Goal: Task Accomplishment & Management: Manage account settings

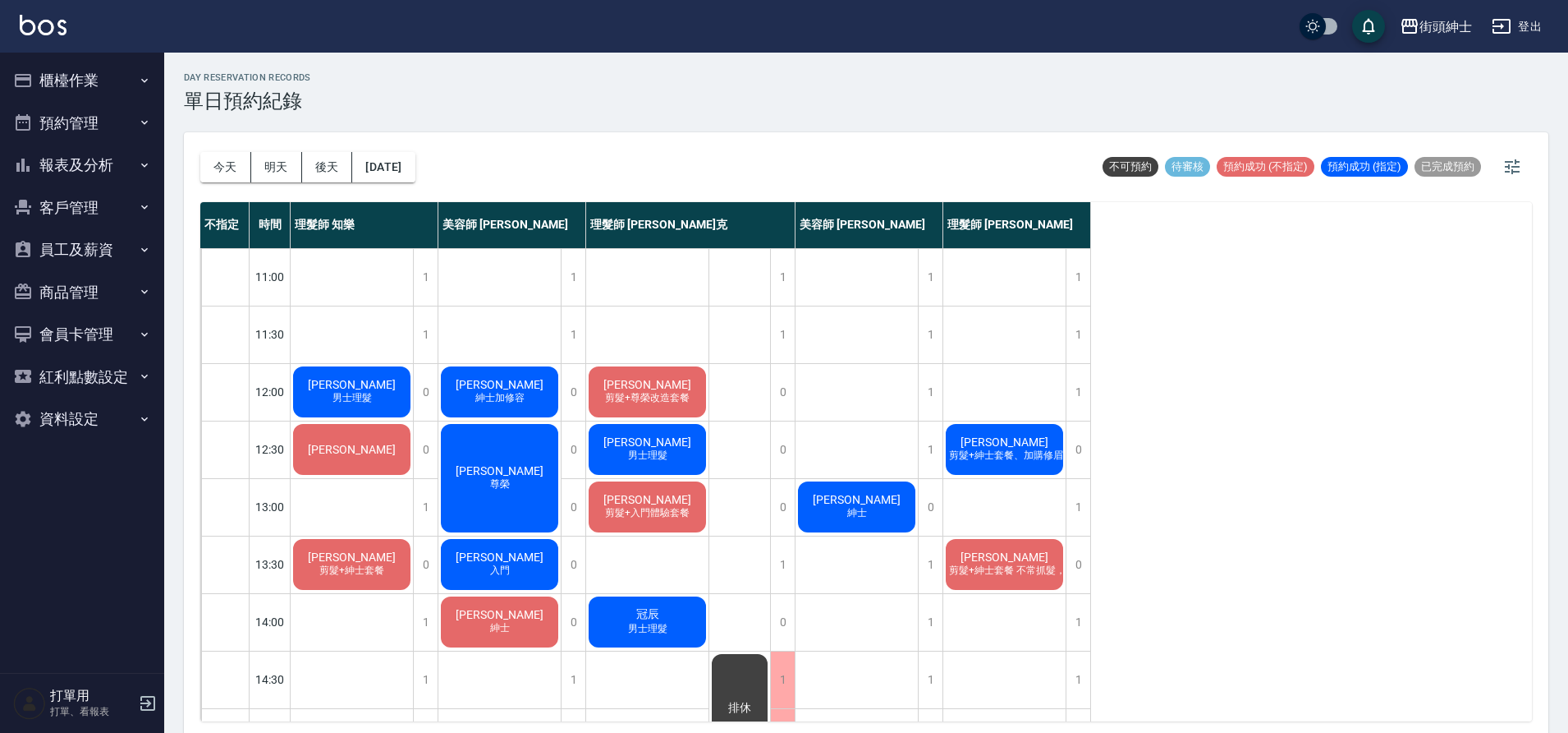
click at [878, 510] on div "郭汶睿 紳士" at bounding box center [856, 507] width 122 height 56
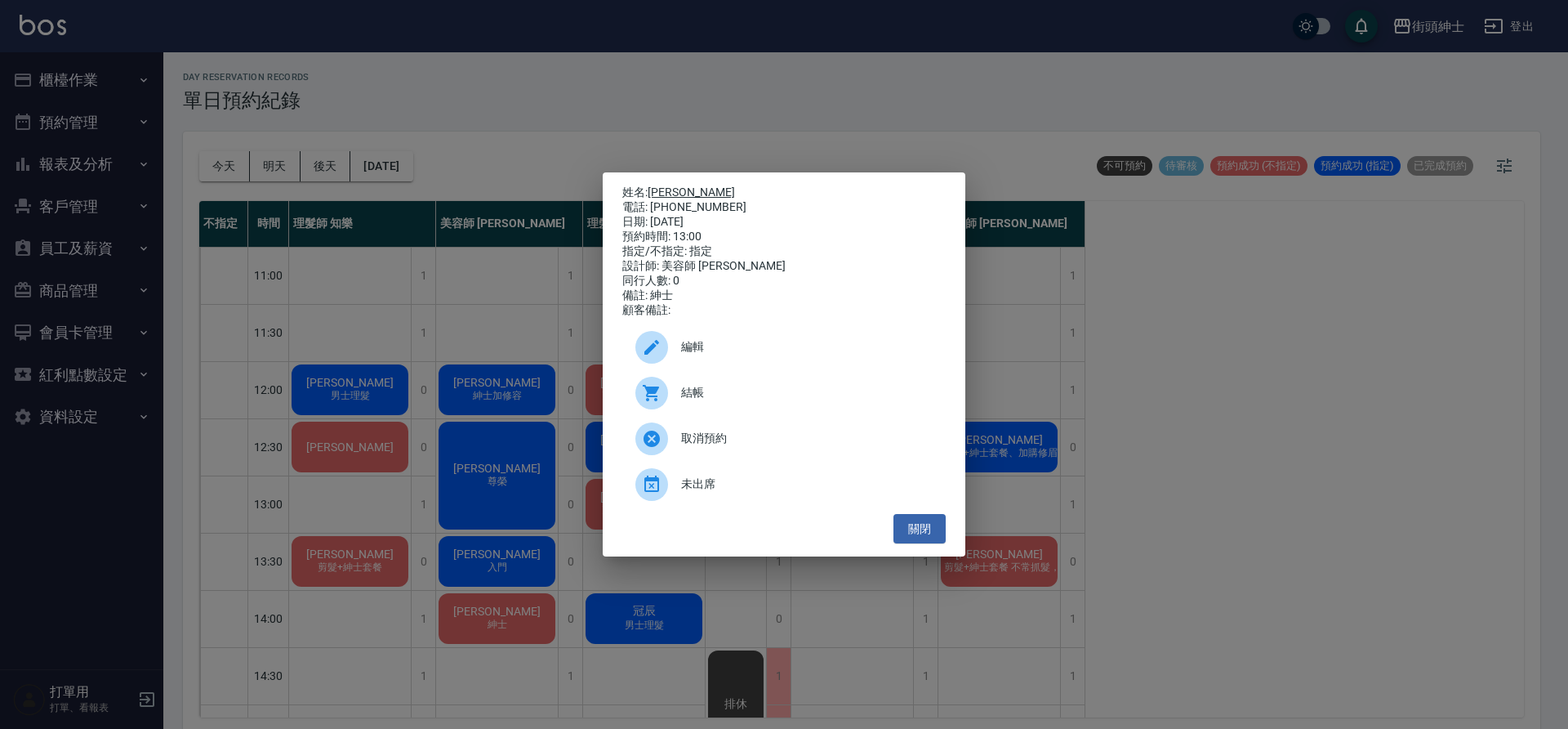
click at [667, 188] on link "[PERSON_NAME]" at bounding box center [691, 192] width 88 height 13
drag, startPoint x: 491, startPoint y: 165, endPoint x: 539, endPoint y: 128, distance: 60.6
click at [492, 165] on div "姓名: 郭汶睿 電話: 0909777320 日期: 2025/10/08 預約時間: 13:00 指定/不指定: 指定 設計師: 美容師 小戴 同行人數: …" at bounding box center [784, 364] width 1568 height 729
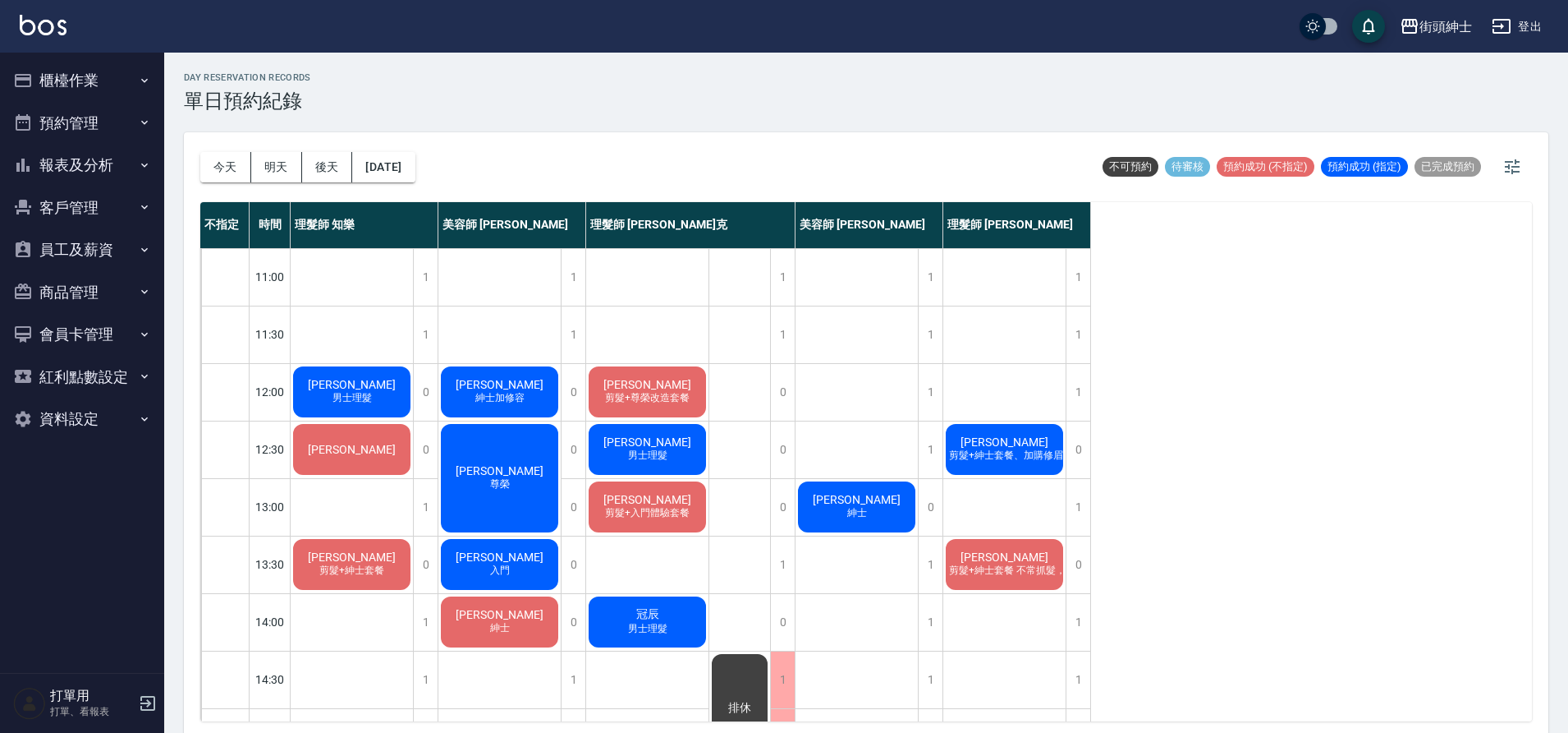
click at [1027, 469] on div "阿哲 剪髮+紳士套餐、加購修眉修容" at bounding box center [1004, 449] width 122 height 56
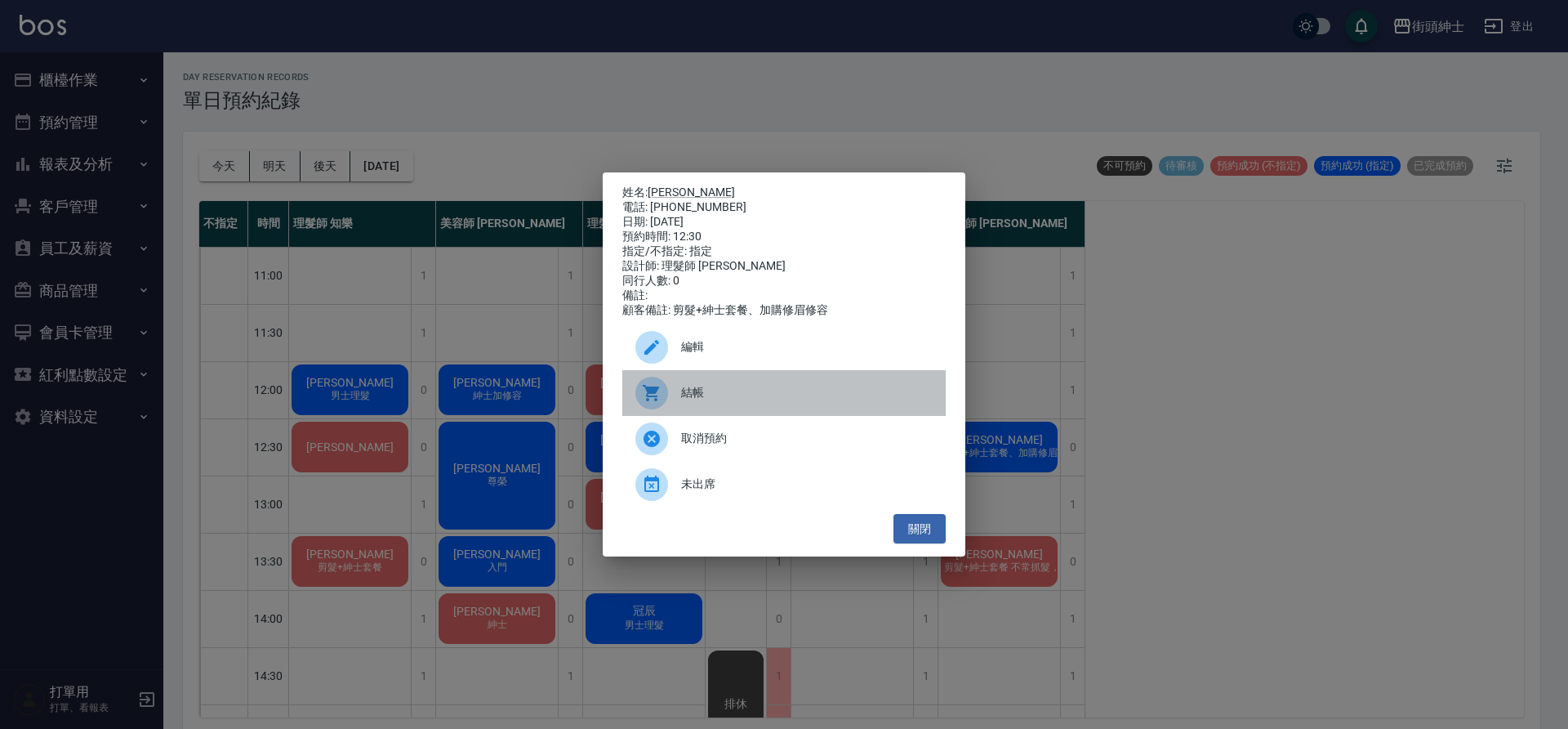
click at [745, 402] on span "結帳" at bounding box center [806, 392] width 251 height 17
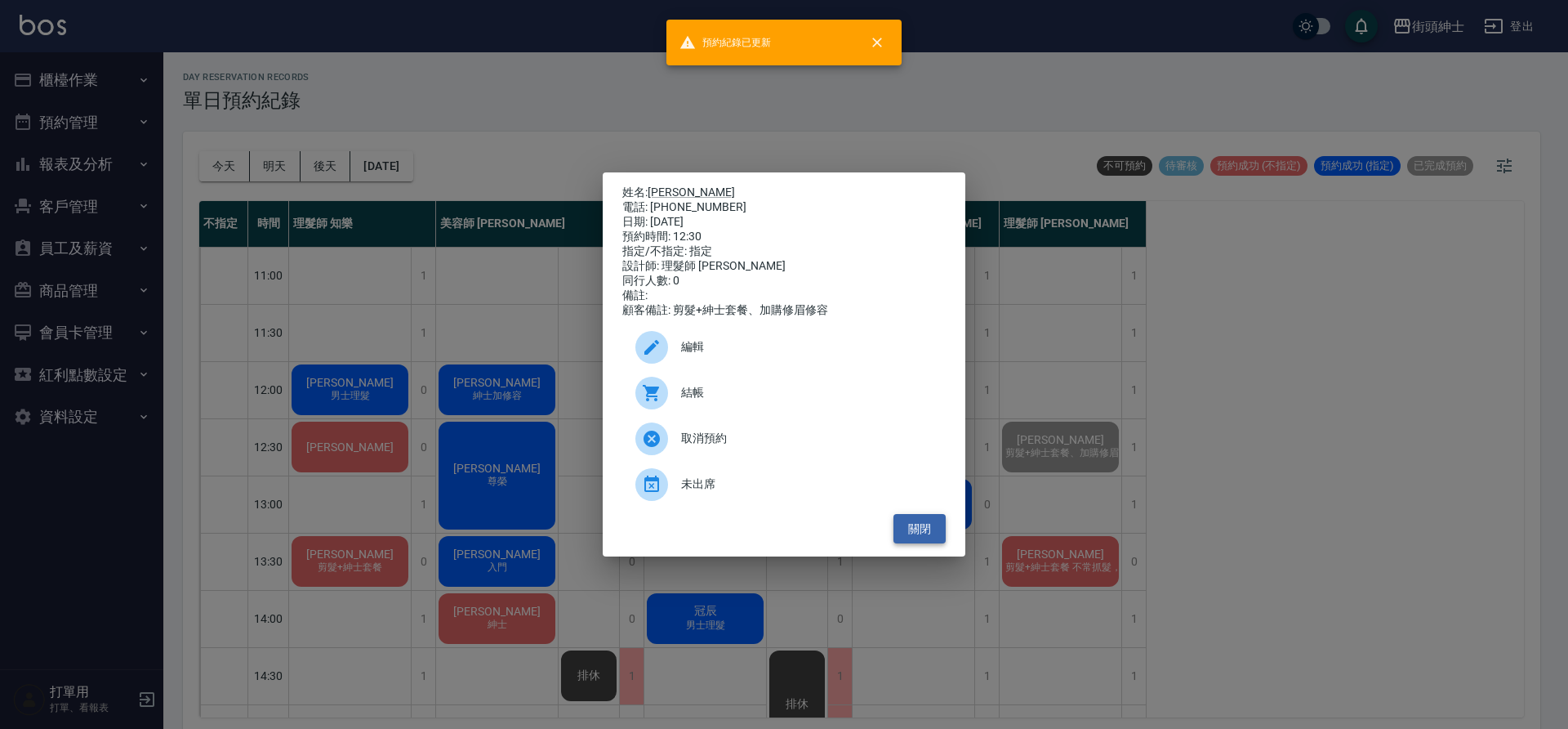
click at [925, 536] on button "關閉" at bounding box center [919, 529] width 52 height 30
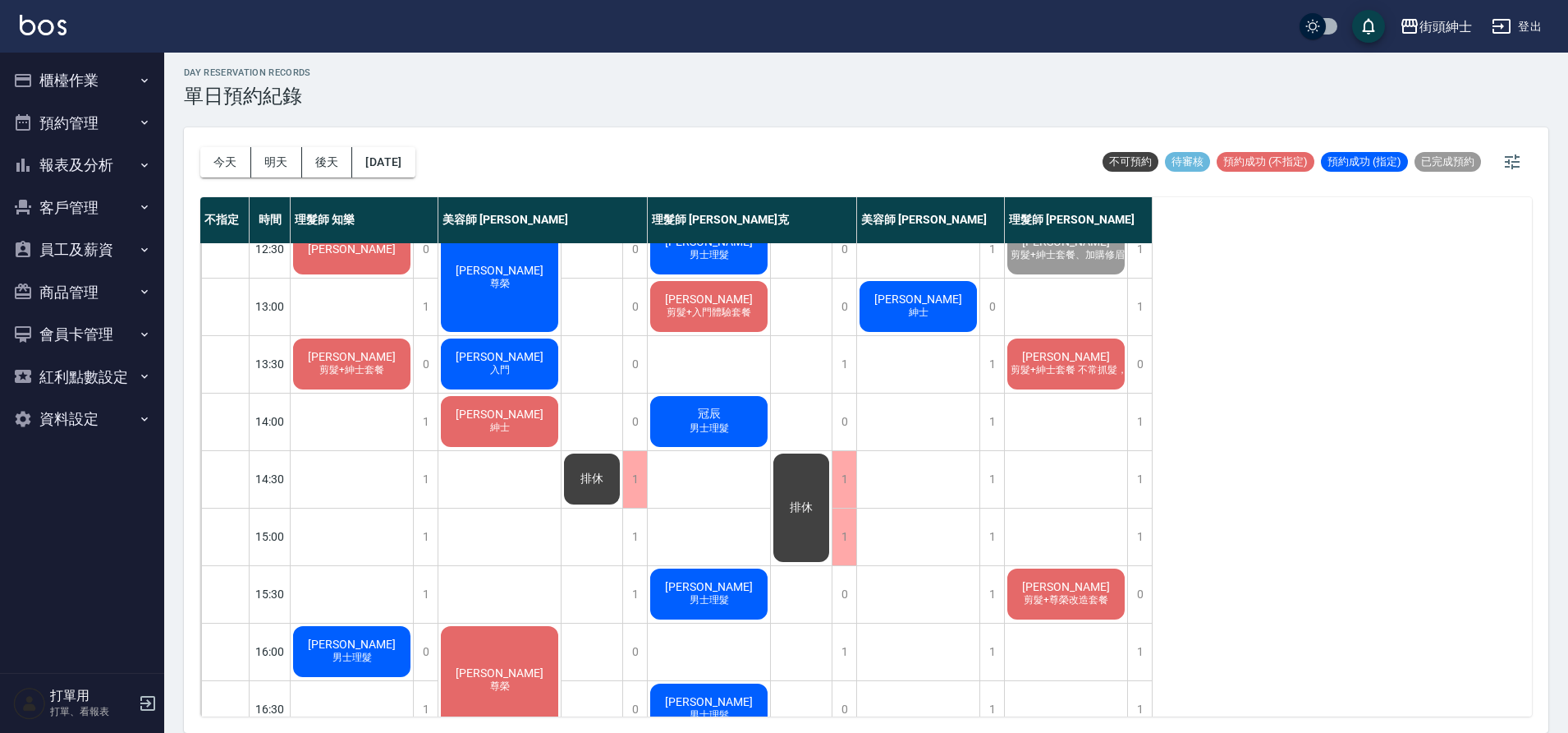
scroll to position [169, 0]
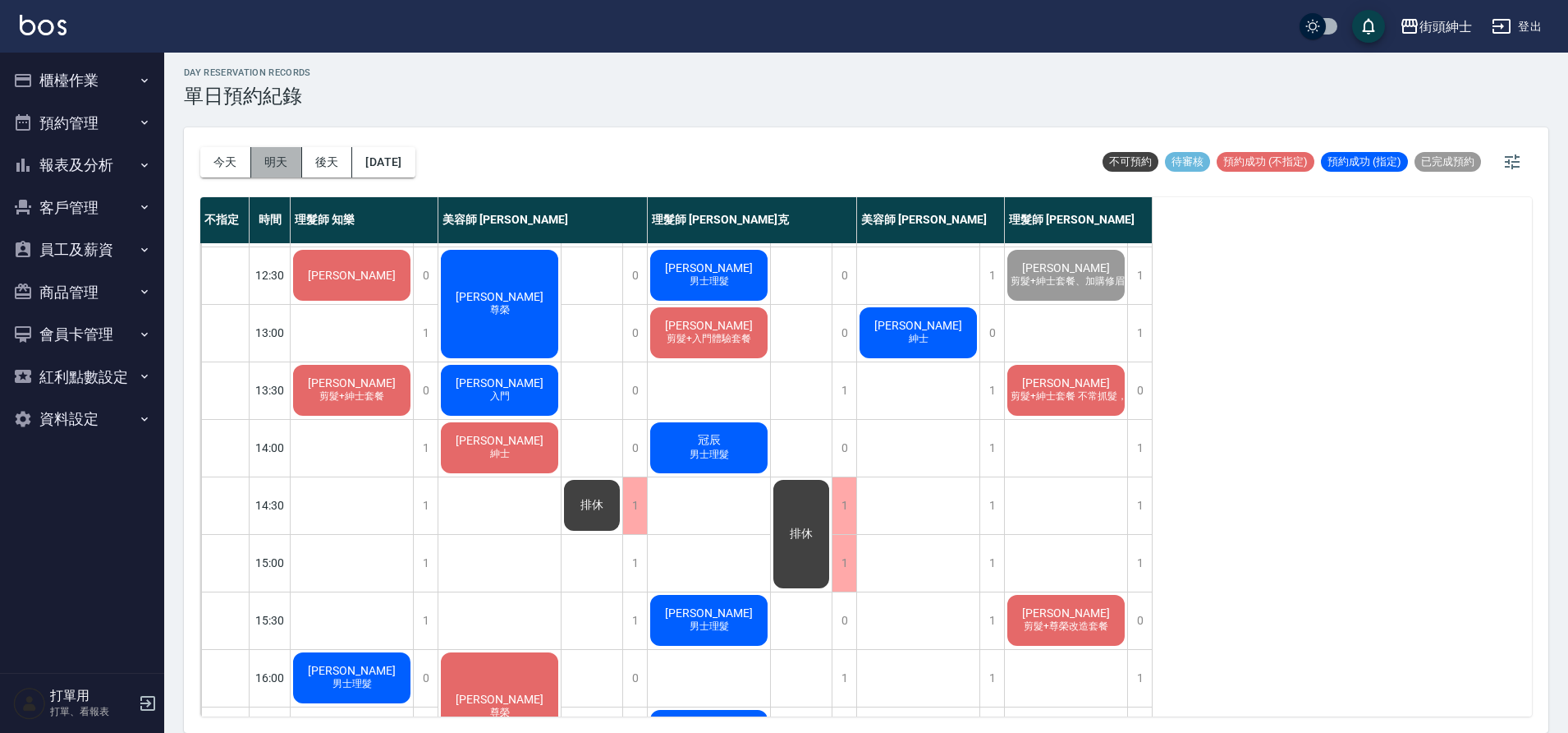
click at [262, 159] on button "明天" at bounding box center [276, 162] width 51 height 30
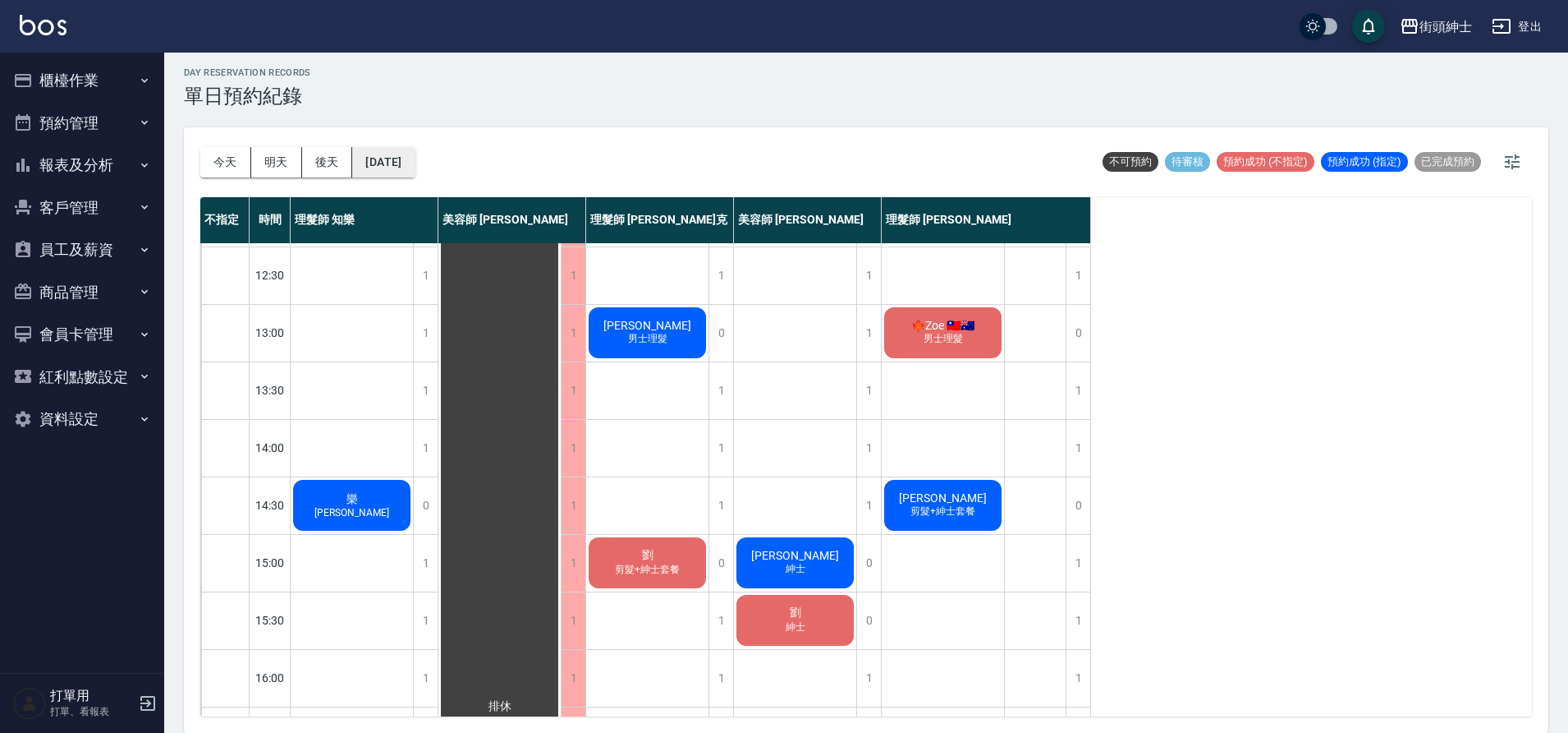
click at [371, 164] on button "2025/10/09" at bounding box center [383, 162] width 62 height 30
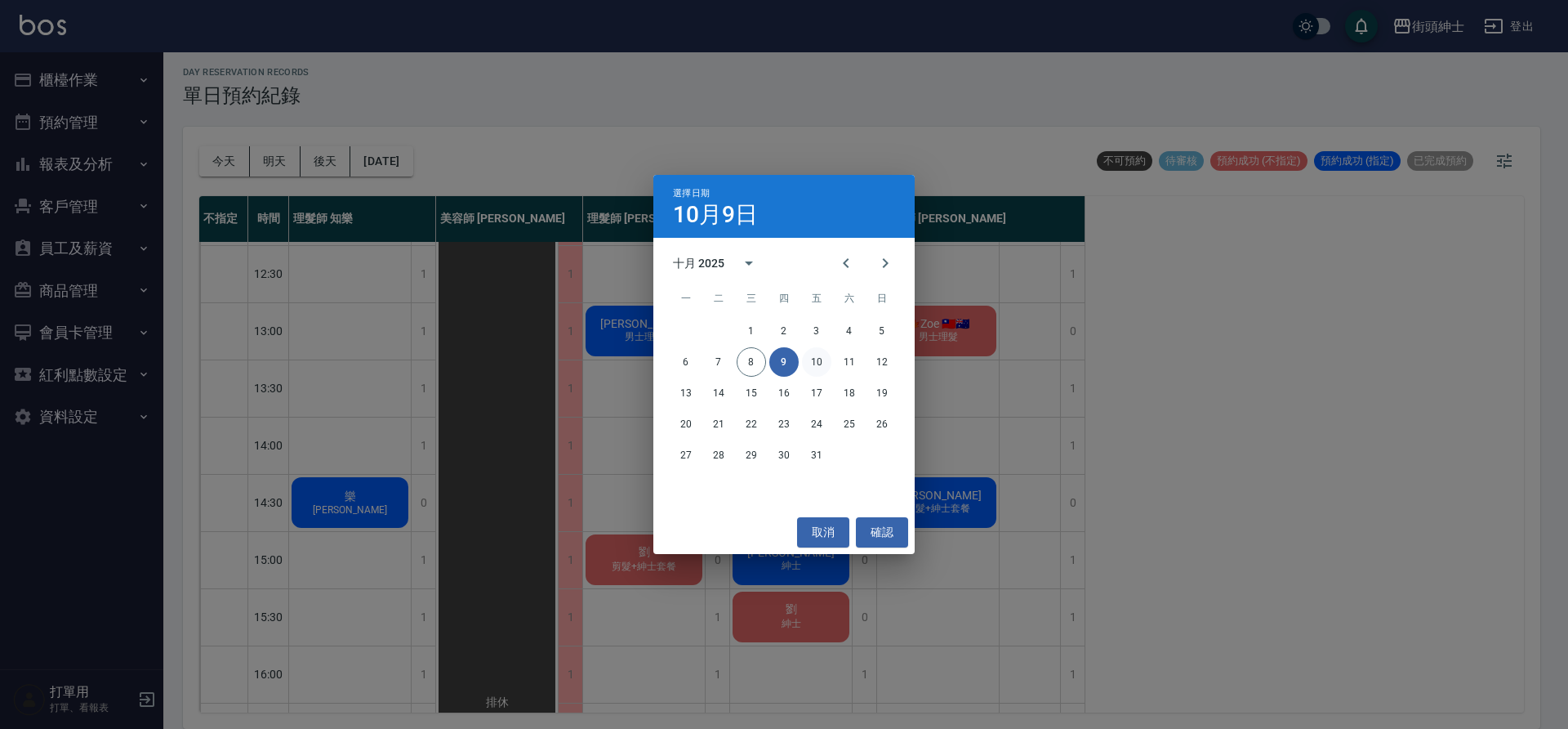
click at [811, 364] on button "10" at bounding box center [816, 362] width 29 height 29
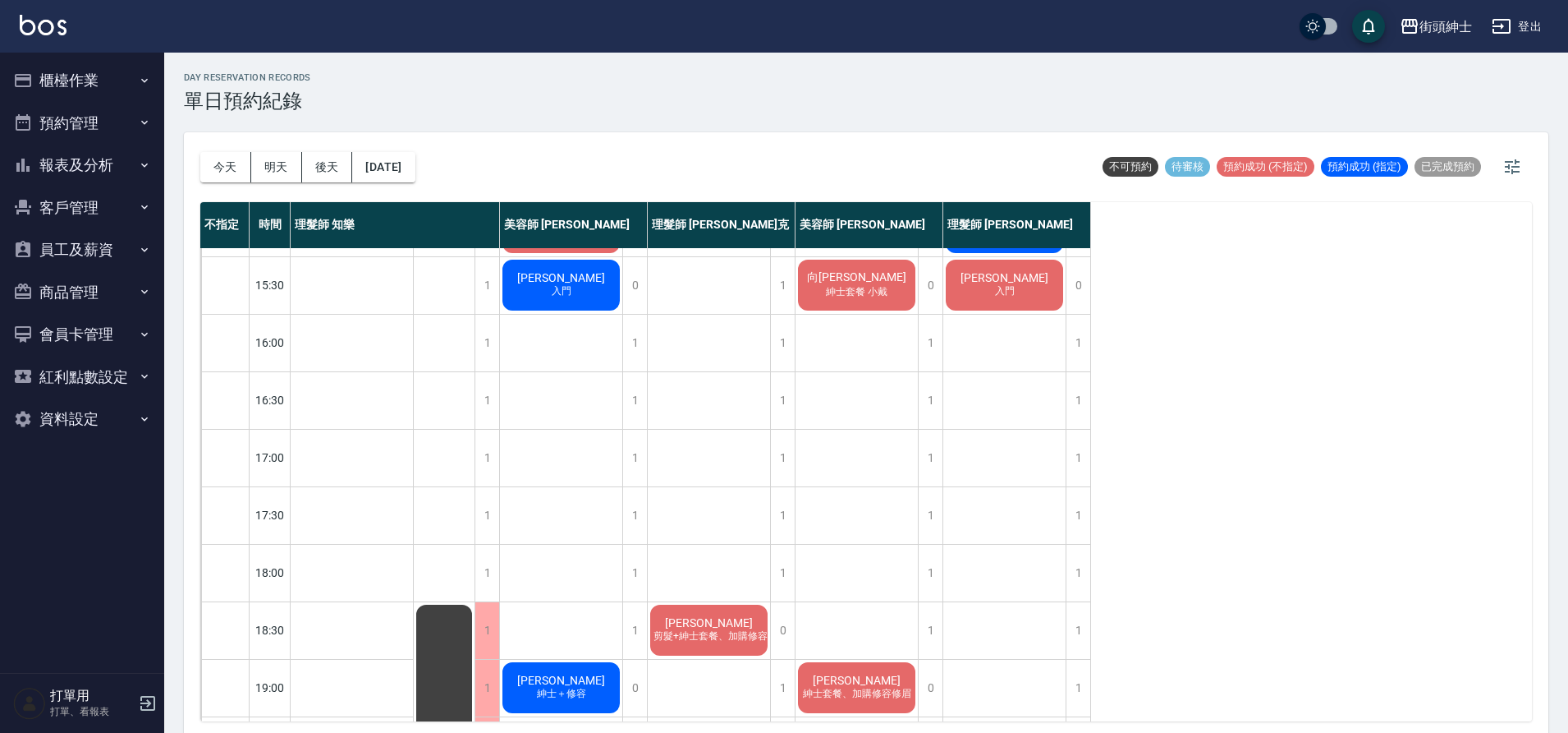
scroll to position [525, 0]
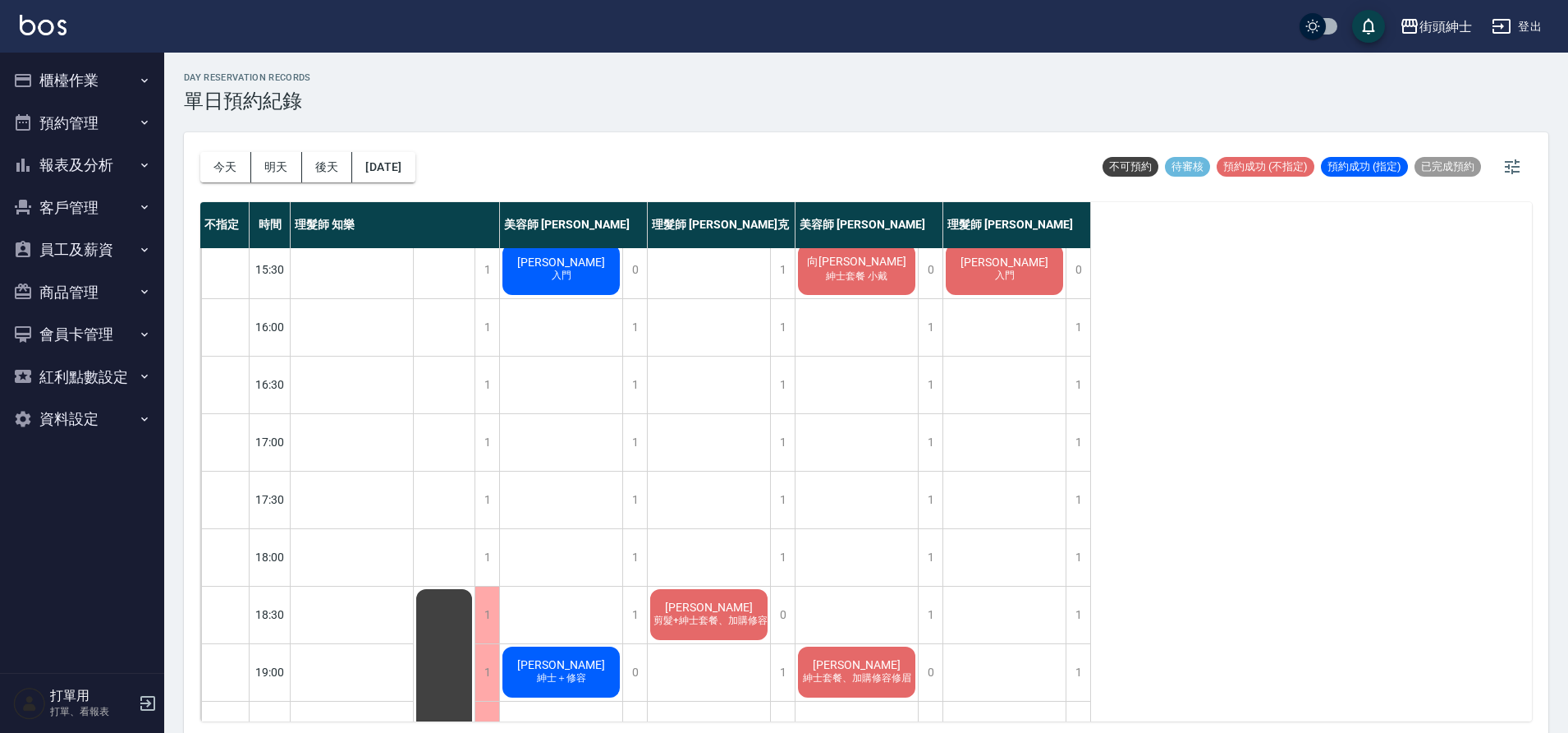
click at [884, 663] on div "徐宇辰 紳士套餐、加購修容修眉" at bounding box center [856, 671] width 122 height 56
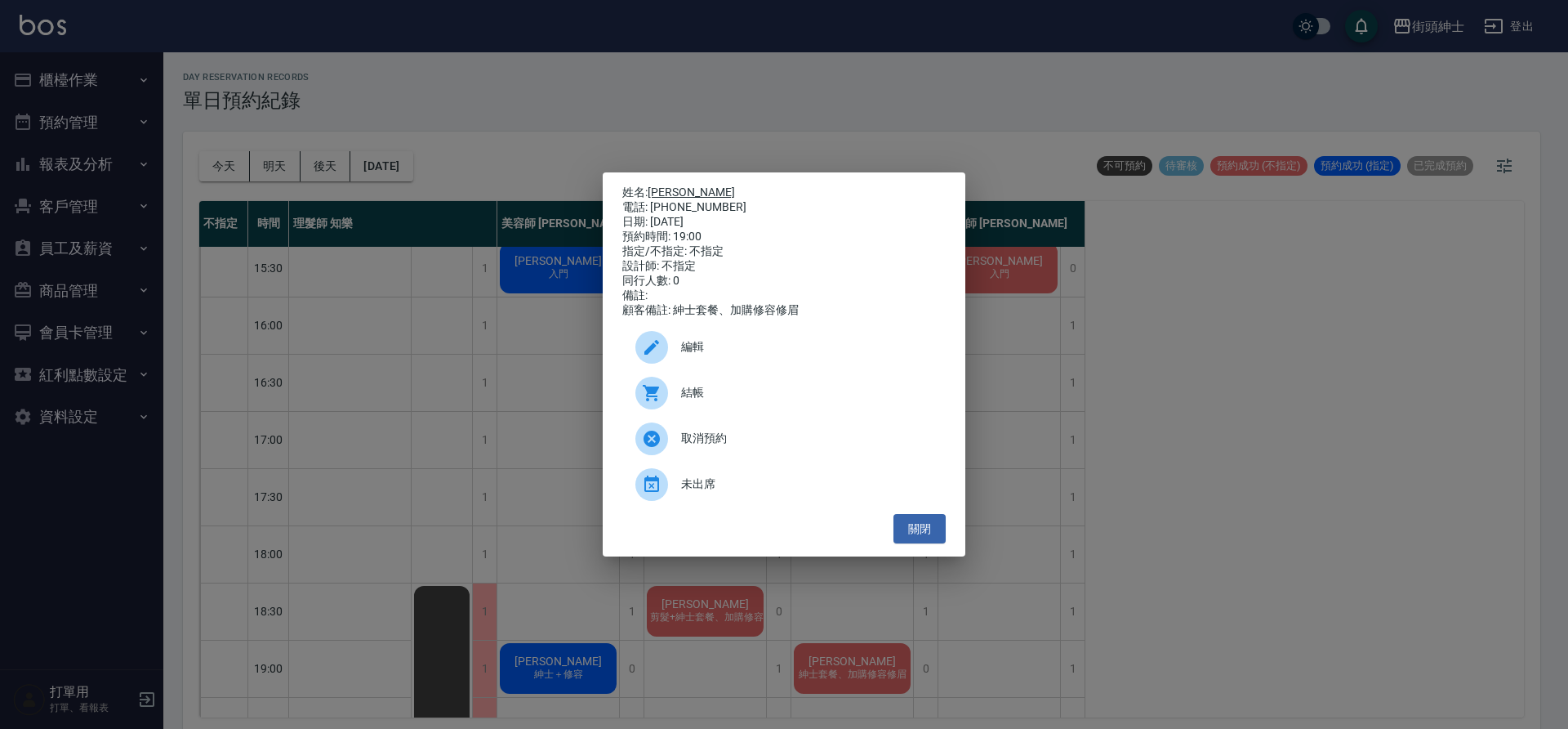
click at [667, 186] on link "徐宇辰" at bounding box center [691, 192] width 88 height 13
click at [941, 524] on button "關閉" at bounding box center [919, 529] width 52 height 30
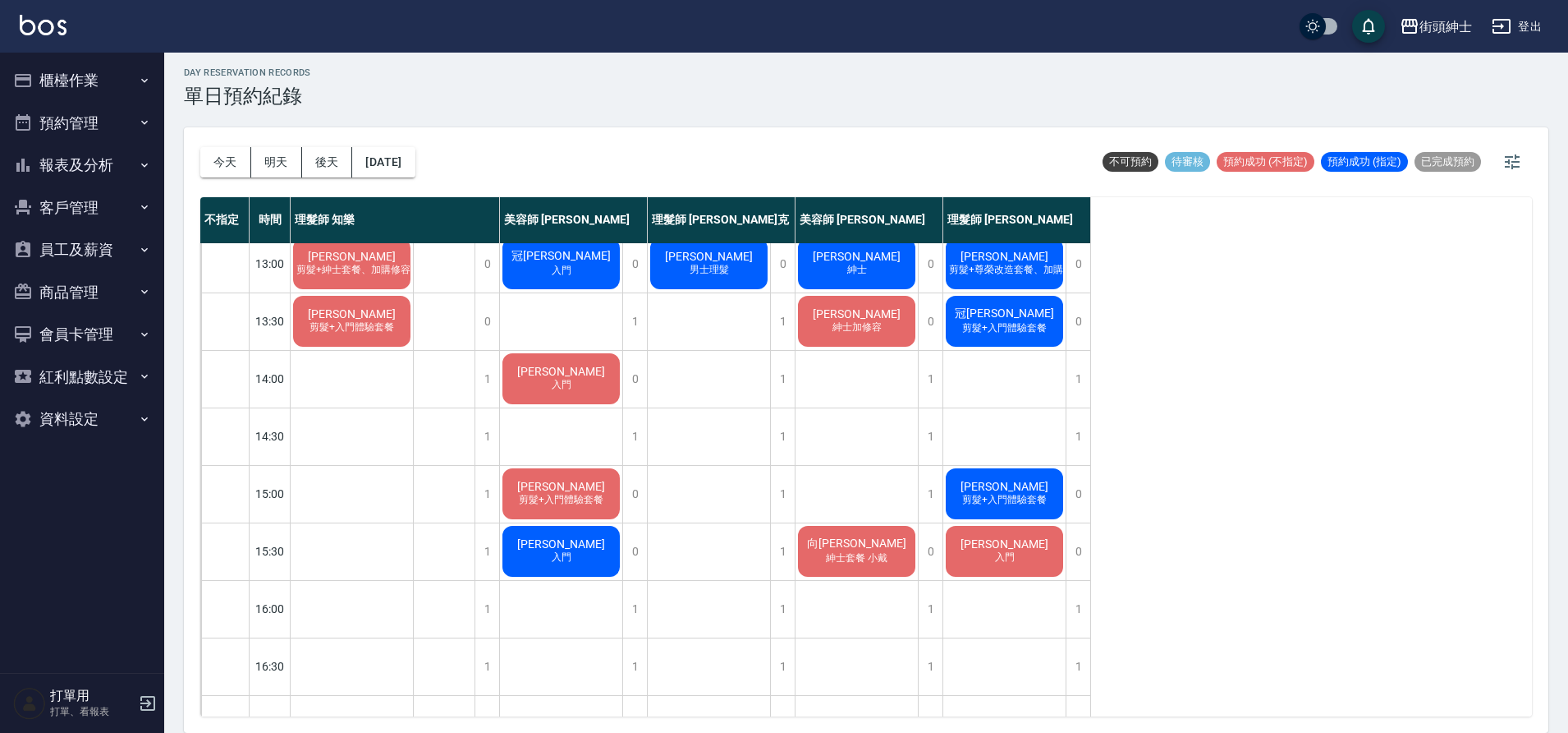
scroll to position [144, 0]
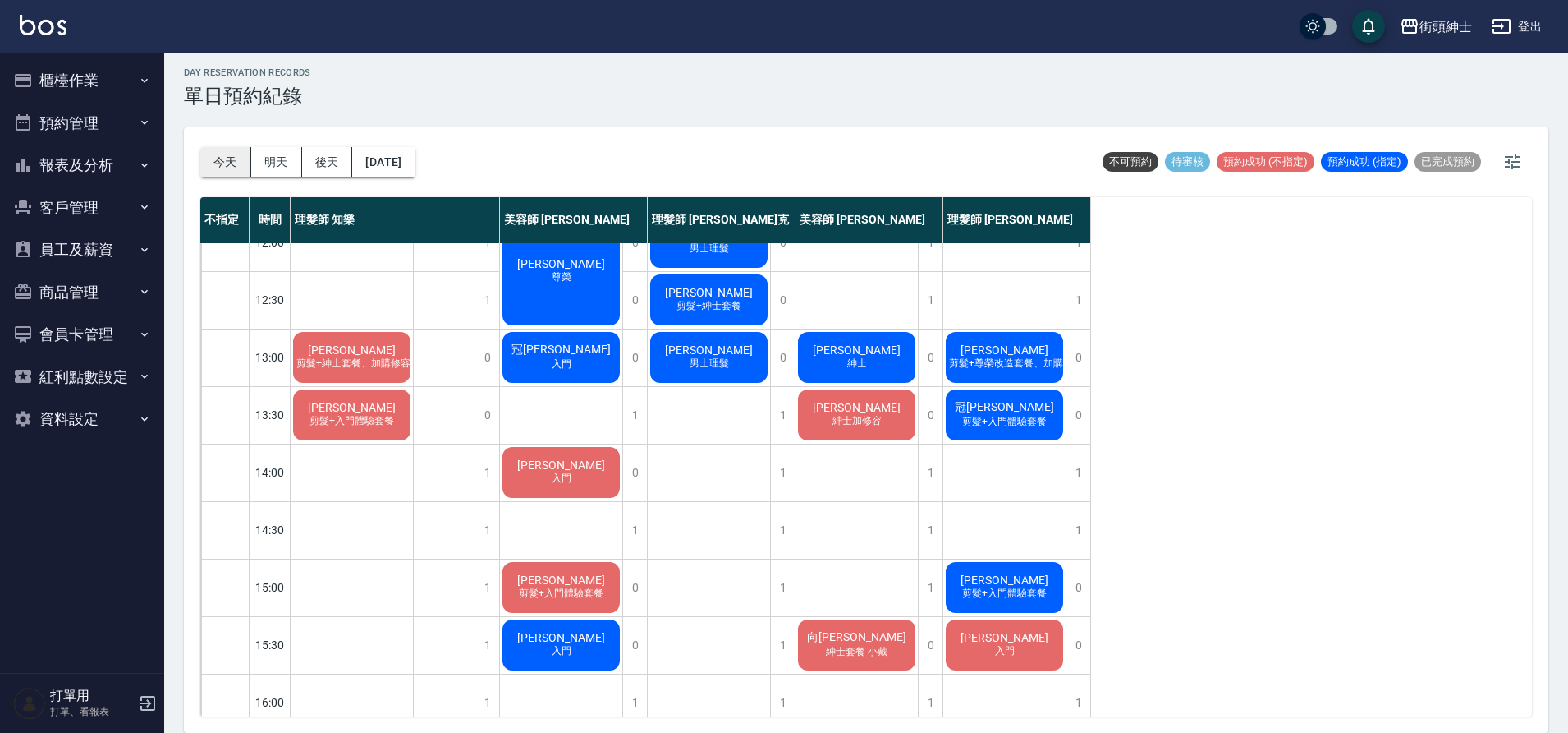
click at [222, 156] on button "今天" at bounding box center [225, 162] width 51 height 30
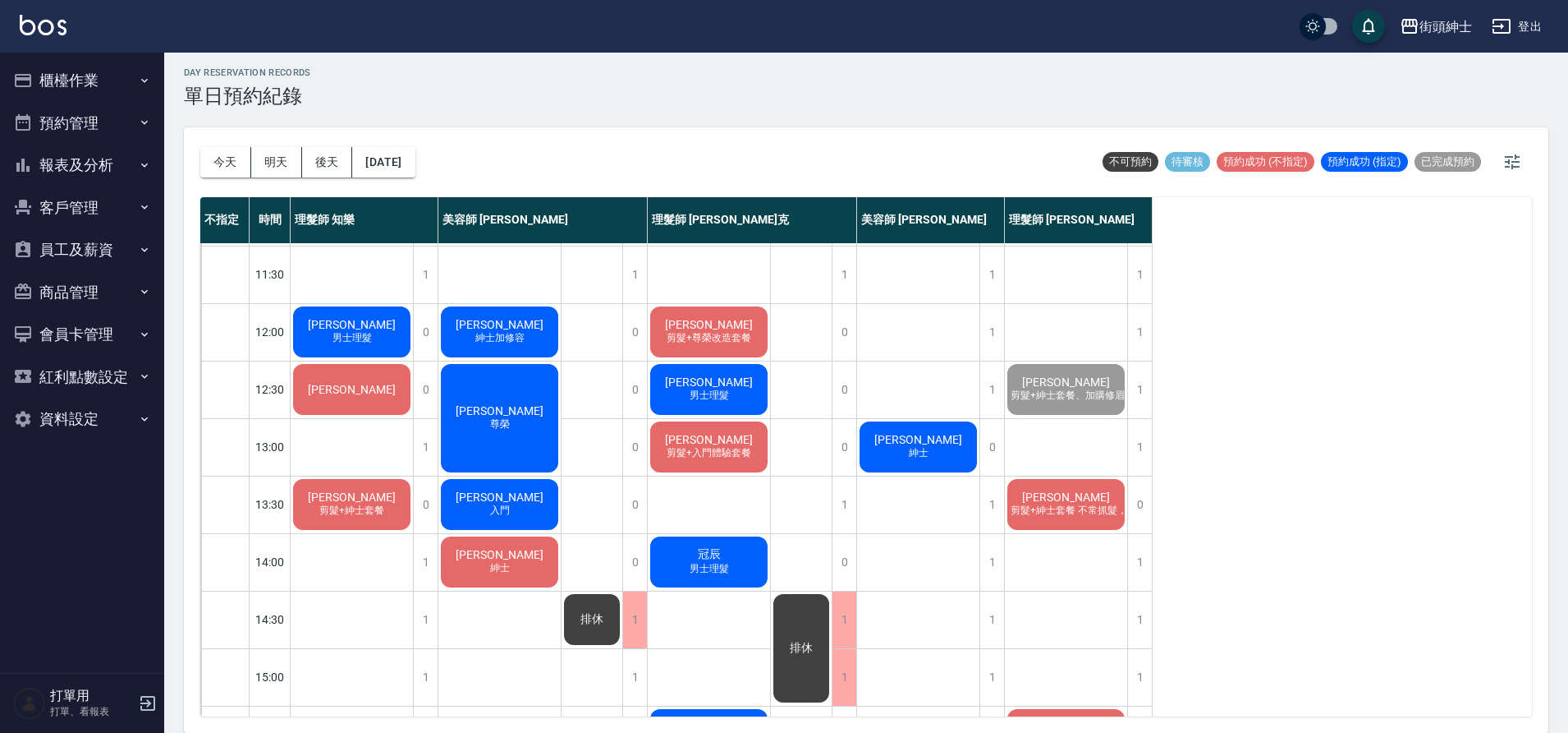
scroll to position [56, 0]
click at [381, 514] on span "剪髮+紳士套餐" at bounding box center [352, 510] width 72 height 14
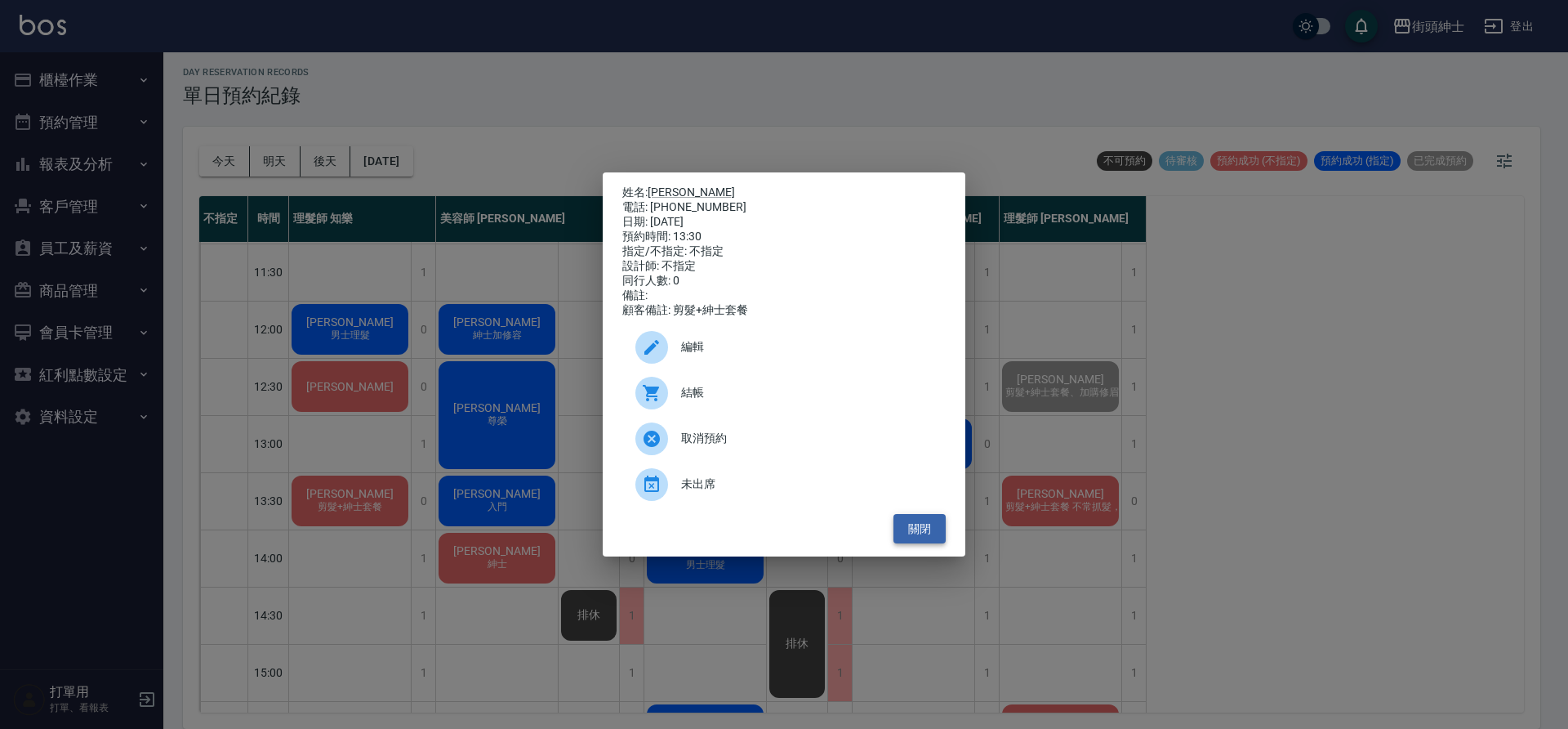
click at [910, 539] on button "關閉" at bounding box center [919, 529] width 52 height 30
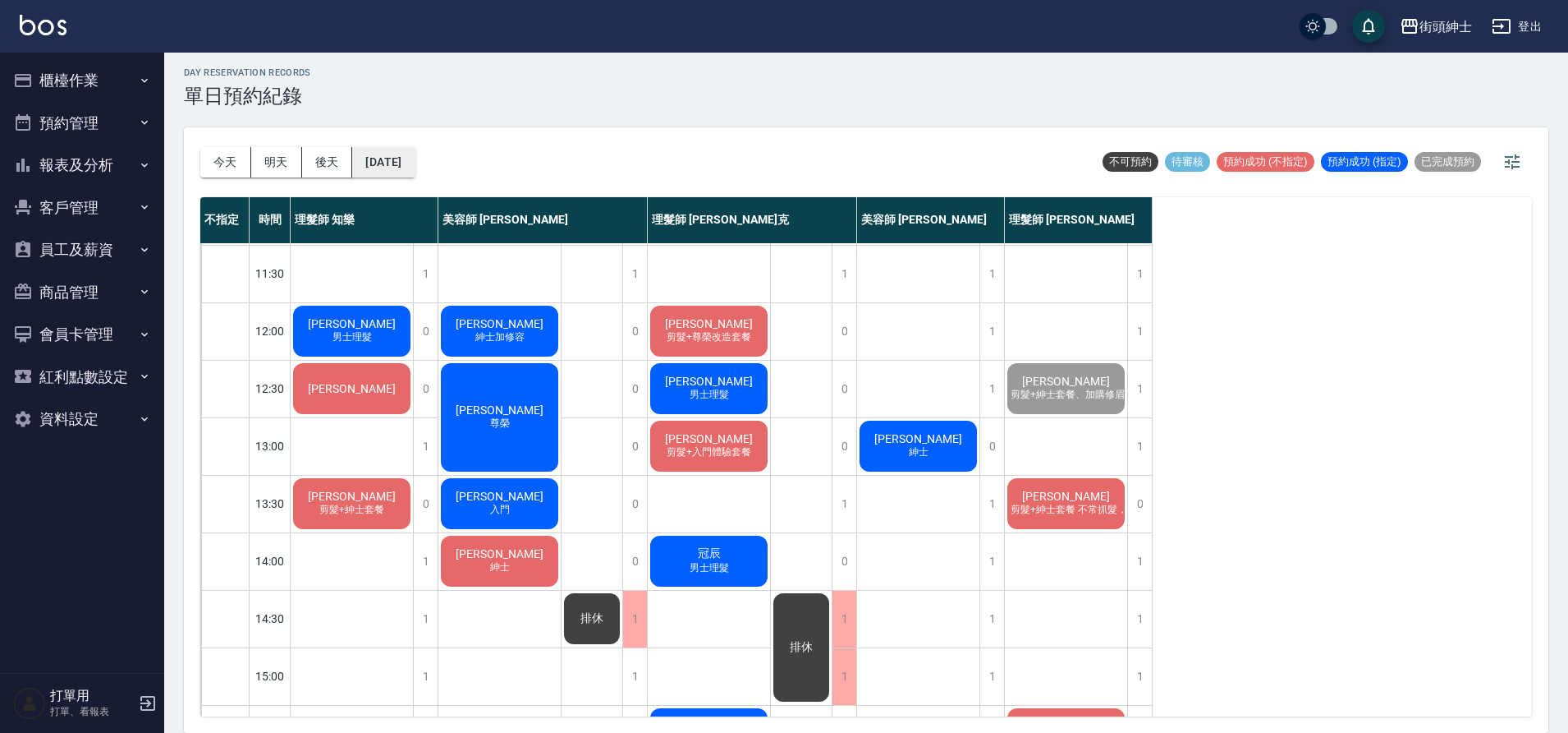
click at [369, 150] on button "2025/10/08" at bounding box center [383, 162] width 62 height 30
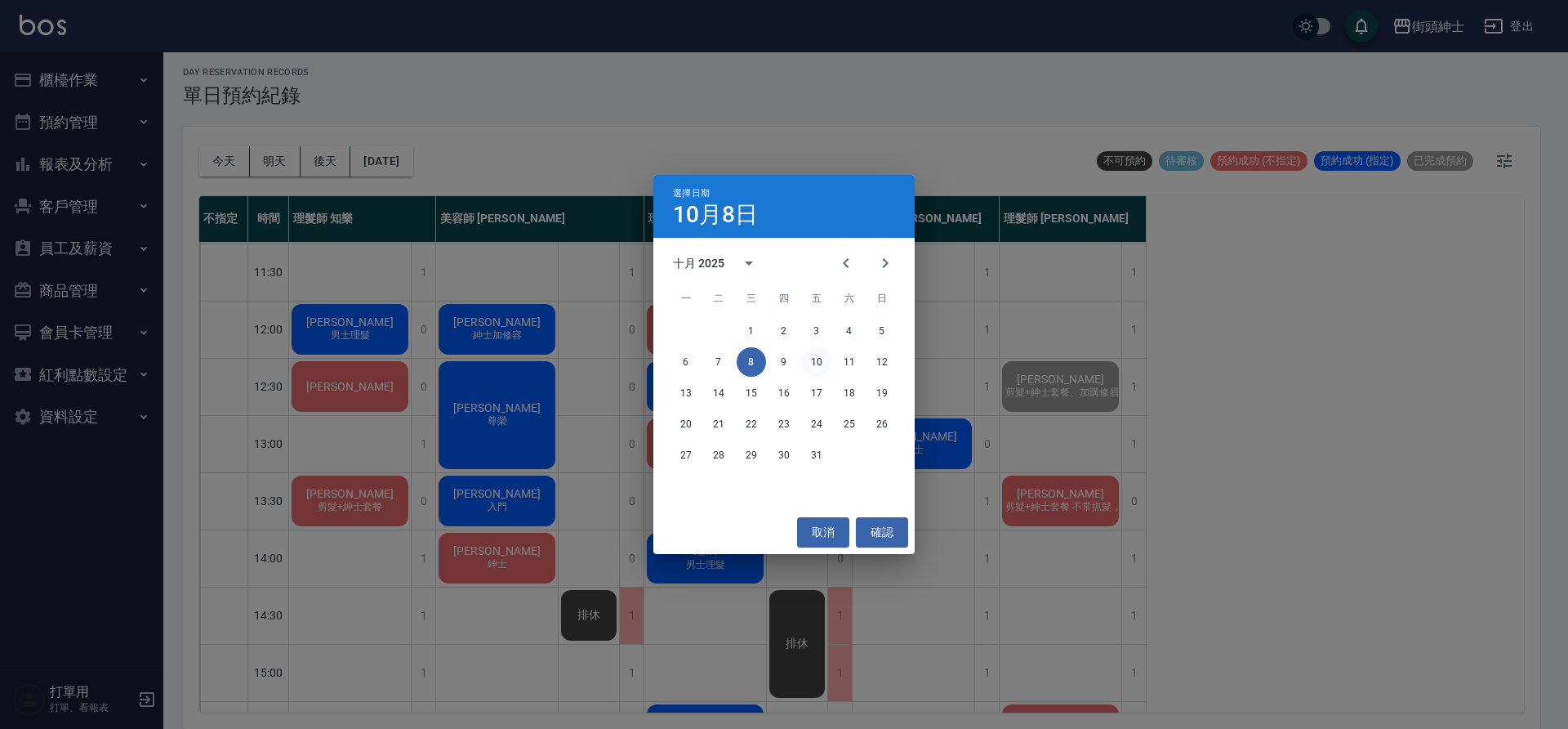
click at [826, 356] on button "10" at bounding box center [816, 362] width 29 height 29
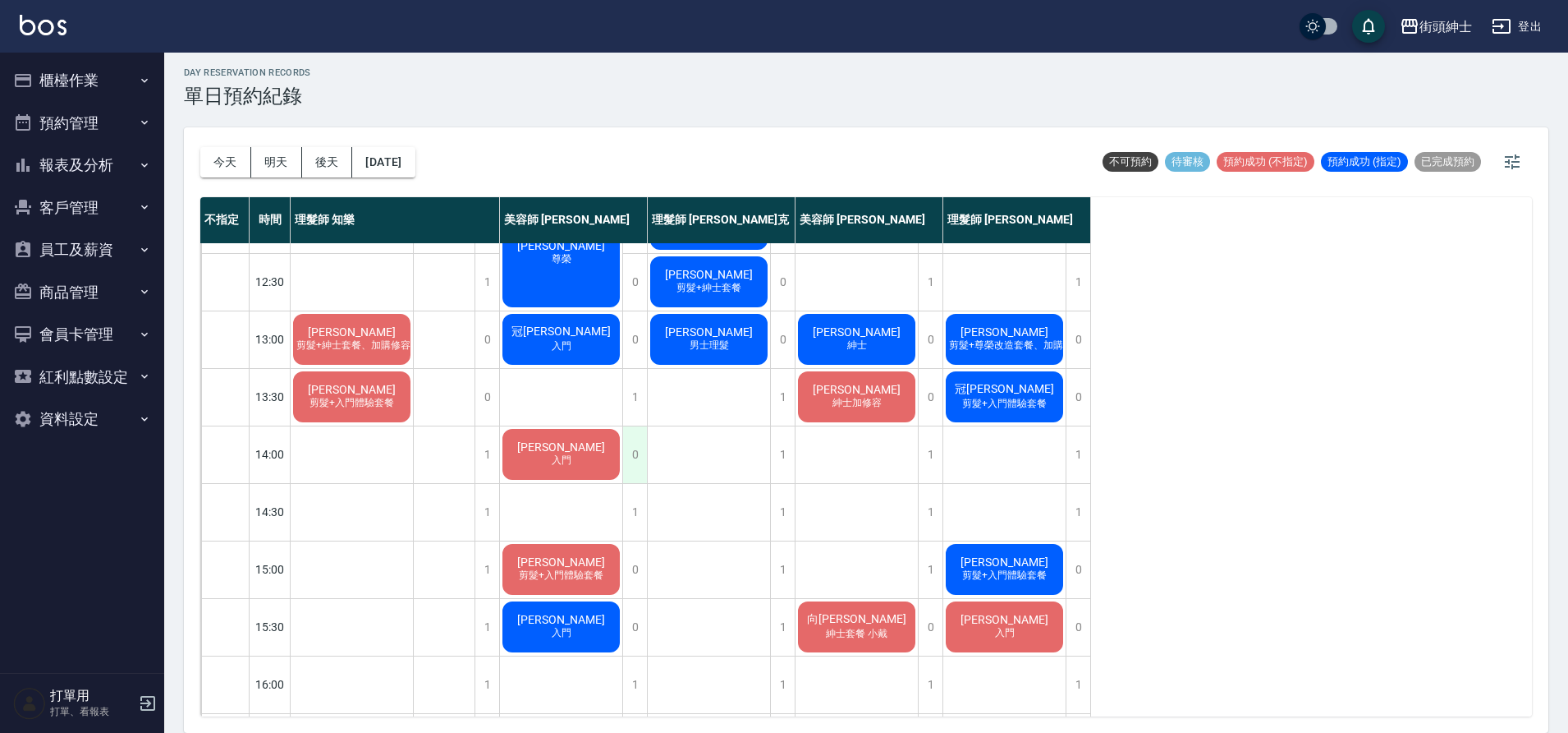
scroll to position [175, 0]
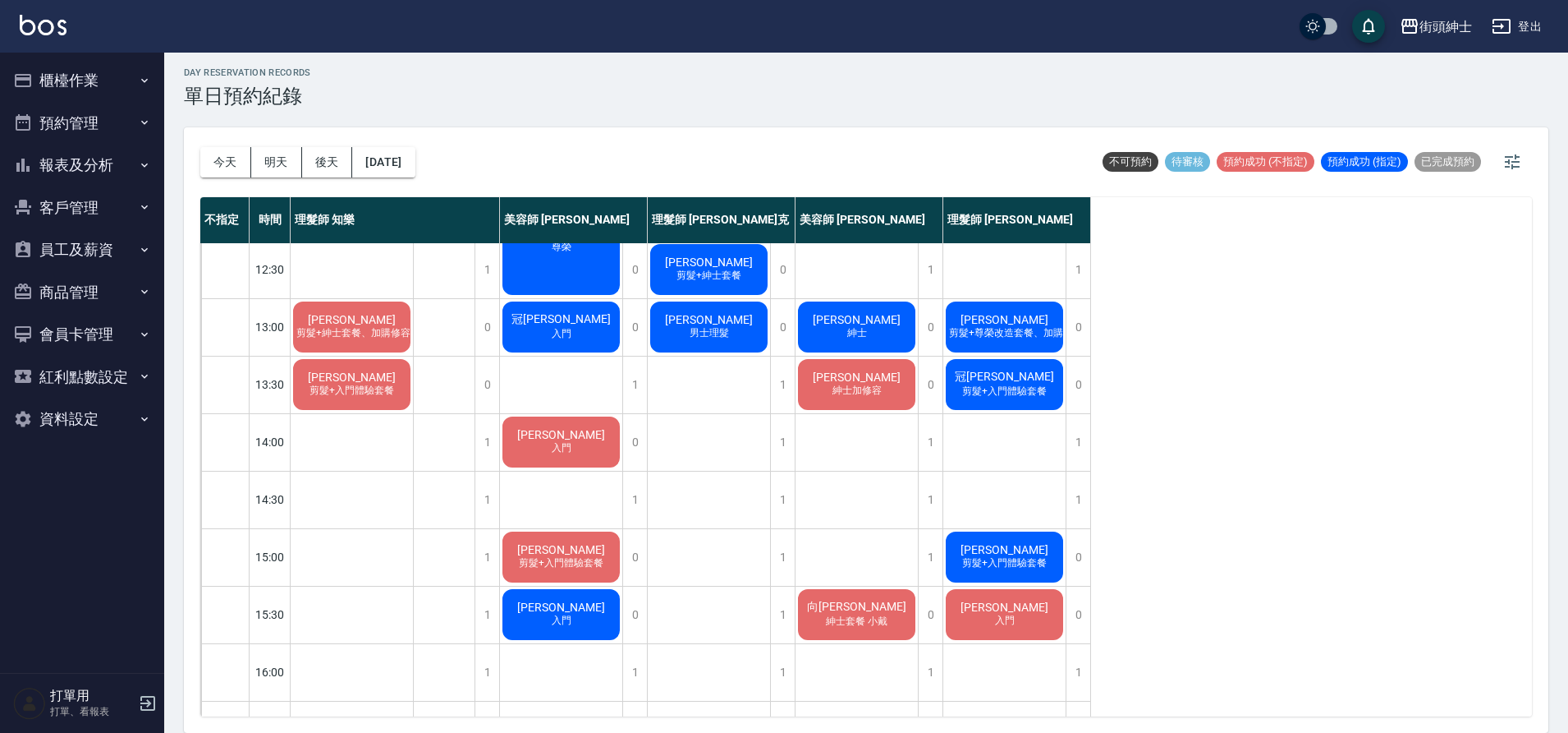
click at [565, 455] on div "Laudemer Donn Jr. 入門" at bounding box center [561, 441] width 122 height 56
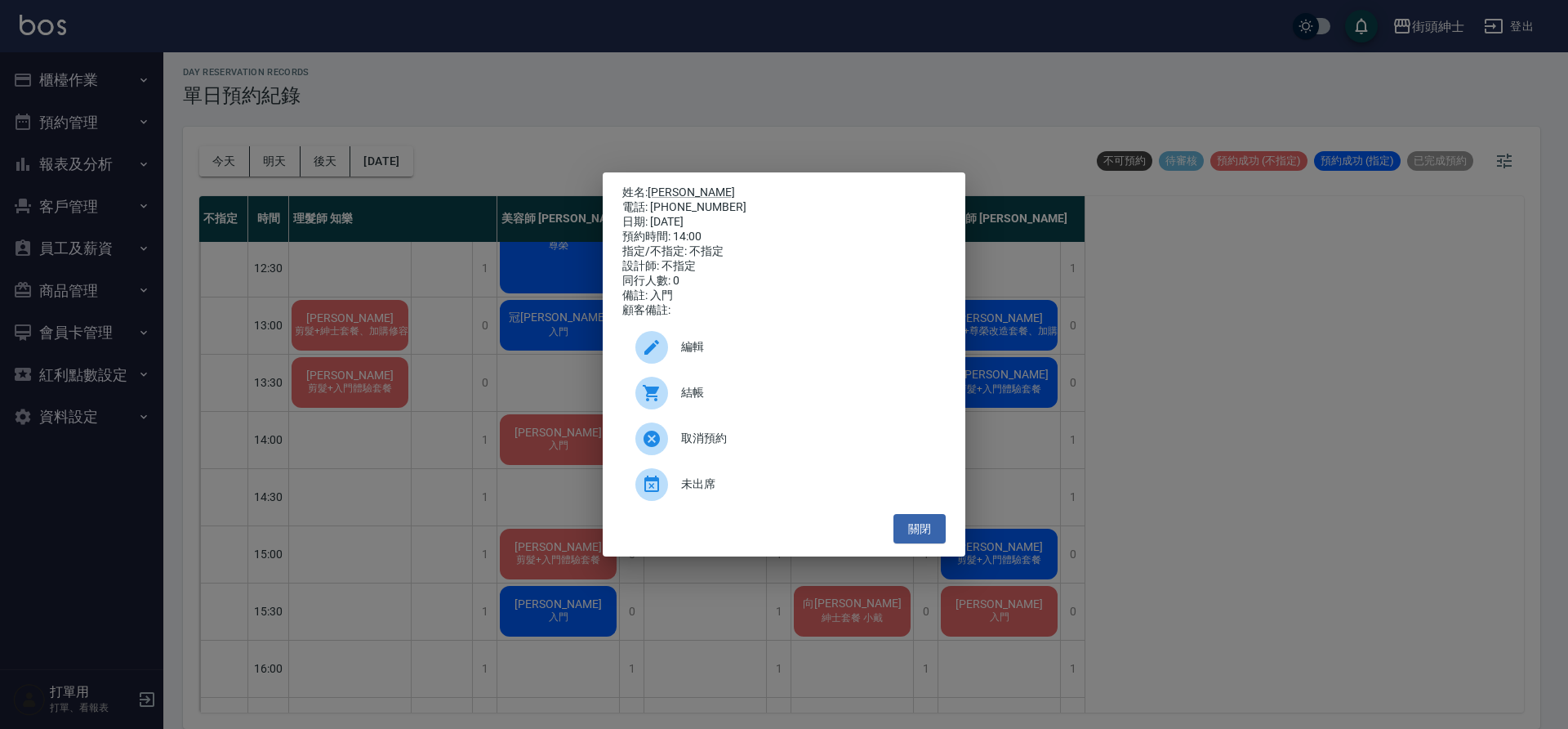
click at [955, 555] on div "姓名: Laudemer Donn Jr. 電話: 0912797854 日期: 2025/10/10 預約時間: 14:00 指定/不指定: 不指定 設計師…" at bounding box center [784, 364] width 363 height 385
click at [921, 525] on button "關閉" at bounding box center [919, 529] width 52 height 30
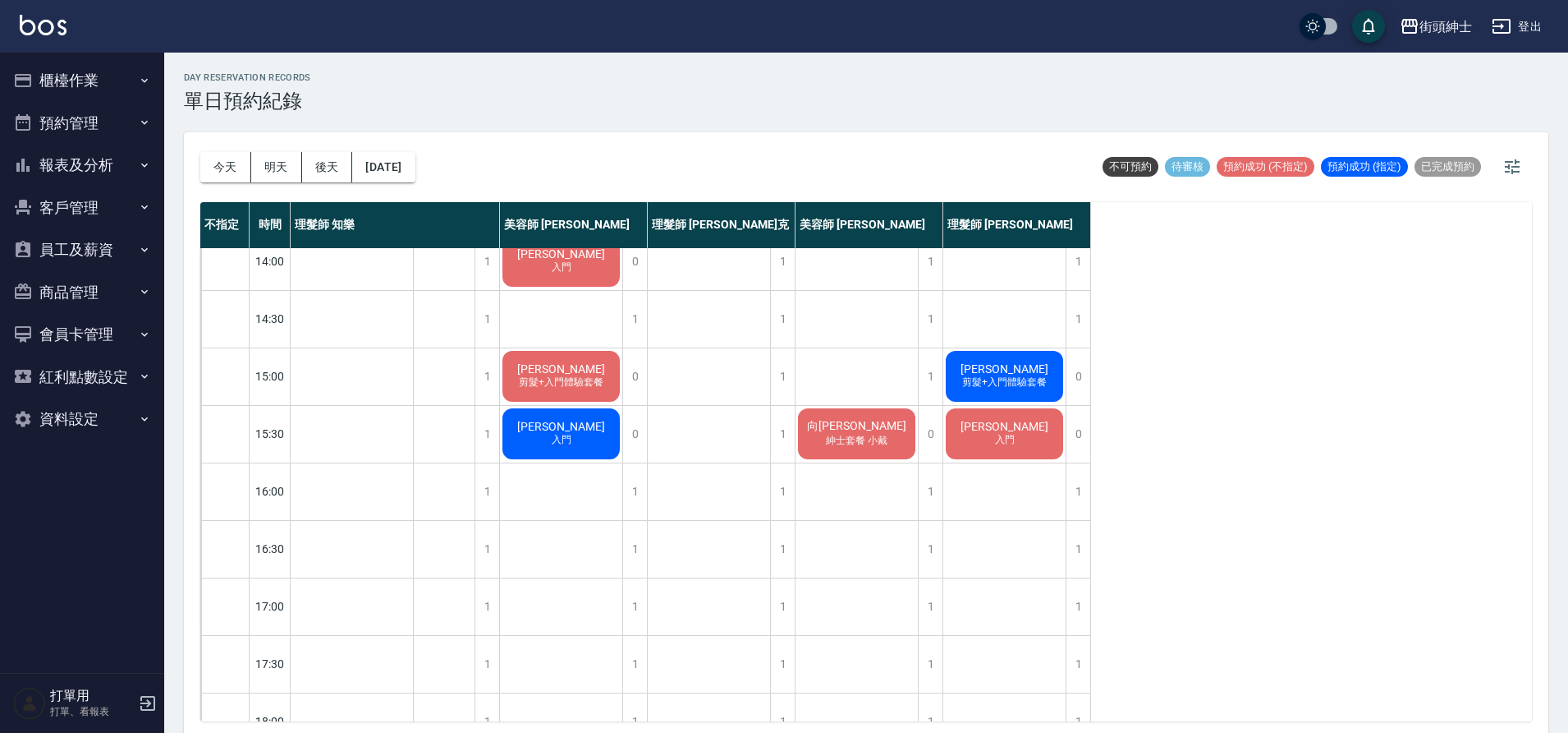
scroll to position [295, 0]
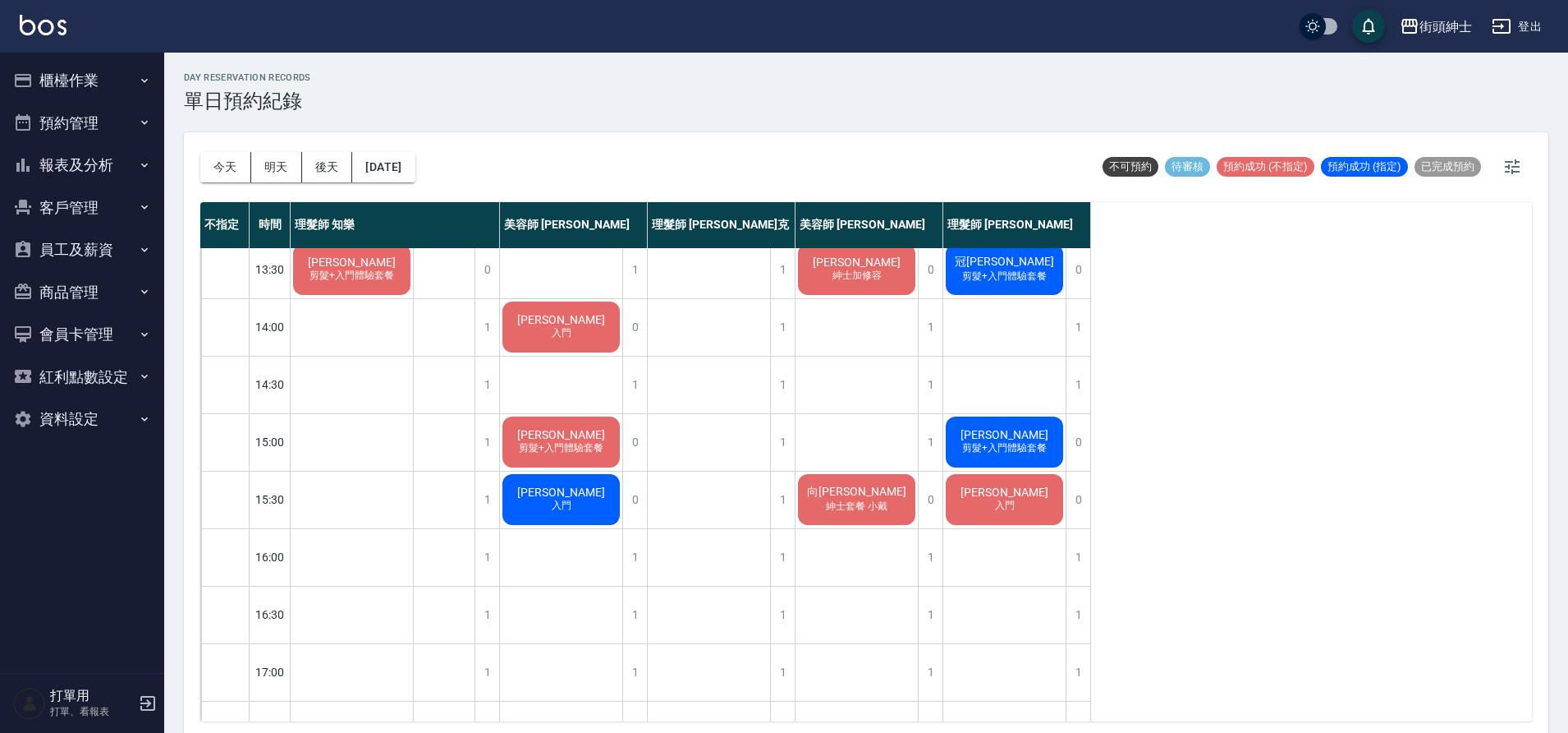
click at [230, 161] on button "今天" at bounding box center [225, 166] width 51 height 30
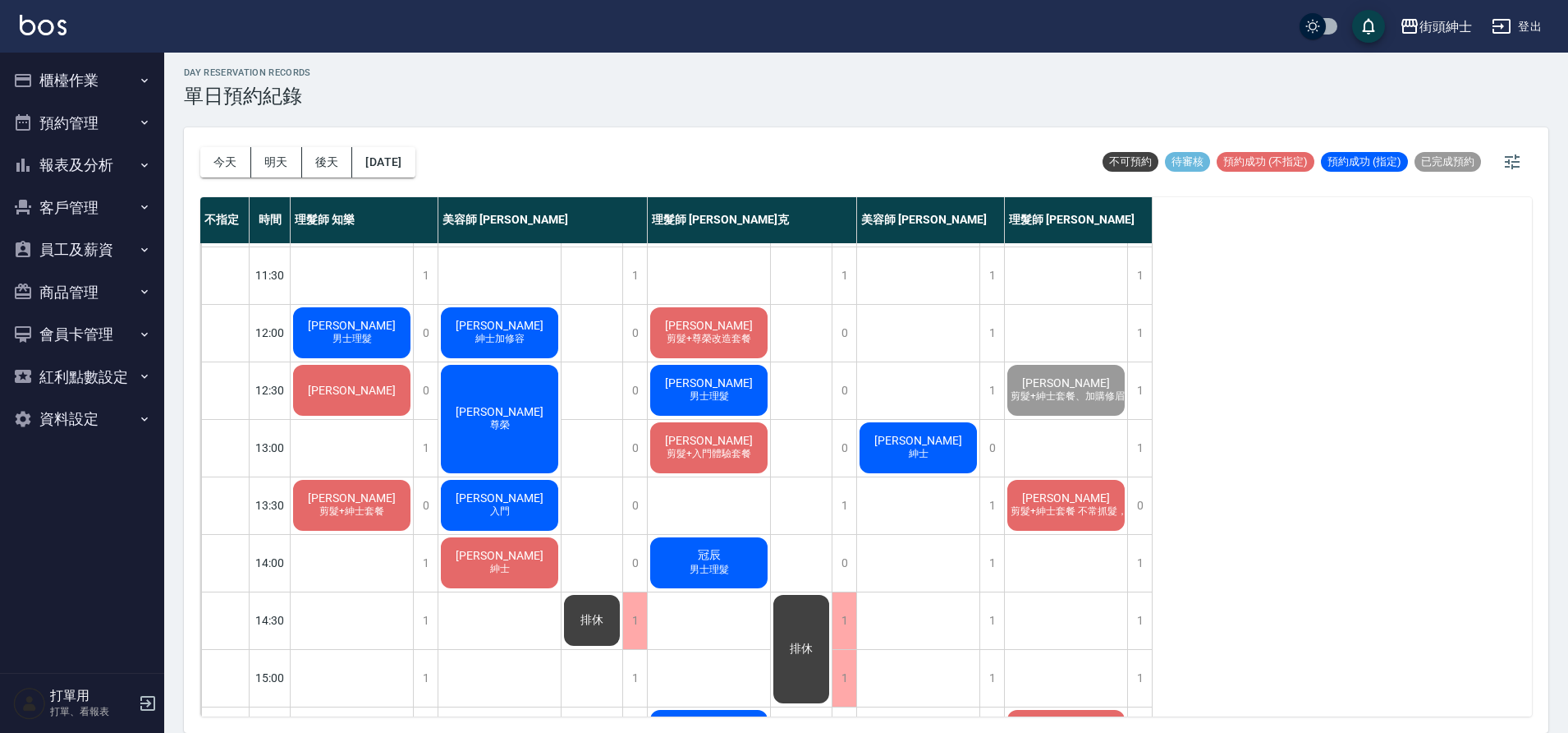
scroll to position [154, 0]
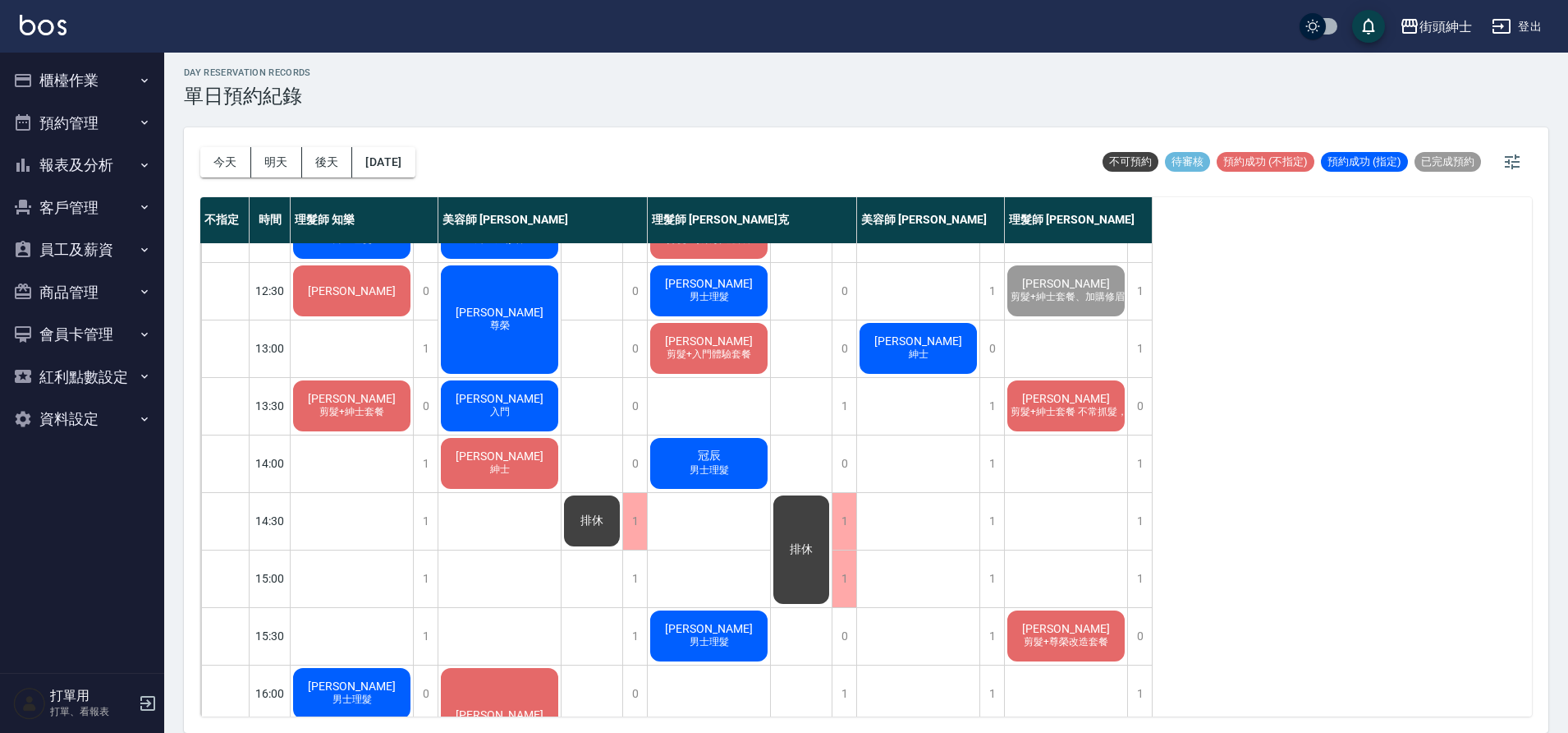
click at [710, 343] on span "石耀汶" at bounding box center [709, 341] width 95 height 13
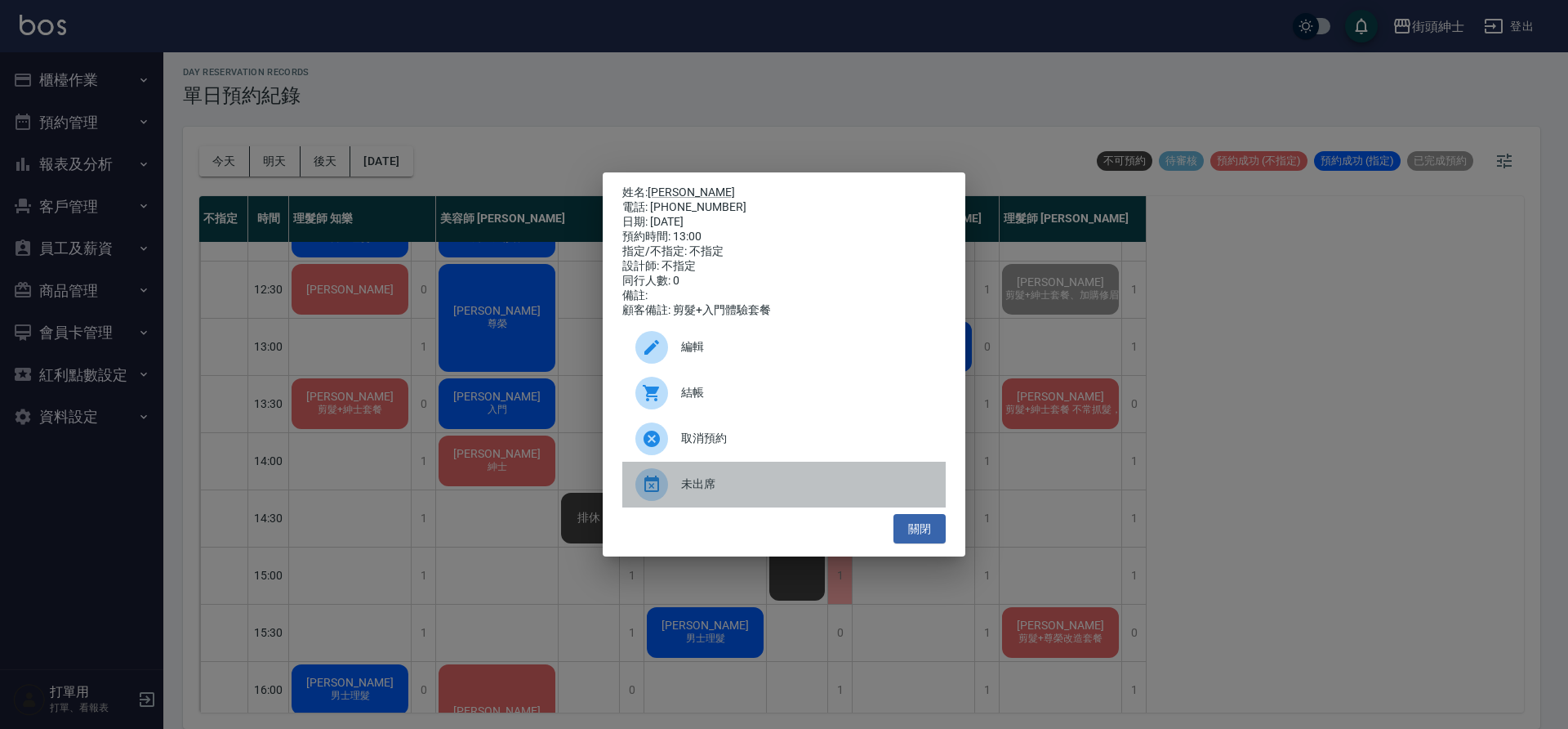
click at [715, 503] on div "未出席" at bounding box center [784, 485] width 324 height 46
click at [715, 503] on ul "編輯 結帳 取消預約 未出席" at bounding box center [784, 415] width 324 height 196
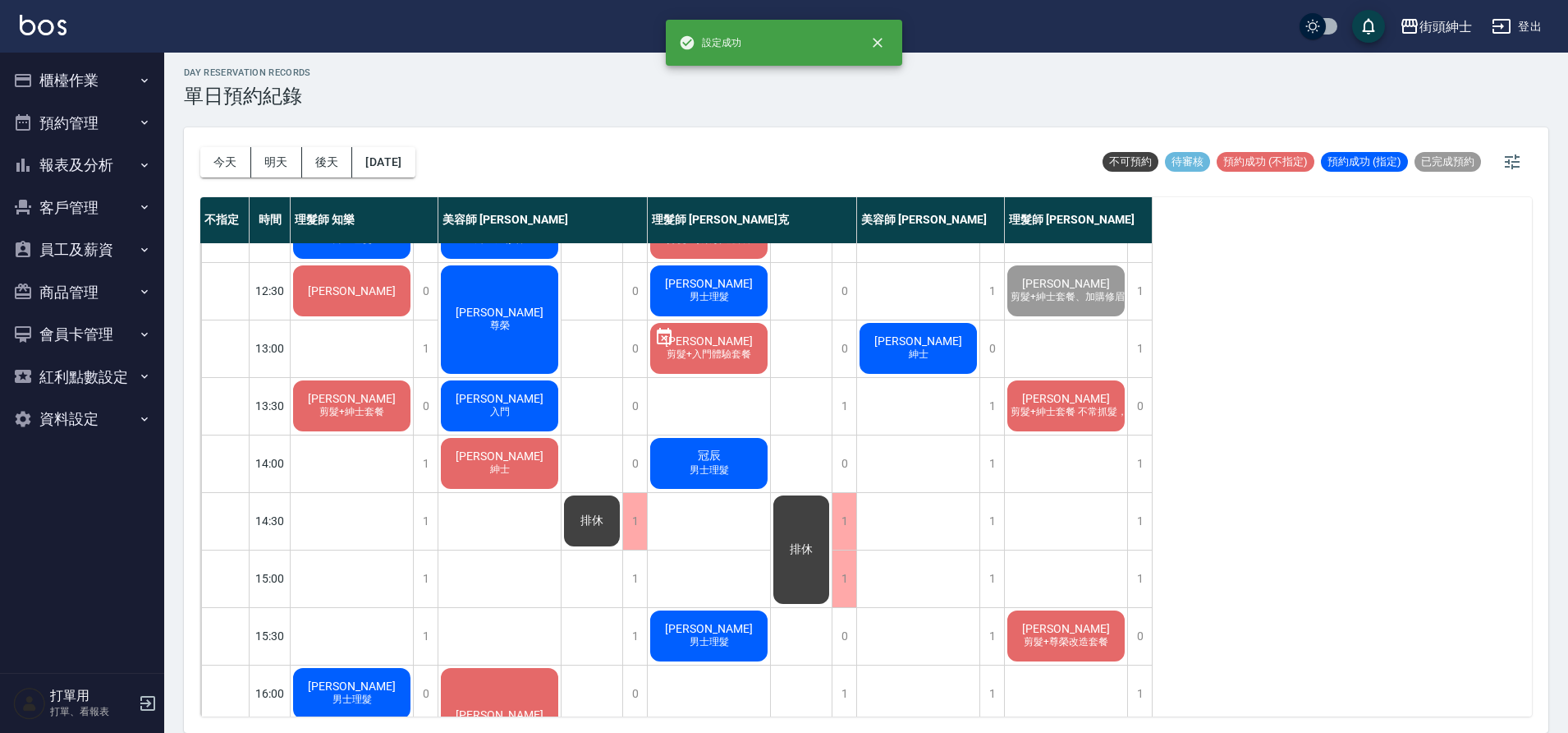
click at [539, 414] on div "石耀汶 入門" at bounding box center [499, 406] width 122 height 56
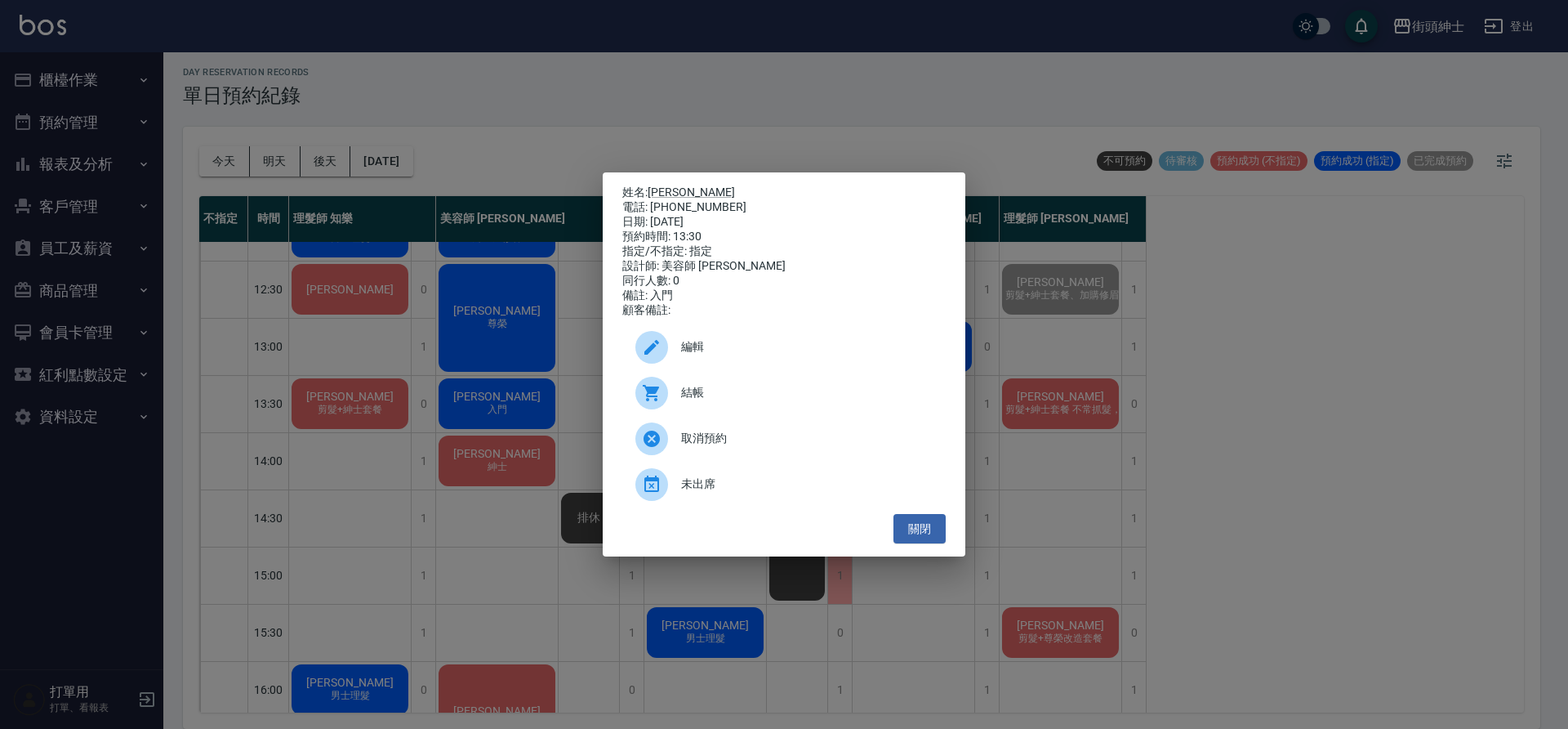
click at [813, 501] on div "未出席" at bounding box center [784, 485] width 324 height 46
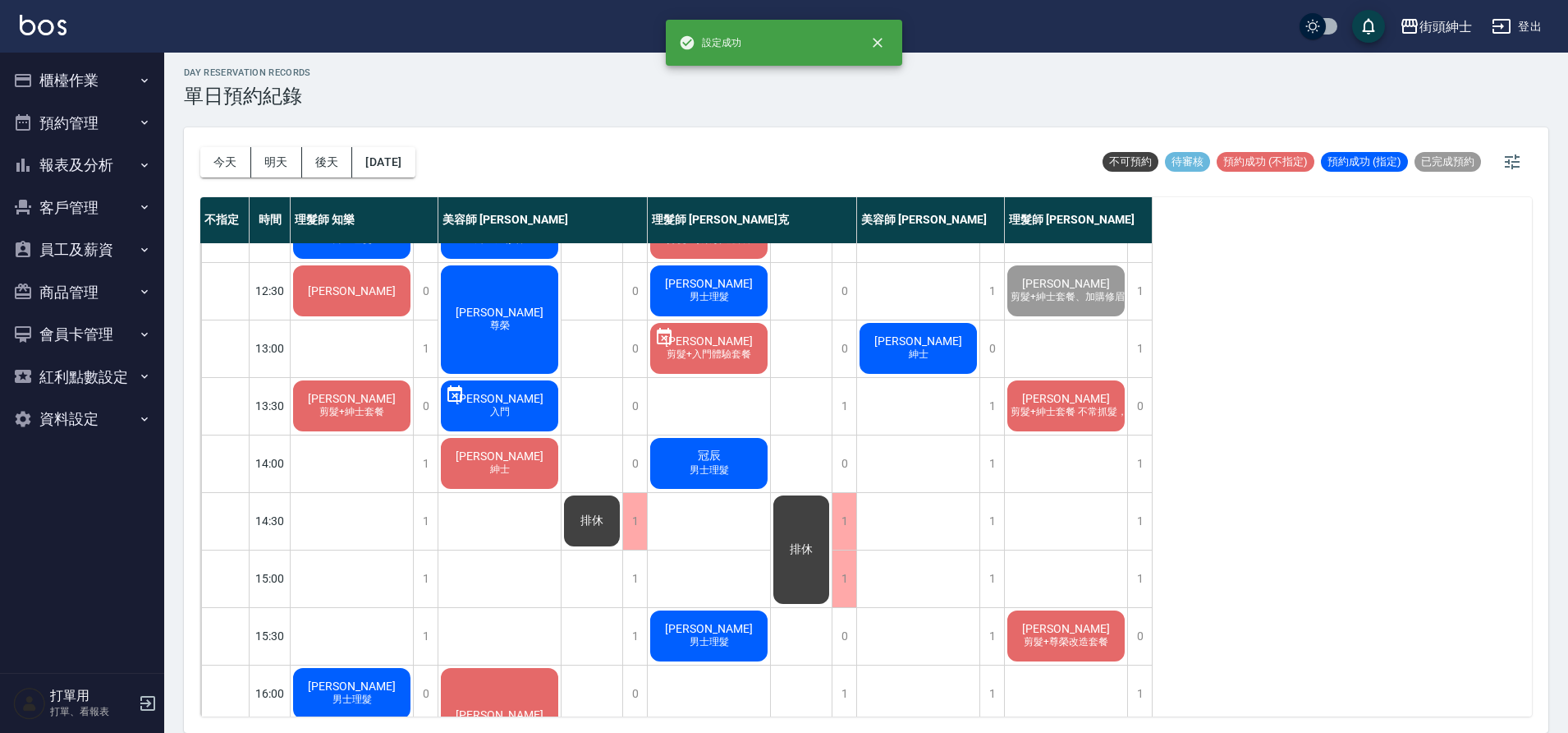
click at [811, 140] on div "今天 明天 後天 2025/10/08 不可預約 待審核 預約成功 (不指定) 預約成功 (指定) 已完成預約" at bounding box center [866, 162] width 1332 height 70
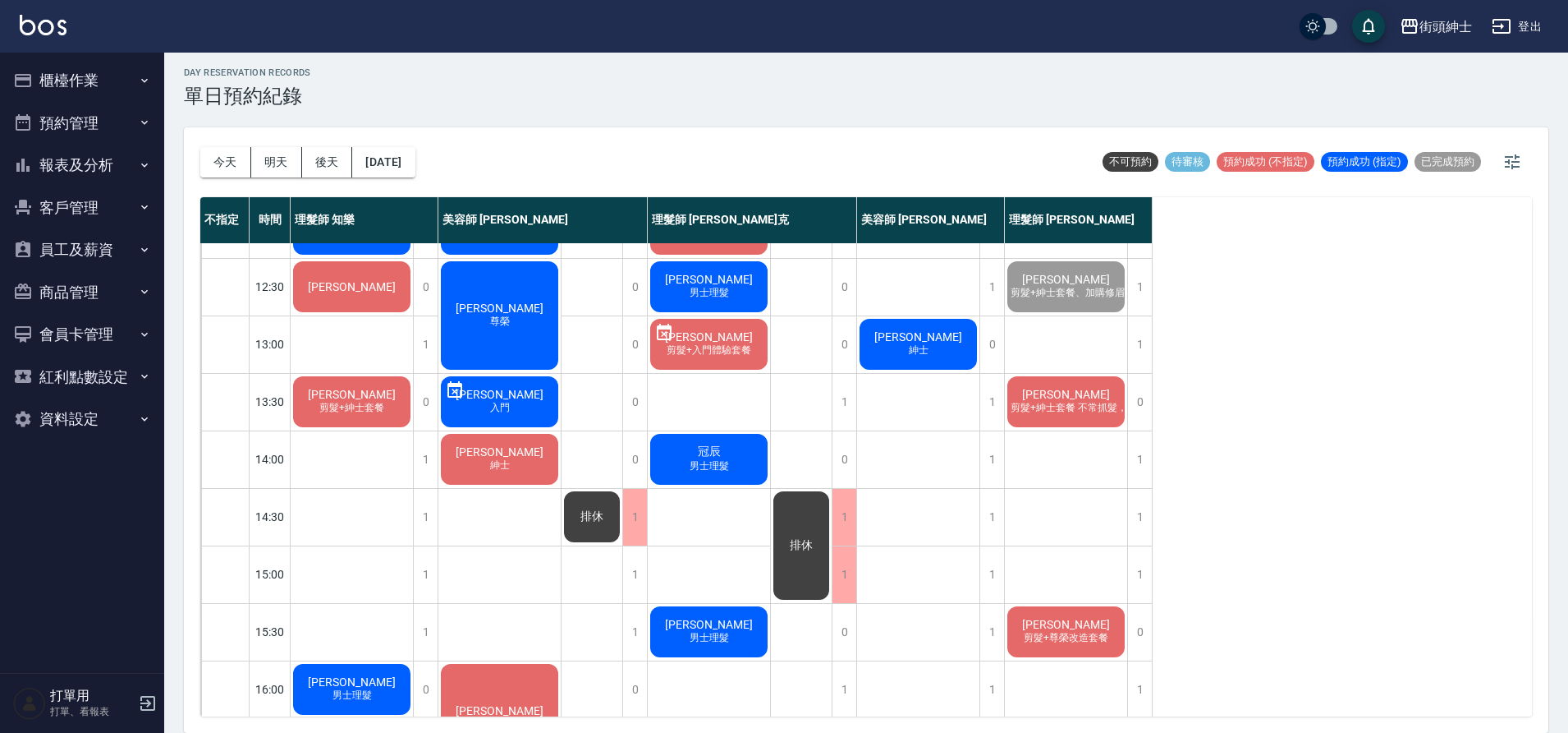
scroll to position [160, 0]
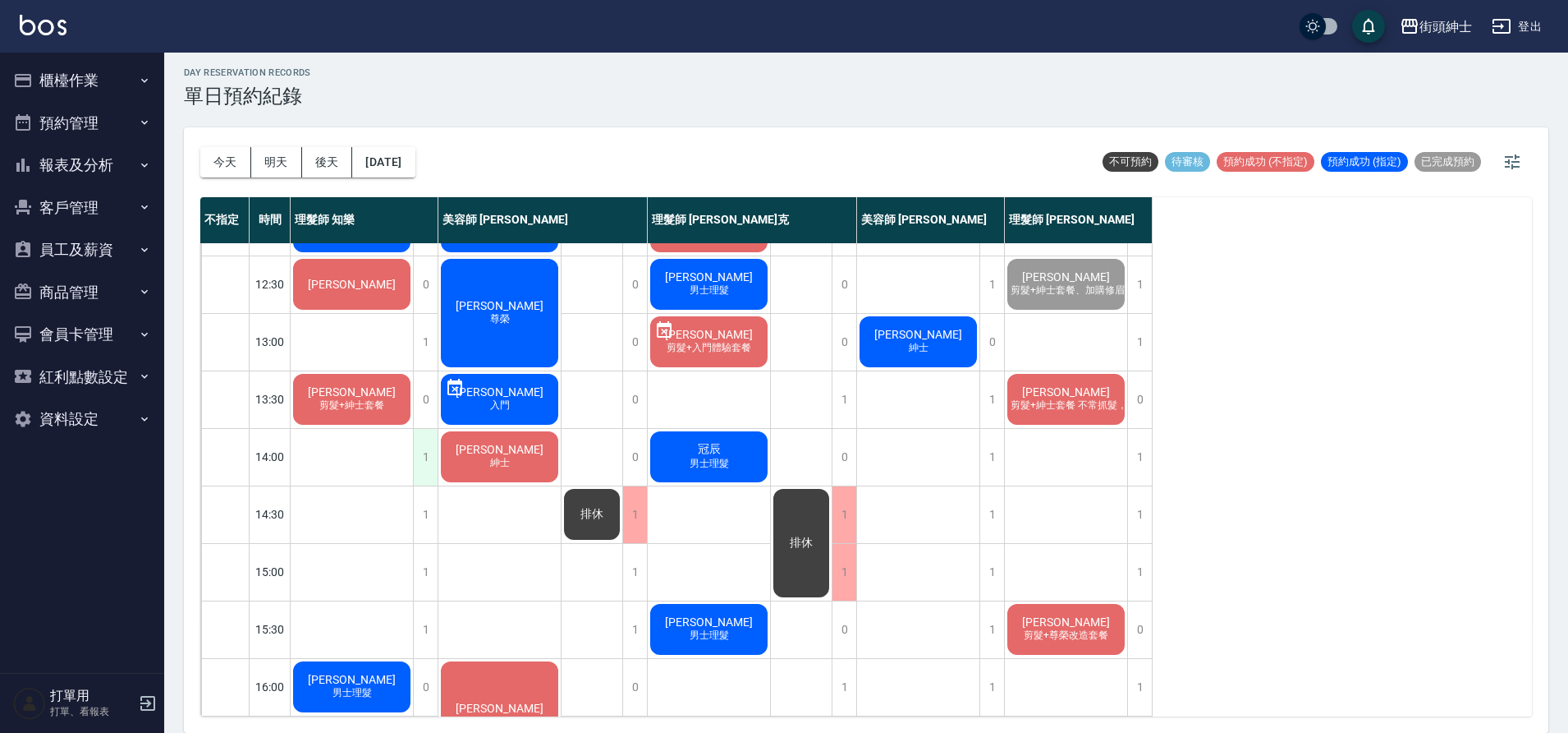
click at [428, 466] on div "1" at bounding box center [425, 457] width 25 height 57
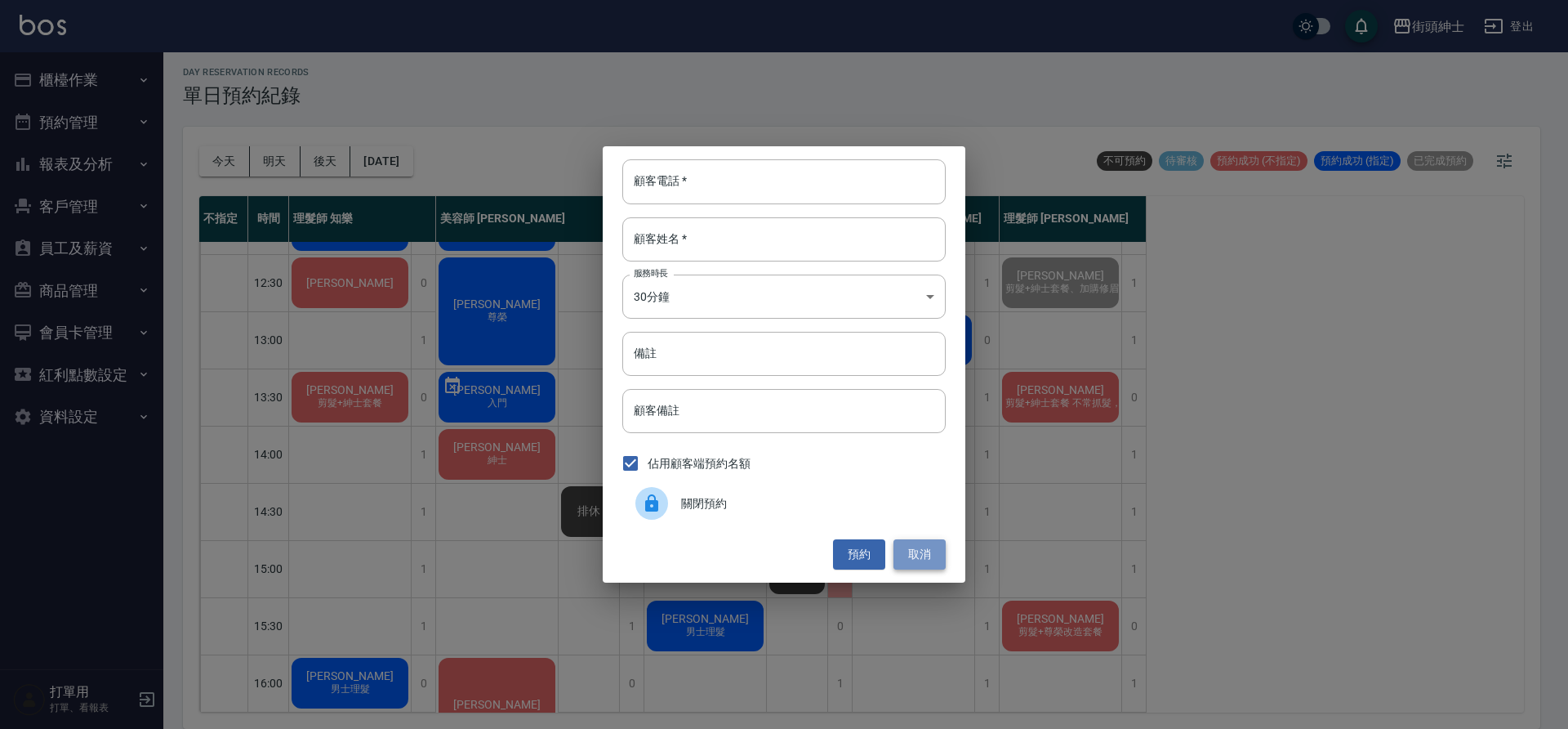
click at [929, 548] on button "取消" at bounding box center [919, 553] width 52 height 30
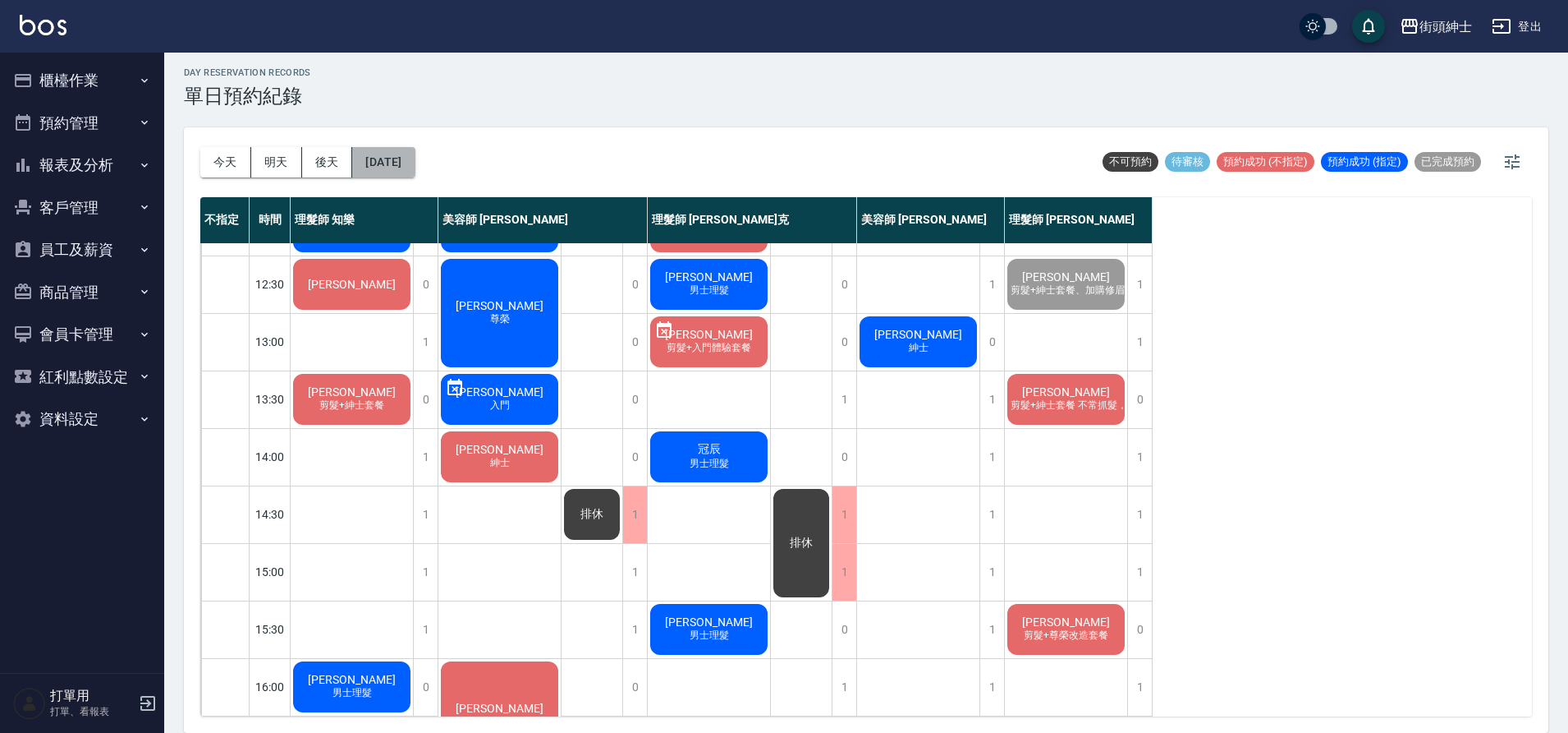
click at [391, 166] on button "2025/10/08" at bounding box center [383, 162] width 62 height 30
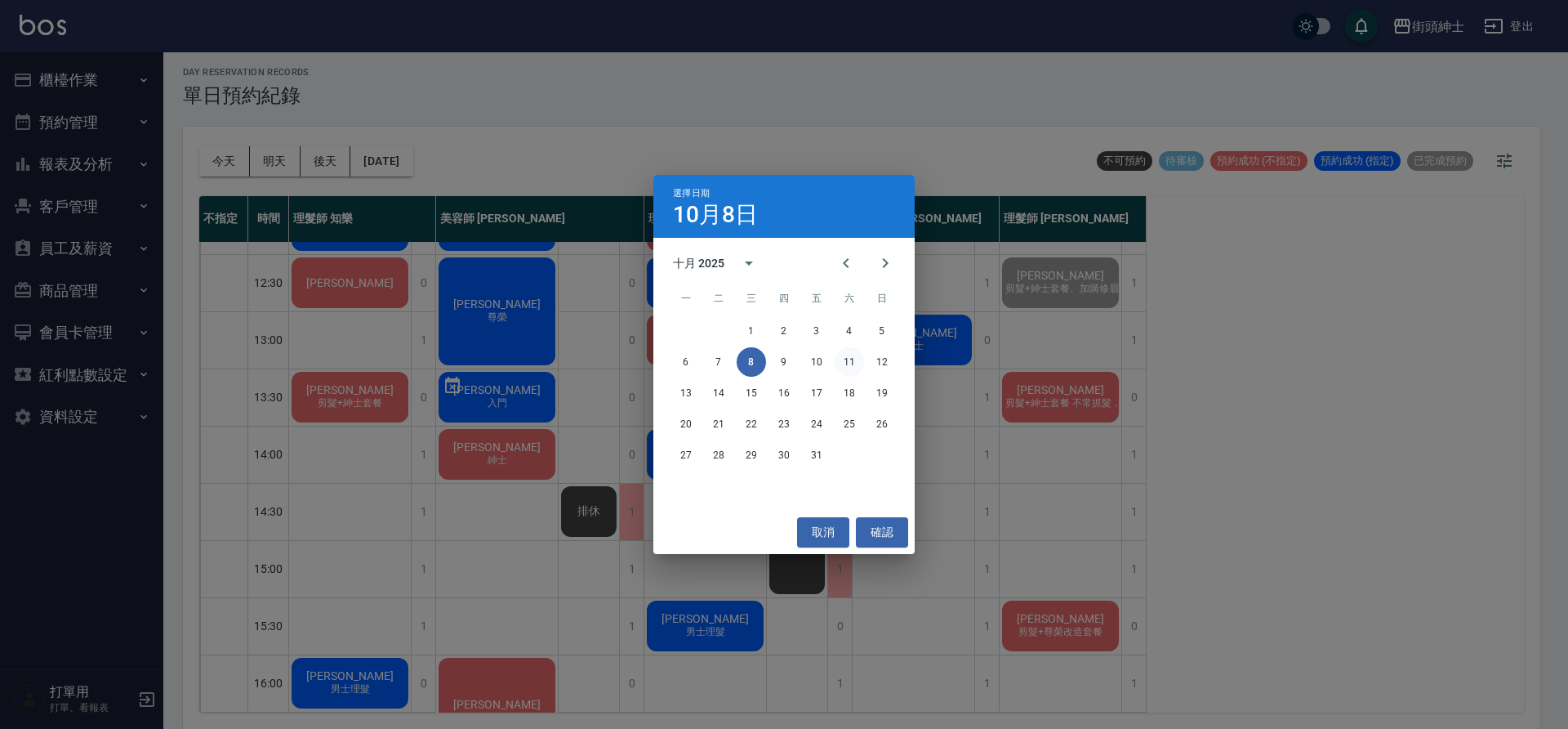
click at [854, 367] on button "11" at bounding box center [849, 362] width 29 height 29
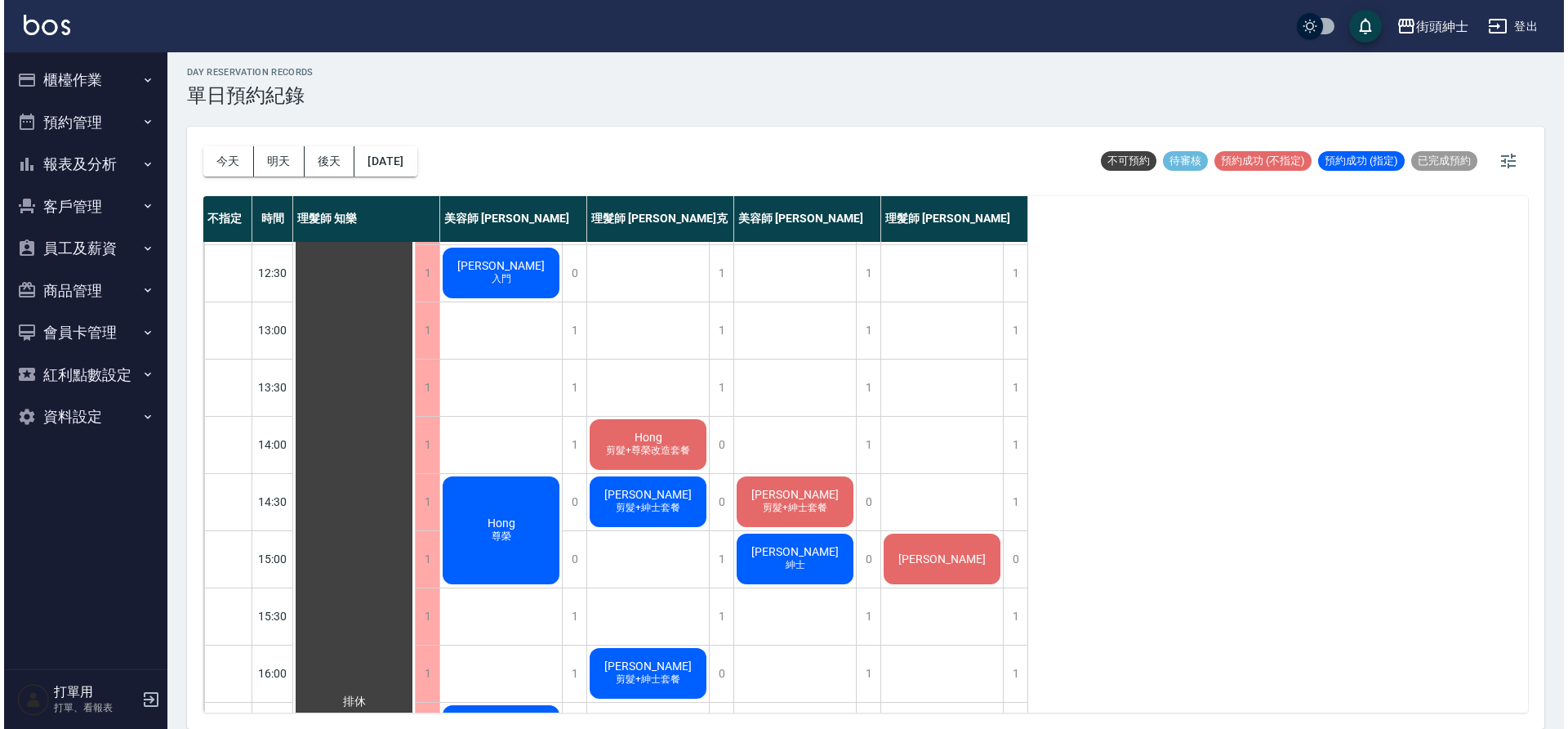
scroll to position [257, 0]
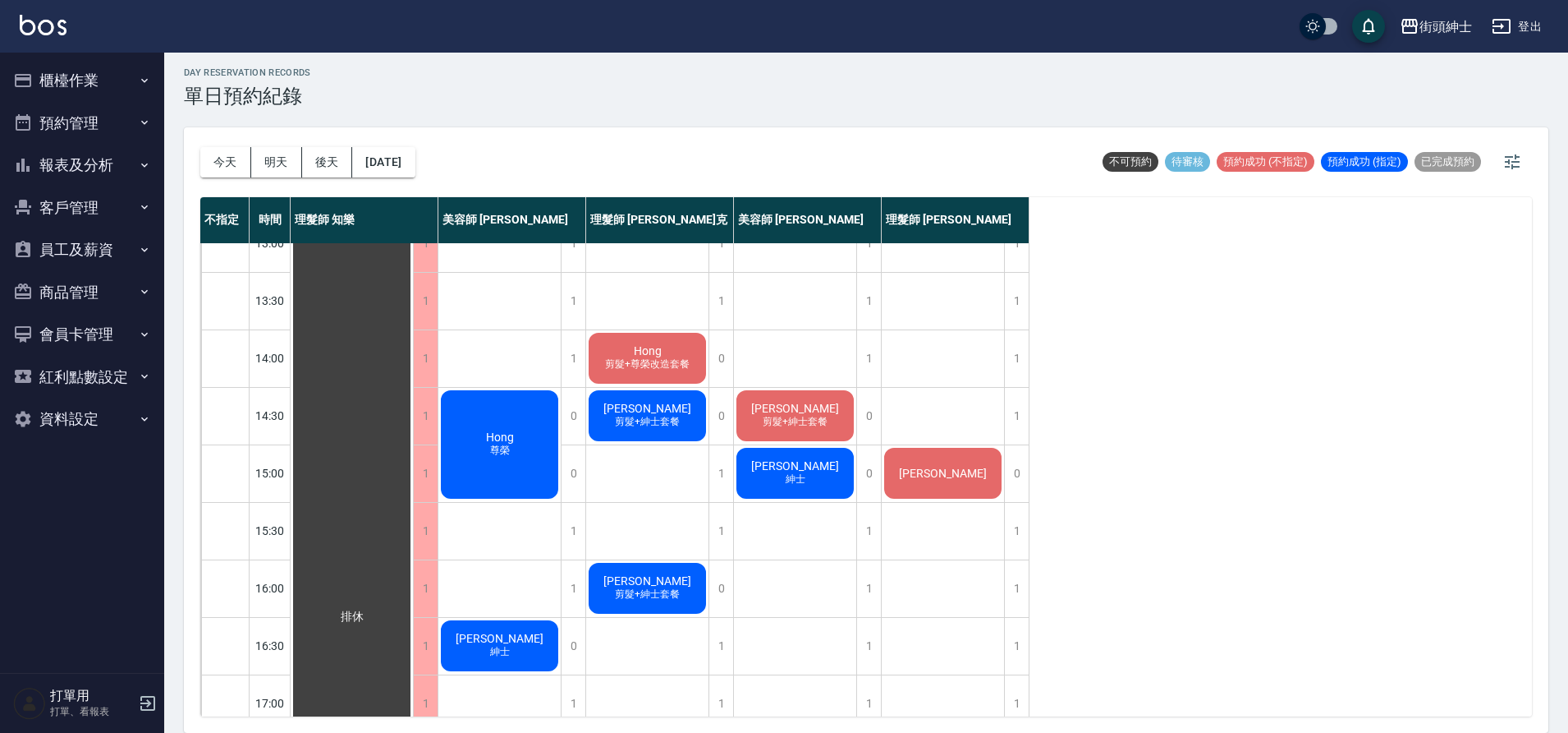
click at [520, 444] on div "Hong 尊榮" at bounding box center [499, 444] width 122 height 113
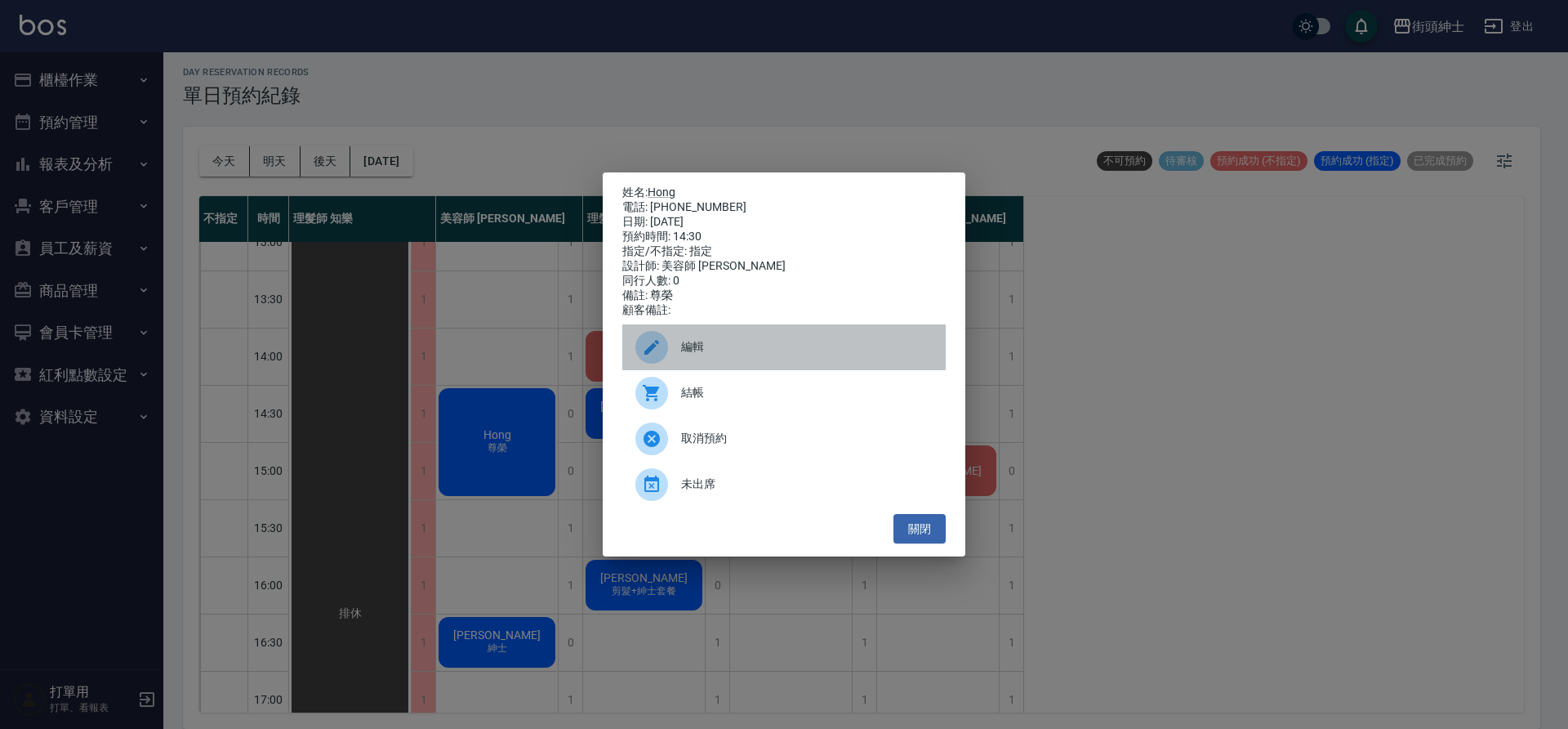
click at [681, 351] on span "編輯" at bounding box center [806, 347] width 251 height 17
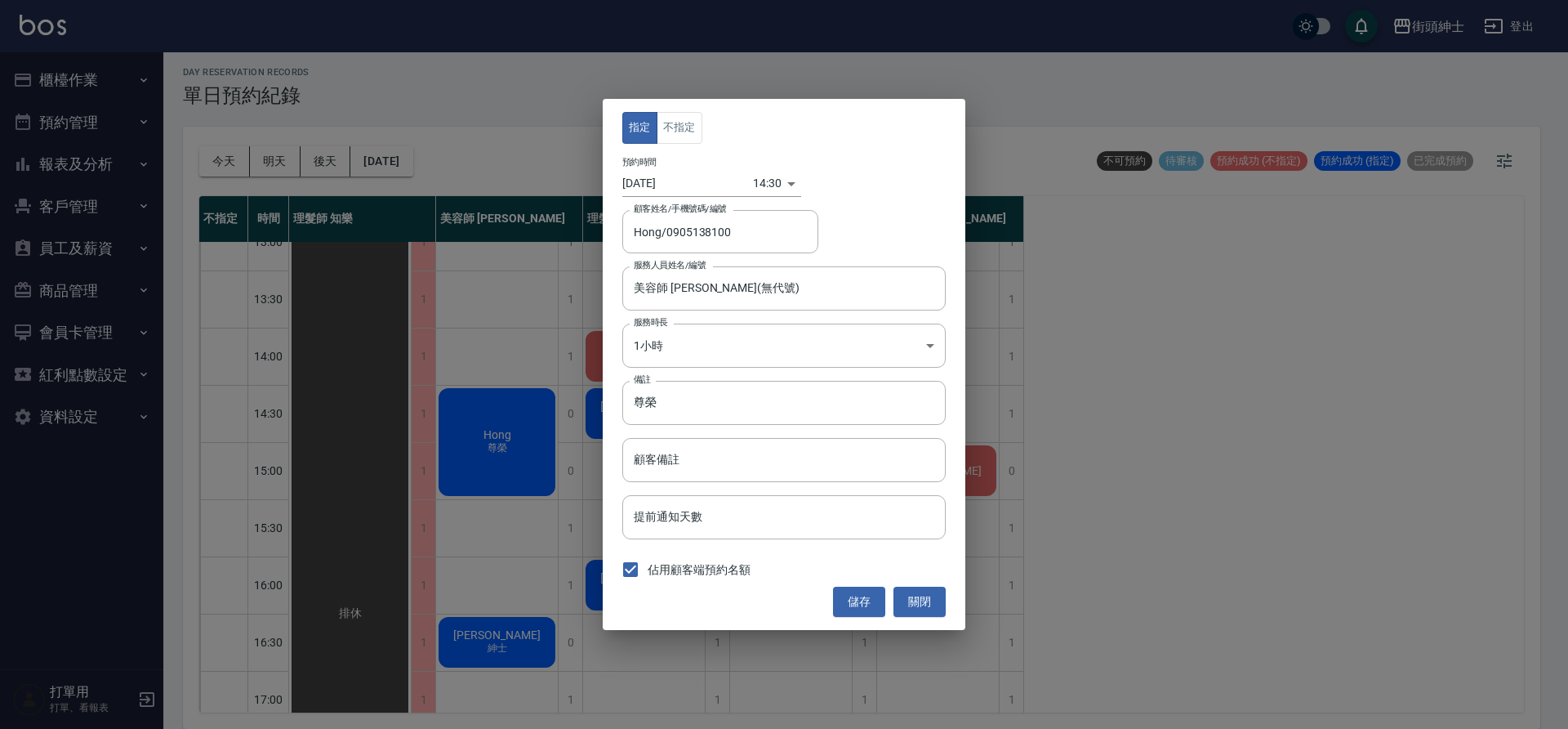
click at [763, 183] on body "街頭紳士 登出 櫃檯作業 打帳單 帳單列表 營業儀表板 現金收支登錄 材料自購登錄 每日結帳 排班表 現場電腦打卡 預約管理 預約管理 單日預約紀錄 單週預約…" at bounding box center [784, 362] width 1568 height 734
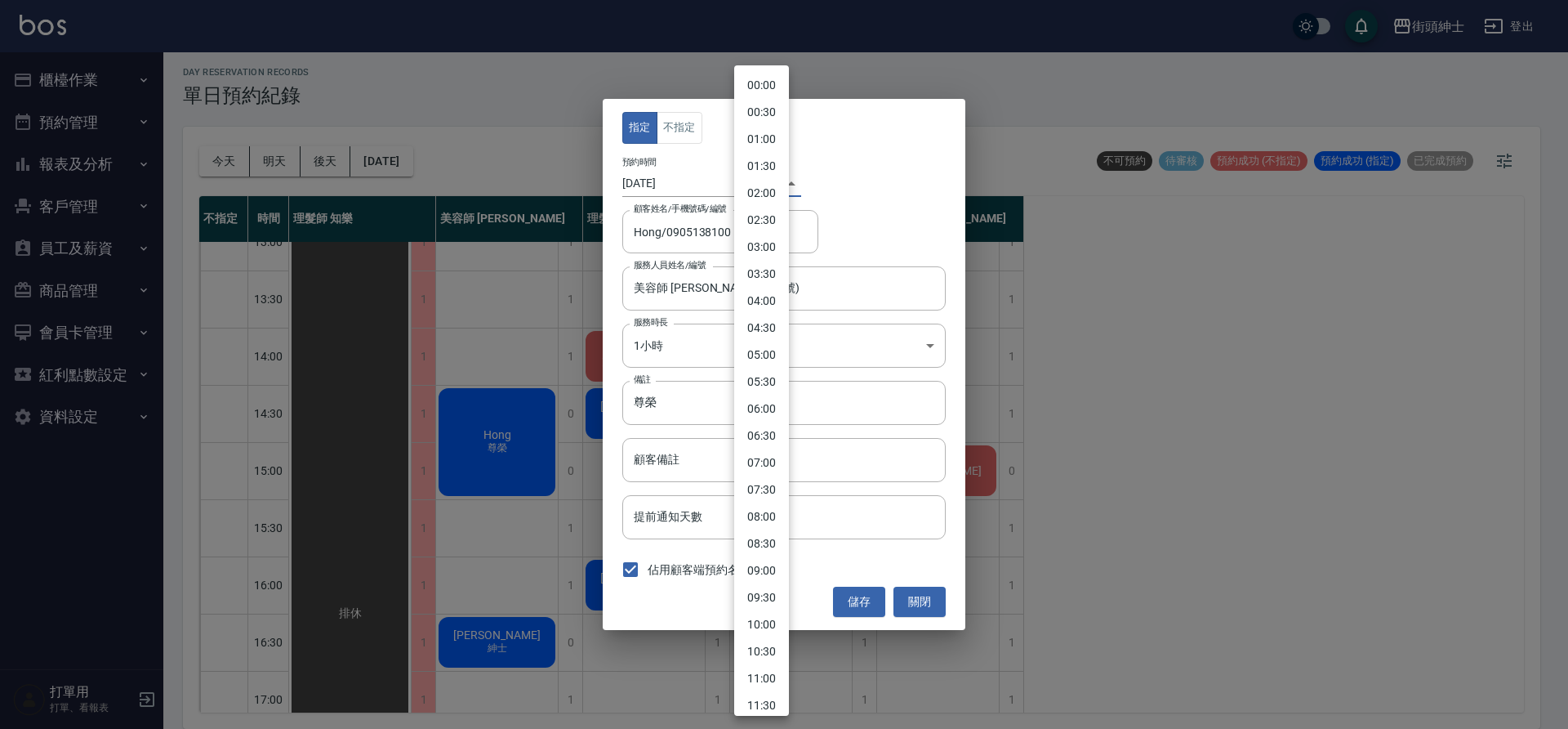
scroll to position [477, 0]
click at [768, 357] on li "14:00" at bounding box center [762, 362] width 55 height 27
type input "1760162400000"
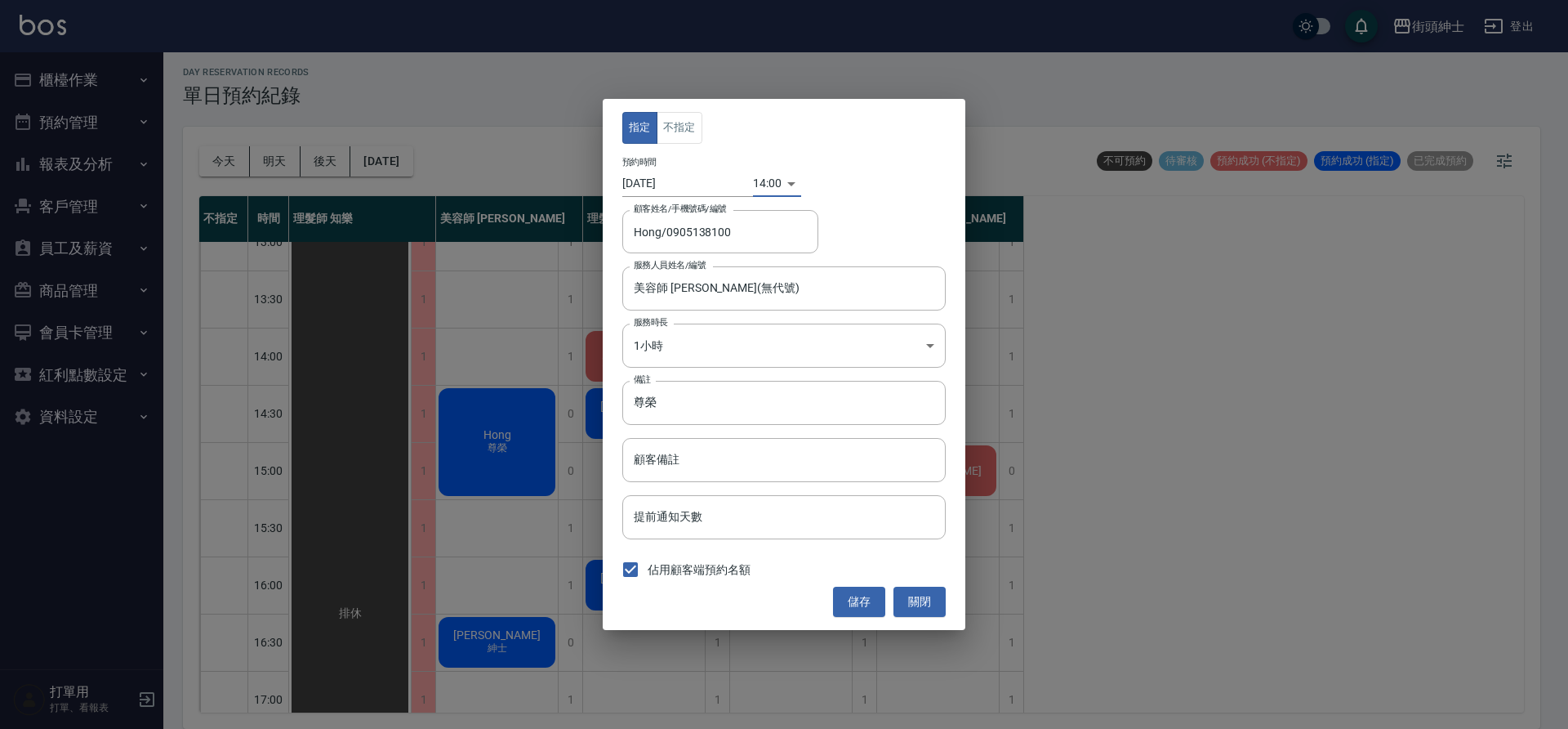
click at [870, 602] on button "儲存" at bounding box center [859, 601] width 52 height 30
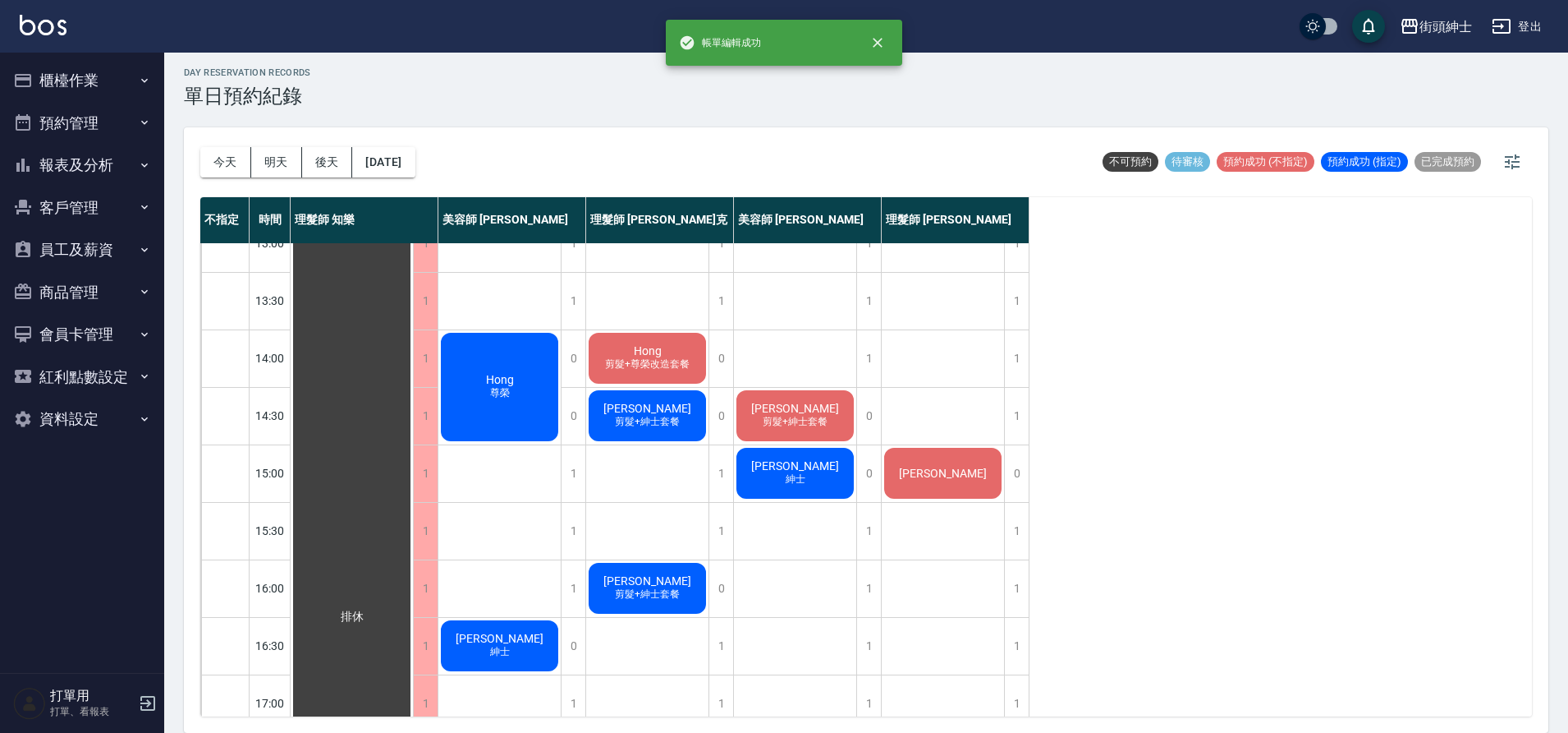
click at [672, 365] on span "剪髮+尊榮改造套餐" at bounding box center [647, 364] width 91 height 14
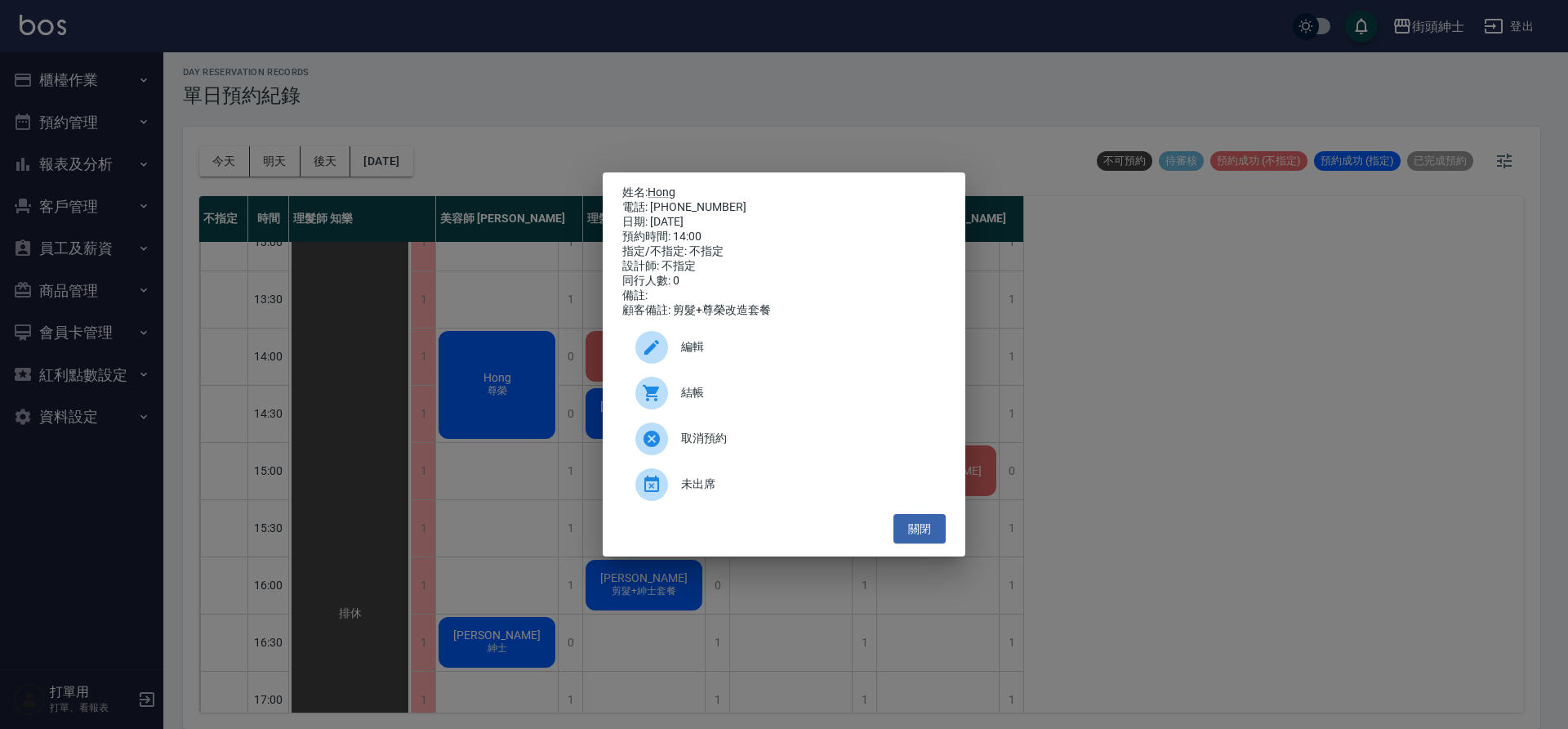
click at [718, 347] on span "編輯" at bounding box center [806, 347] width 251 height 17
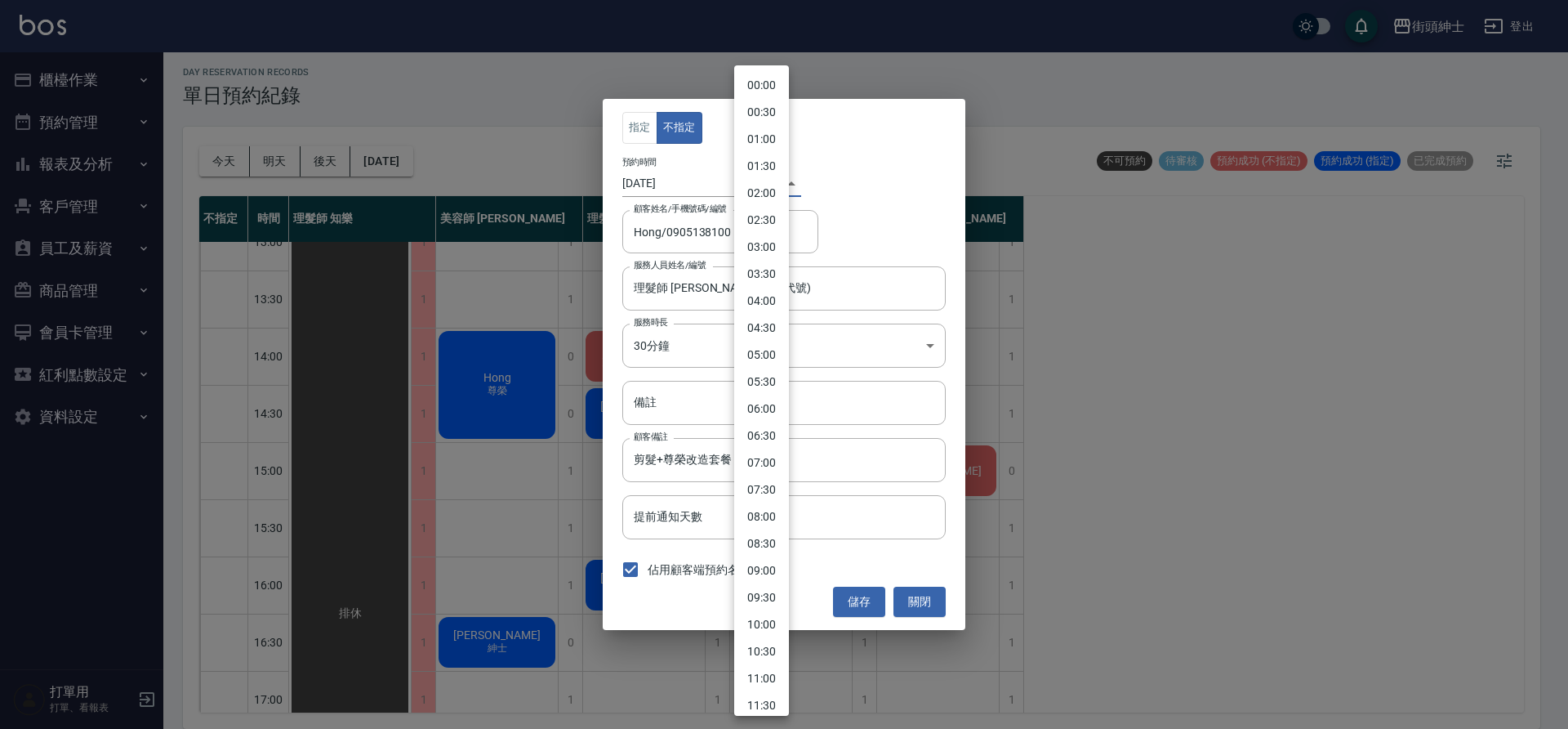
click at [759, 184] on body "街頭紳士 登出 櫃檯作業 打帳單 帳單列表 營業儀表板 現金收支登錄 材料自購登錄 每日結帳 排班表 現場電腦打卡 預約管理 預約管理 單日預約紀錄 單週預約…" at bounding box center [784, 362] width 1568 height 734
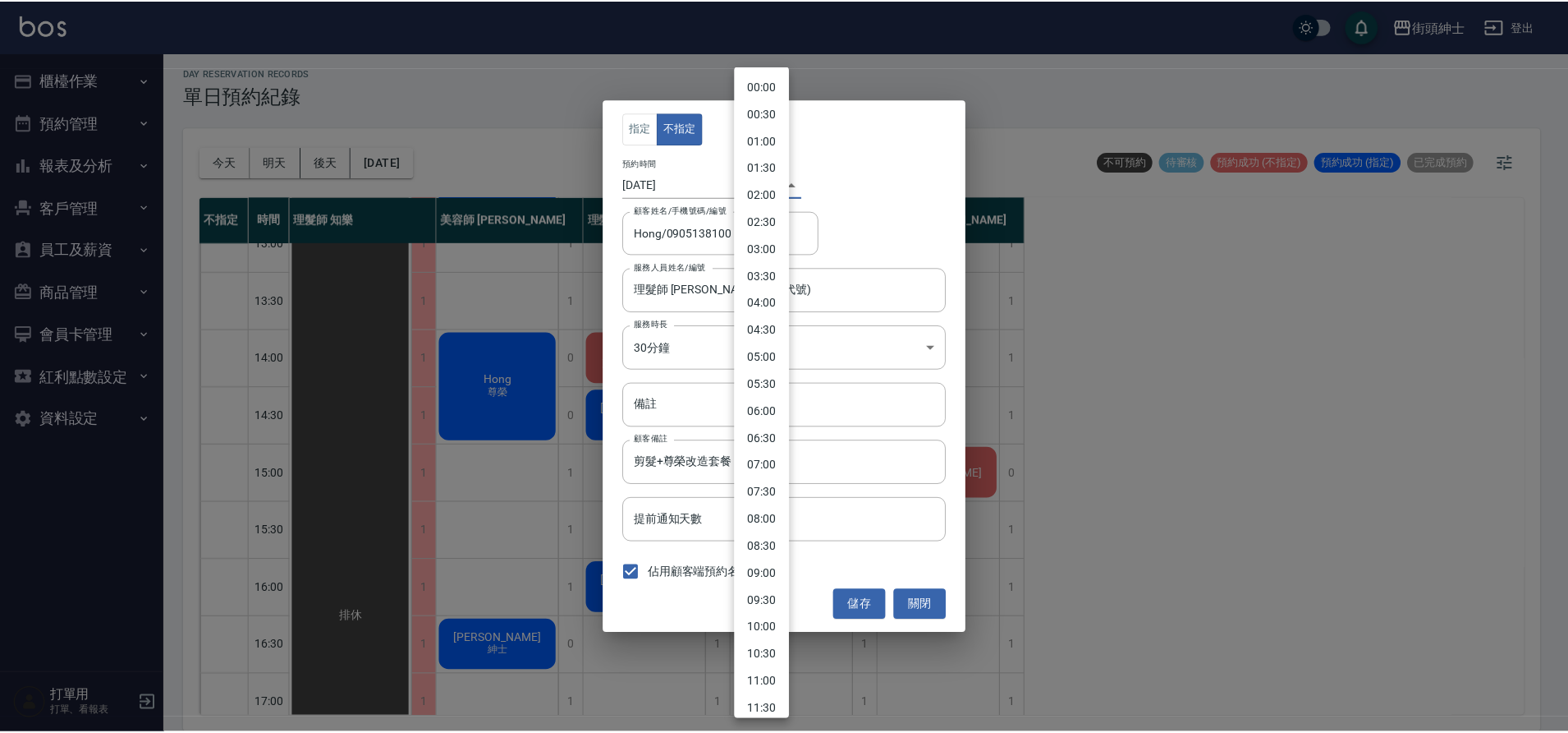
scroll to position [452, 0]
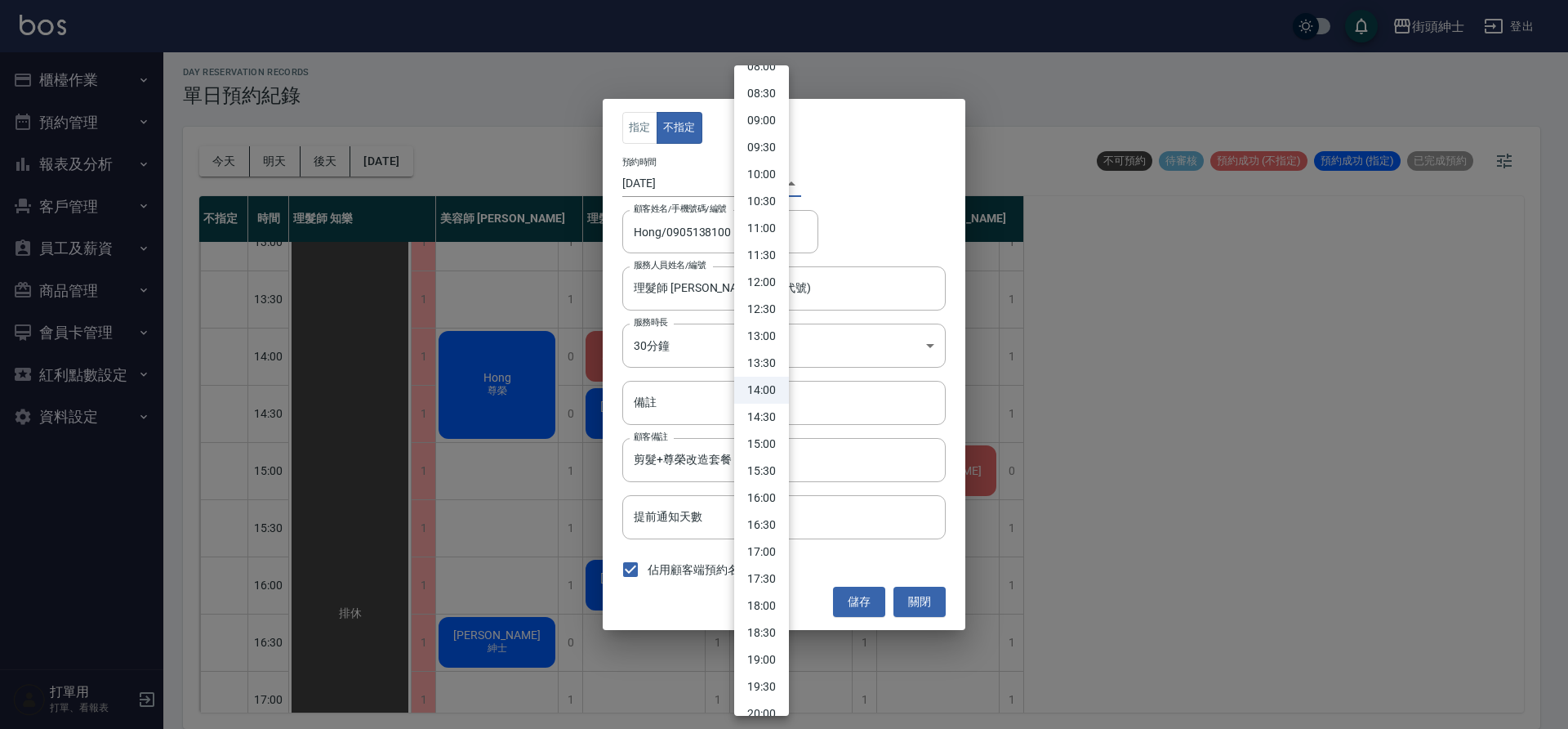
click at [768, 444] on li "15:00" at bounding box center [762, 444] width 55 height 27
type input "1760166000000"
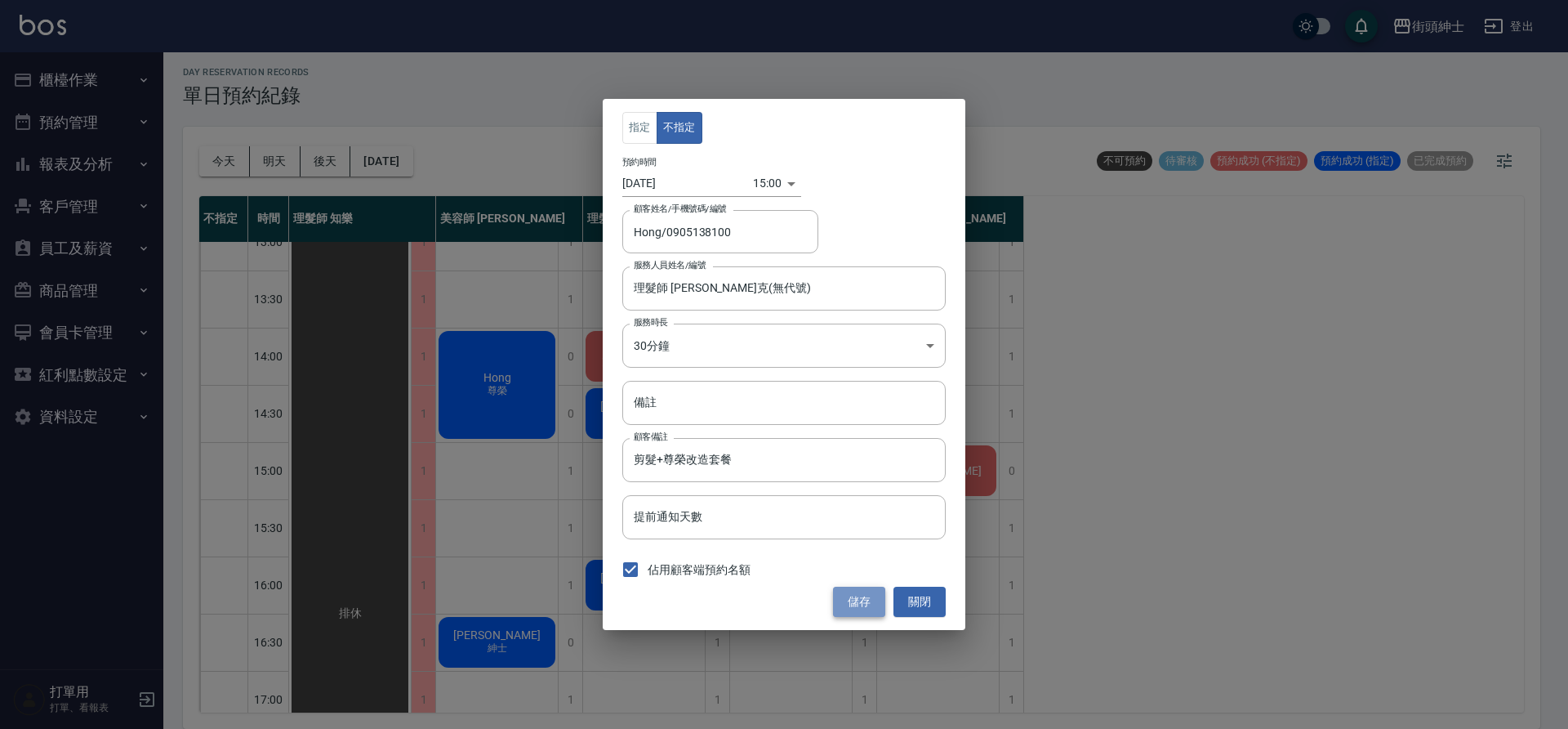
click at [859, 595] on button "儲存" at bounding box center [859, 601] width 52 height 30
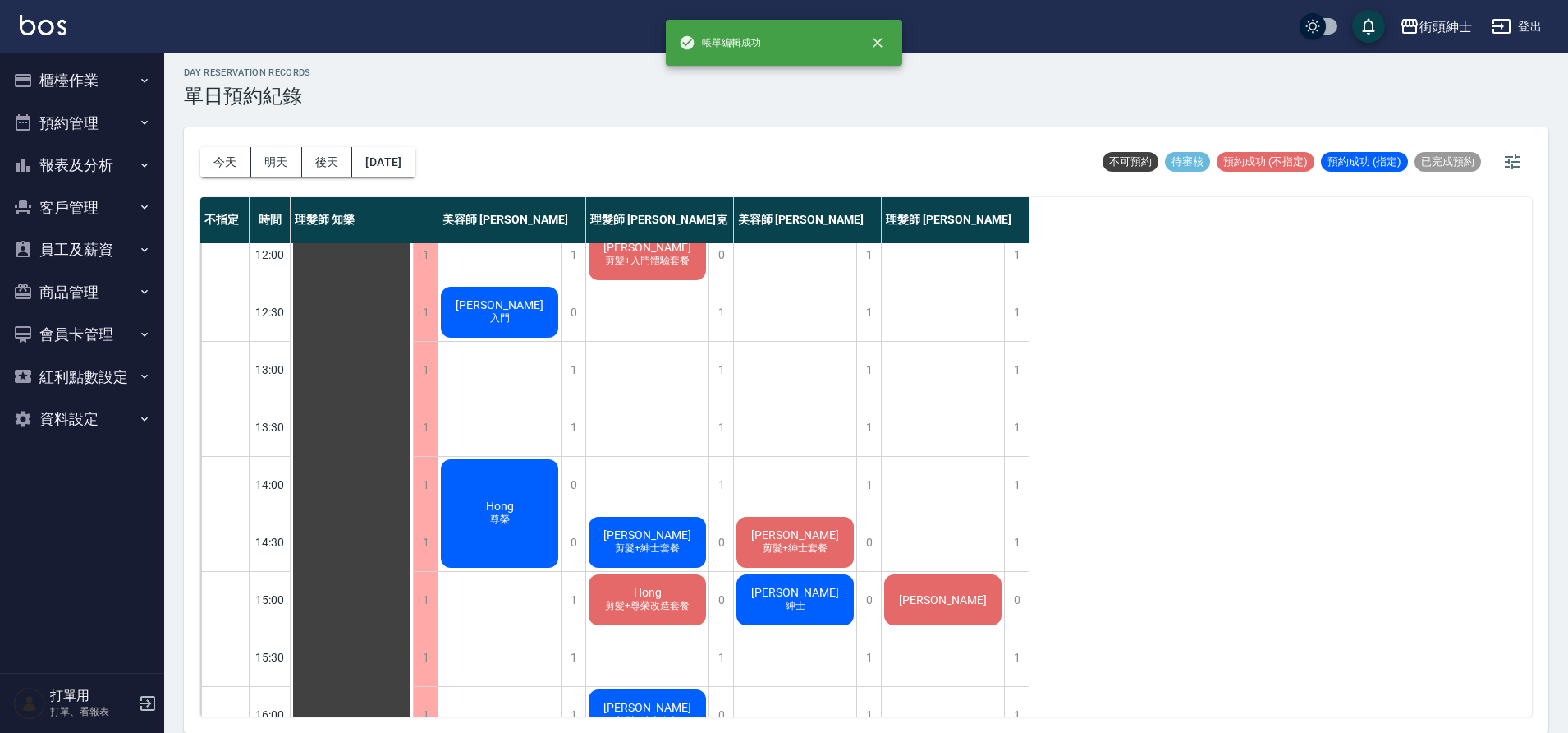
scroll to position [127, 0]
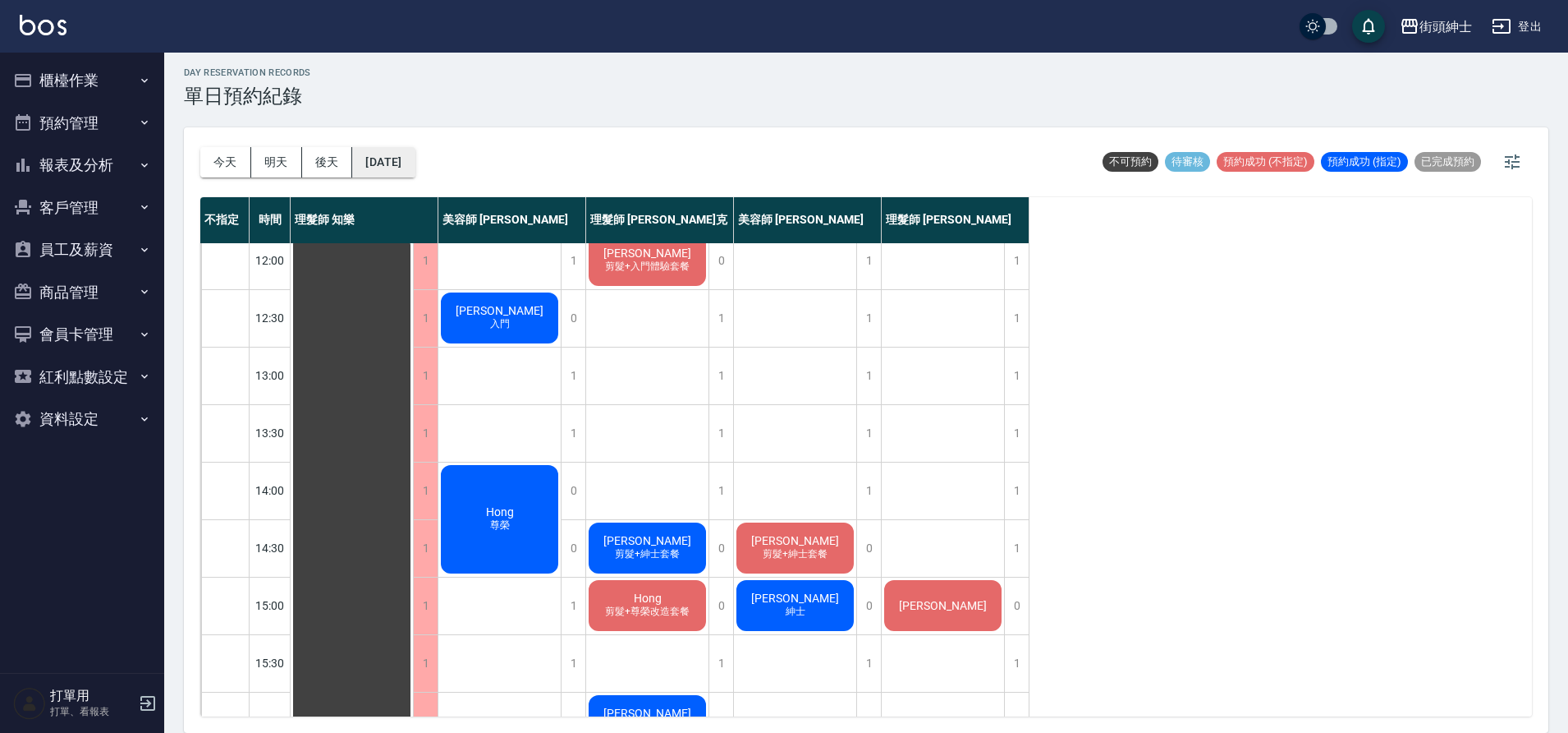
drag, startPoint x: 370, startPoint y: 178, endPoint x: 378, endPoint y: 173, distance: 9.4
click at [371, 178] on div "今天 明天 後天 2025/10/11" at bounding box center [308, 162] width 215 height 70
click at [380, 169] on button "2025/10/11" at bounding box center [383, 162] width 62 height 30
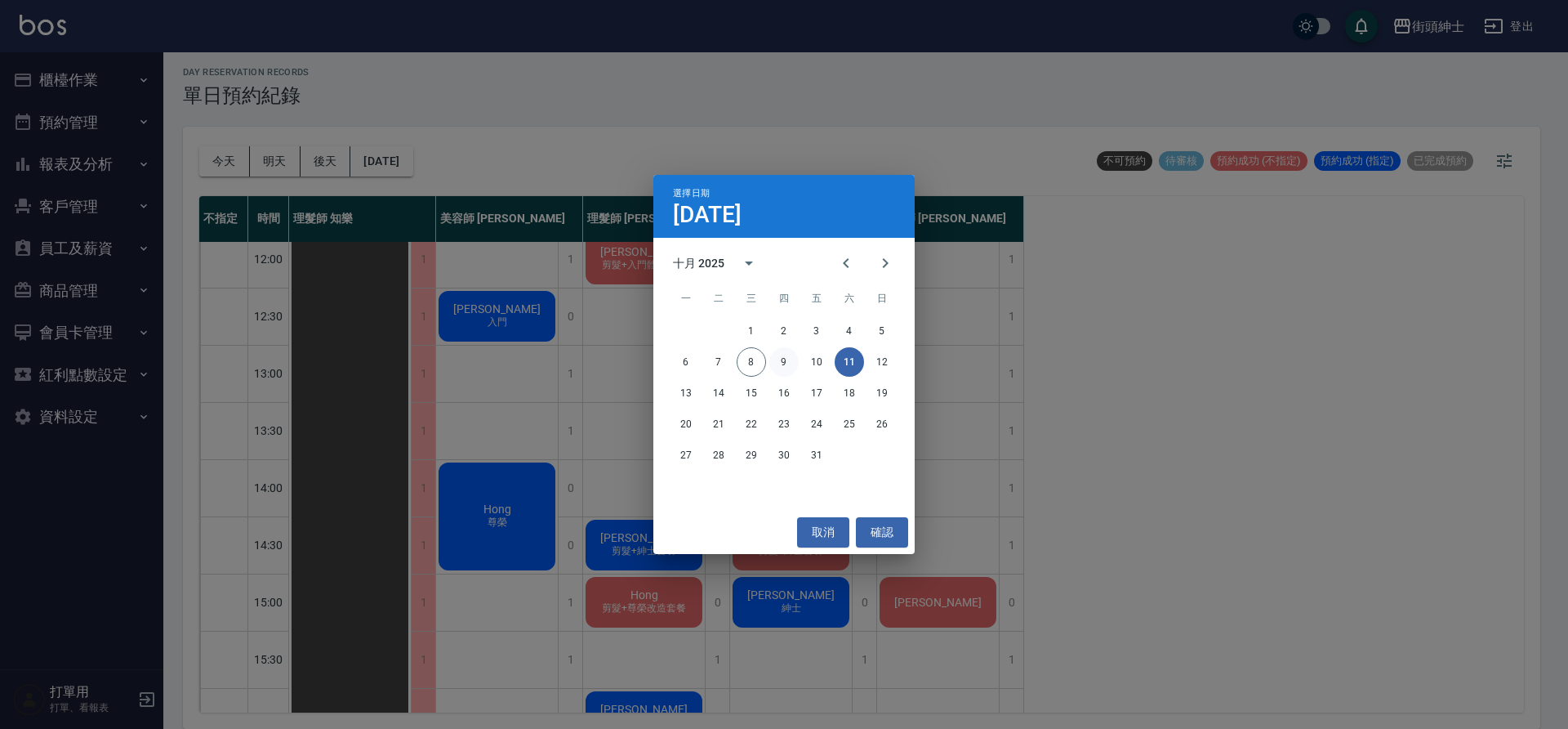
click at [790, 363] on button "9" at bounding box center [784, 362] width 29 height 29
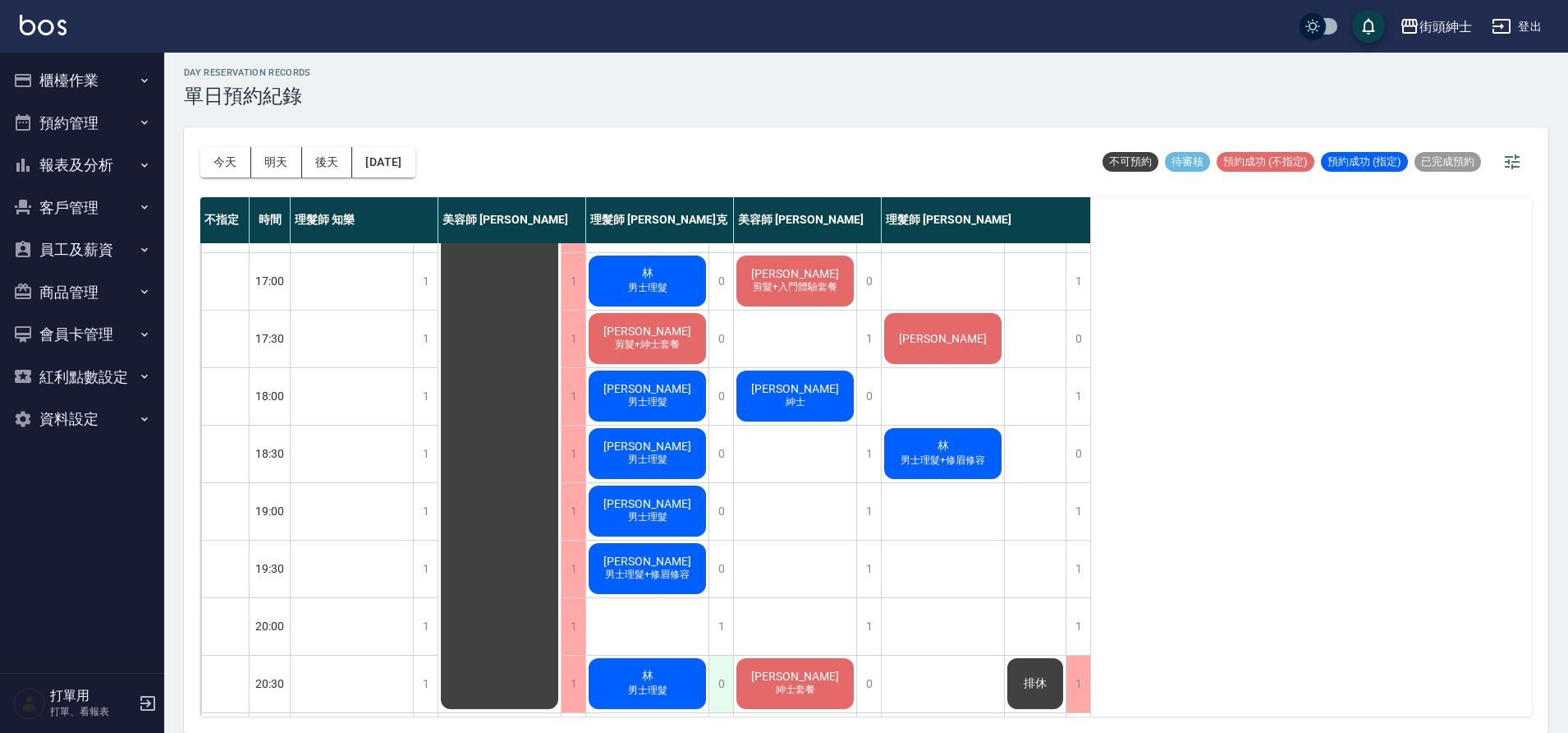
scroll to position [748, 0]
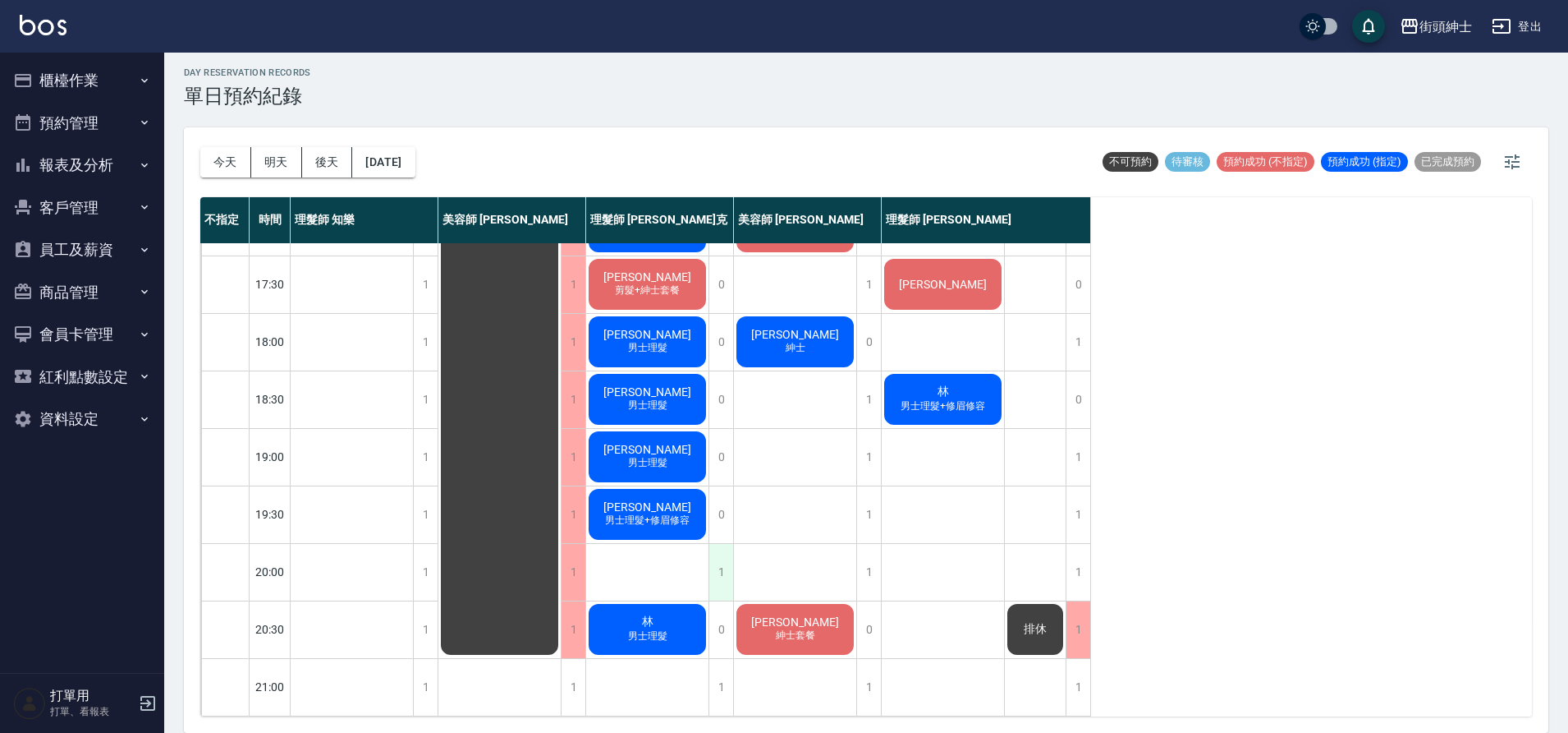
click at [718, 555] on div "1" at bounding box center [721, 572] width 25 height 57
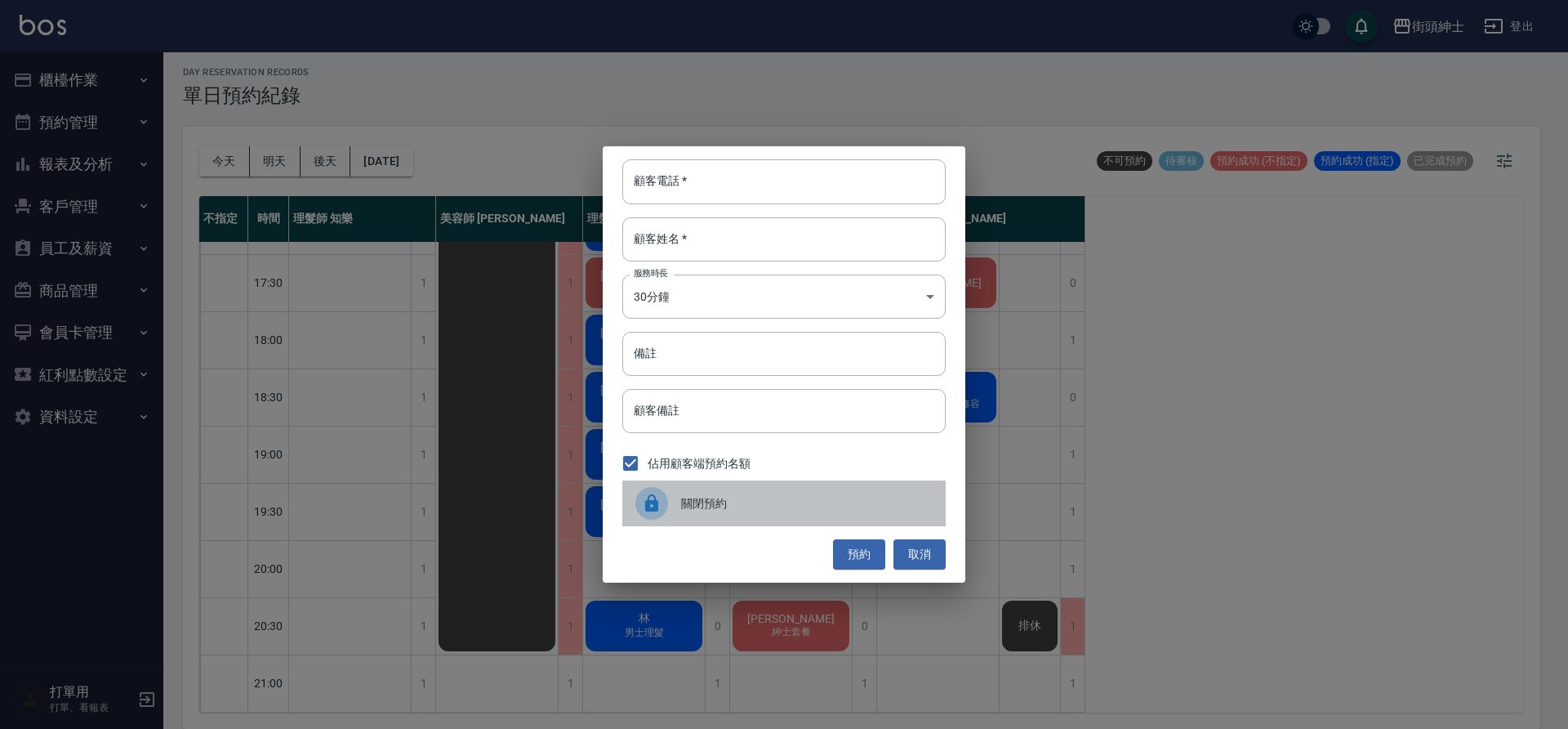
click at [730, 500] on span "關閉預約" at bounding box center [806, 503] width 251 height 17
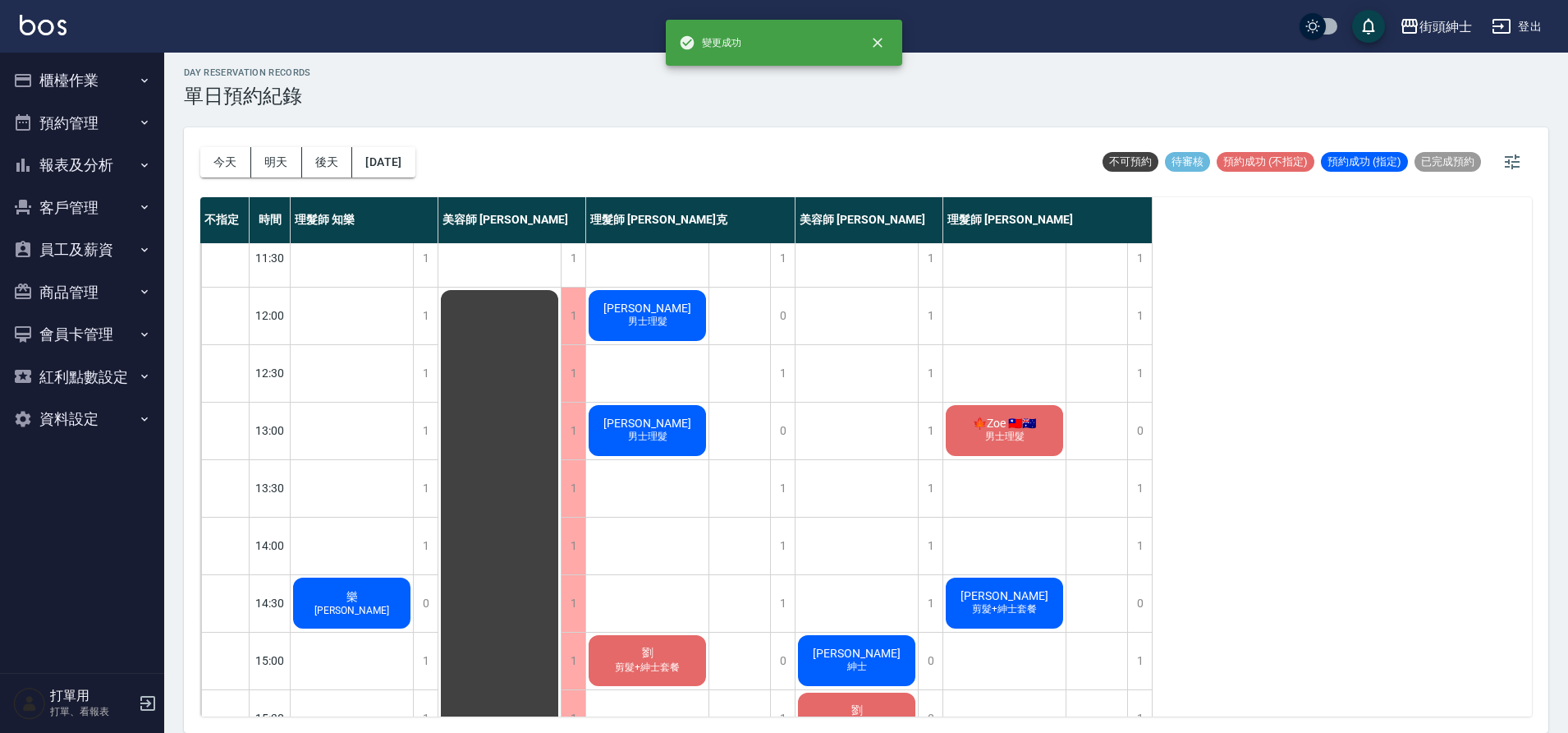
scroll to position [0, 0]
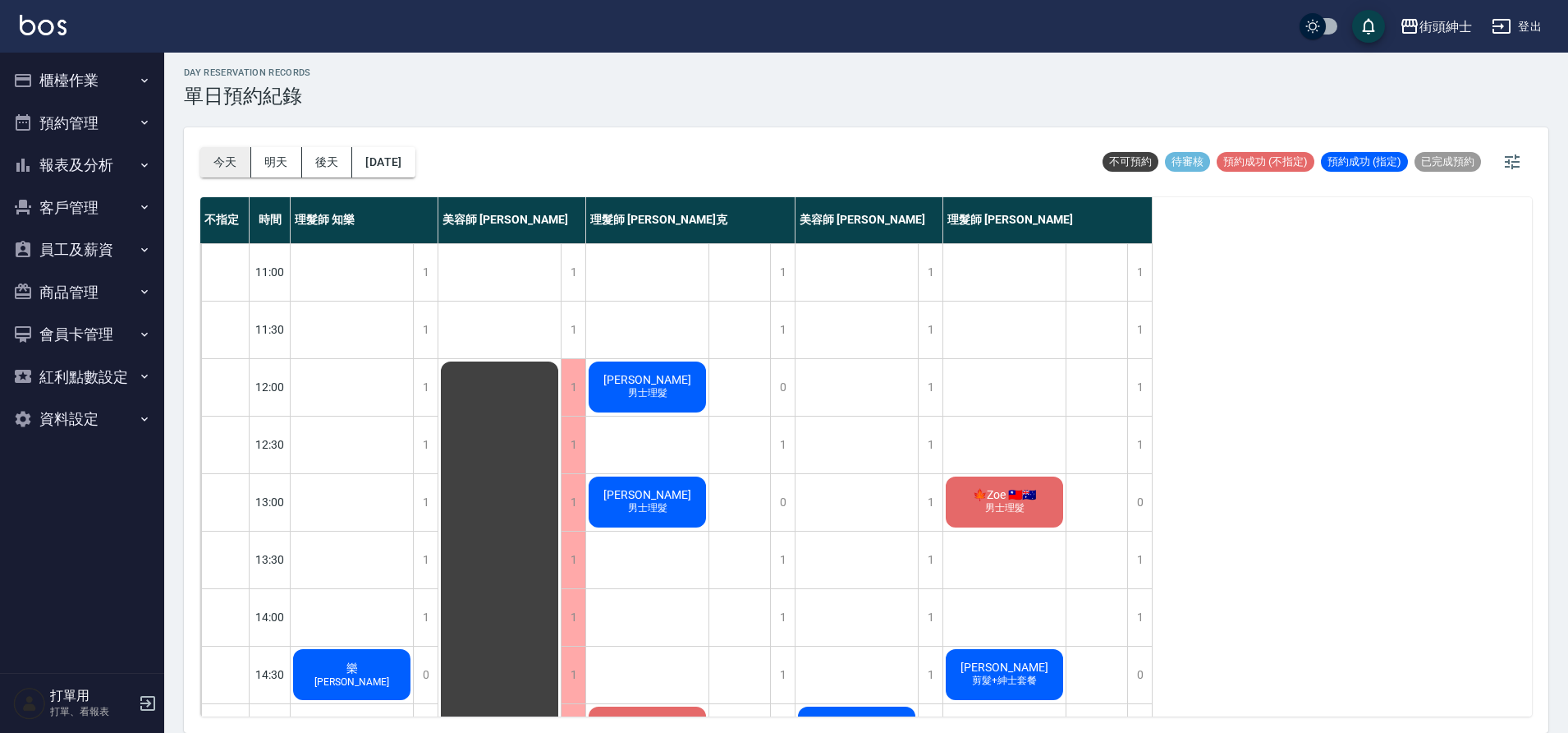
click at [212, 169] on button "今天" at bounding box center [225, 162] width 51 height 30
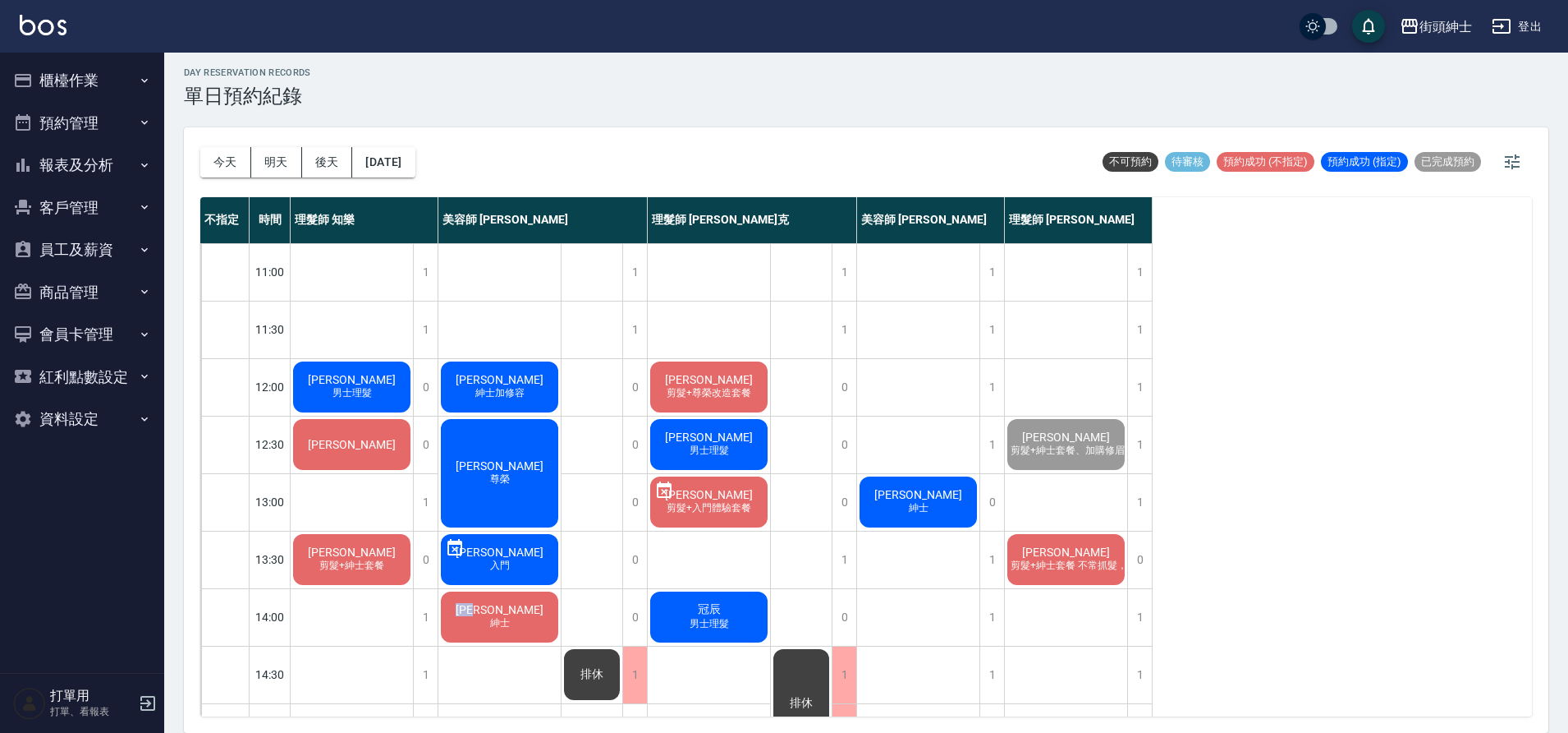
click at [524, 602] on div "陳智昊 紳士" at bounding box center [499, 616] width 122 height 56
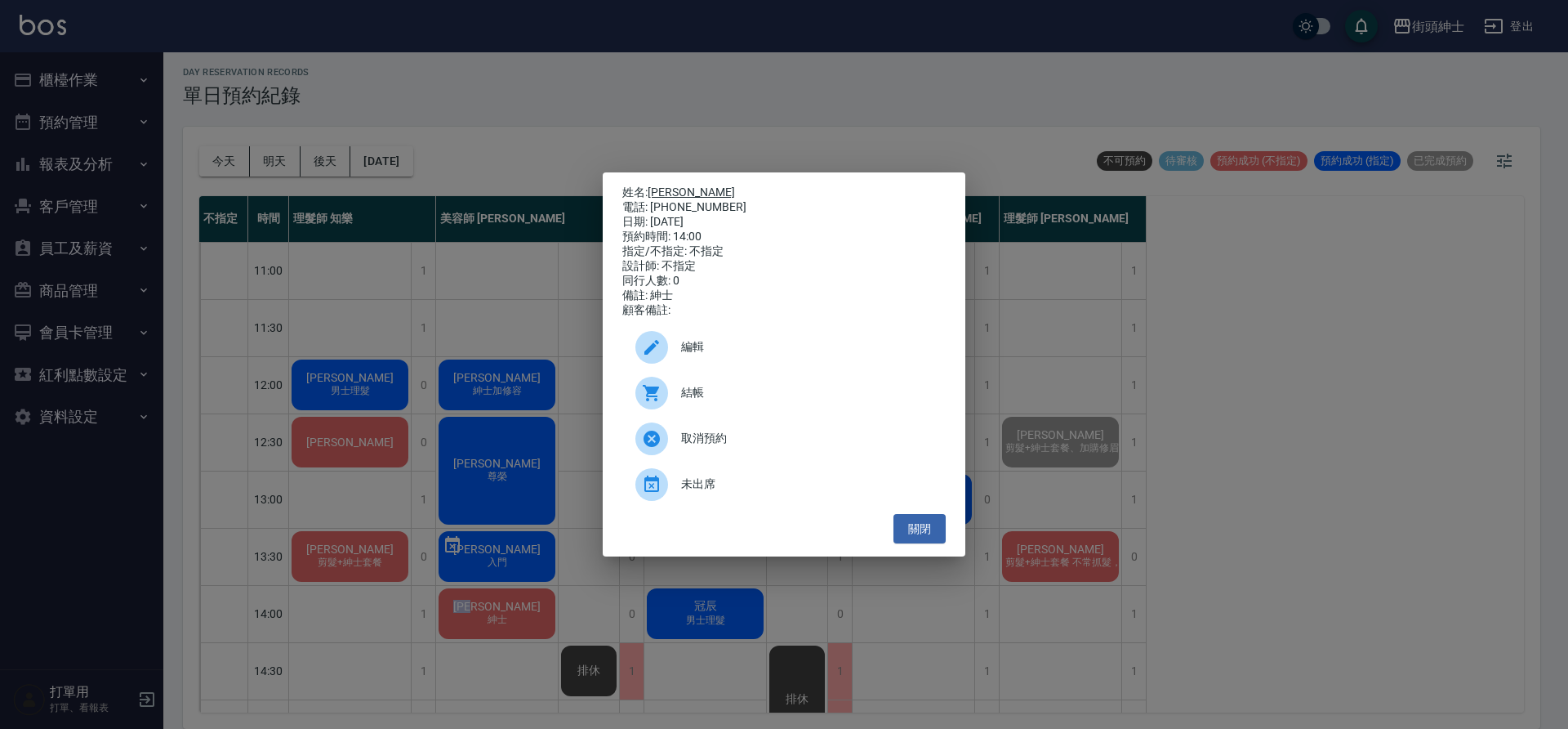
click at [667, 186] on link "陳智昊" at bounding box center [691, 192] width 88 height 13
click at [917, 539] on button "關閉" at bounding box center [919, 529] width 52 height 30
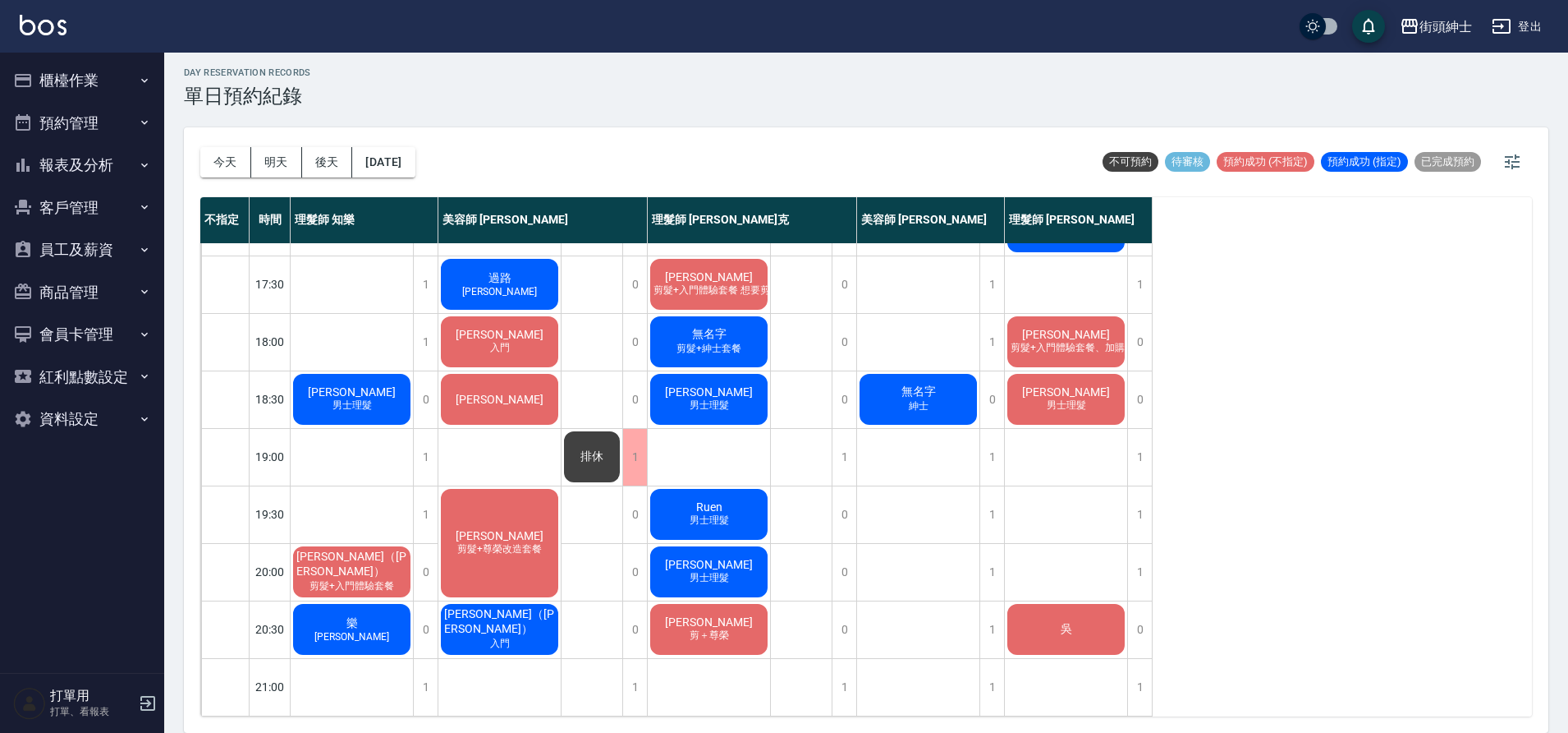
scroll to position [748, 0]
drag, startPoint x: 230, startPoint y: 176, endPoint x: 261, endPoint y: 164, distance: 33.2
click at [230, 176] on button "今天" at bounding box center [225, 162] width 51 height 30
click at [223, 164] on button "今天" at bounding box center [225, 162] width 51 height 30
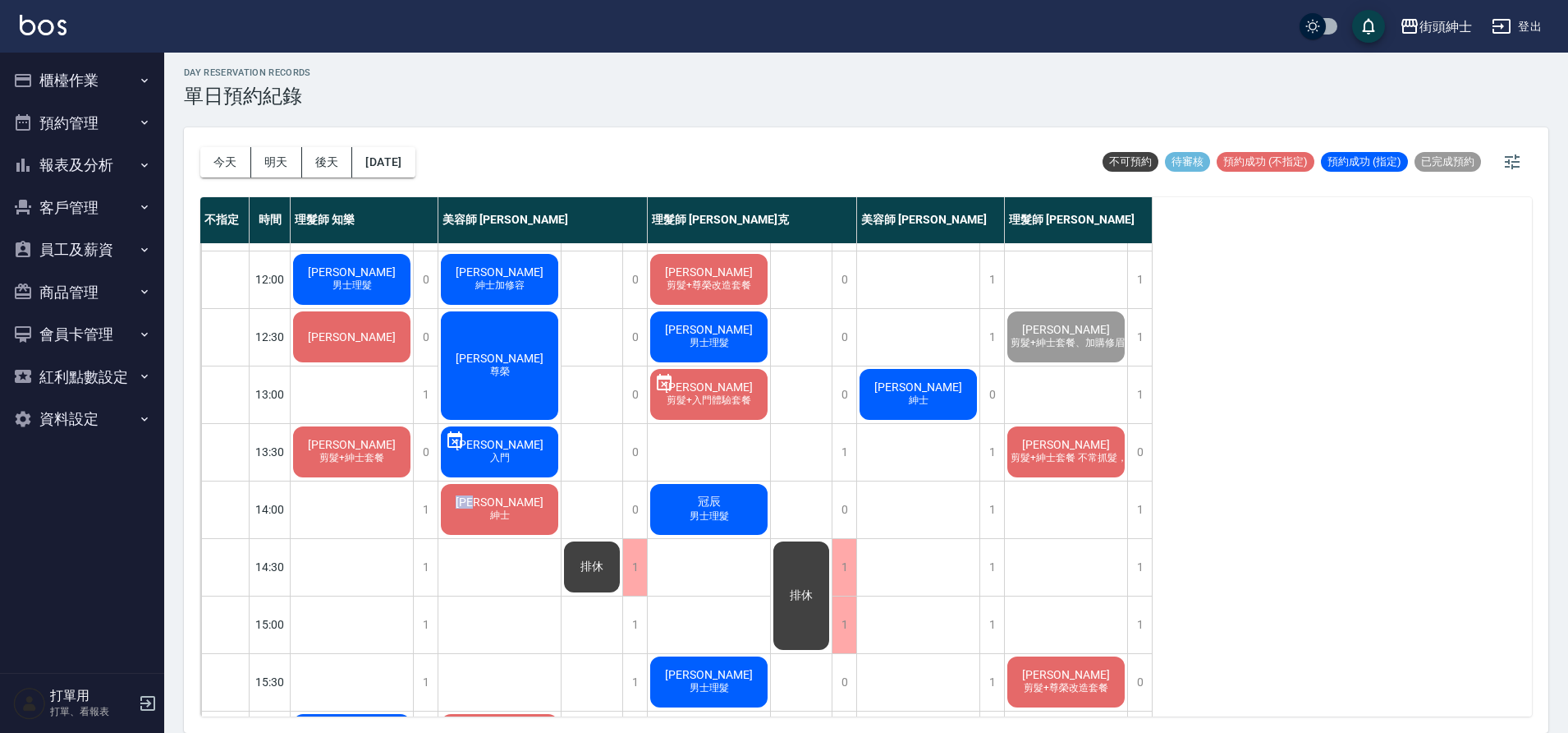
scroll to position [201, 0]
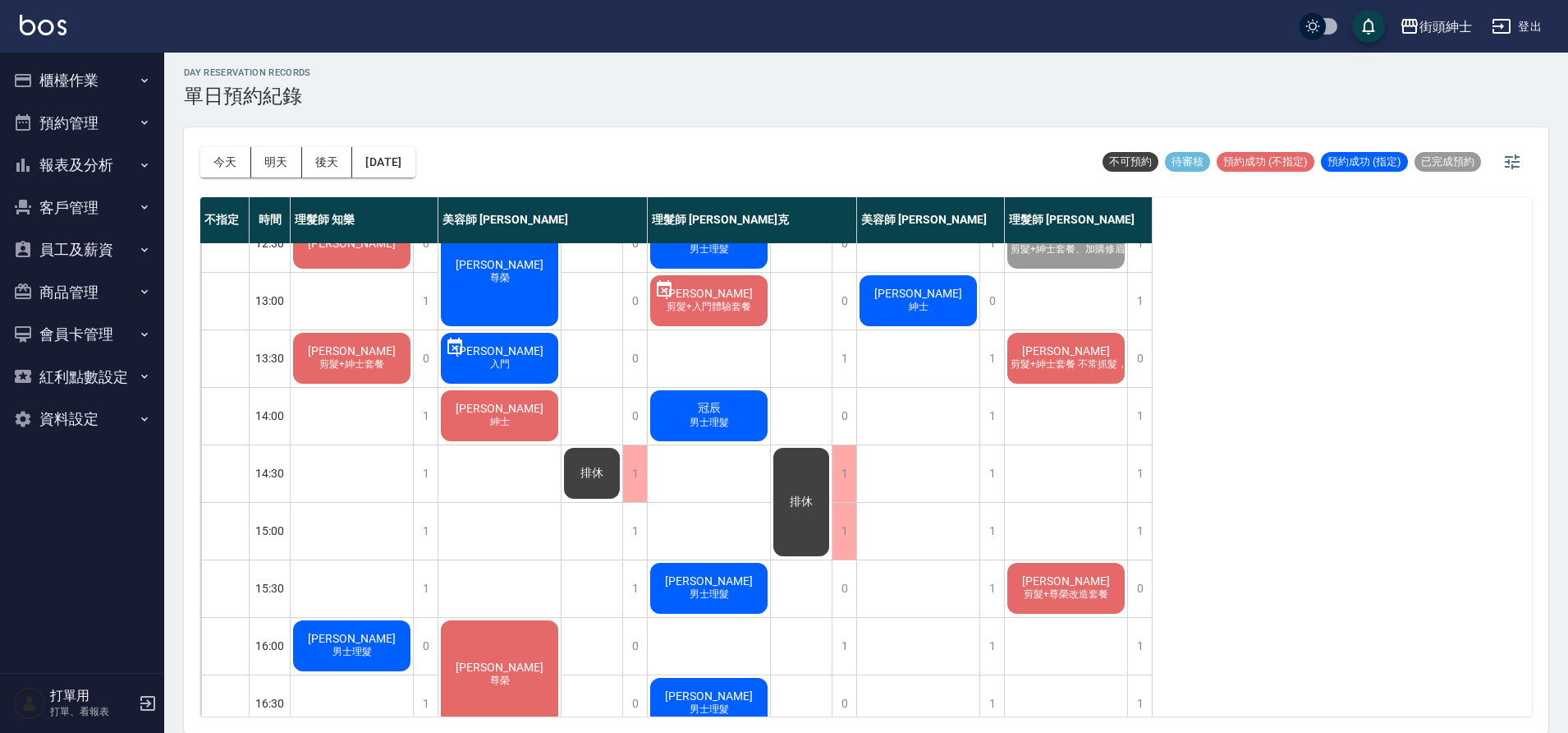
click at [1308, 360] on div "不指定 時間 理髮師 知樂 美容師 Cherry 理髮師 Vic 維克 美容師 小戴 理髮師 eric 11:00 11:30 12:00 12:30 13:…" at bounding box center [866, 456] width 1332 height 519
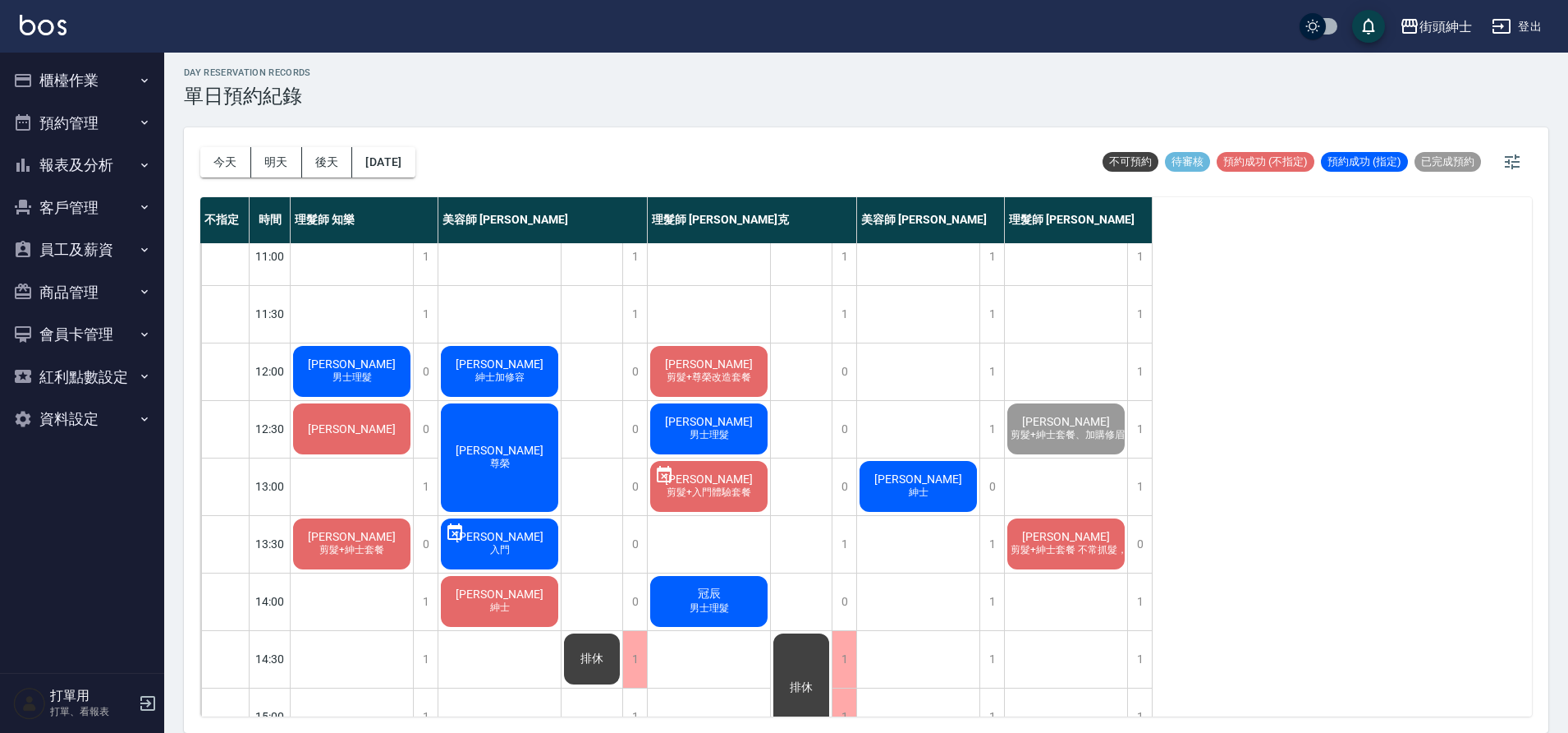
scroll to position [31, 0]
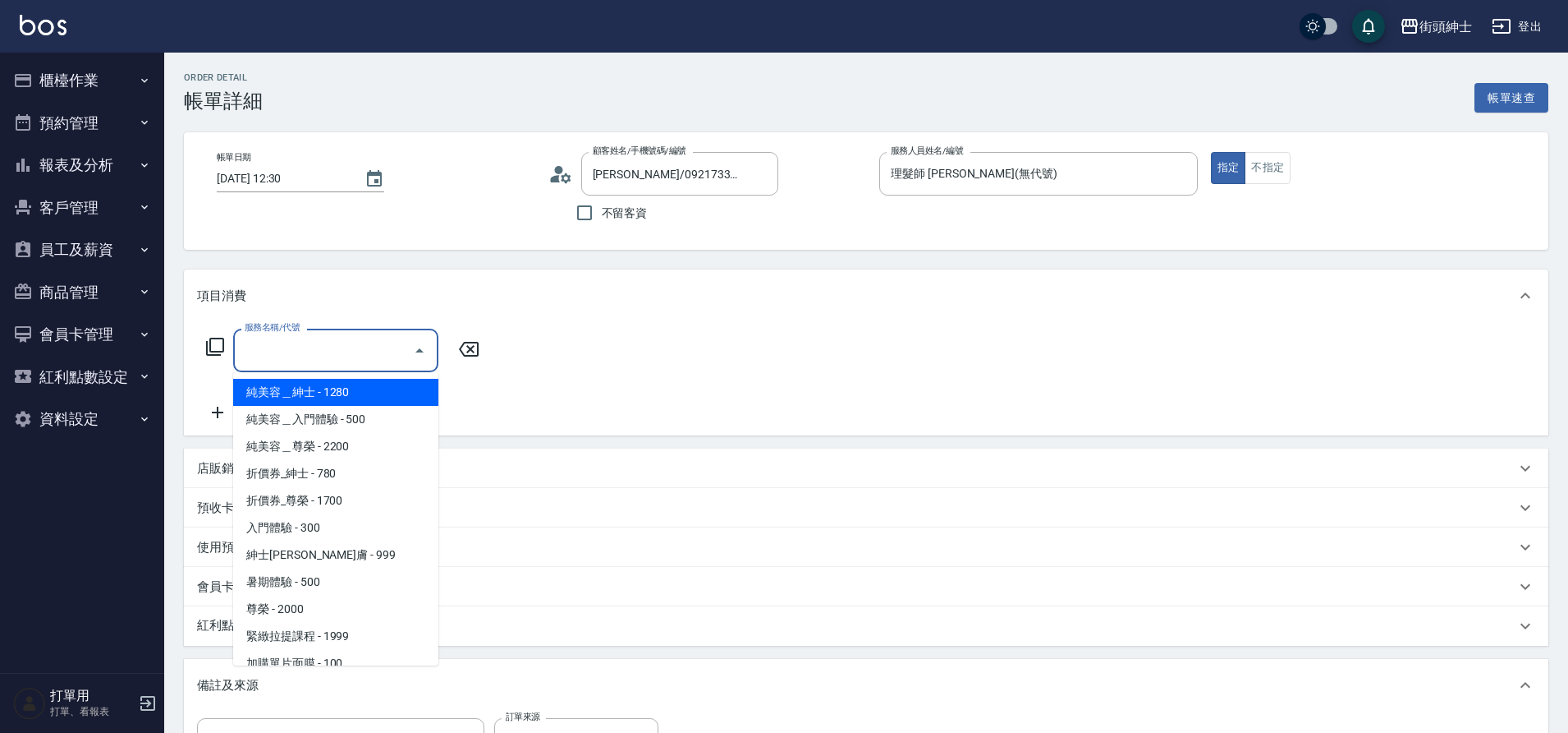
scroll to position [127, 0]
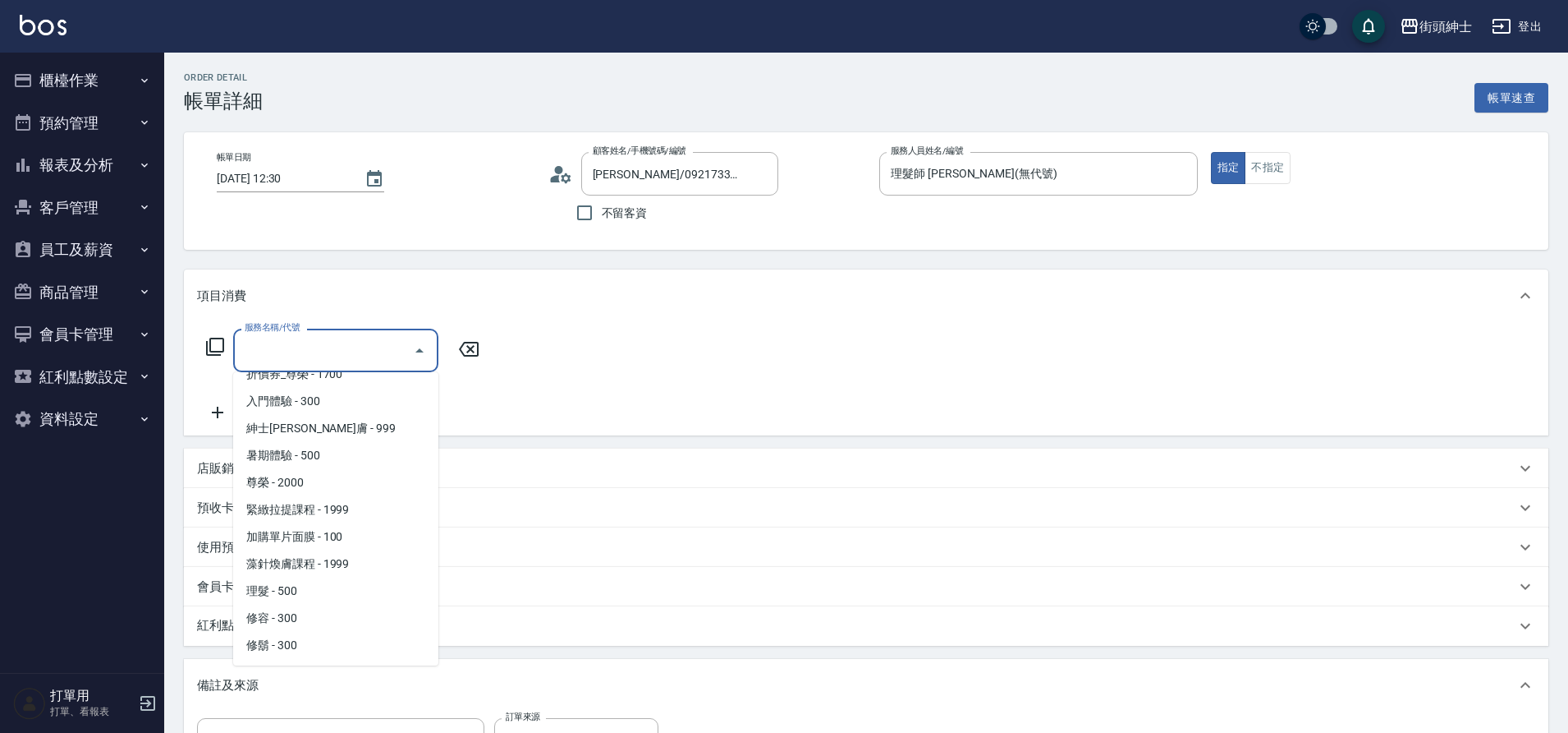
click at [301, 590] on span "理髮 - 500" at bounding box center [335, 590] width 205 height 27
type input "理髮(A02)"
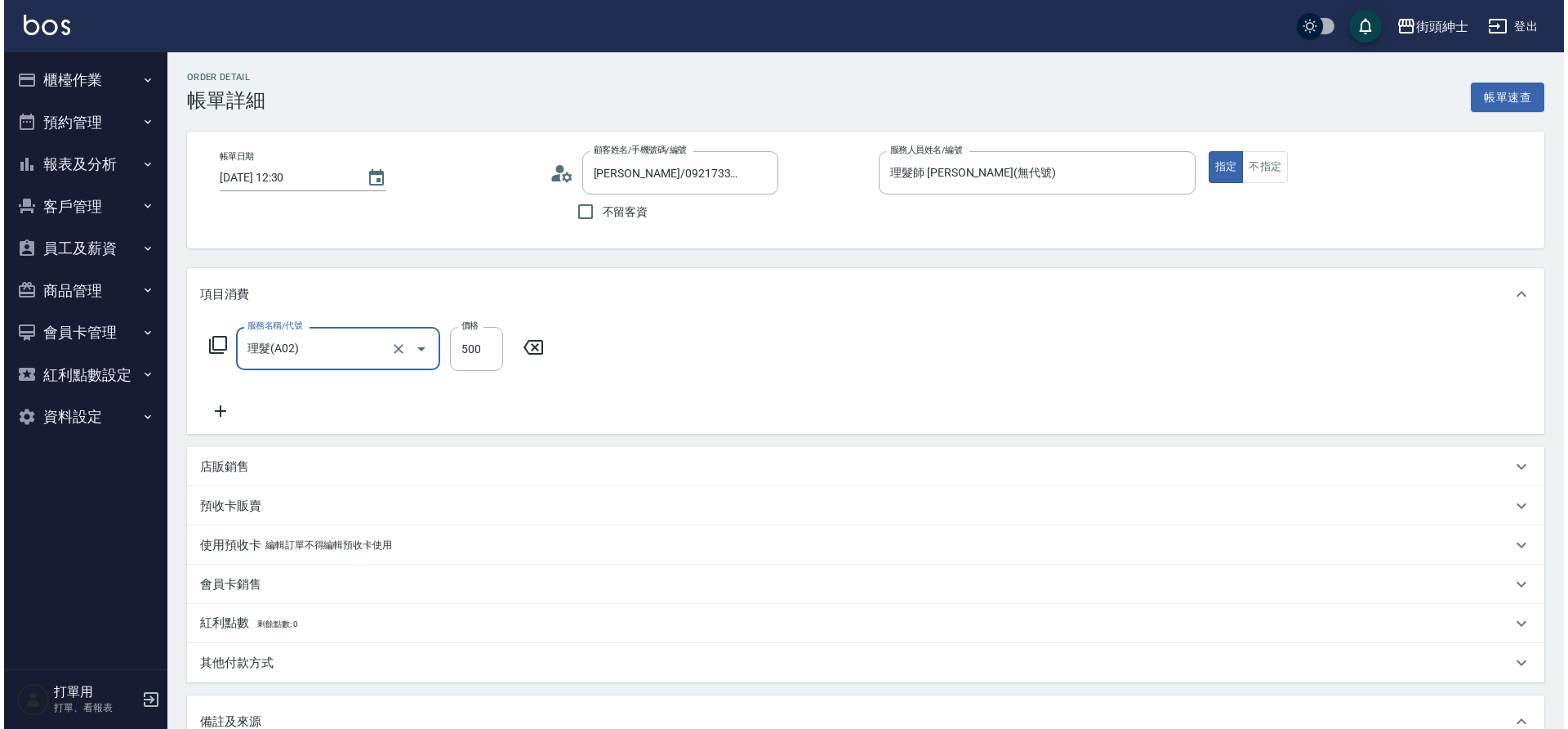
scroll to position [279, 0]
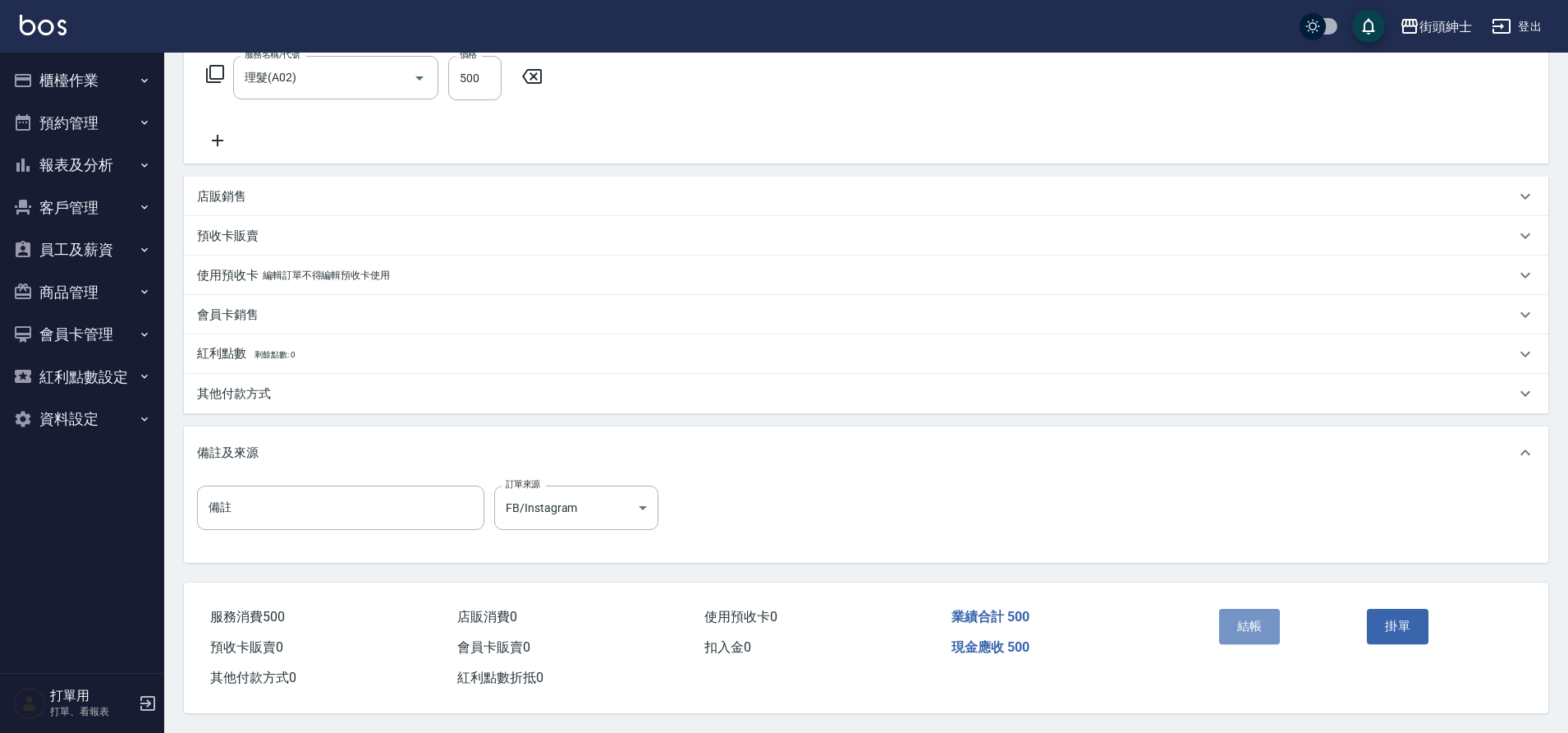
click at [1270, 612] on button "結帳" at bounding box center [1249, 626] width 62 height 35
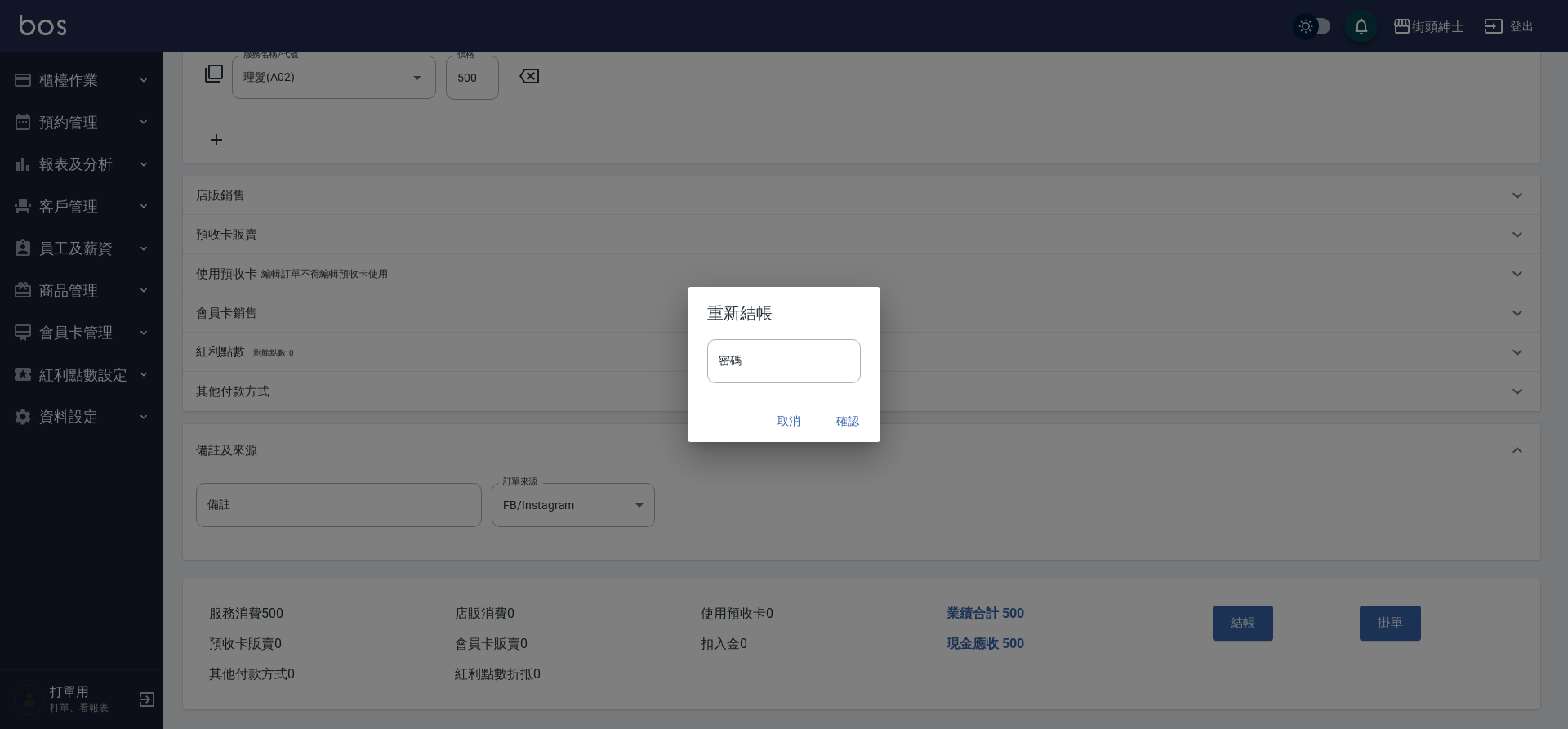
click at [848, 419] on button "確認" at bounding box center [848, 421] width 52 height 30
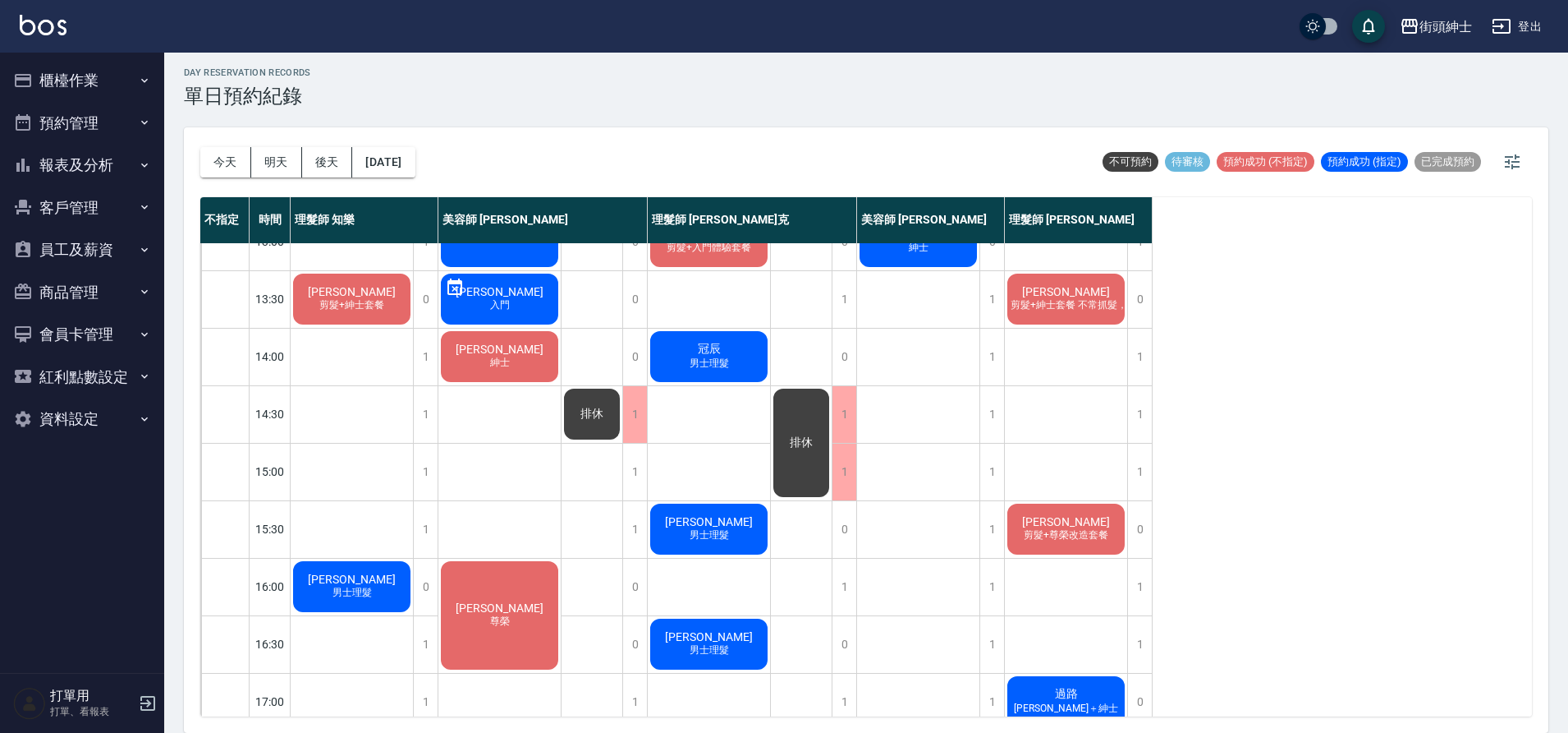
scroll to position [242, 0]
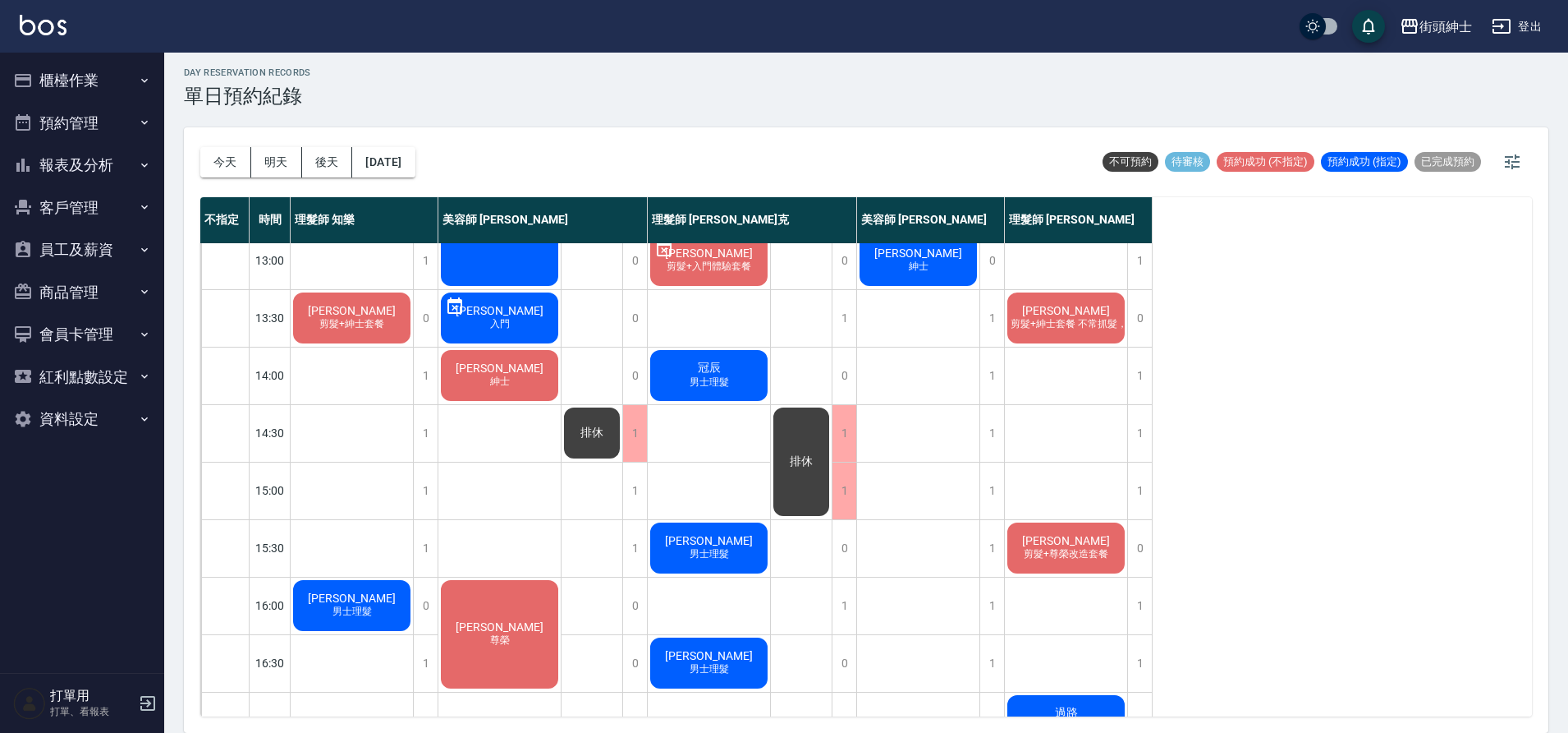
click at [1090, 337] on div "郭汶睿 剪髮+紳士套餐 不常抓髮，想剪俐落好整理、清爽的短髮" at bounding box center [1065, 317] width 122 height 56
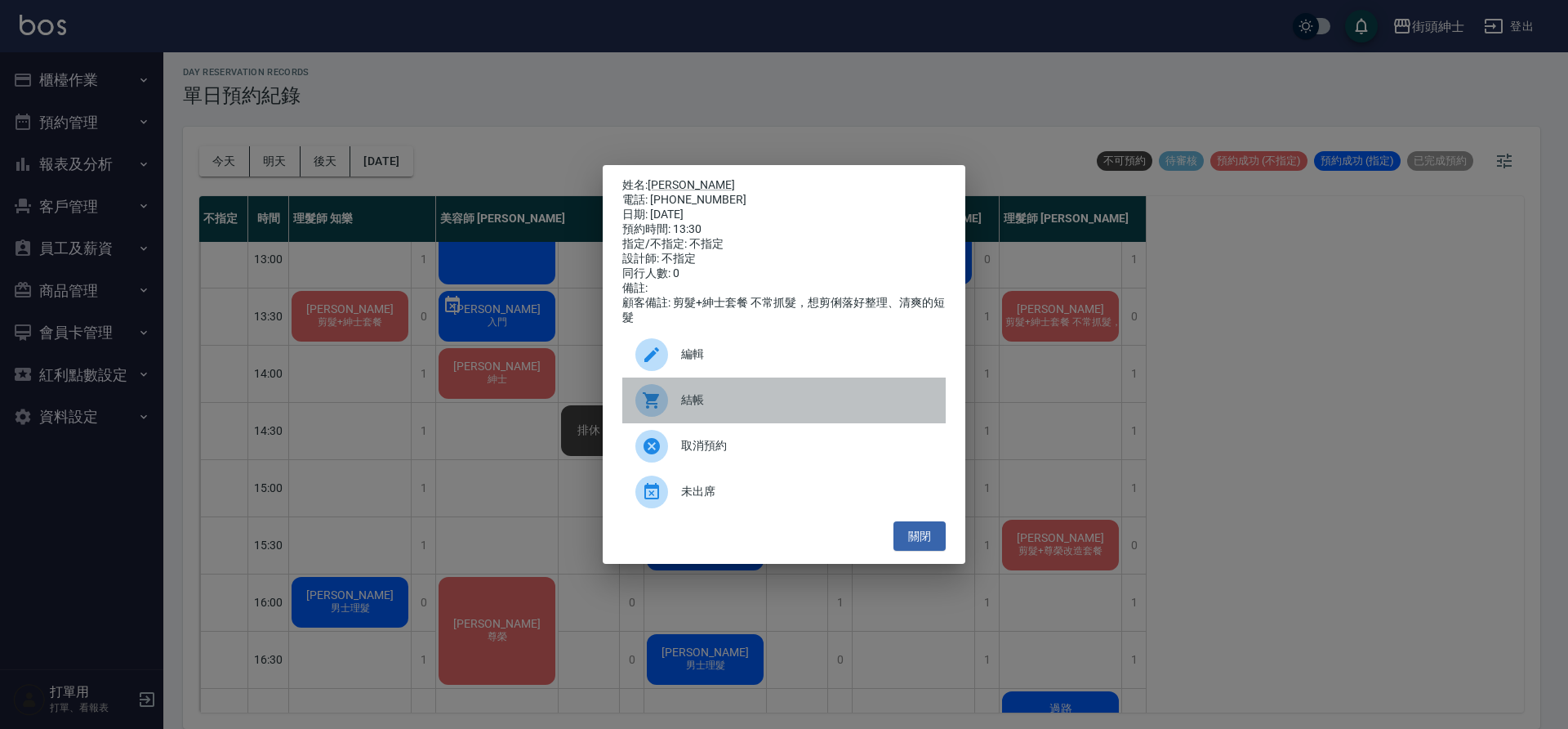
click at [740, 417] on div "結帳" at bounding box center [784, 401] width 324 height 46
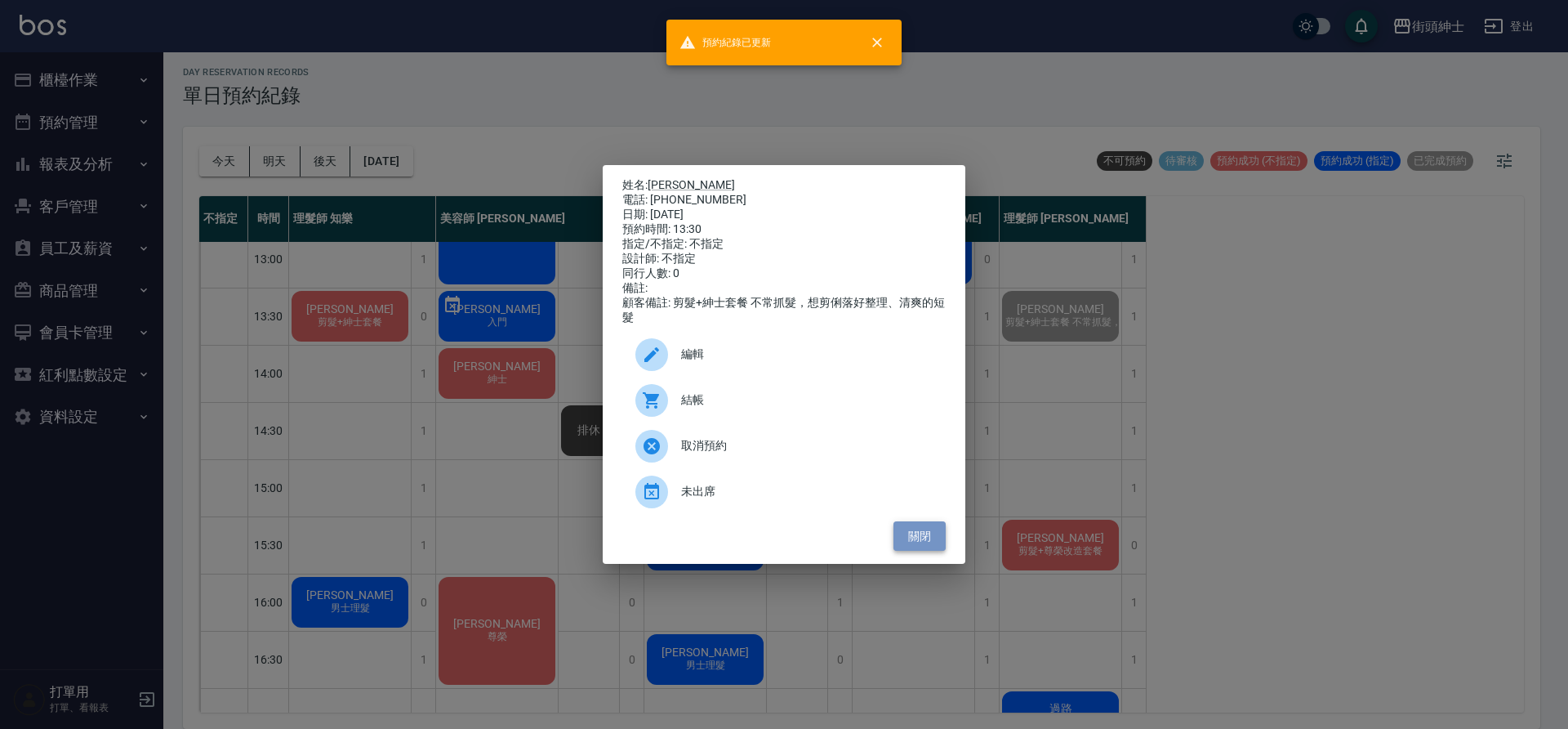
click at [936, 550] on button "關閉" at bounding box center [919, 536] width 52 height 30
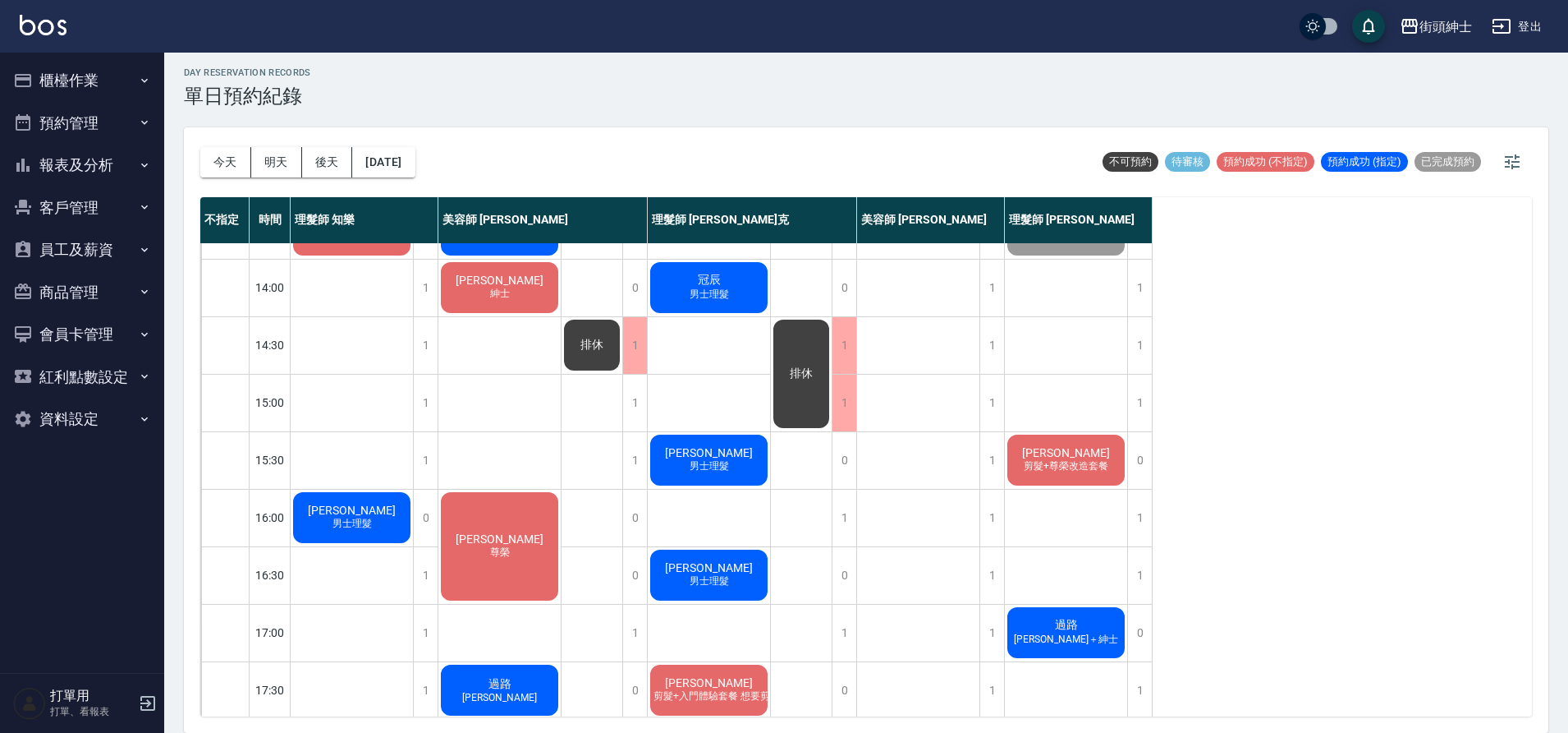
scroll to position [301, 0]
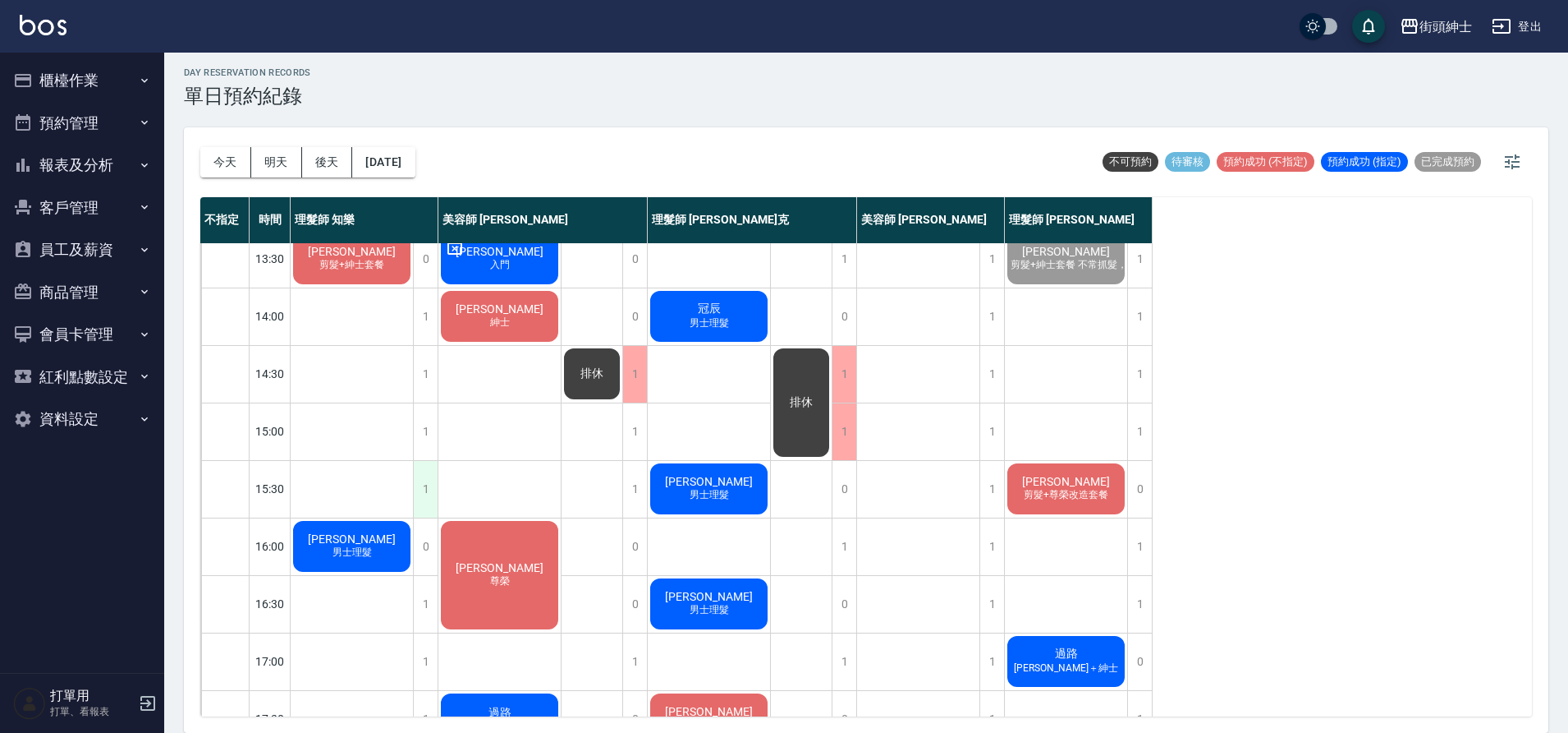
click at [419, 491] on div "1" at bounding box center [425, 489] width 25 height 57
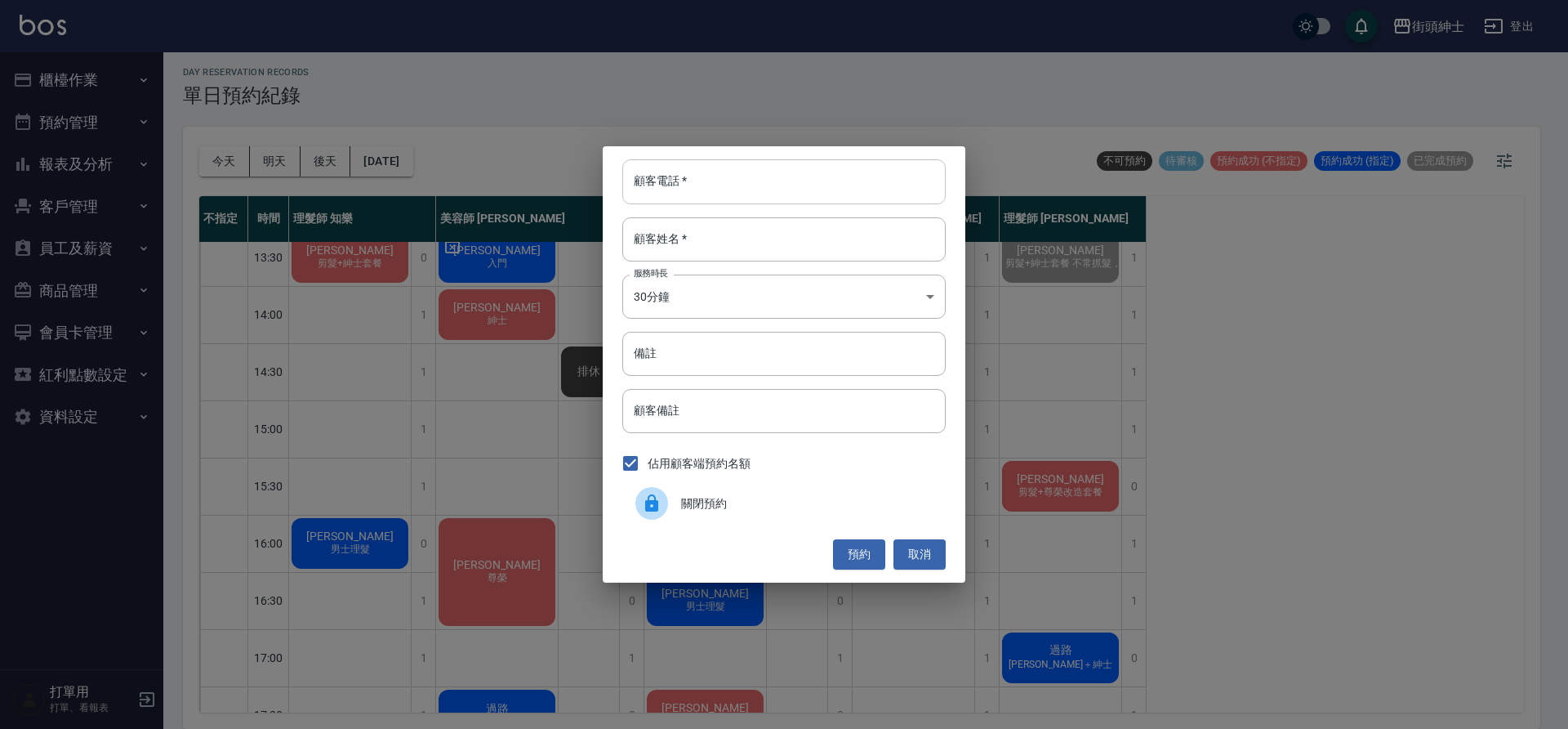
click at [772, 166] on input "顧客電話   *" at bounding box center [784, 181] width 324 height 44
click at [928, 547] on button "取消" at bounding box center [919, 553] width 52 height 30
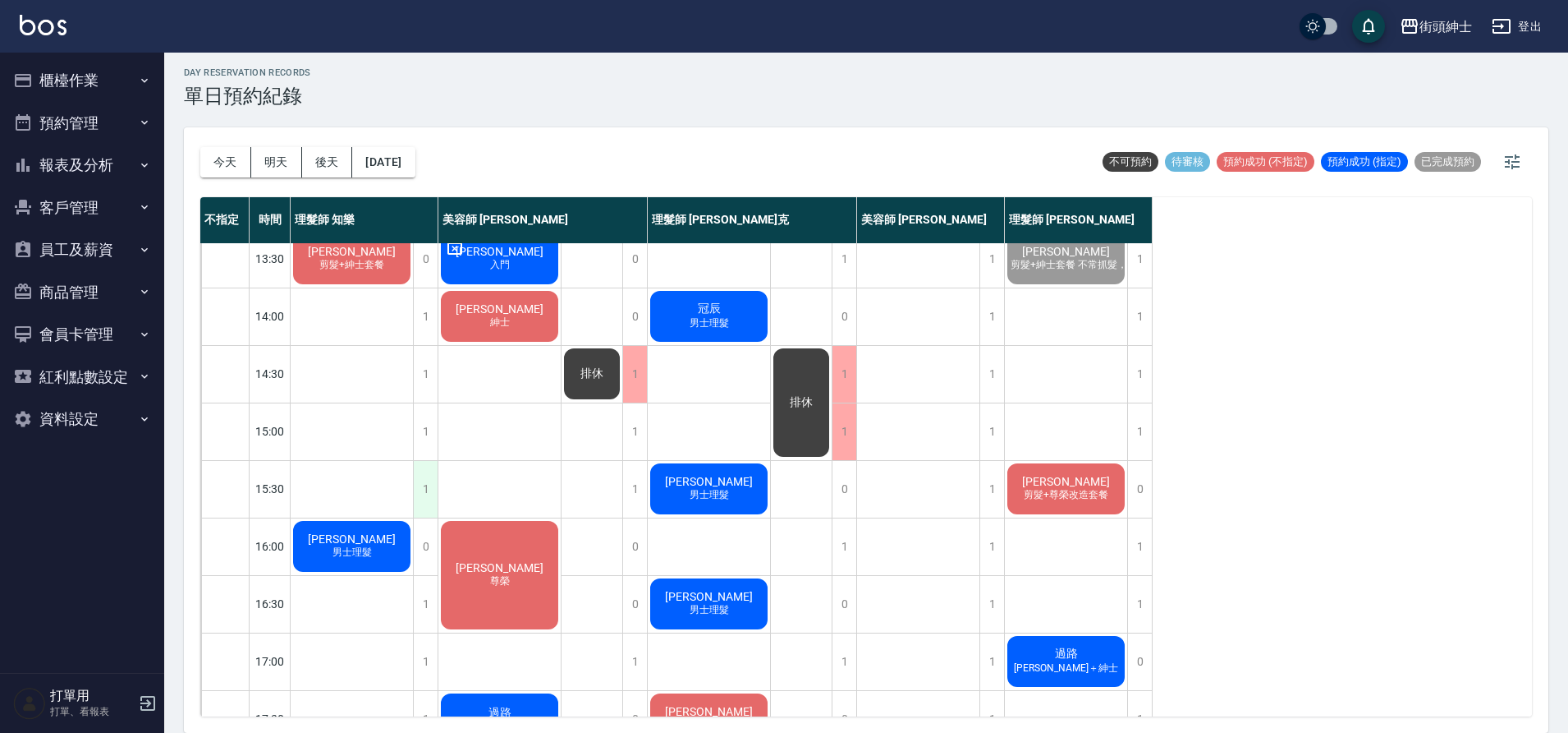
click at [433, 484] on div "1" at bounding box center [425, 489] width 25 height 57
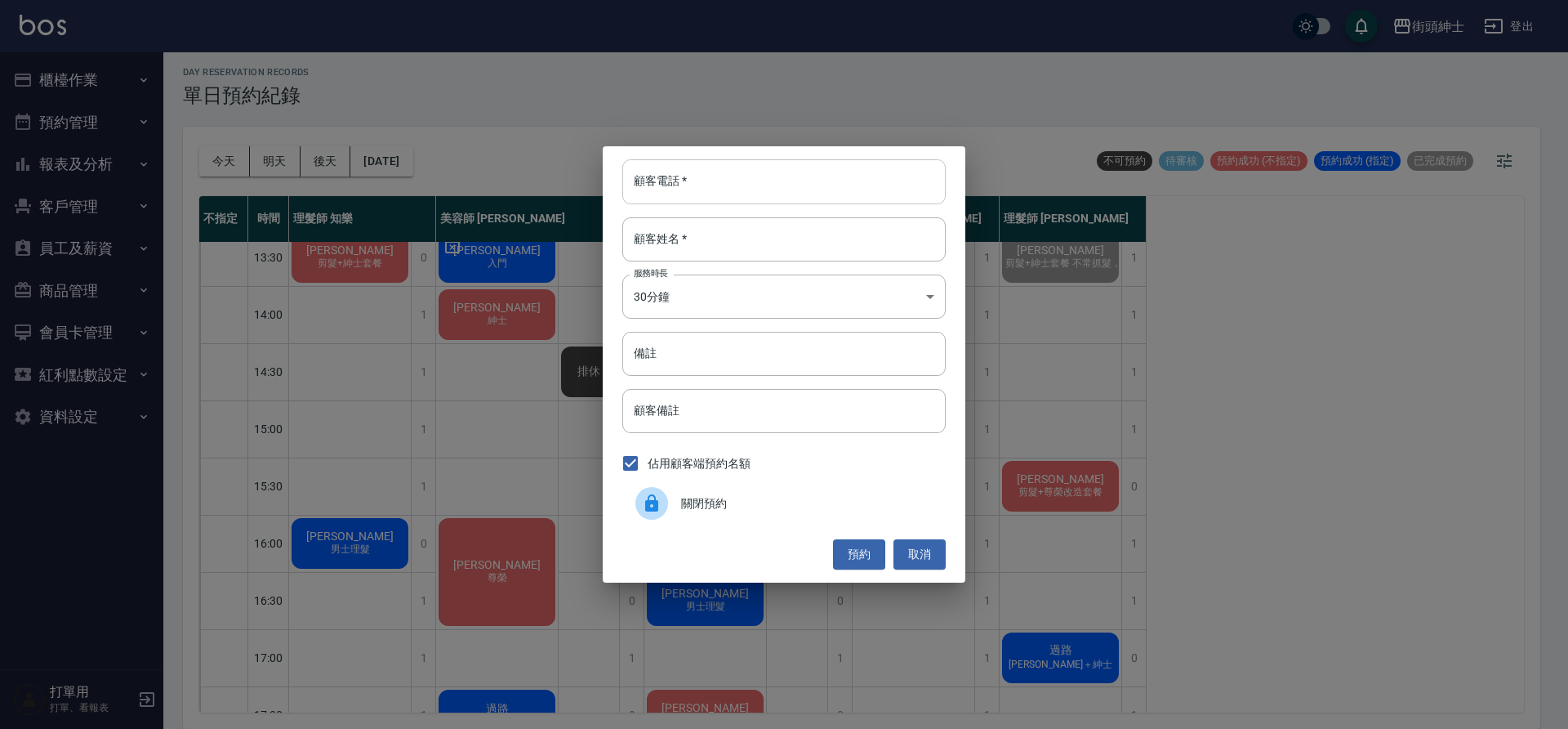
click at [769, 188] on input "顧客電話   *" at bounding box center [784, 181] width 324 height 44
click at [804, 230] on input "顧客姓名   *" at bounding box center [784, 240] width 324 height 44
click at [792, 188] on input "顧客電話   *" at bounding box center [784, 181] width 324 height 44
type input "０"
type input "0912345678"
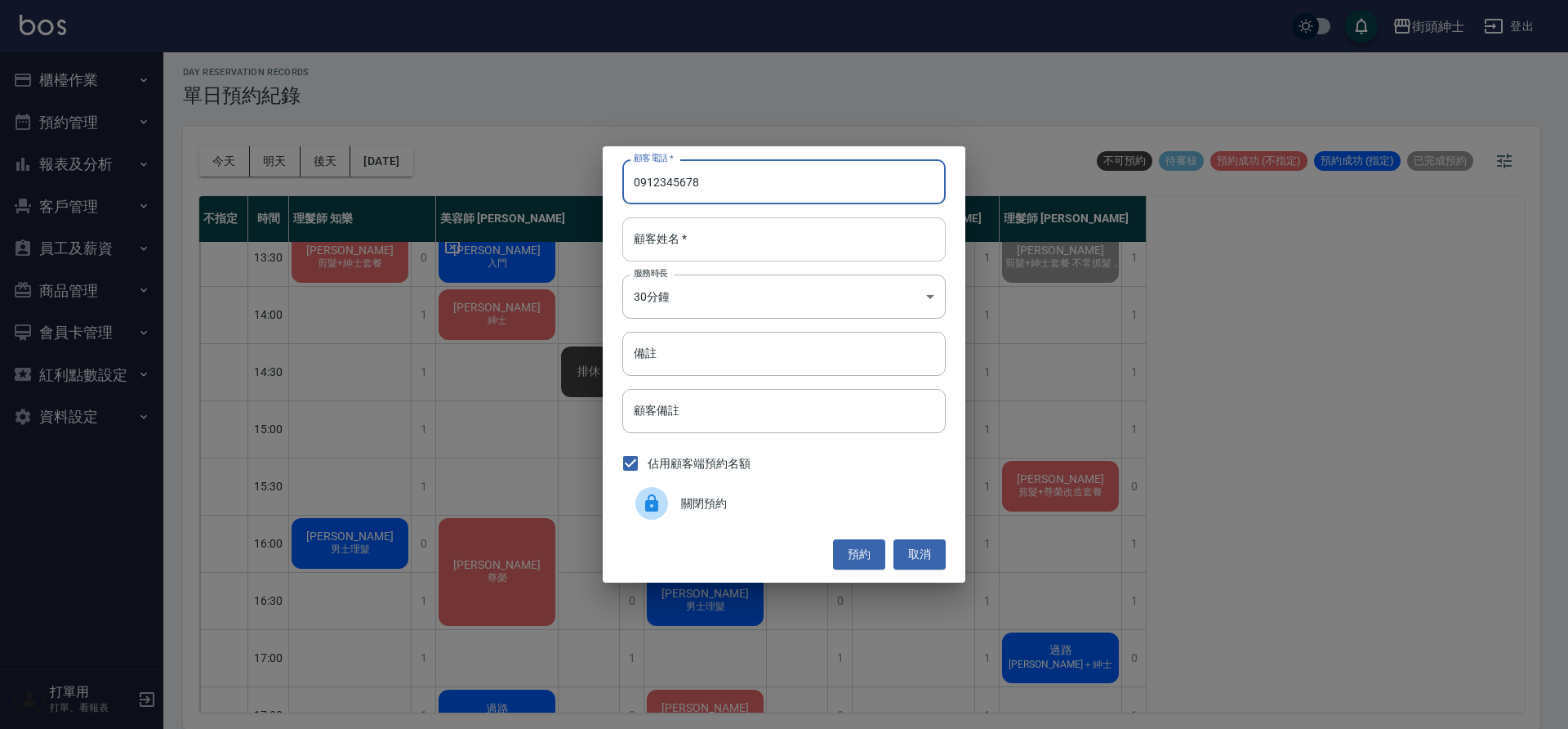
click at [866, 236] on input "顧客姓名   *" at bounding box center [784, 240] width 324 height 44
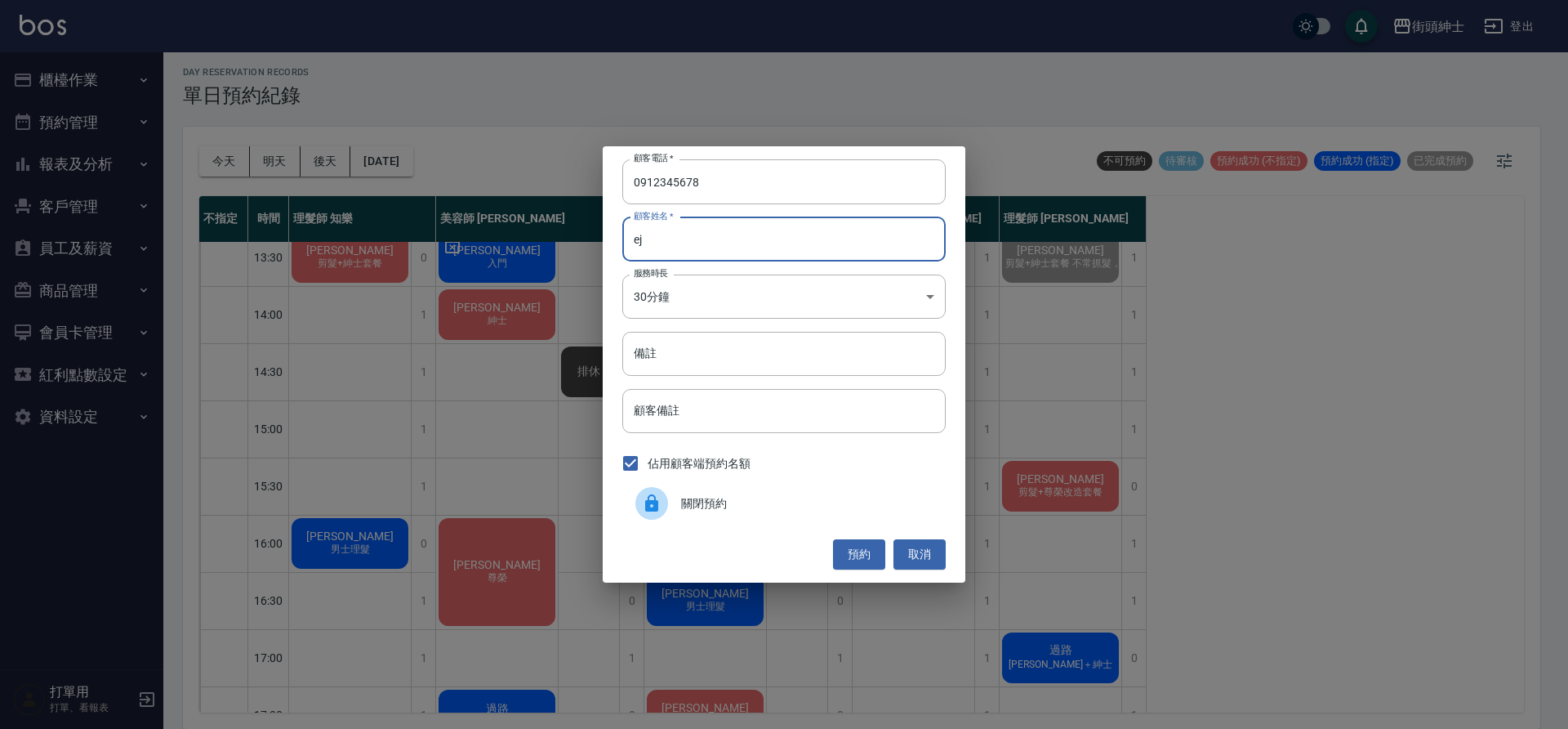
type input "e"
type input "過路"
click at [789, 352] on input "備註" at bounding box center [784, 354] width 324 height 44
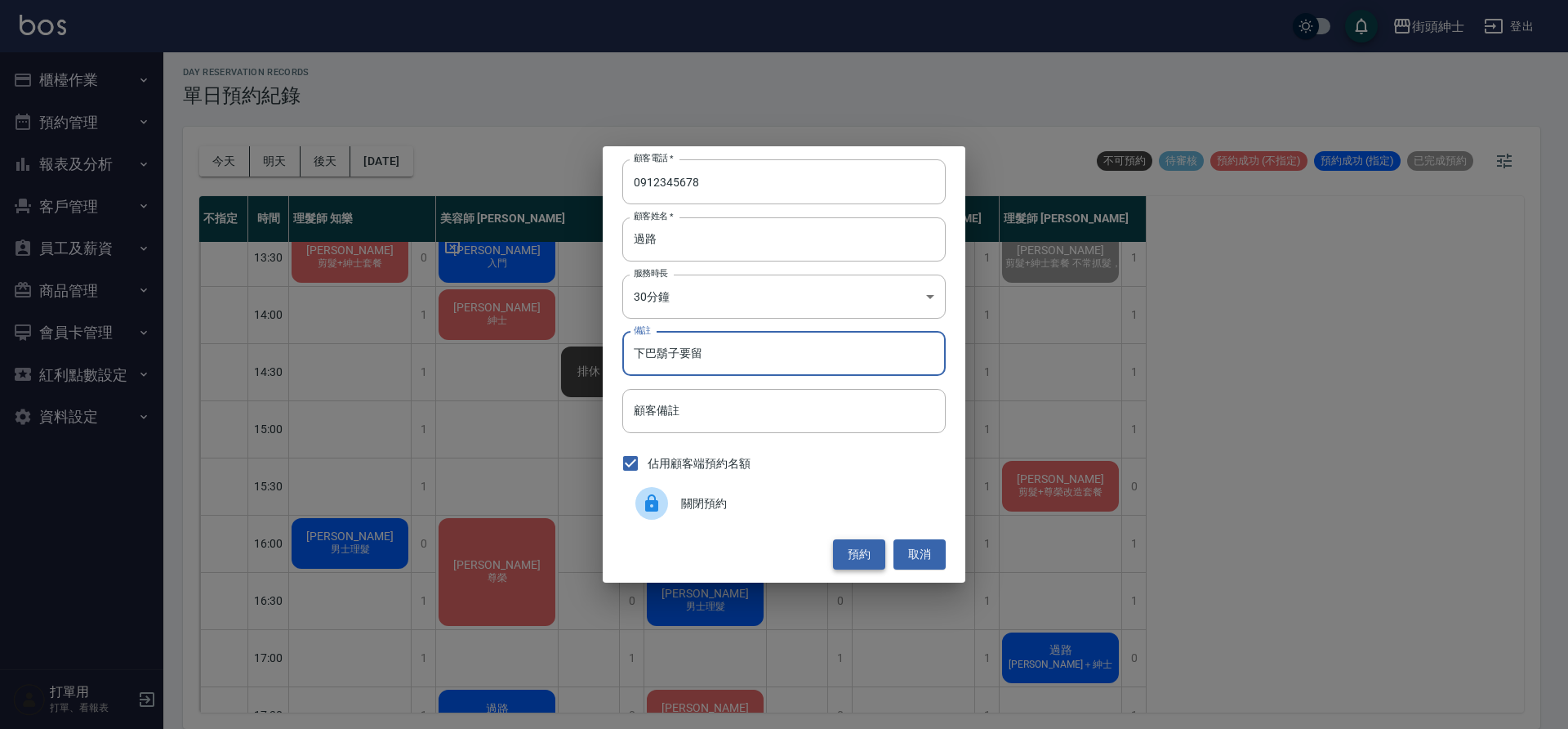
type input "下巴鬍子要留"
click at [849, 550] on button "預約" at bounding box center [859, 553] width 52 height 30
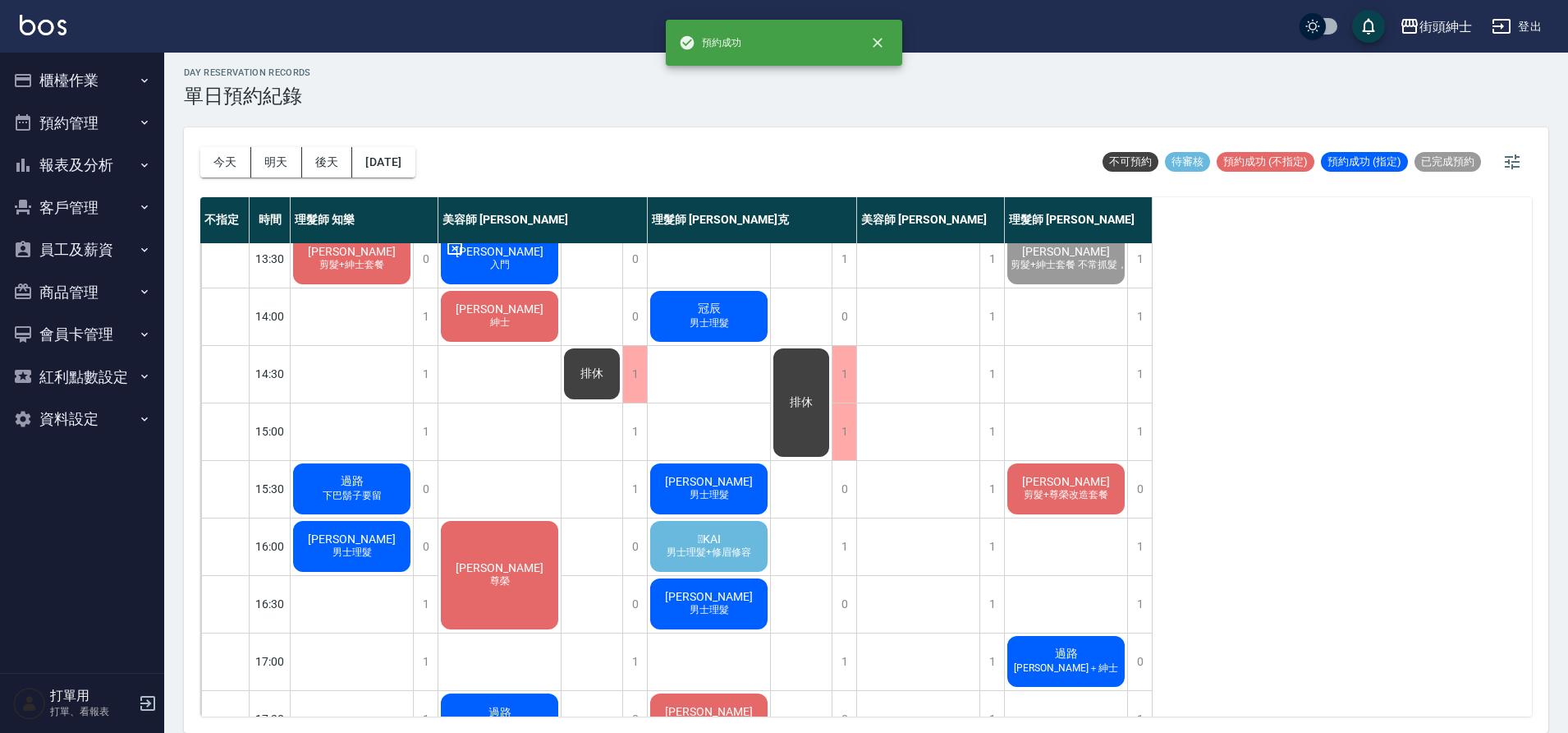
click at [399, 488] on div "過路 下巴鬍子要留" at bounding box center [351, 488] width 122 height 56
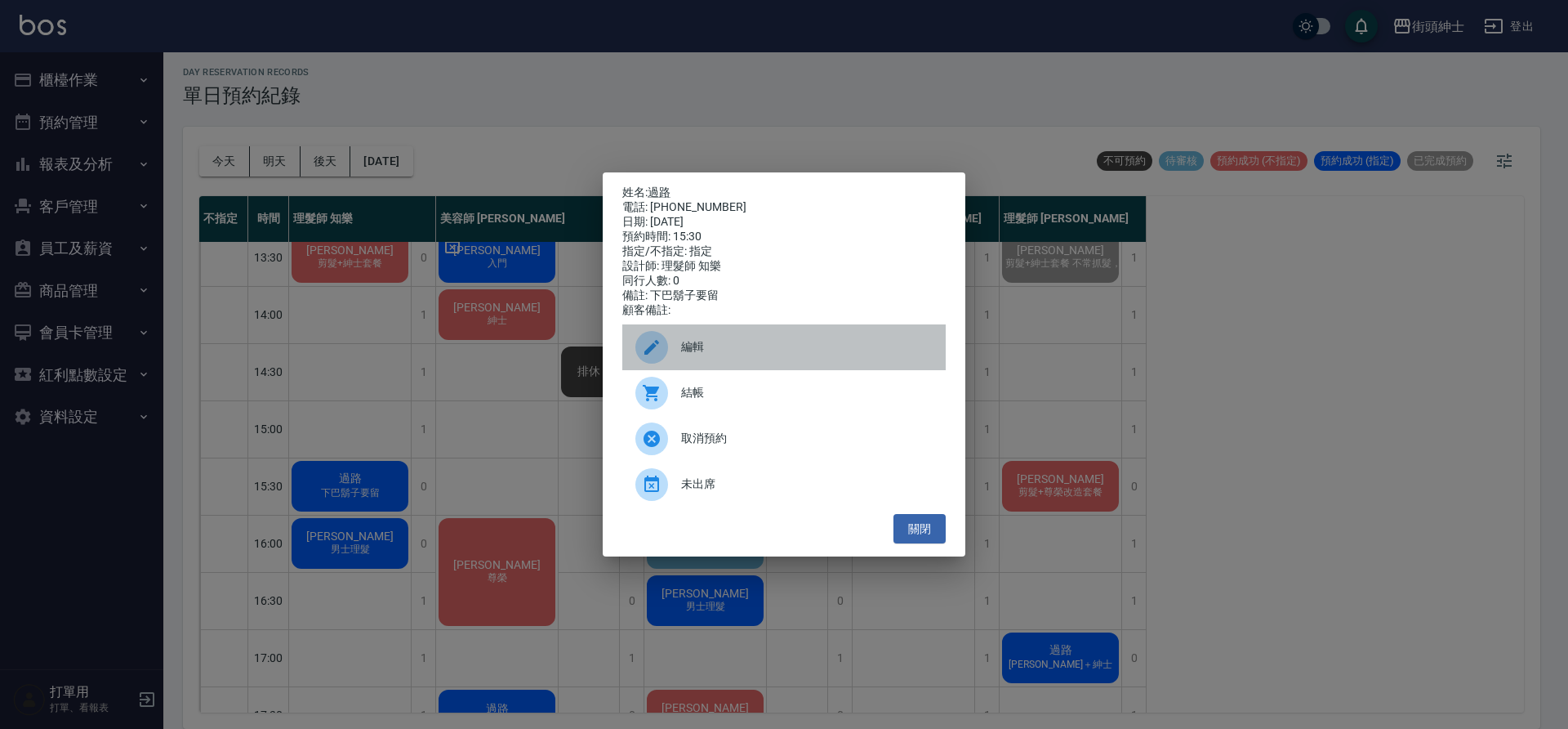
click at [721, 343] on div "編輯" at bounding box center [784, 348] width 324 height 46
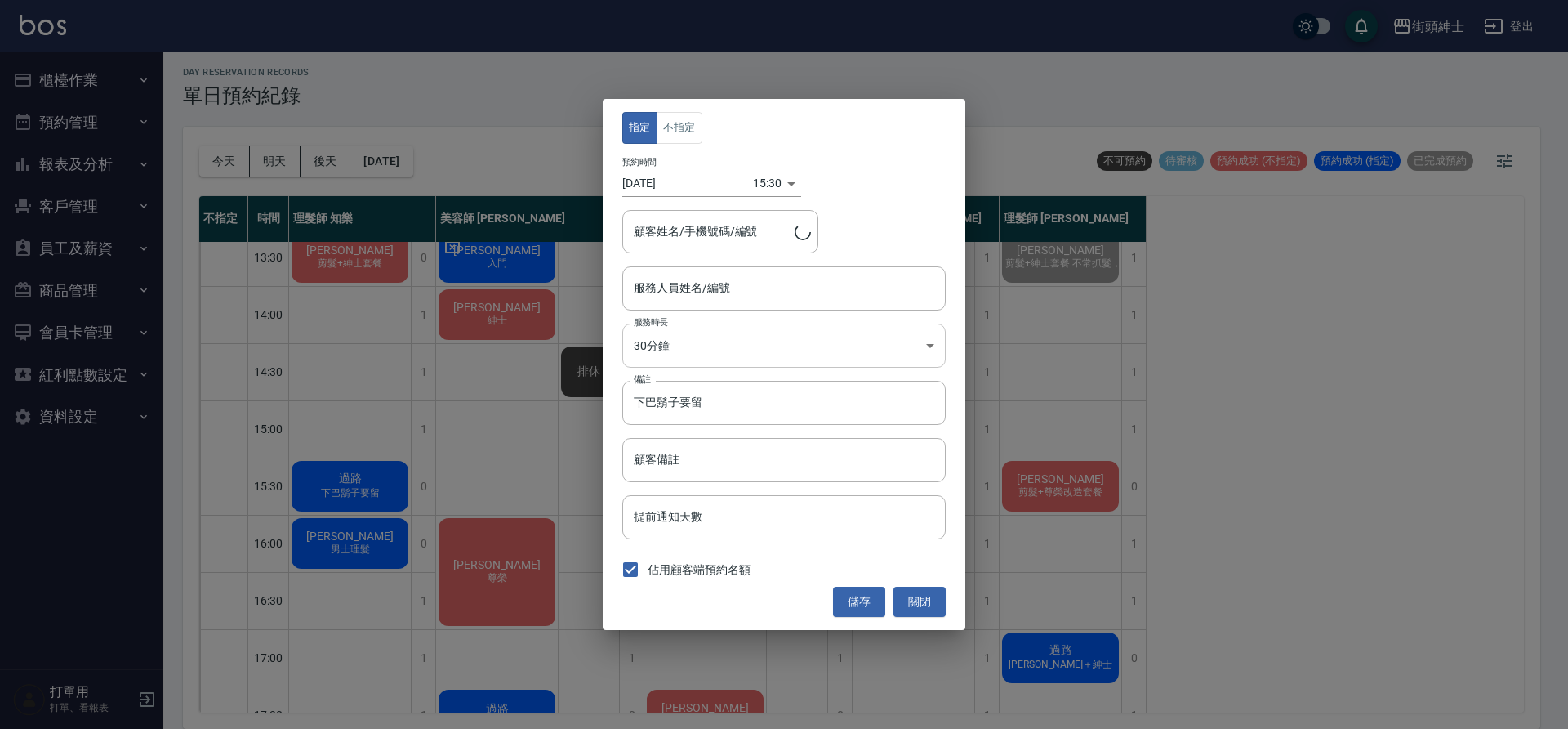
type input "理髮師 知樂(無代號)"
type input "過路/0912345678"
click at [691, 134] on button "不指定" at bounding box center [679, 127] width 46 height 32
click at [875, 606] on button "儲存" at bounding box center [859, 601] width 52 height 30
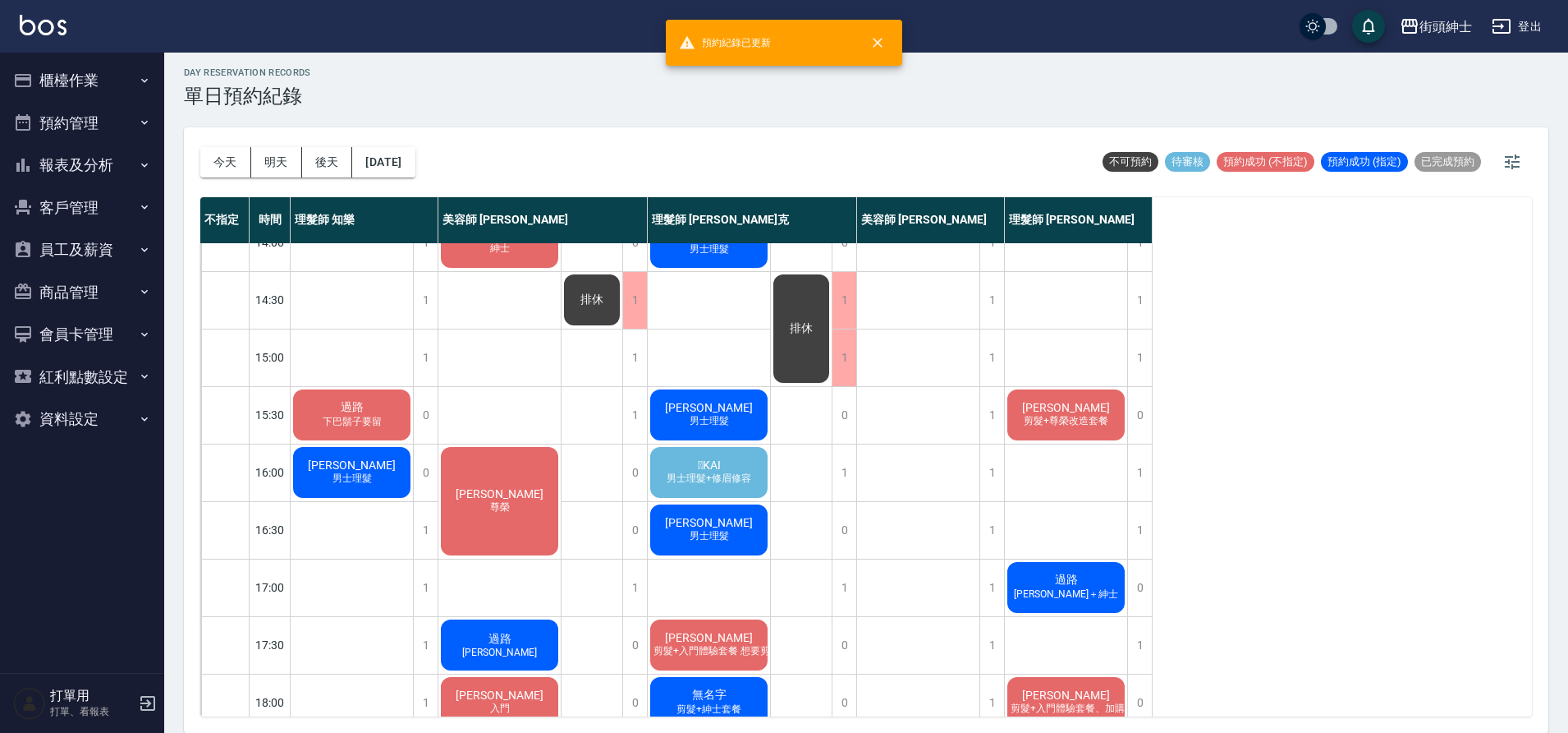
scroll to position [394, 0]
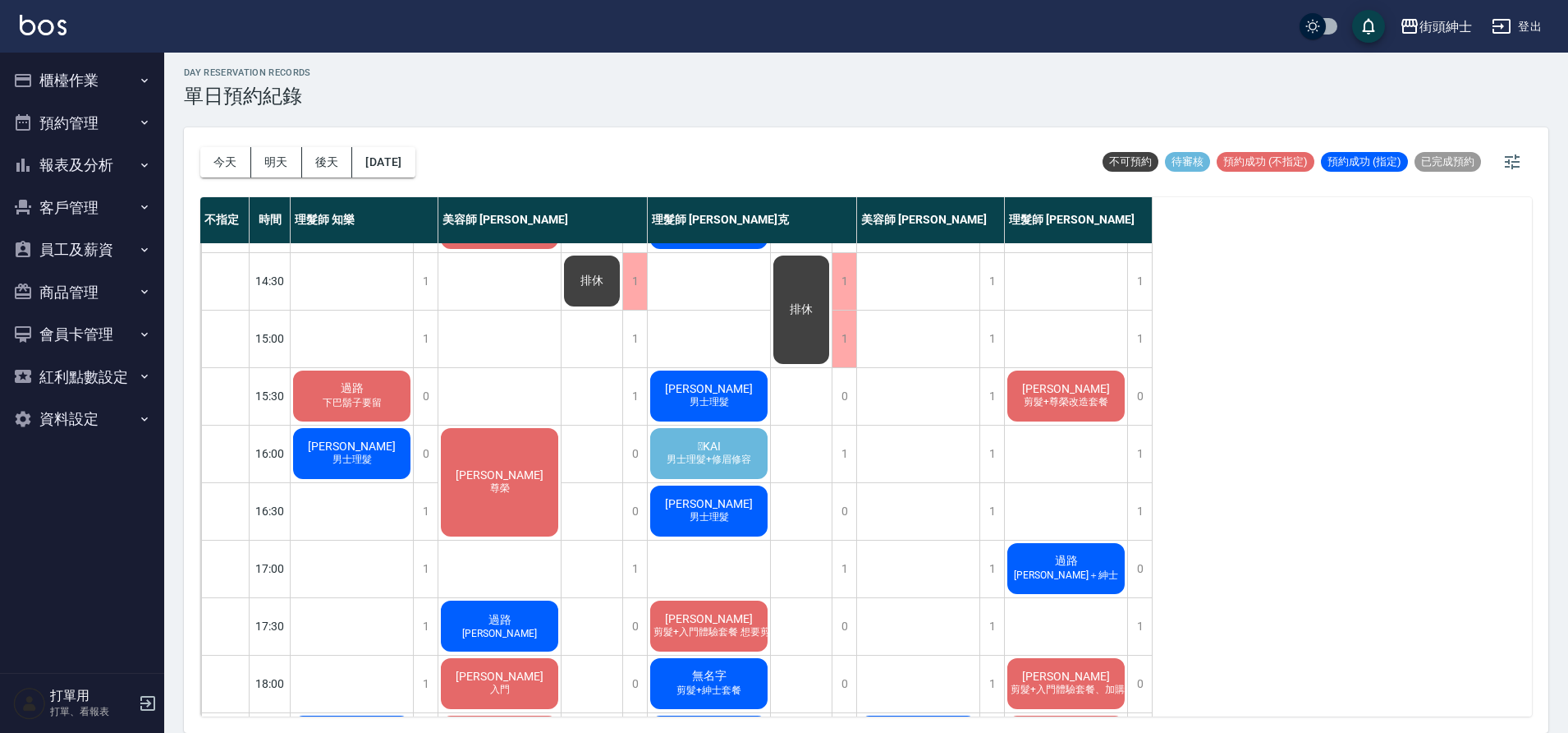
click at [723, 457] on span "男士理髮+修眉修容" at bounding box center [709, 459] width 91 height 14
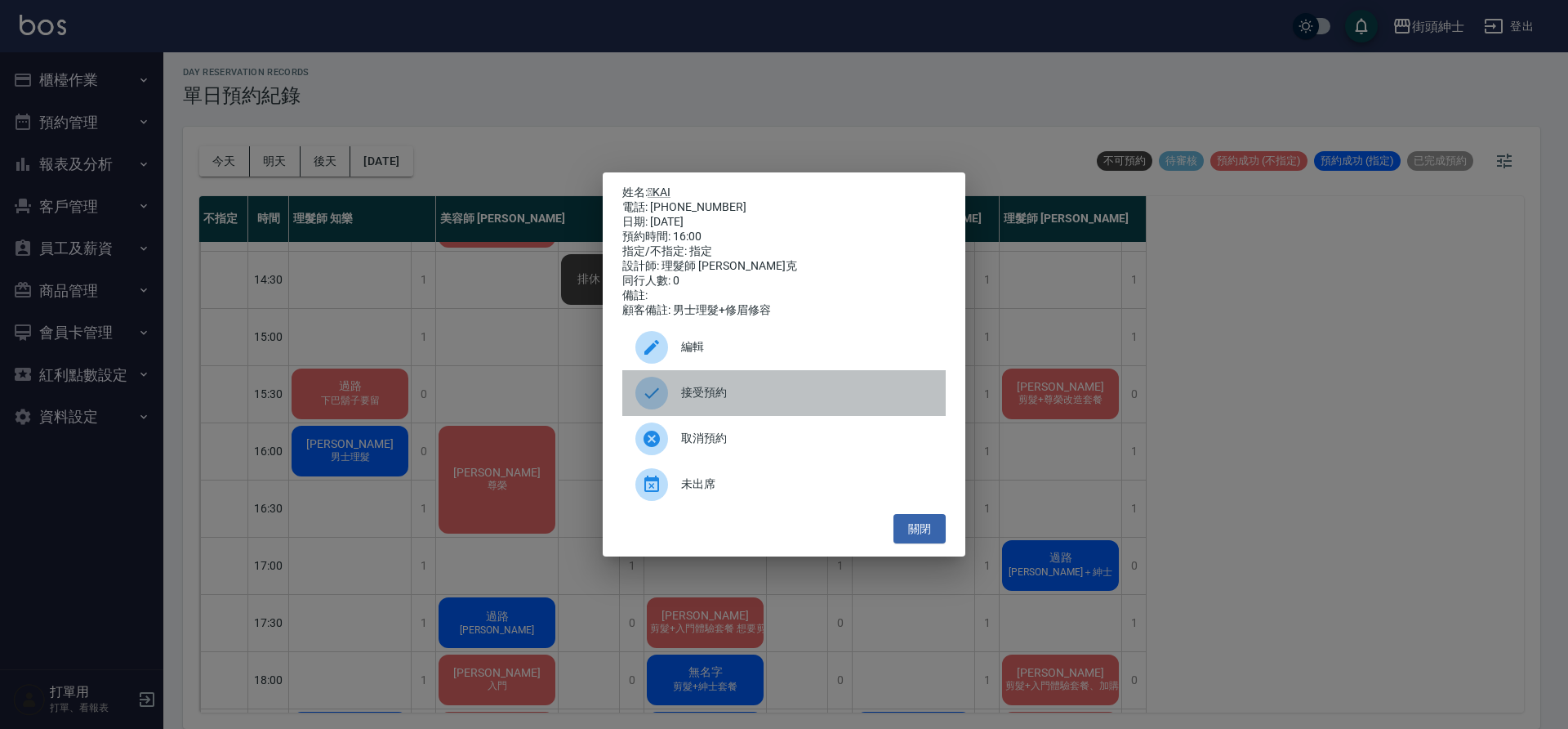
click at [733, 410] on div "接受預約" at bounding box center [784, 393] width 324 height 46
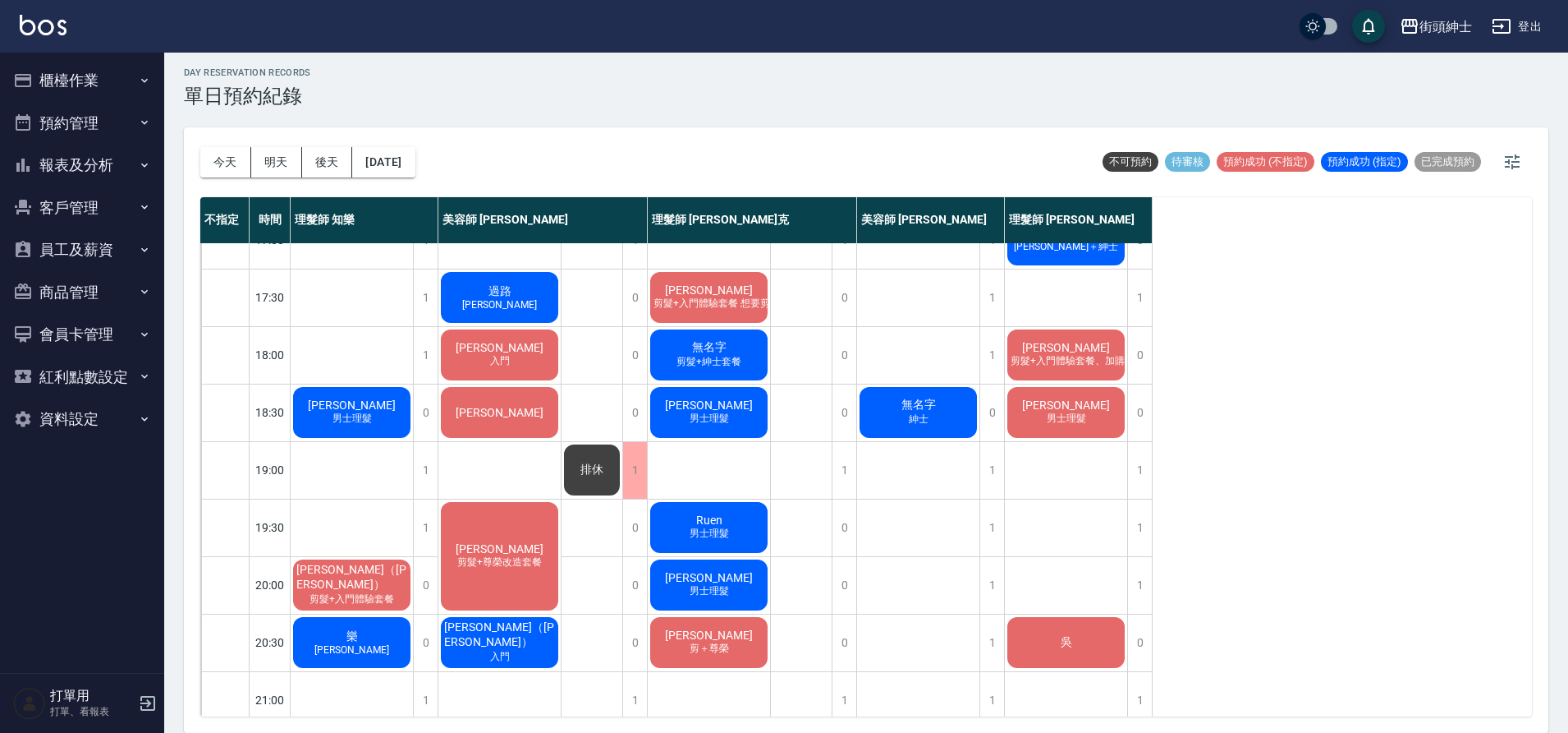
scroll to position [748, 0]
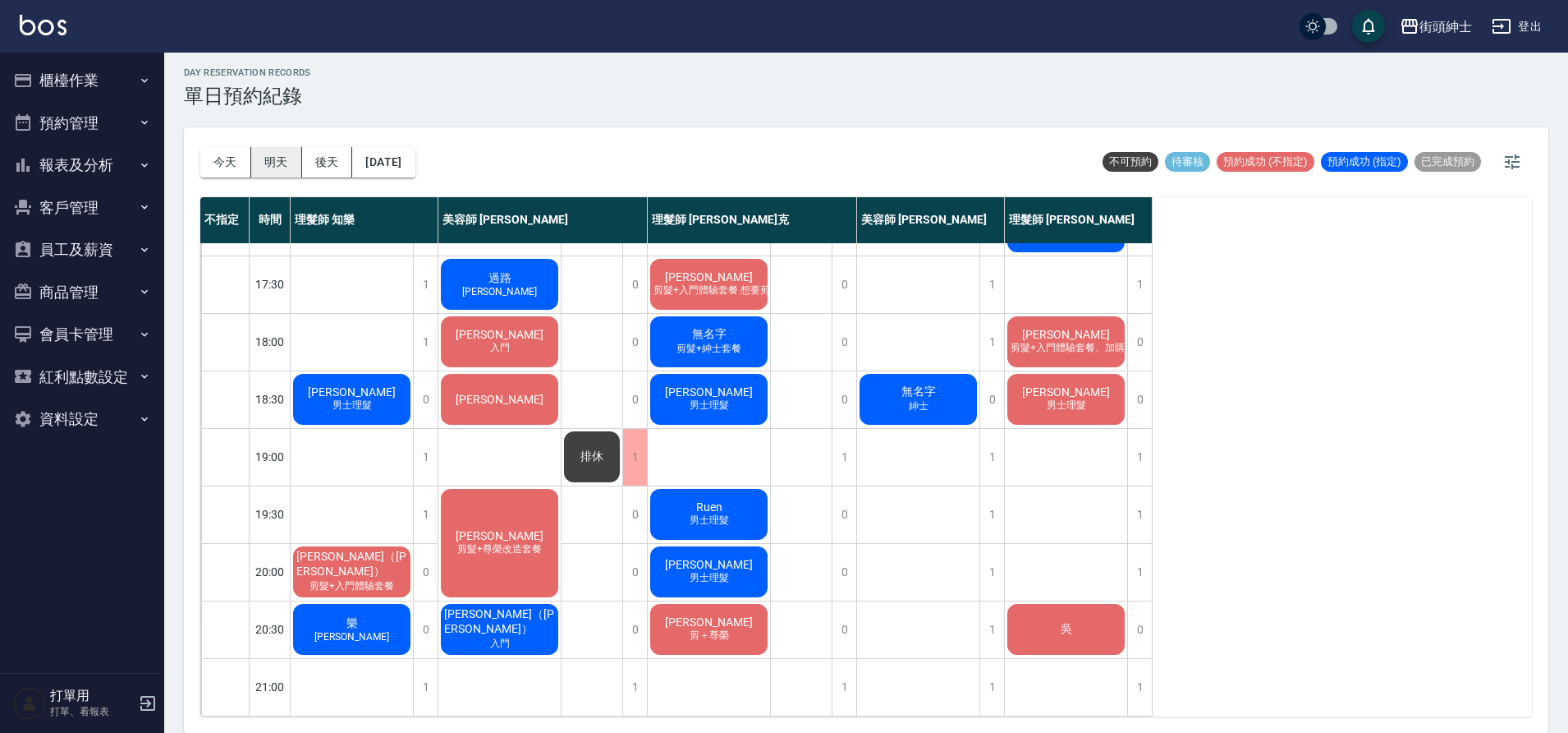
click at [290, 167] on button "明天" at bounding box center [276, 162] width 51 height 30
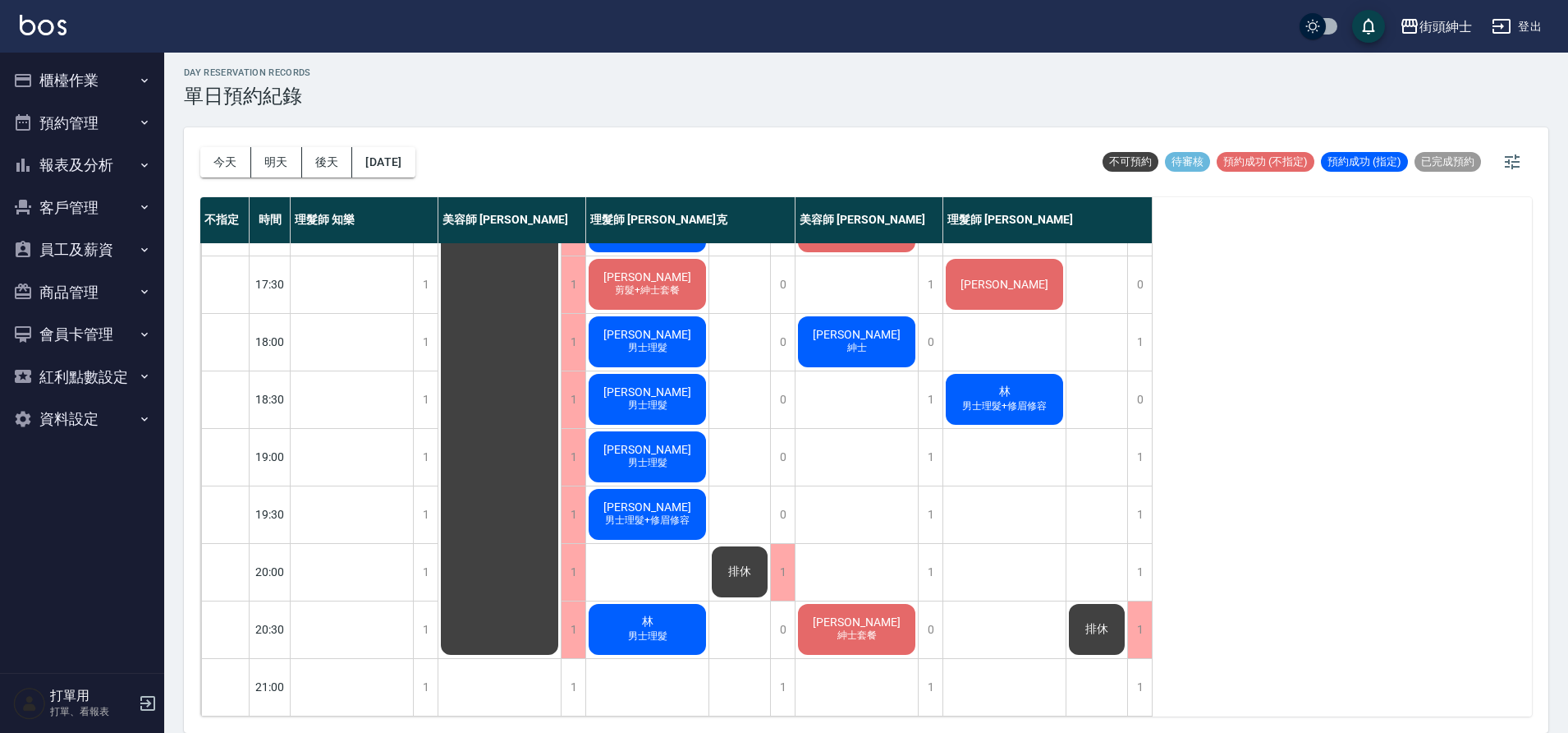
scroll to position [748, 0]
click at [336, 166] on button "後天" at bounding box center [327, 162] width 51 height 30
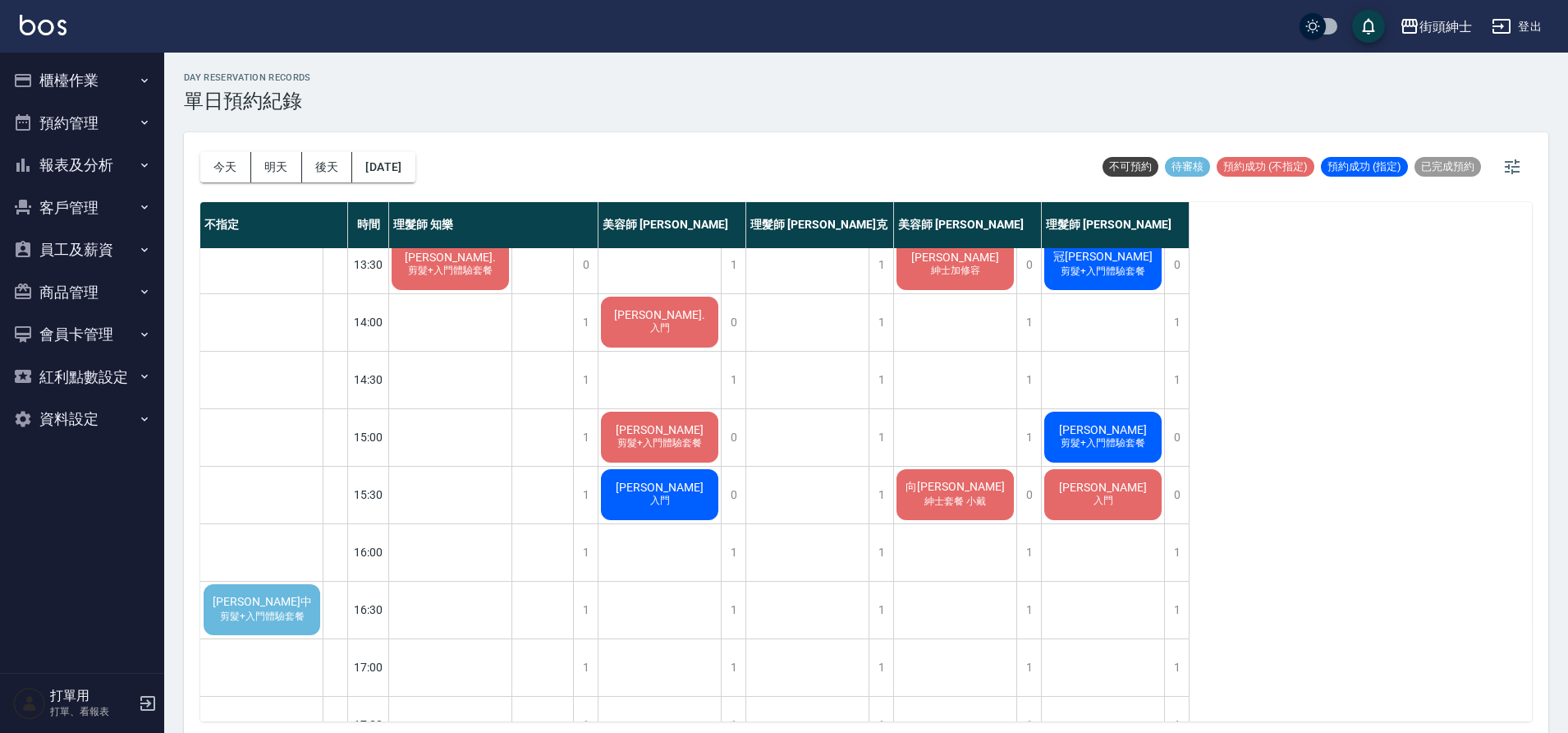
scroll to position [304, 0]
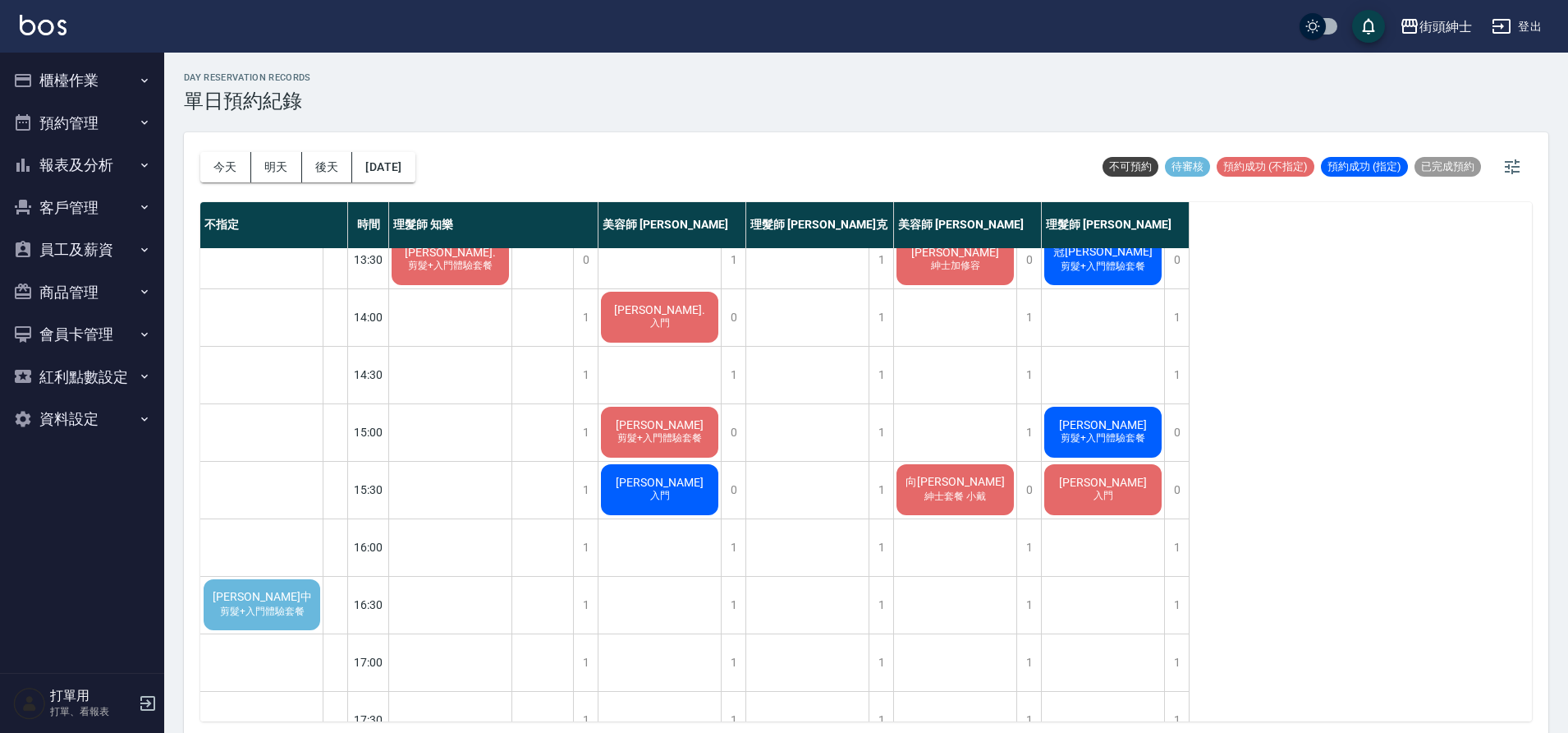
click at [286, 601] on div "陳楷中 剪髮+入門體驗套餐" at bounding box center [262, 604] width 121 height 56
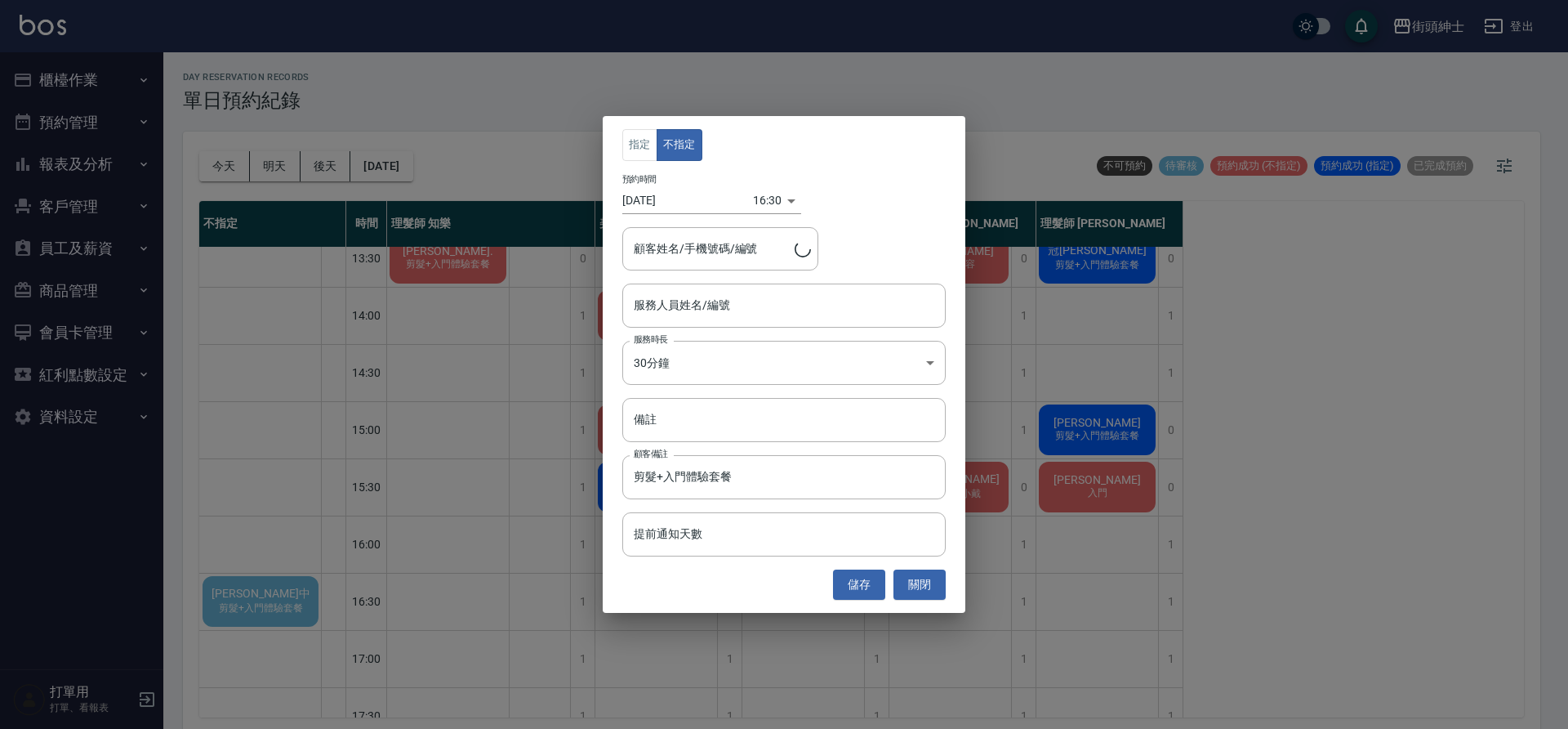
type input "陳楷中/0902320813"
click at [707, 315] on input "服務人員姓名/編號" at bounding box center [784, 305] width 309 height 28
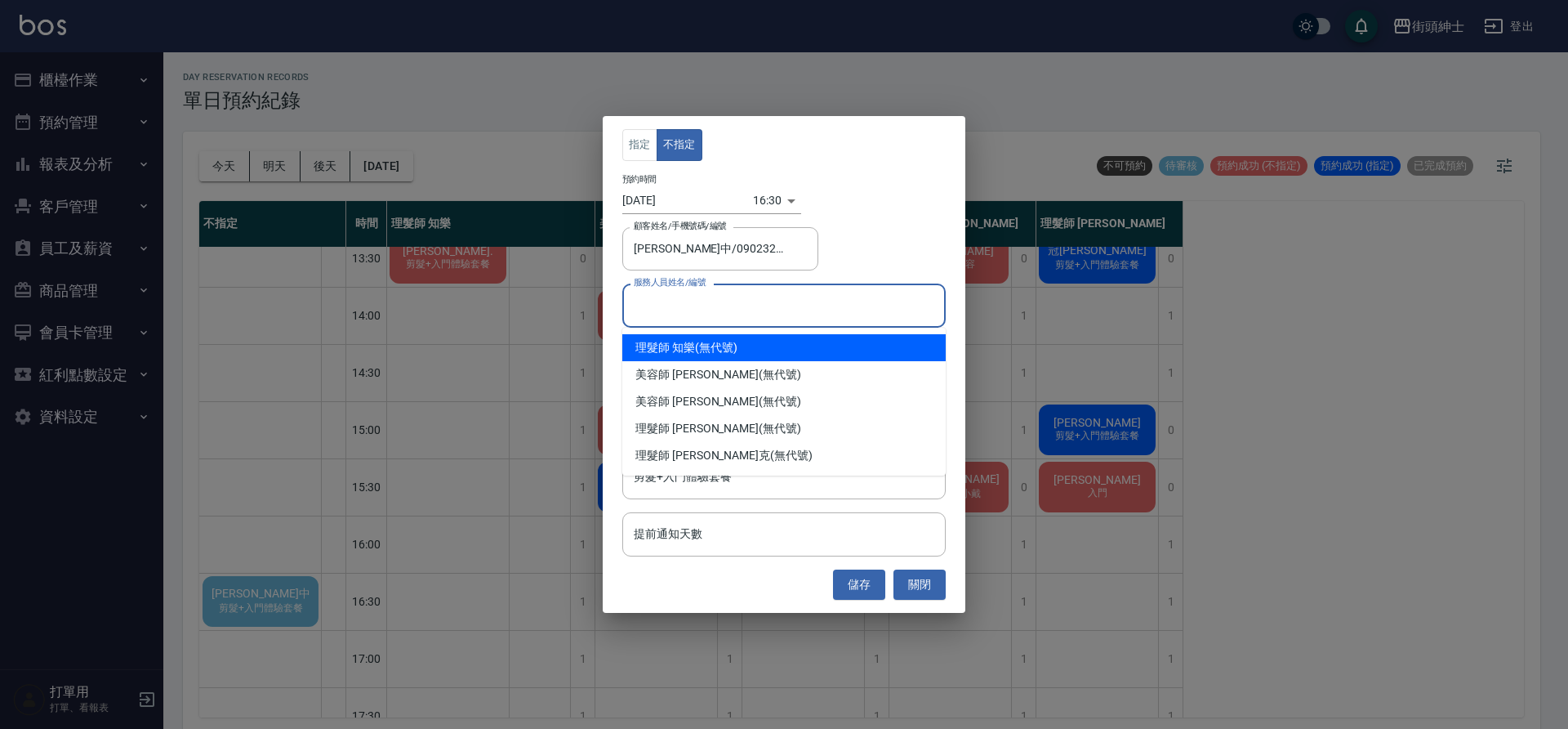
click at [723, 355] on div "理髮師 知樂 (無代號)" at bounding box center [784, 347] width 324 height 27
type input "理髮師 知樂(無代號)"
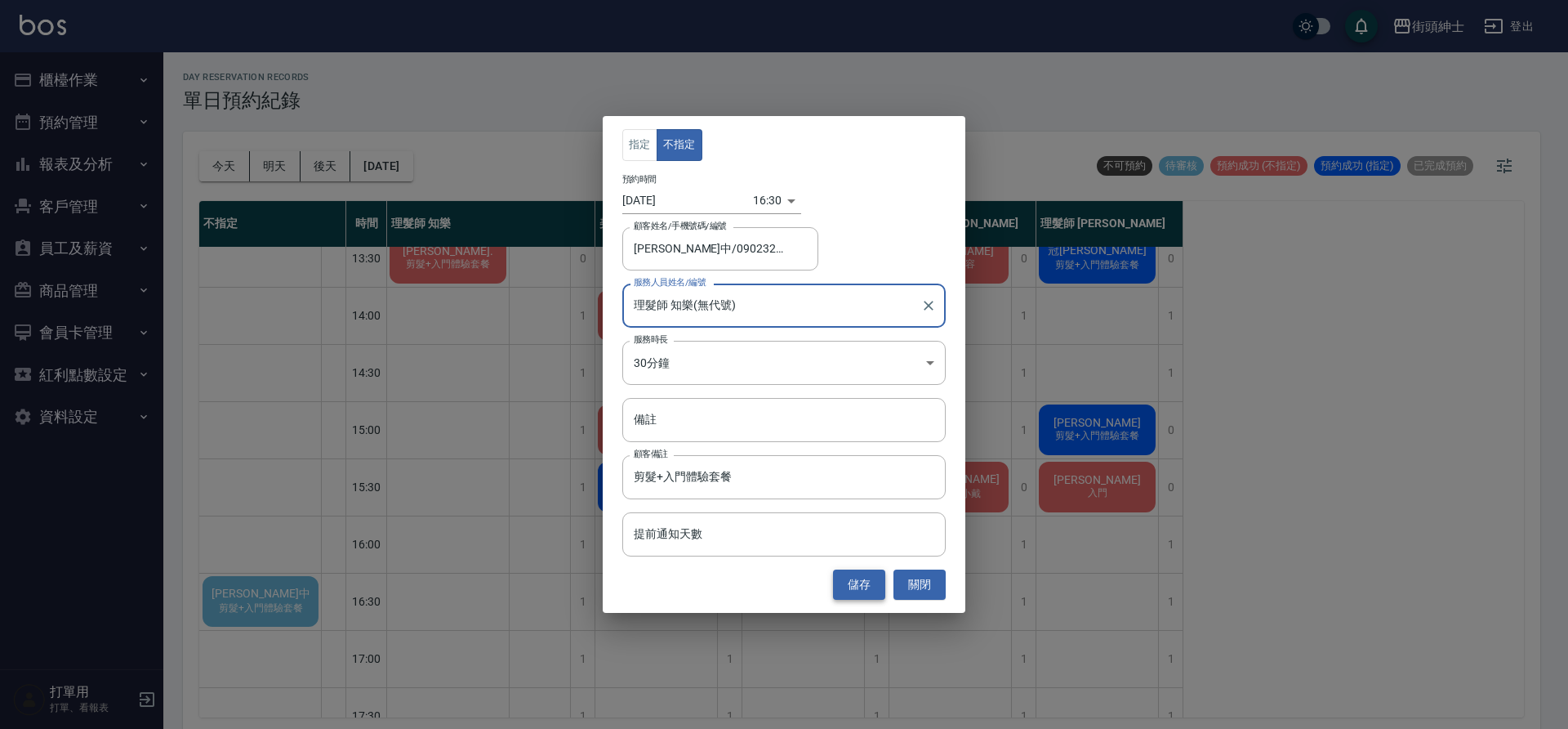
click at [870, 584] on button "儲存" at bounding box center [859, 584] width 52 height 30
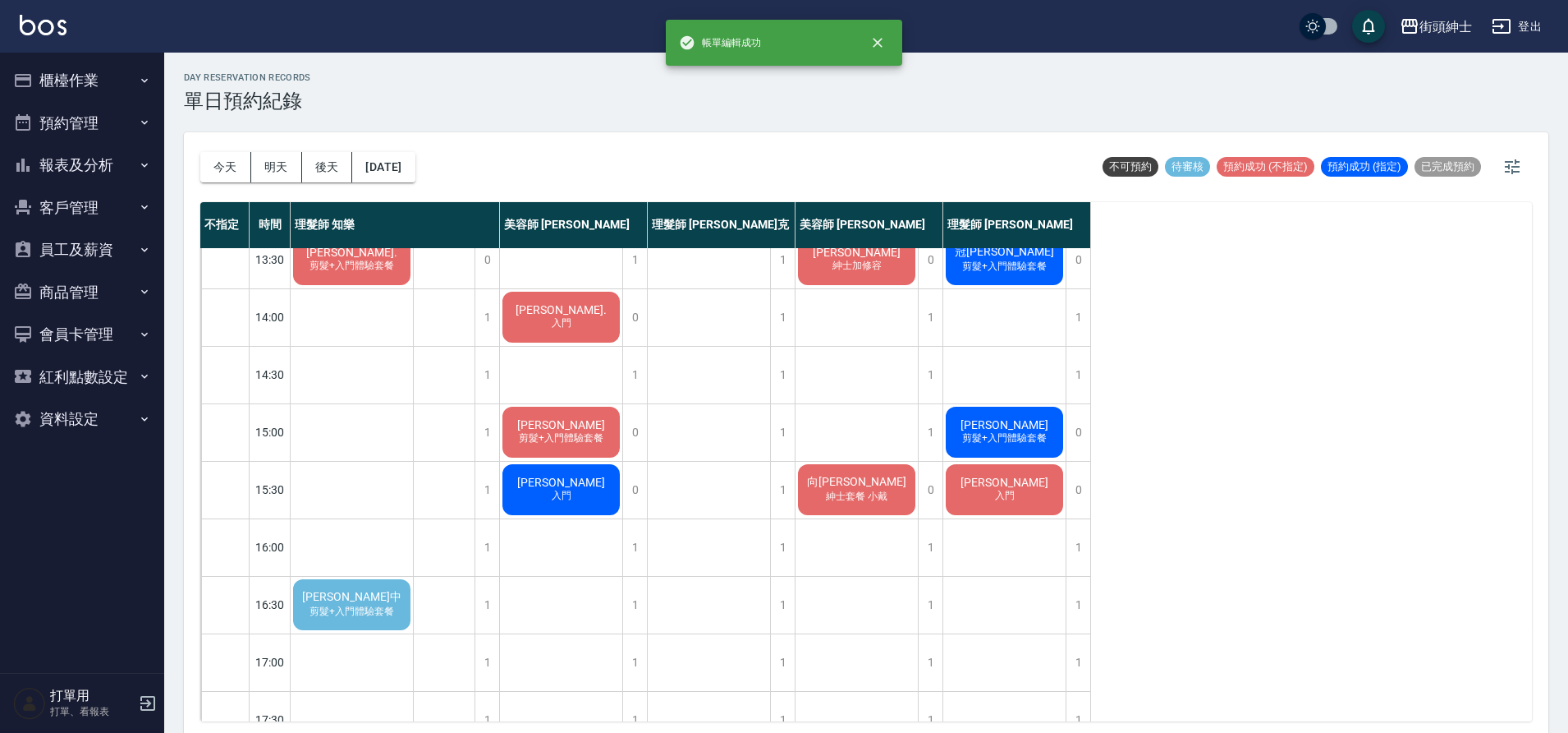
click at [394, 612] on span "剪髮+入門體驗套餐" at bounding box center [351, 611] width 91 height 14
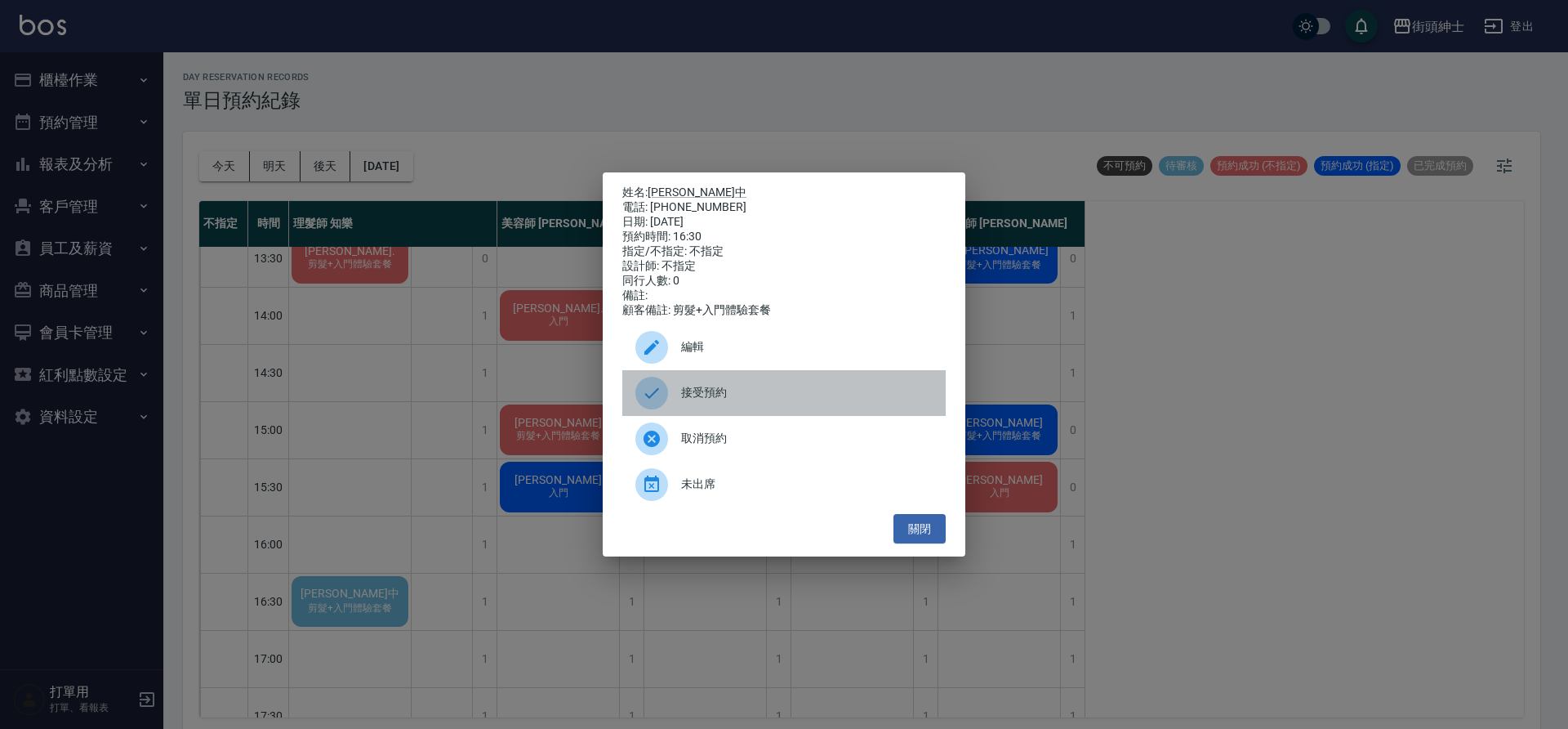
click at [723, 393] on span "接受預約" at bounding box center [806, 392] width 251 height 17
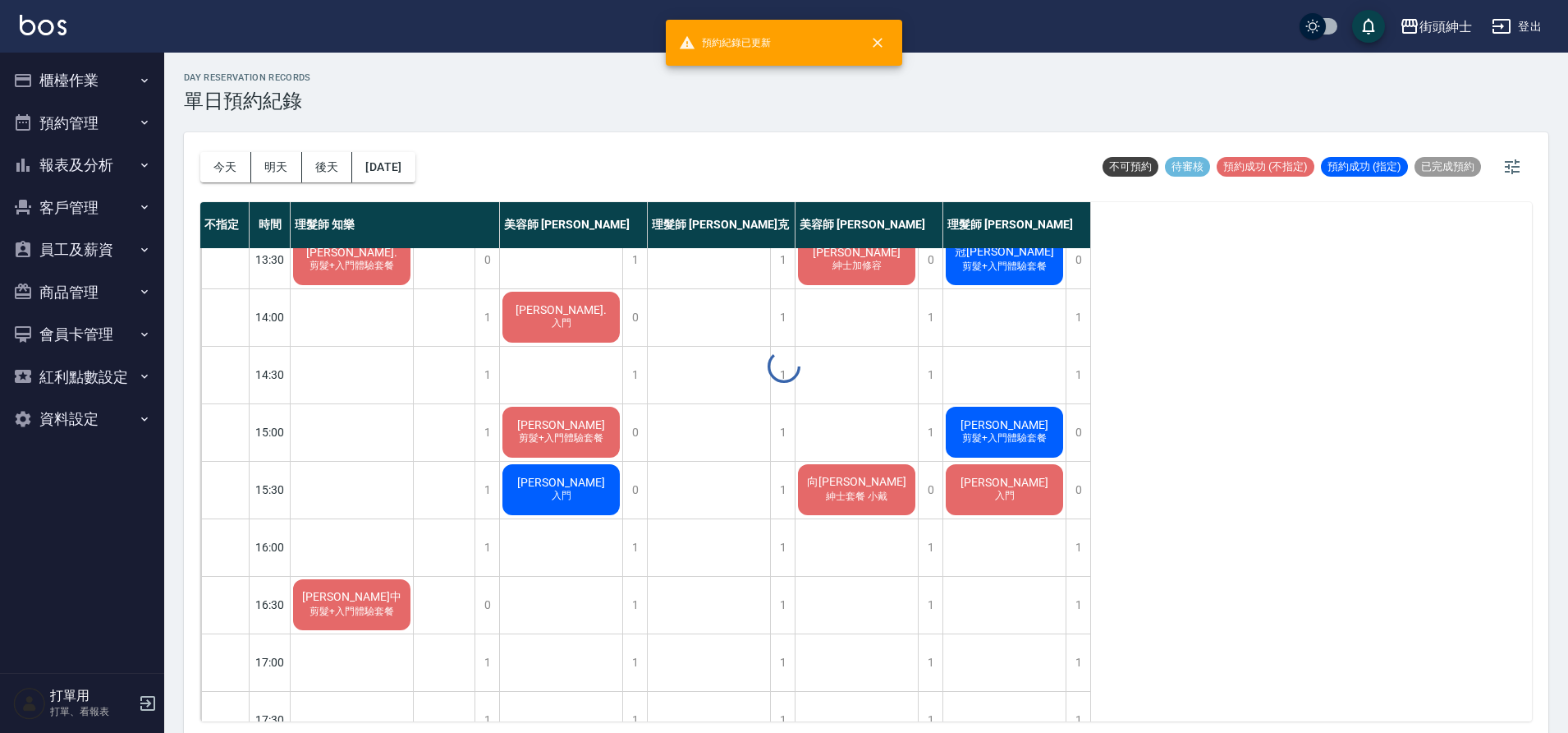
click at [383, 618] on span "剪髮+入門體驗套餐" at bounding box center [351, 611] width 91 height 14
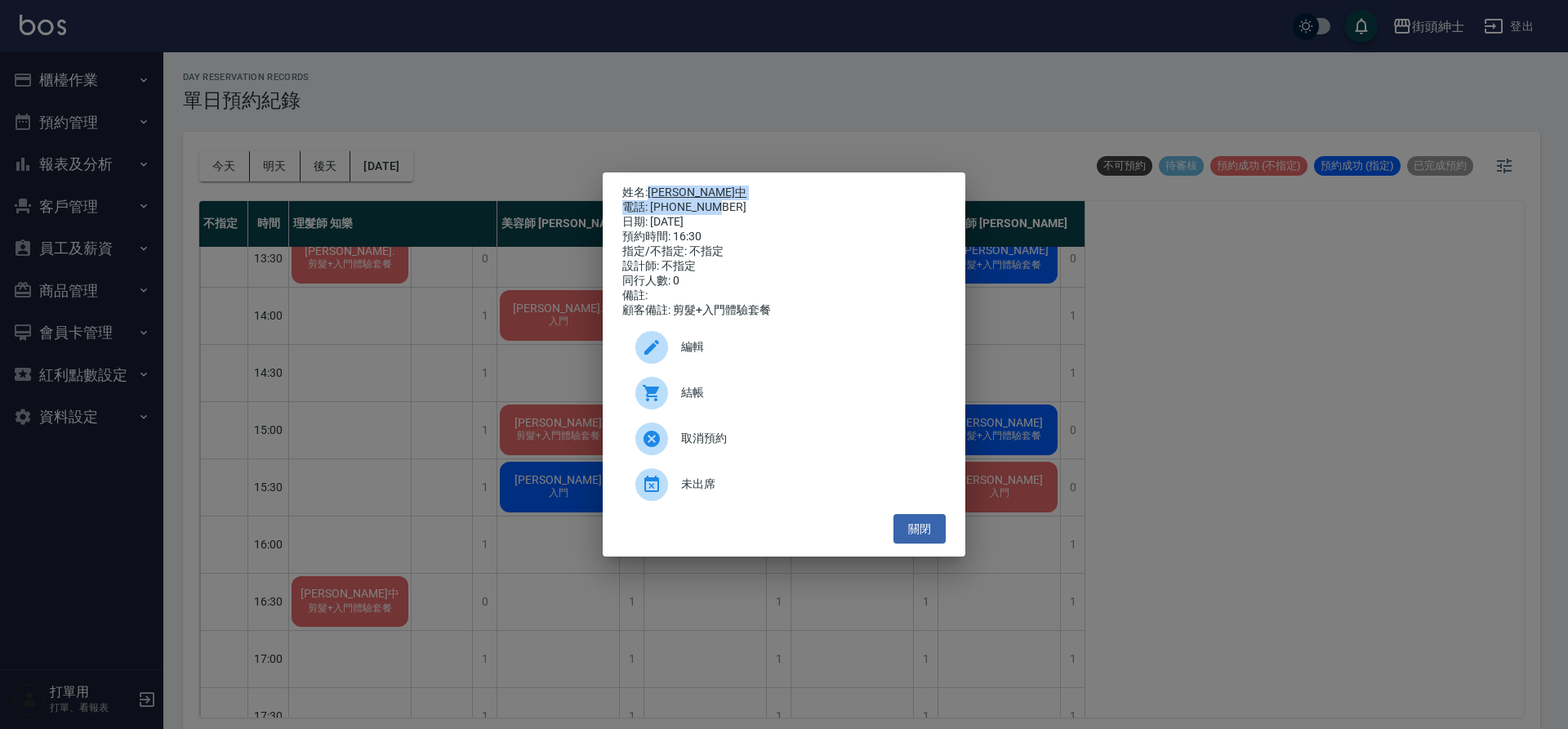
drag, startPoint x: 647, startPoint y: 186, endPoint x: 720, endPoint y: 200, distance: 74.3
click at [720, 200] on div "姓名: 陳楷中 電話: 0902320813 日期: 2025/10/10 預約時間: 16:30 指定/不指定: 不指定 設計師: 不指定 同行人數: 0 …" at bounding box center [784, 252] width 324 height 133
copy div "陳楷中 電話: 0902320813"
click at [560, 543] on div "姓名: 陳楷中 電話: 0902320813 日期: 2025/10/10 預約時間: 16:30 指定/不指定: 不指定 設計師: 不指定 同行人數: 0 …" at bounding box center [784, 364] width 1568 height 729
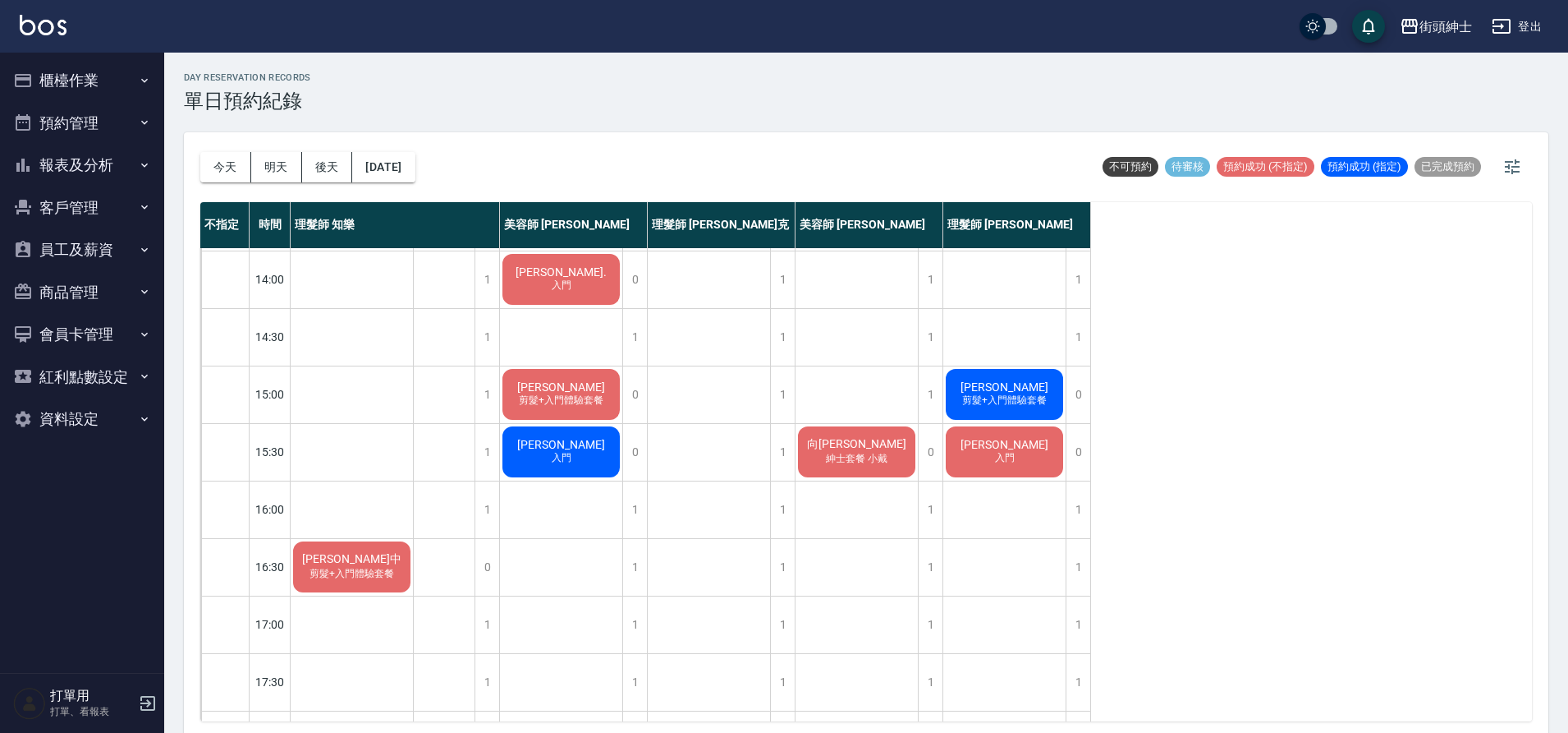
scroll to position [356, 0]
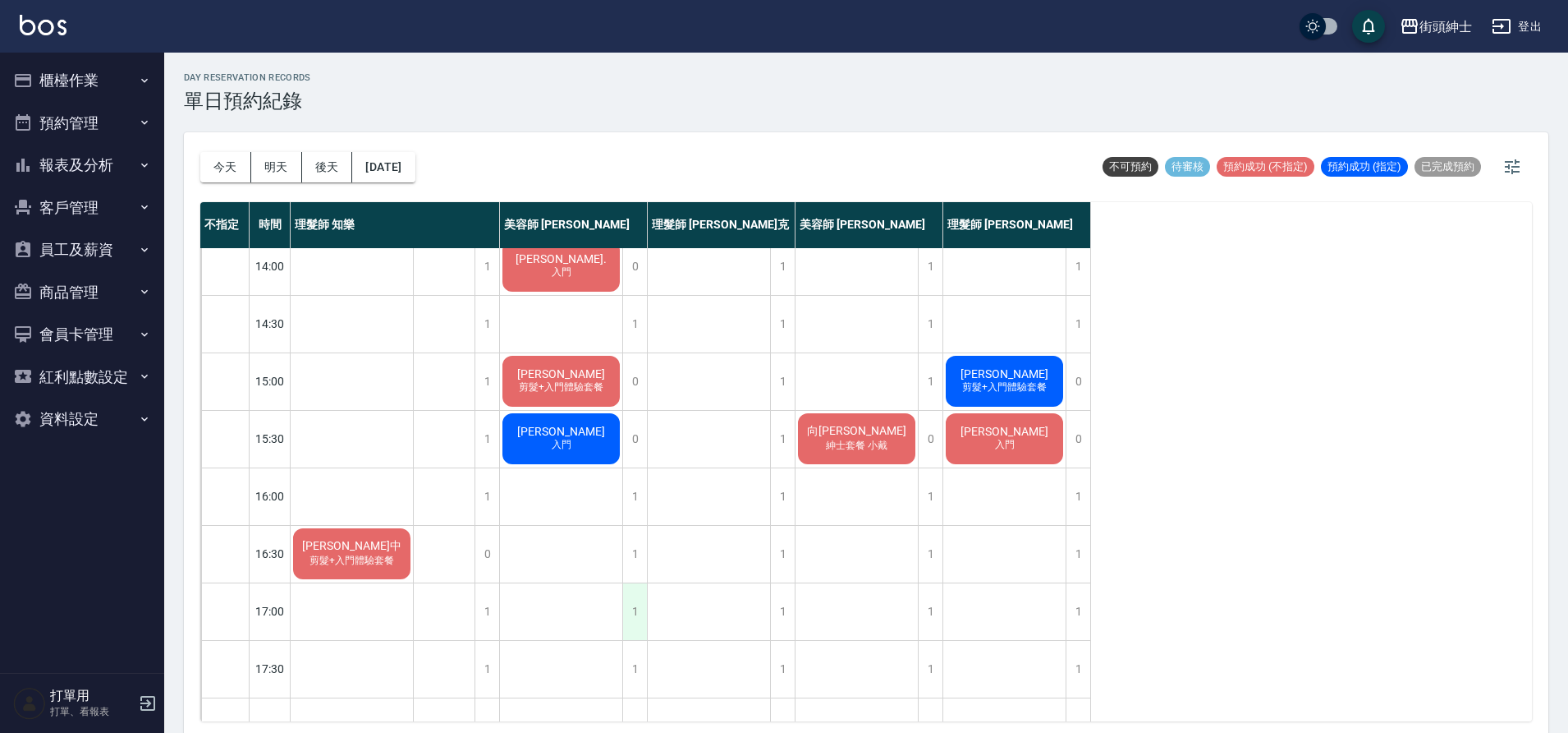
click at [631, 601] on div "1" at bounding box center [634, 612] width 25 height 57
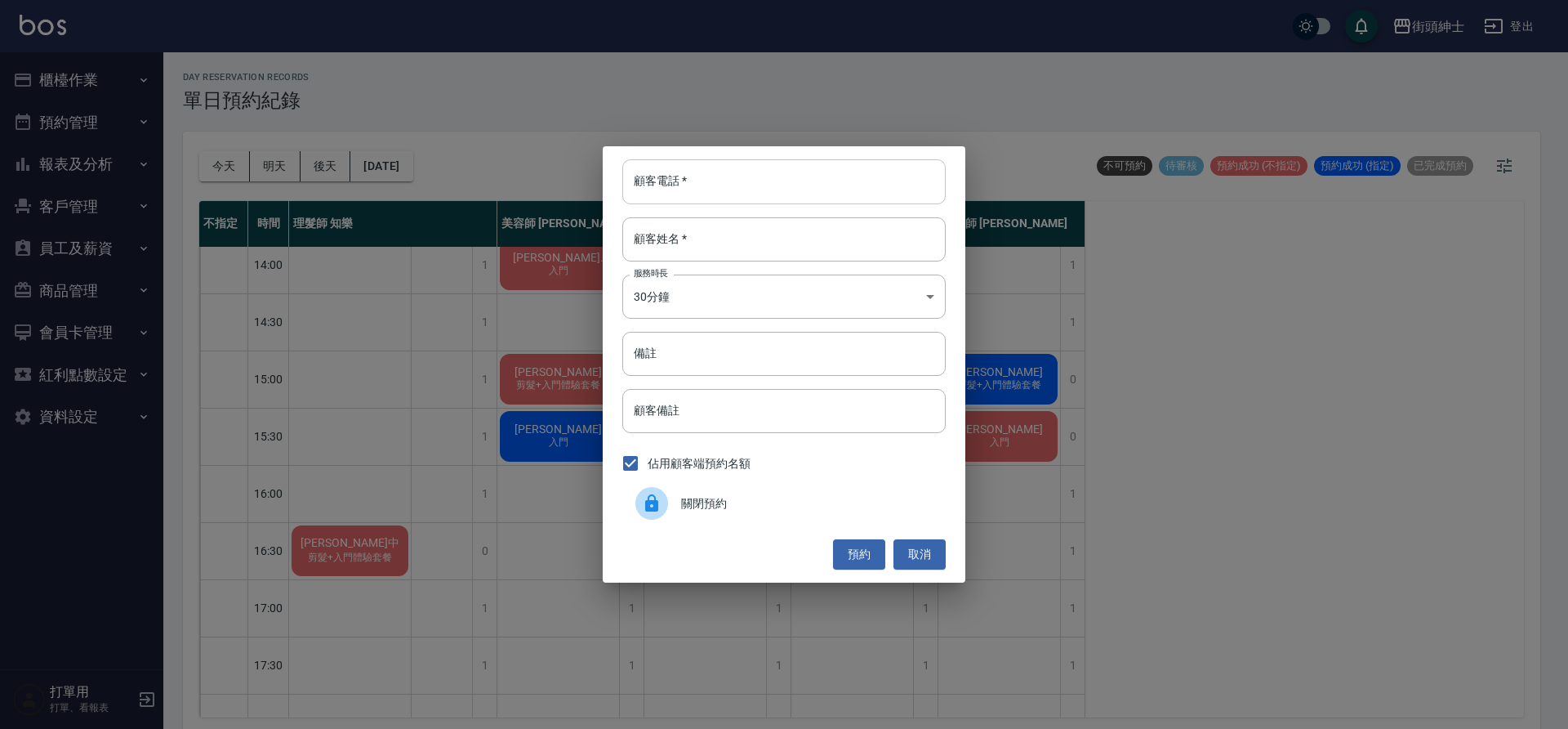
click at [738, 175] on input "顧客電話   *" at bounding box center [784, 181] width 324 height 44
paste input "陳楷中 電話: 0902320813"
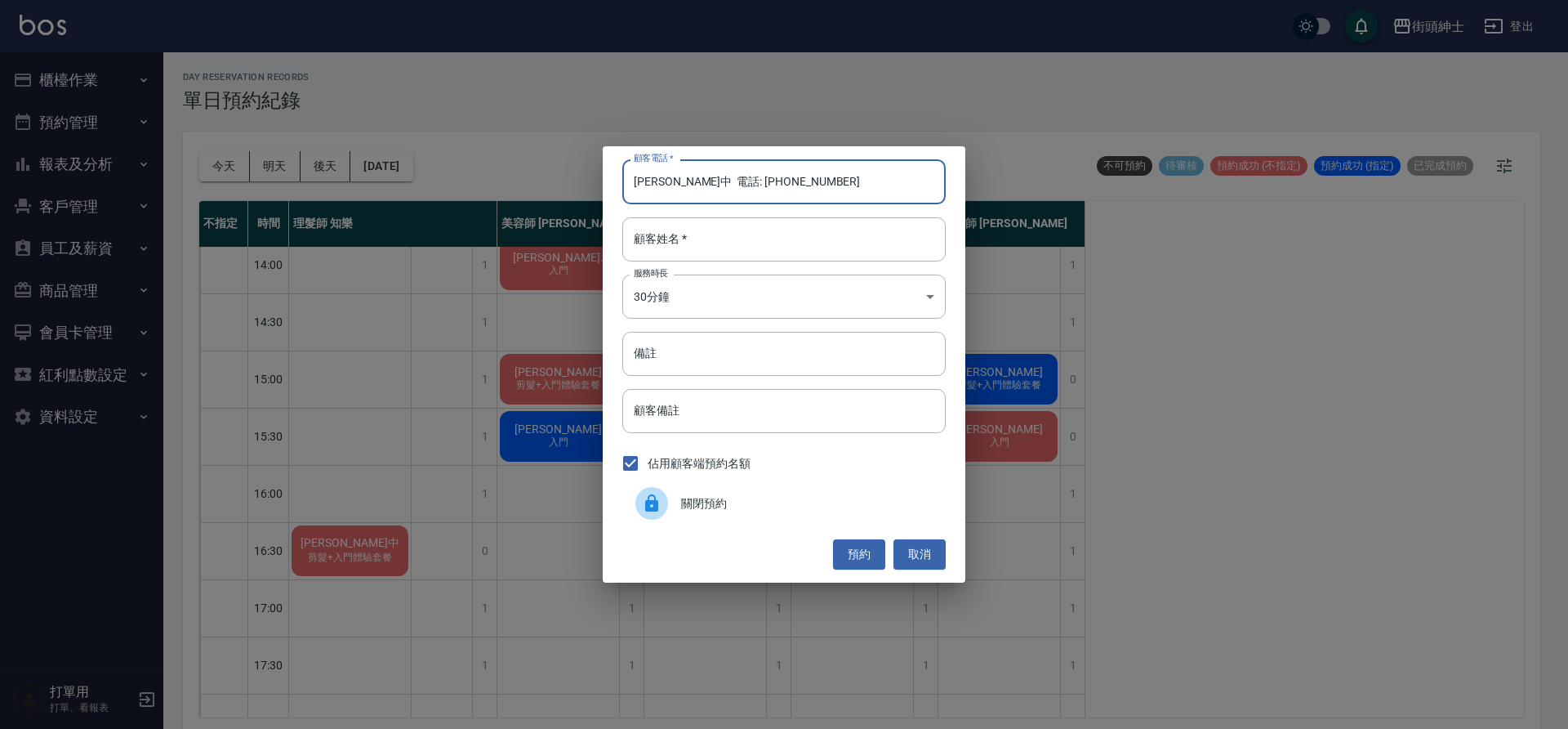
drag, startPoint x: 702, startPoint y: 181, endPoint x: 600, endPoint y: 186, distance: 102.1
click at [600, 186] on div "顧客電話   * 陳楷中 電話: 0902320813 顧客電話   * 顧客姓名   * 顧客姓名   * 服務時長 30分鐘 1 服務時長 備註 備註 顧…" at bounding box center [784, 364] width 1568 height 729
type input "0902320813"
click at [701, 224] on input "顧客姓名   *" at bounding box center [784, 240] width 324 height 44
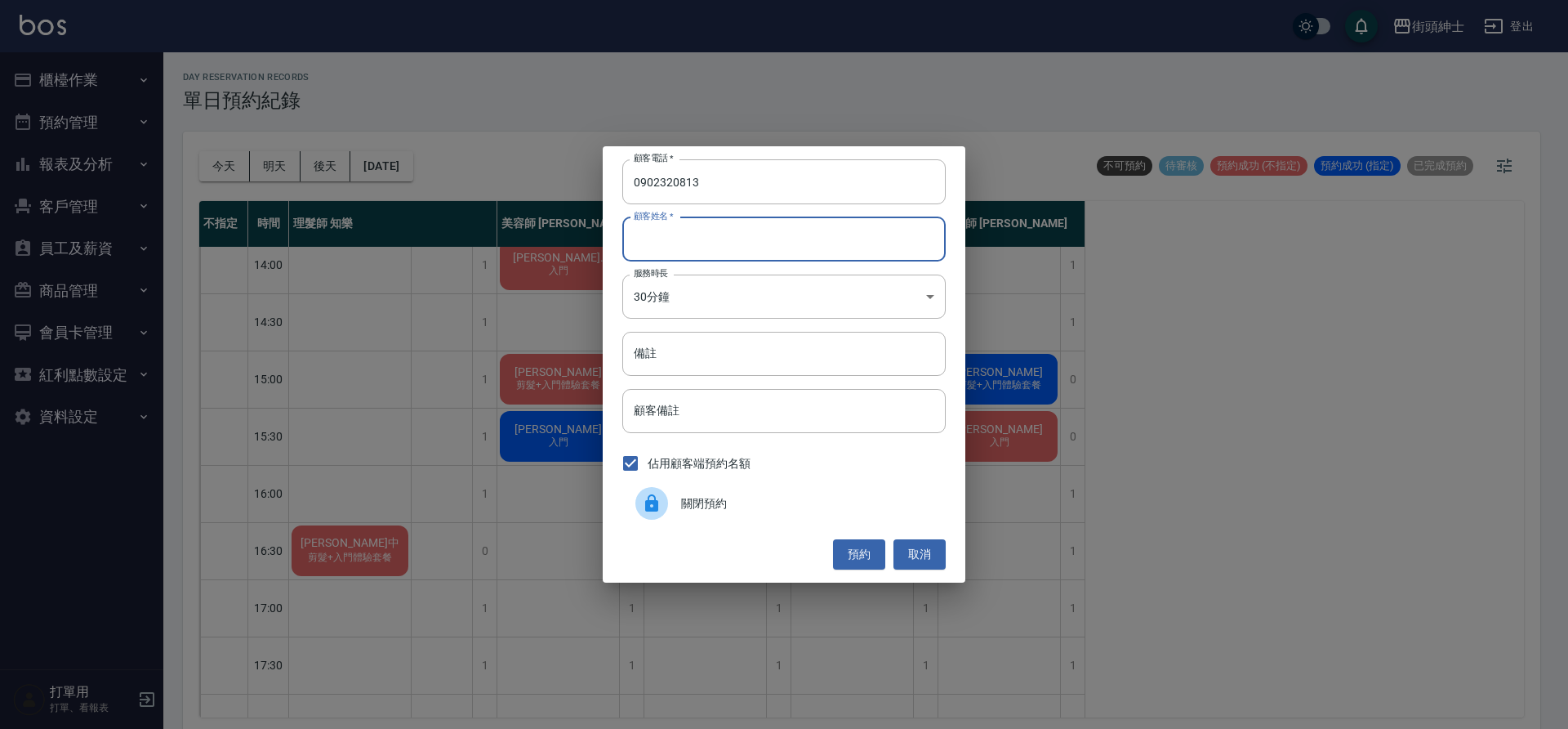
paste input "陳楷中 電話: 0902320813"
drag, startPoint x: 775, startPoint y: 242, endPoint x: 669, endPoint y: 241, distance: 106.0
click at [669, 241] on input "陳楷中 電話: 0902320813" at bounding box center [784, 240] width 324 height 44
type input "陳楷中"
click at [637, 181] on input "0902320813" at bounding box center [784, 181] width 324 height 44
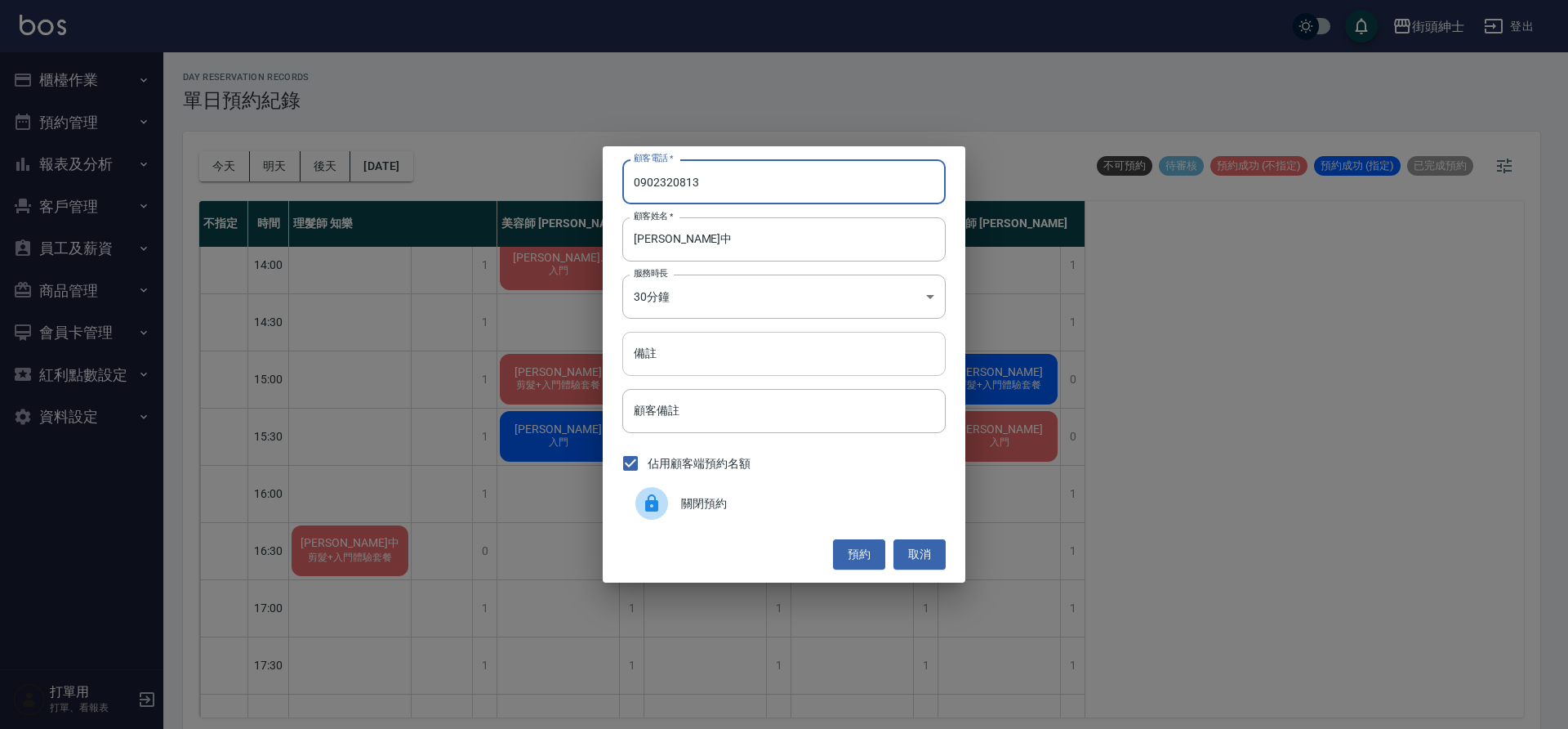
type input "0902320813"
click at [773, 347] on input "備註" at bounding box center [784, 354] width 324 height 44
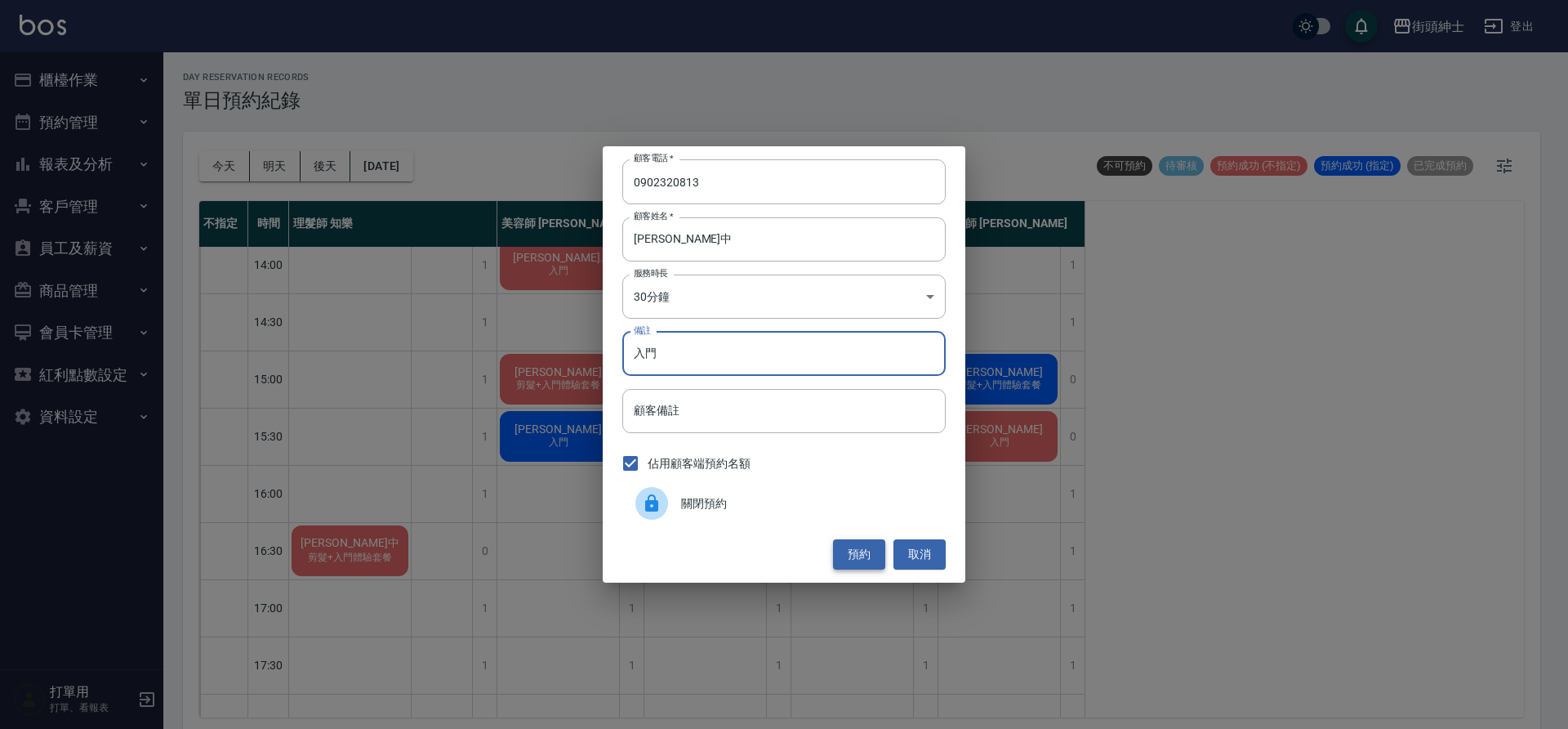
type input "入門"
click at [856, 548] on button "預約" at bounding box center [859, 553] width 52 height 30
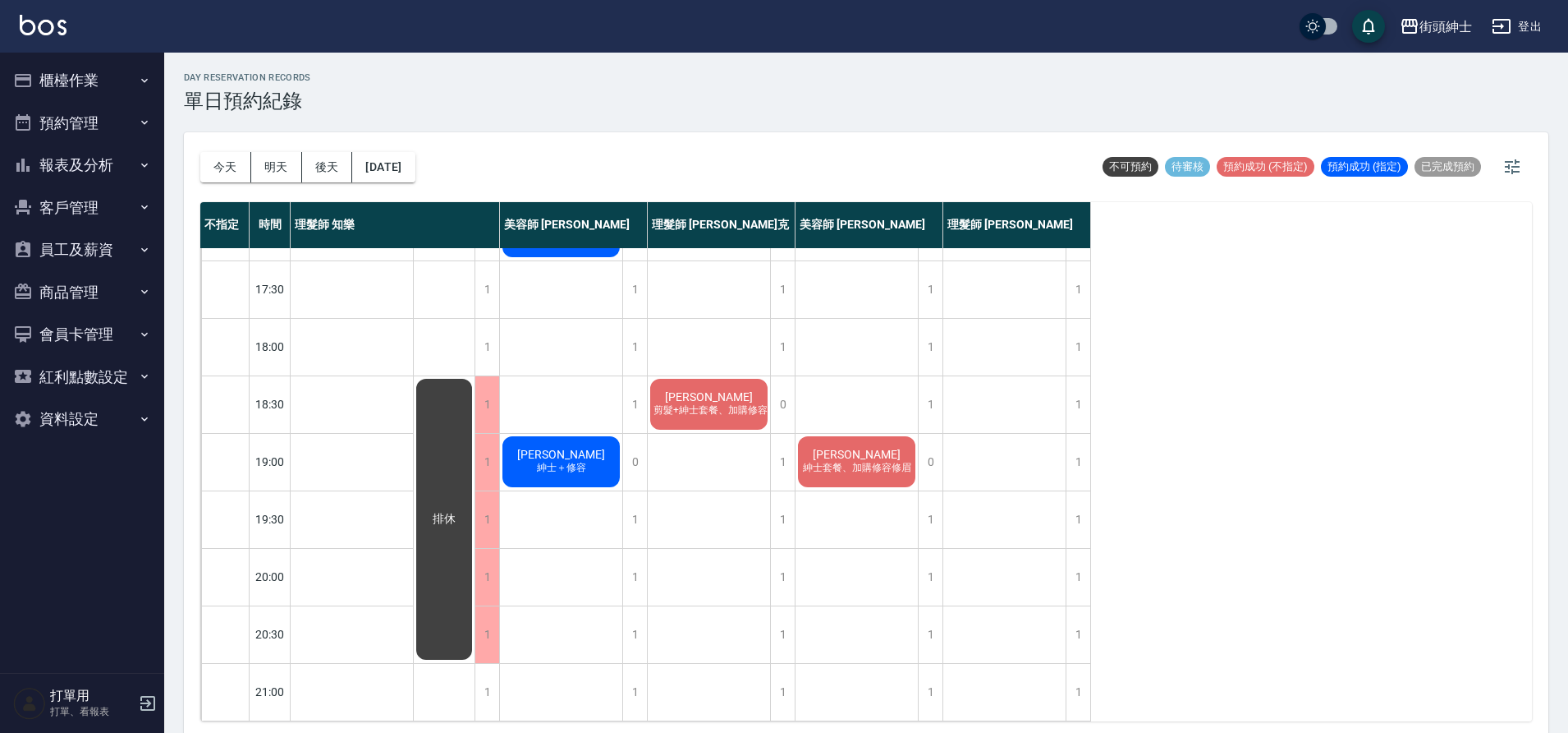
scroll to position [180, 0]
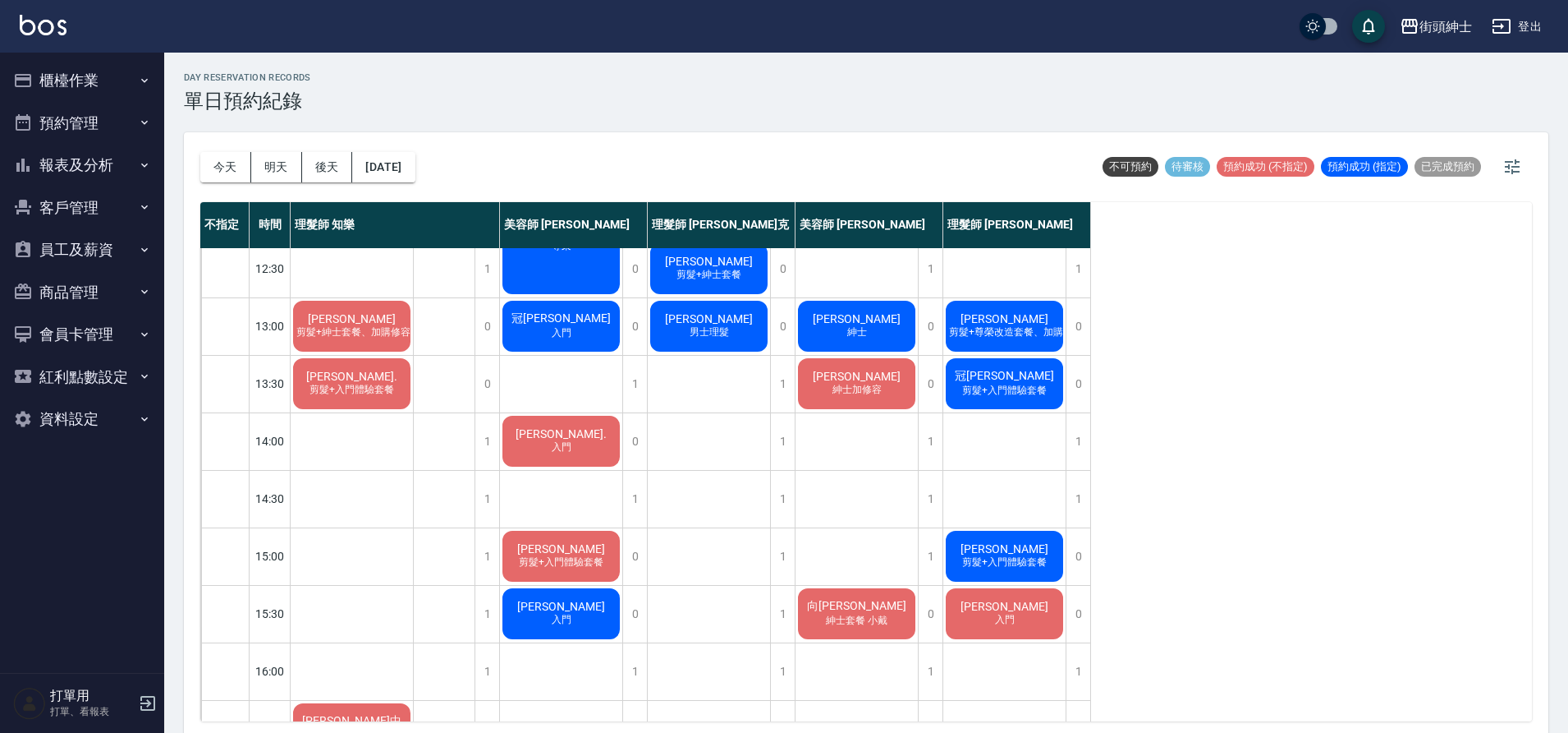
click at [1020, 394] on span "剪髮+入門體驗套餐" at bounding box center [1004, 390] width 91 height 14
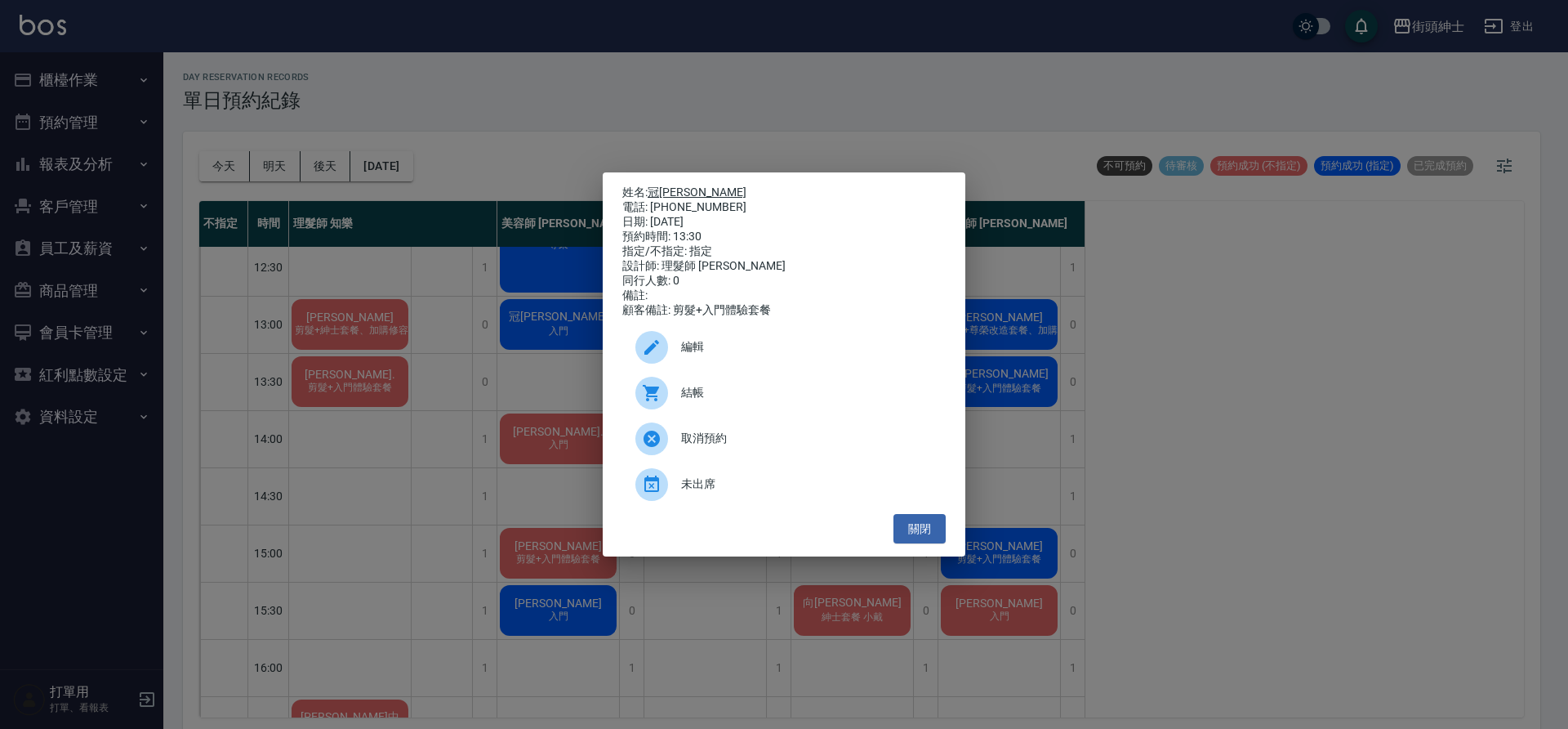
click at [691, 186] on link "冠辰Gary" at bounding box center [697, 192] width 99 height 13
click at [932, 520] on button "關閉" at bounding box center [919, 529] width 52 height 30
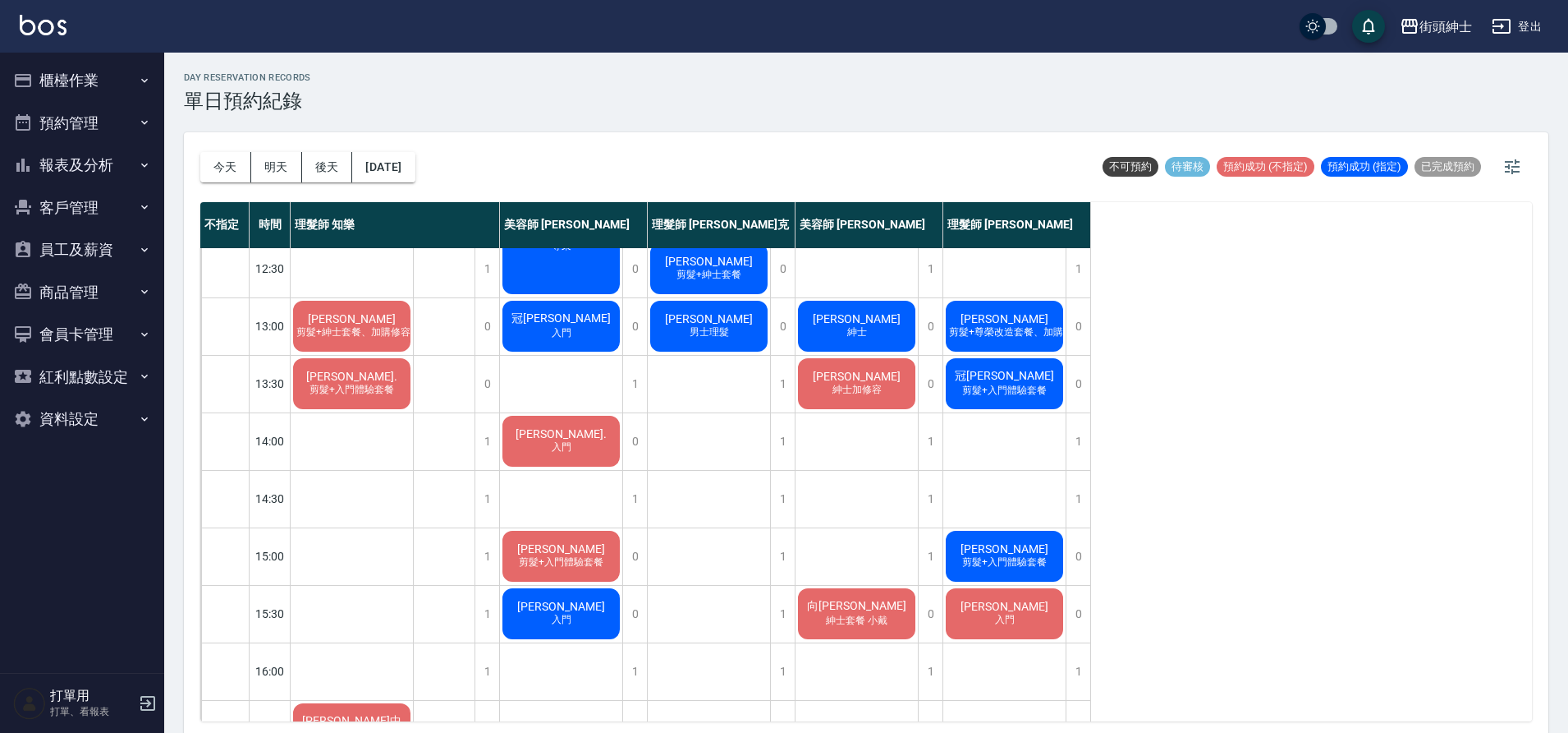
click at [973, 549] on div "林育正 剪髮+入門體驗套餐" at bounding box center [1004, 555] width 122 height 56
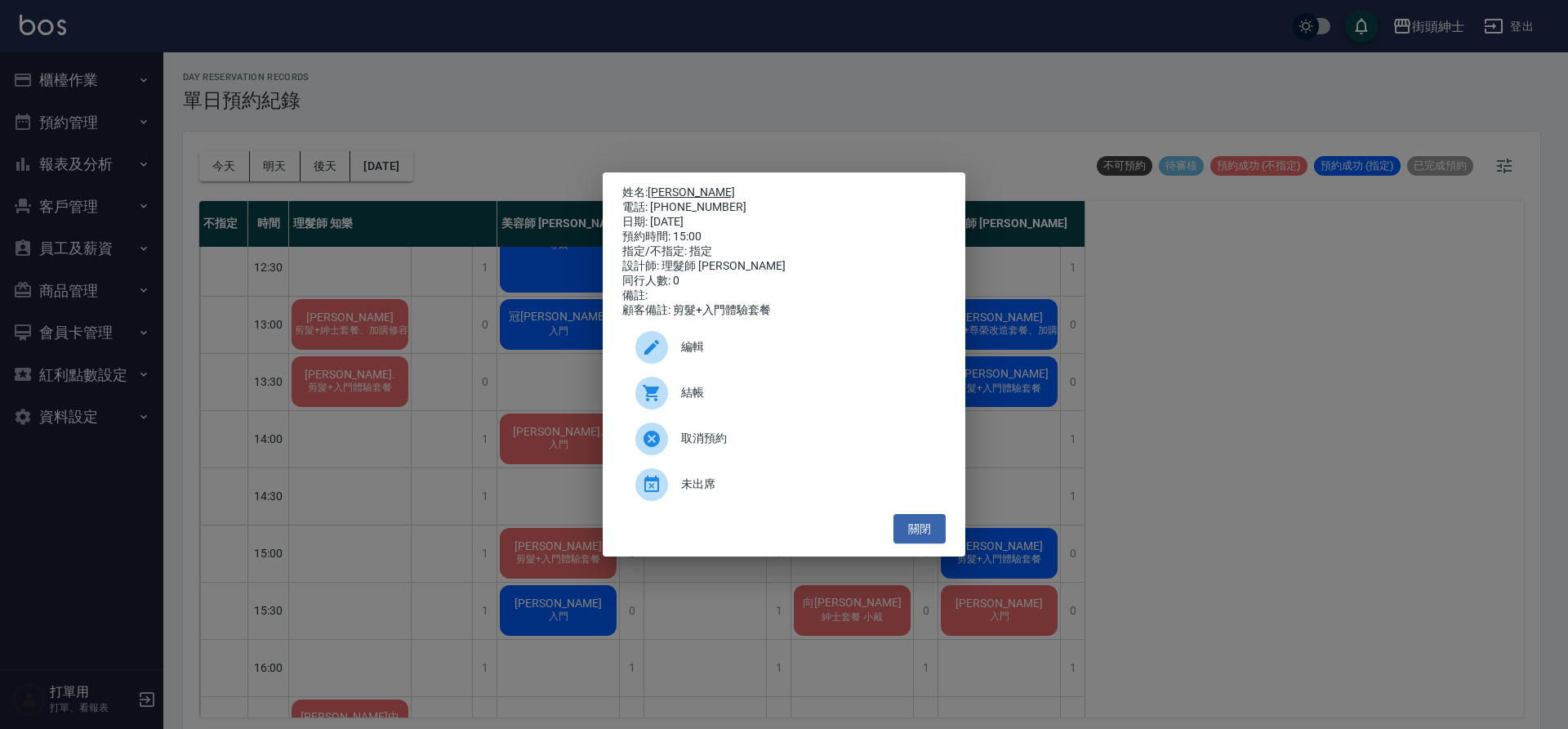
click at [661, 190] on link "林育正" at bounding box center [691, 192] width 88 height 13
click at [906, 533] on button "關閉" at bounding box center [919, 529] width 52 height 30
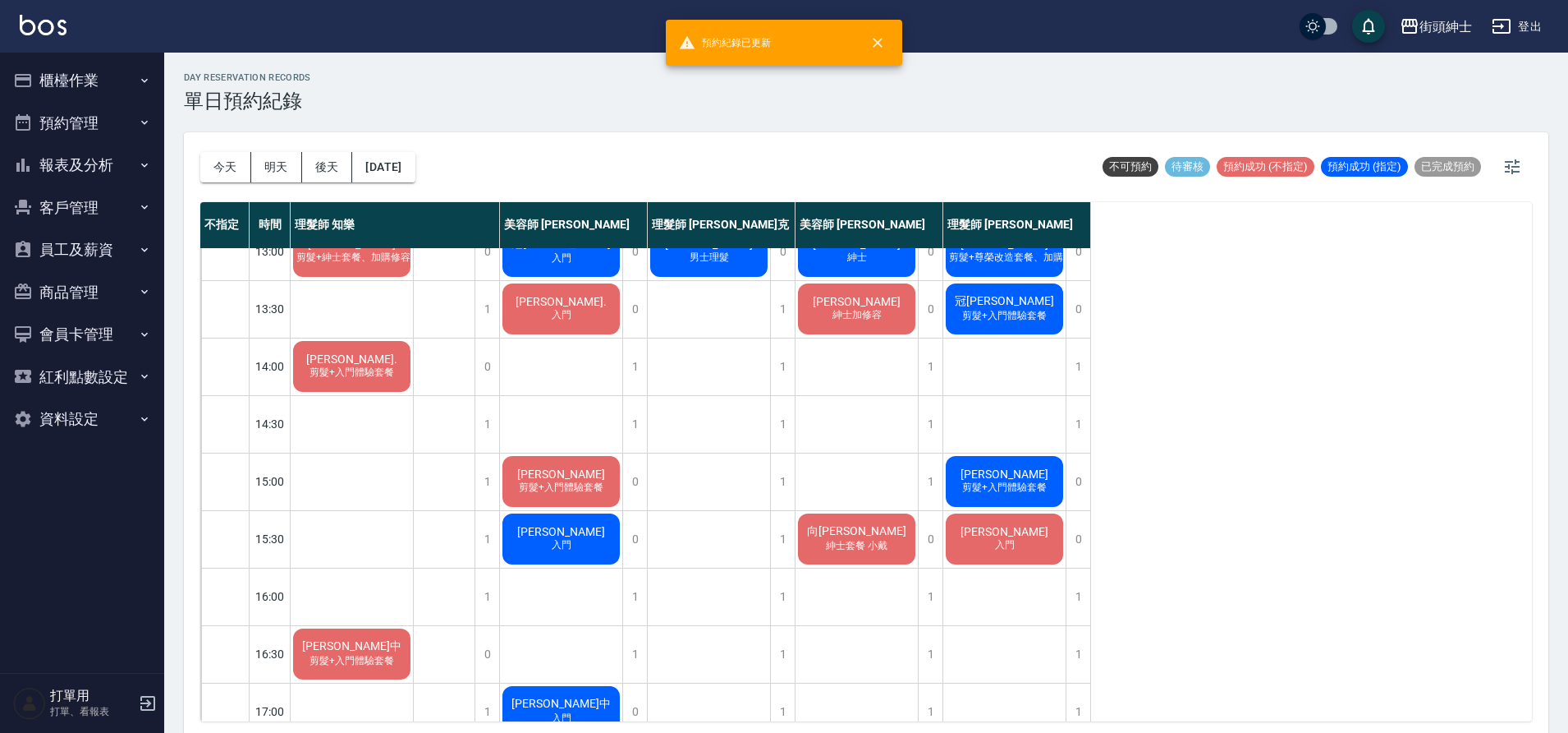
scroll to position [263, 0]
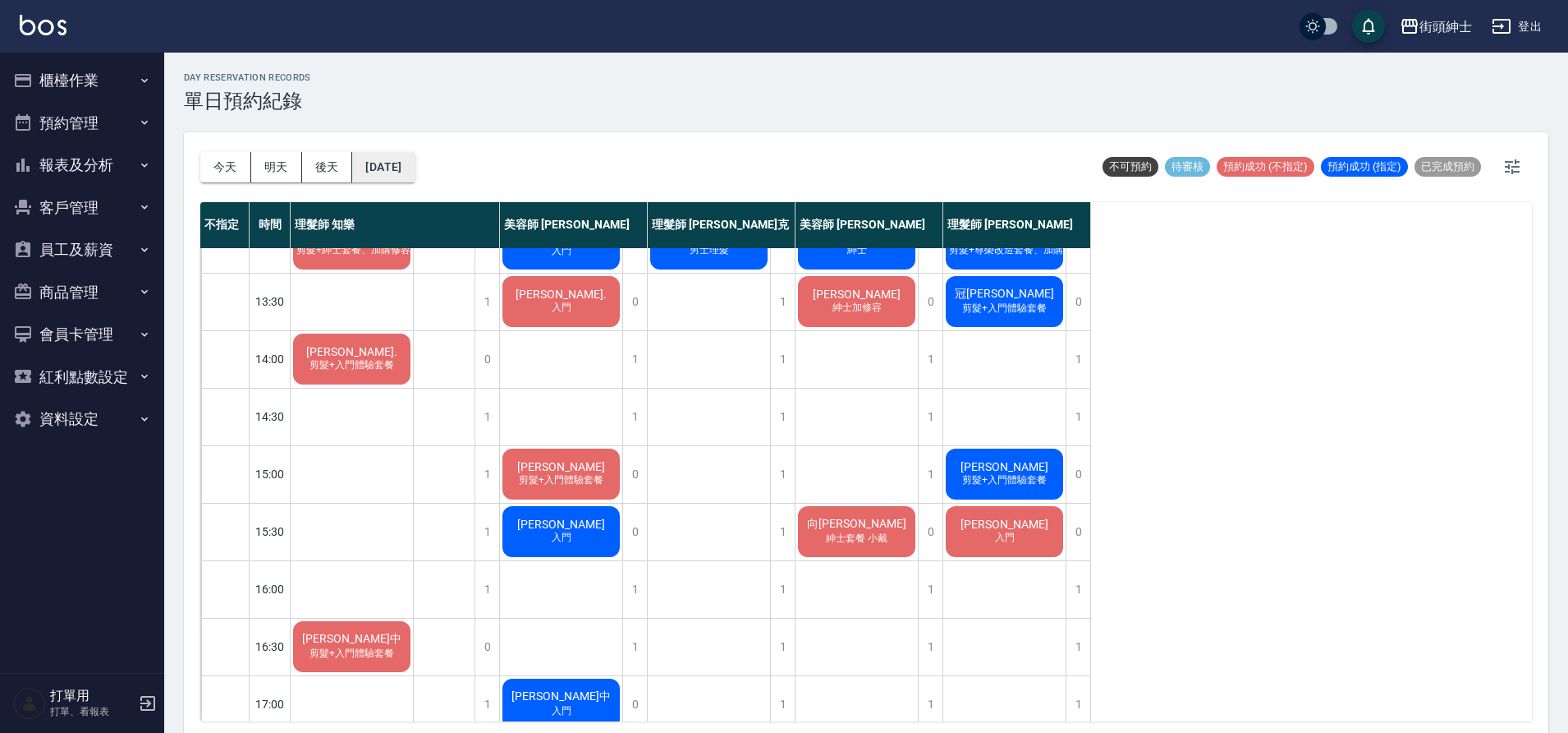
click at [415, 178] on button "2025/10/10" at bounding box center [383, 166] width 62 height 30
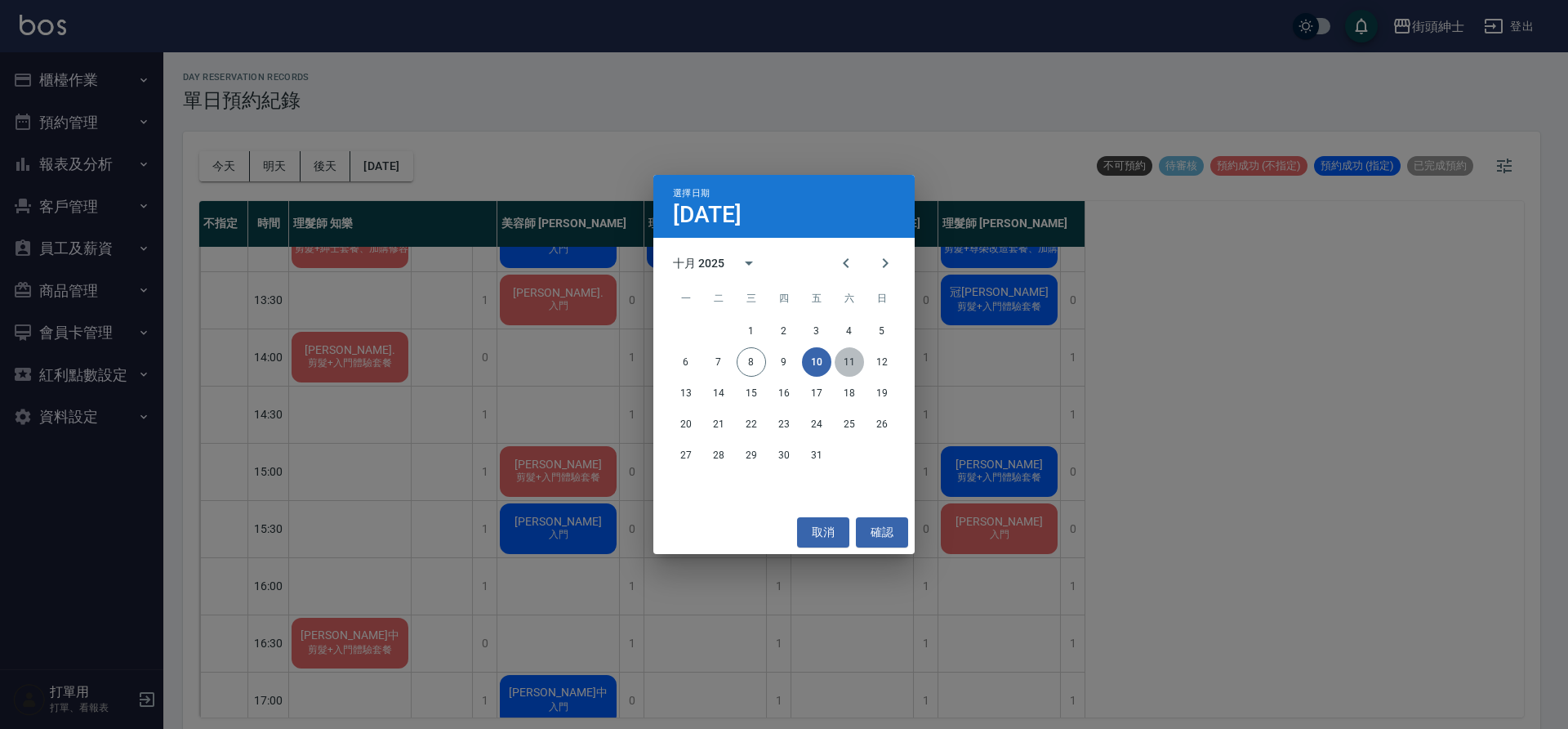
click at [852, 363] on button "11" at bounding box center [849, 362] width 29 height 29
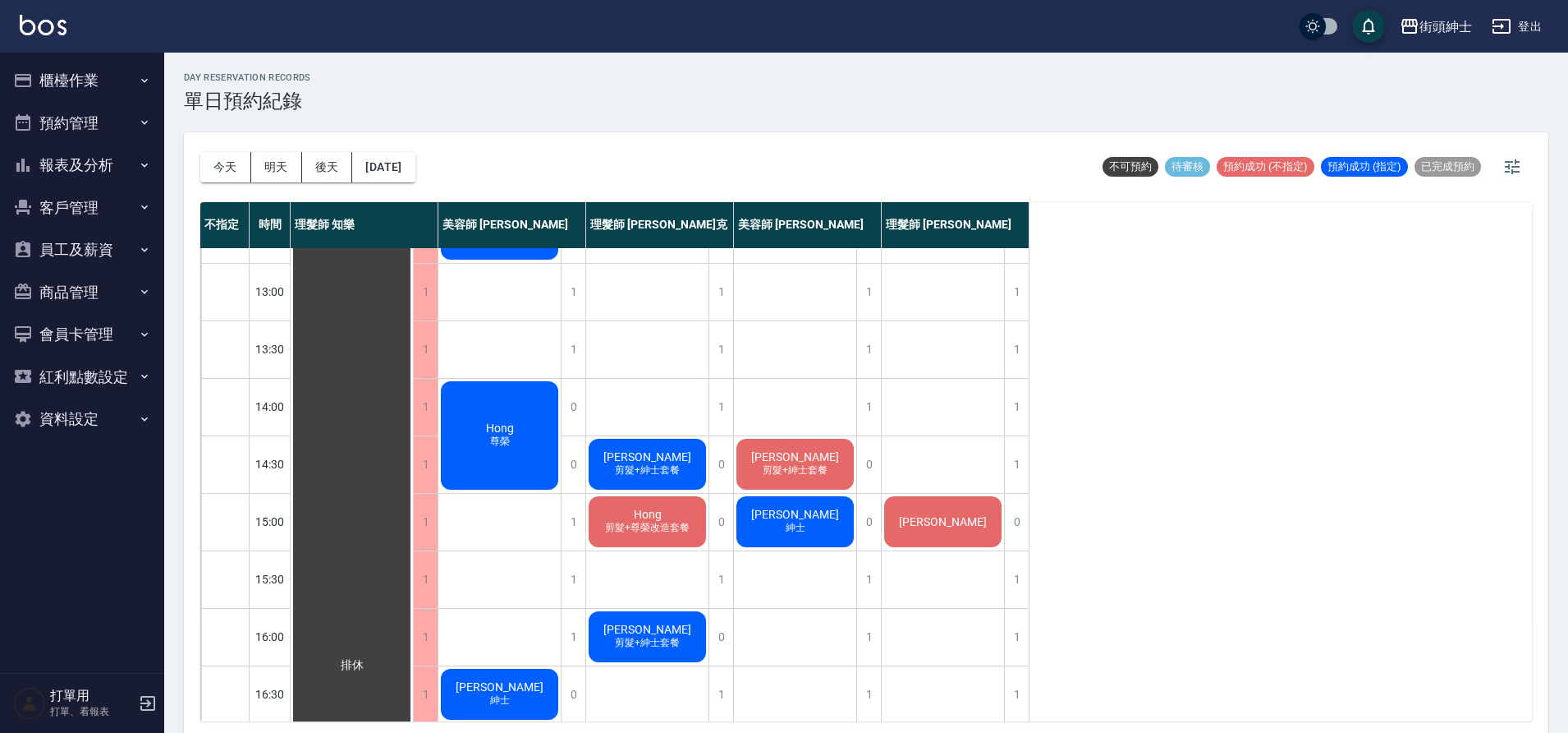
scroll to position [235, 0]
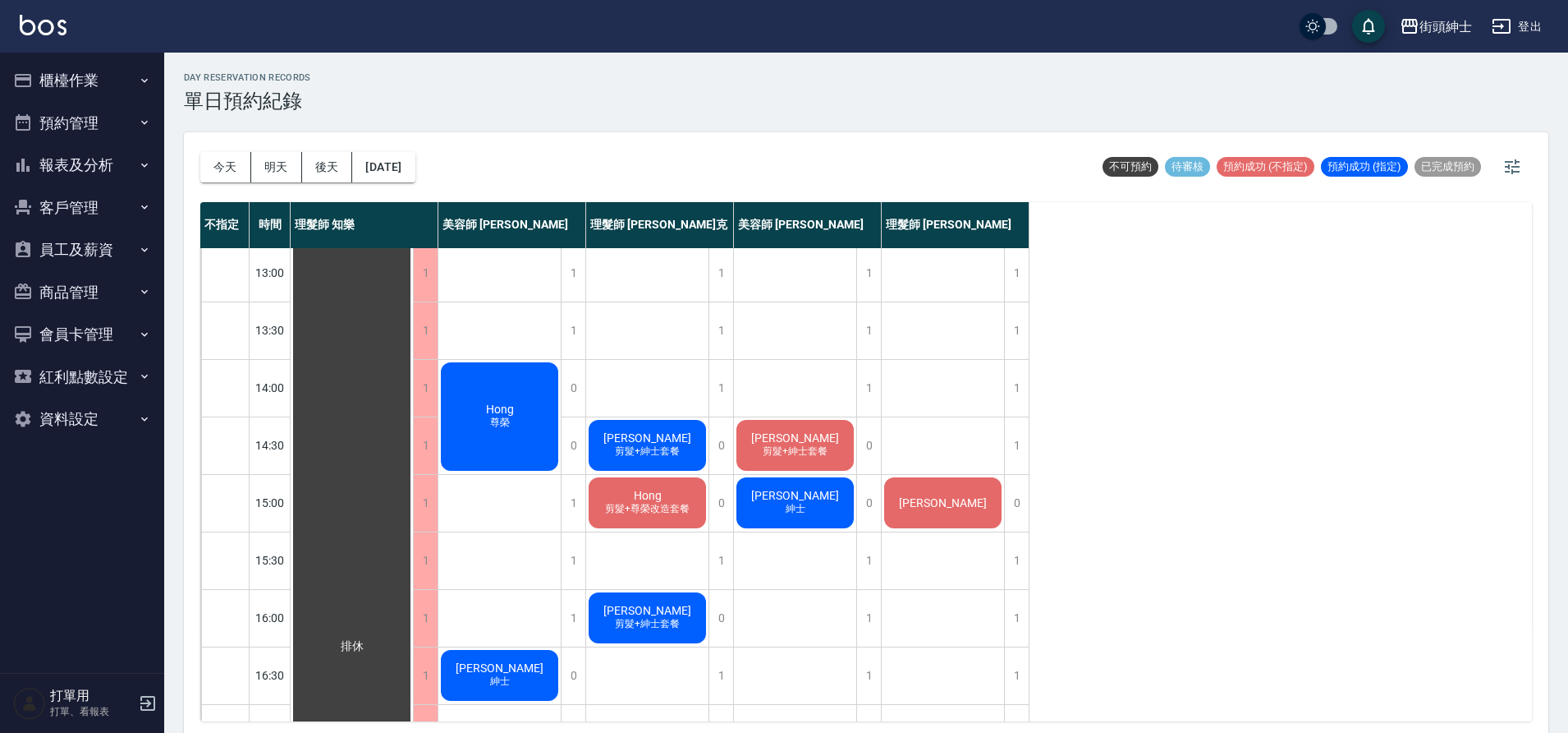
click at [974, 508] on div "Hank Tsai" at bounding box center [942, 502] width 122 height 56
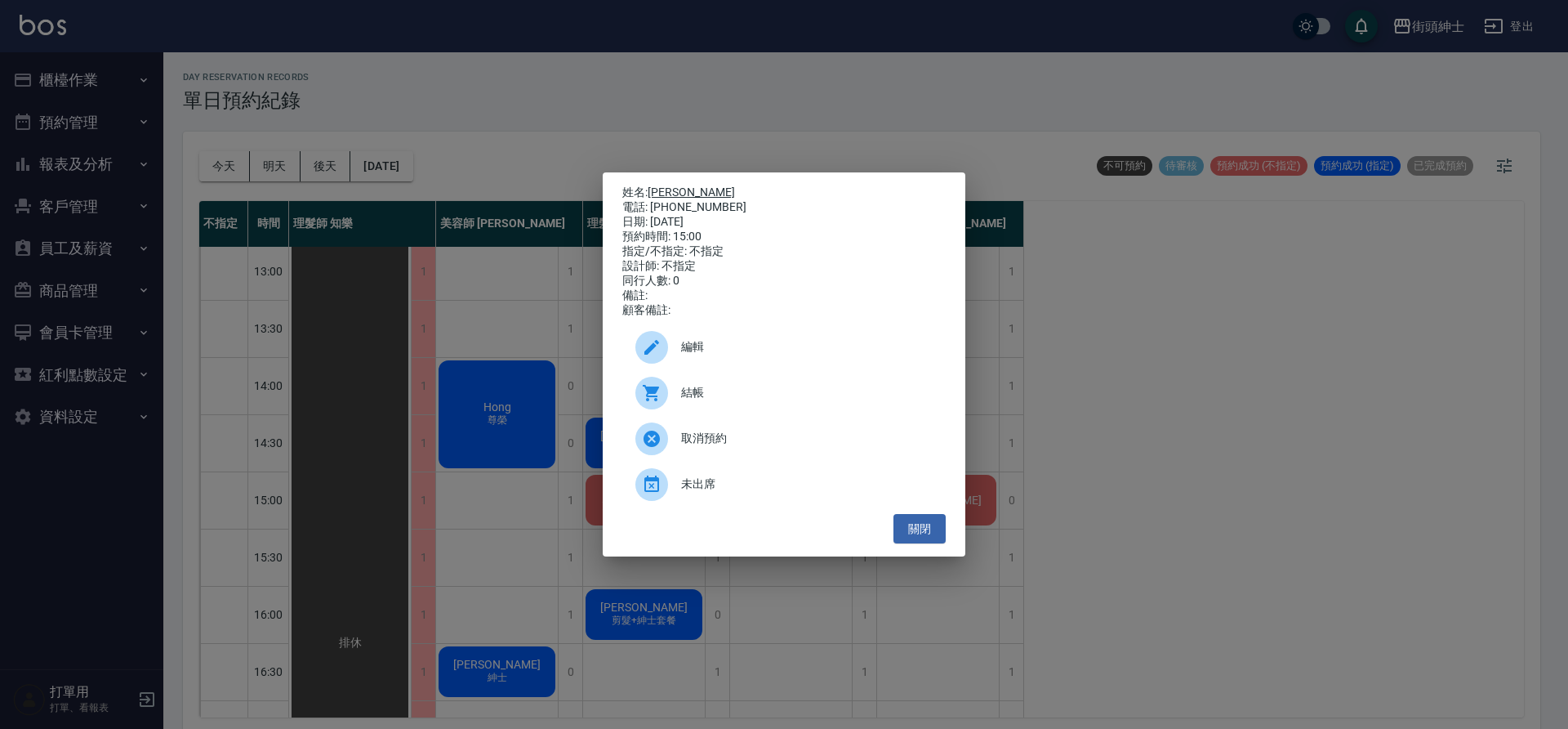
click at [663, 189] on link "Hank Tsai" at bounding box center [691, 192] width 88 height 13
click at [934, 527] on button "關閉" at bounding box center [919, 529] width 52 height 30
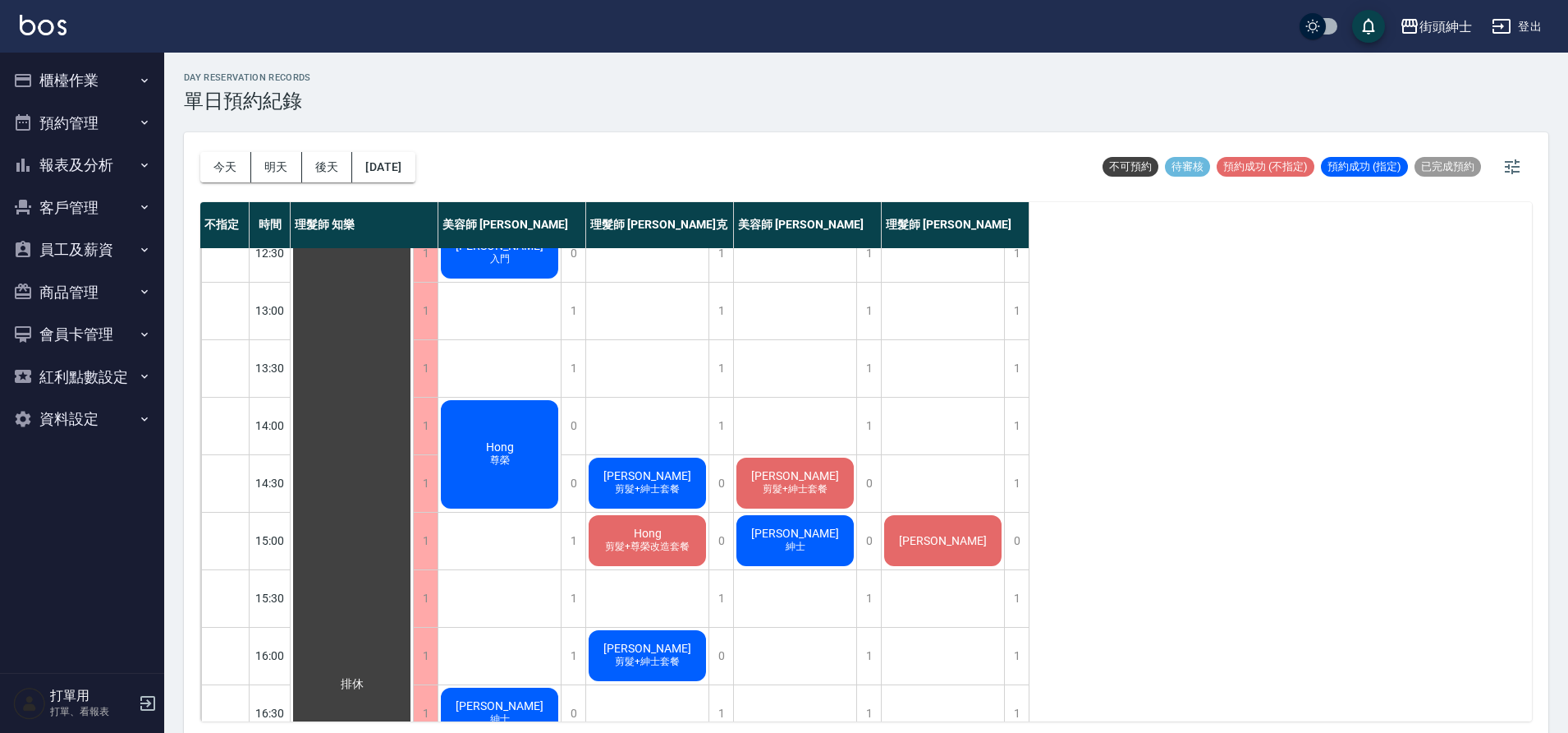
scroll to position [61, 0]
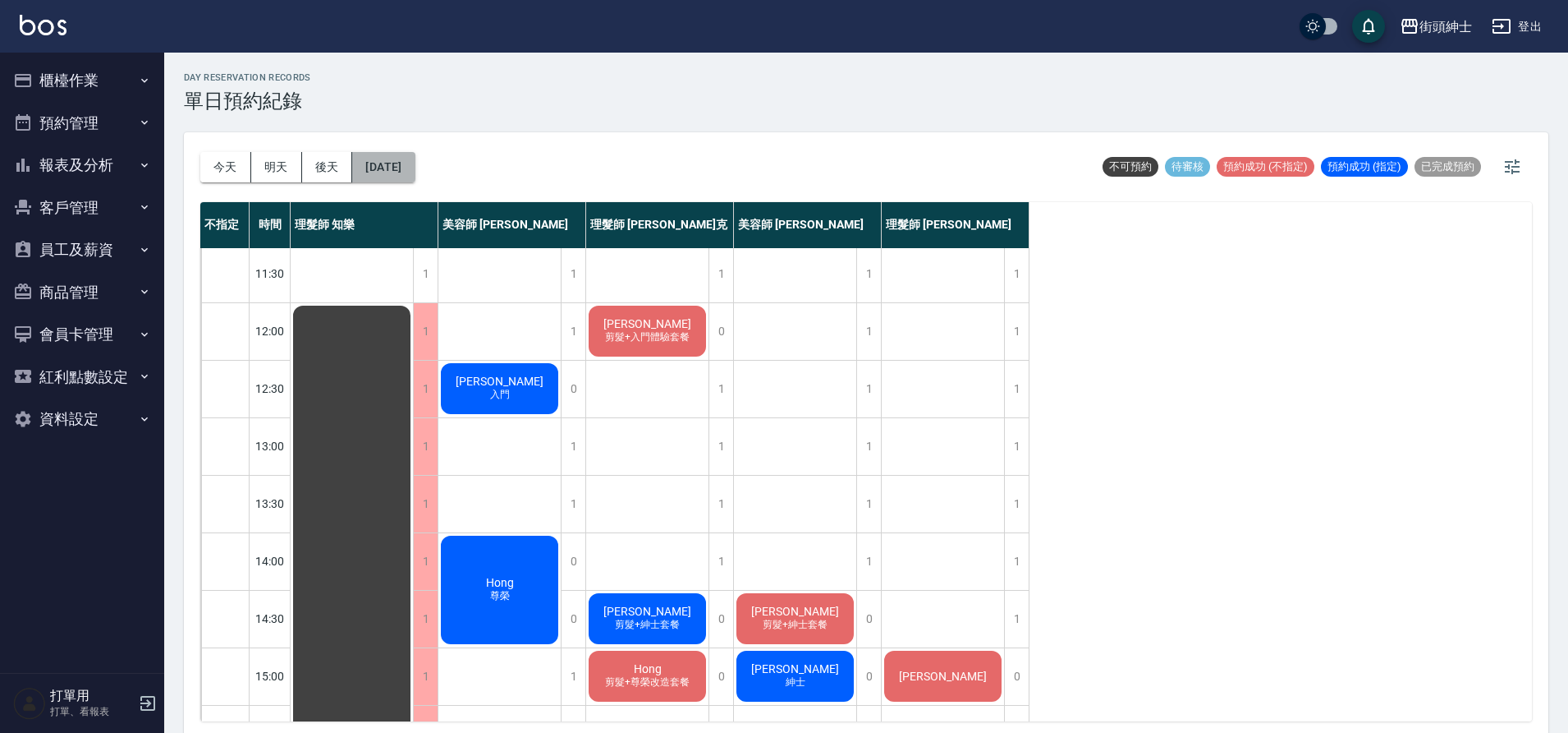
click at [415, 173] on button "2025/10/11" at bounding box center [383, 166] width 62 height 30
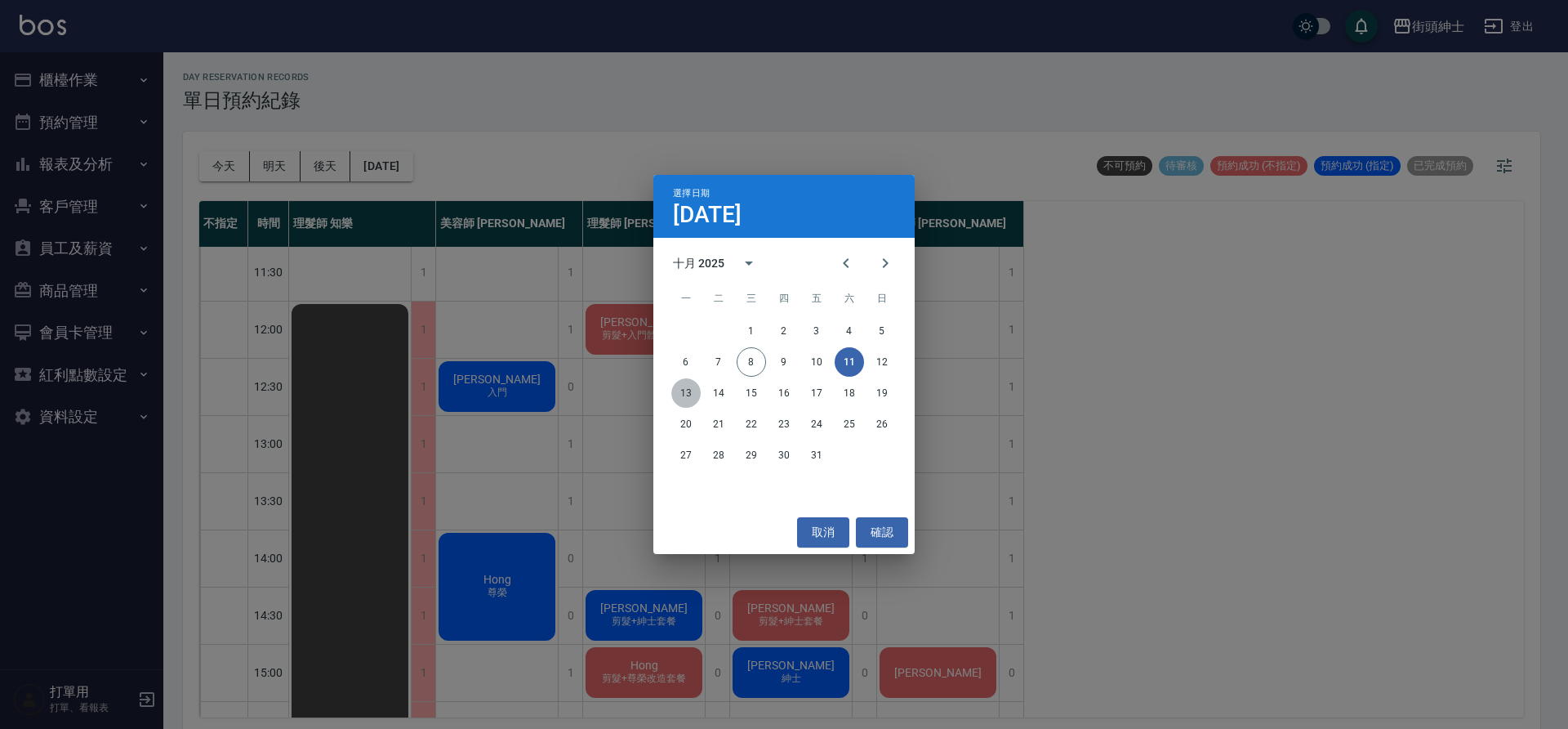
click at [688, 389] on button "13" at bounding box center [686, 393] width 29 height 29
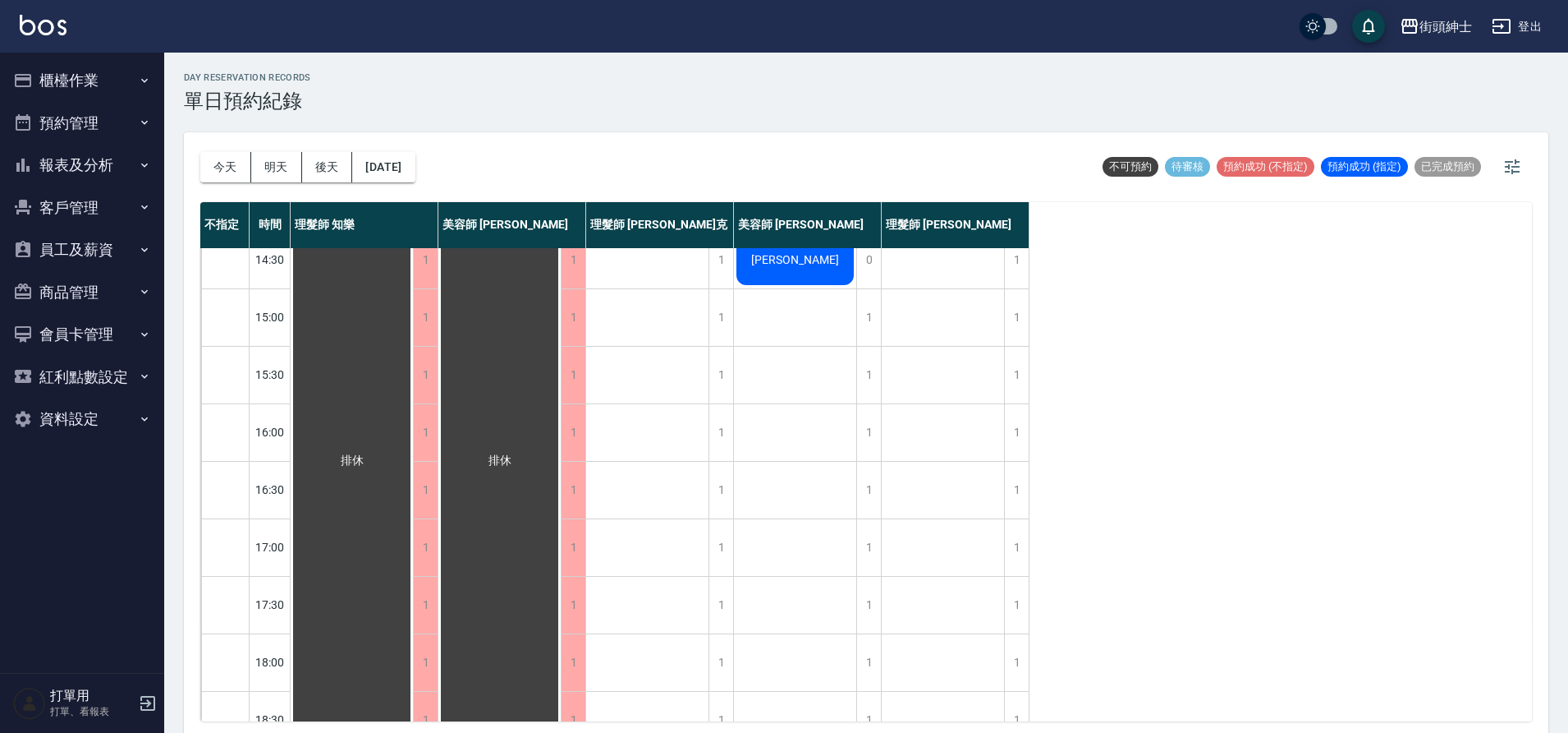
scroll to position [77, 0]
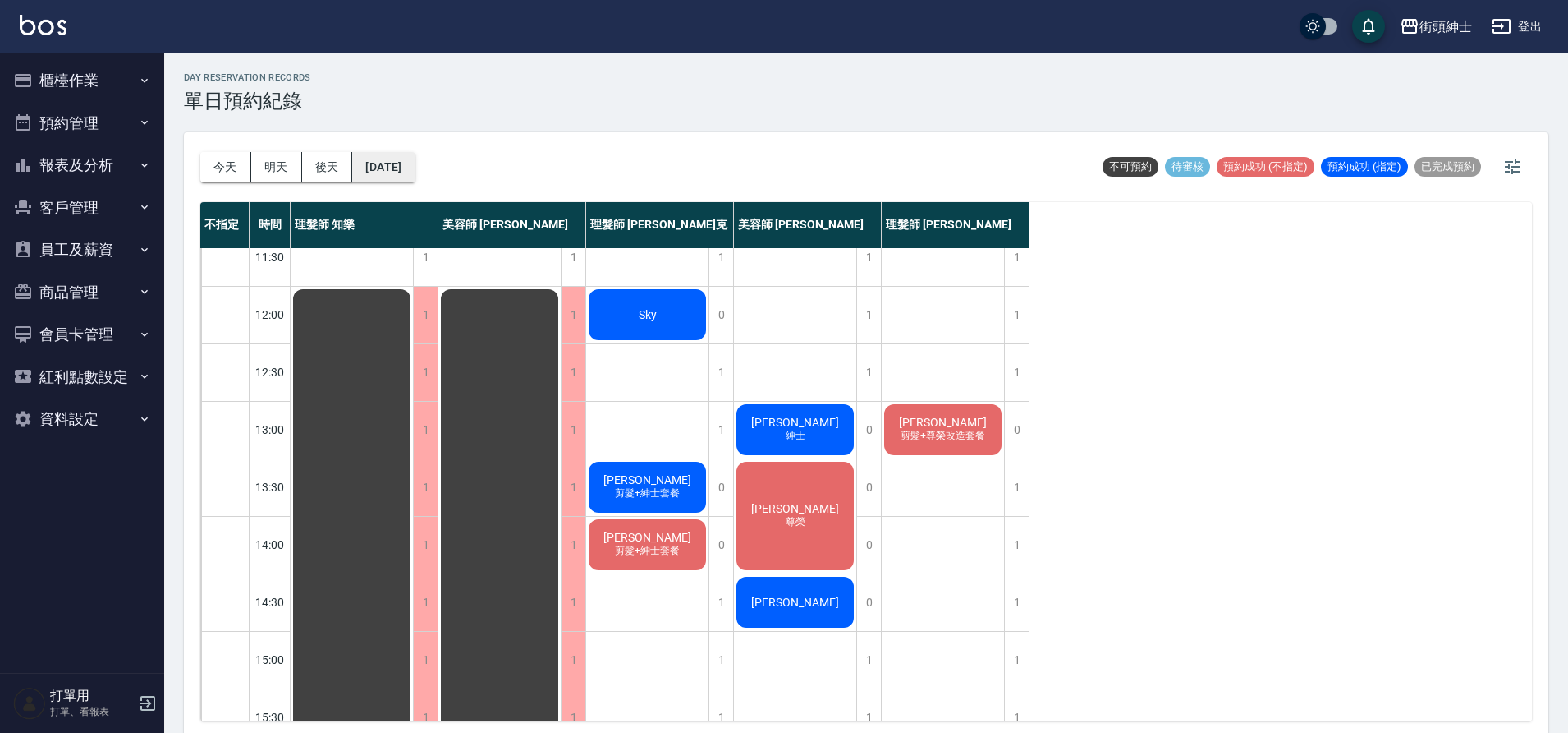
click at [415, 168] on button "2025/10/13" at bounding box center [383, 166] width 62 height 30
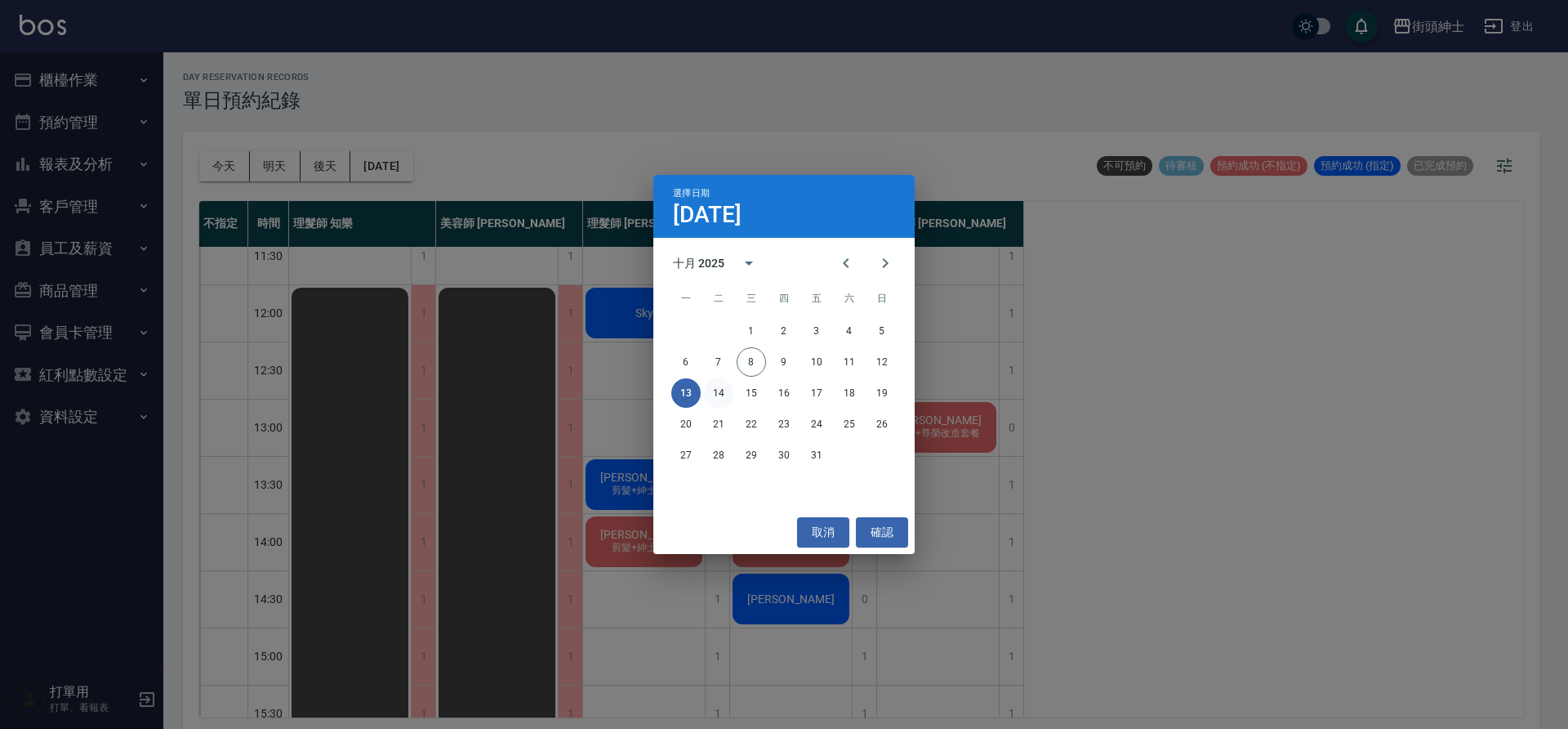
click at [728, 391] on button "14" at bounding box center [719, 393] width 29 height 29
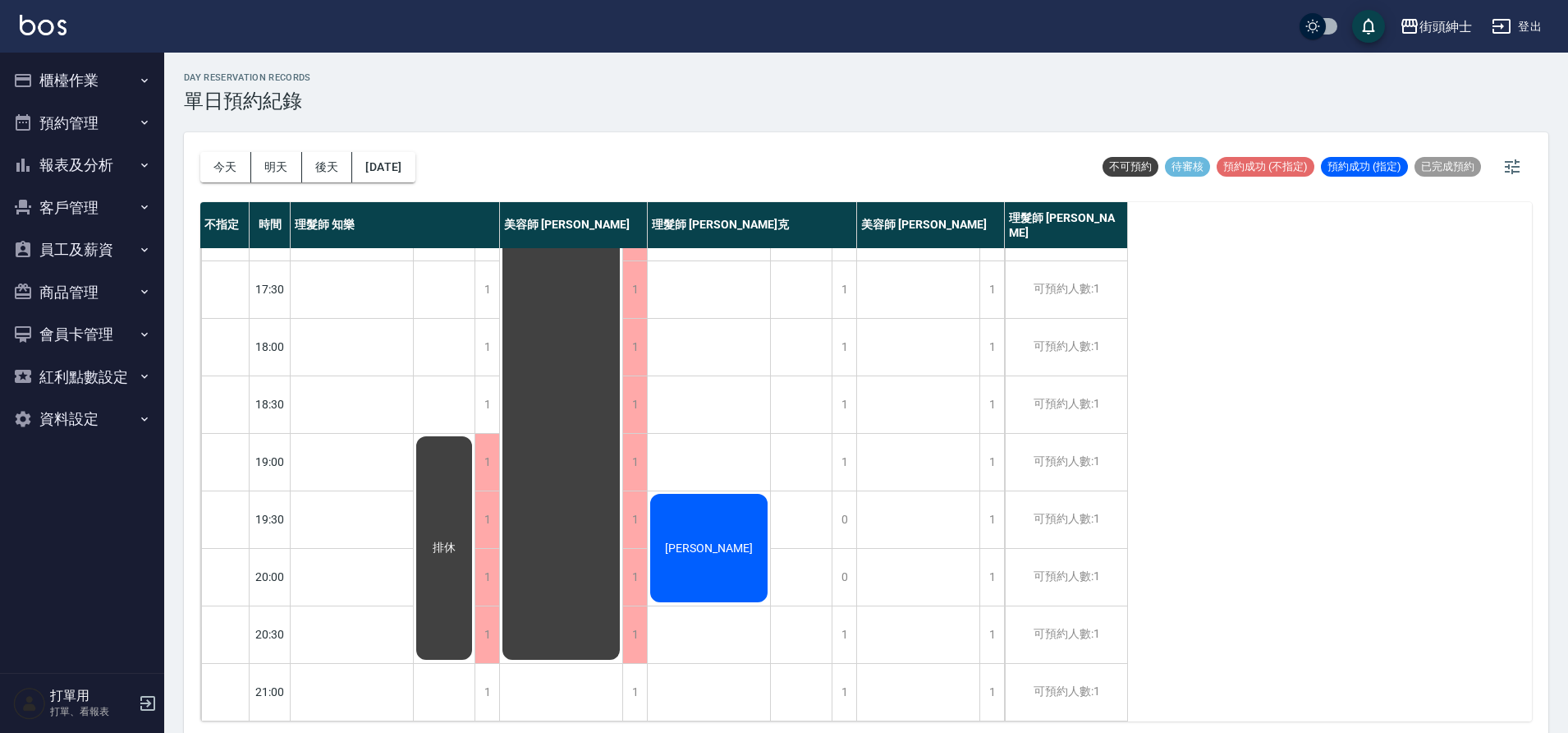
scroll to position [411, 0]
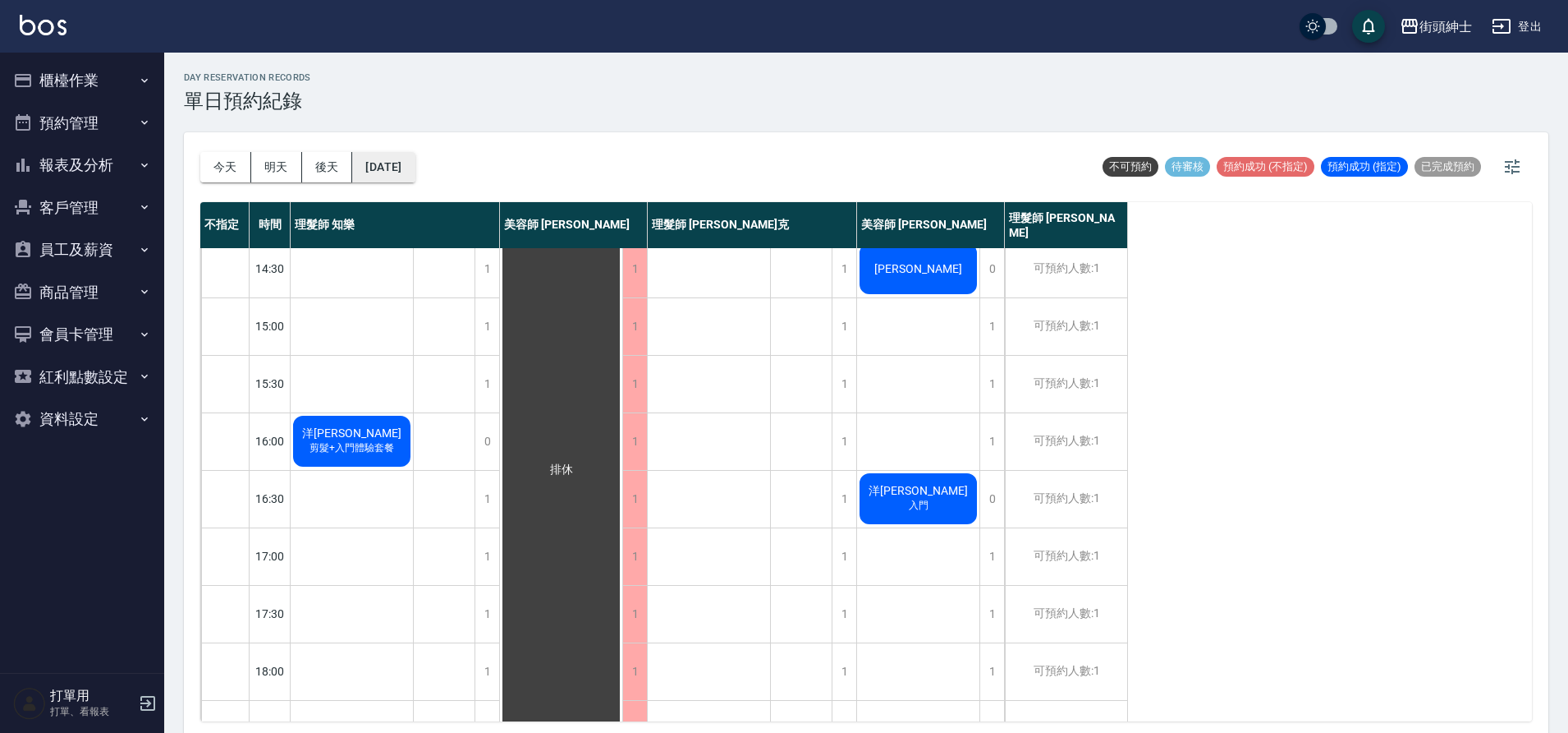
click at [402, 172] on button "2025/10/14" at bounding box center [383, 166] width 62 height 30
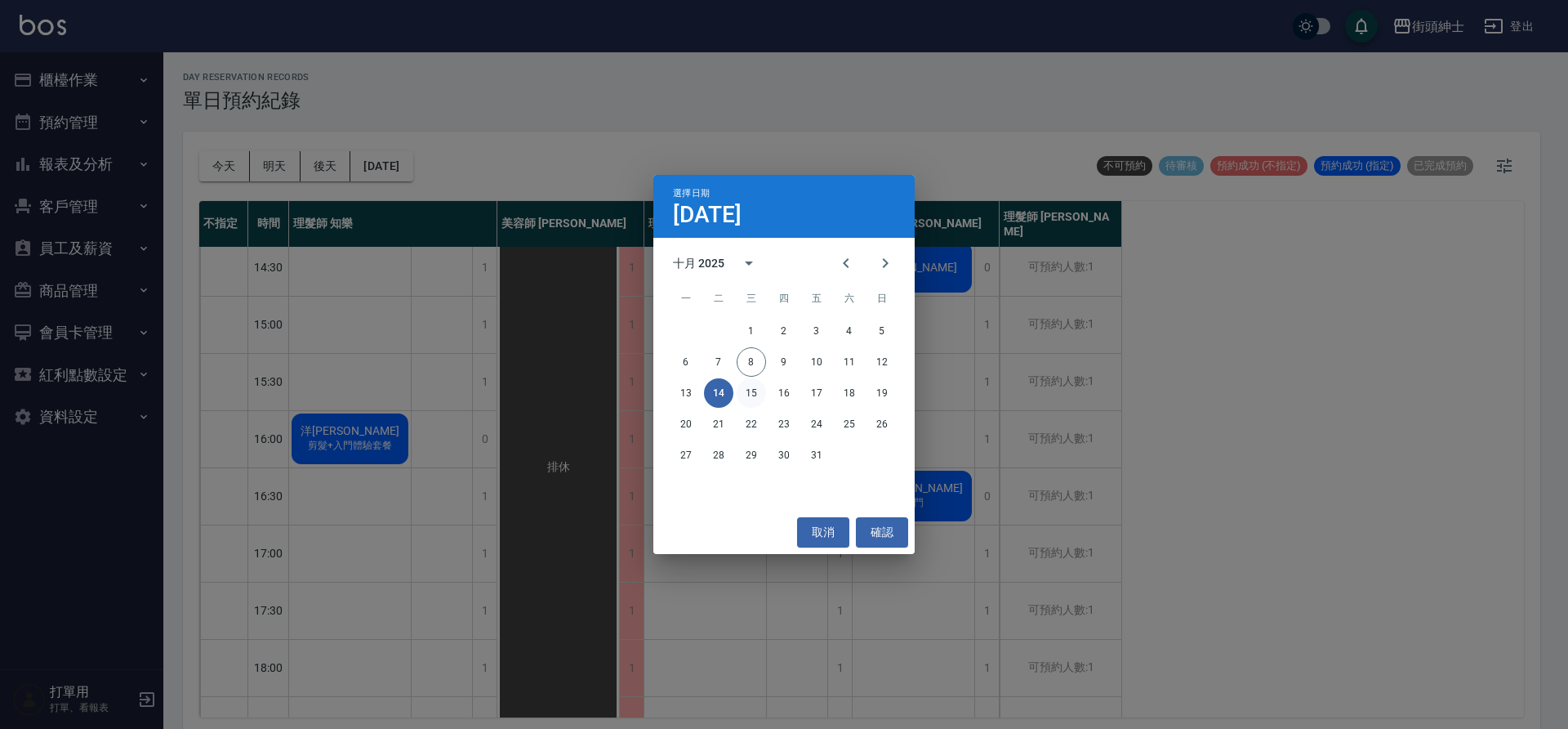
click at [755, 391] on button "15" at bounding box center [752, 393] width 29 height 29
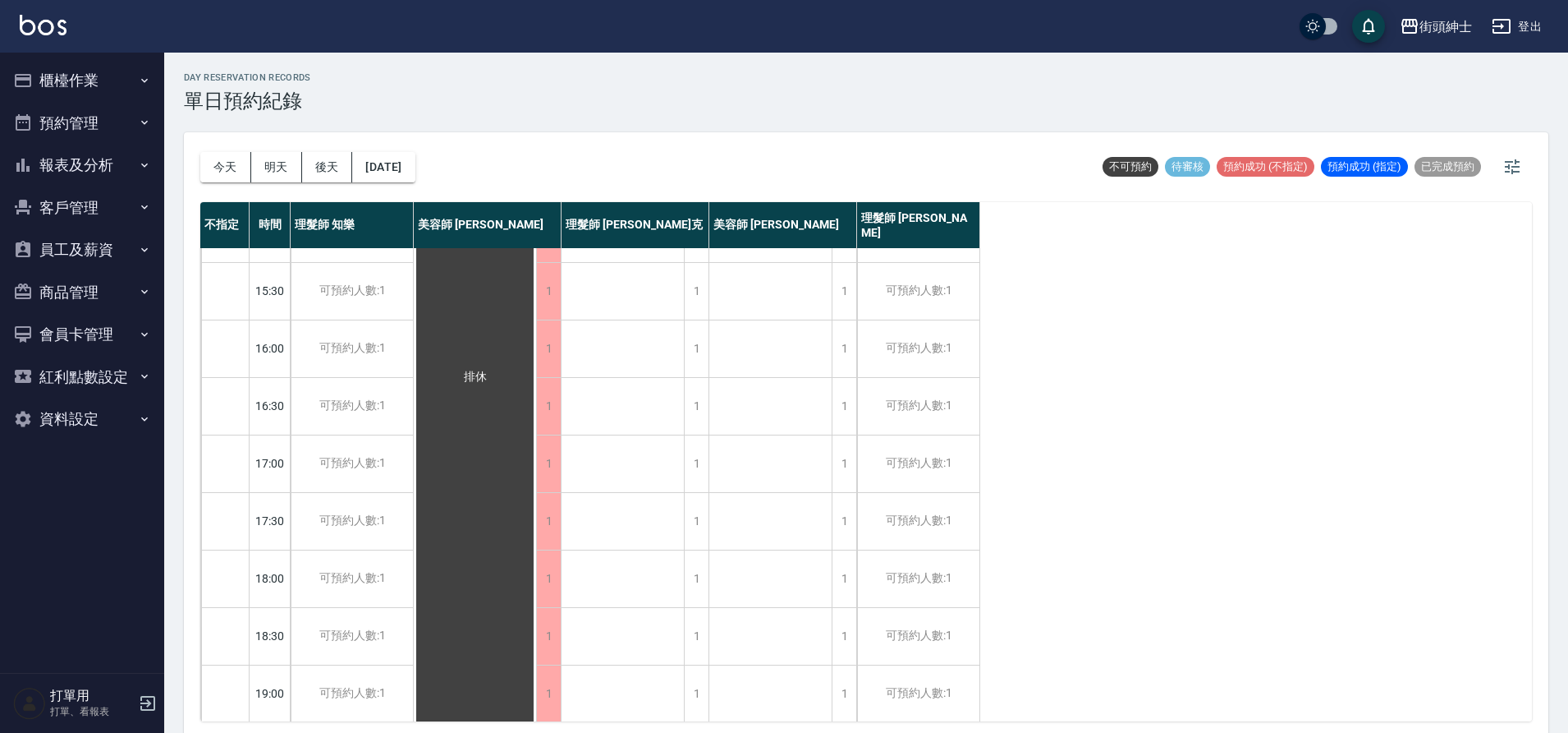
scroll to position [748, 0]
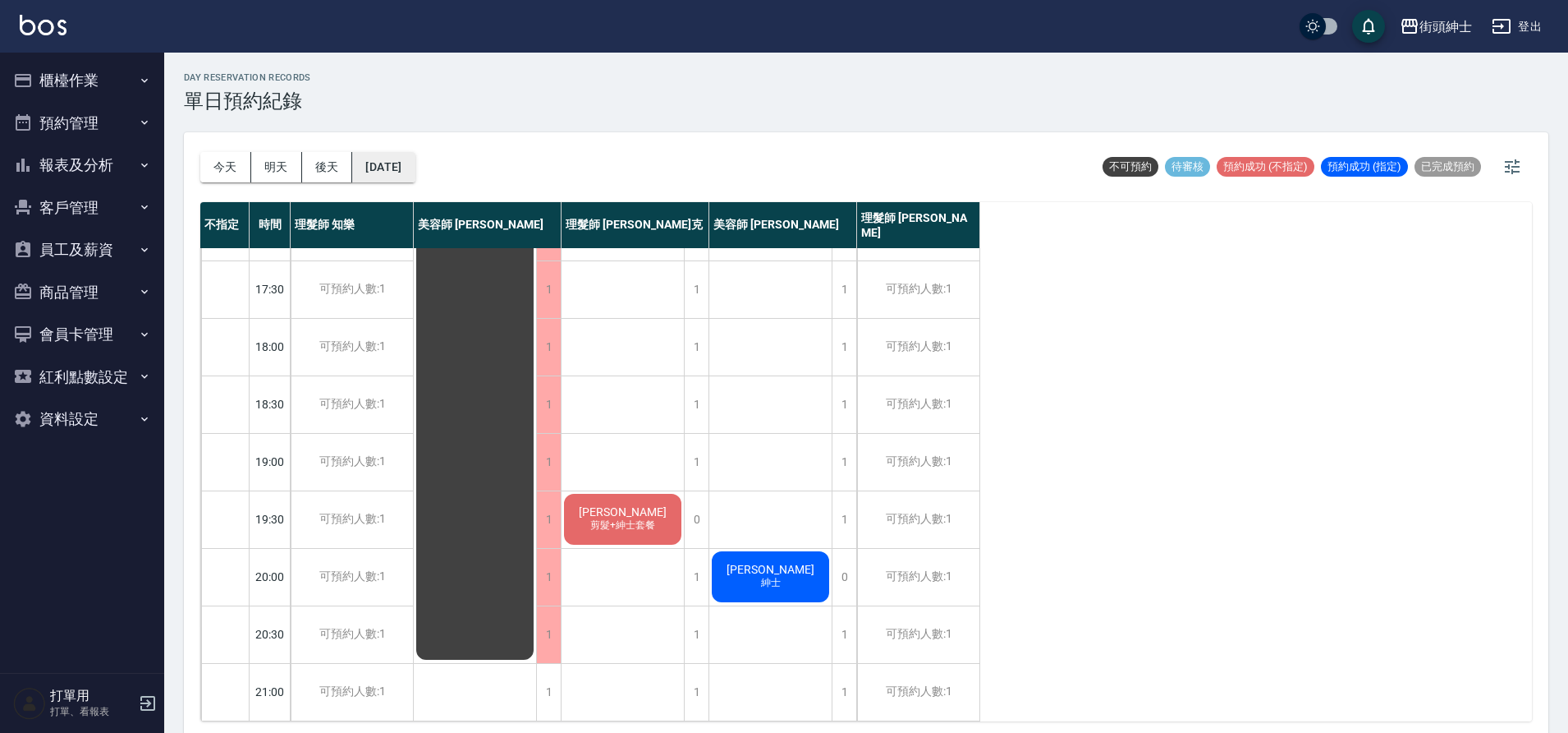
click at [415, 166] on button "2025/10/15" at bounding box center [383, 166] width 62 height 30
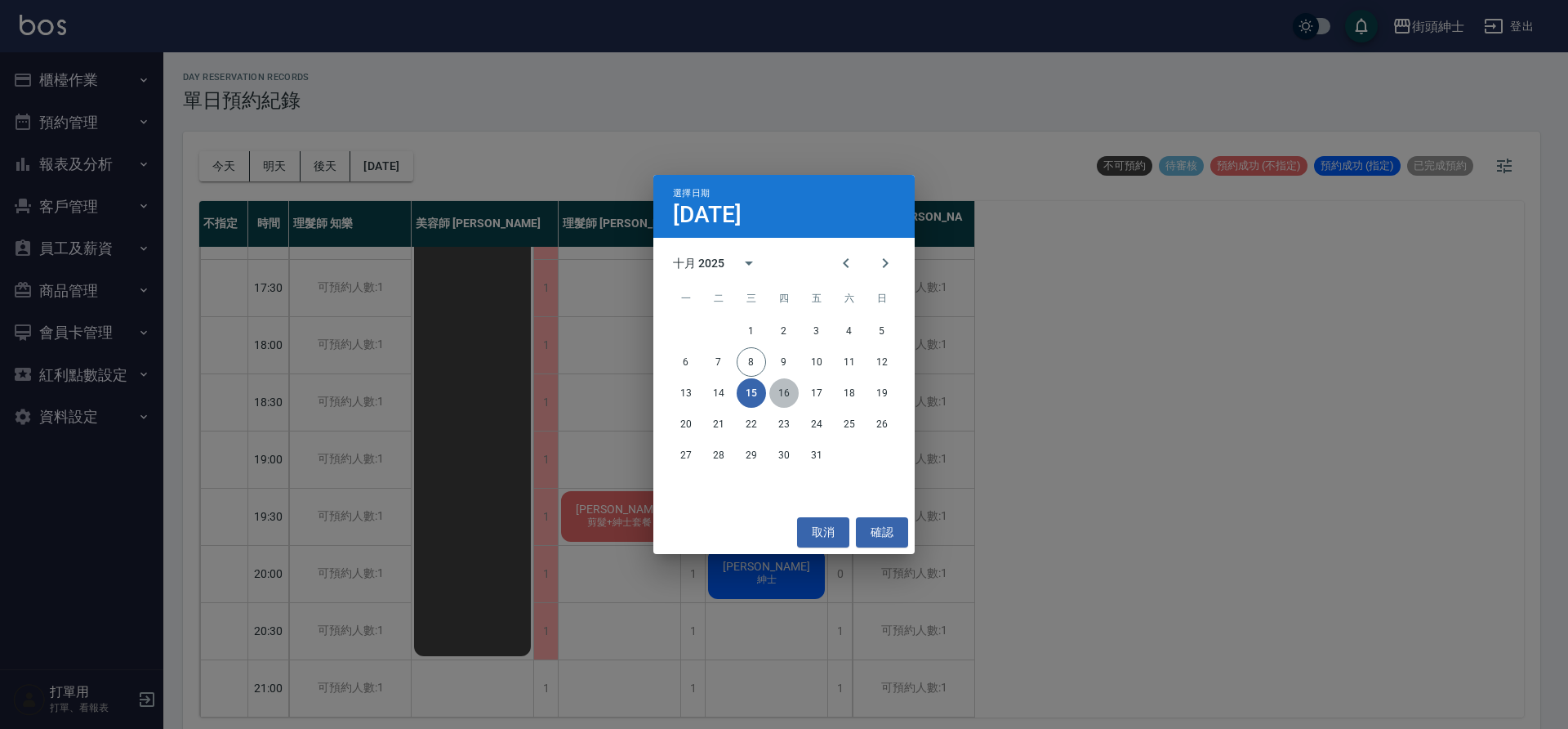
click at [785, 398] on button "16" at bounding box center [784, 393] width 29 height 29
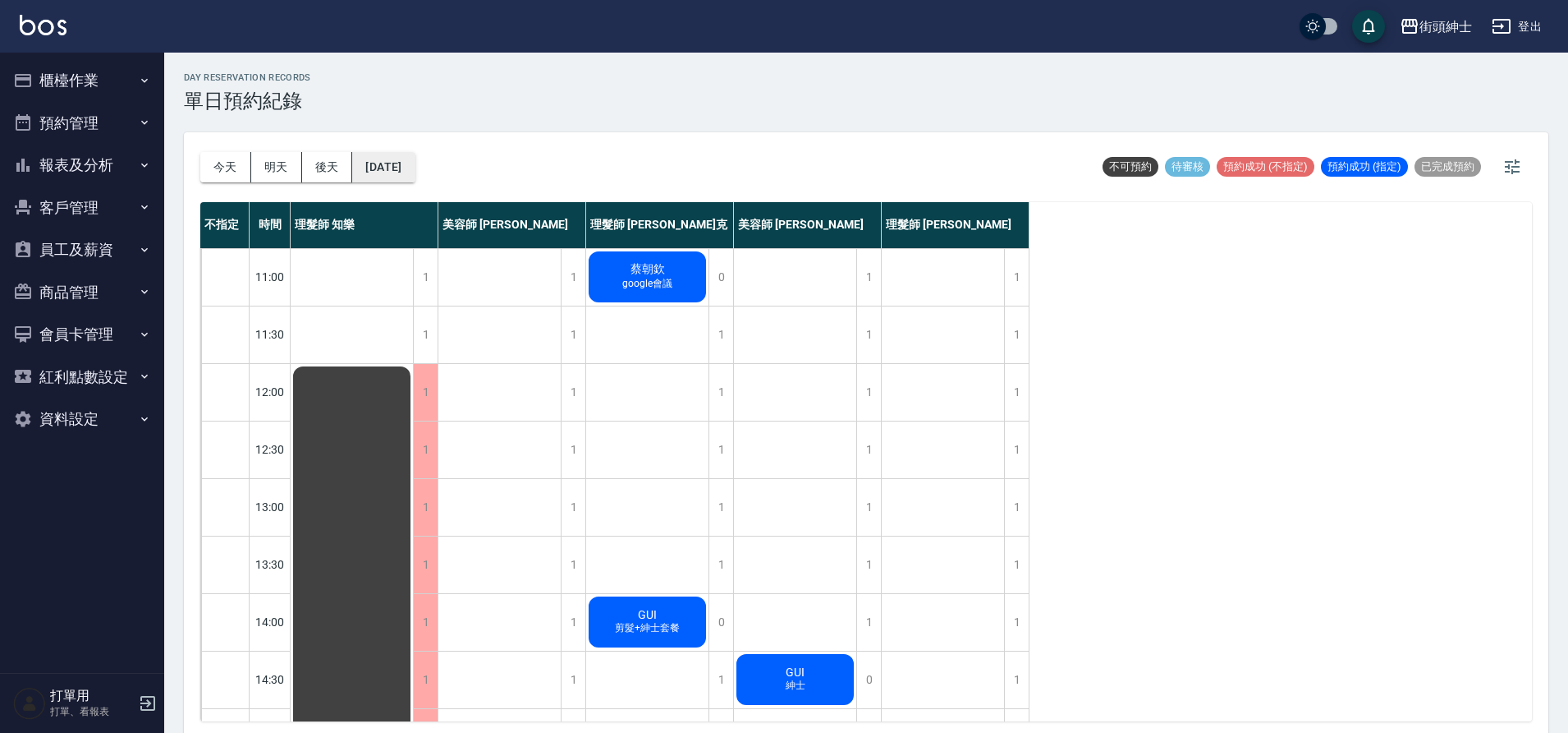
click at [406, 161] on button "2025/10/16" at bounding box center [383, 166] width 62 height 30
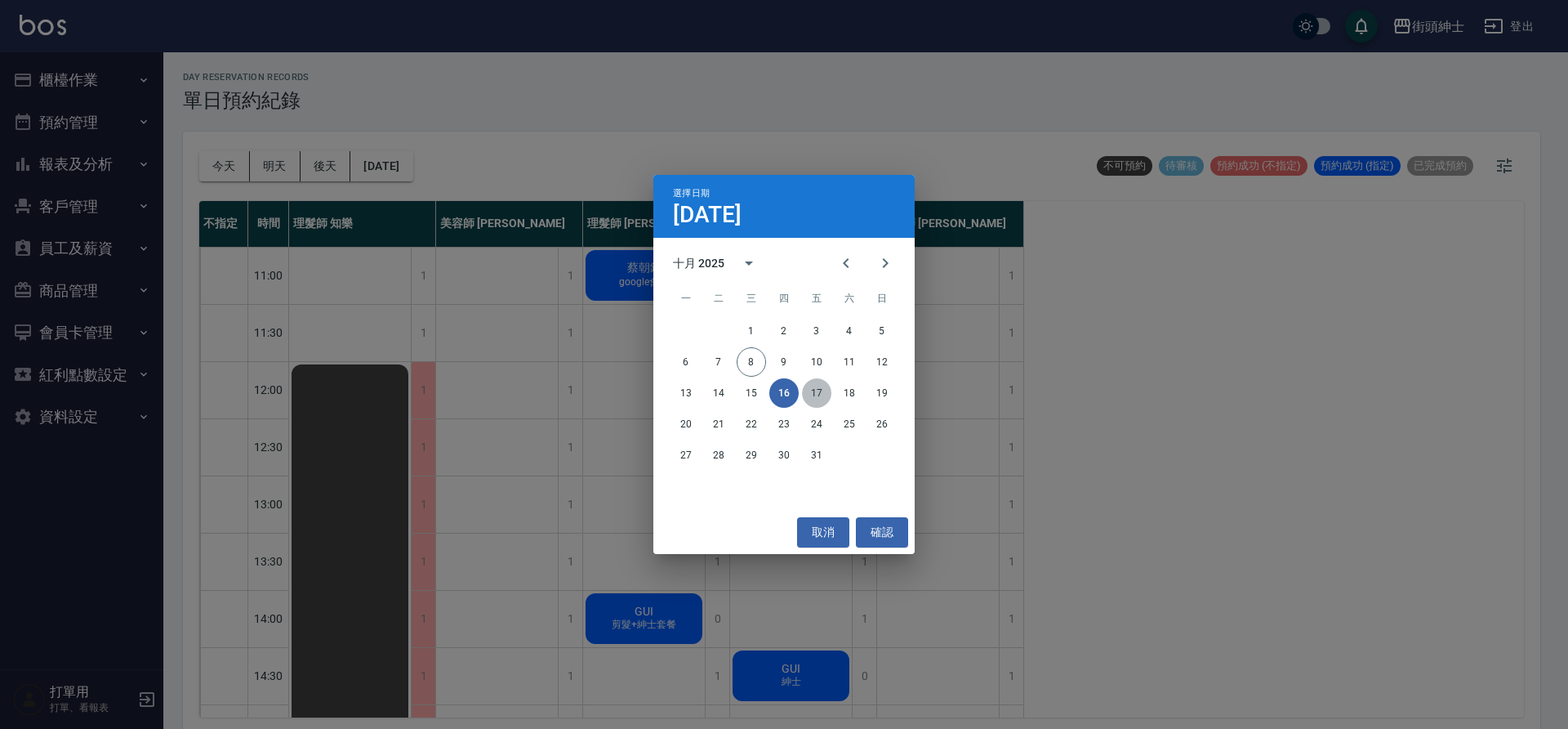
click at [817, 395] on button "17" at bounding box center [816, 393] width 29 height 29
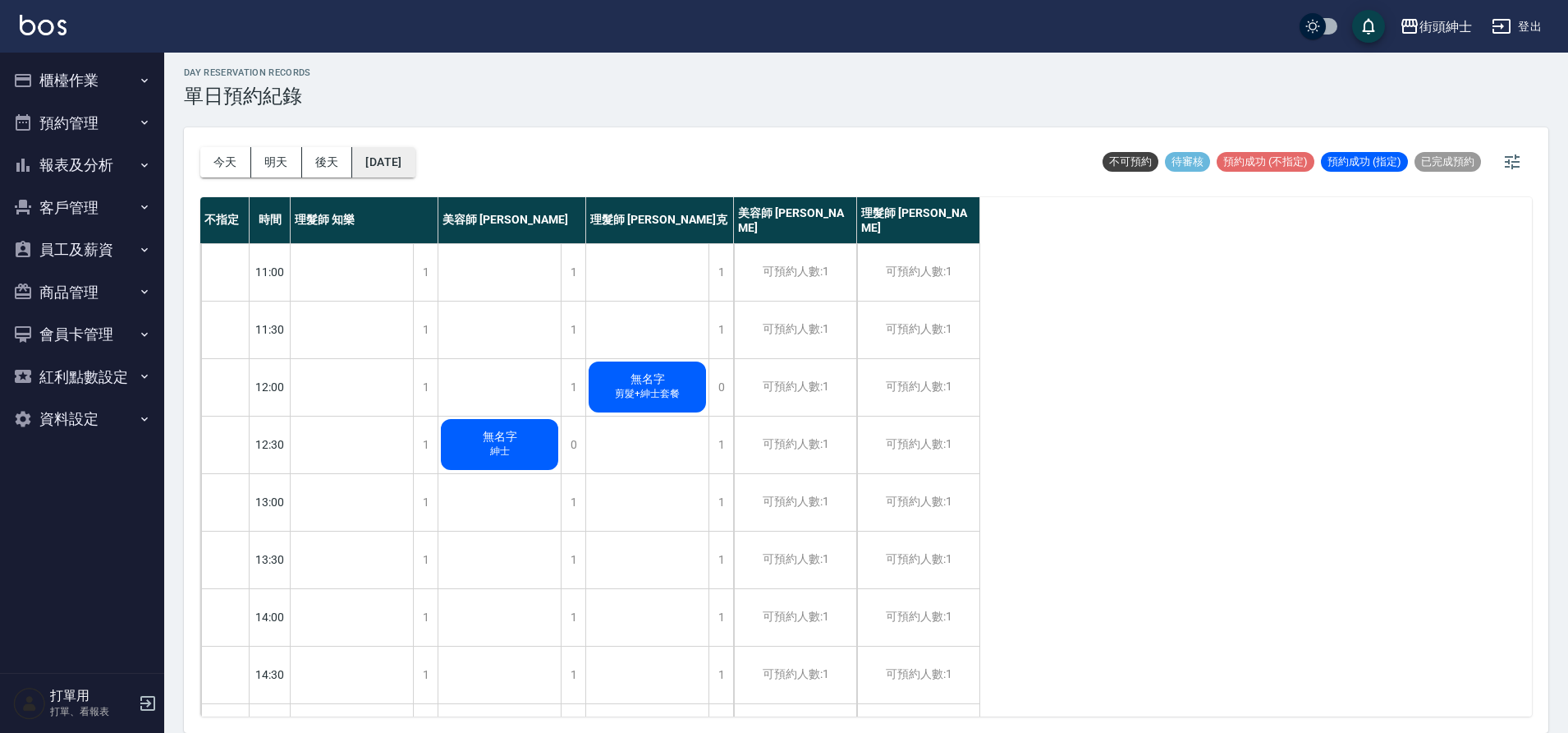
click at [415, 172] on button "2025/10/17" at bounding box center [383, 162] width 62 height 30
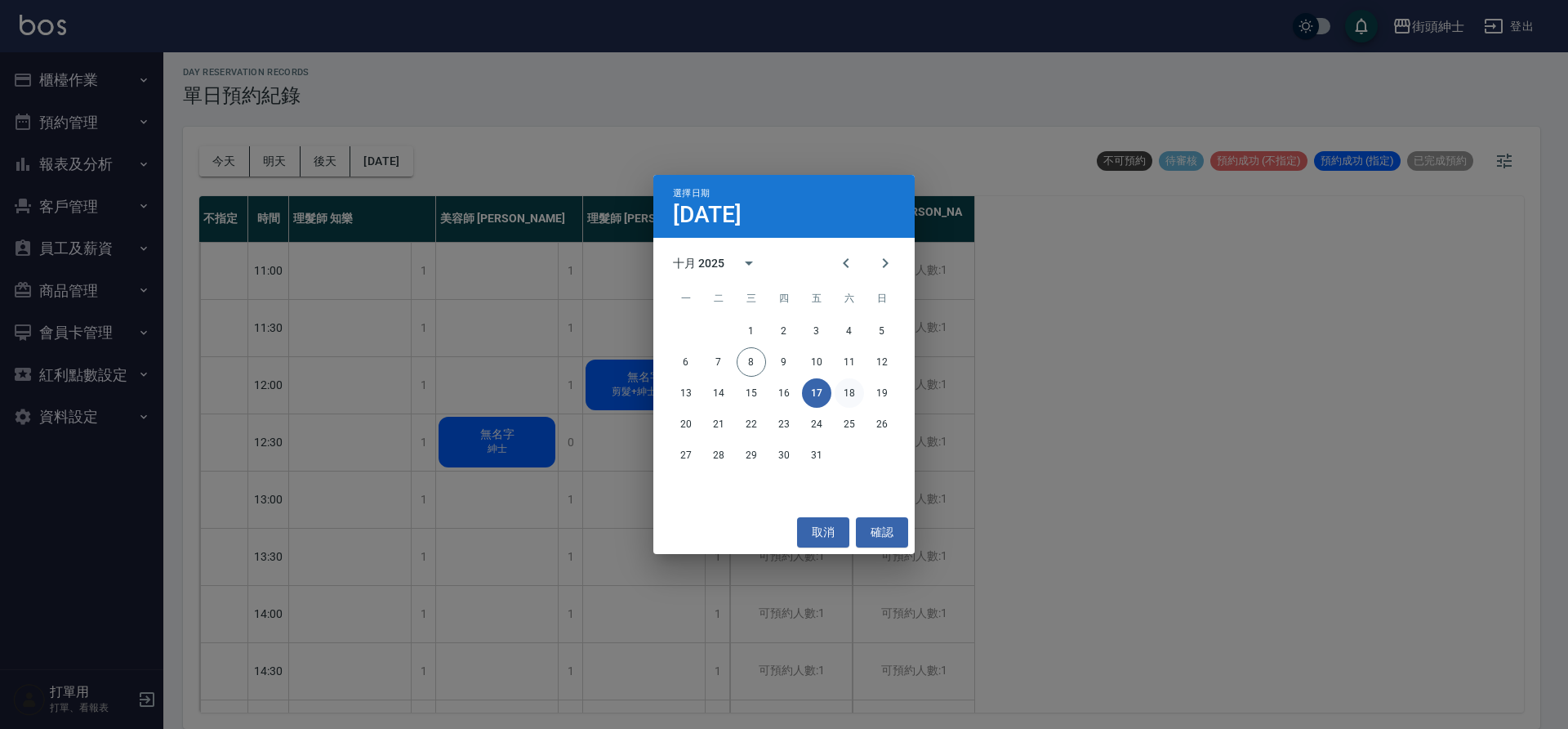
click at [839, 389] on button "18" at bounding box center [849, 393] width 29 height 29
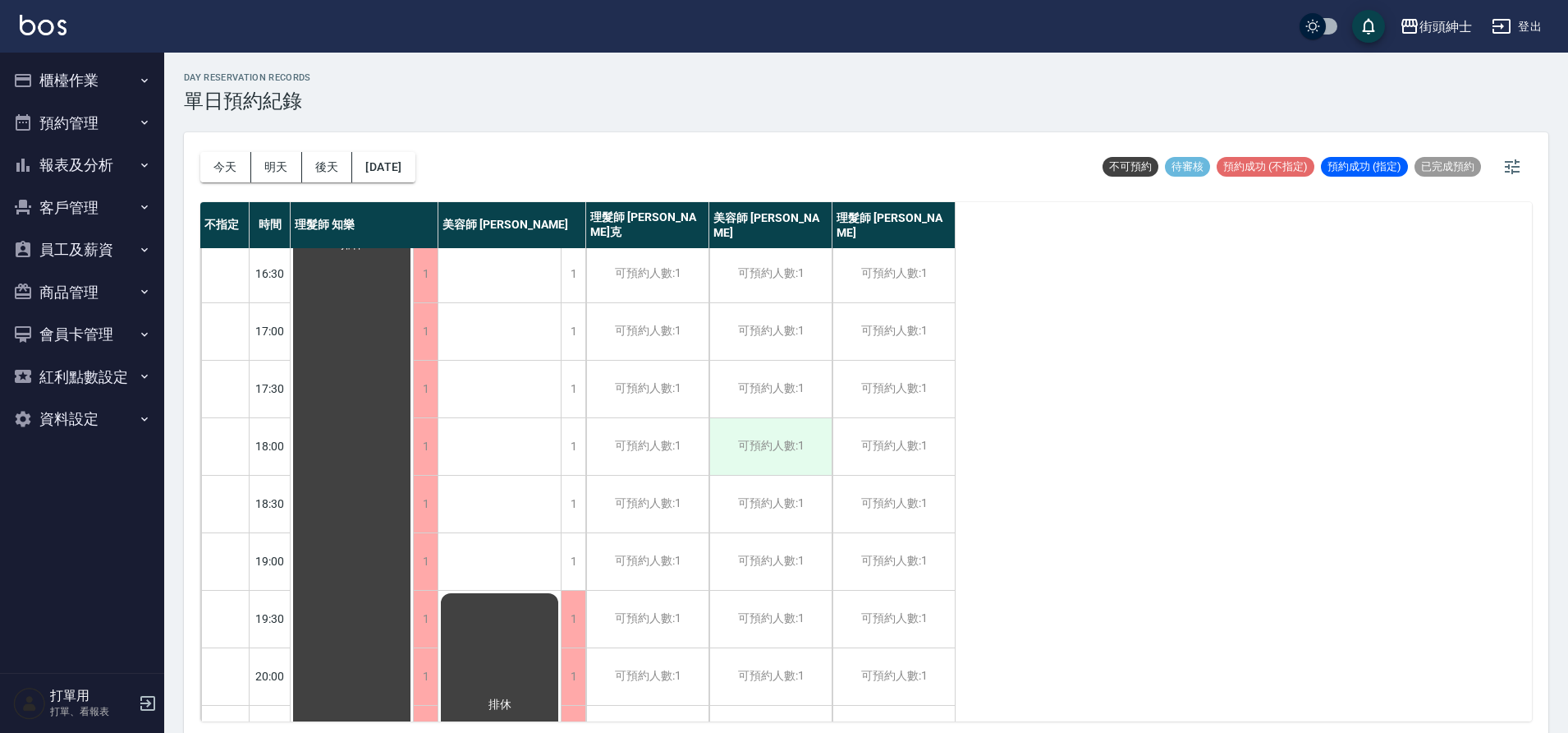
scroll to position [748, 0]
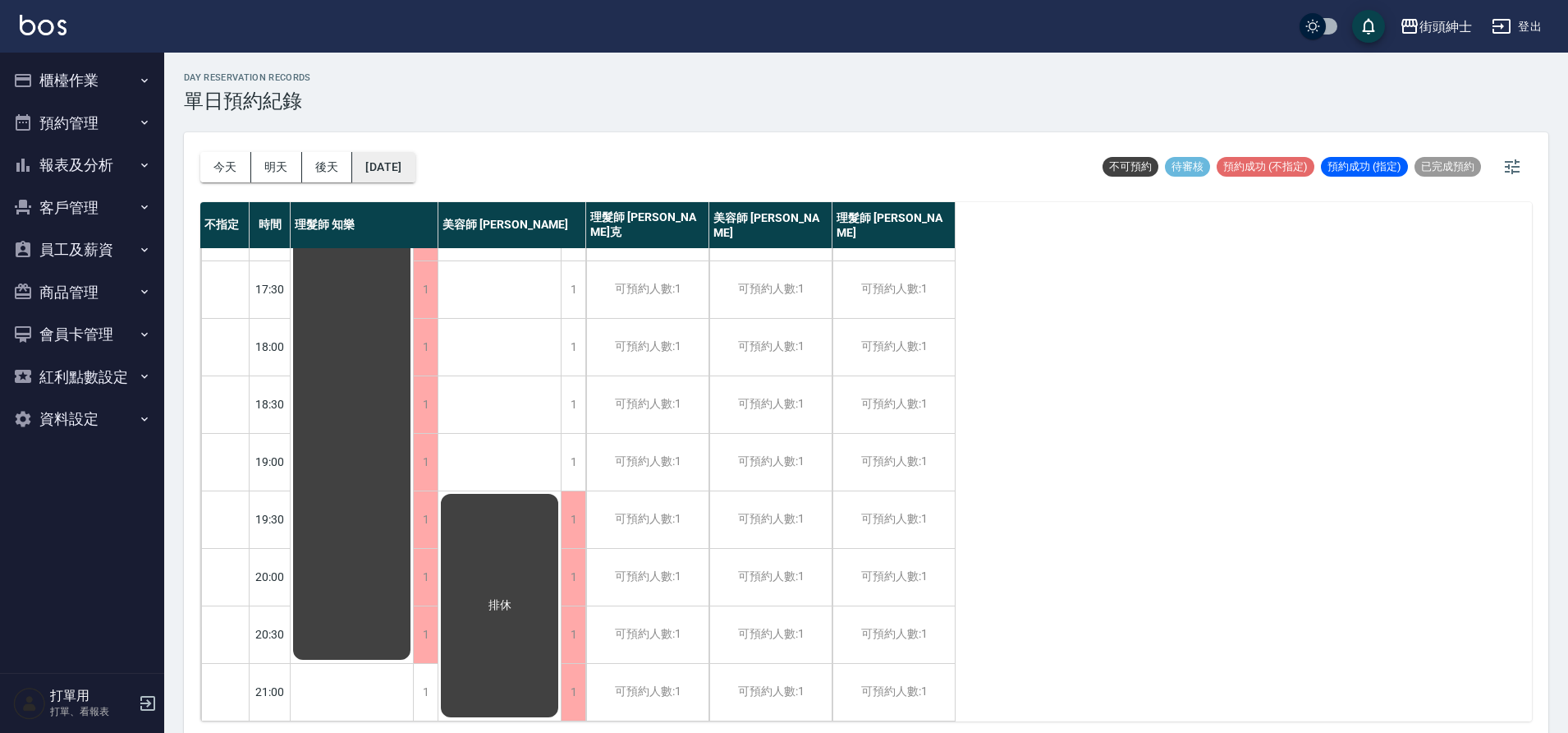
click at [415, 169] on button "2025/10/18" at bounding box center [383, 166] width 62 height 30
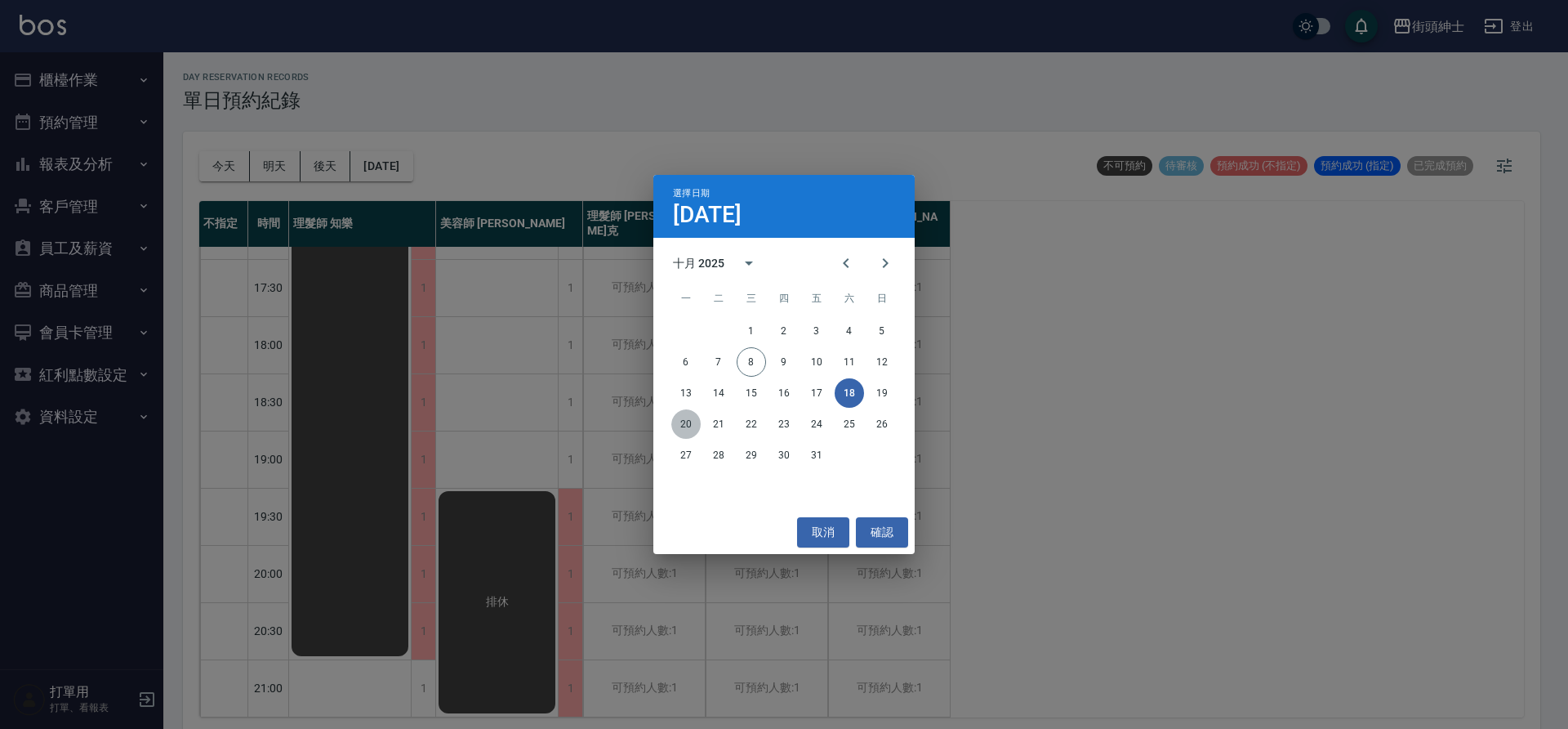
click at [697, 421] on button "20" at bounding box center [686, 423] width 29 height 29
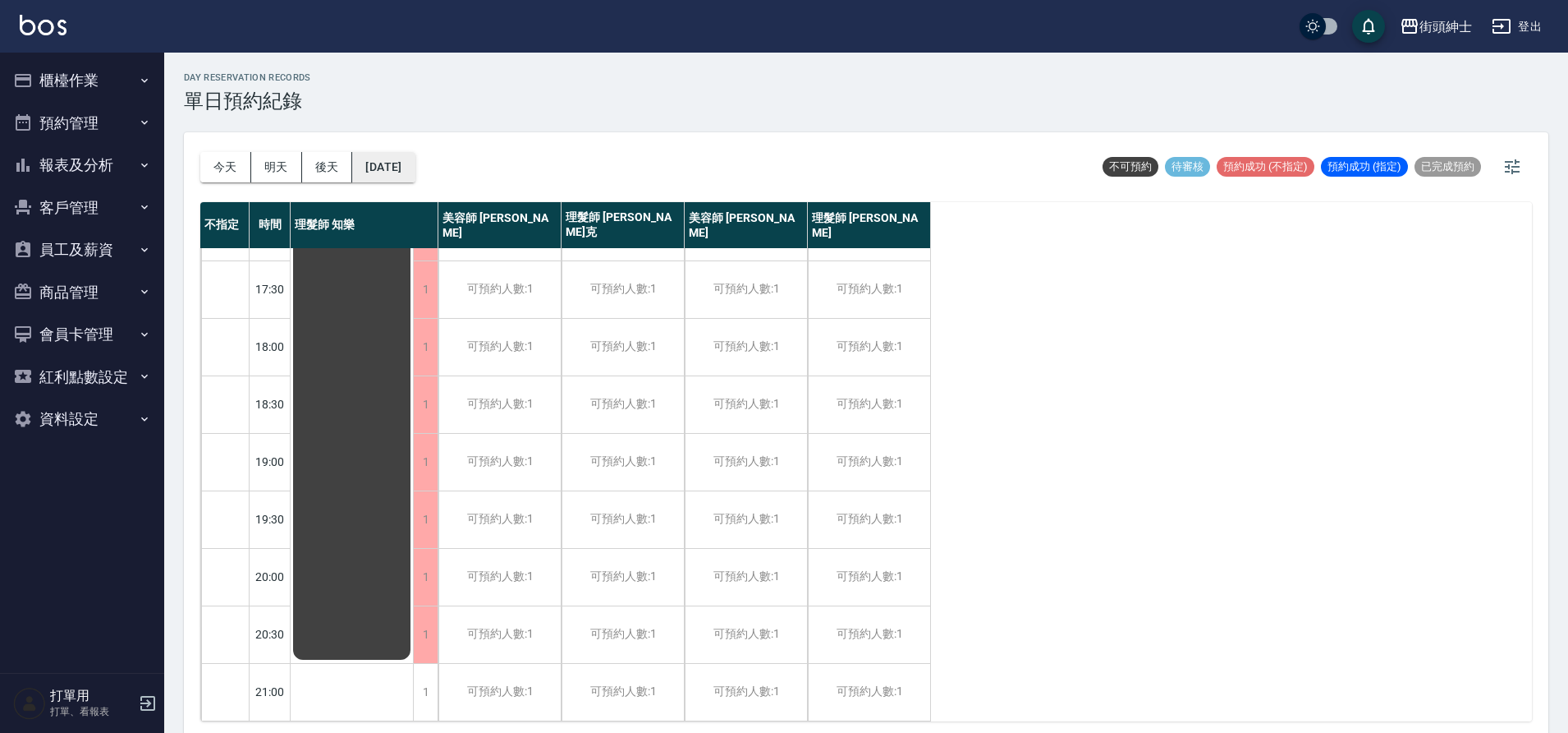
click at [415, 177] on button "2025/10/20" at bounding box center [383, 166] width 62 height 30
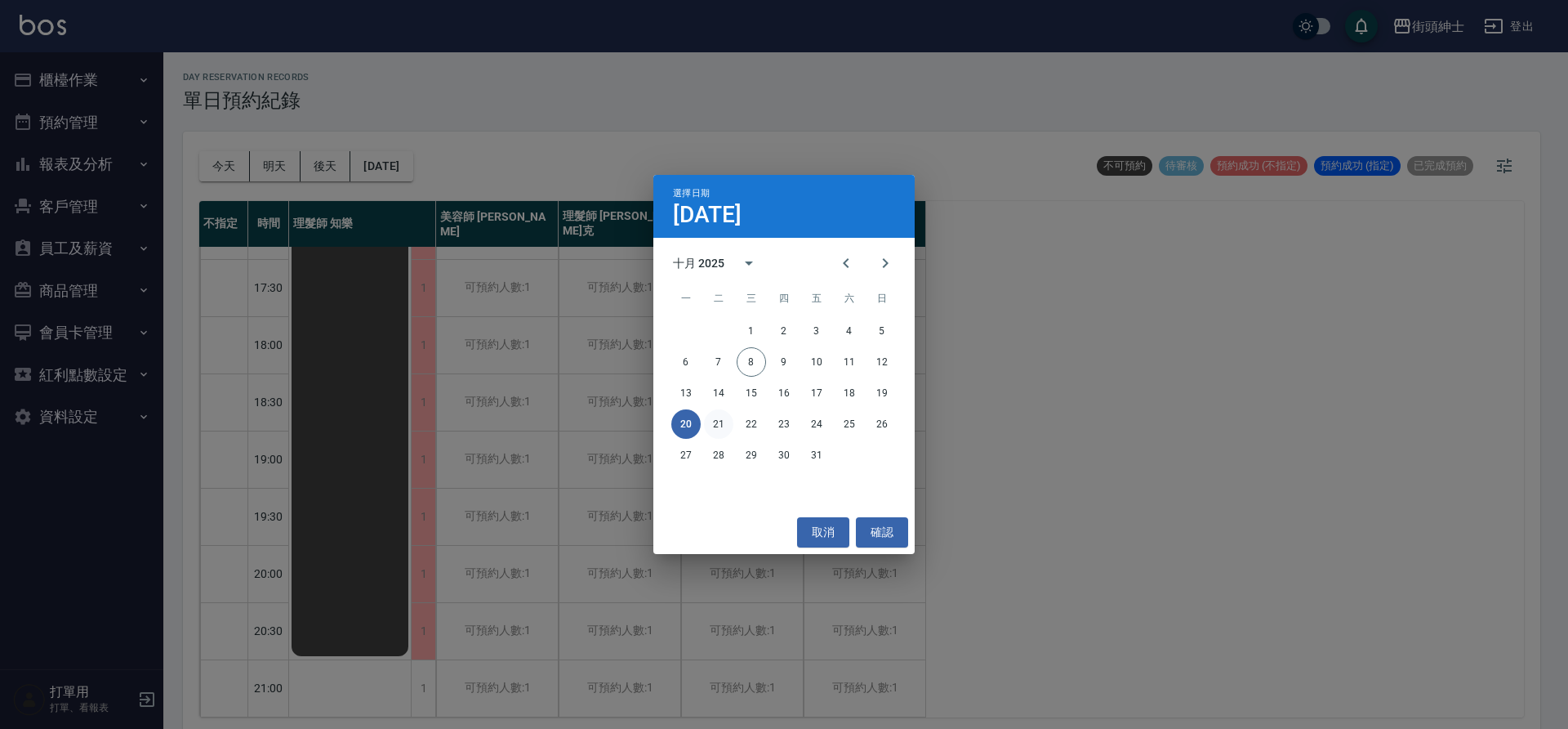
click at [715, 427] on button "21" at bounding box center [719, 423] width 29 height 29
click at [715, 427] on div at bounding box center [784, 364] width 1568 height 729
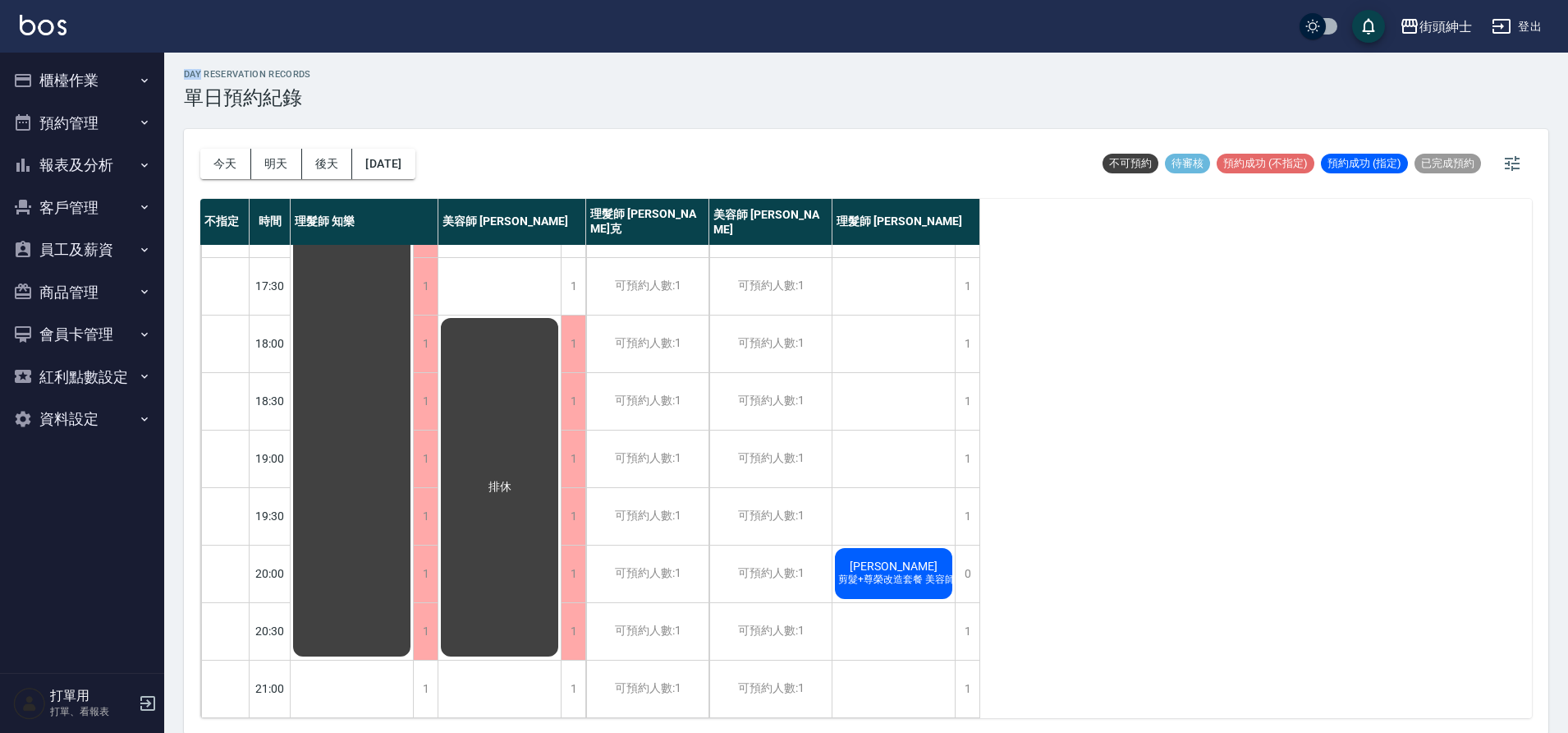
scroll to position [5, 0]
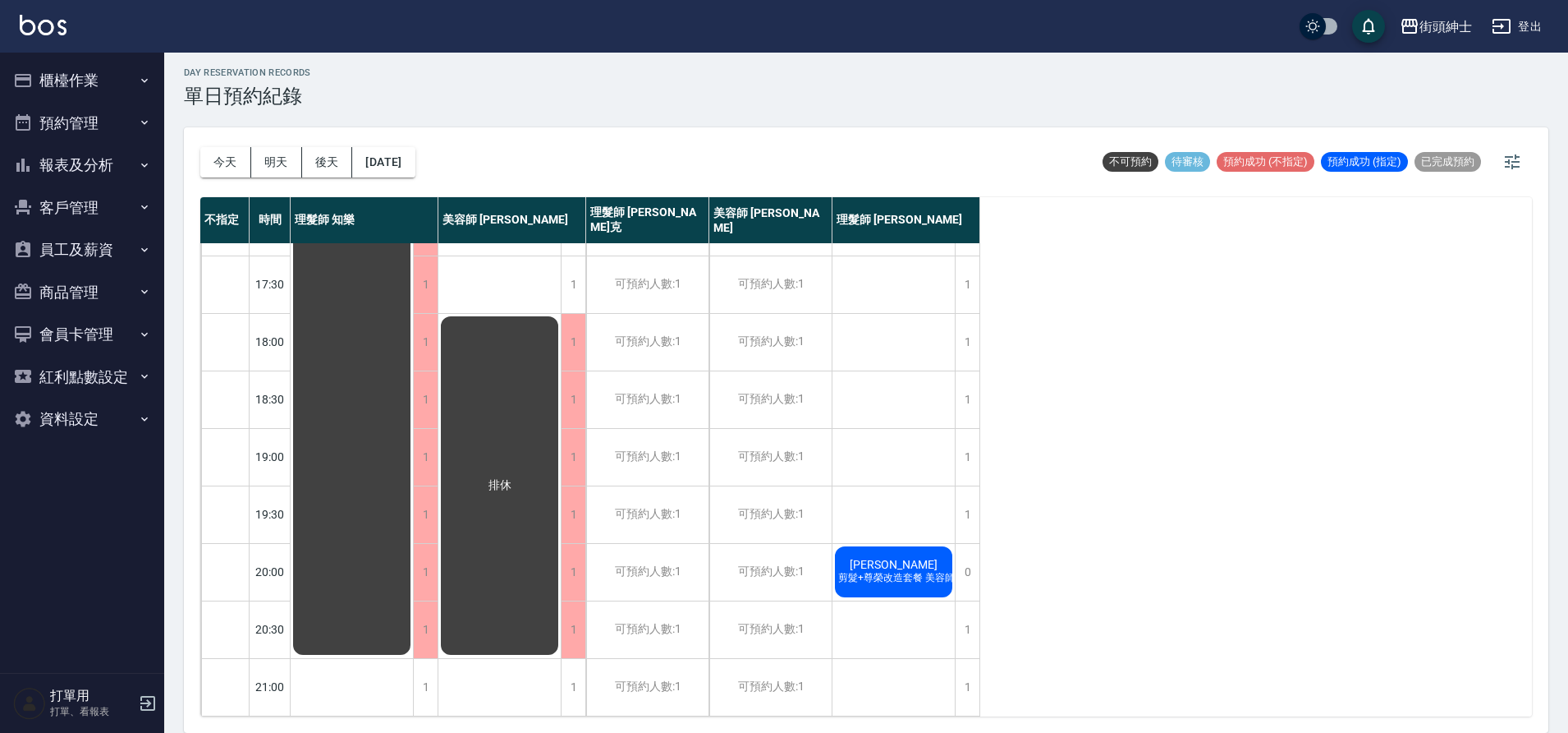
click at [926, 571] on span "剪髮+尊榮改造套餐 美容師Cherry" at bounding box center [933, 578] width 198 height 14
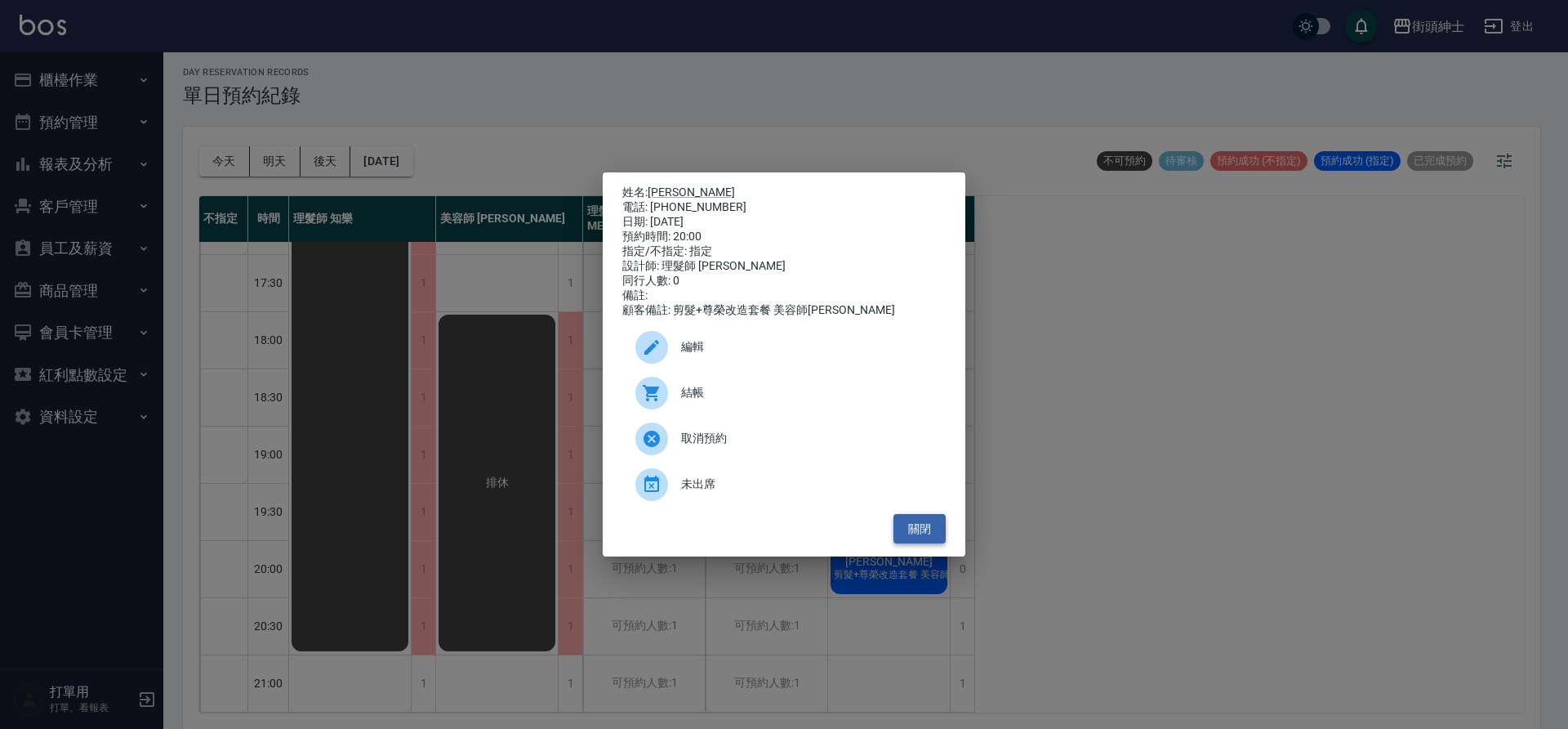
click at [934, 531] on button "關閉" at bounding box center [919, 529] width 52 height 30
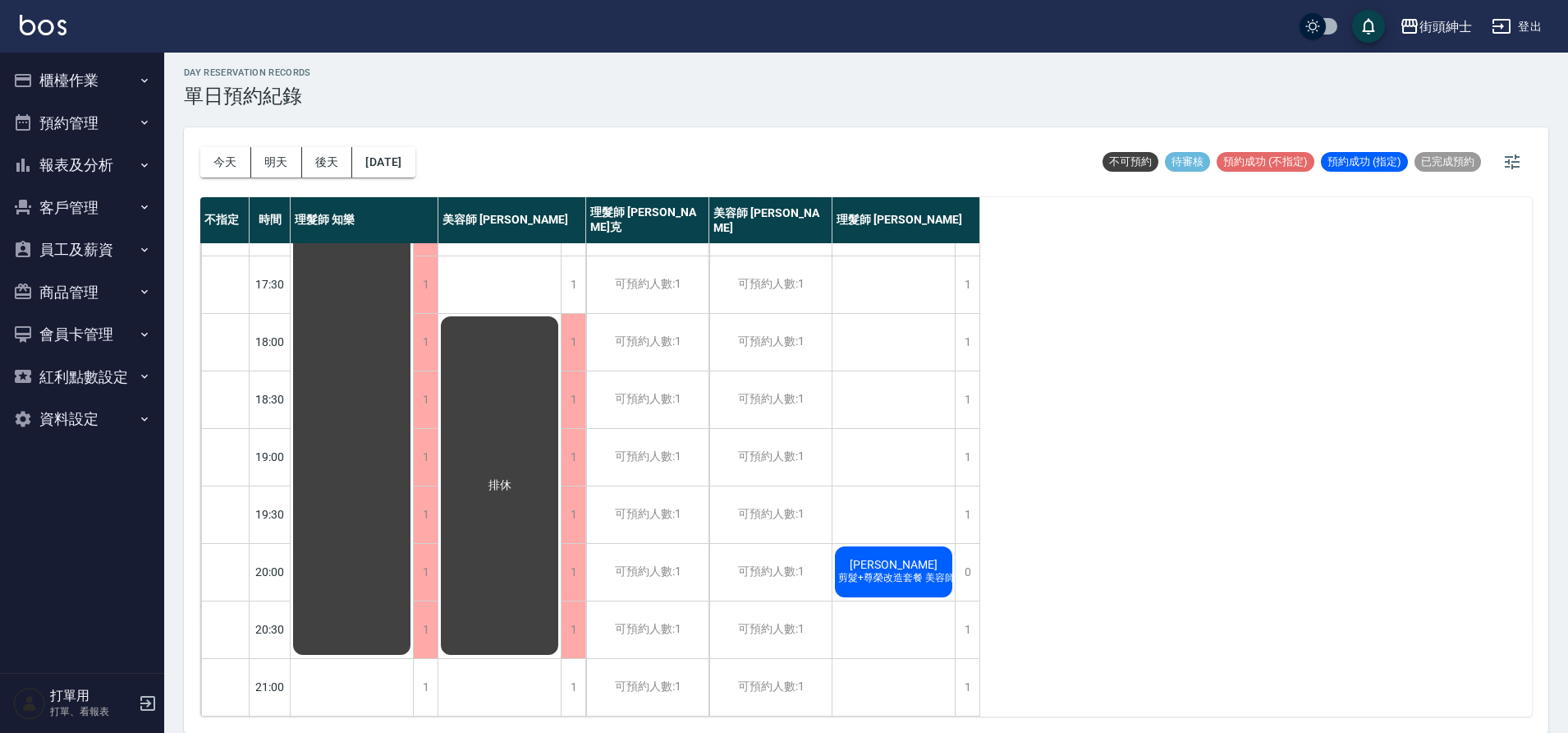
click at [896, 557] on span "Cliff Hsu" at bounding box center [893, 564] width 95 height 13
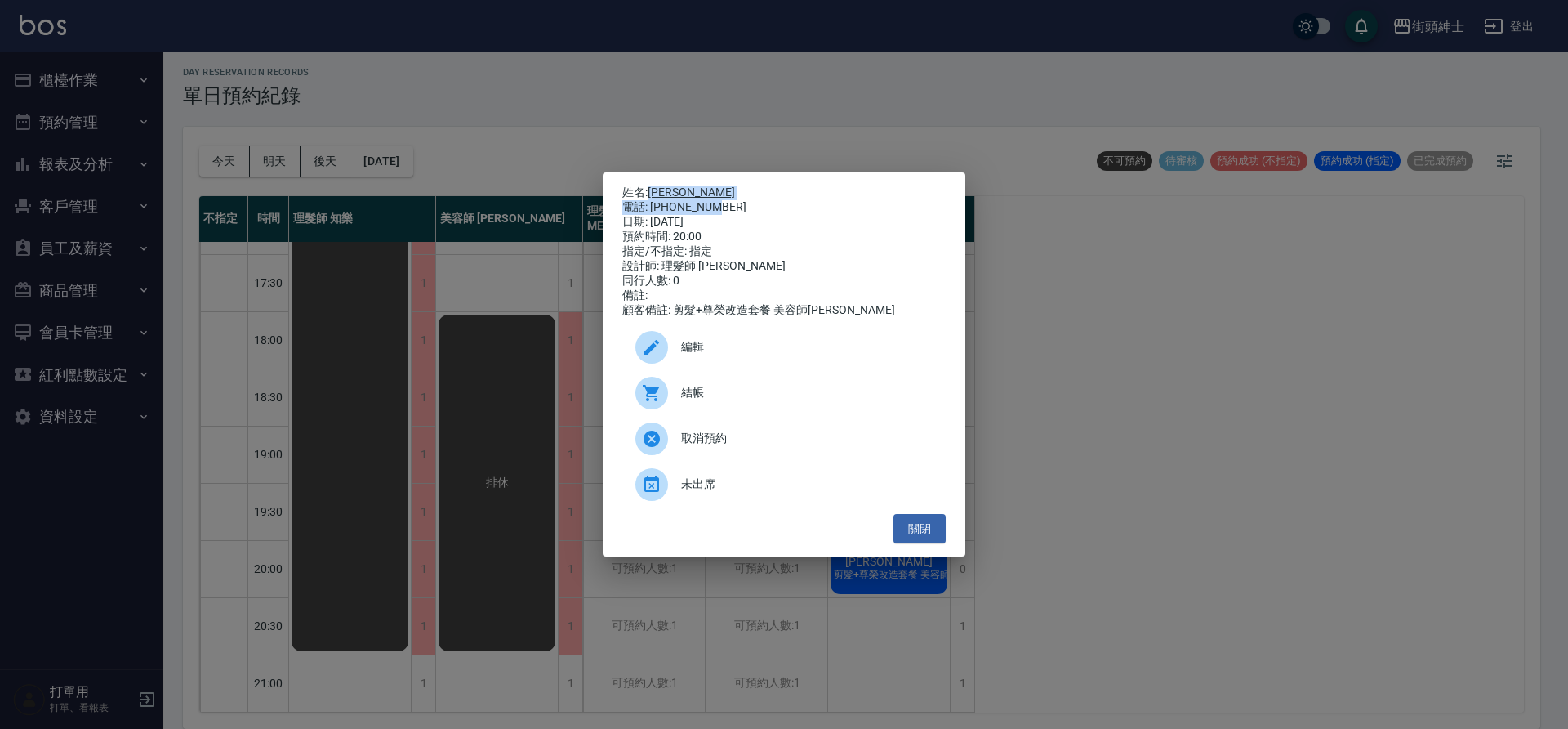
drag, startPoint x: 648, startPoint y: 186, endPoint x: 721, endPoint y: 202, distance: 74.7
click at [721, 202] on div "姓名: Cliff Hsu 電話: 0936680345 日期: 2025/10/21 預約時間: 20:00 指定/不指定: 指定 設計師: 理髮師 eri…" at bounding box center [784, 252] width 324 height 133
copy div "Cliff Hsu 電話: 0936680345"
click at [1073, 369] on div "姓名: Cliff Hsu 電話: 0936680345 日期: 2025/10/21 預約時間: 20:00 指定/不指定: 指定 設計師: 理髮師 eri…" at bounding box center [784, 364] width 1568 height 729
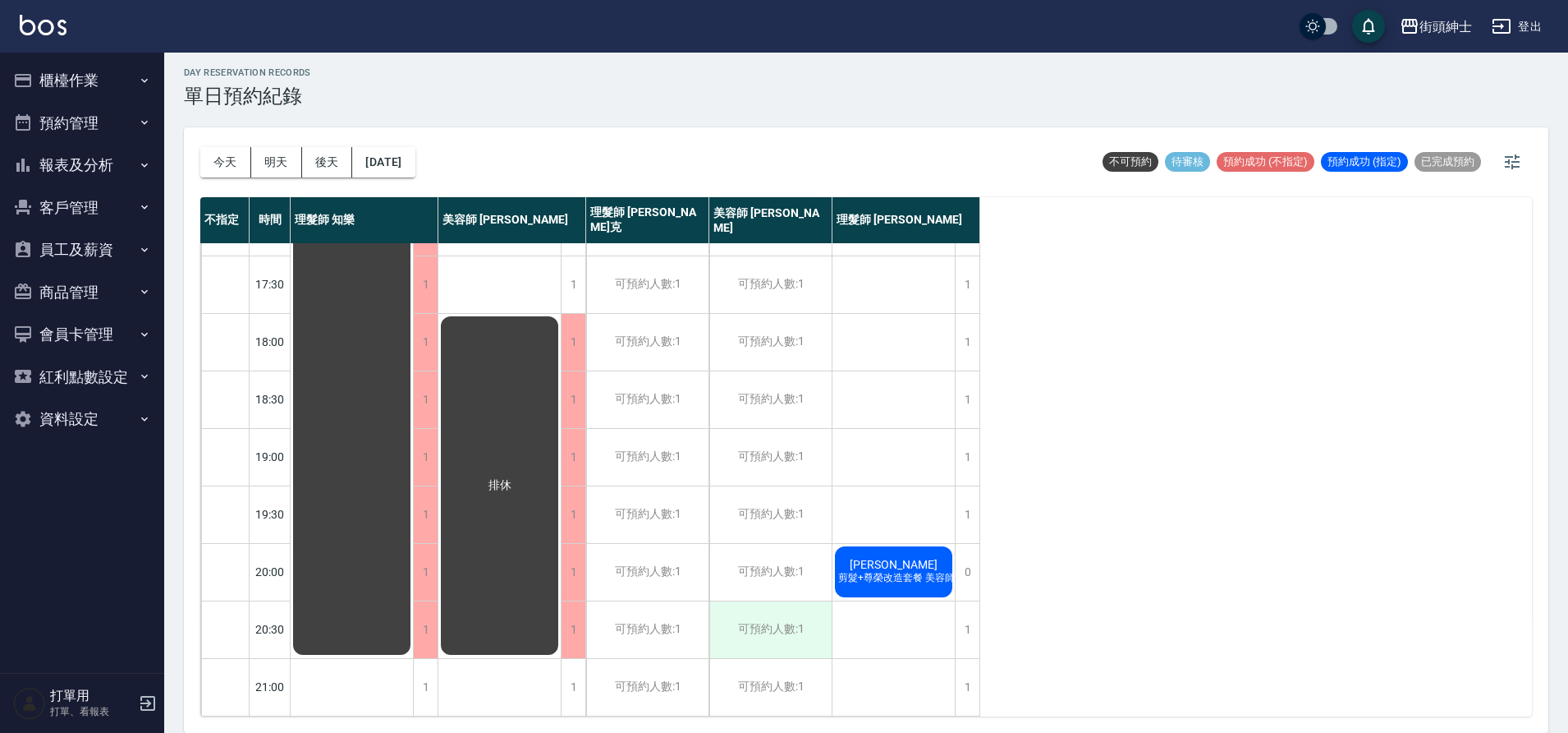
click at [788, 622] on div "可預約人數:1" at bounding box center [770, 630] width 122 height 57
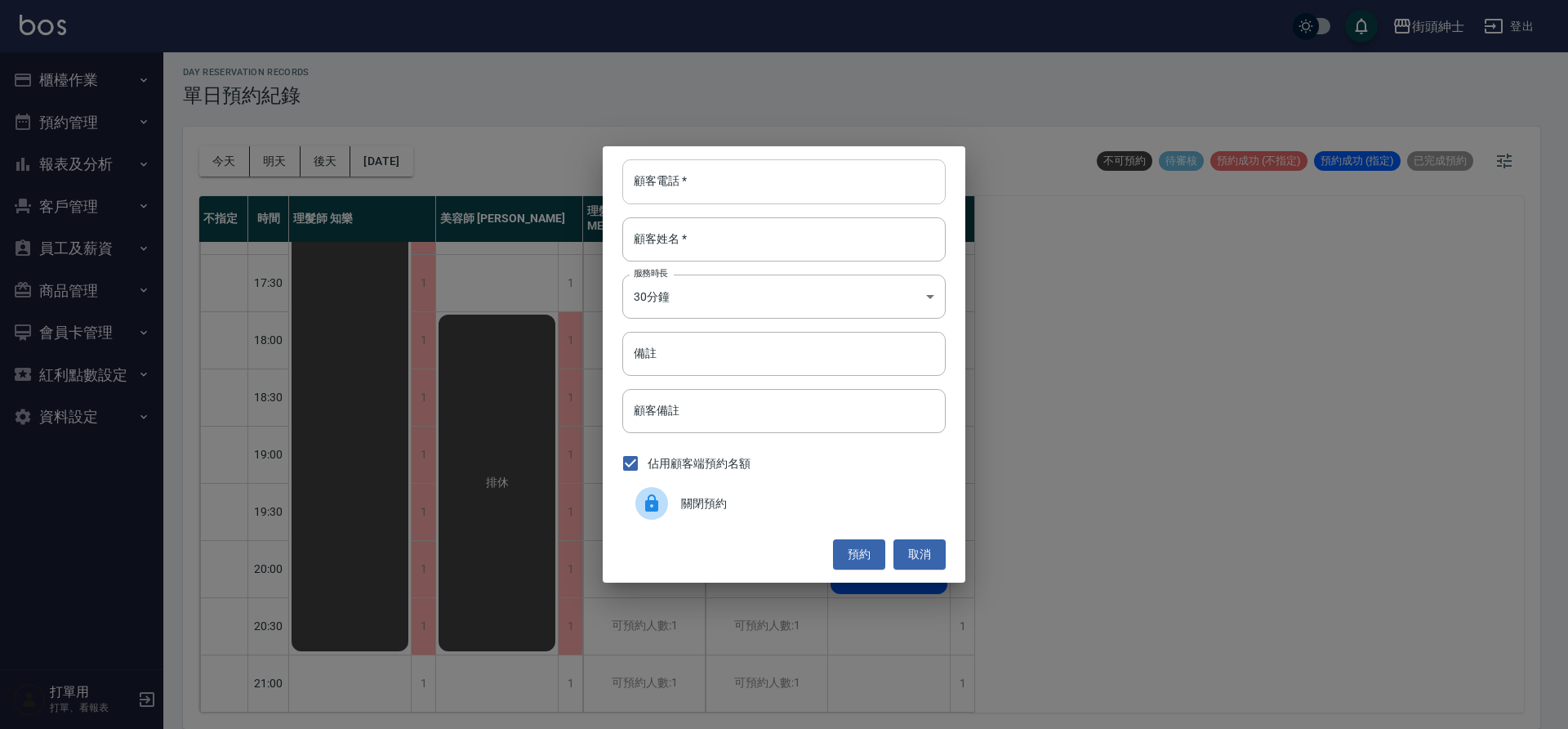
click at [739, 174] on input "顧客電話   *" at bounding box center [784, 181] width 324 height 44
paste input "Cliff Hsu 電話: 0936680345"
drag, startPoint x: 714, startPoint y: 182, endPoint x: 560, endPoint y: 188, distance: 154.1
click at [560, 188] on div "顧客電話   * Cliff Hsu 電話: 0936680345 顧客電話   * 顧客姓名   * 顧客姓名   * 服務時長 30分鐘 1 服務時長 備…" at bounding box center [784, 364] width 1568 height 729
type input "0936680345"
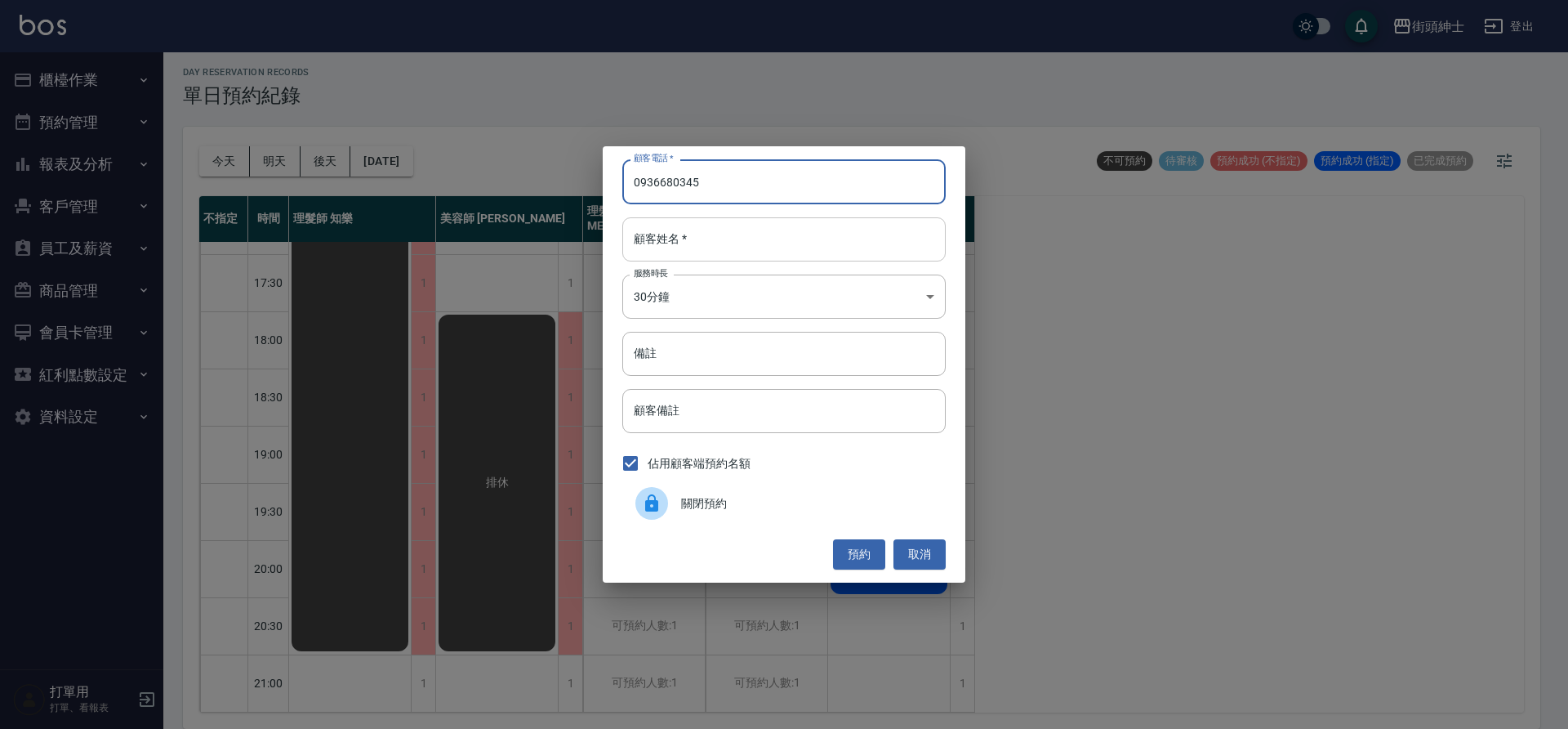
click at [730, 249] on input "顧客姓名   *" at bounding box center [784, 240] width 324 height 44
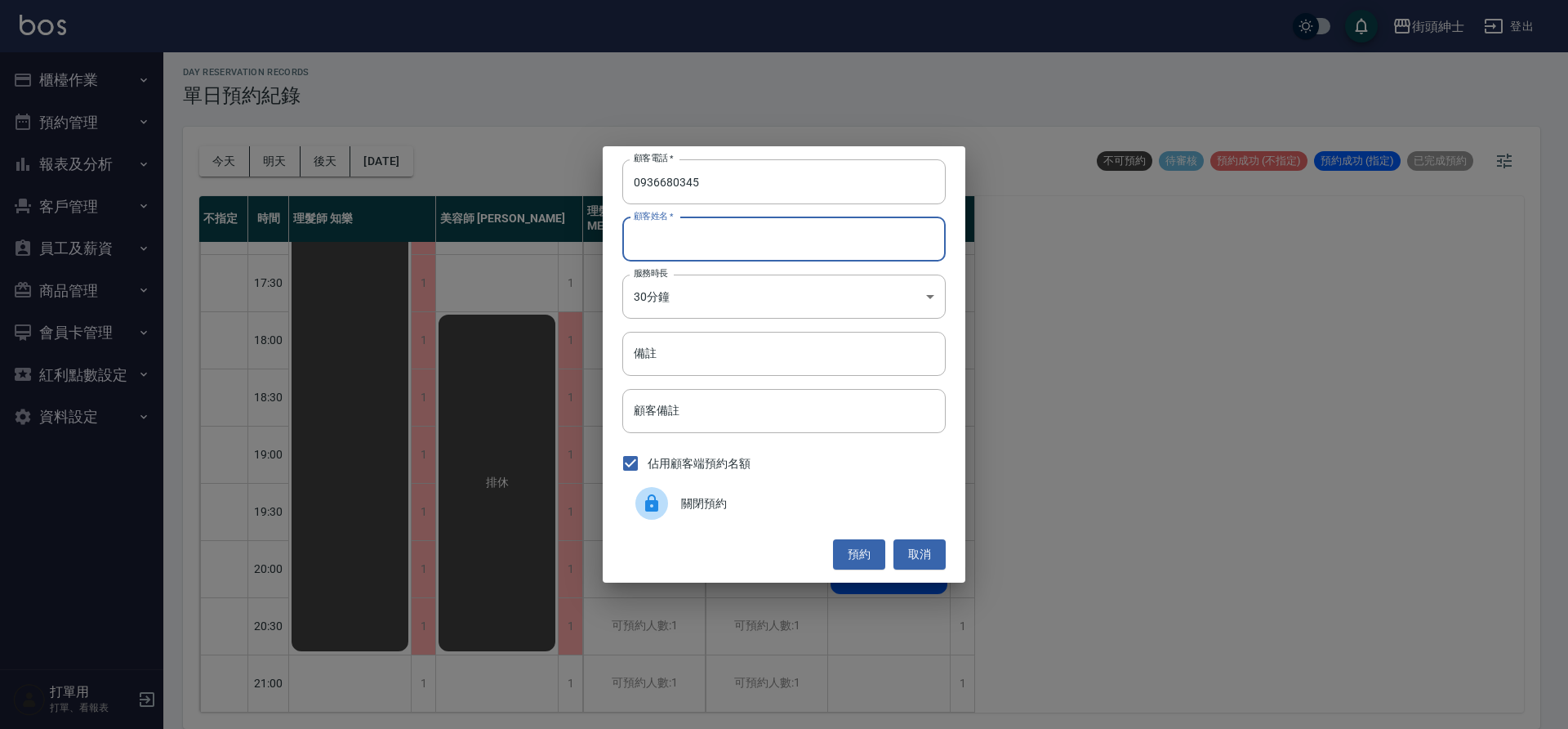
paste input "Cliff Hsu 電話: 0936680345"
drag, startPoint x: 781, startPoint y: 241, endPoint x: 680, endPoint y: 245, distance: 101.1
click at [680, 245] on input "Cliff Hsu 電話: 0936680345" at bounding box center [784, 240] width 324 height 44
type input "Cliff Hsu"
click at [717, 366] on input "備註" at bounding box center [784, 354] width 324 height 44
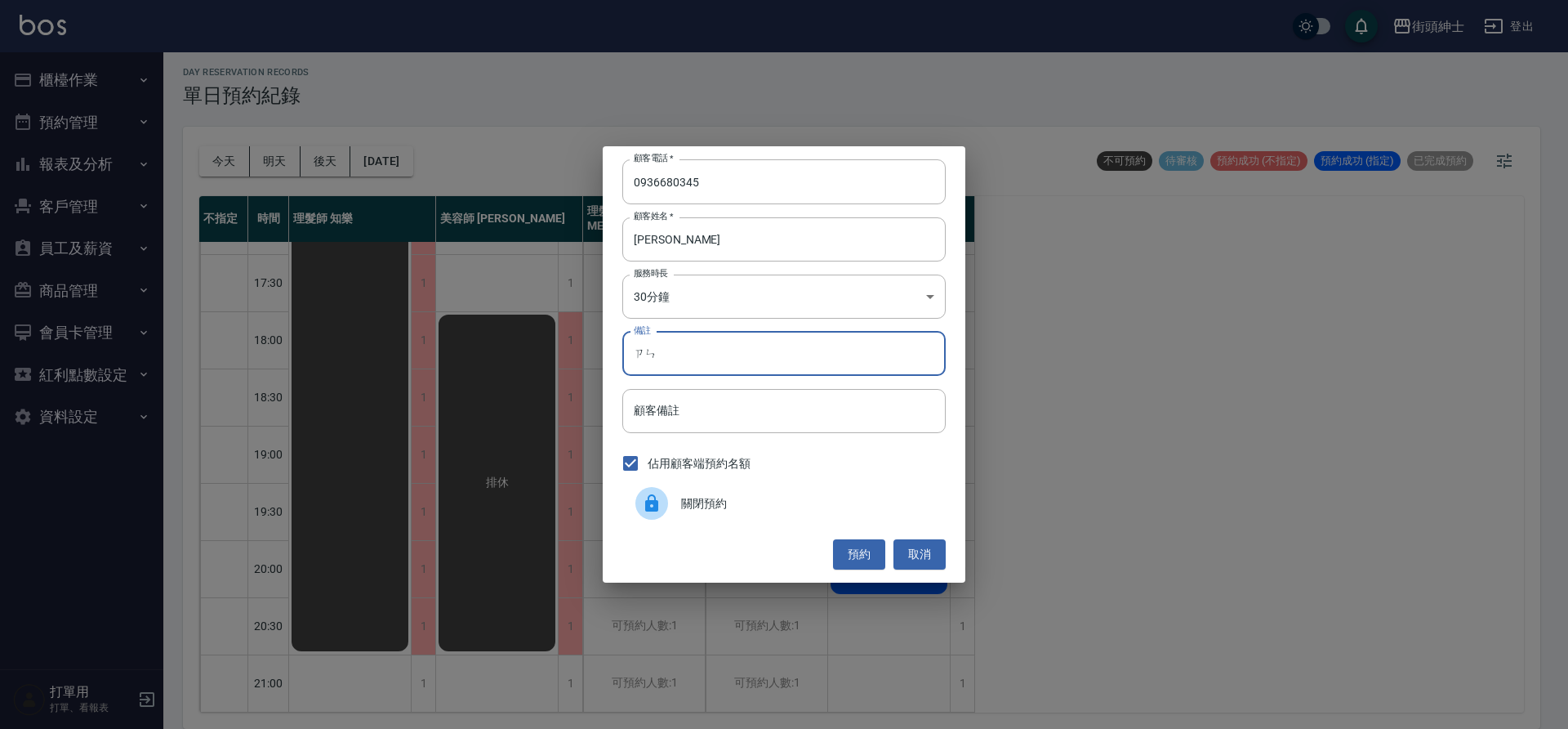
type input "簪"
type input "尊榮"
click at [822, 304] on body "街頭紳士 登出 櫃檯作業 打帳單 帳單列表 營業儀表板 現金收支登錄 材料自購登錄 每日結帳 排班表 現場電腦打卡 預約管理 預約管理 單日預約紀錄 單週預約…" at bounding box center [784, 362] width 1568 height 734
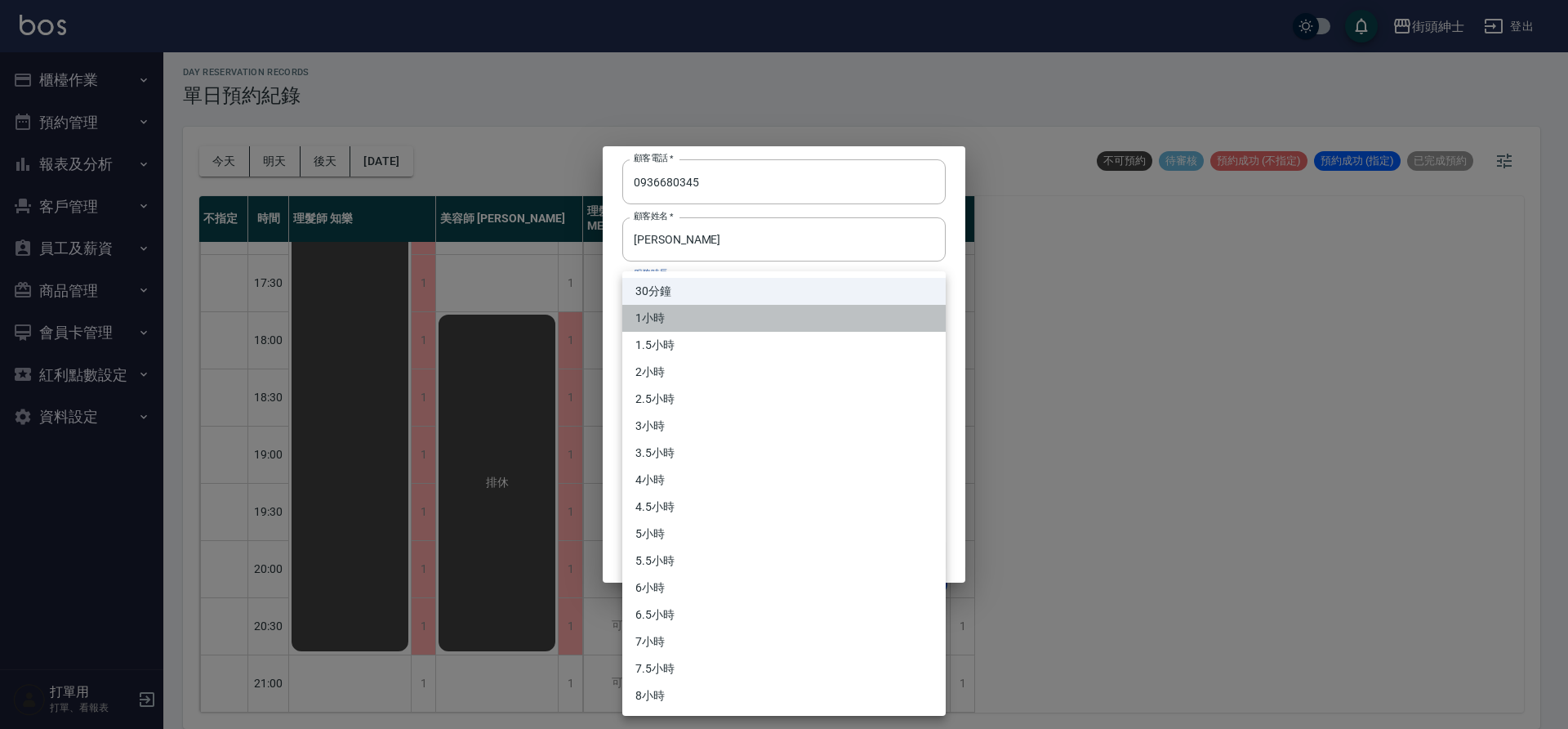
click at [717, 326] on li "1小時" at bounding box center [784, 317] width 324 height 27
type input "2"
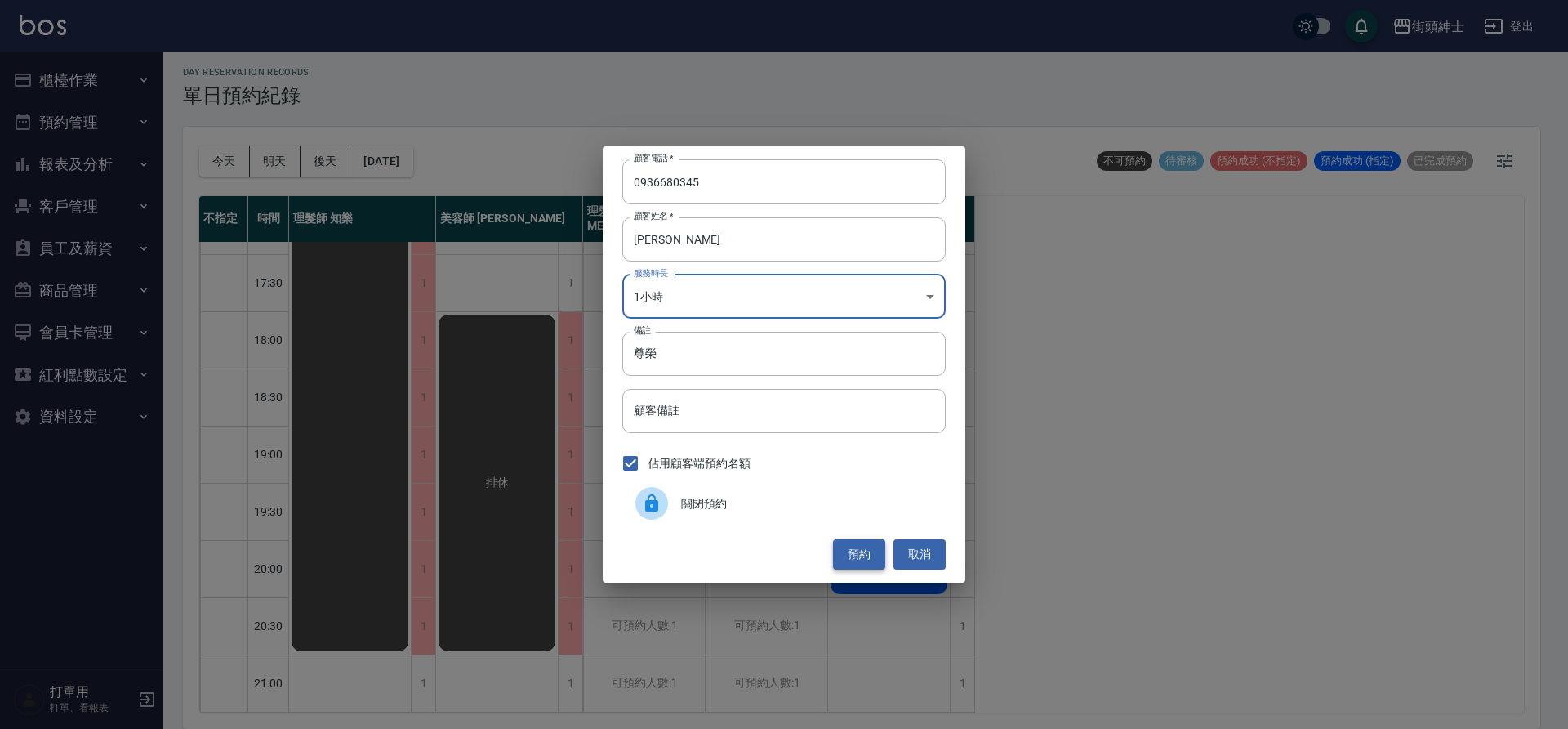
click at [852, 551] on button "預約" at bounding box center [859, 553] width 52 height 30
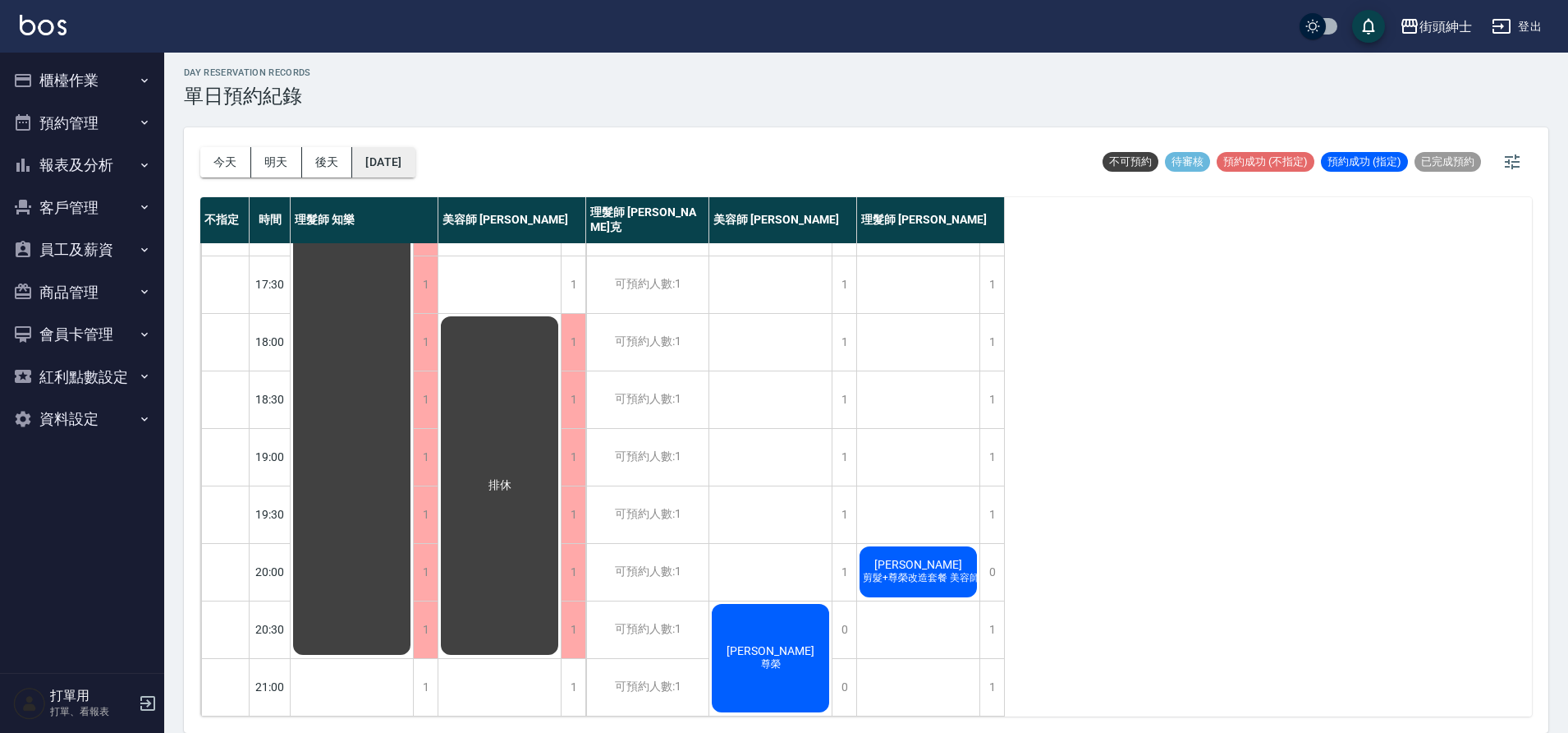
click at [411, 153] on button "2025/10/21" at bounding box center [383, 162] width 62 height 30
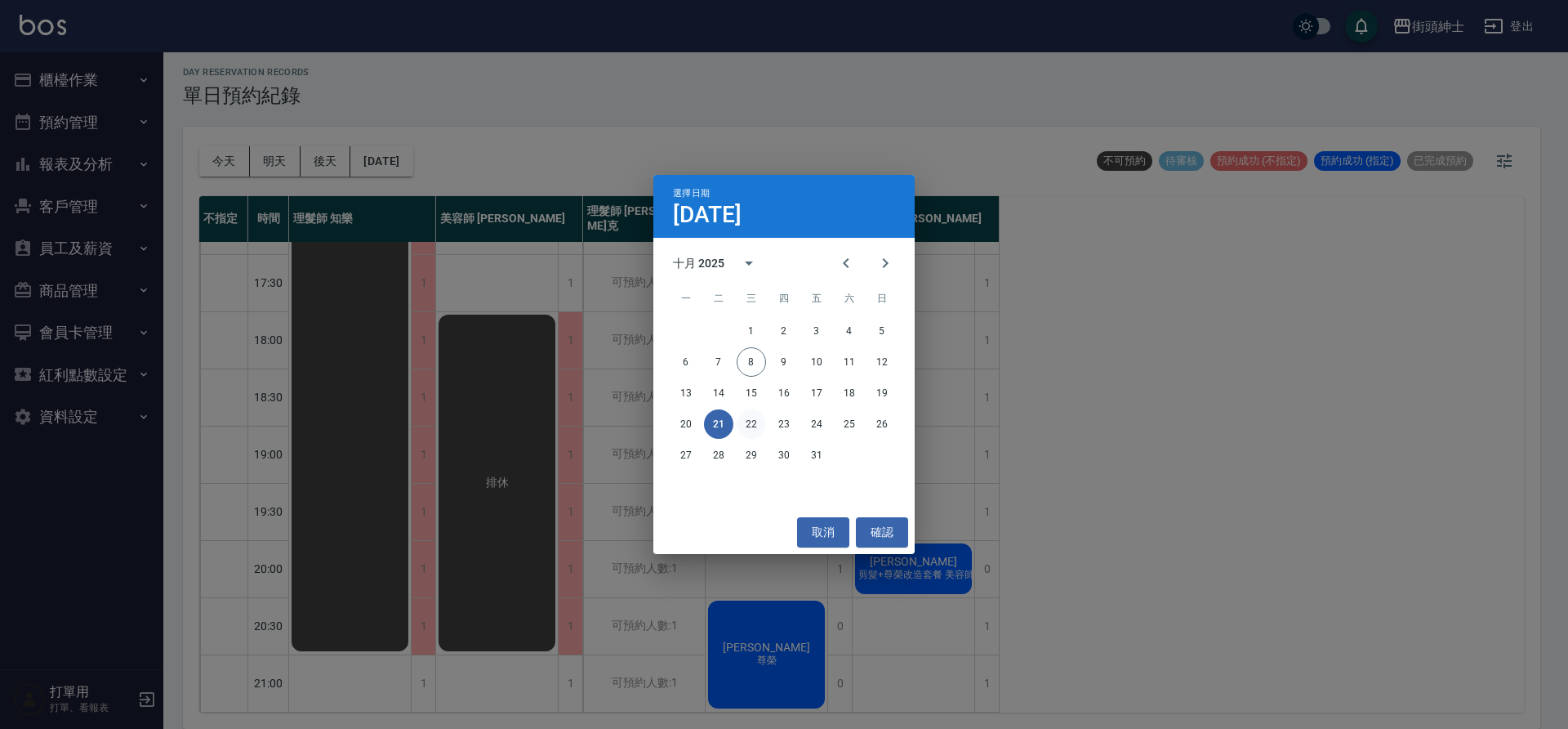
click at [754, 422] on button "22" at bounding box center [752, 423] width 29 height 29
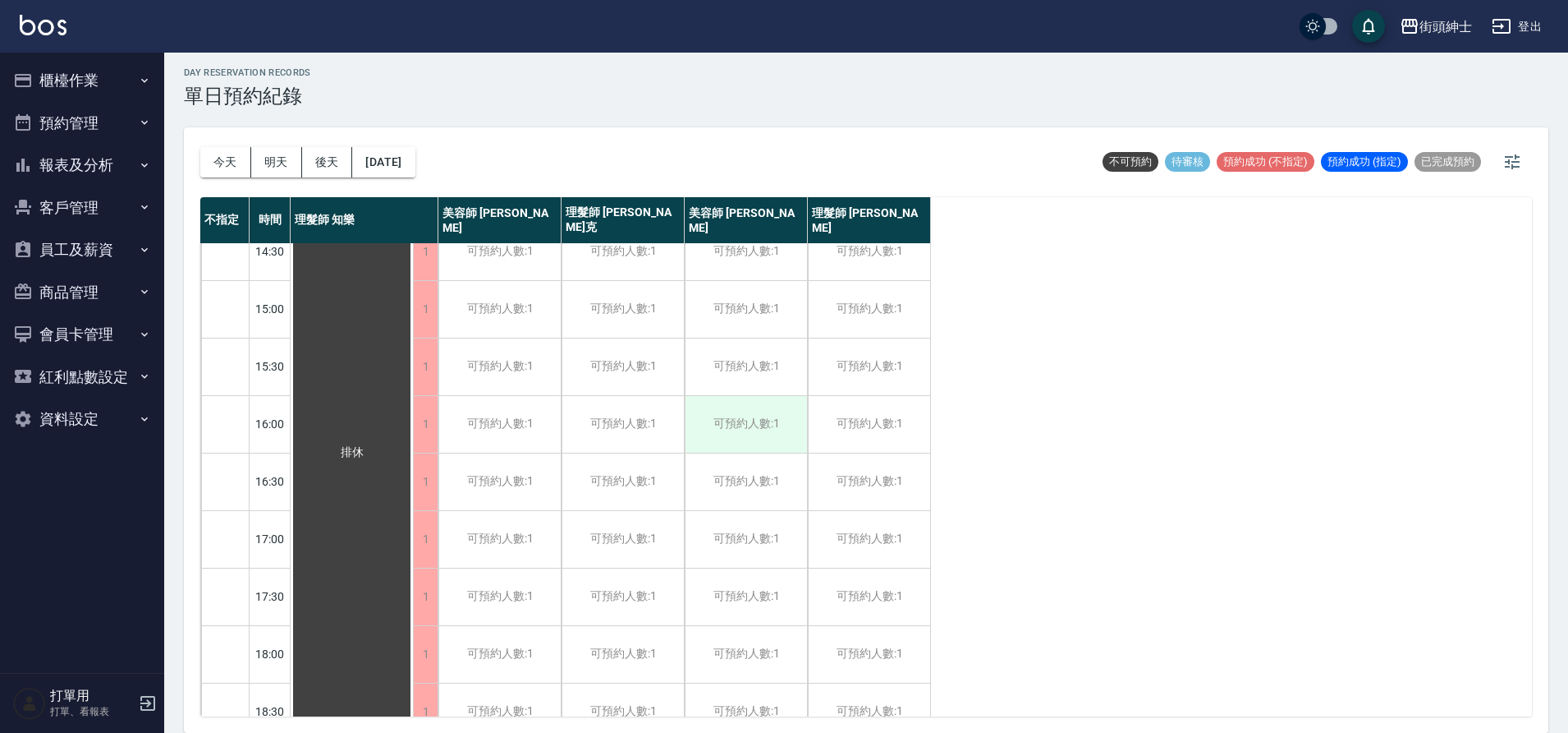
scroll to position [73, 0]
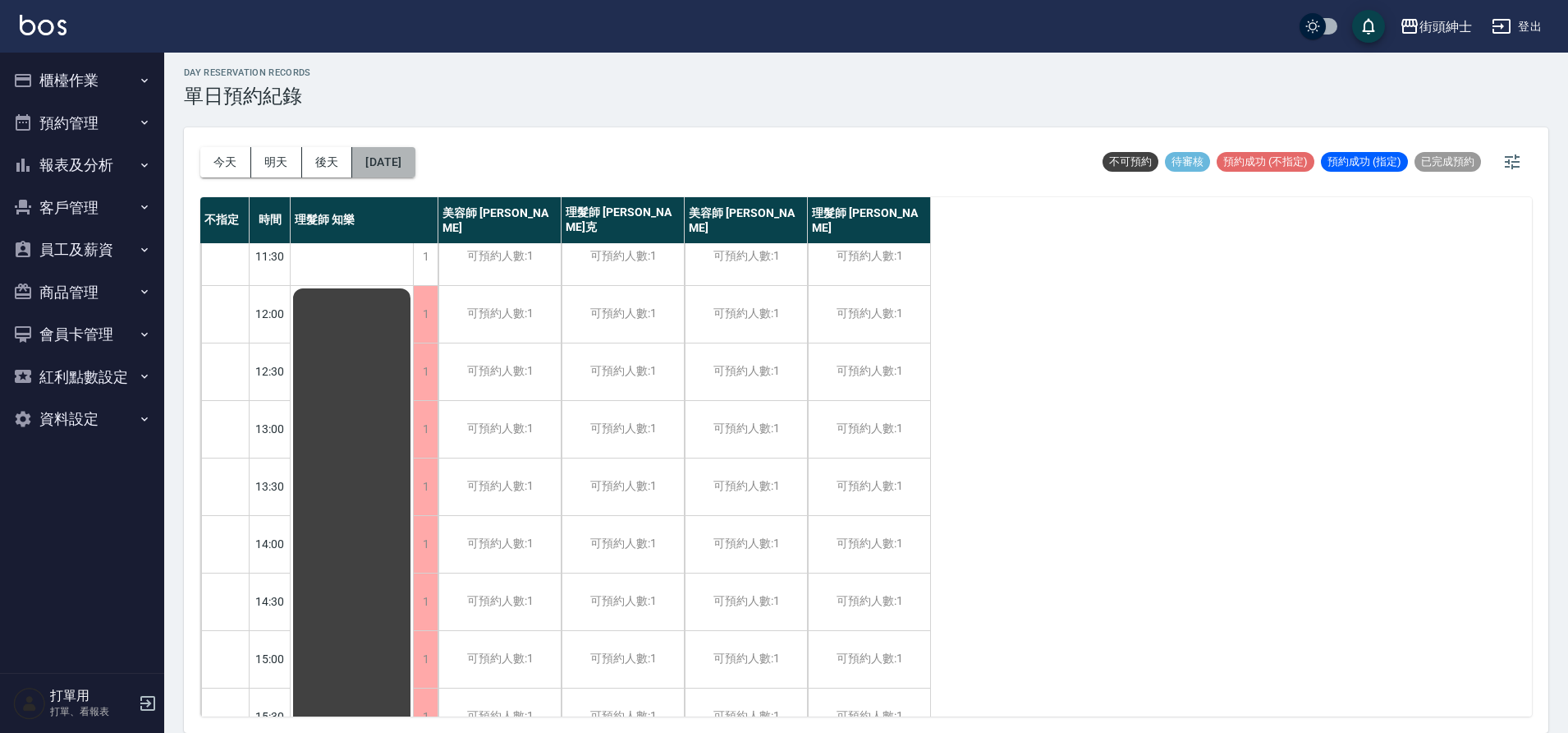
click at [415, 169] on button "2025/10/22" at bounding box center [383, 162] width 62 height 30
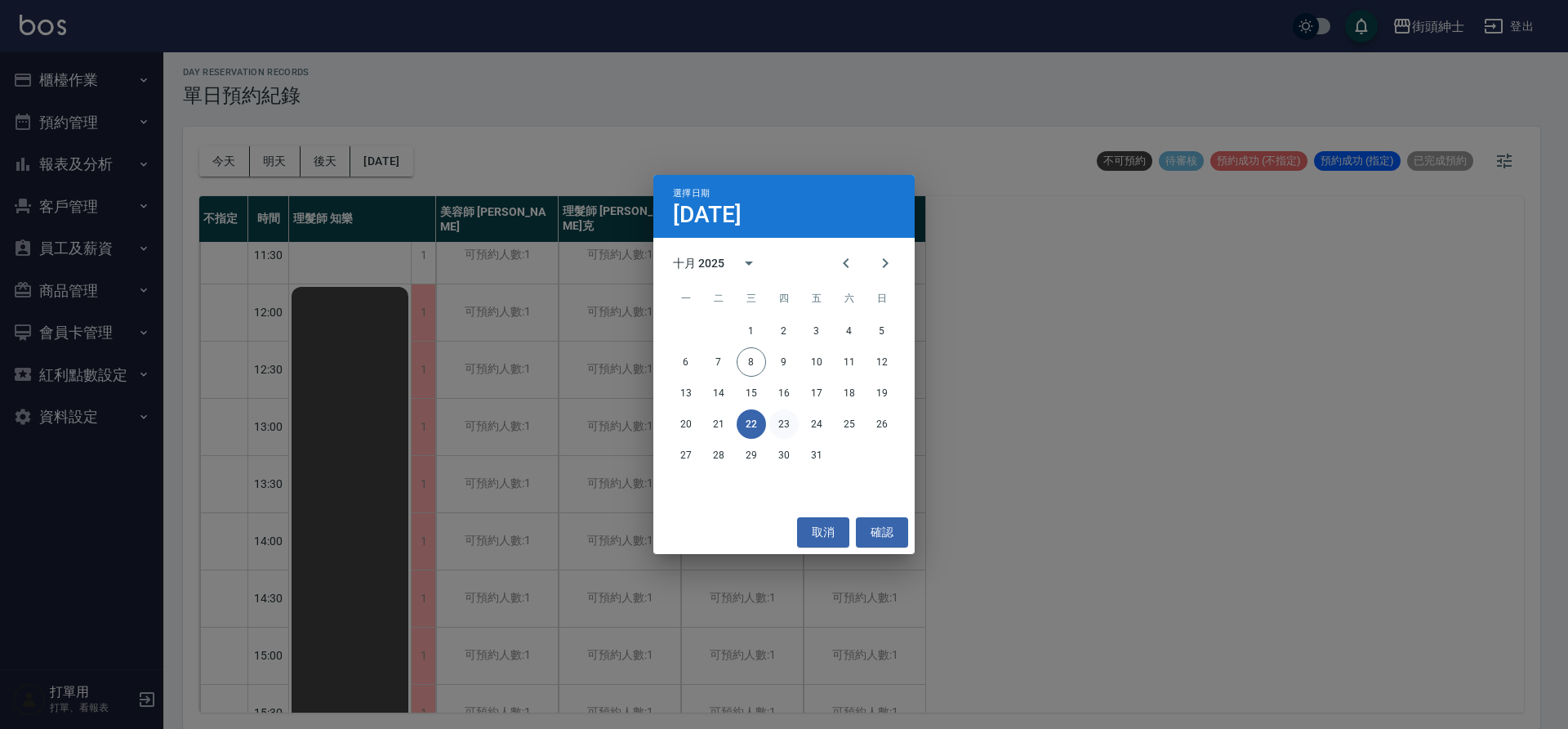
click at [779, 426] on button "23" at bounding box center [784, 423] width 29 height 29
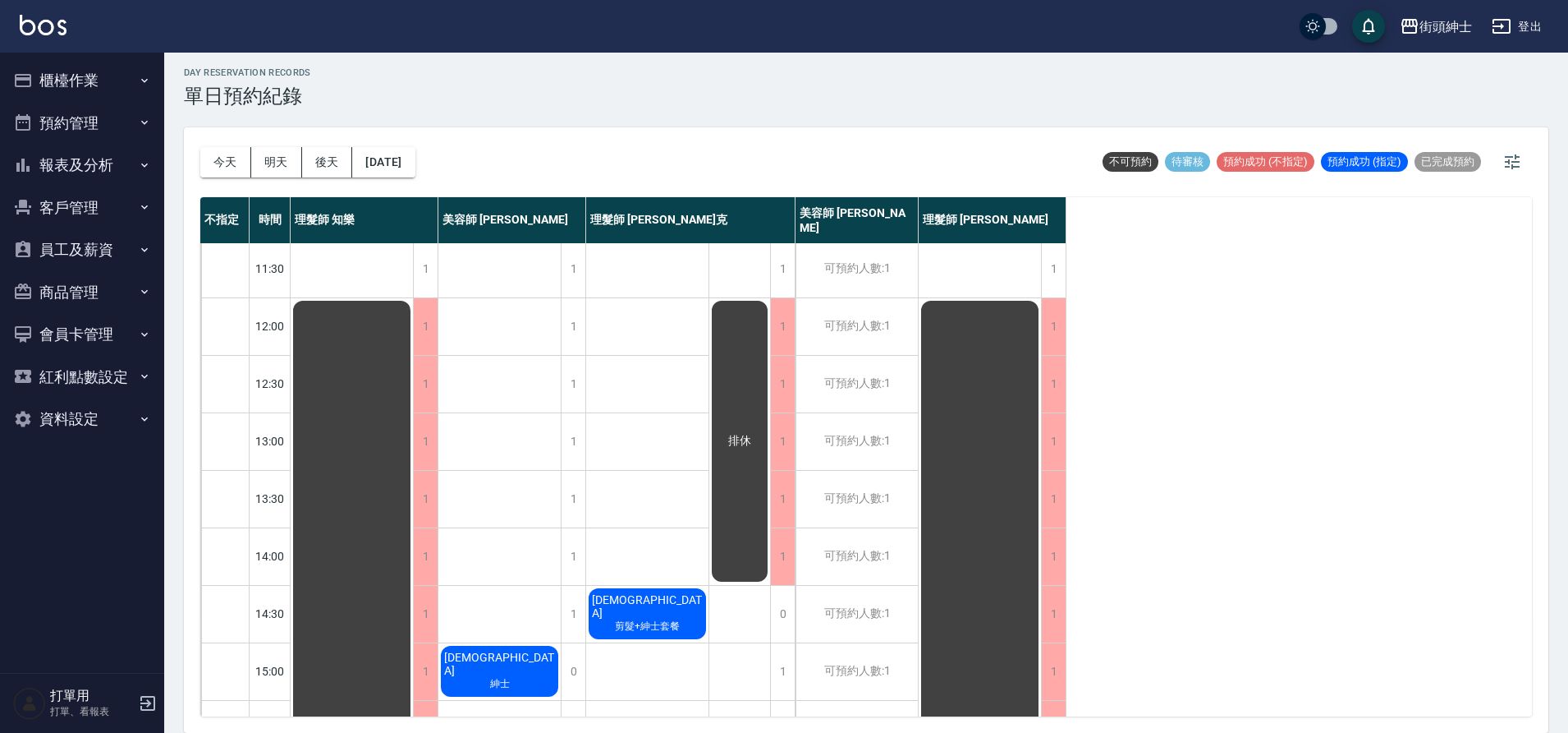
scroll to position [60, 0]
click at [415, 164] on button "2025/10/23" at bounding box center [383, 162] width 62 height 30
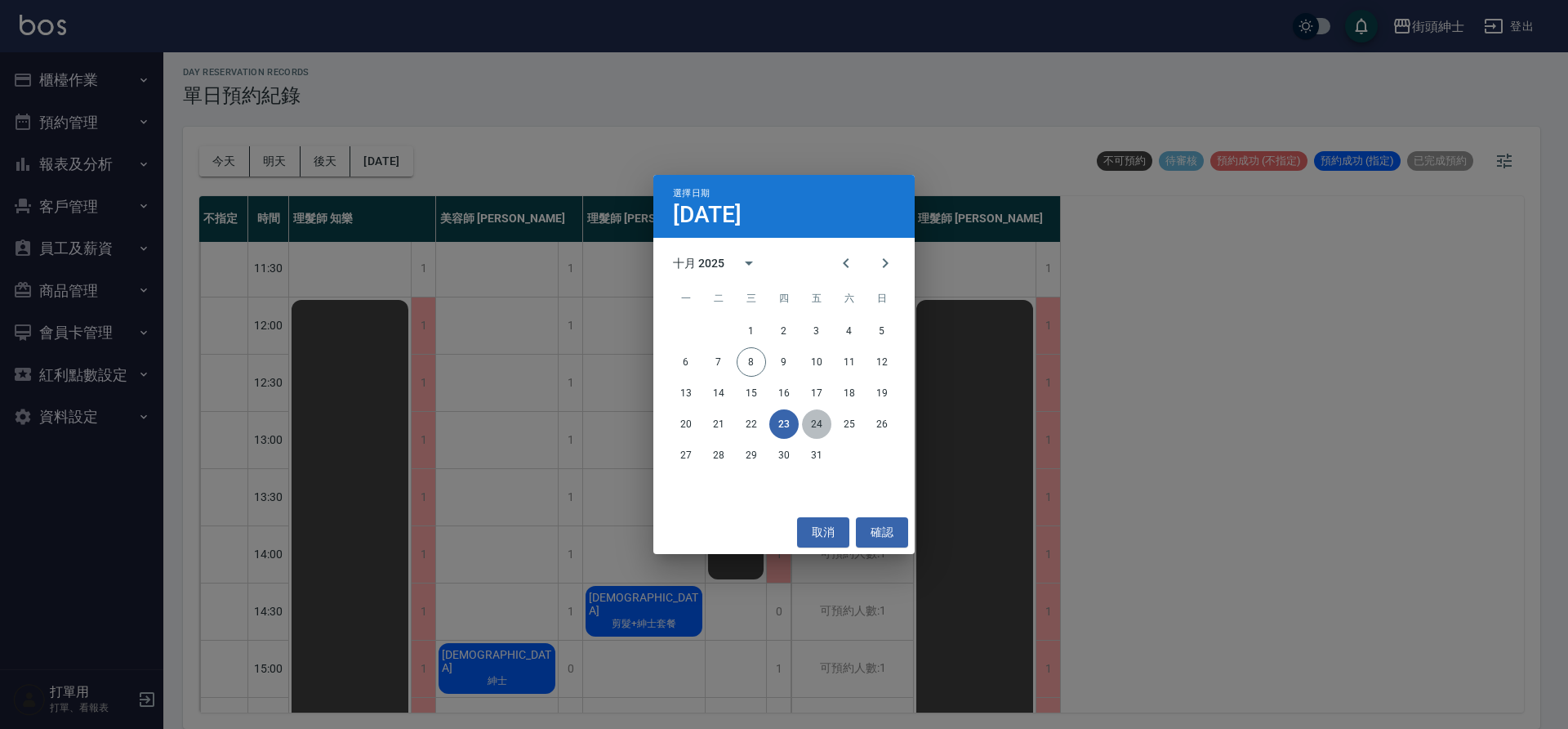
click at [811, 422] on button "24" at bounding box center [816, 423] width 29 height 29
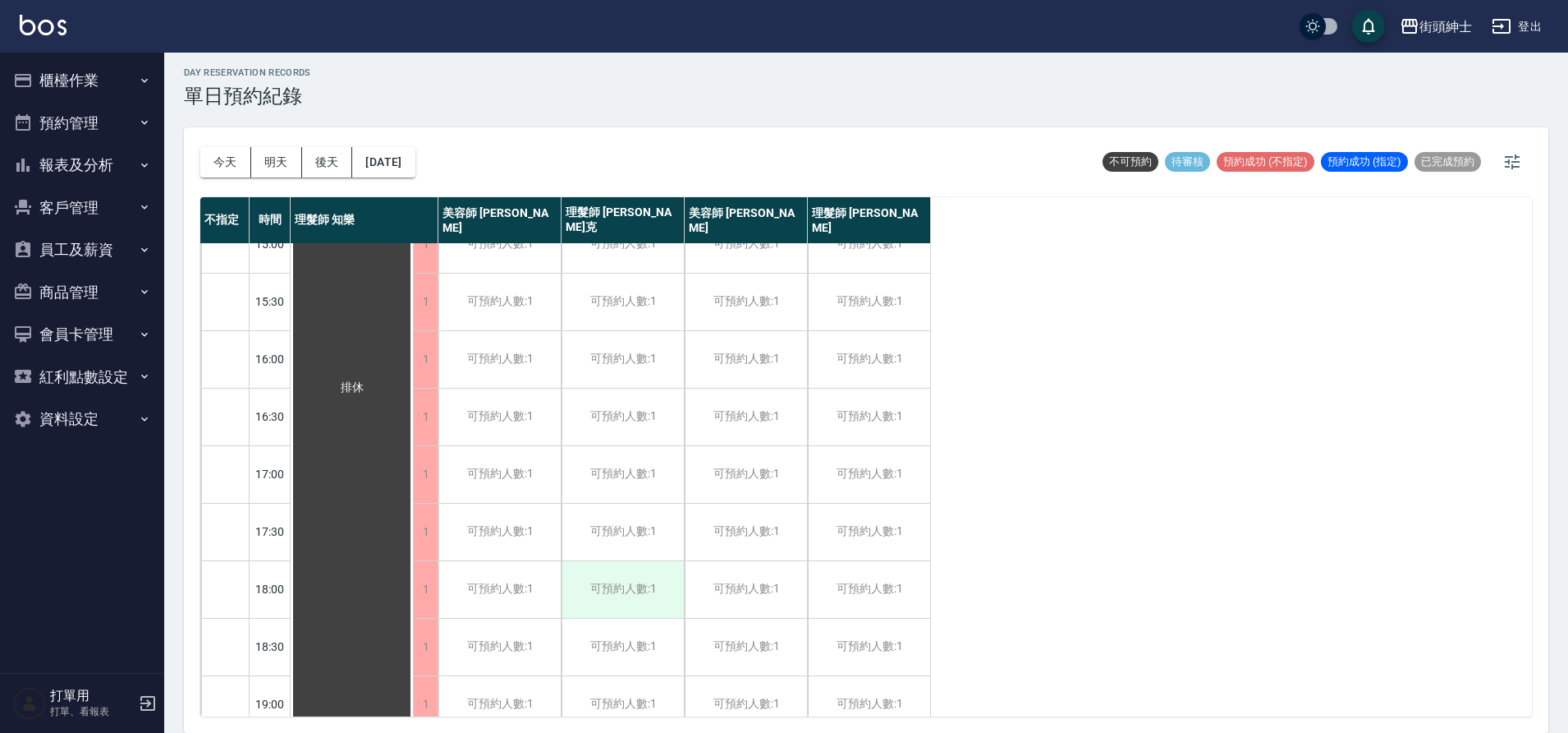
scroll to position [748, 0]
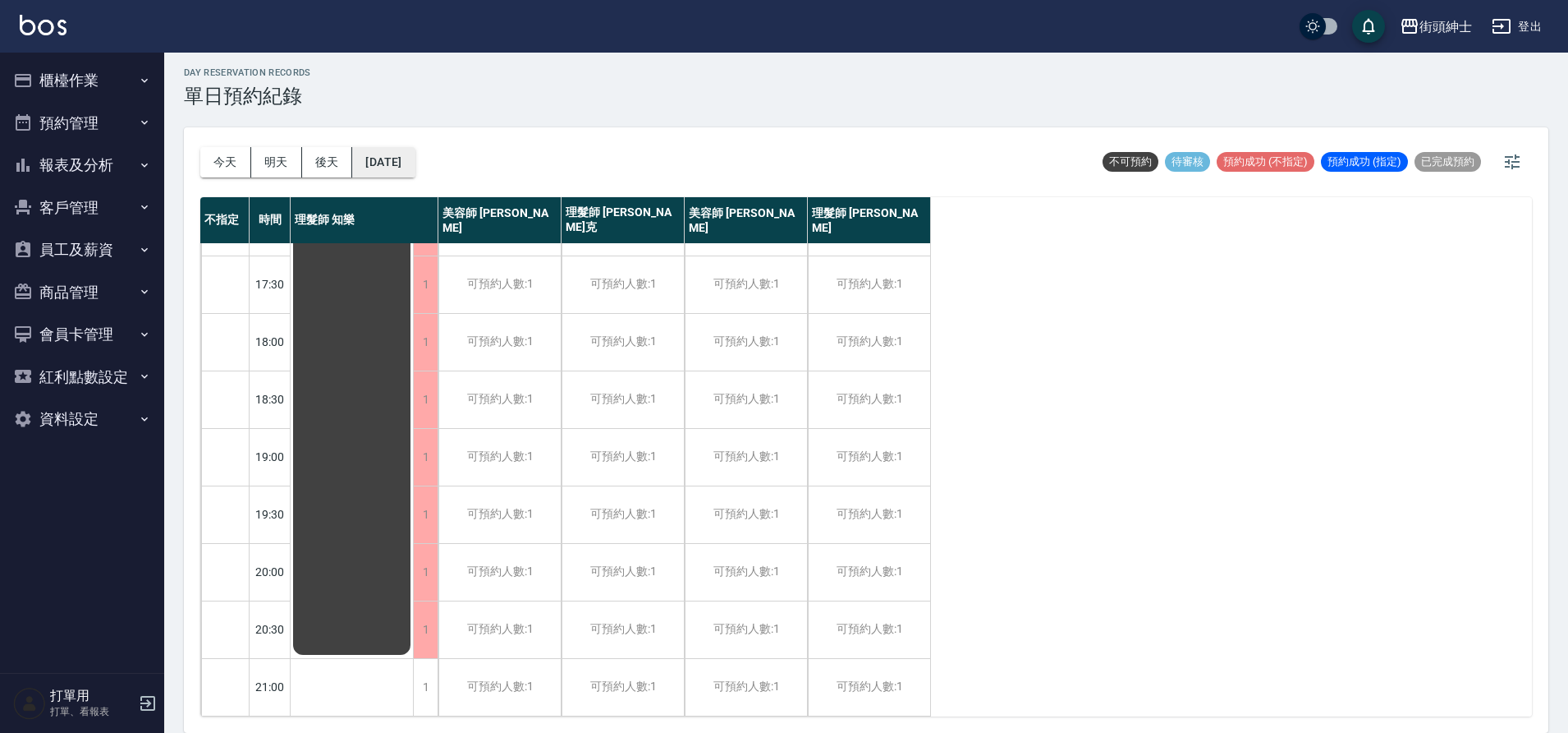
click at [415, 166] on button "2025/10/24" at bounding box center [383, 162] width 62 height 30
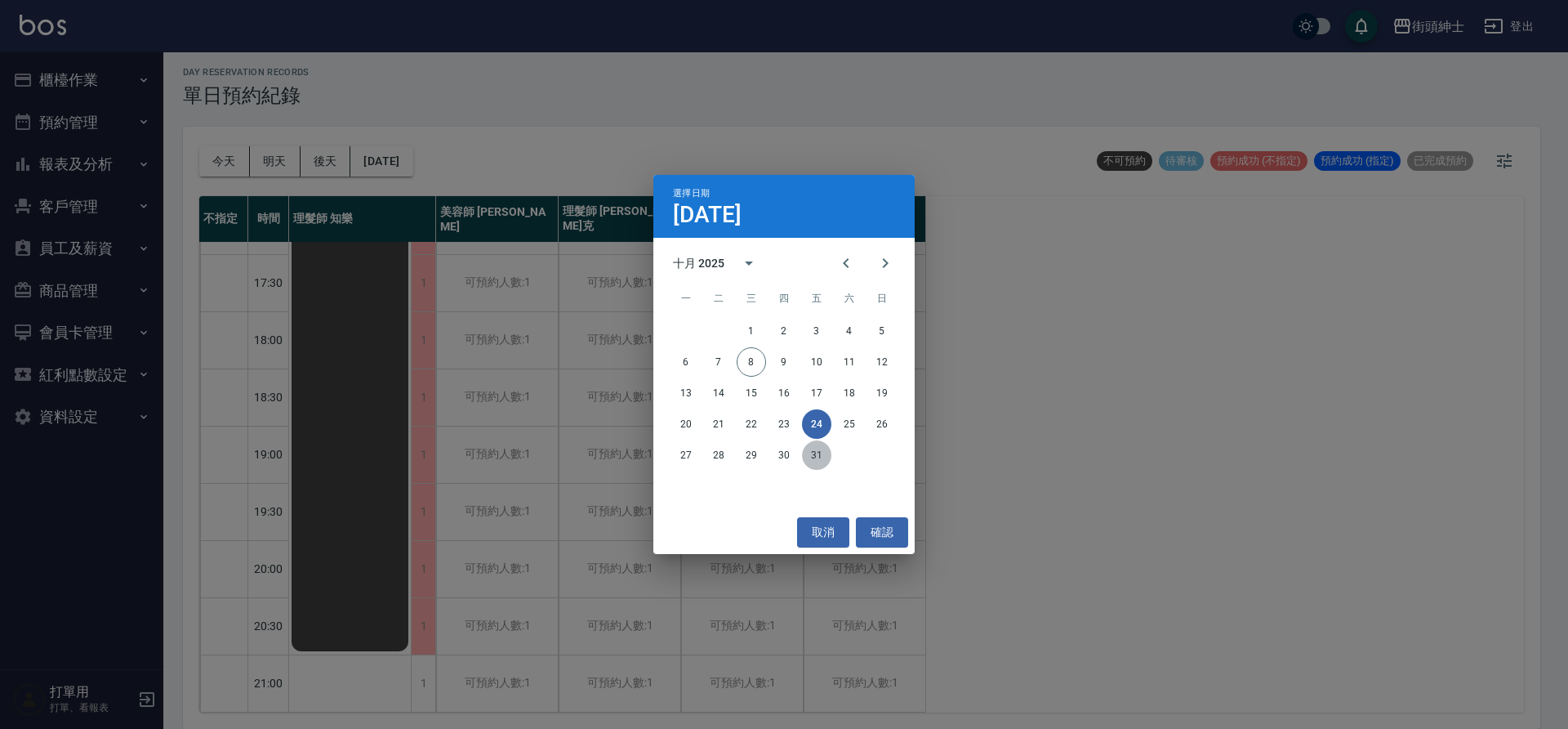
click at [817, 456] on button "31" at bounding box center [816, 455] width 29 height 29
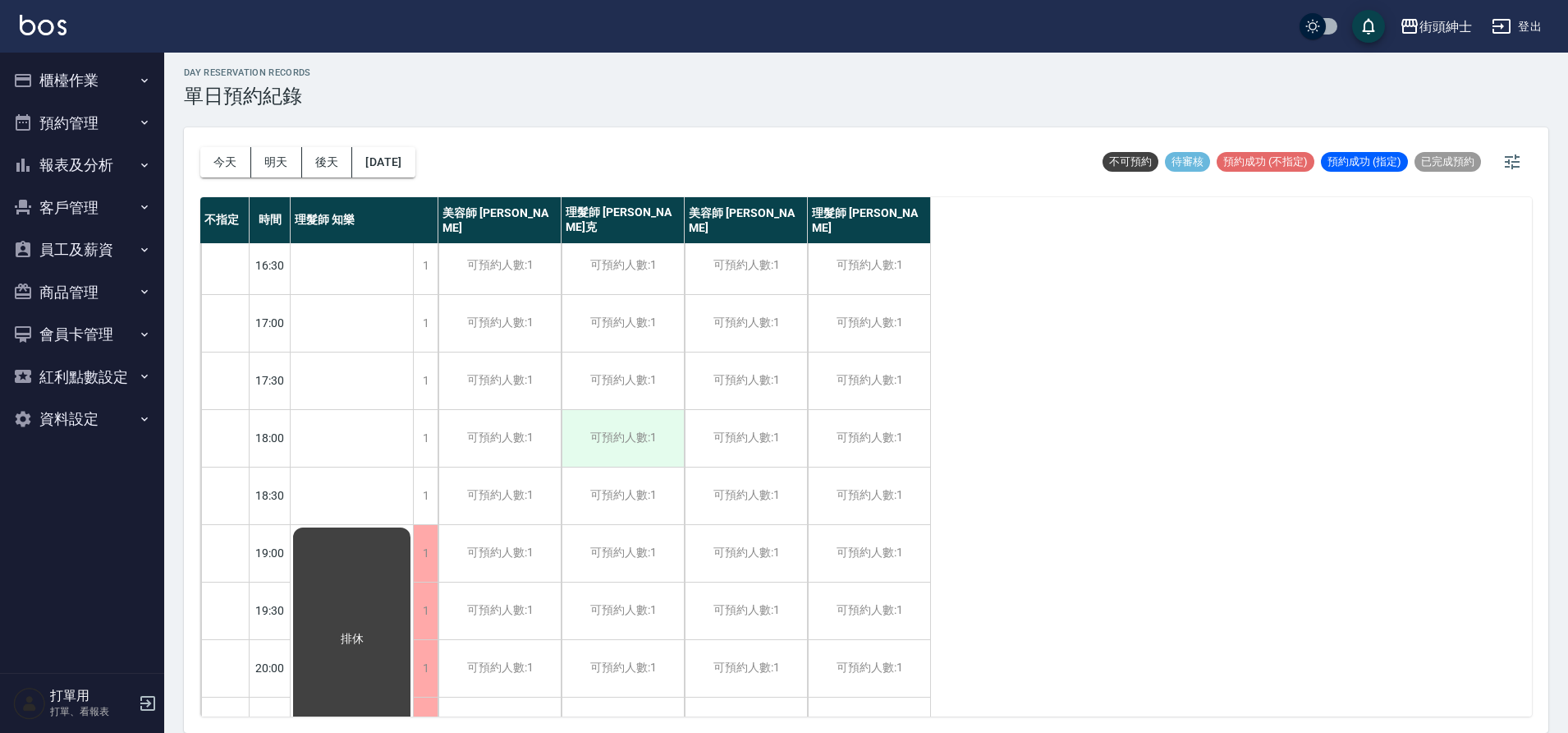
scroll to position [748, 0]
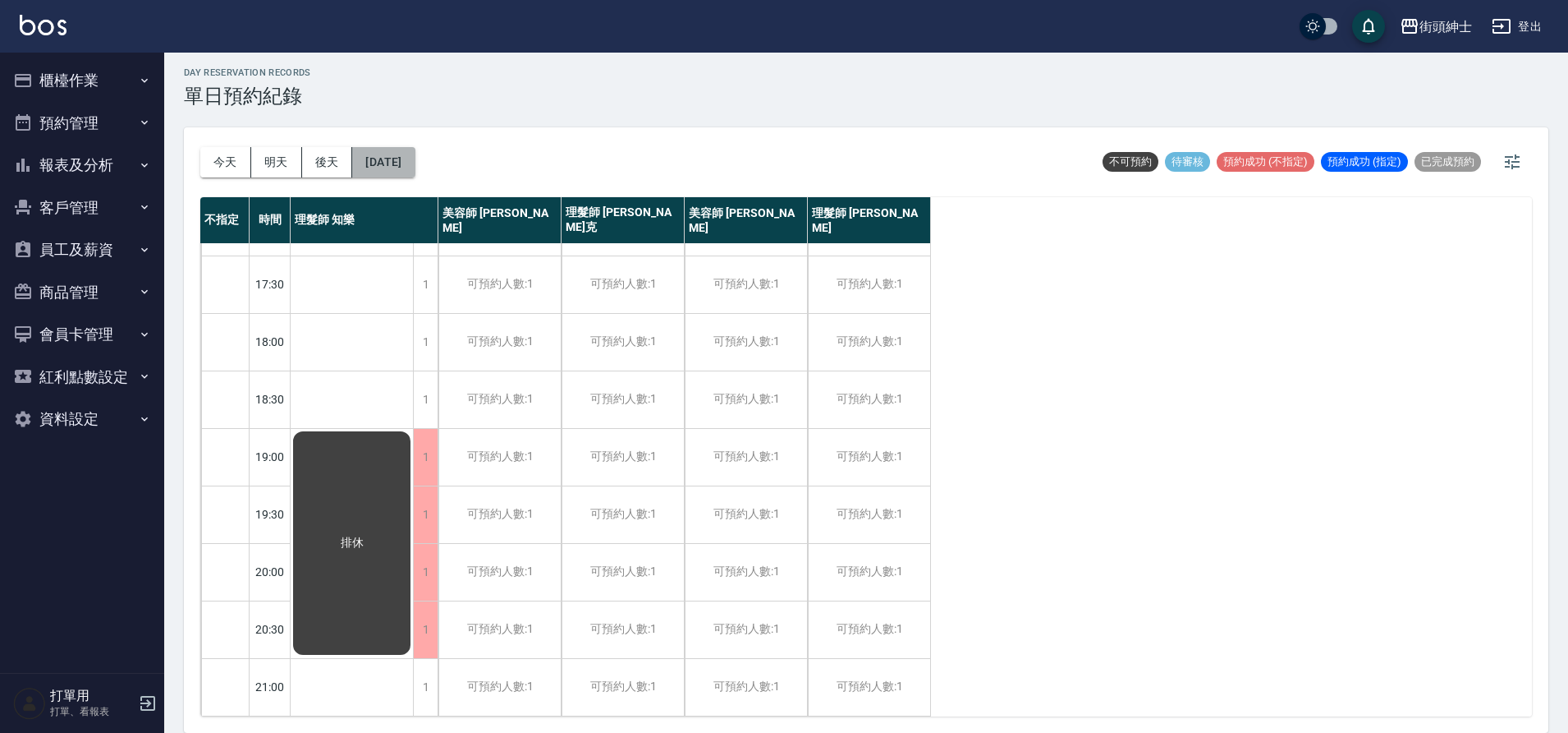
click at [386, 155] on button "2025/10/31" at bounding box center [383, 162] width 62 height 30
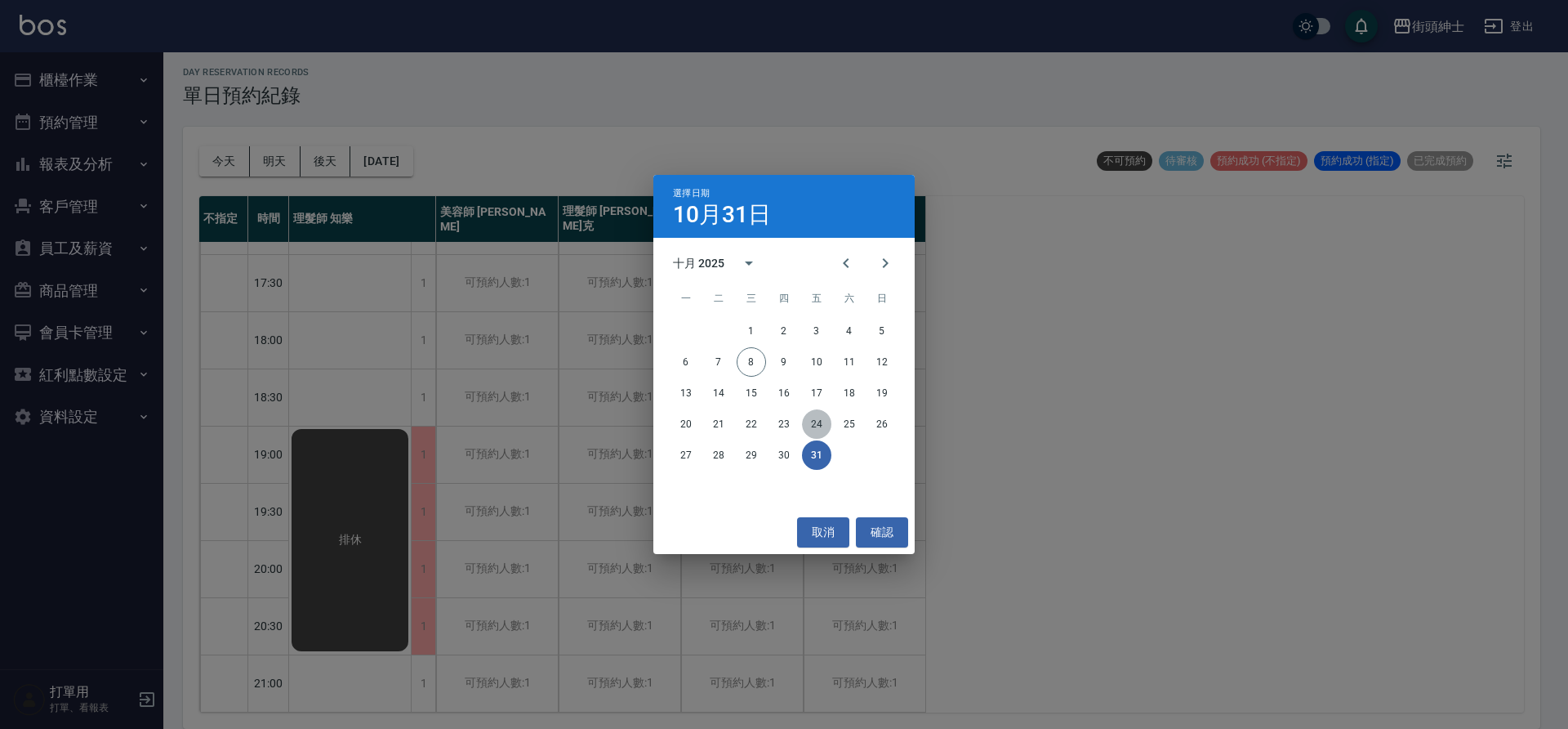
click at [811, 423] on button "24" at bounding box center [816, 423] width 29 height 29
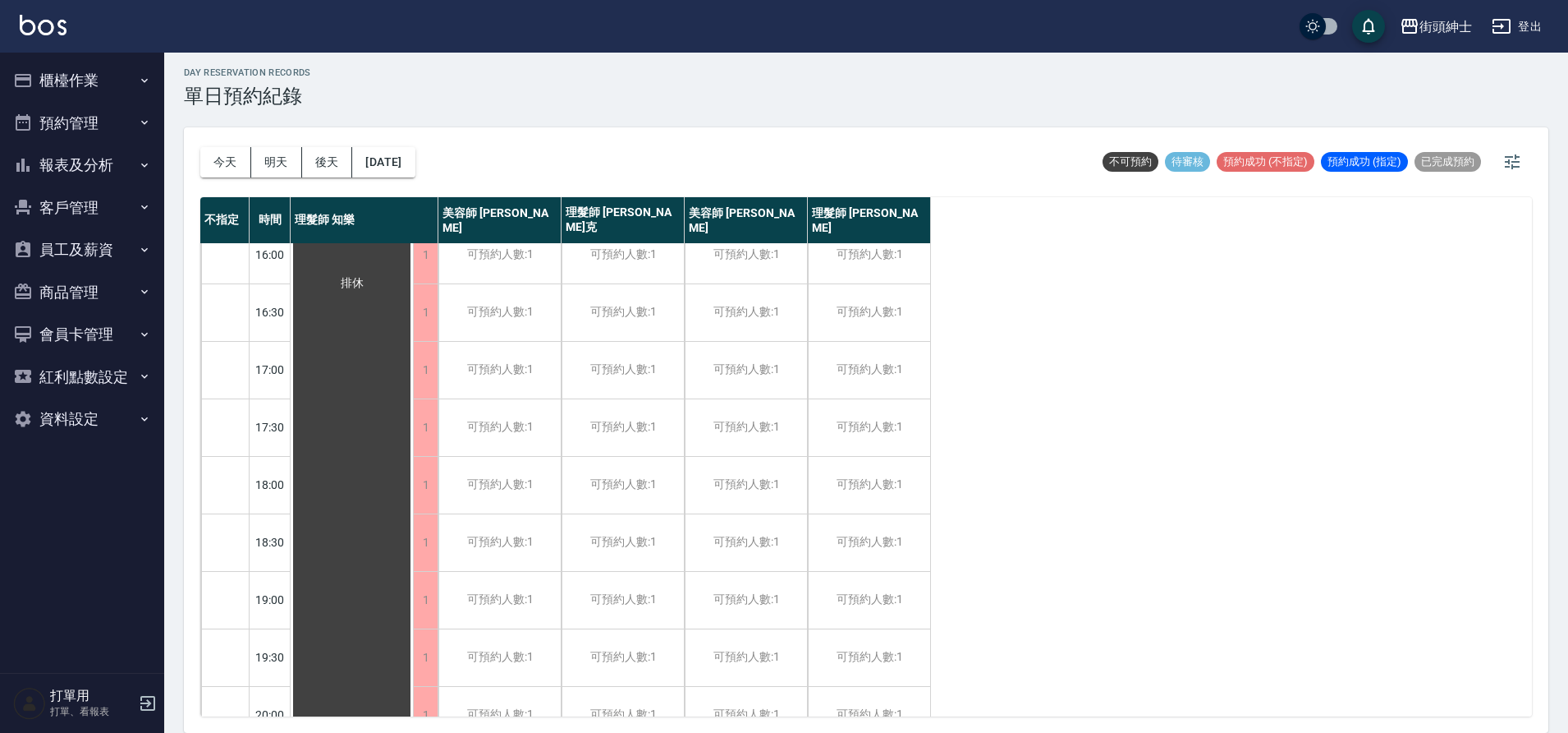
scroll to position [256, 0]
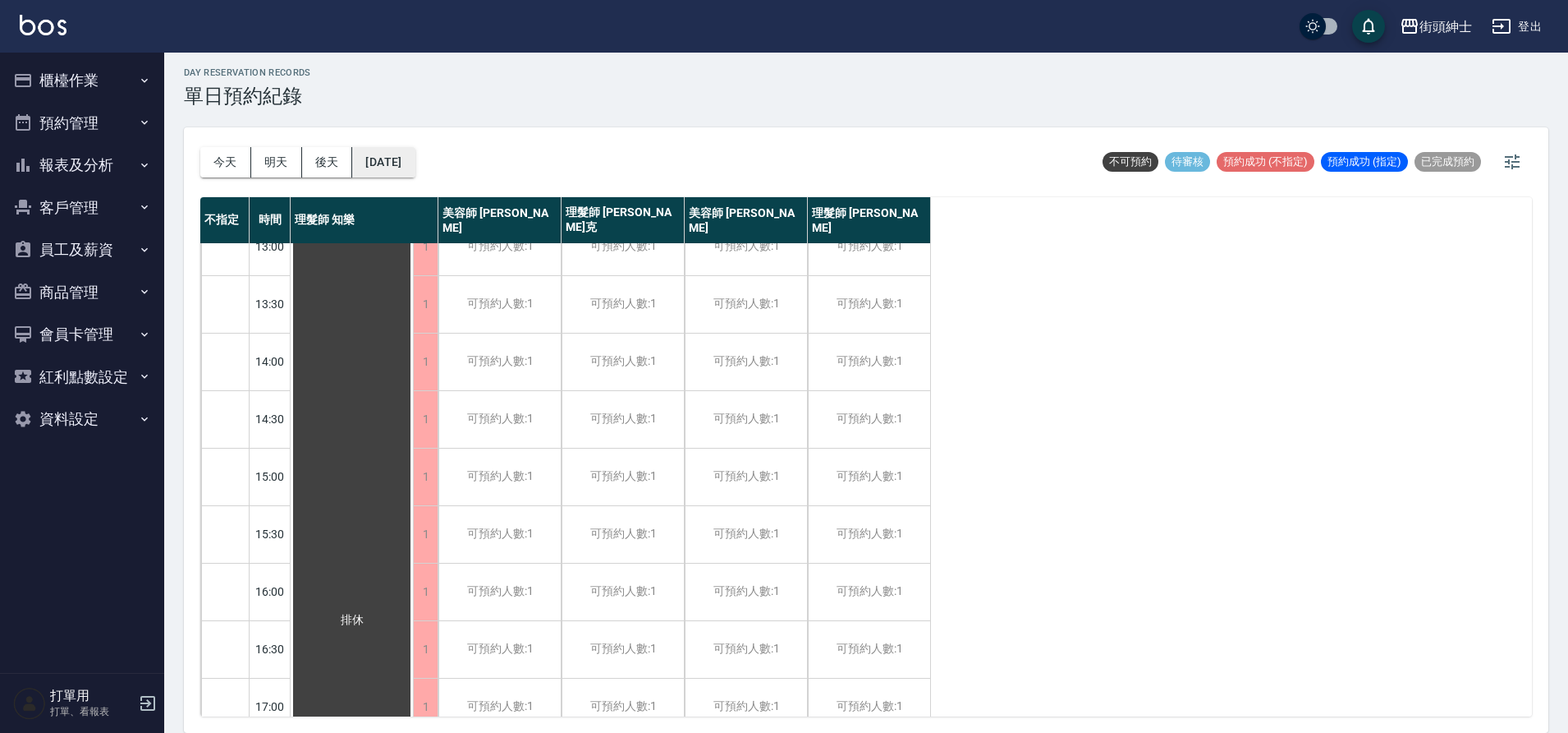
click at [415, 172] on button "2025/10/24" at bounding box center [383, 162] width 62 height 30
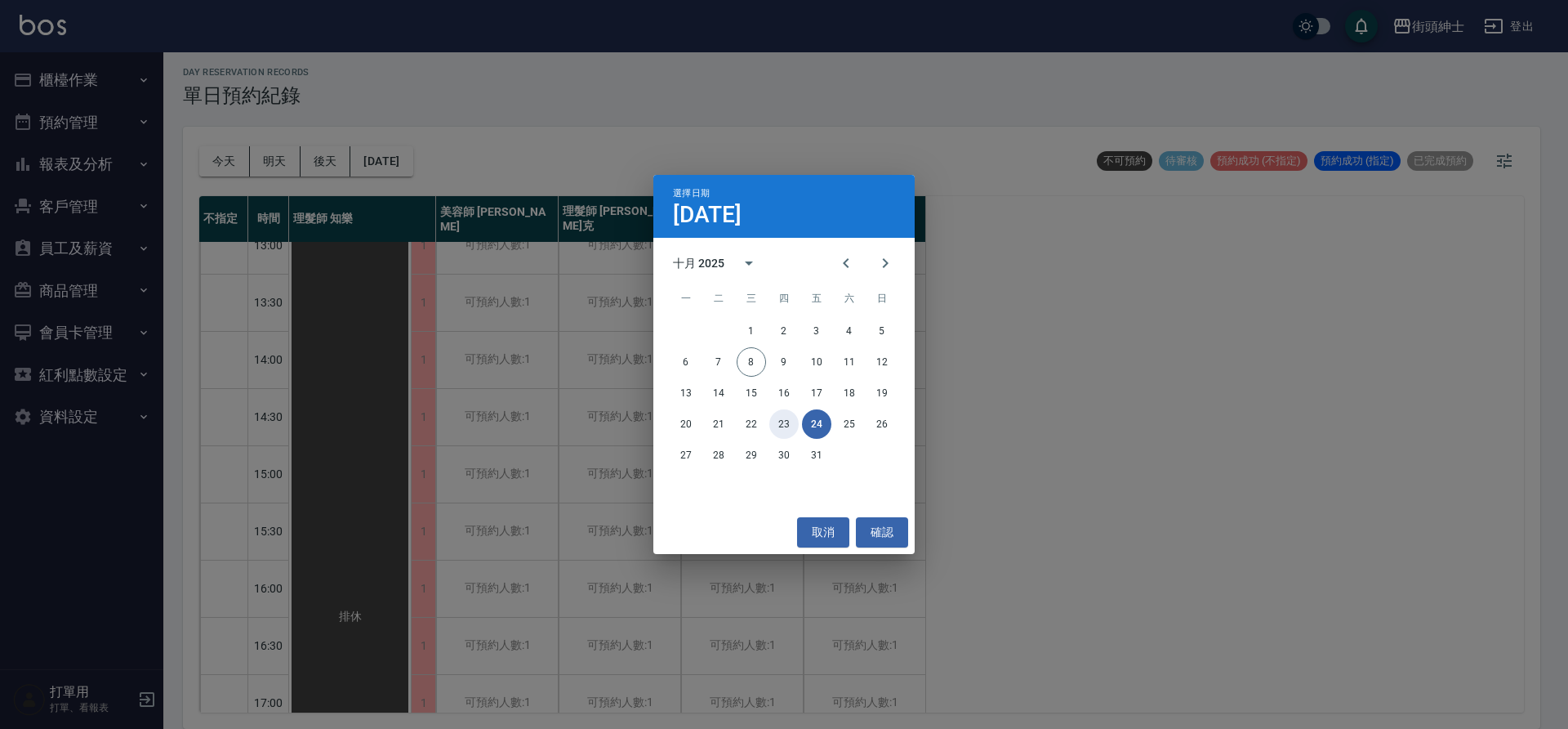
click at [796, 421] on button "23" at bounding box center [784, 423] width 29 height 29
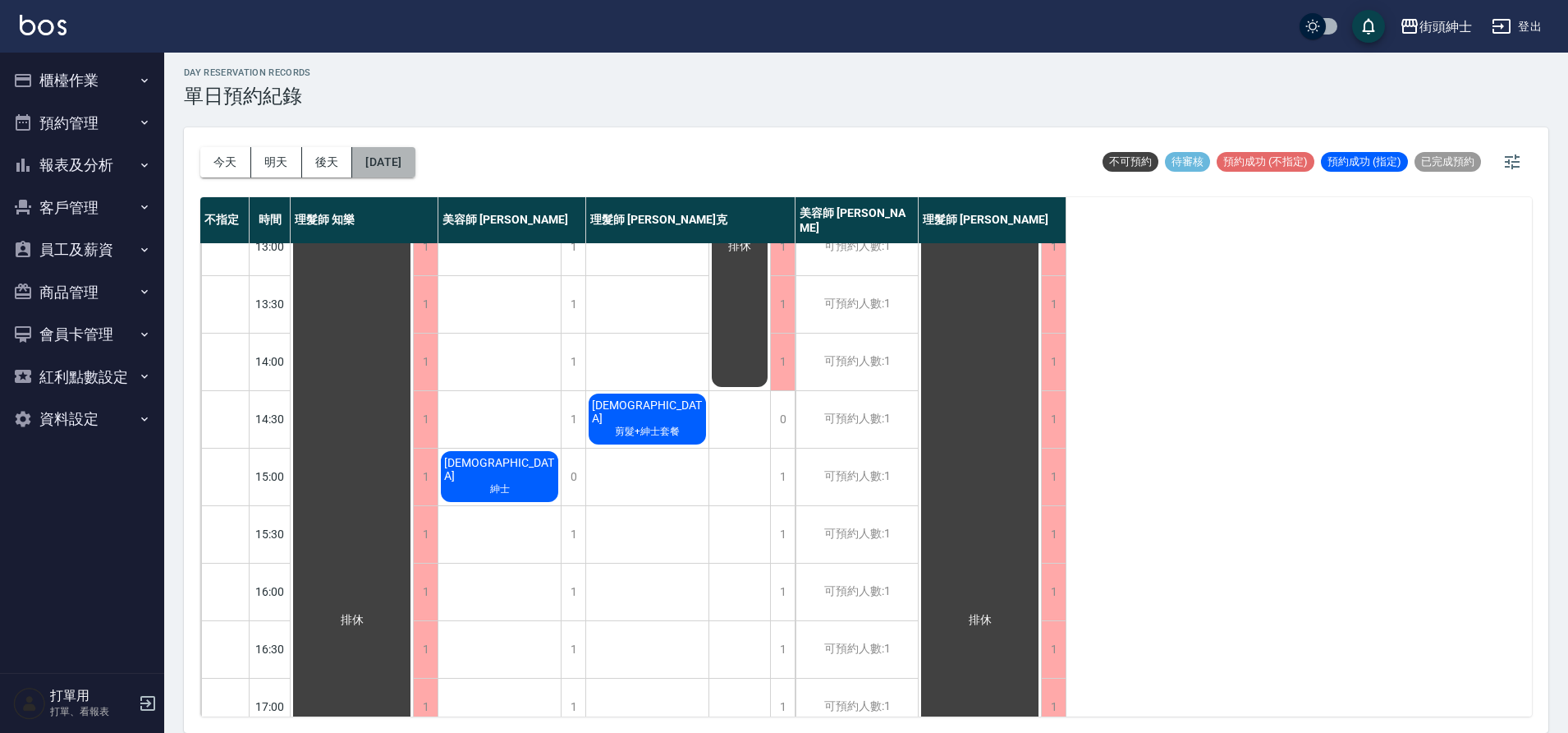
click at [398, 166] on button "2025/10/23" at bounding box center [383, 162] width 62 height 30
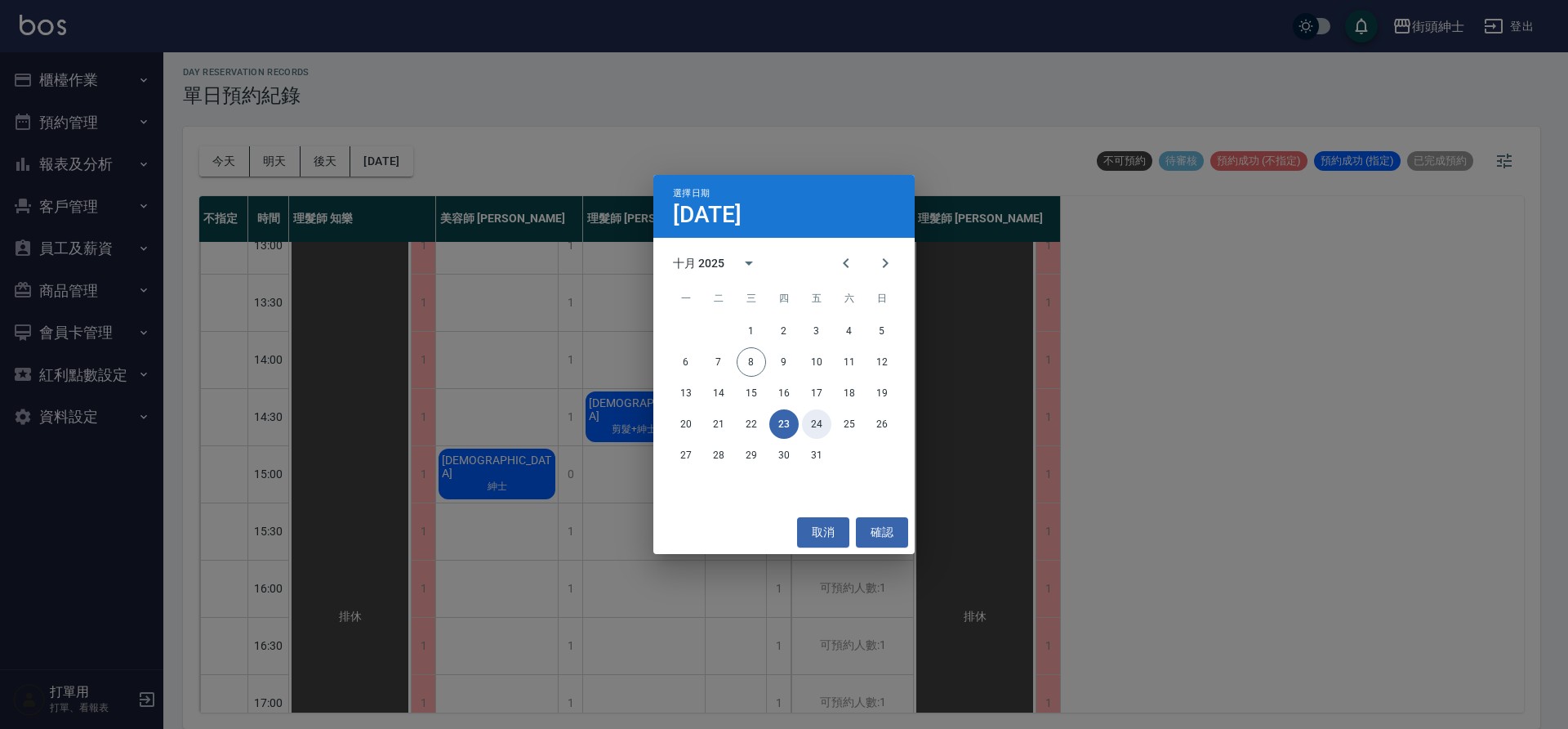
click at [817, 421] on button "24" at bounding box center [816, 423] width 29 height 29
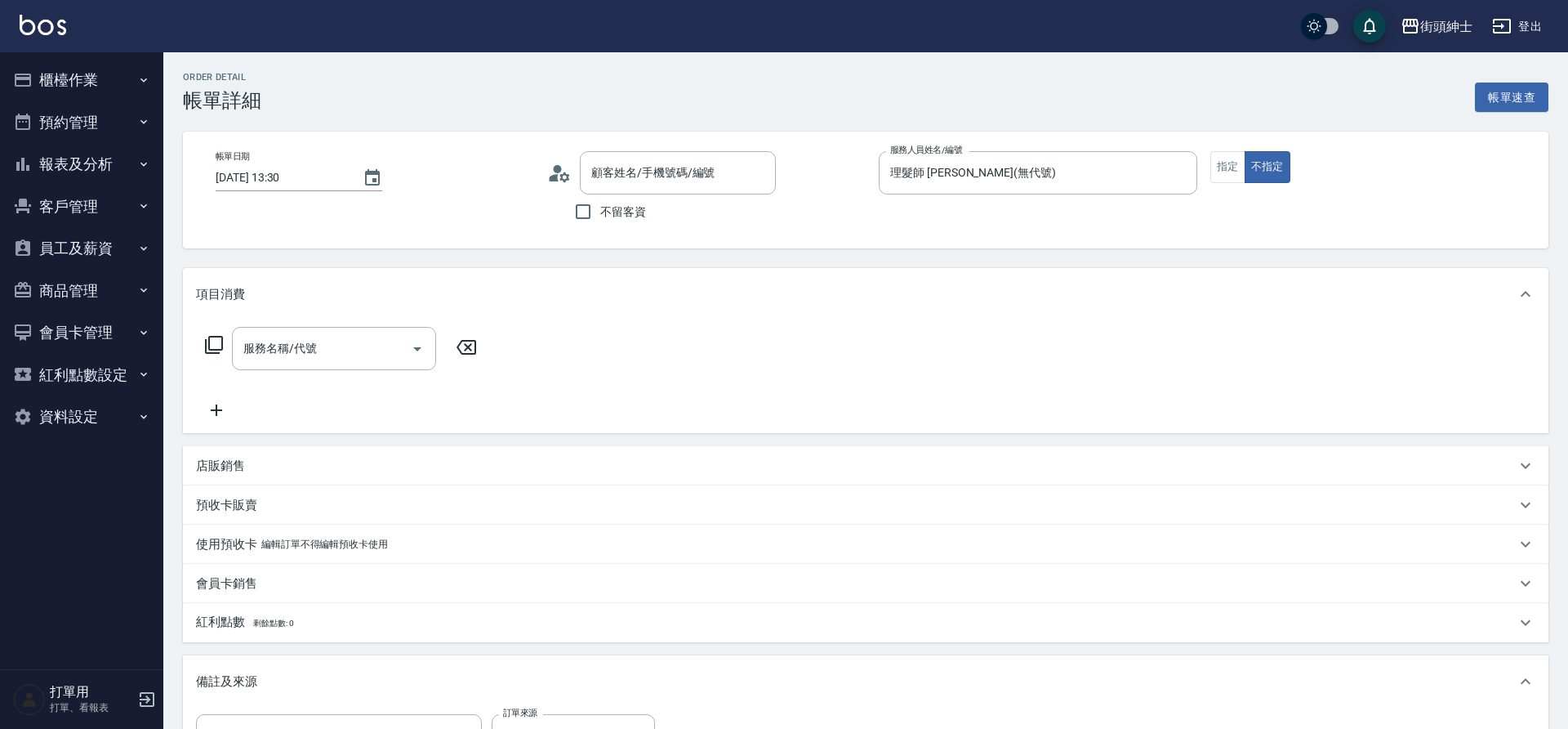
click at [389, 339] on input "服務名稱/代號" at bounding box center [322, 348] width 165 height 28
type input "郭汶睿/0909777320/null"
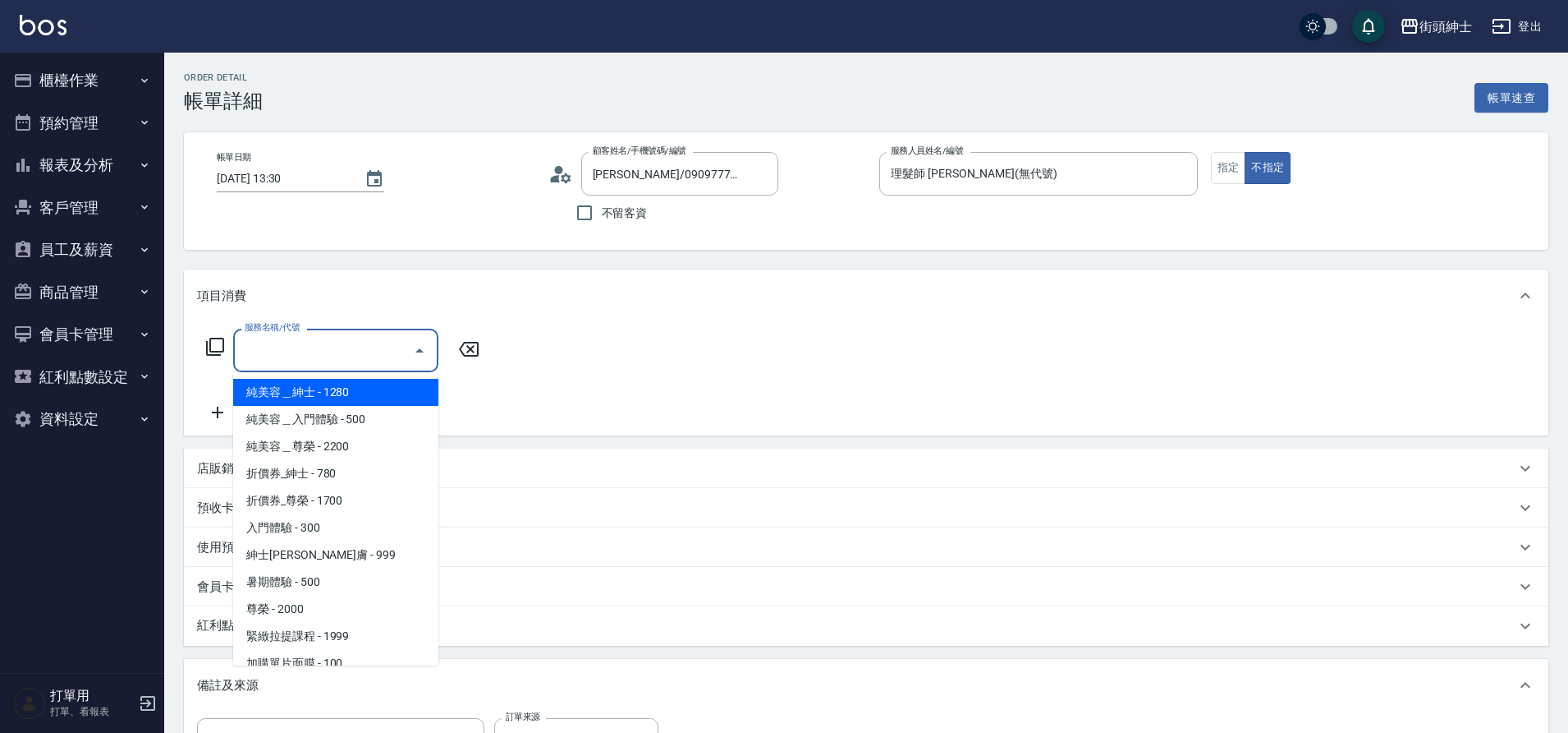
scroll to position [127, 0]
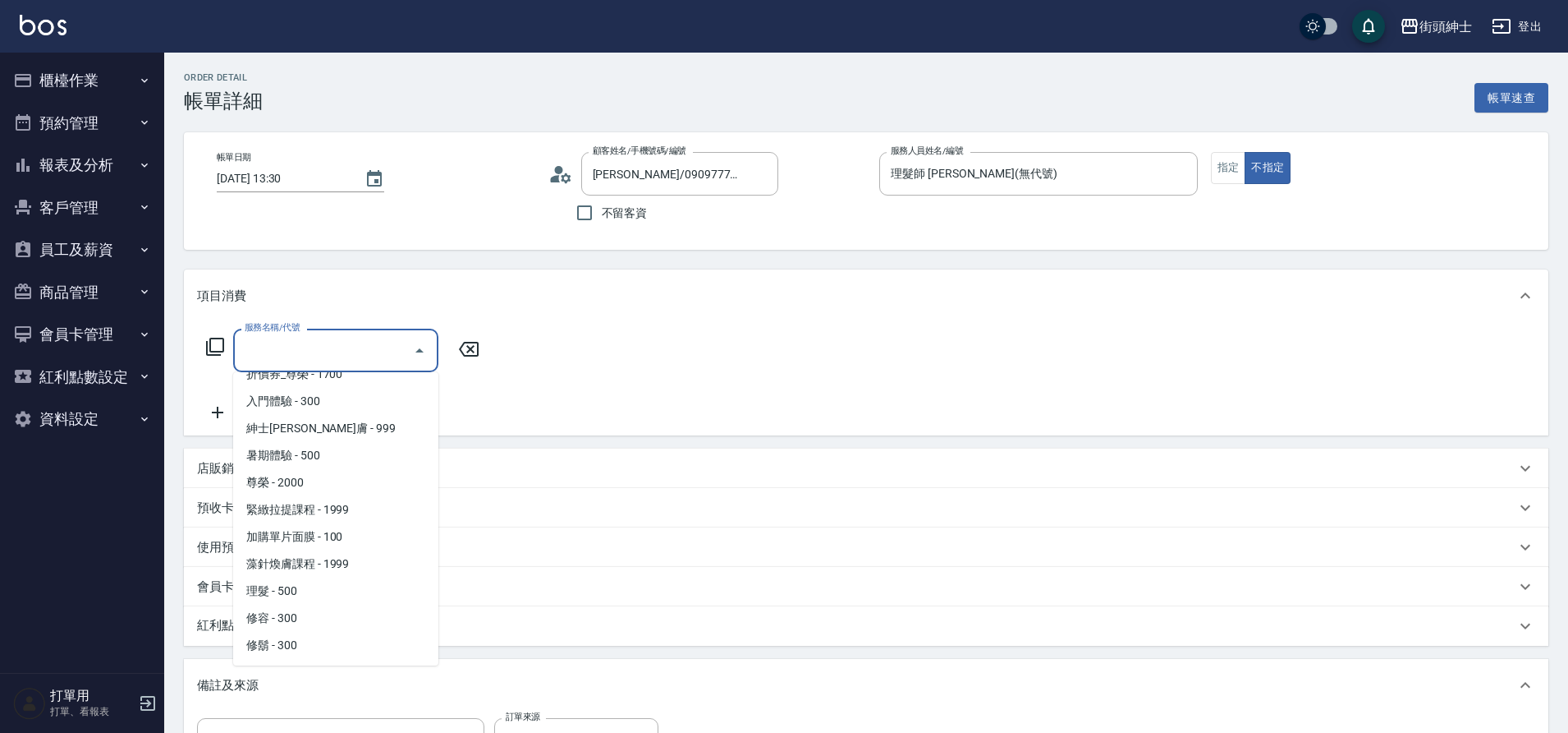
click at [300, 598] on span "理髮 - 500" at bounding box center [335, 590] width 205 height 27
type input "理髮(A02)"
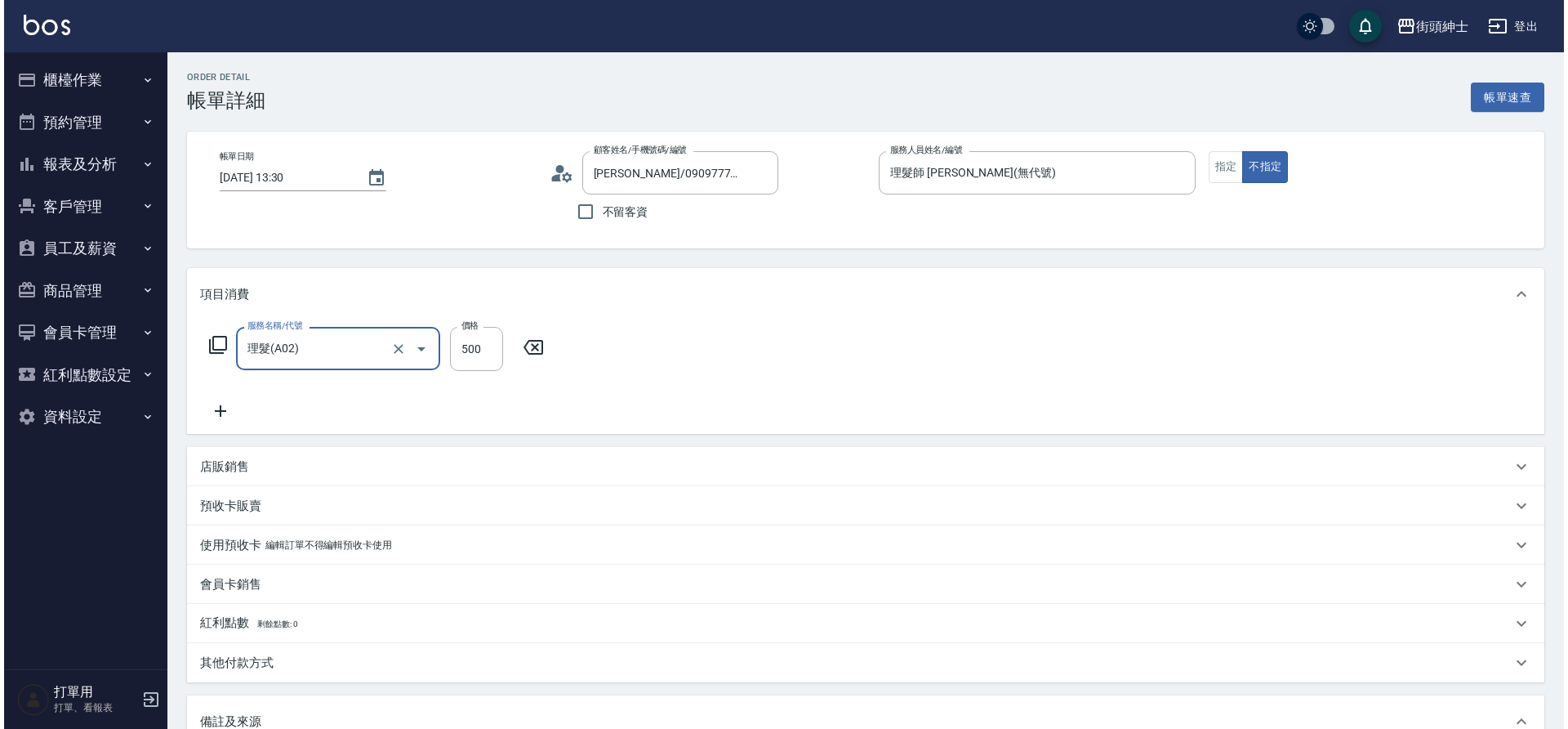
scroll to position [279, 0]
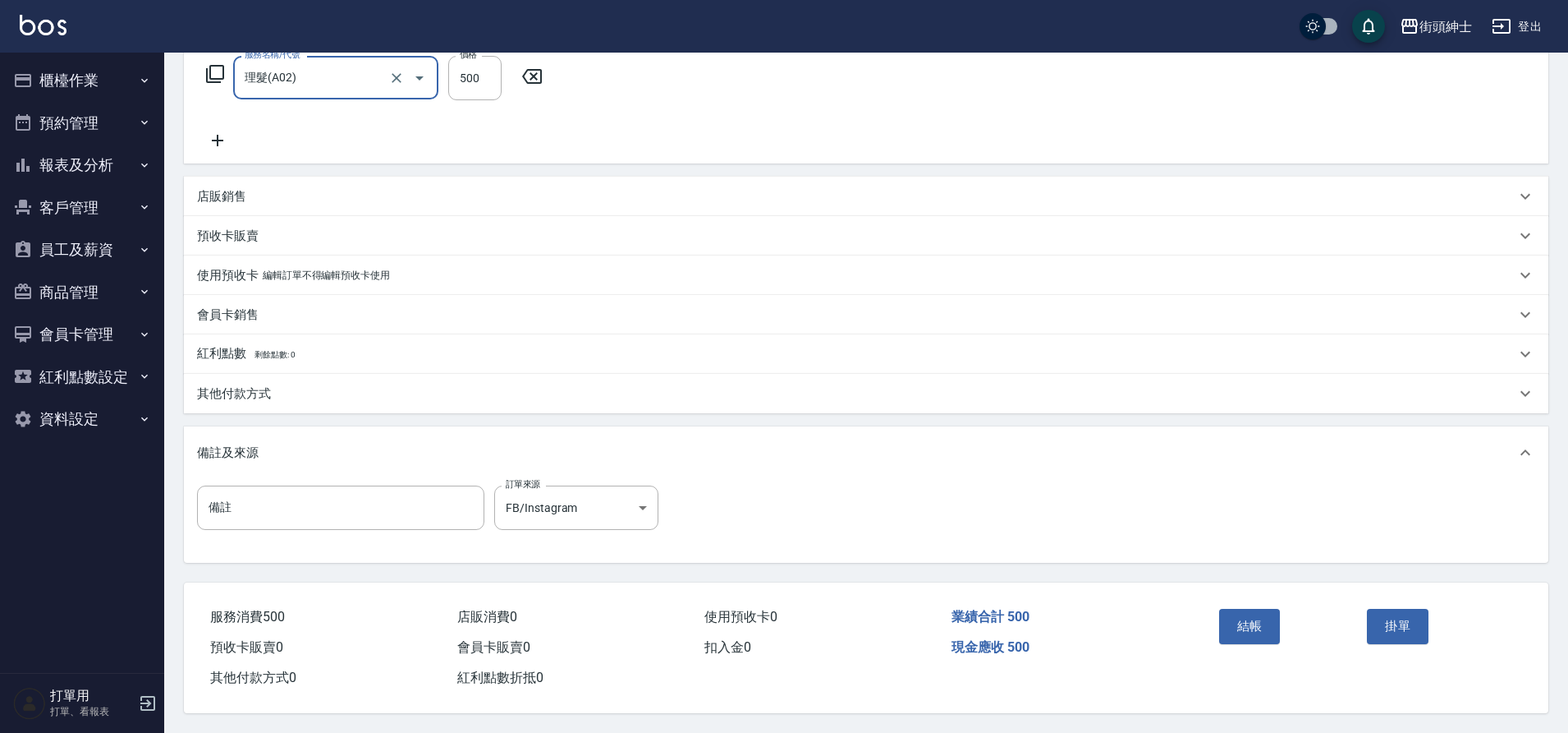
click at [1262, 628] on button "結帳" at bounding box center [1249, 626] width 62 height 35
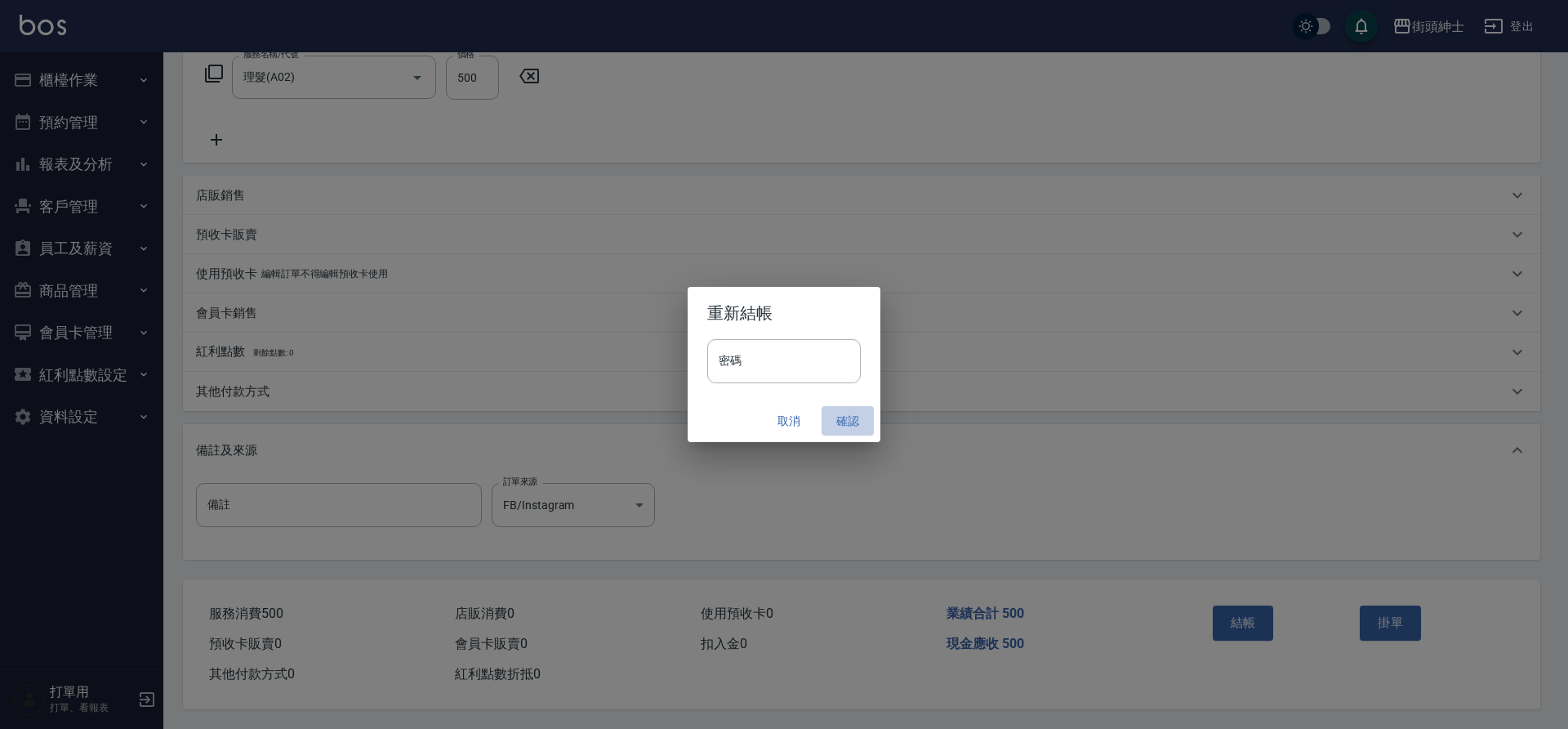
click at [835, 422] on button "確認" at bounding box center [848, 421] width 52 height 30
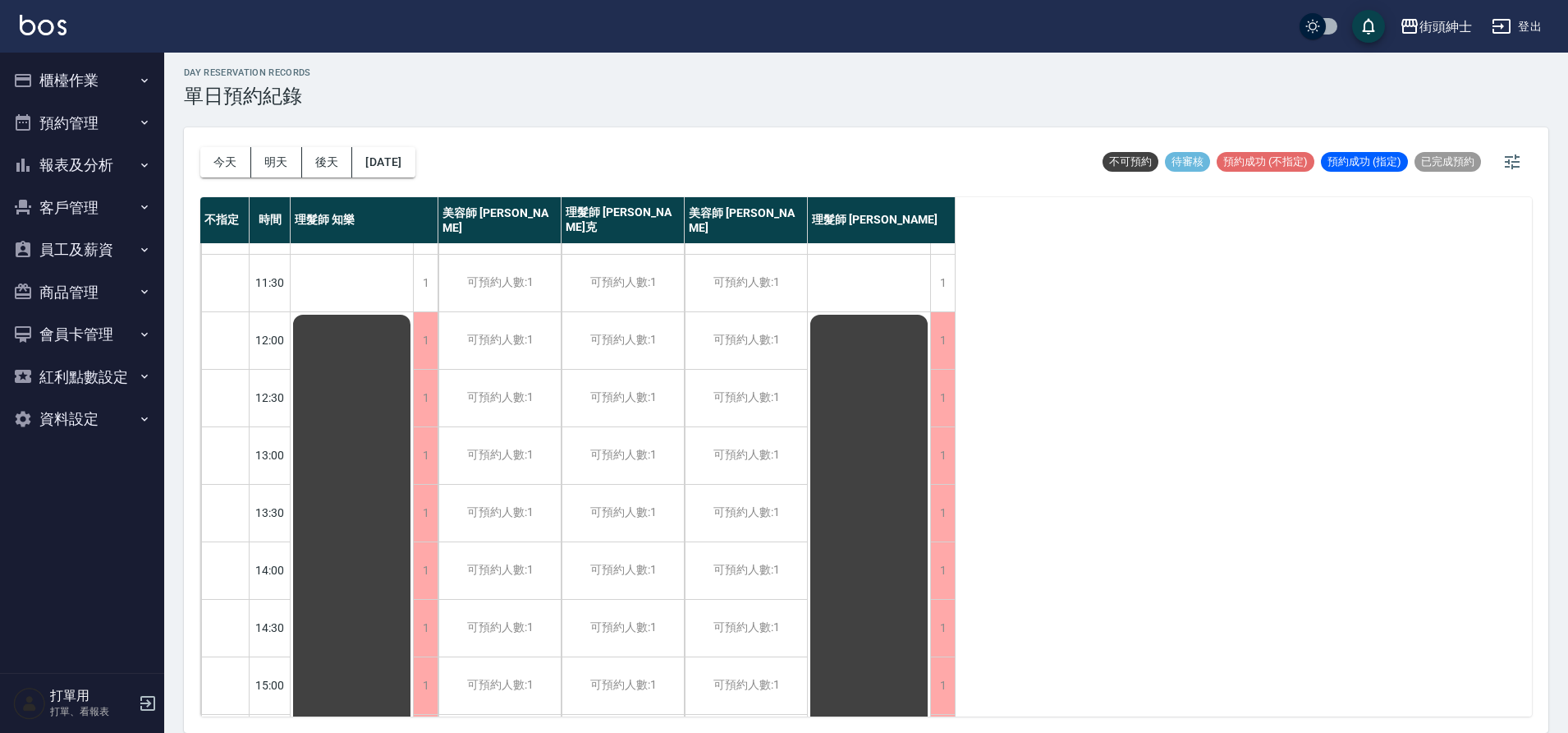
scroll to position [56, 0]
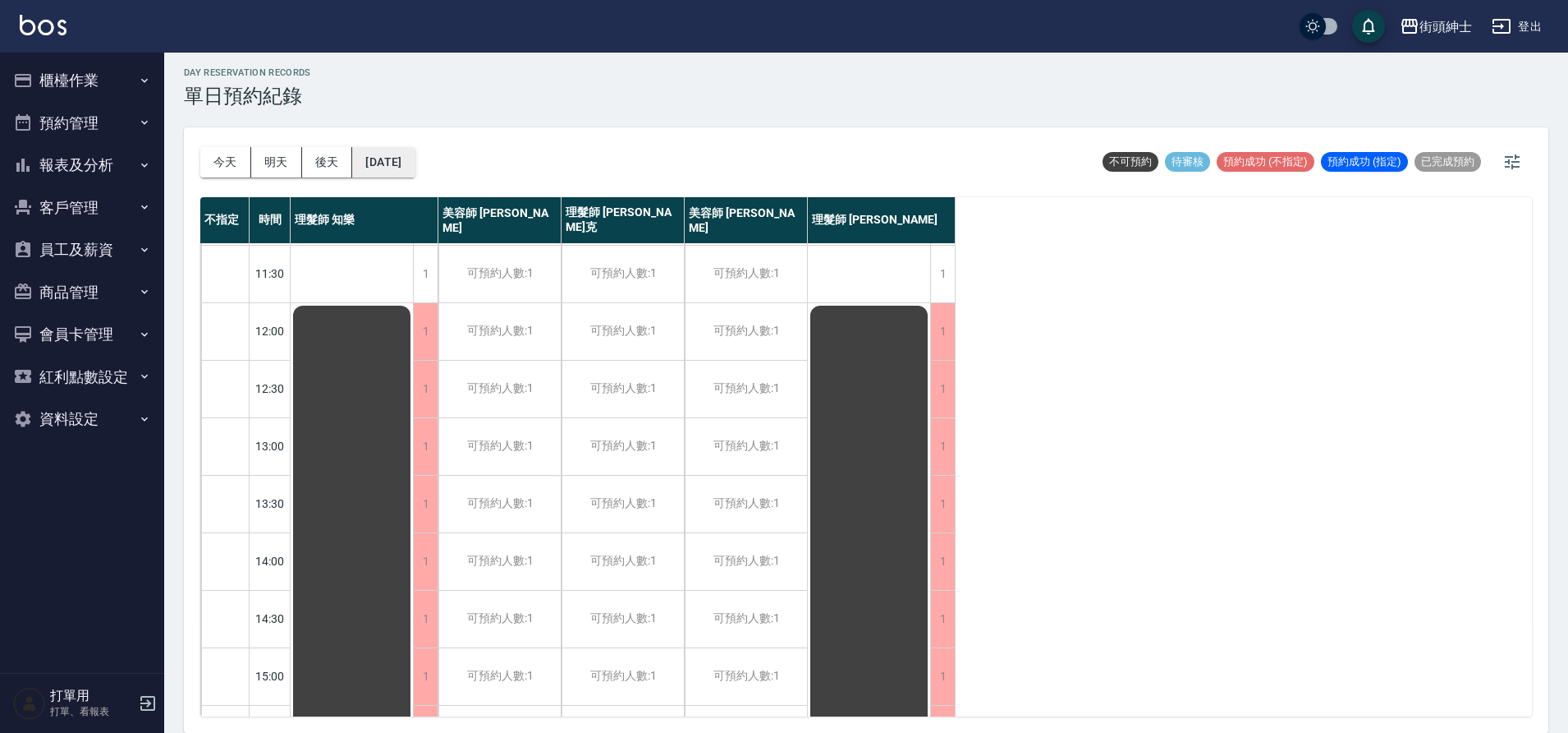
click at [415, 166] on button "[DATE]" at bounding box center [383, 162] width 62 height 30
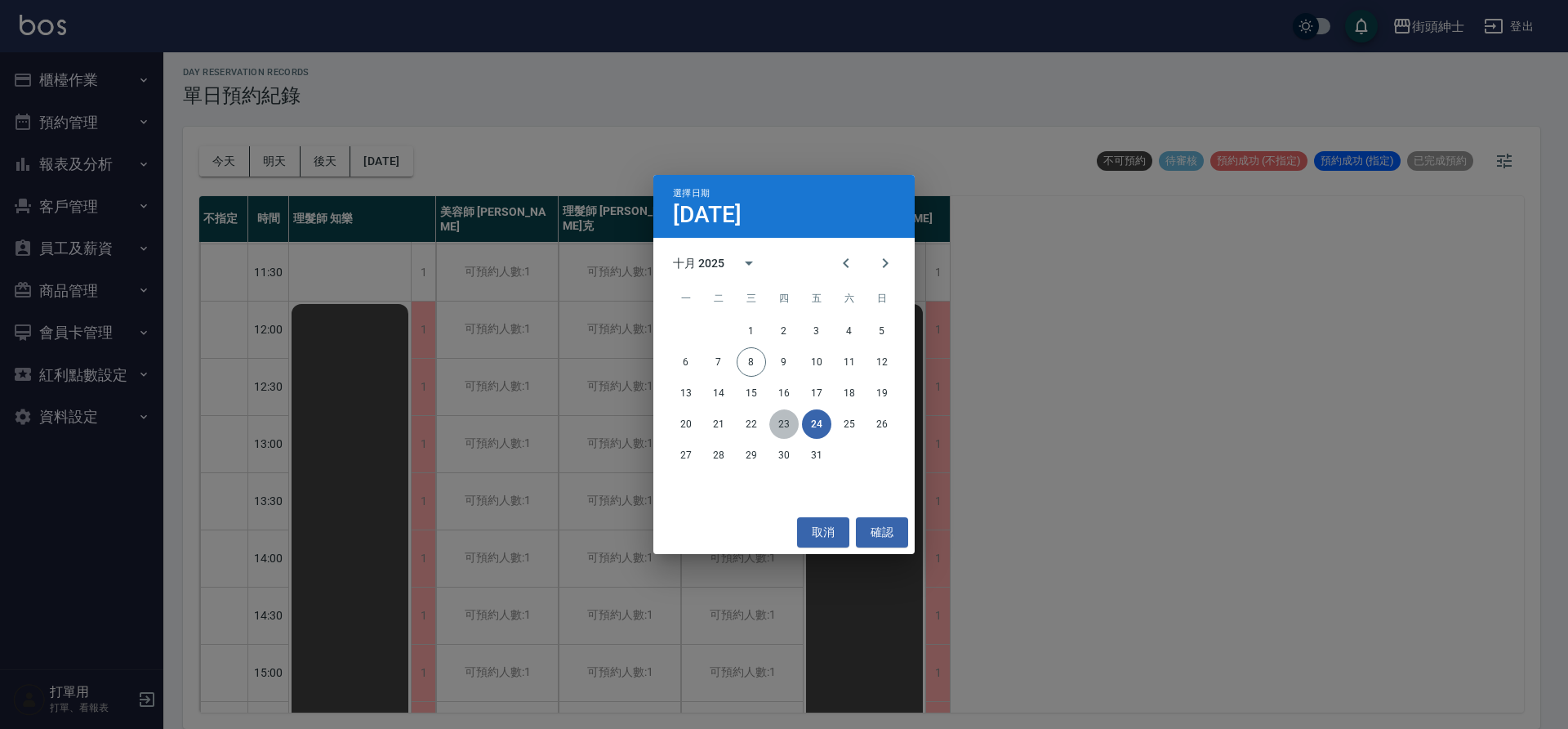
click at [793, 418] on button "23" at bounding box center [784, 423] width 29 height 29
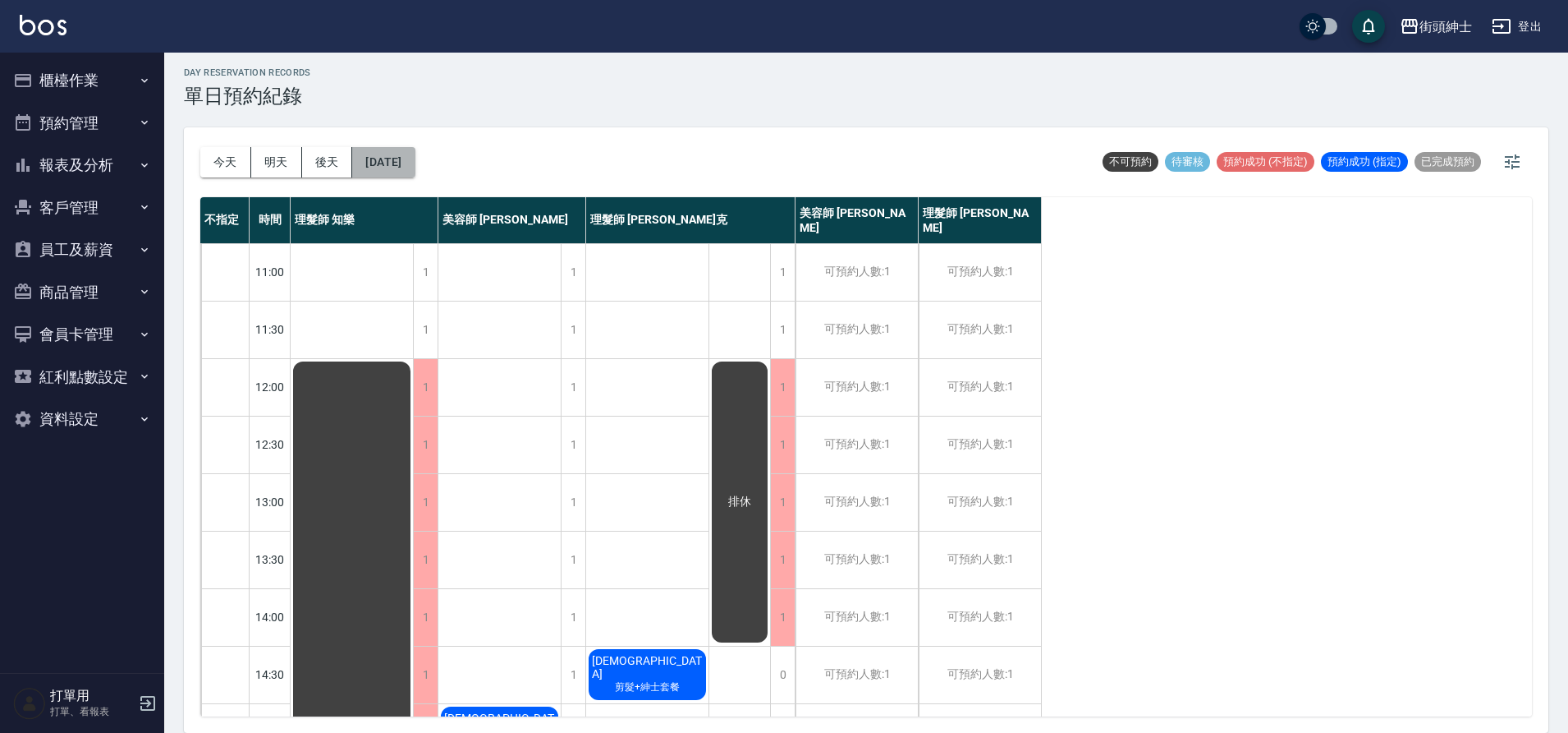
click at [415, 171] on button "[DATE]" at bounding box center [383, 162] width 62 height 30
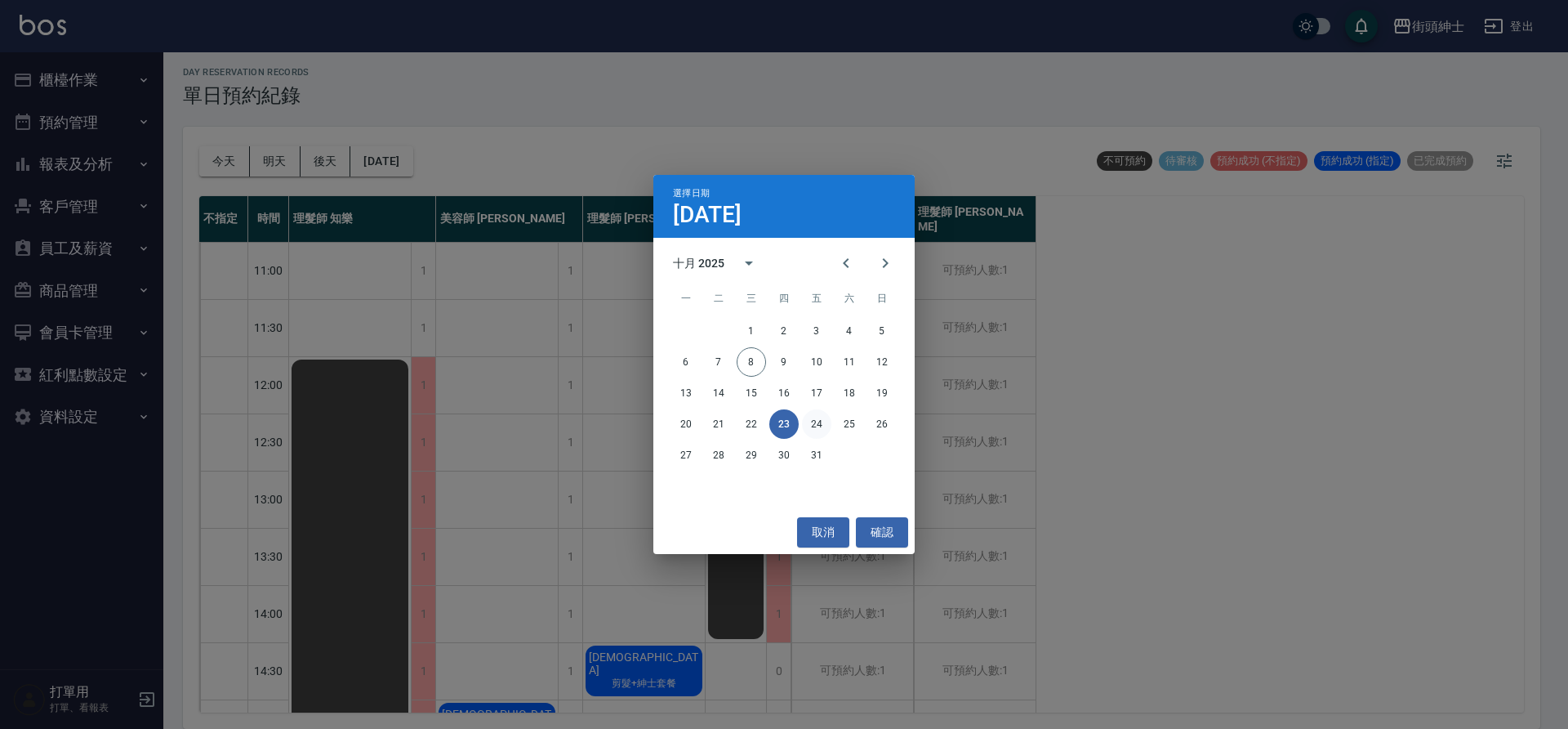
click at [815, 427] on button "24" at bounding box center [816, 423] width 29 height 29
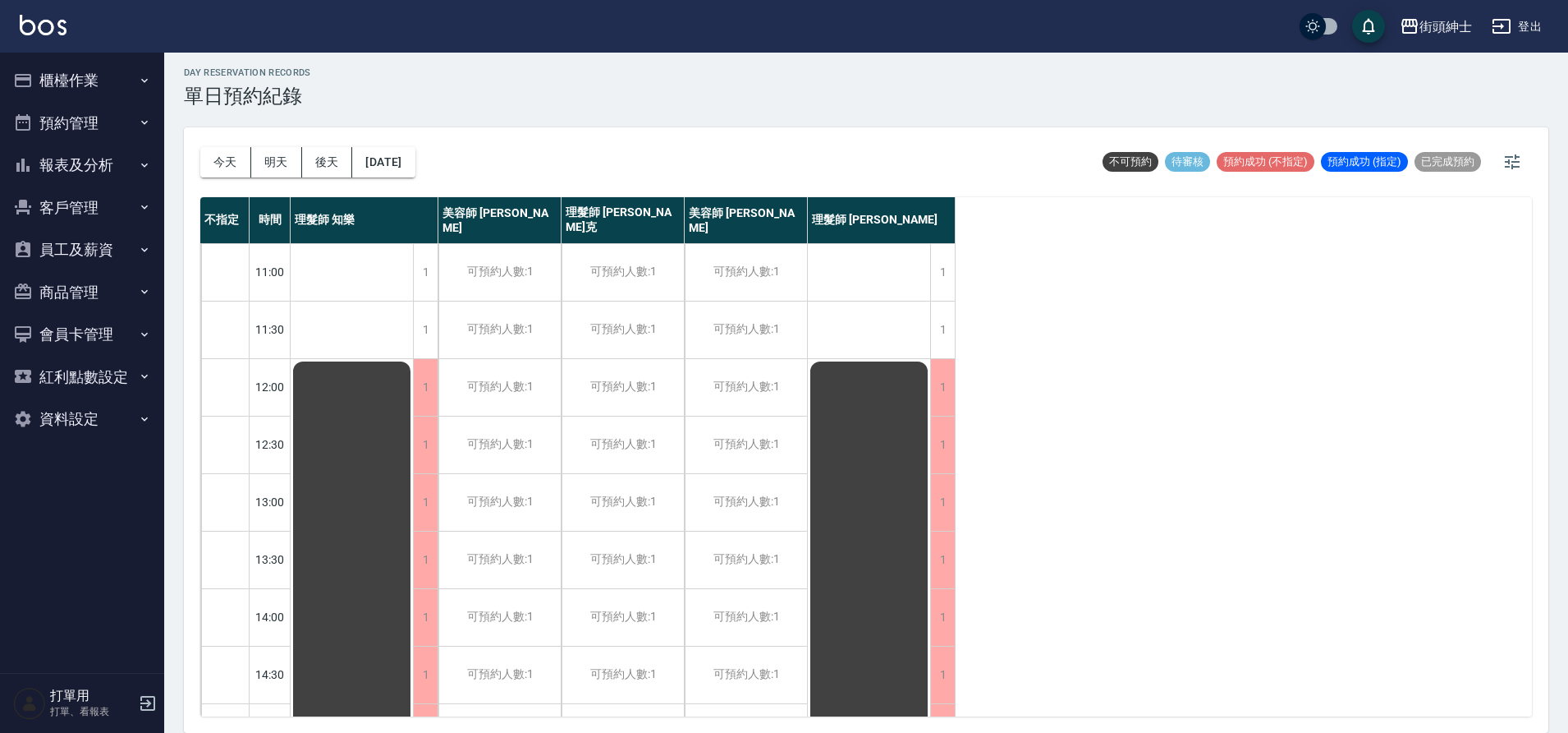
scroll to position [748, 0]
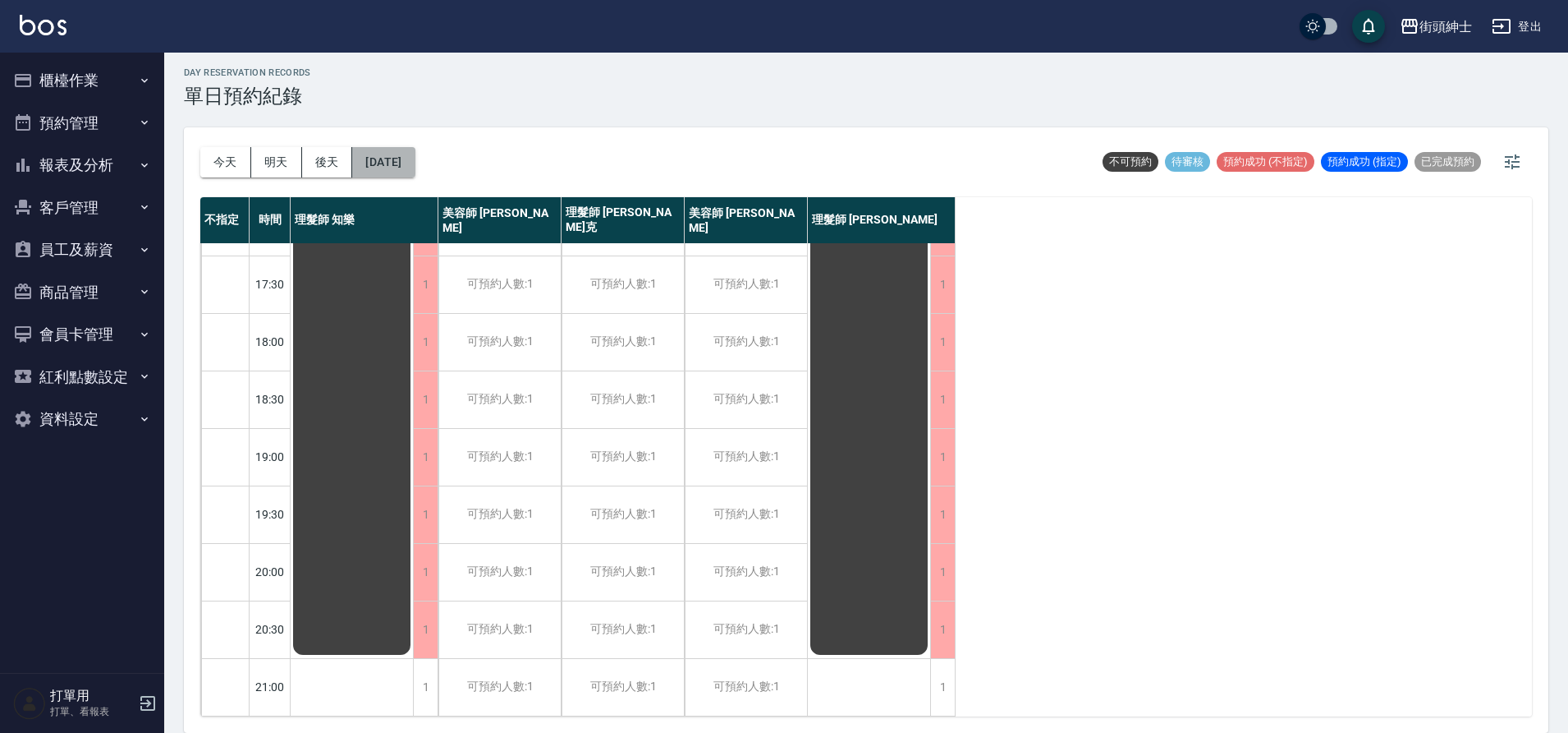
click at [415, 176] on button "2025/10/24" at bounding box center [383, 162] width 62 height 30
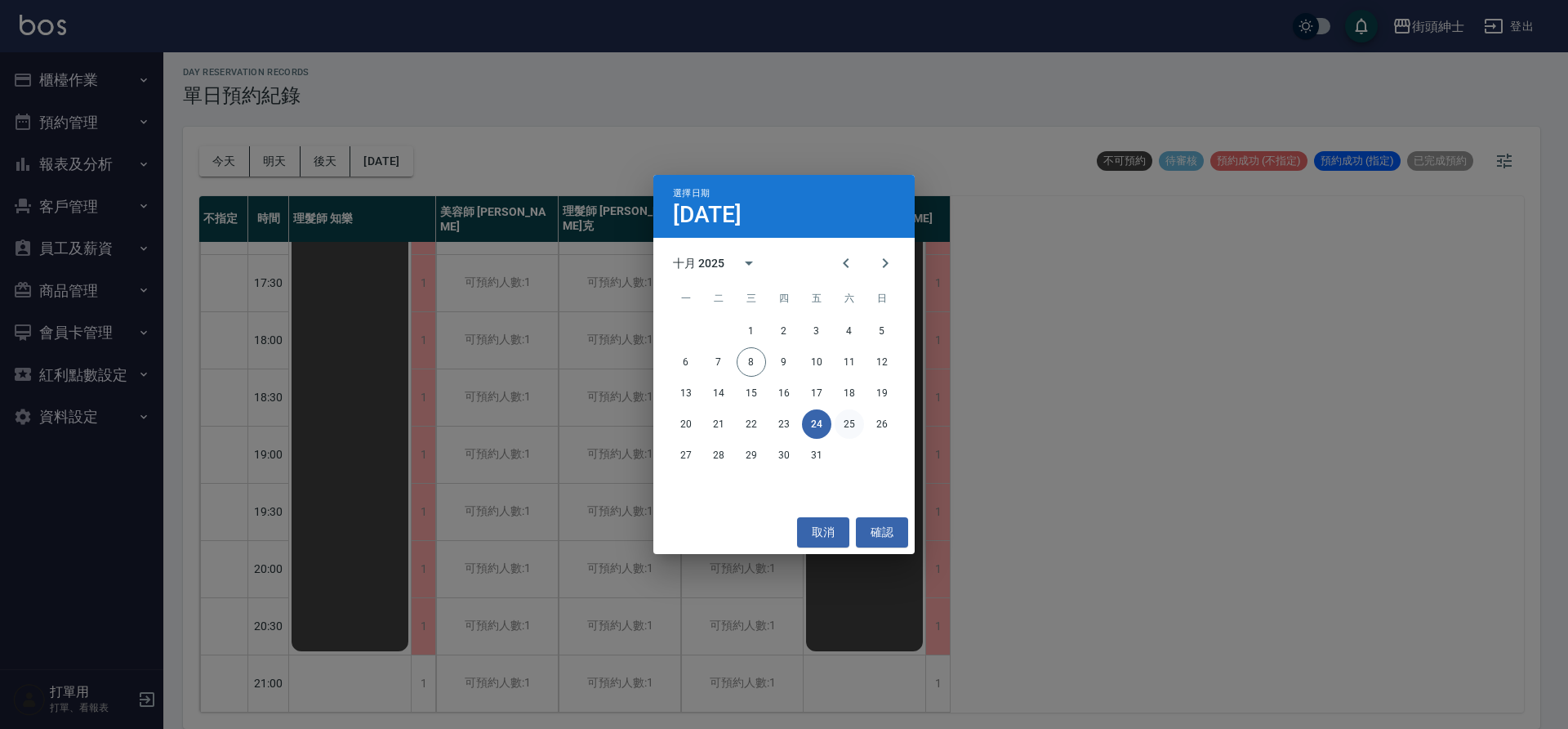
click at [848, 432] on button "25" at bounding box center [849, 423] width 29 height 29
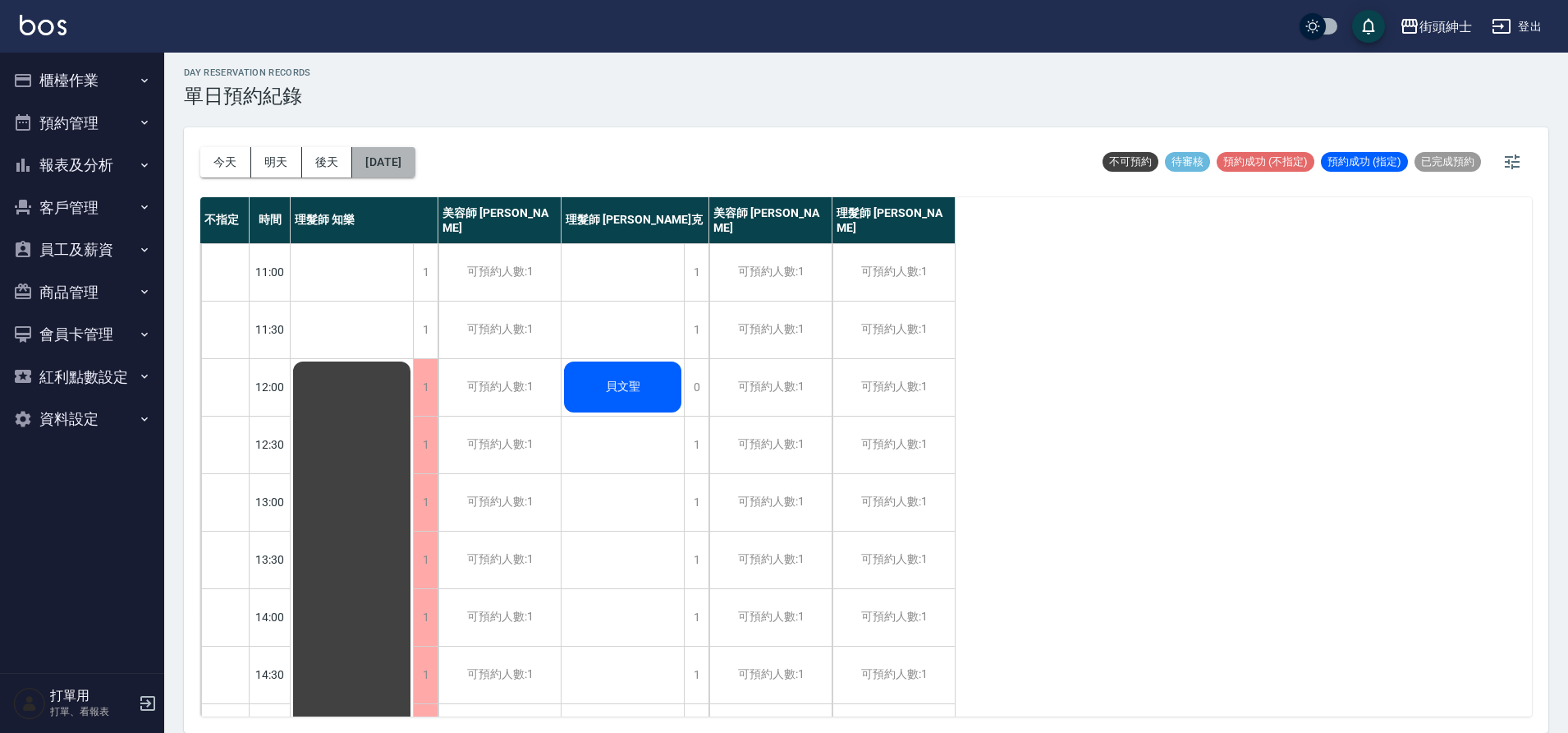
click at [410, 159] on button "2025/10/25" at bounding box center [383, 162] width 62 height 30
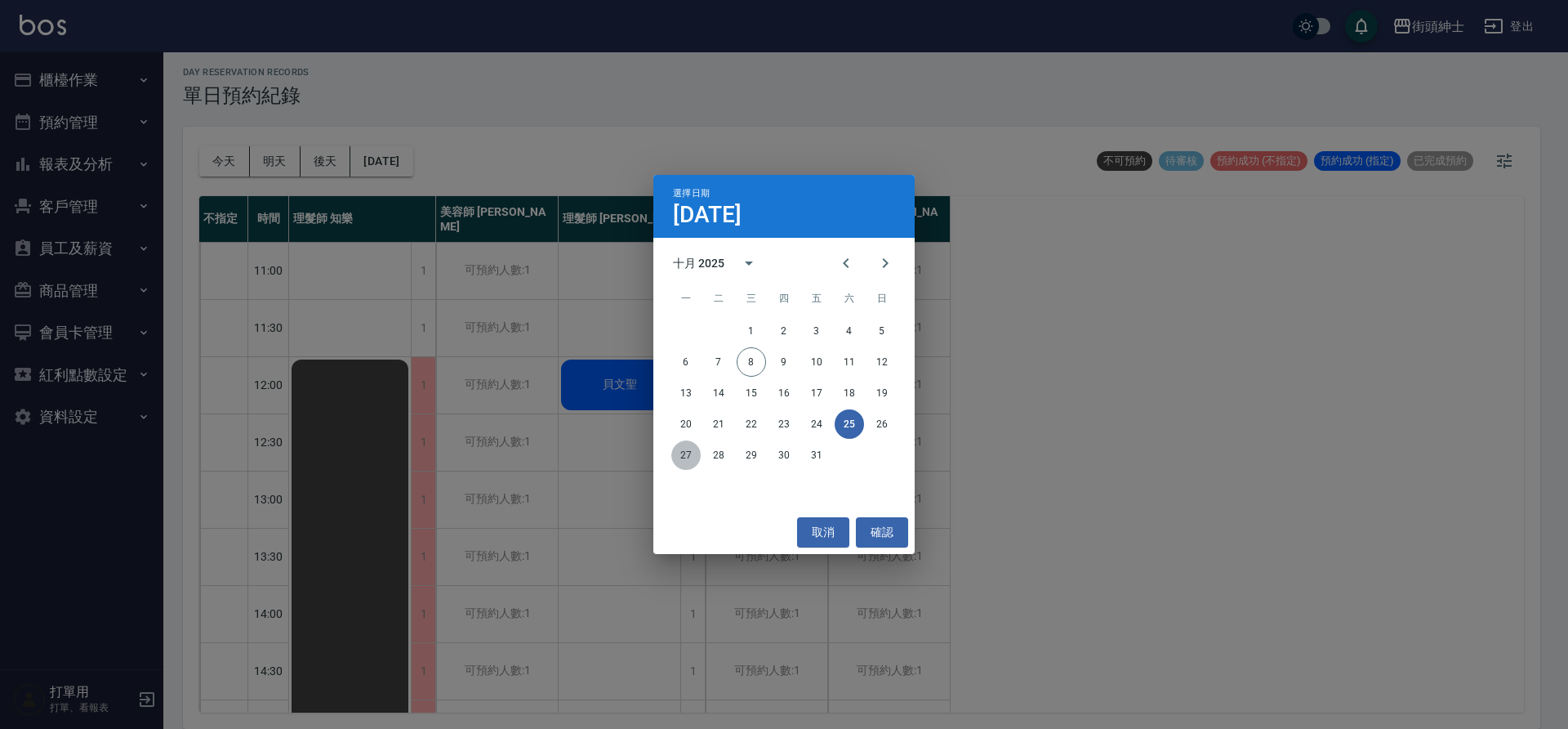
click at [677, 452] on button "27" at bounding box center [686, 455] width 29 height 29
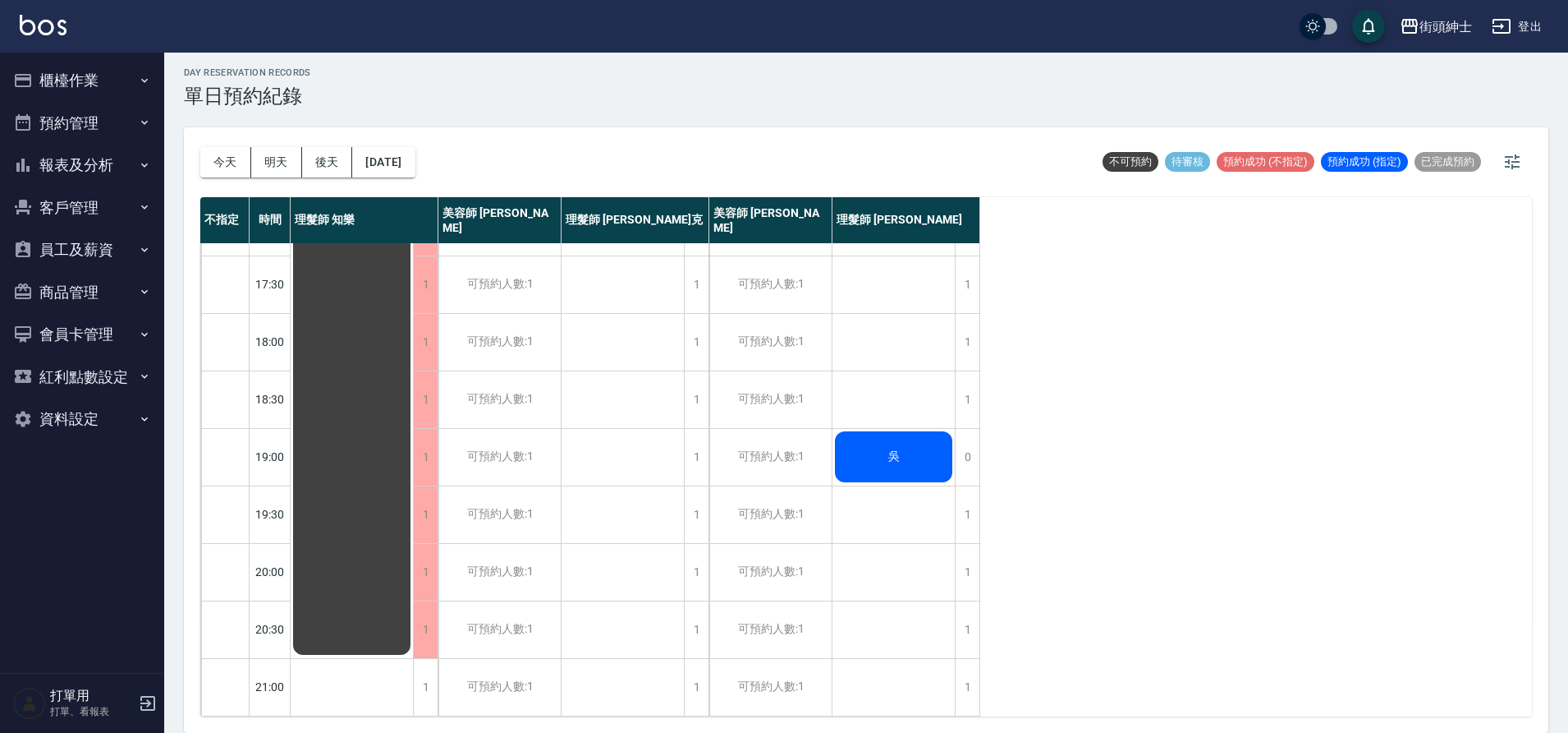
scroll to position [748, 0]
click at [415, 161] on button "2025/10/27" at bounding box center [383, 162] width 62 height 30
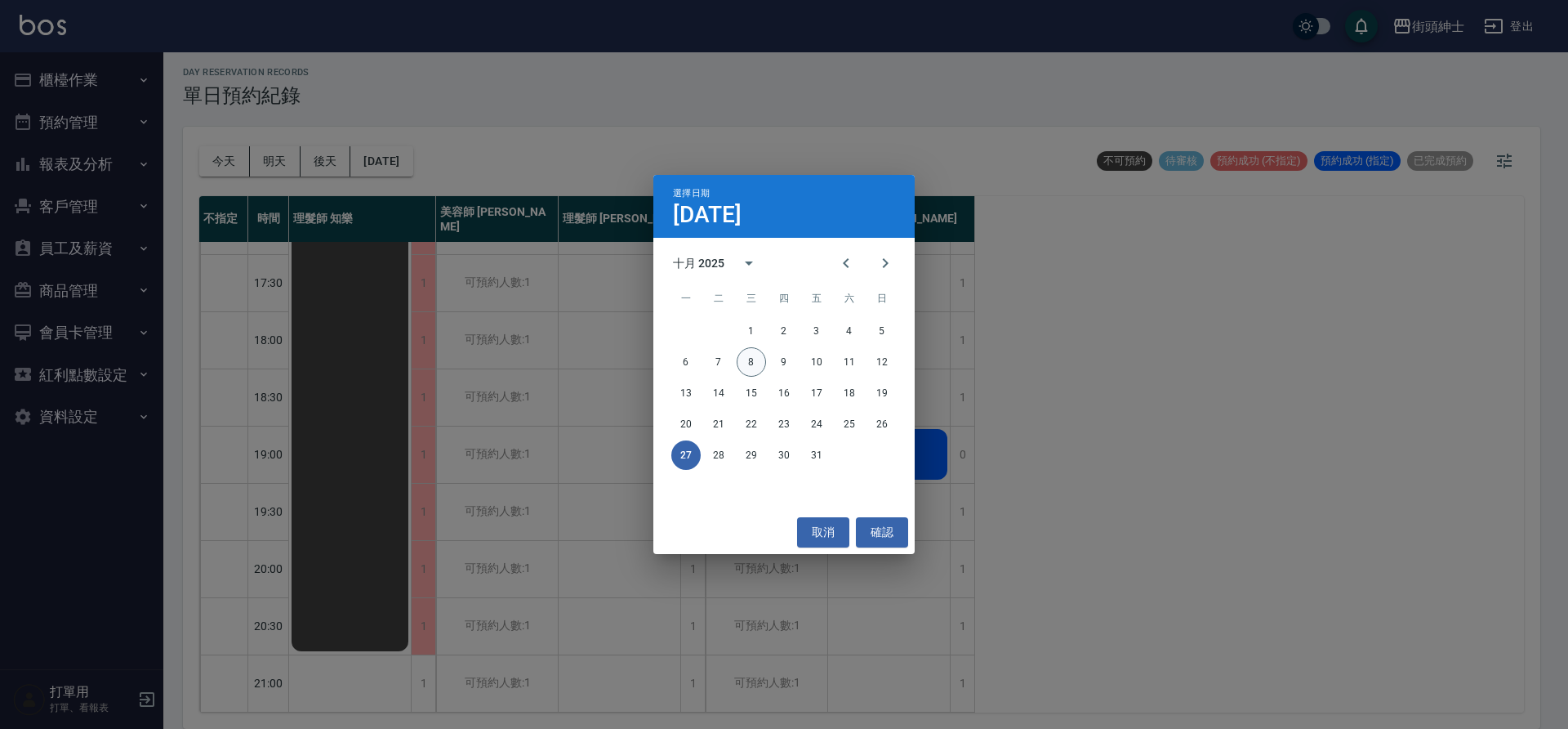
click at [760, 363] on button "8" at bounding box center [752, 362] width 29 height 29
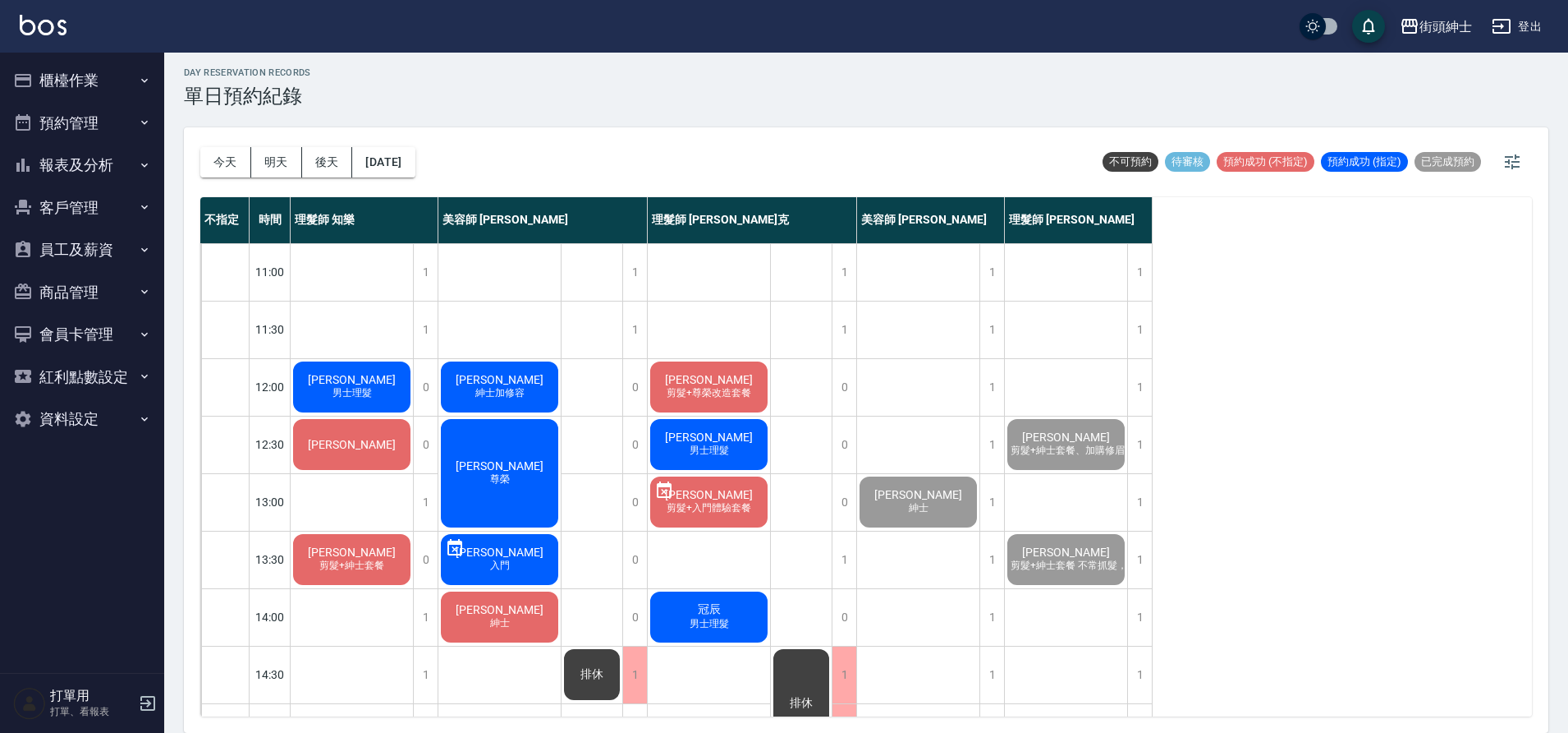
scroll to position [339, 0]
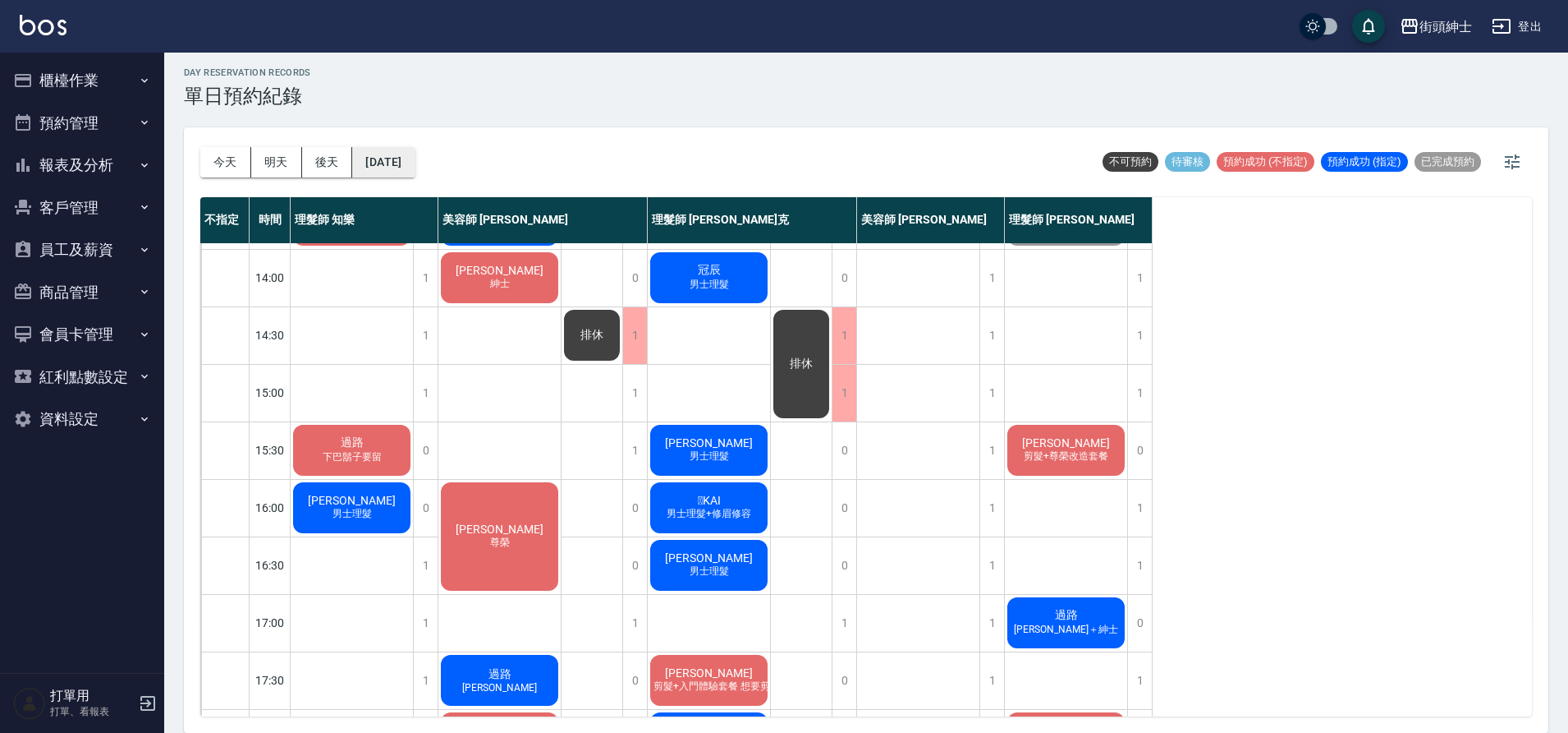
click at [407, 161] on button "2025/10/08" at bounding box center [383, 162] width 62 height 30
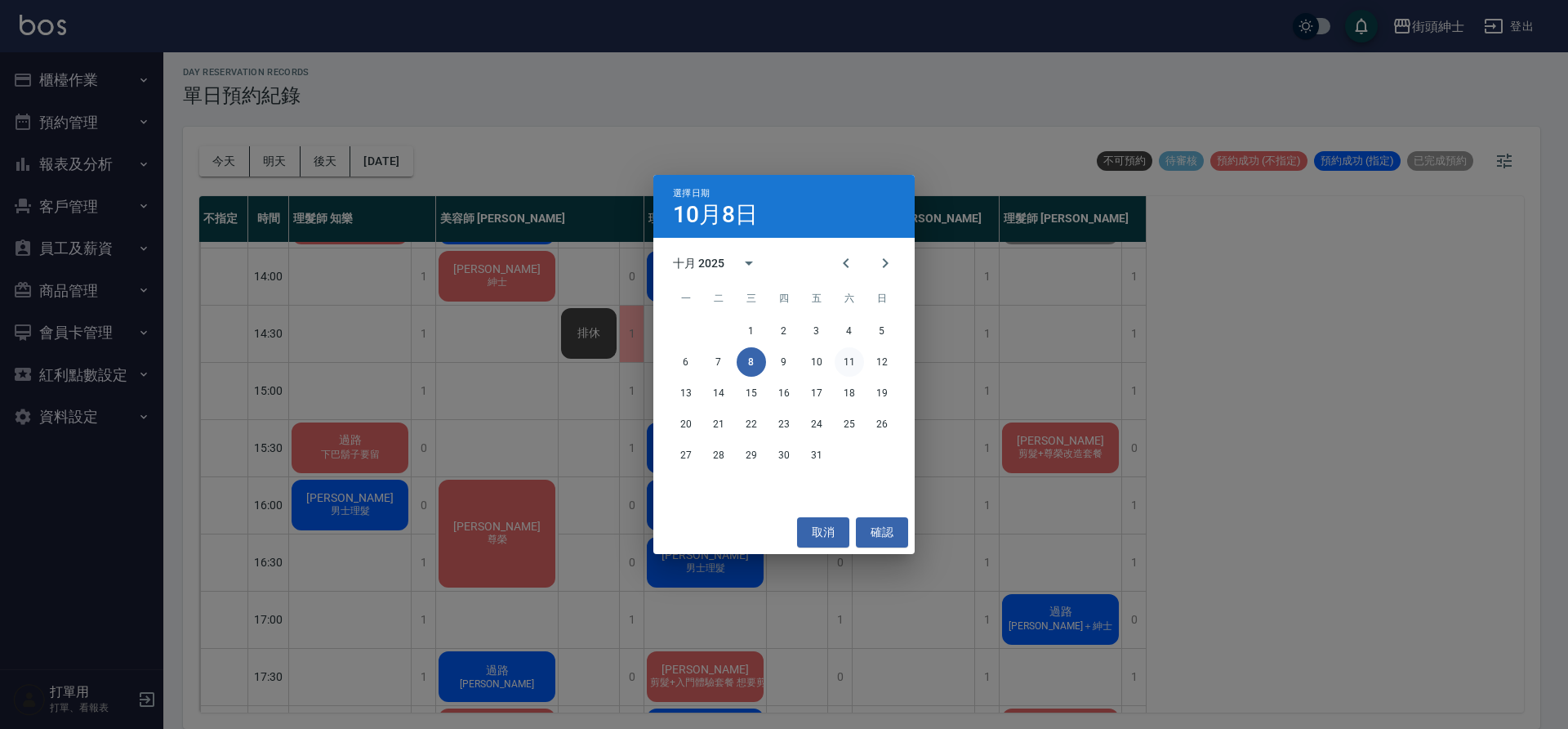
click at [852, 362] on button "11" at bounding box center [849, 362] width 29 height 29
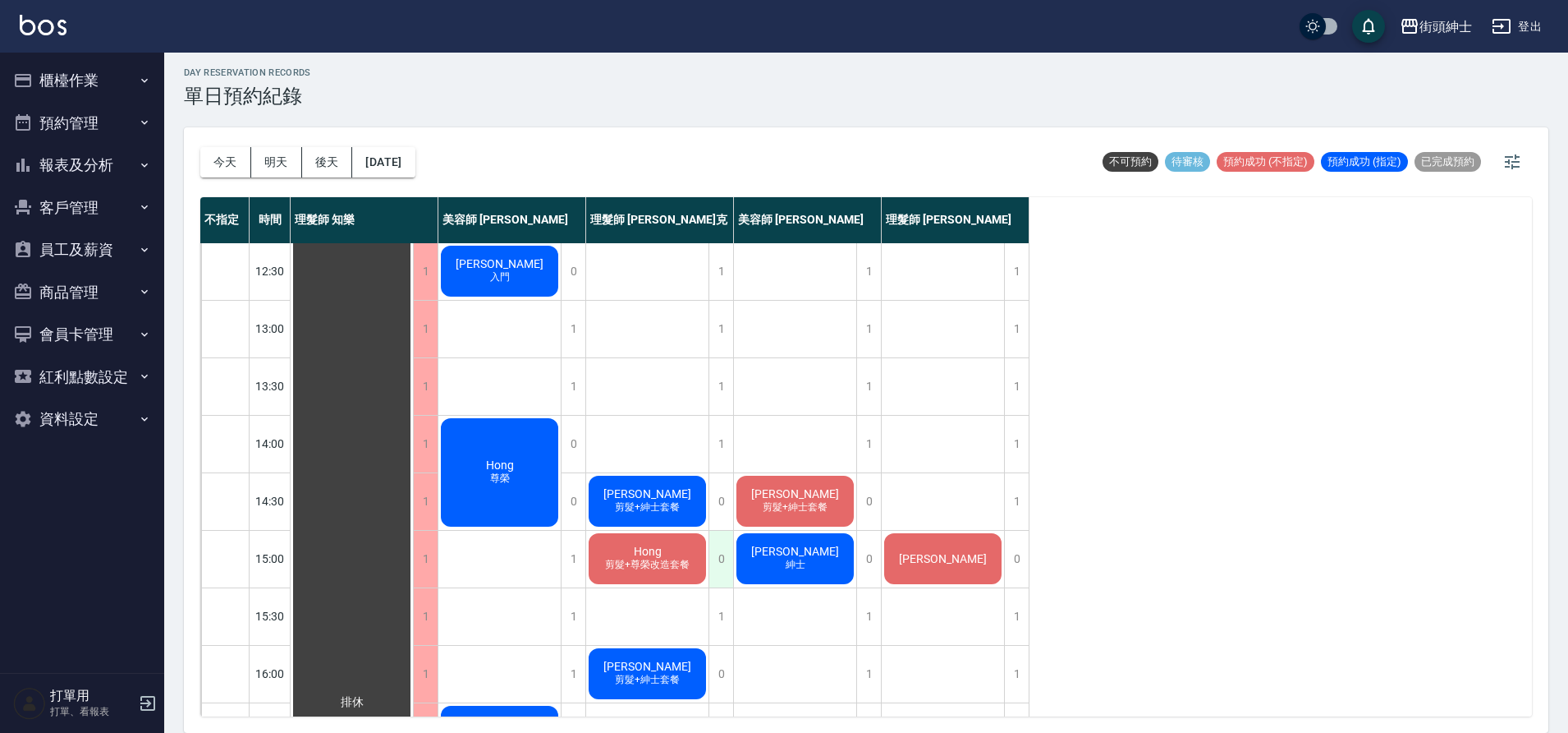
scroll to position [173, 0]
click at [723, 329] on div "1" at bounding box center [721, 330] width 25 height 57
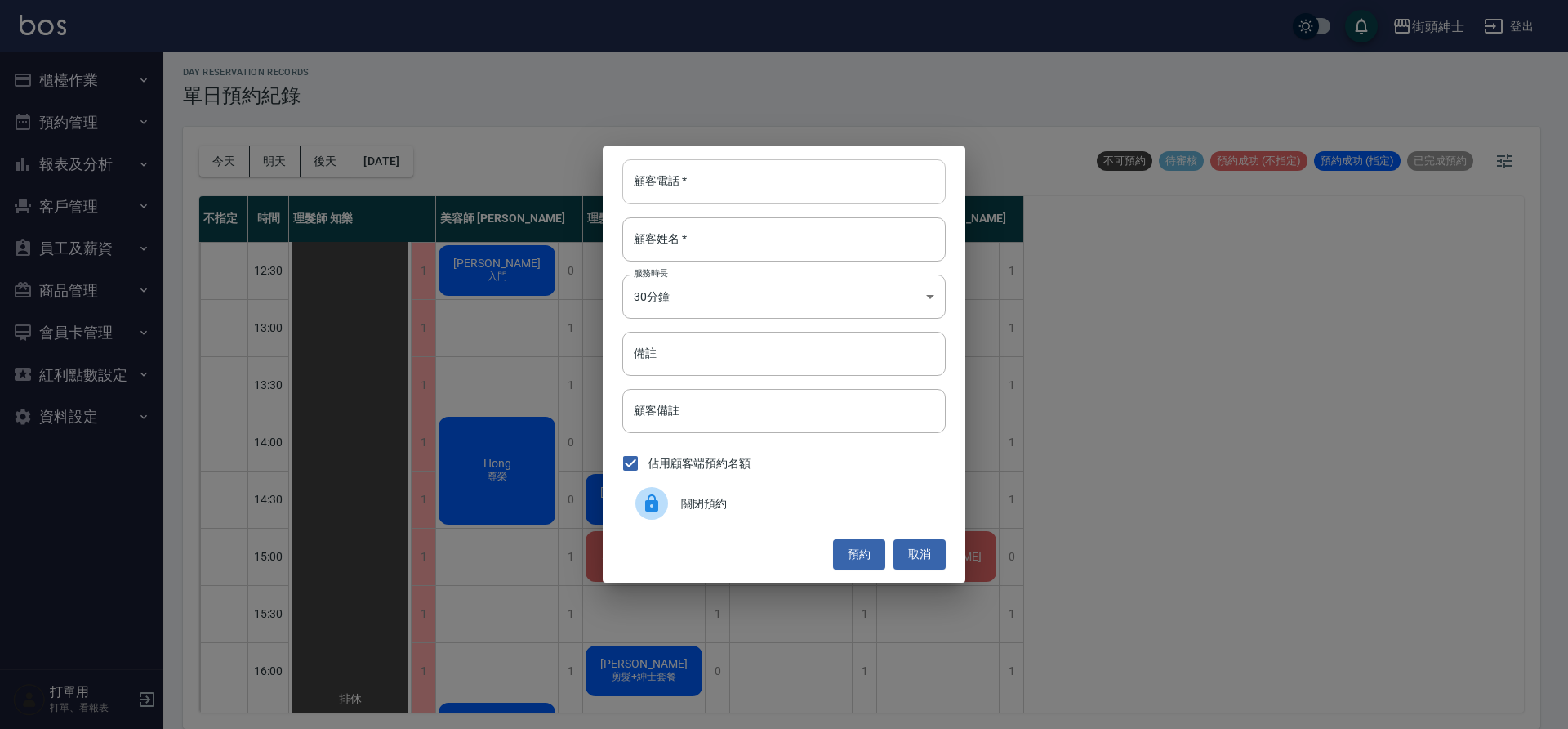
click at [736, 192] on input "顧客電話   *" at bounding box center [784, 181] width 324 height 44
type input "０"
drag, startPoint x: 779, startPoint y: 171, endPoint x: 722, endPoint y: 181, distance: 57.9
click at [726, 181] on input "0958550725" at bounding box center [784, 181] width 324 height 44
type input "0958550725"
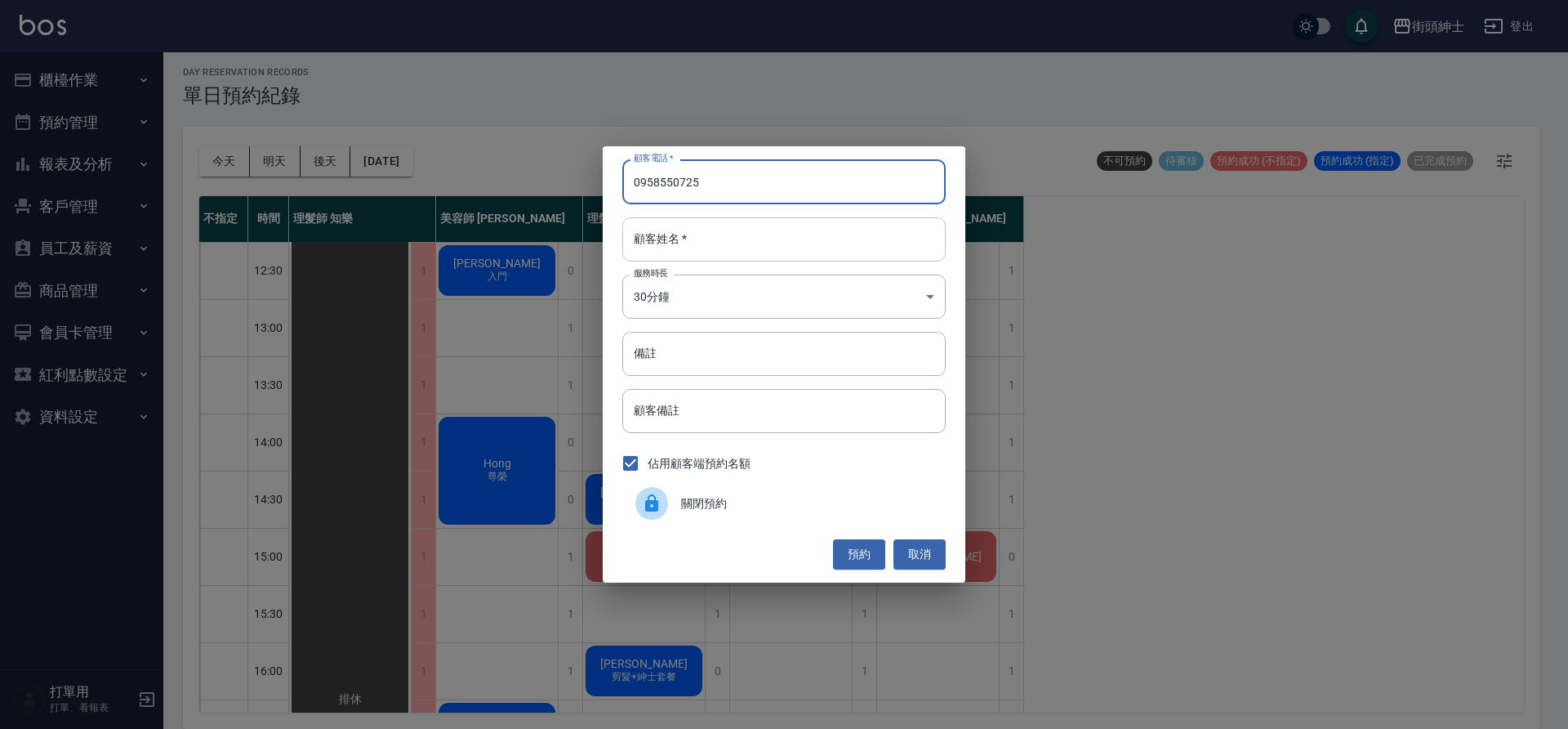
click at [665, 237] on input "顧客姓名   *" at bounding box center [784, 240] width 324 height 44
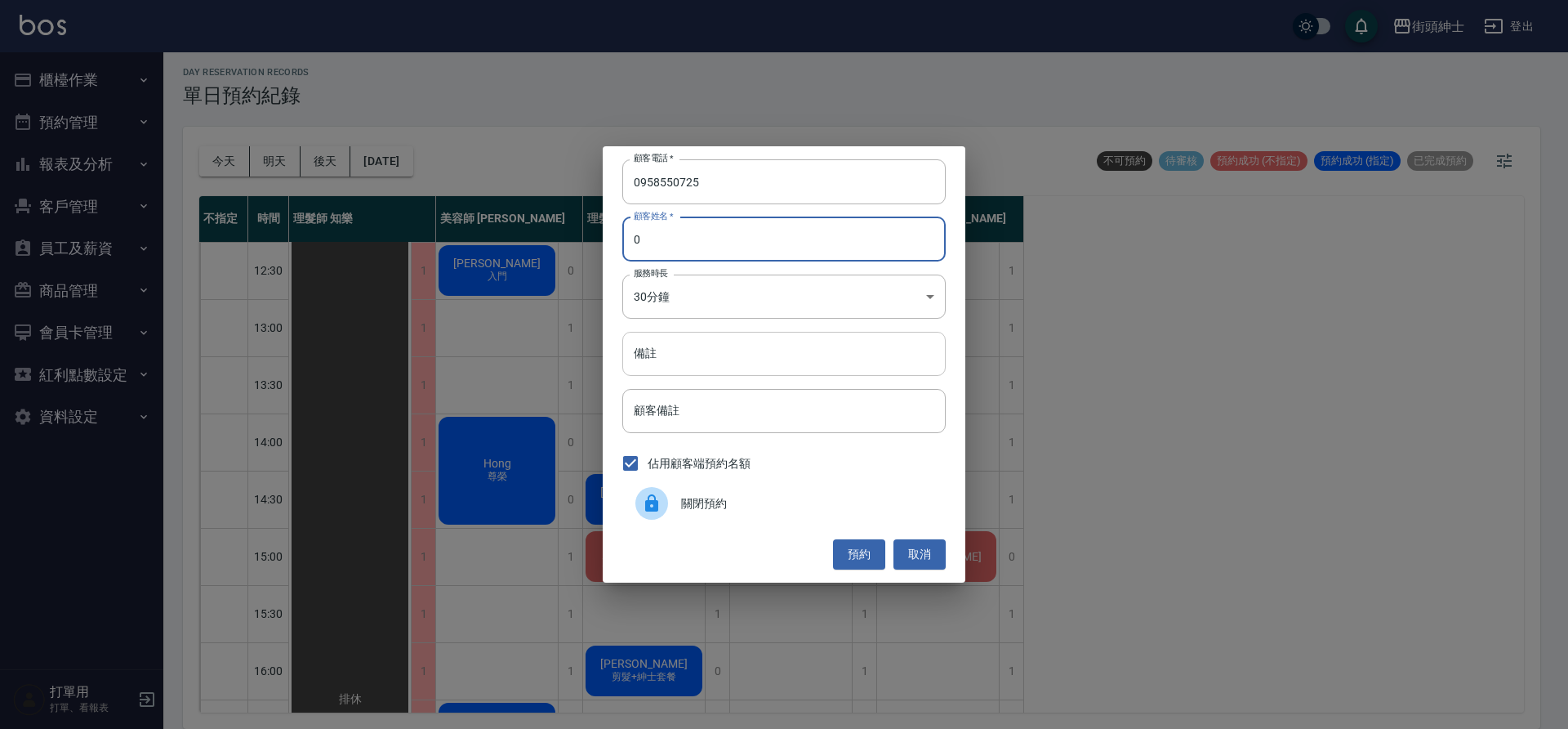
type input "0"
click at [709, 356] on input "備註" at bounding box center [784, 354] width 324 height 44
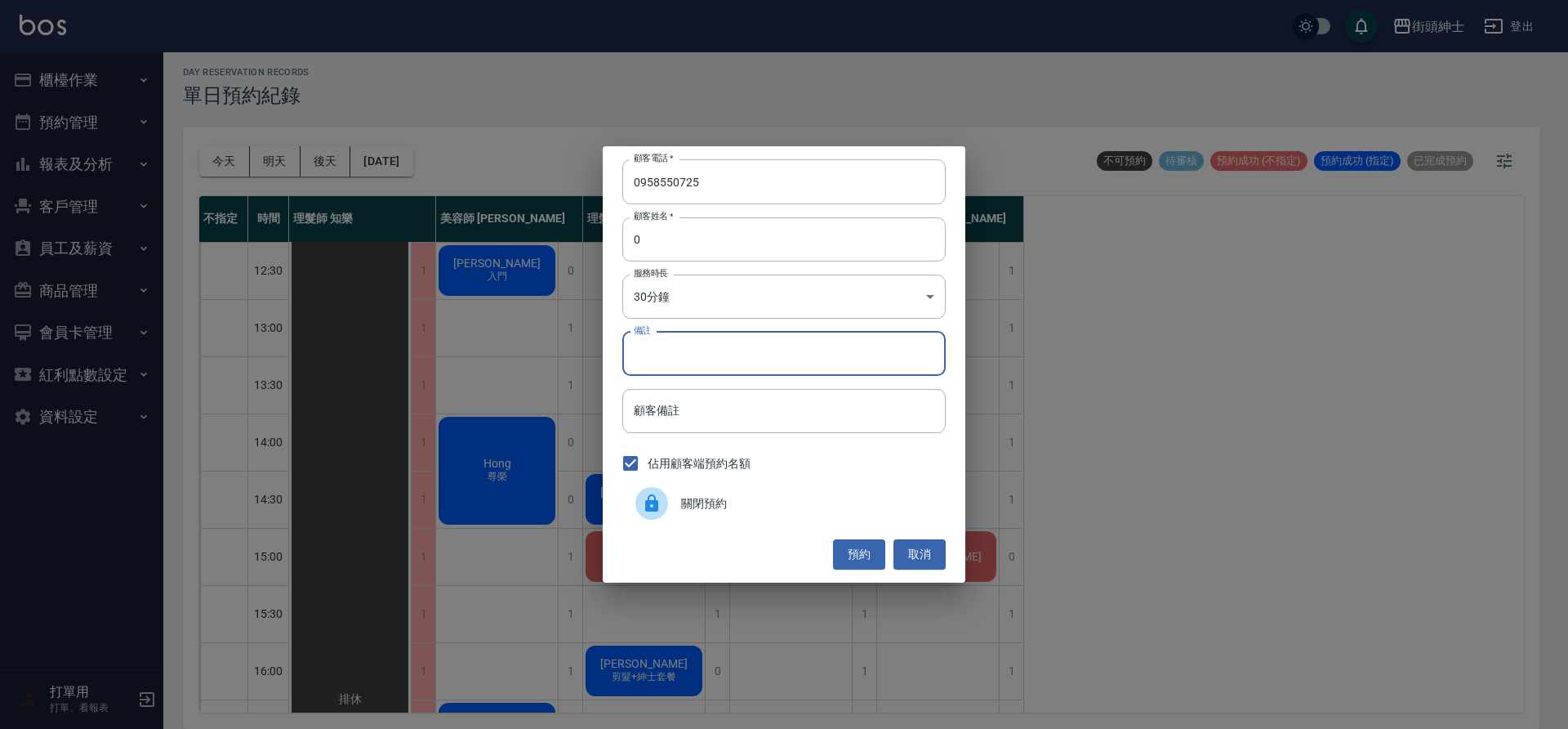
click at [854, 555] on button "預約" at bounding box center [859, 553] width 52 height 30
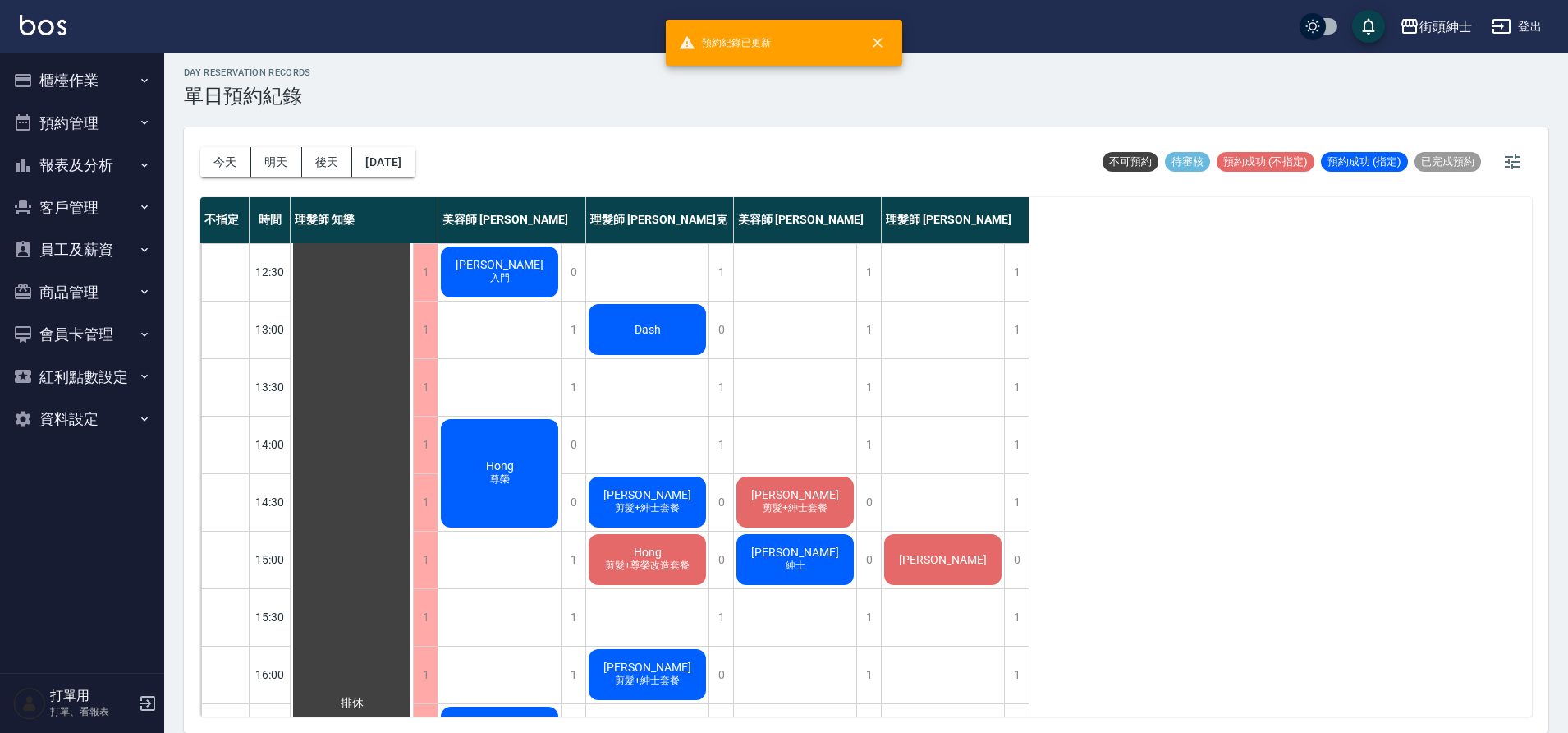
click at [654, 344] on div "Dash" at bounding box center [647, 329] width 122 height 56
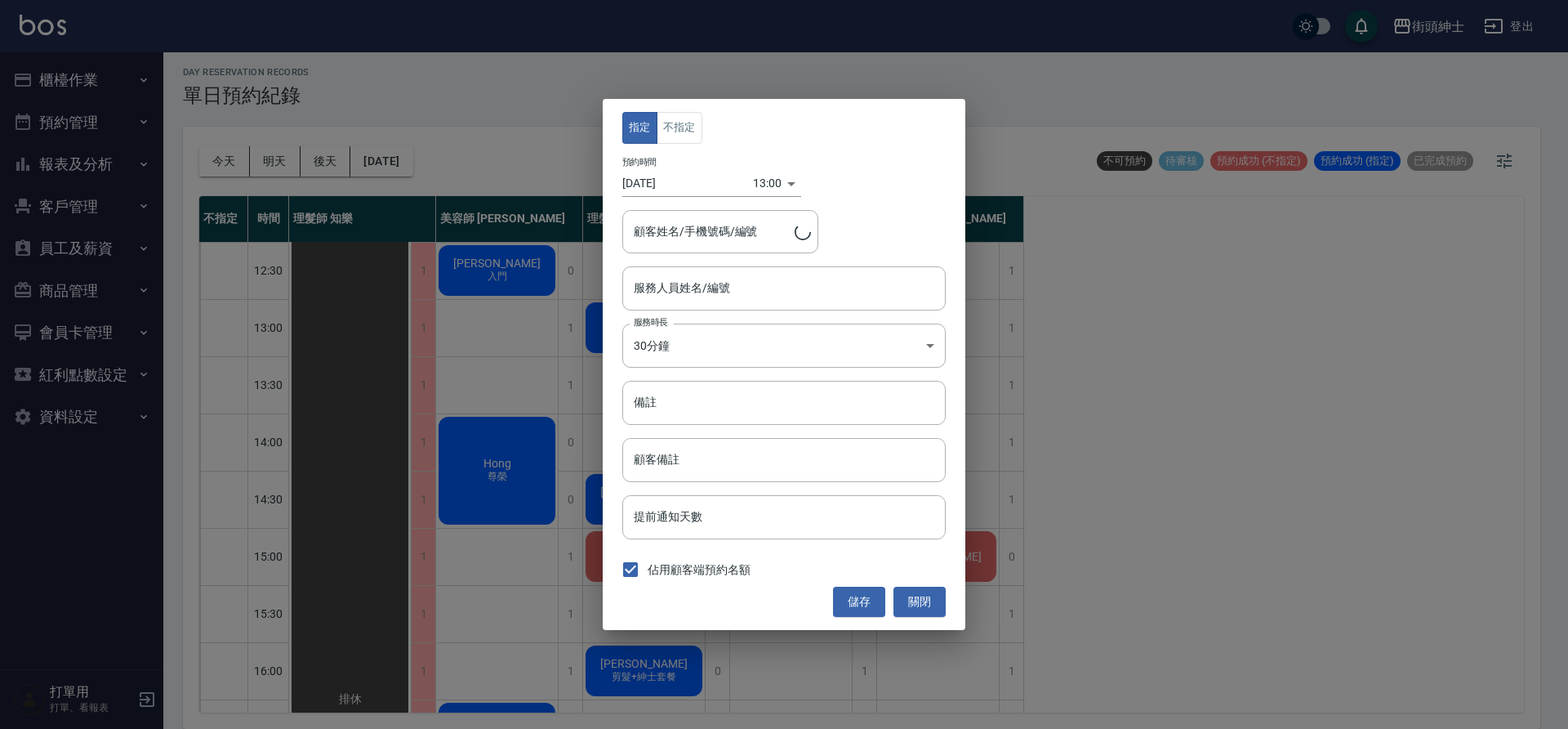
type input "理髮師 Vic 維克(無代號)"
type input "Dash/0958550725"
drag, startPoint x: 514, startPoint y: 359, endPoint x: 567, endPoint y: 393, distance: 63.0
click at [515, 359] on div "指定 不指定 預約時間 2025/10/11 13:00 1760158800000 顧客姓名/手機號碼/編號 Dash/0958550725 顧客姓名/手機…" at bounding box center [784, 364] width 1568 height 729
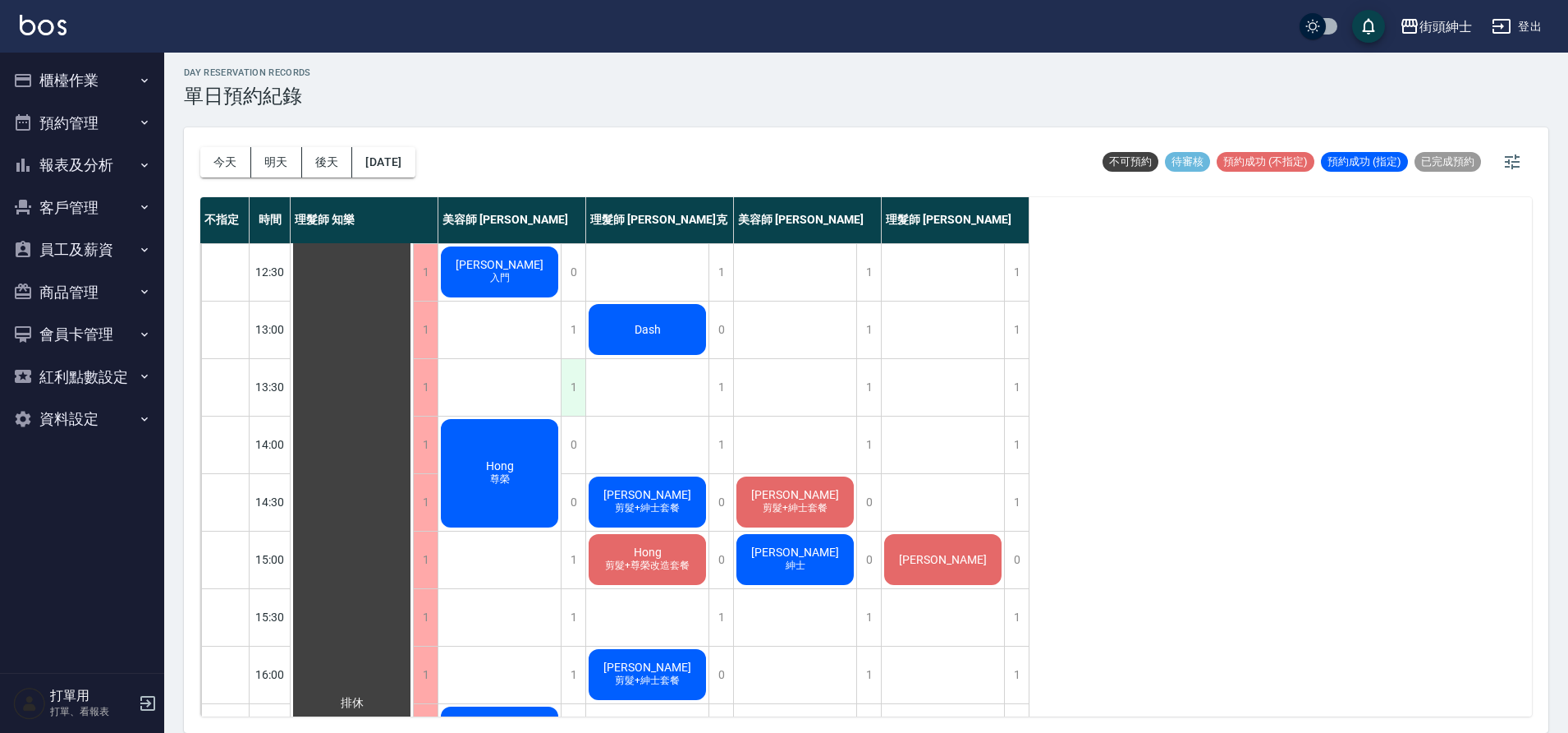
click at [580, 397] on div "1" at bounding box center [573, 387] width 25 height 57
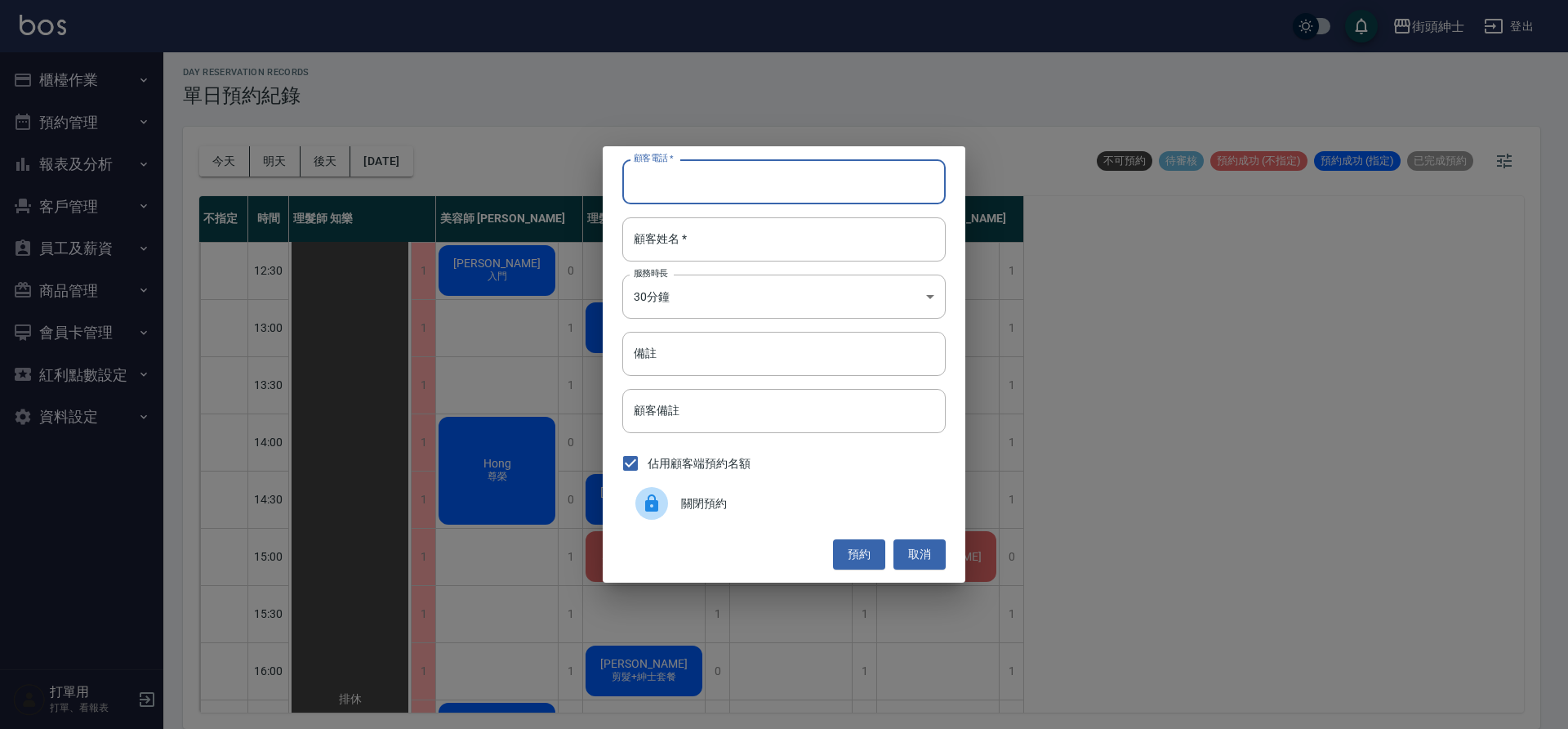
click at [676, 188] on input "顧客電話   *" at bounding box center [784, 181] width 324 height 44
paste input "0958550725"
type input "0958550725"
click at [646, 246] on input "顧客姓名   *" at bounding box center [784, 240] width 324 height 44
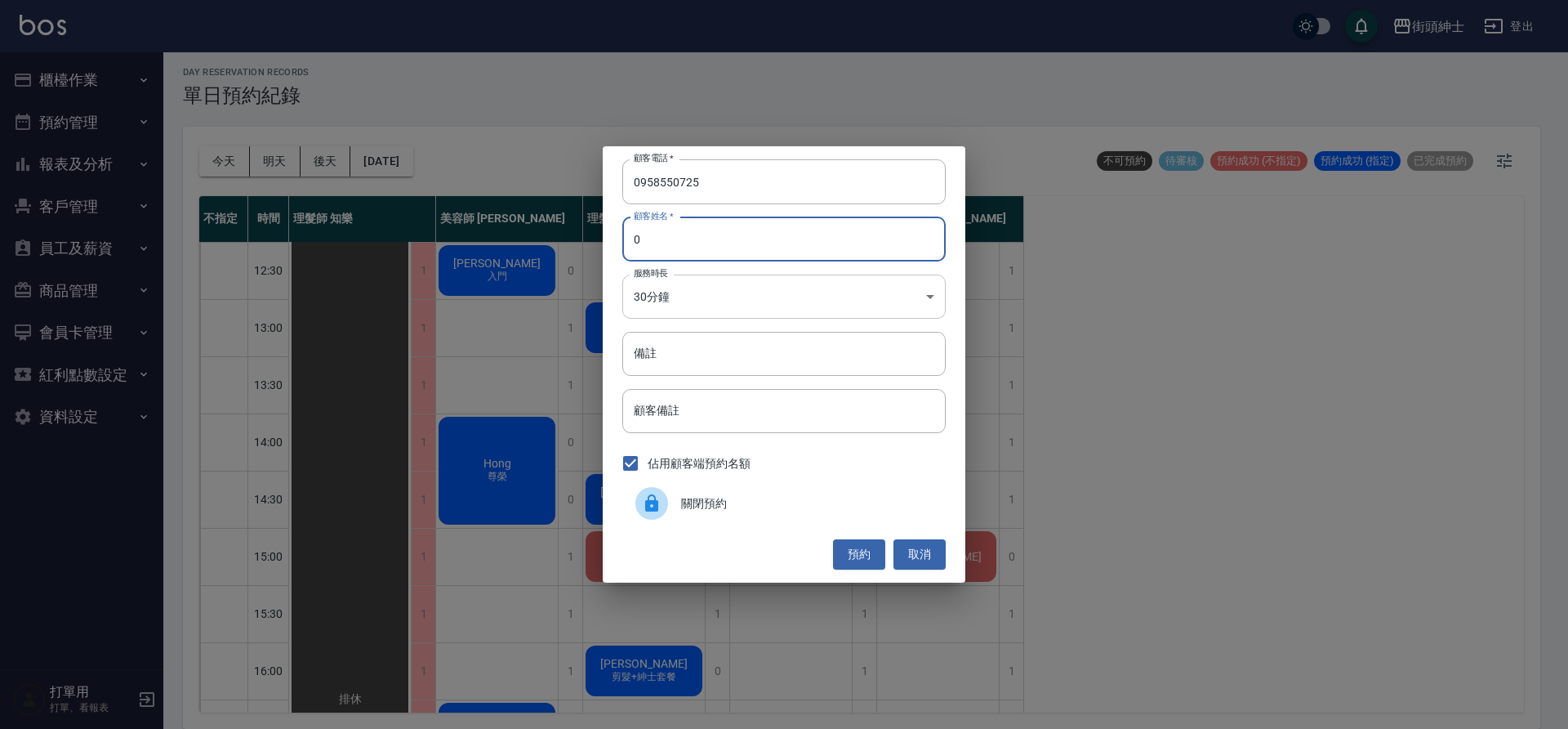
type input "0"
click at [740, 279] on body "街頭紳士 登出 櫃檯作業 打帳單 帳單列表 營業儀表板 現金收支登錄 材料自購登錄 每日結帳 排班表 現場電腦打卡 預約管理 預約管理 單日預約紀錄 單週預約…" at bounding box center [784, 362] width 1568 height 734
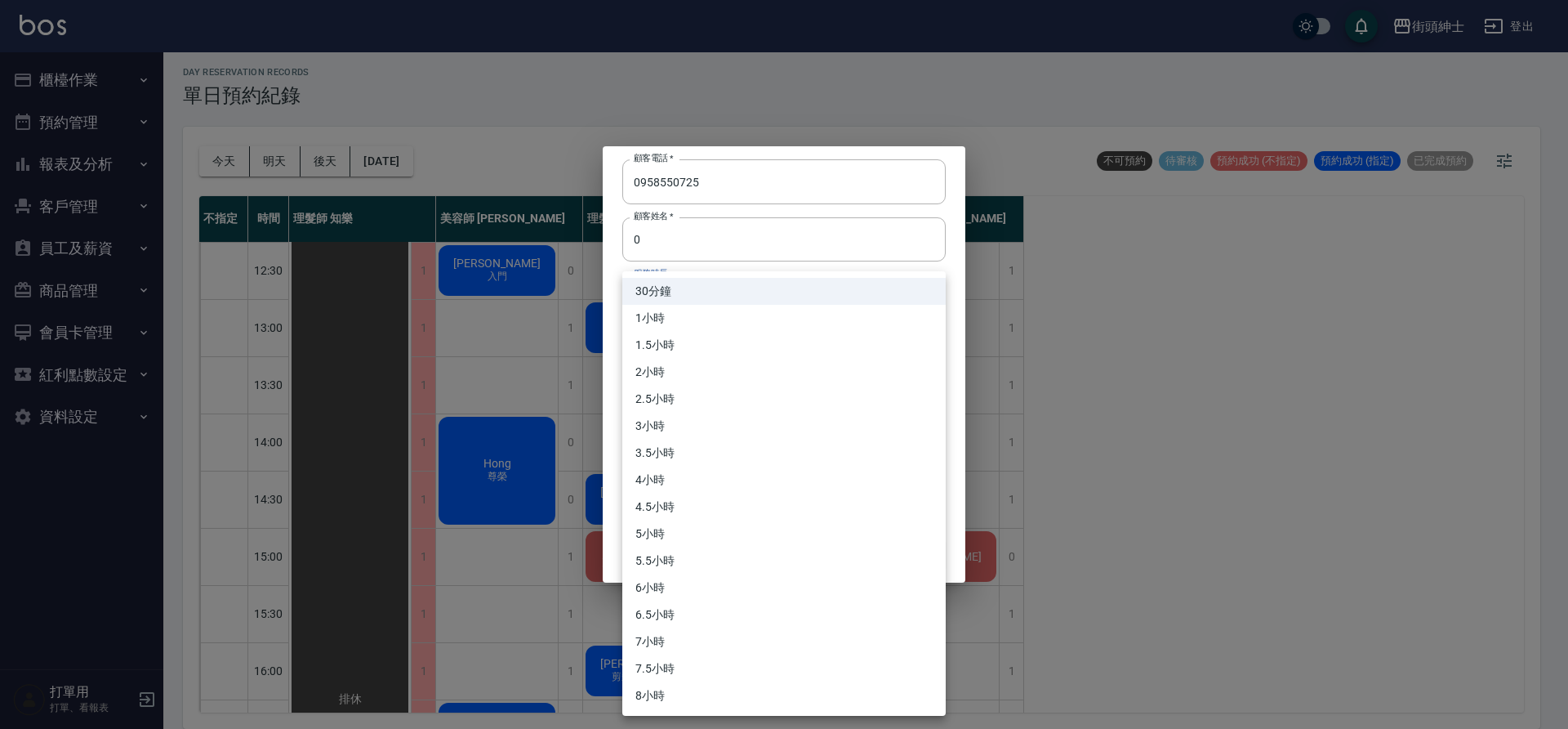
click at [795, 256] on div at bounding box center [784, 364] width 1568 height 729
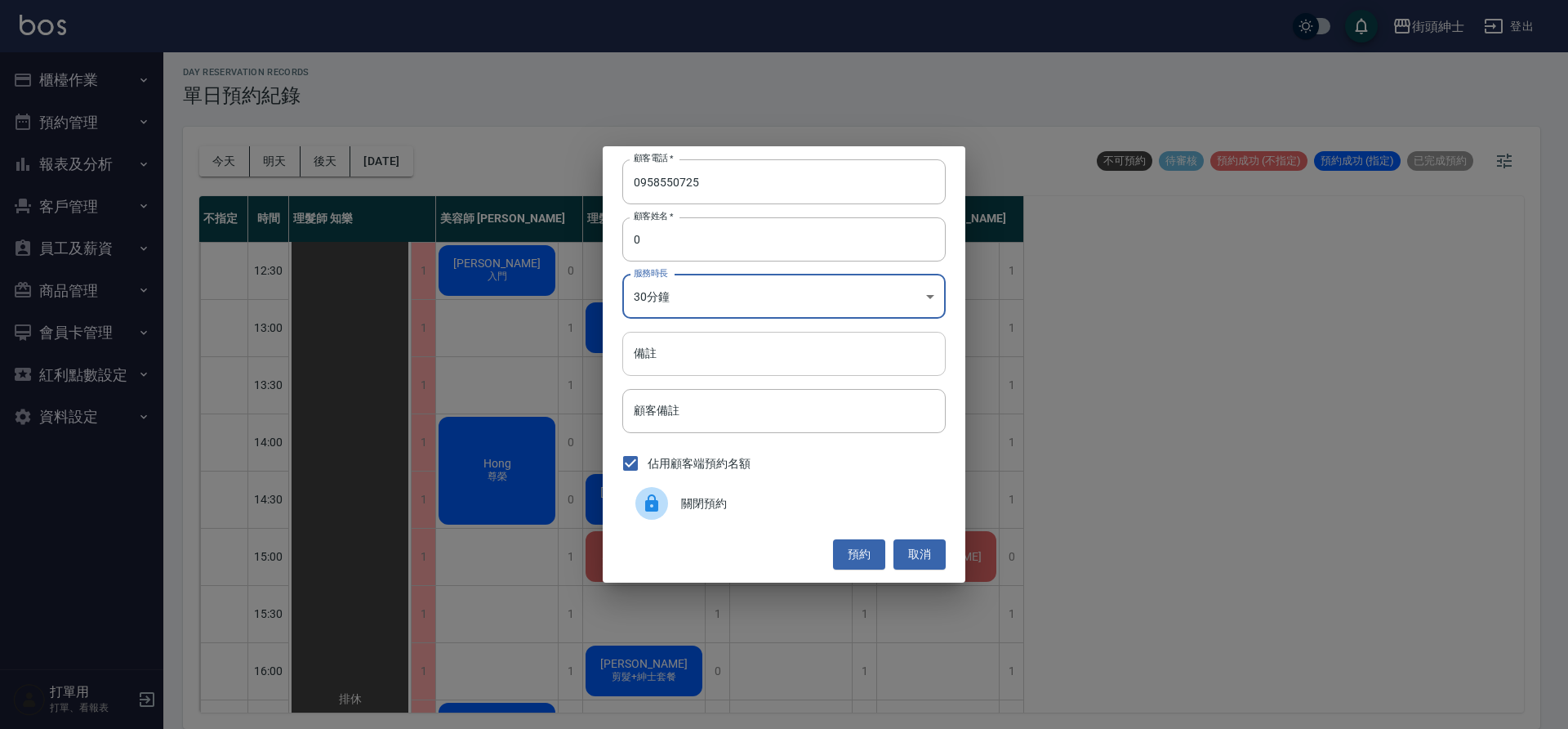
click at [714, 362] on input "備註" at bounding box center [784, 354] width 324 height 44
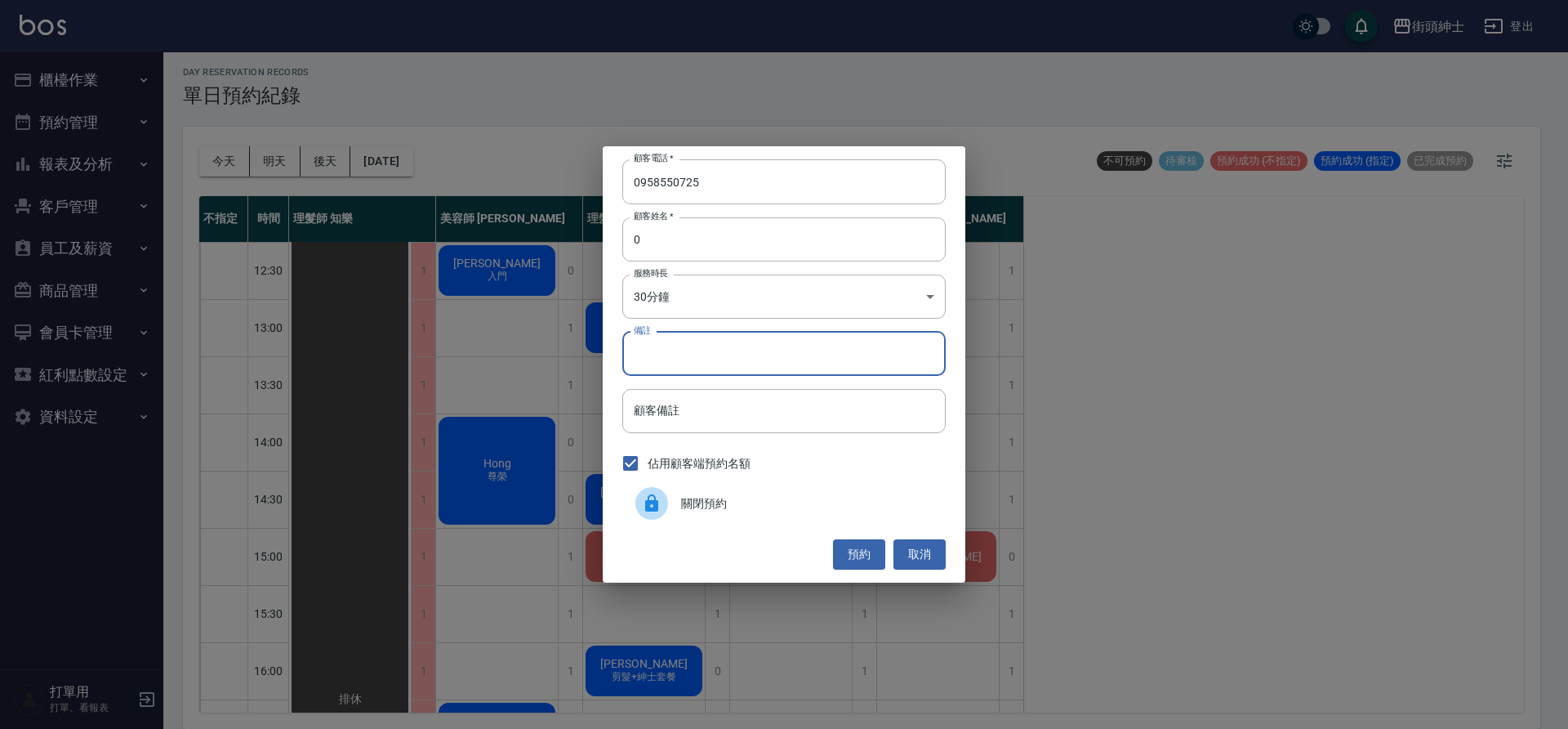
type input "f"
type input "清粉刺"
click at [867, 554] on button "預約" at bounding box center [859, 553] width 52 height 30
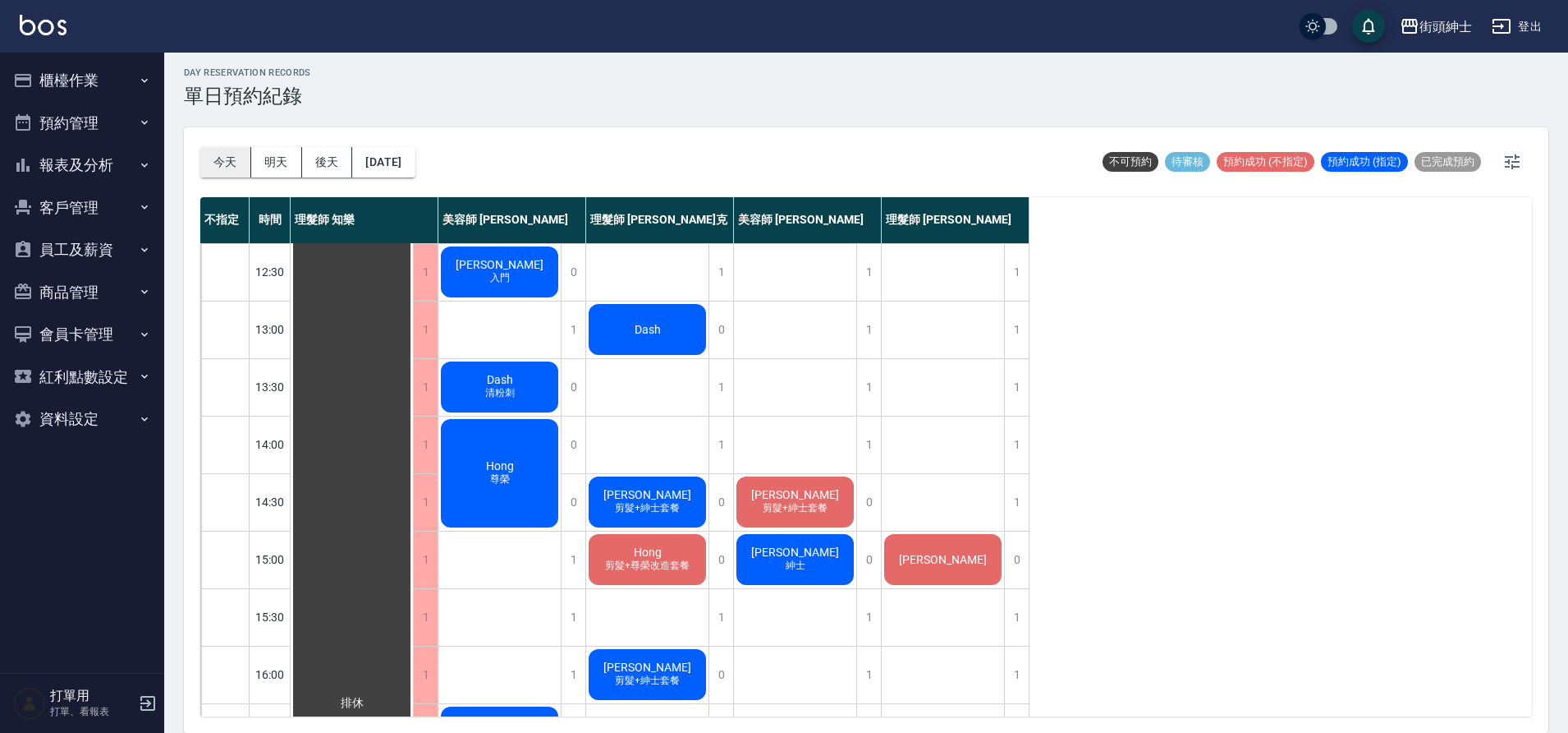
click at [229, 165] on button "今天" at bounding box center [225, 162] width 51 height 30
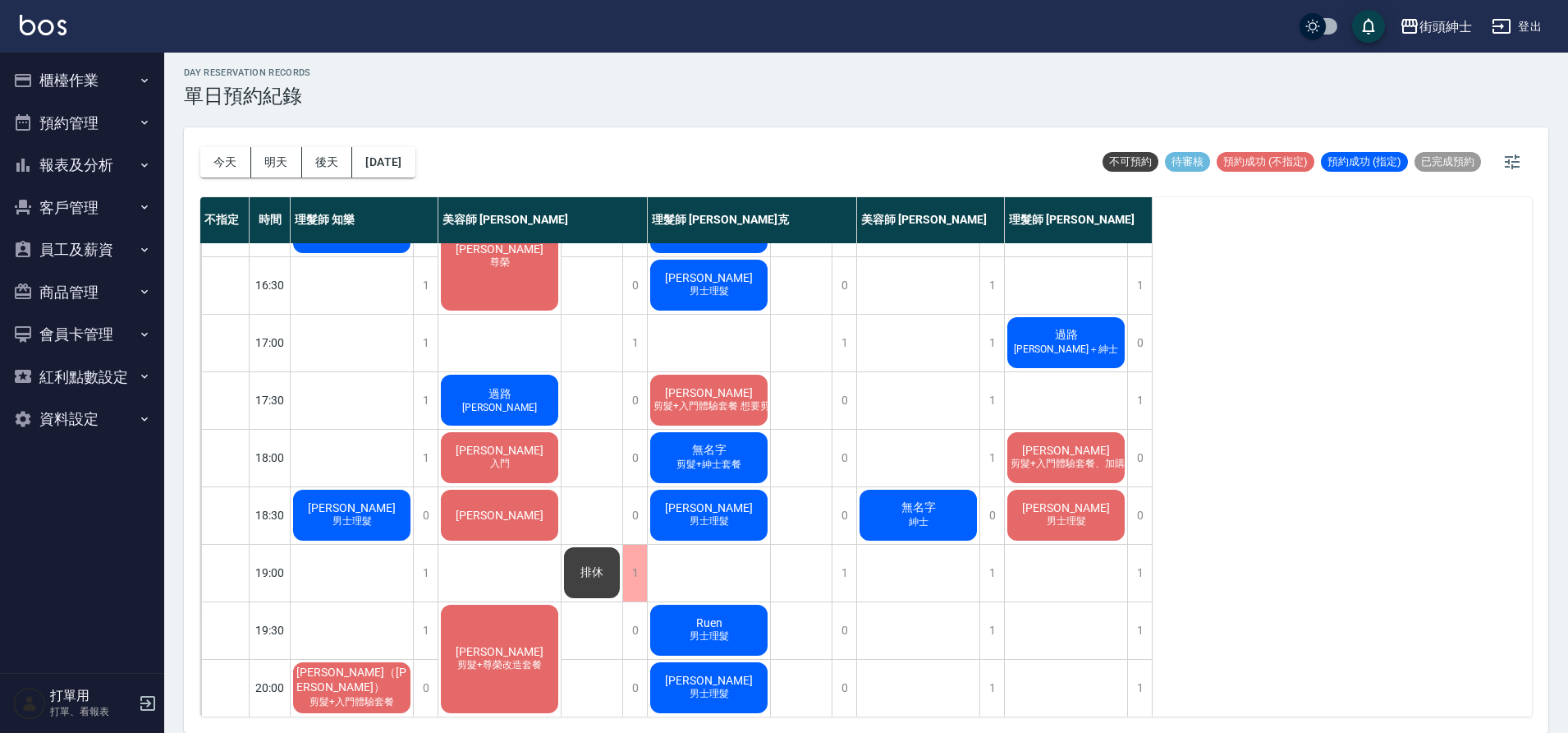
scroll to position [602, 0]
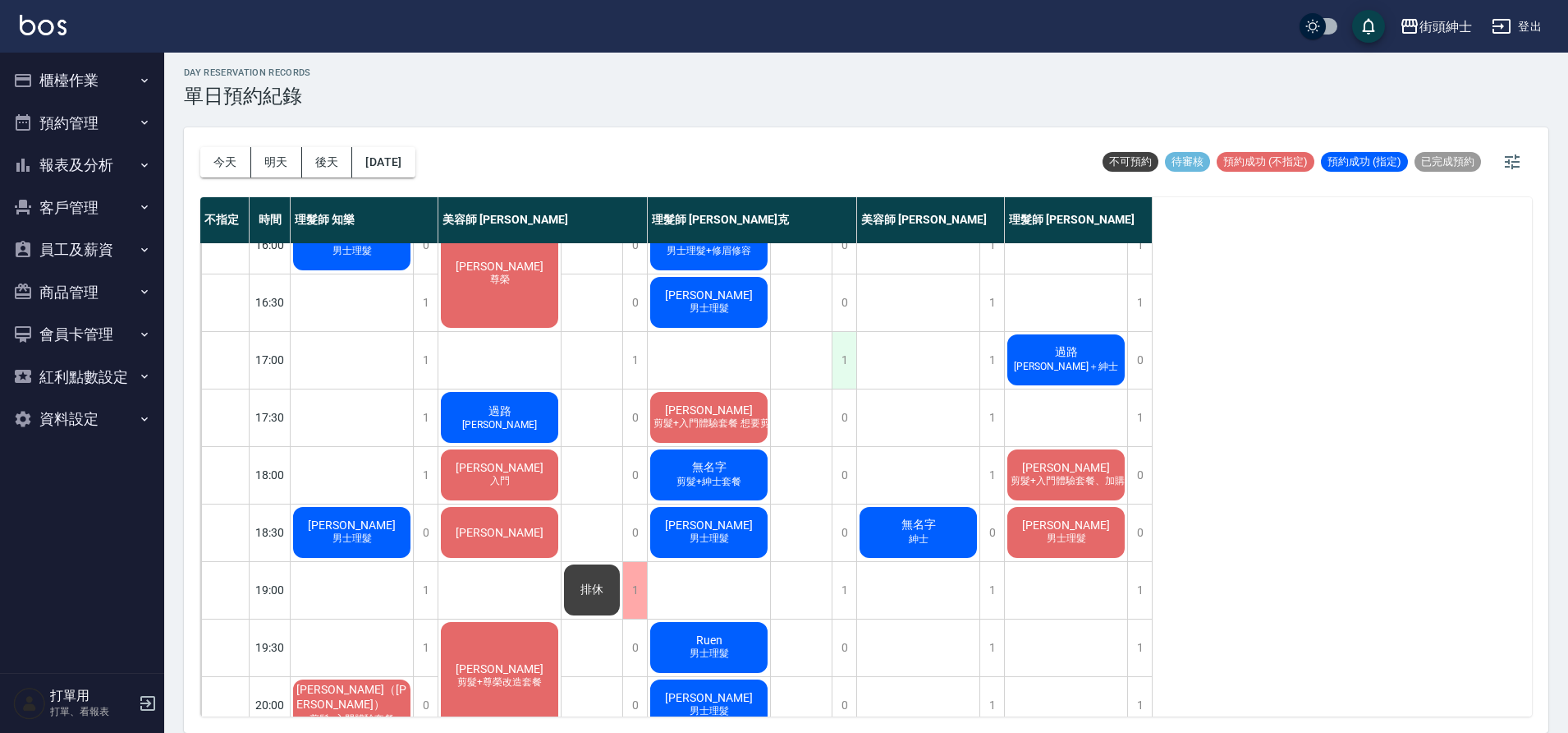
click at [841, 362] on div "1" at bounding box center [844, 361] width 25 height 57
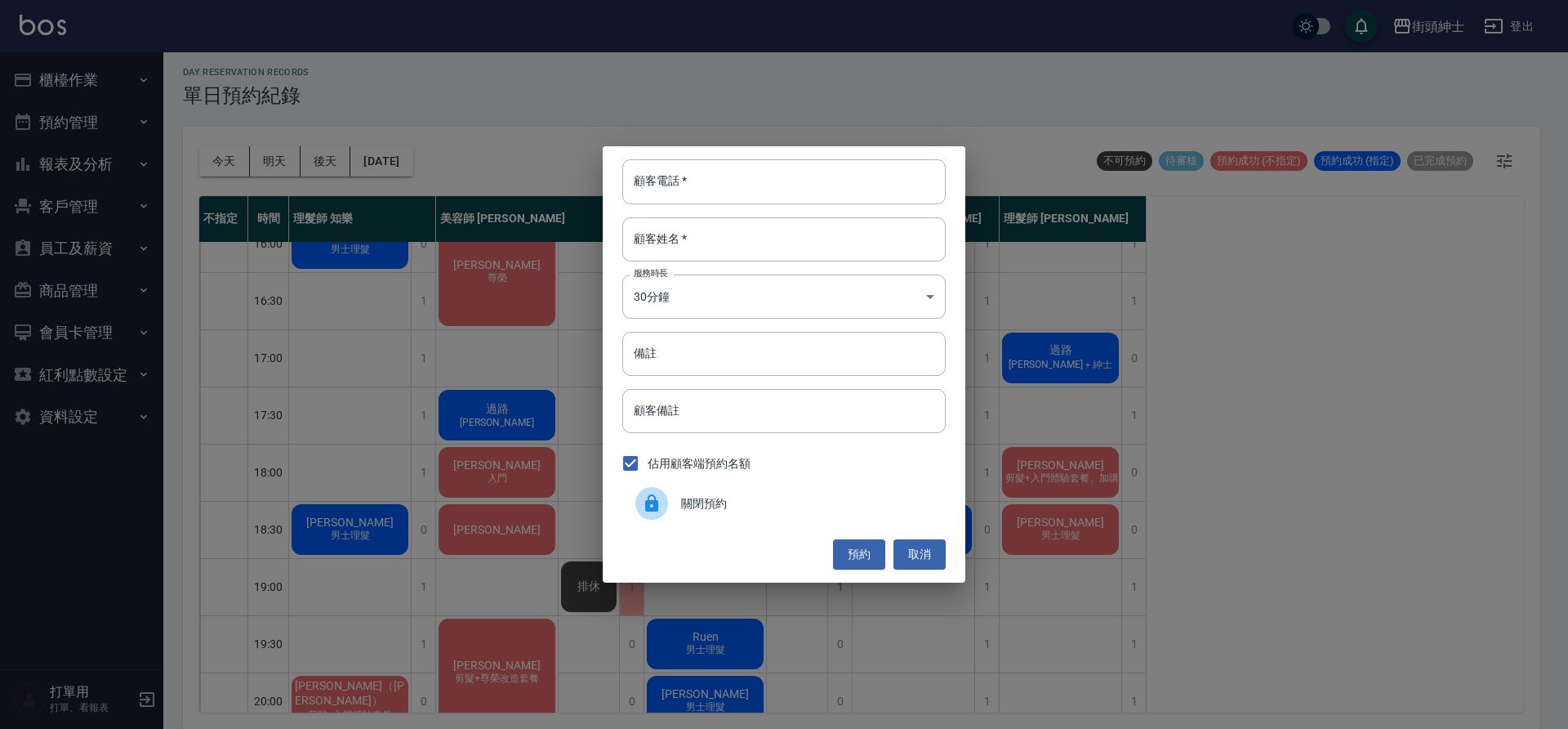
click at [734, 513] on div "關閉預約" at bounding box center [784, 503] width 324 height 46
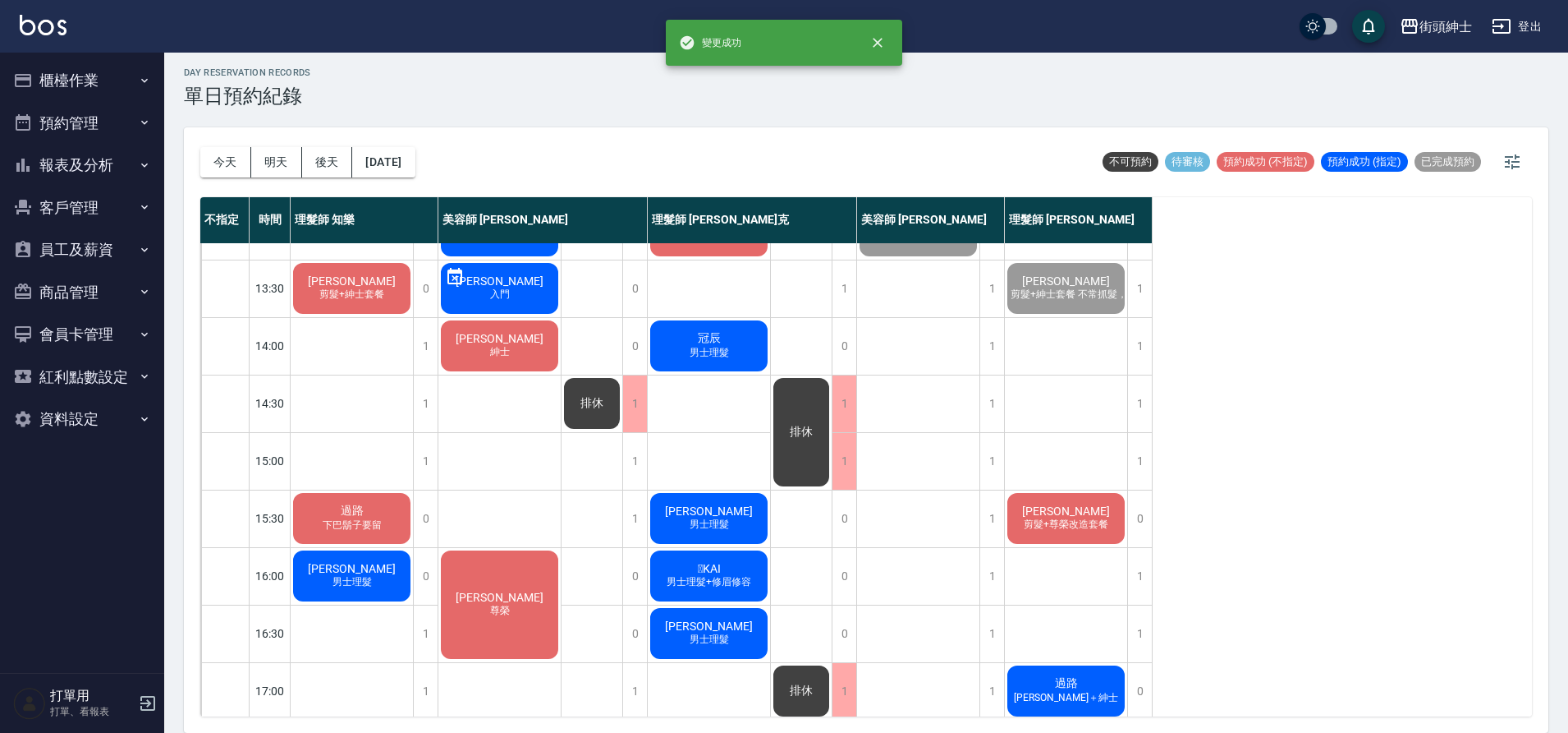
scroll to position [273, 0]
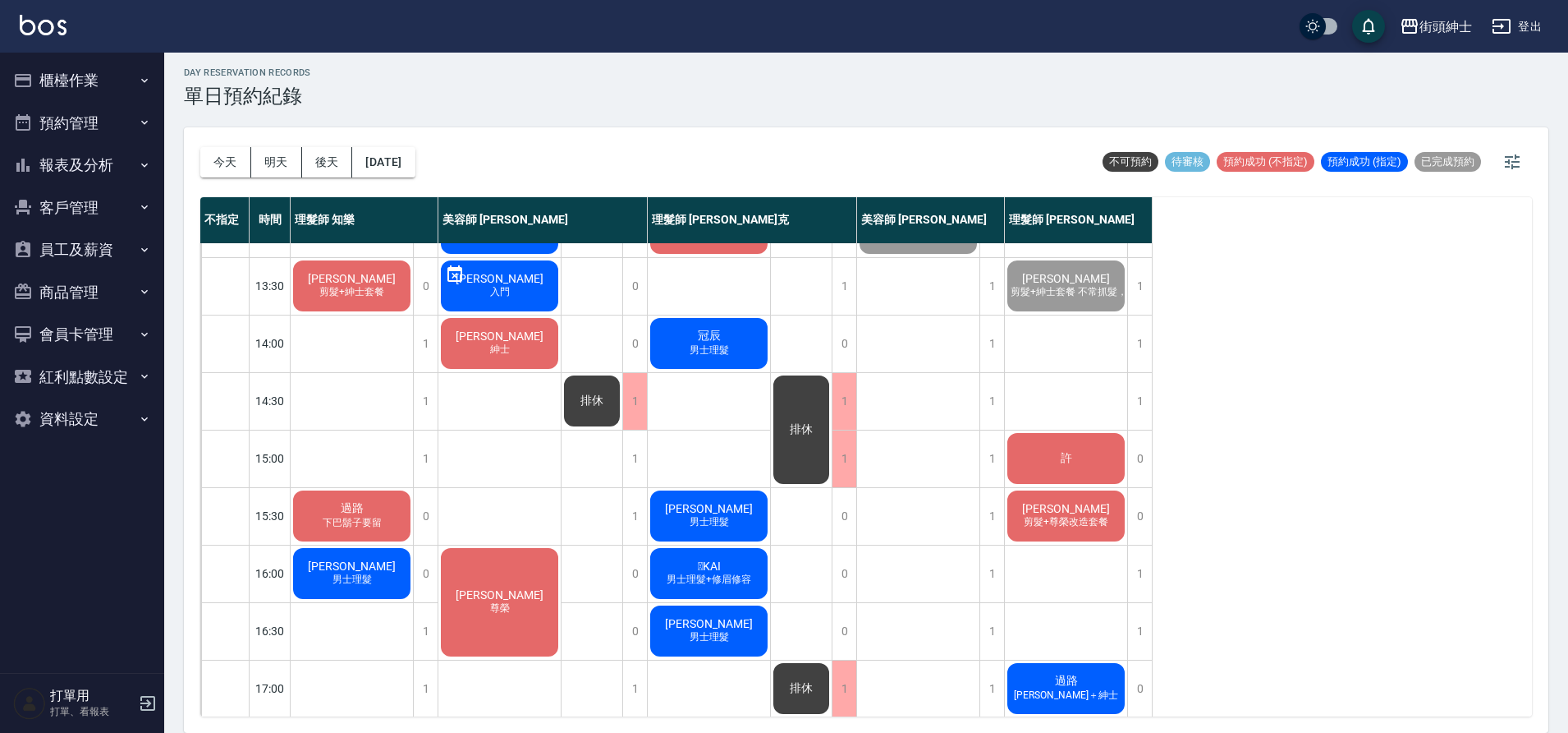
click at [1060, 462] on span "許" at bounding box center [1066, 458] width 18 height 15
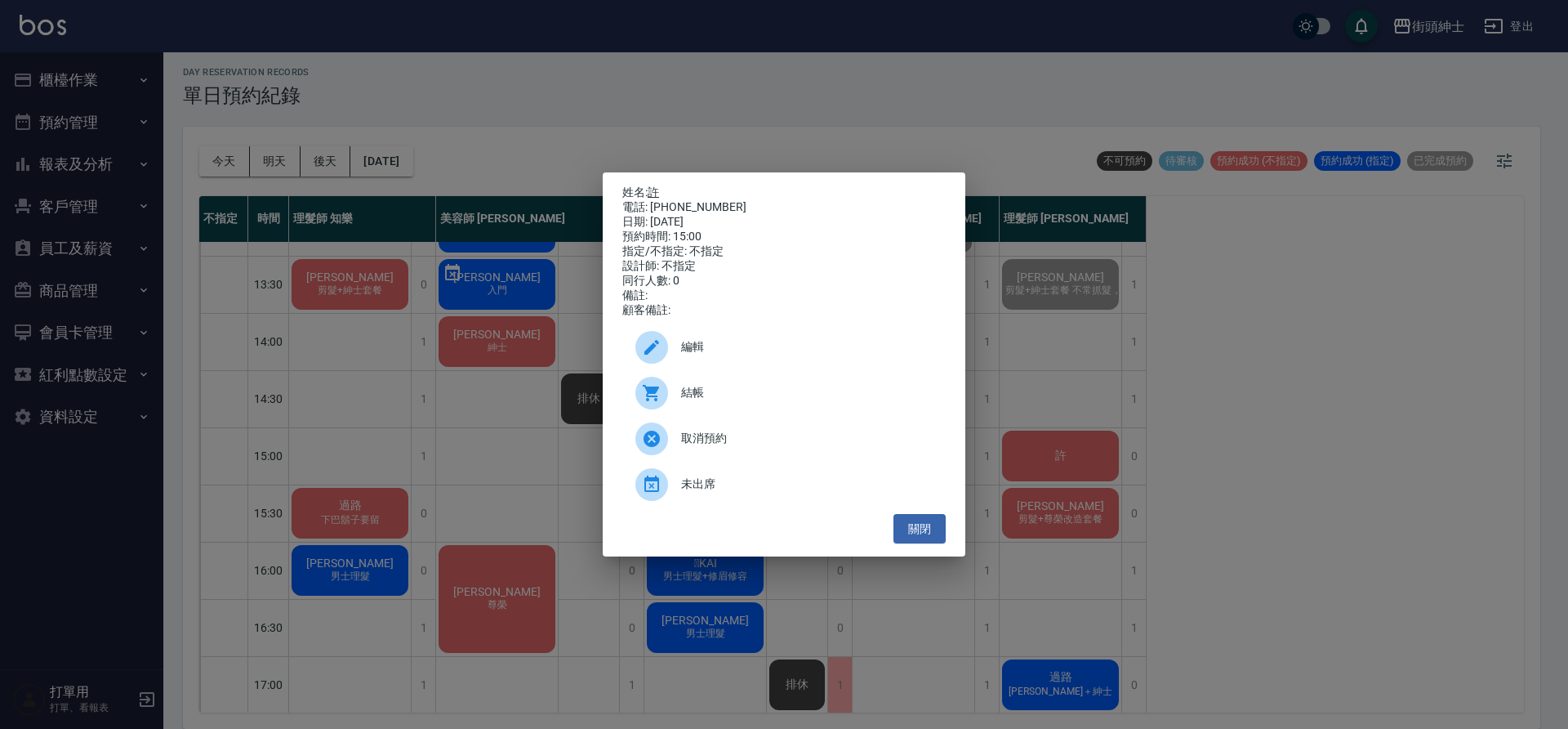
click at [653, 186] on link "許" at bounding box center [653, 192] width 12 height 13
click at [937, 542] on button "關閉" at bounding box center [919, 529] width 52 height 30
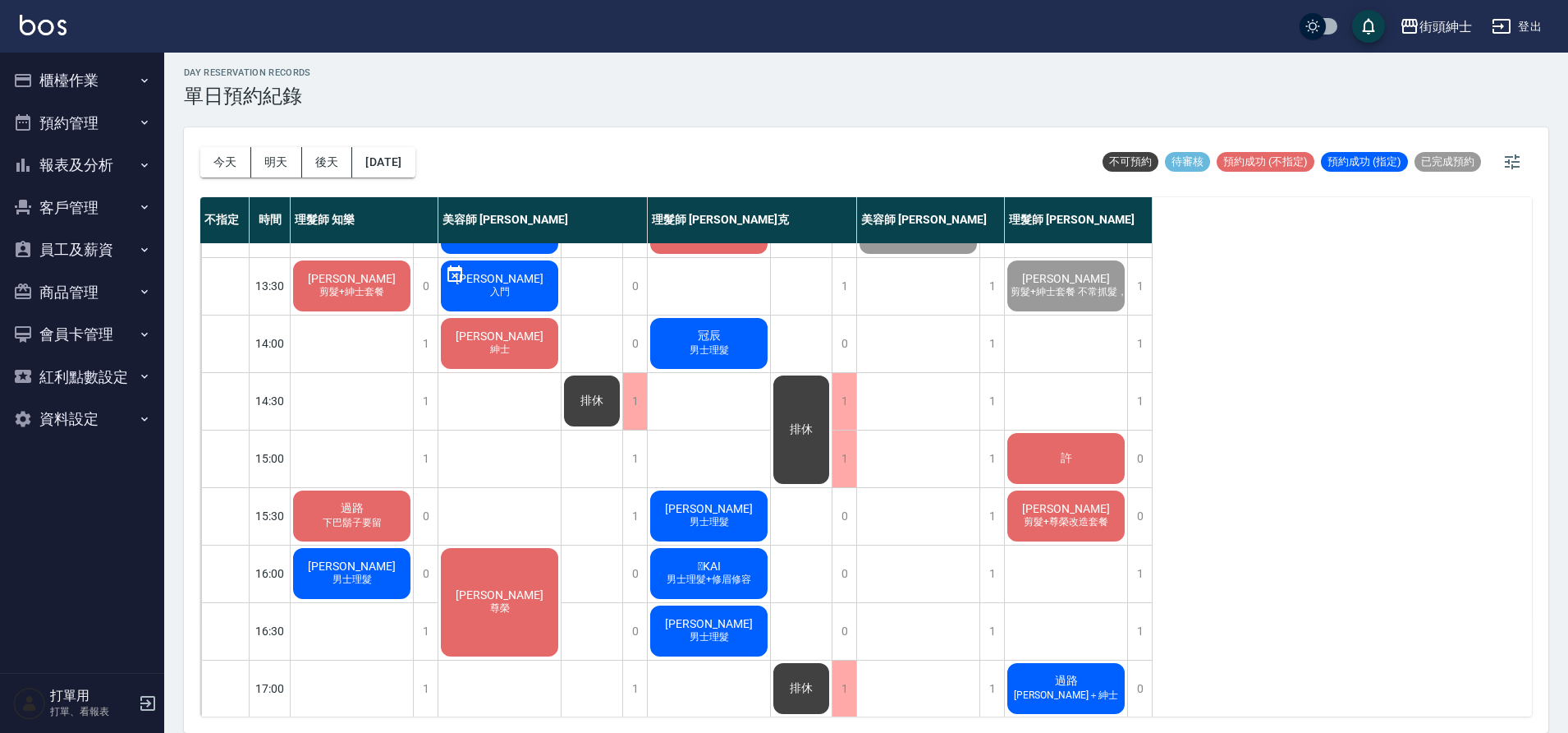
click at [732, 512] on div "陳先生 男士理髮" at bounding box center [709, 516] width 122 height 56
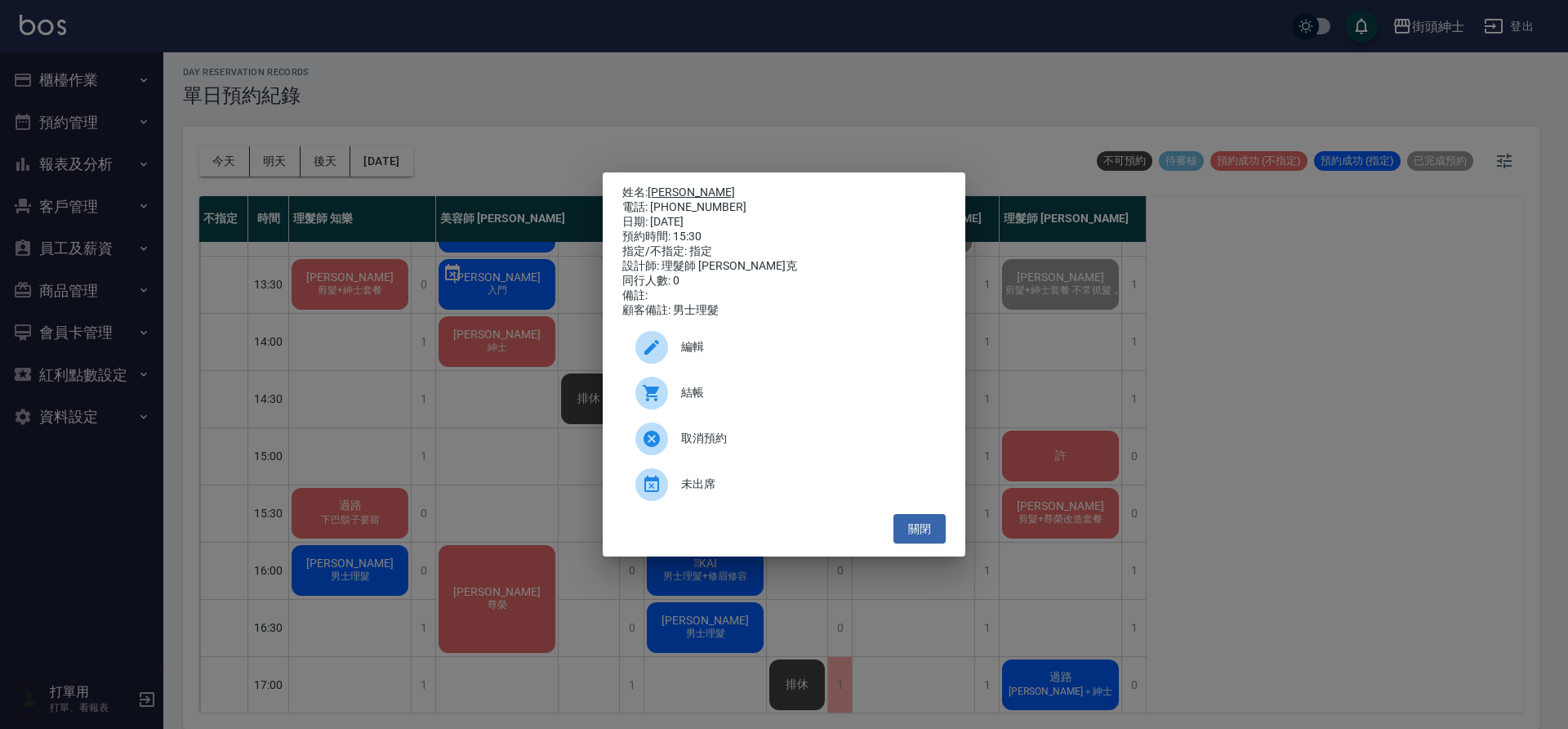
click at [677, 188] on link "[PERSON_NAME]" at bounding box center [691, 192] width 88 height 13
click at [938, 541] on button "關閉" at bounding box center [919, 529] width 52 height 30
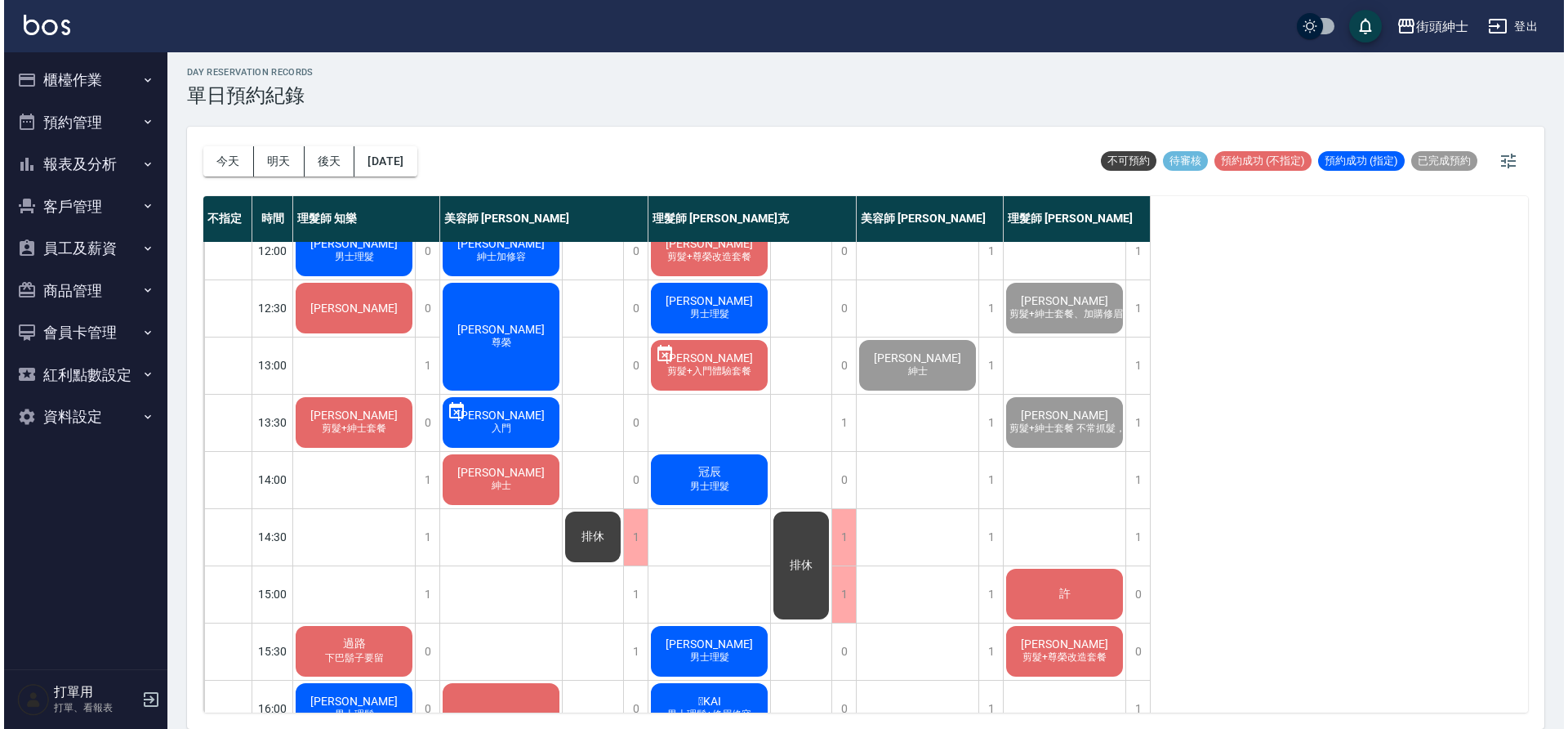
scroll to position [0, 0]
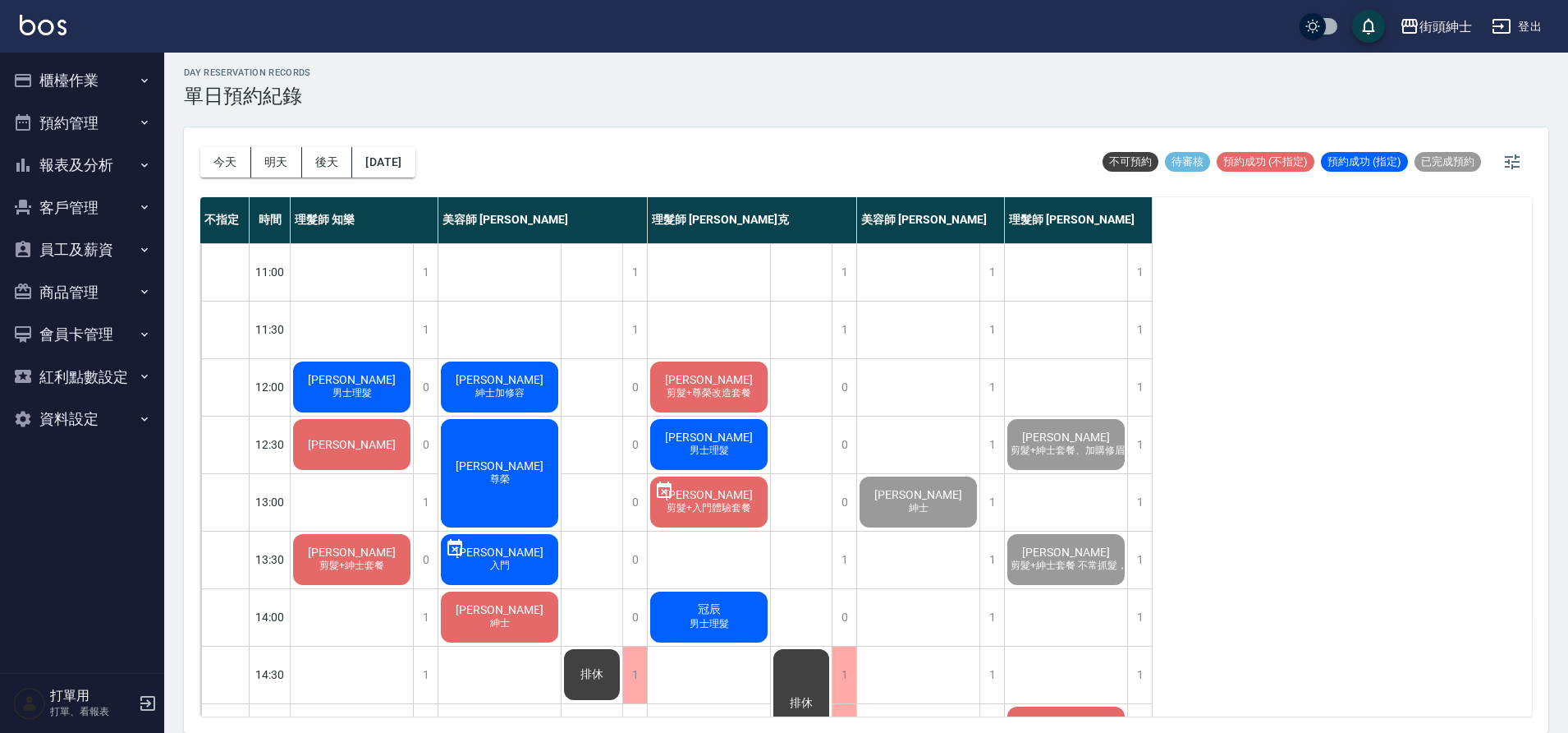
click at [539, 605] on div "陳智昊 紳士" at bounding box center [499, 616] width 122 height 56
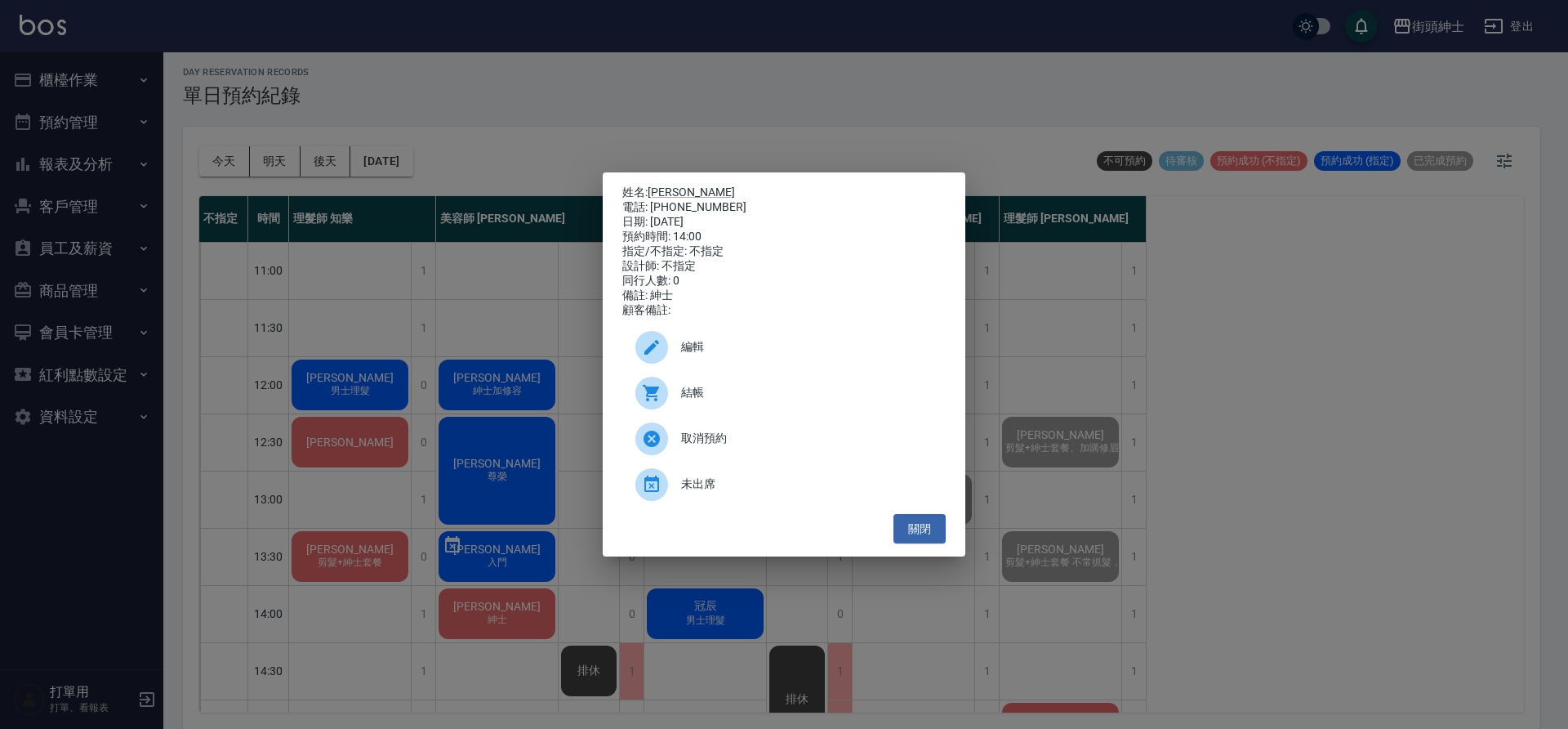
click at [701, 366] on div "編輯" at bounding box center [784, 348] width 324 height 46
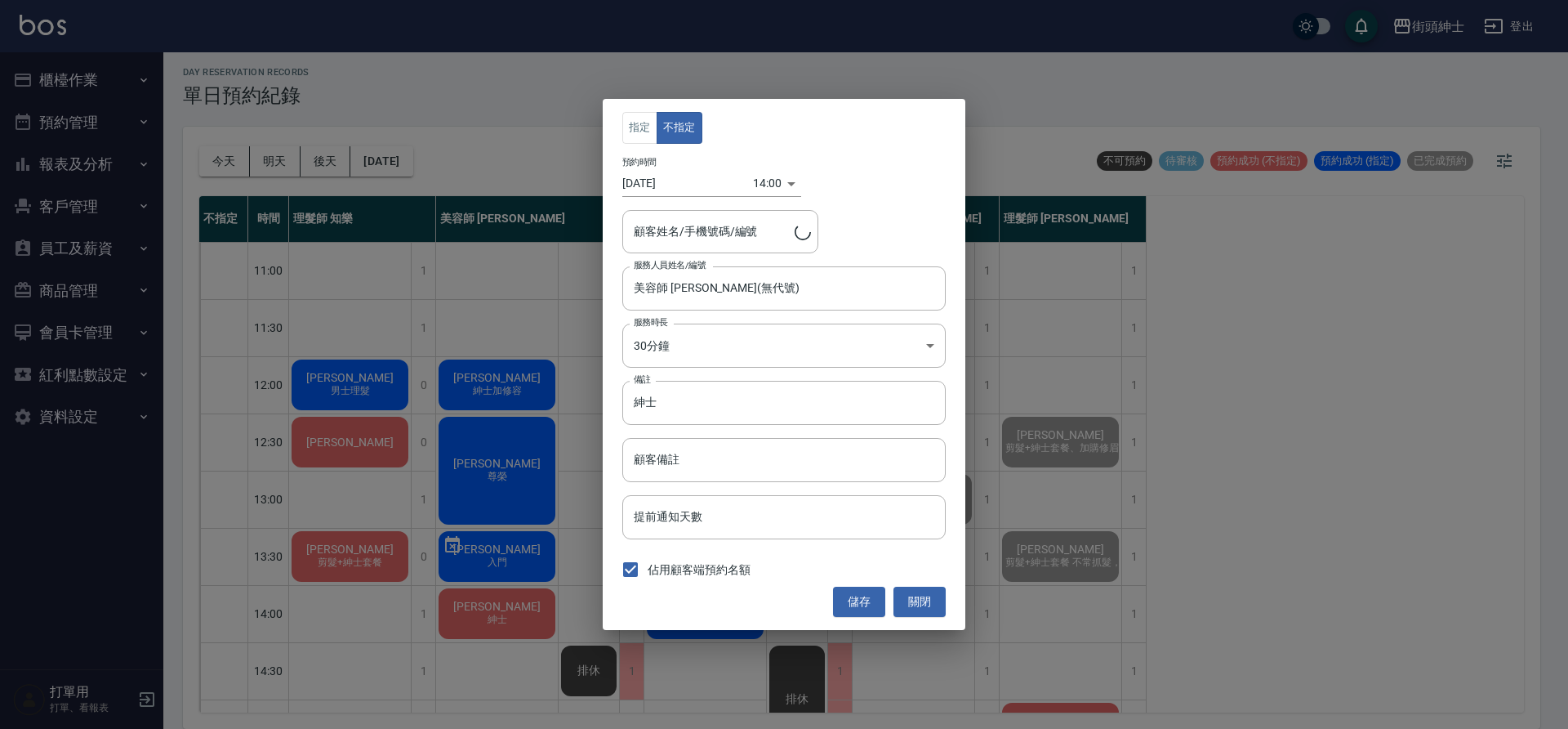
type input "陳智昊/0909112558"
click at [736, 407] on input "紳士" at bounding box center [784, 402] width 324 height 44
type input "紳士＋修容"
click at [865, 602] on button "儲存" at bounding box center [859, 601] width 52 height 30
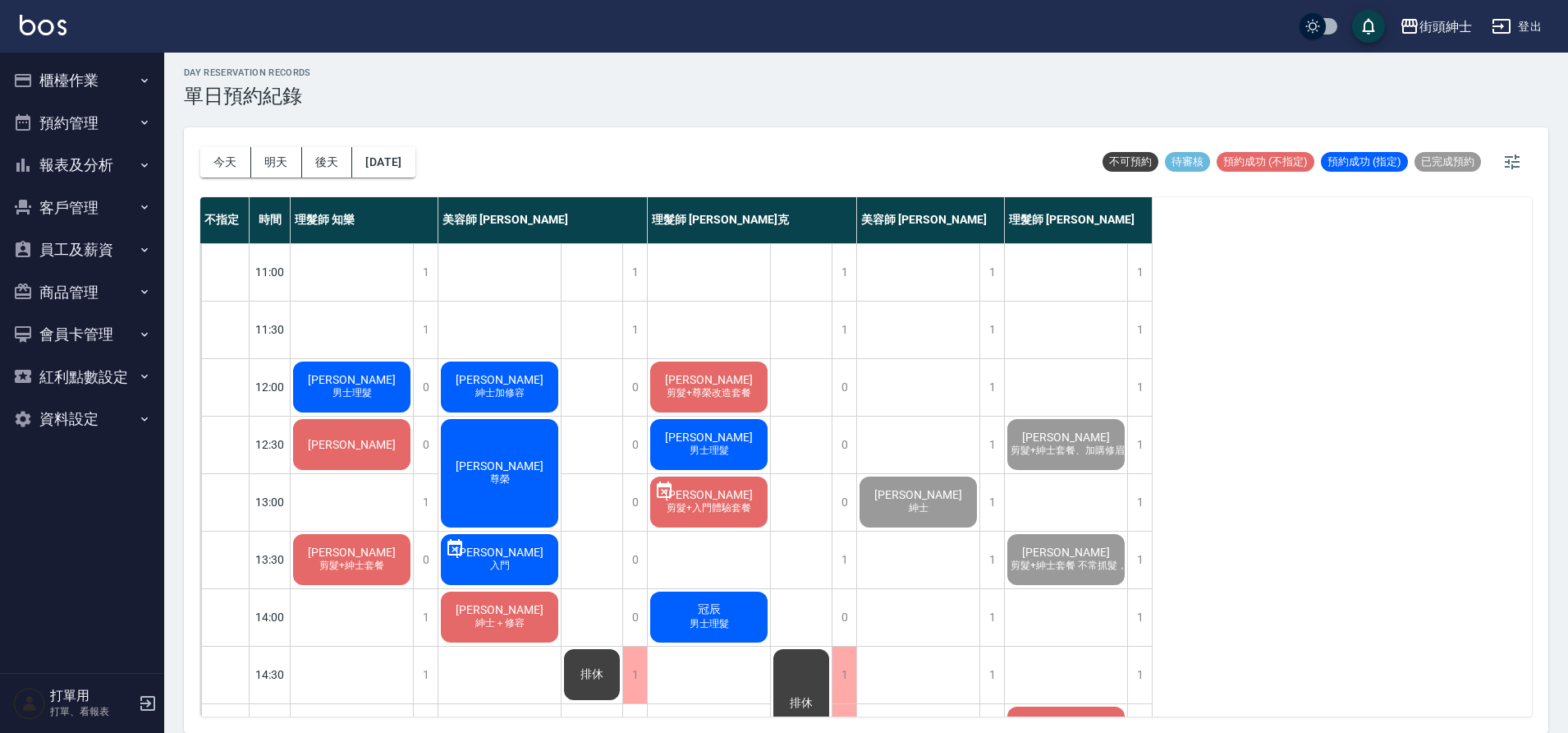
click at [490, 384] on span "[PERSON_NAME]" at bounding box center [499, 379] width 95 height 13
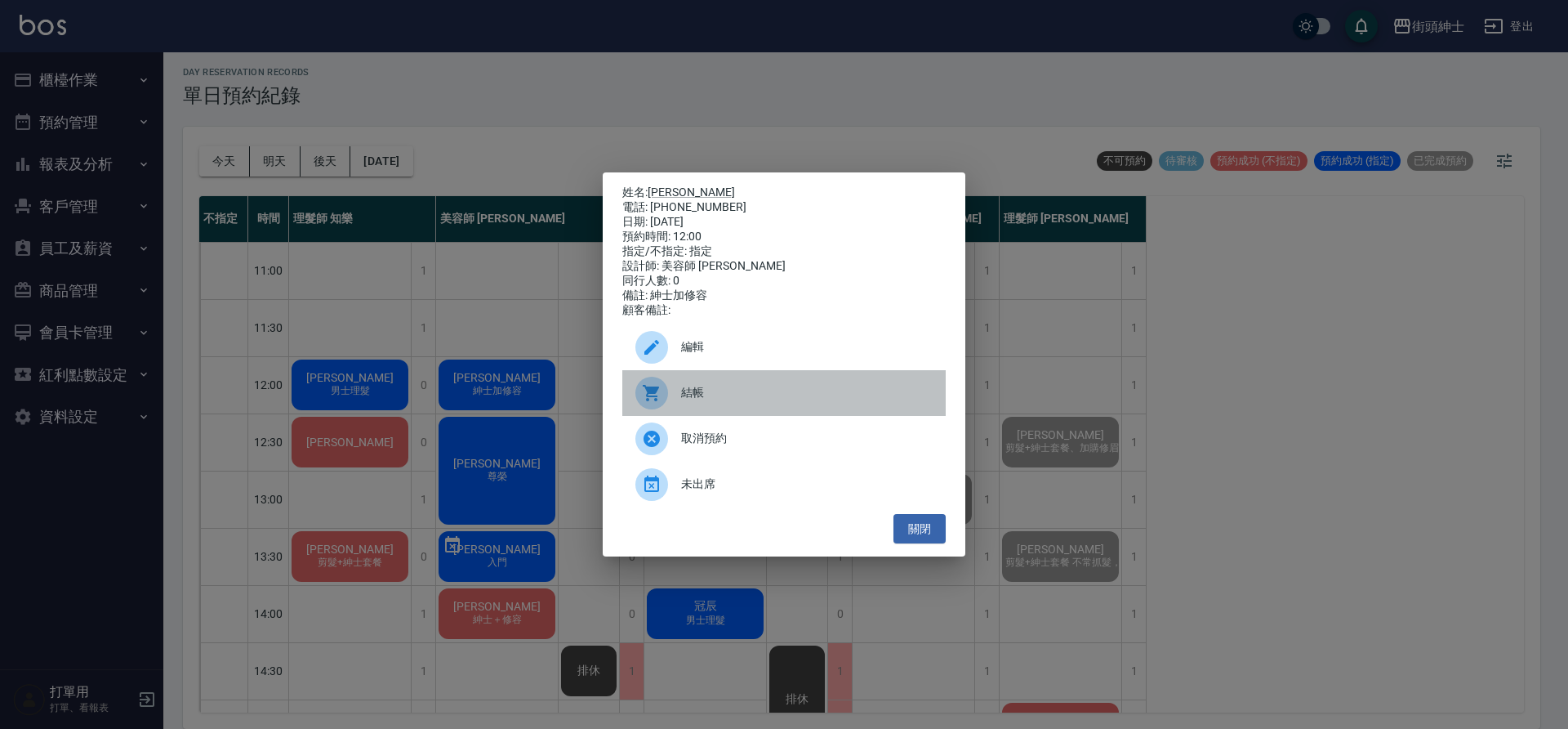
click at [761, 401] on span "結帳" at bounding box center [806, 392] width 251 height 17
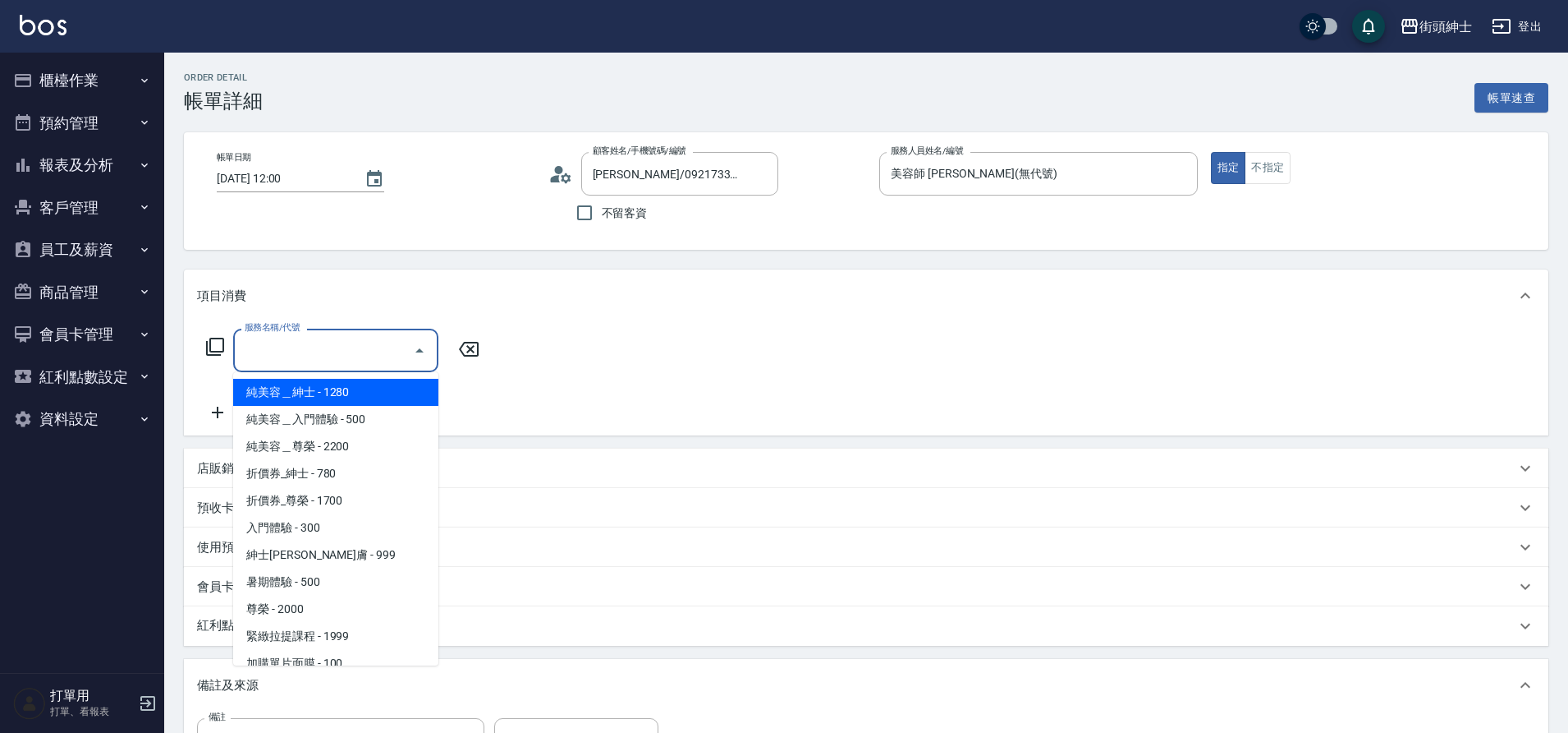
click at [330, 475] on span "折價券_紳士 - 780" at bounding box center [335, 473] width 205 height 27
type input "折價券_紳士"
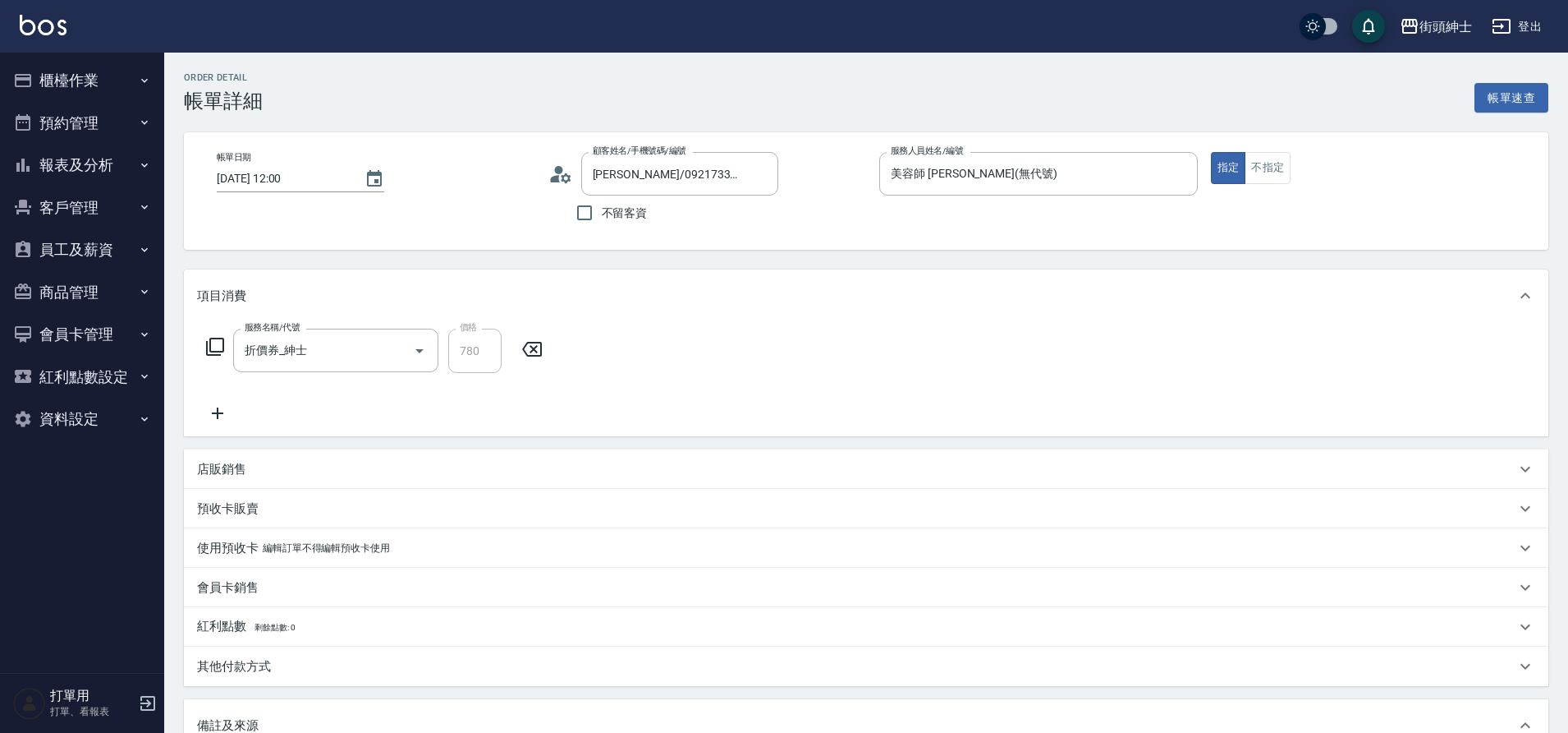
click at [211, 416] on icon at bounding box center [217, 413] width 41 height 19
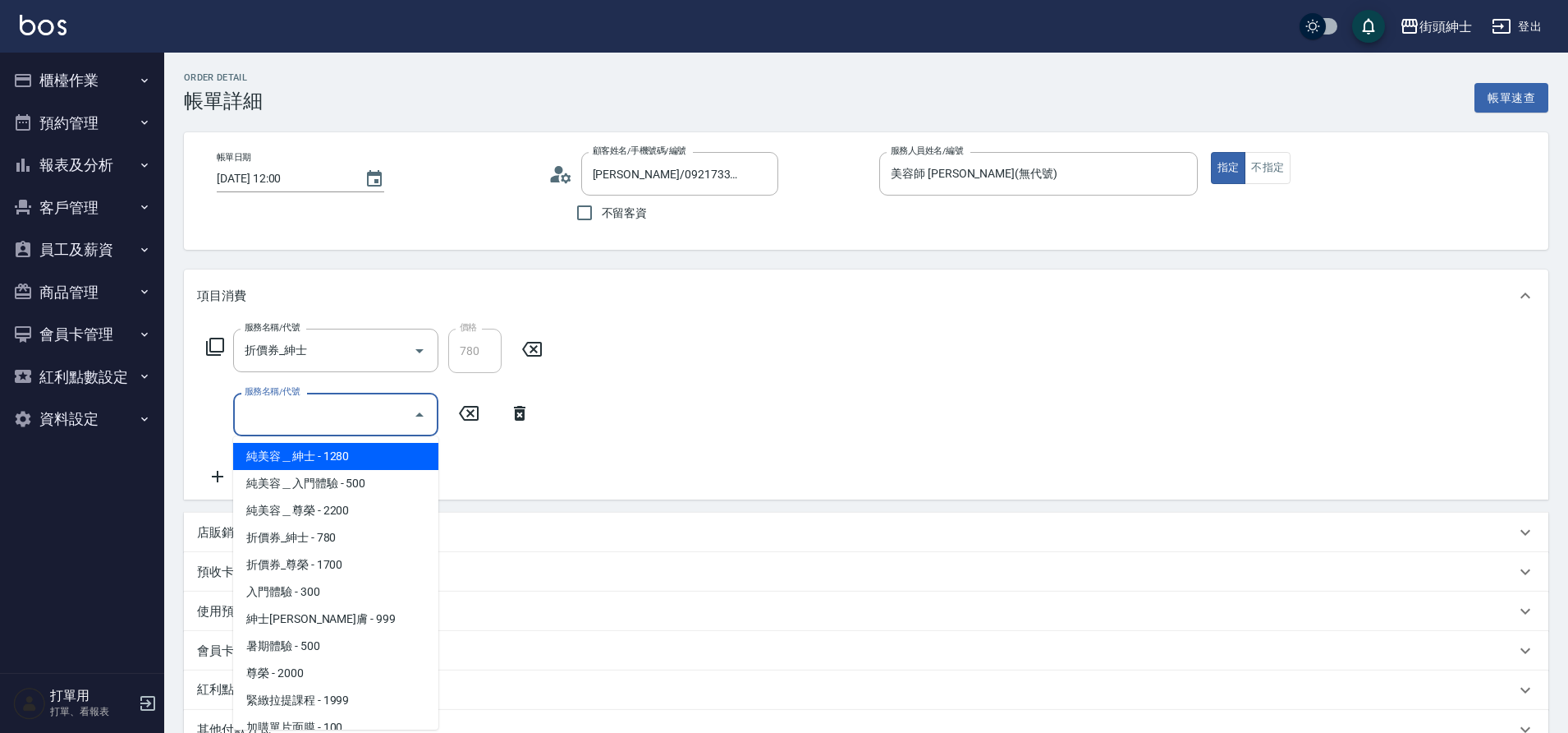
drag, startPoint x: 0, startPoint y: 0, endPoint x: 285, endPoint y: 402, distance: 492.8
click at [285, 402] on input "服務名稱/代號" at bounding box center [324, 414] width 165 height 29
drag, startPoint x: 285, startPoint y: 402, endPoint x: 340, endPoint y: 594, distance: 199.7
click at [340, 594] on span "入門體驗 - 300" at bounding box center [335, 591] width 205 height 27
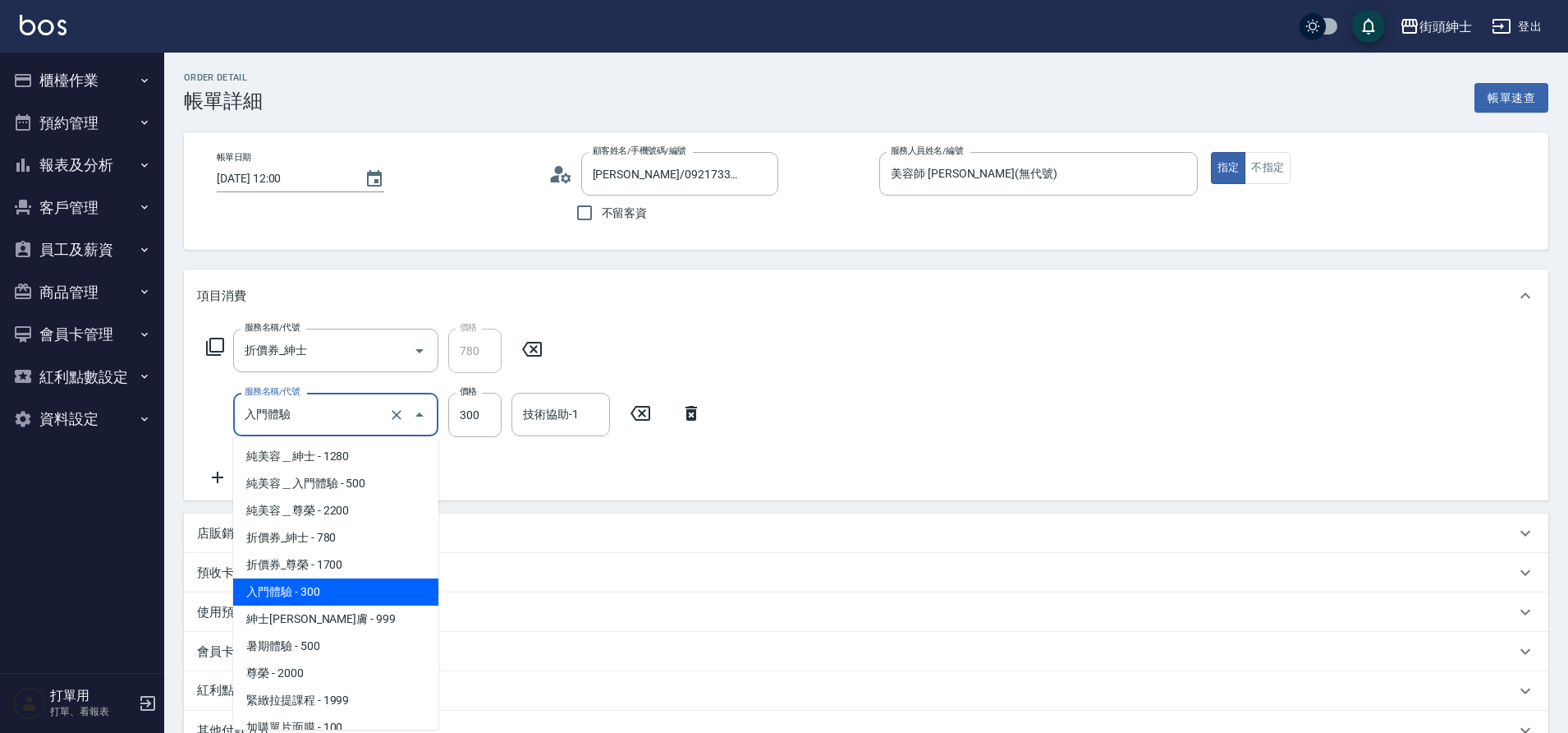
click at [365, 409] on input "入門體驗" at bounding box center [312, 414] width 144 height 29
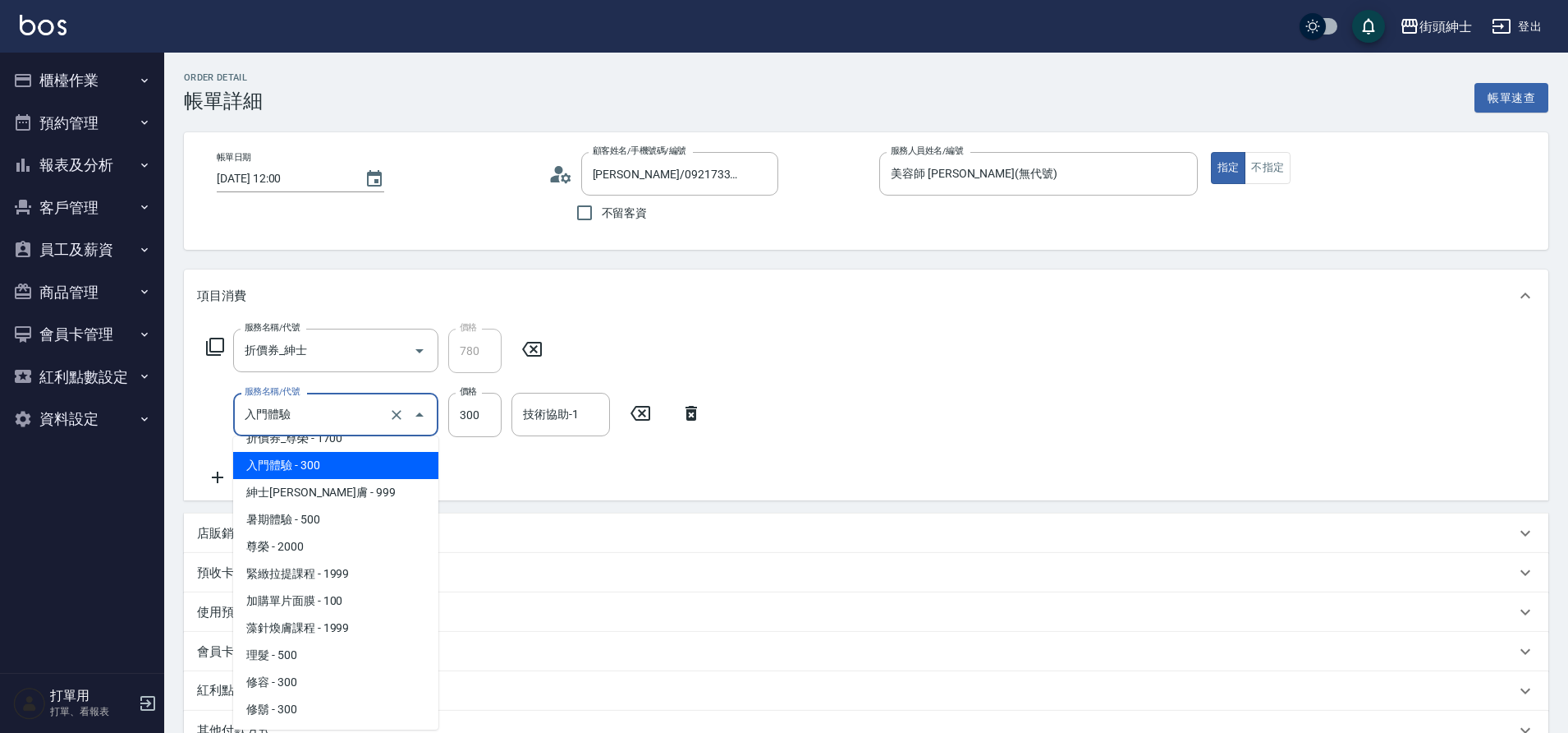
click at [305, 672] on span "修容 - 300" at bounding box center [335, 681] width 205 height 27
type input "修容(A03)"
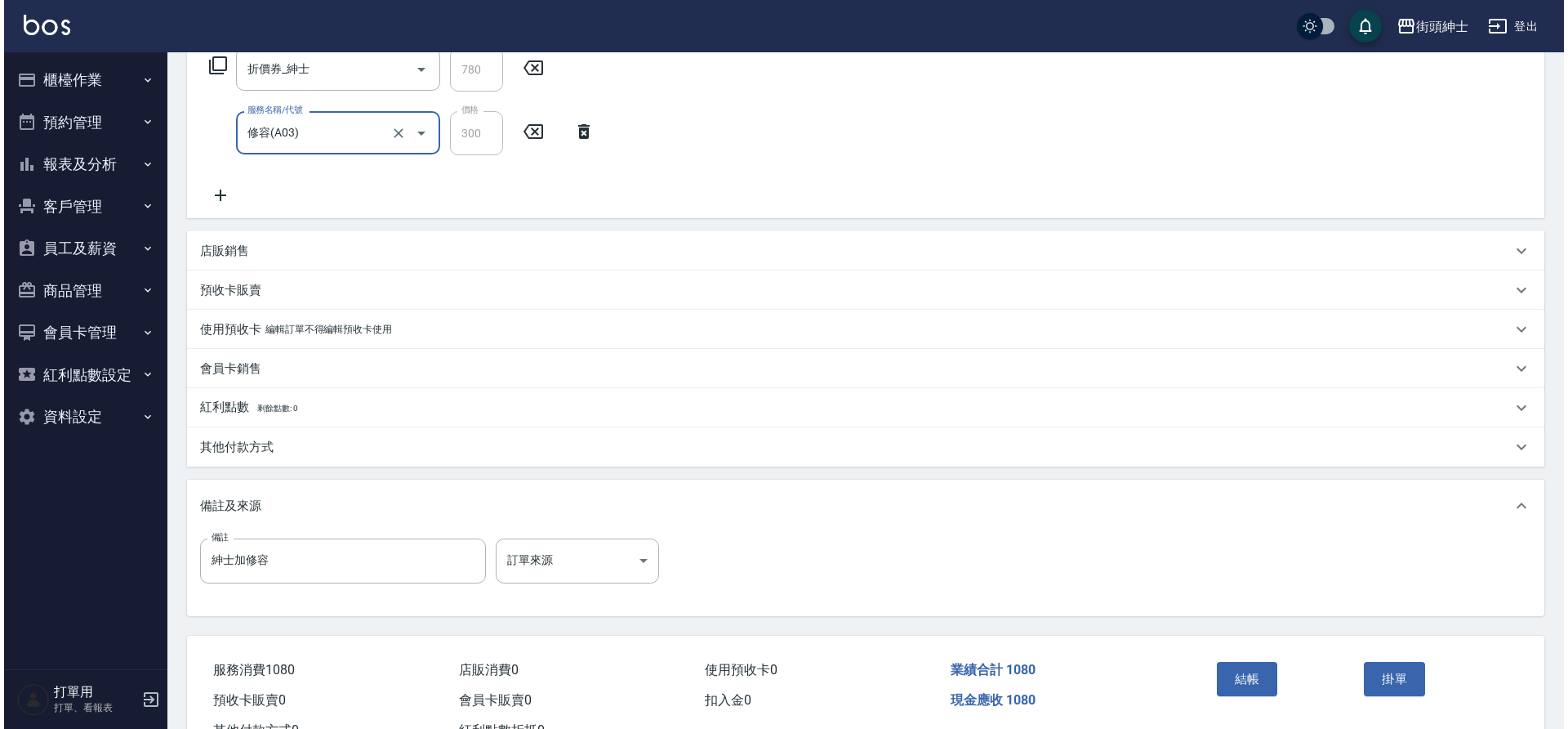
scroll to position [300, 0]
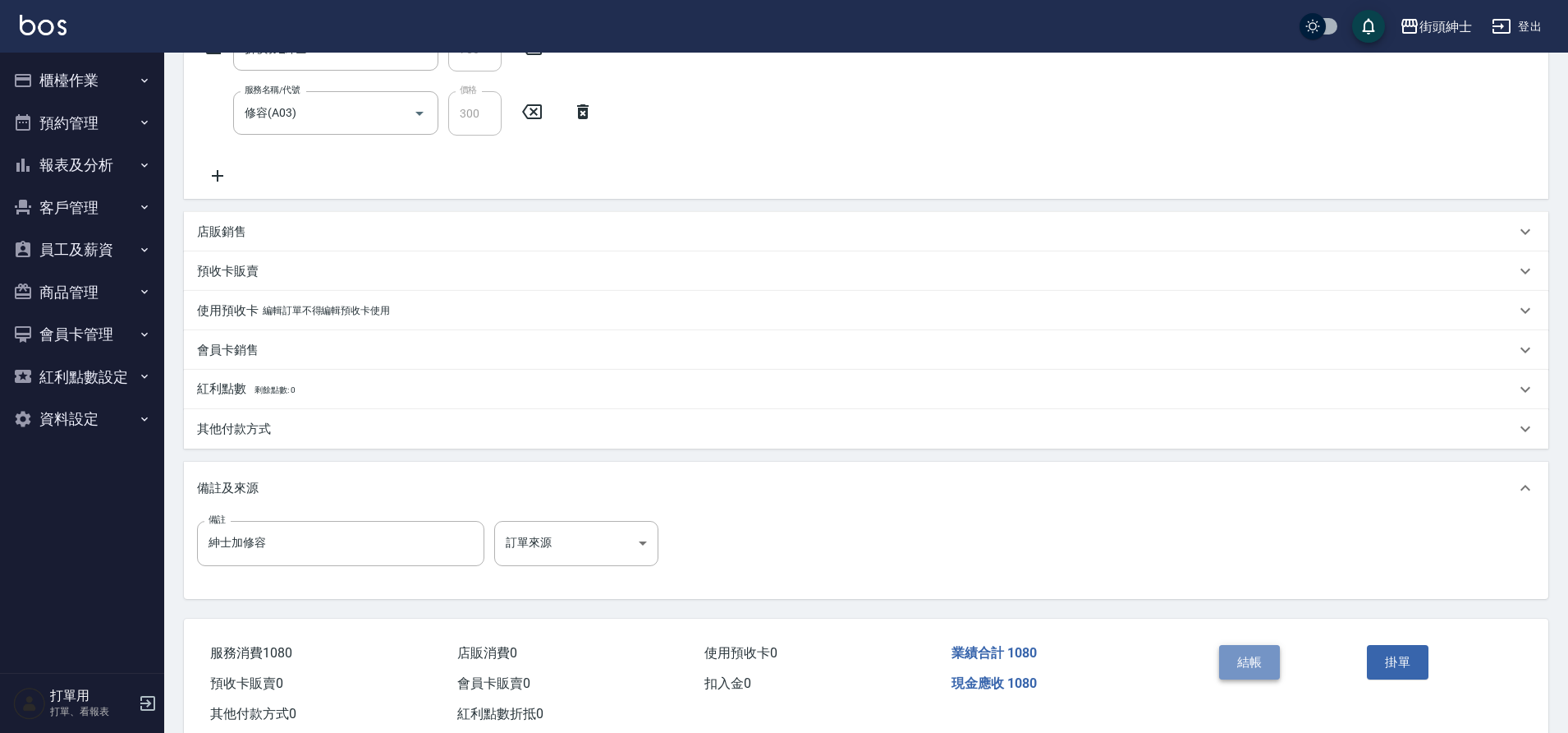
click at [1261, 658] on button "結帳" at bounding box center [1249, 662] width 62 height 35
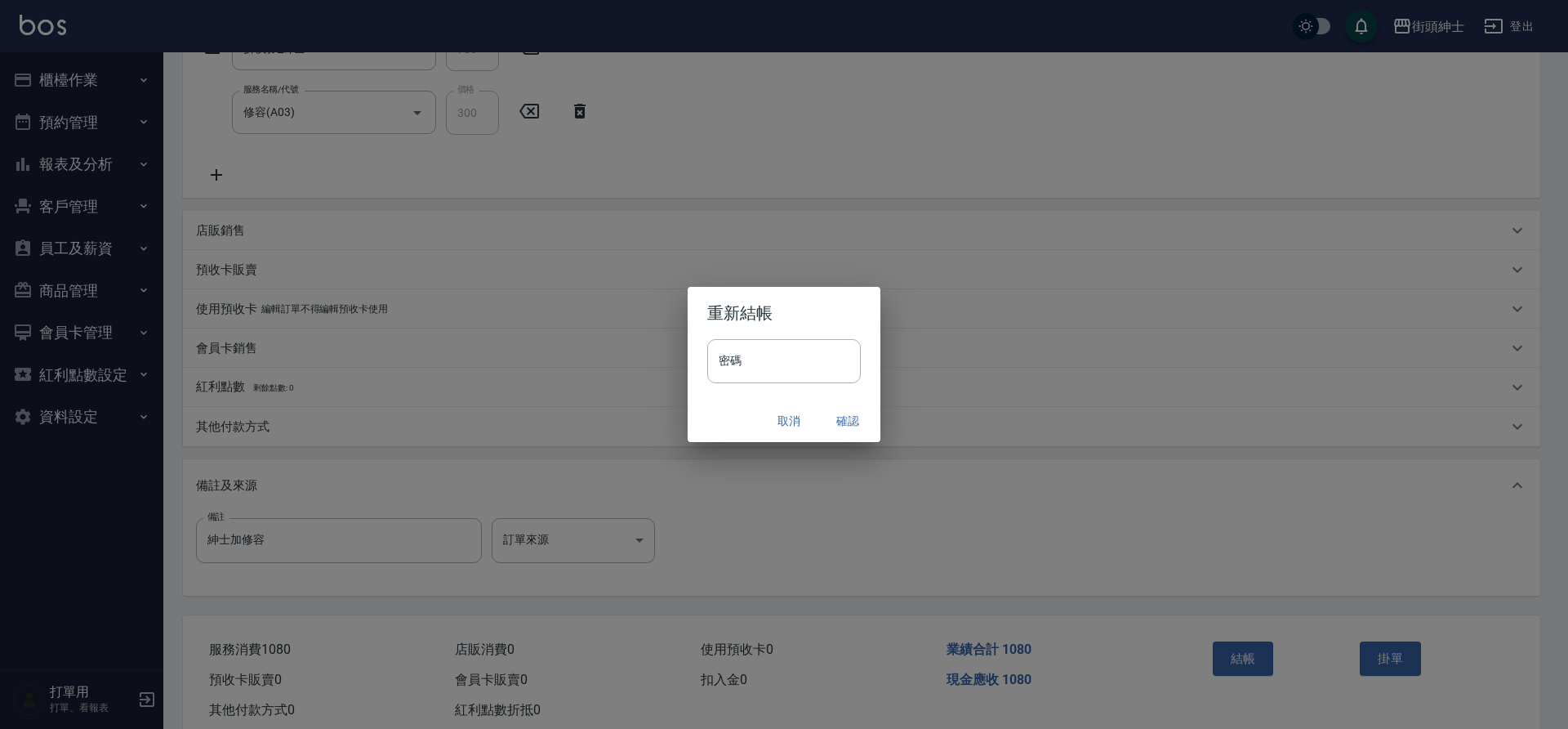
click at [848, 423] on button "確認" at bounding box center [848, 421] width 52 height 30
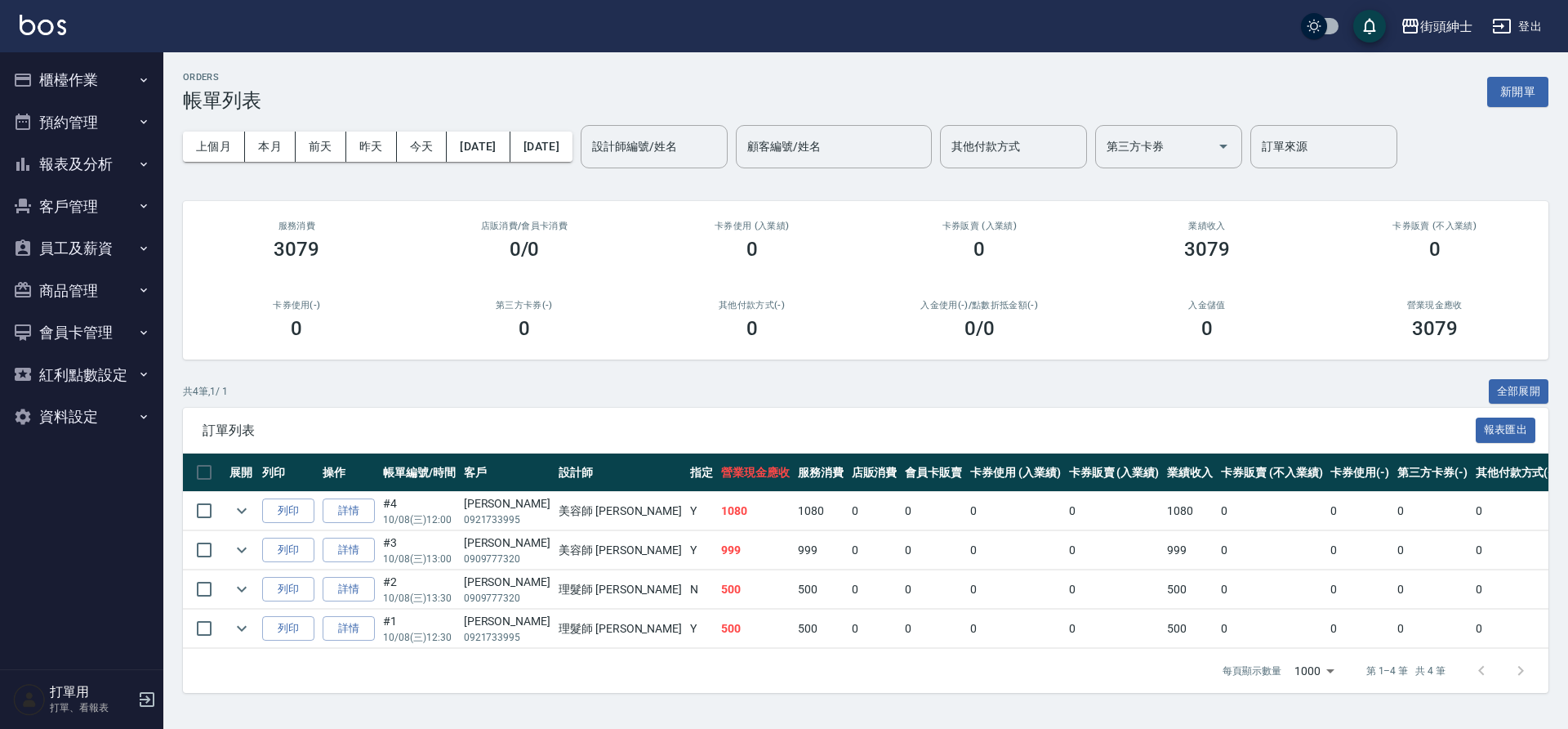
drag, startPoint x: 70, startPoint y: 115, endPoint x: 72, endPoint y: 125, distance: 10.2
click at [69, 119] on button "預約管理" at bounding box center [81, 123] width 150 height 42
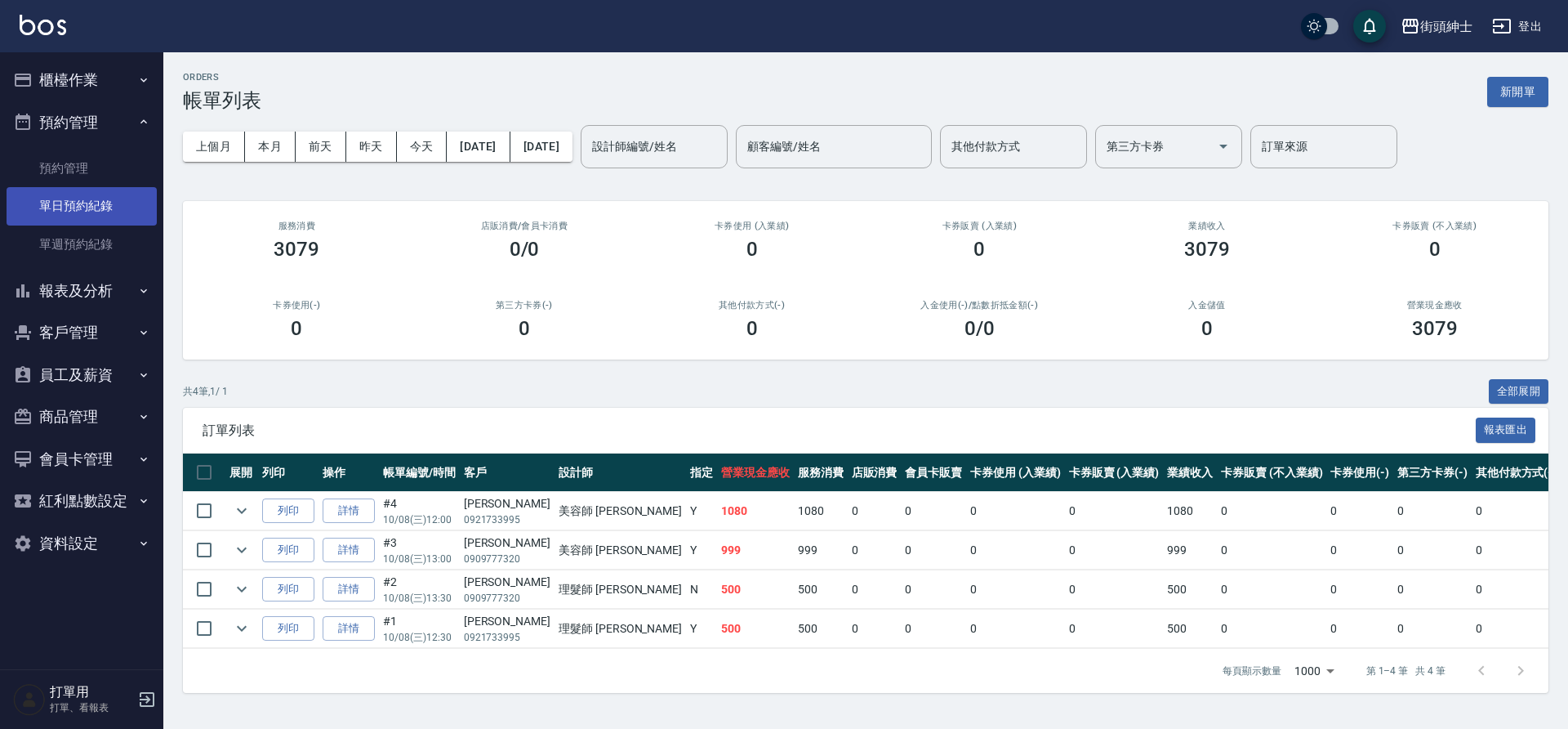
click at [102, 213] on link "單日預約紀錄" at bounding box center [81, 206] width 150 height 38
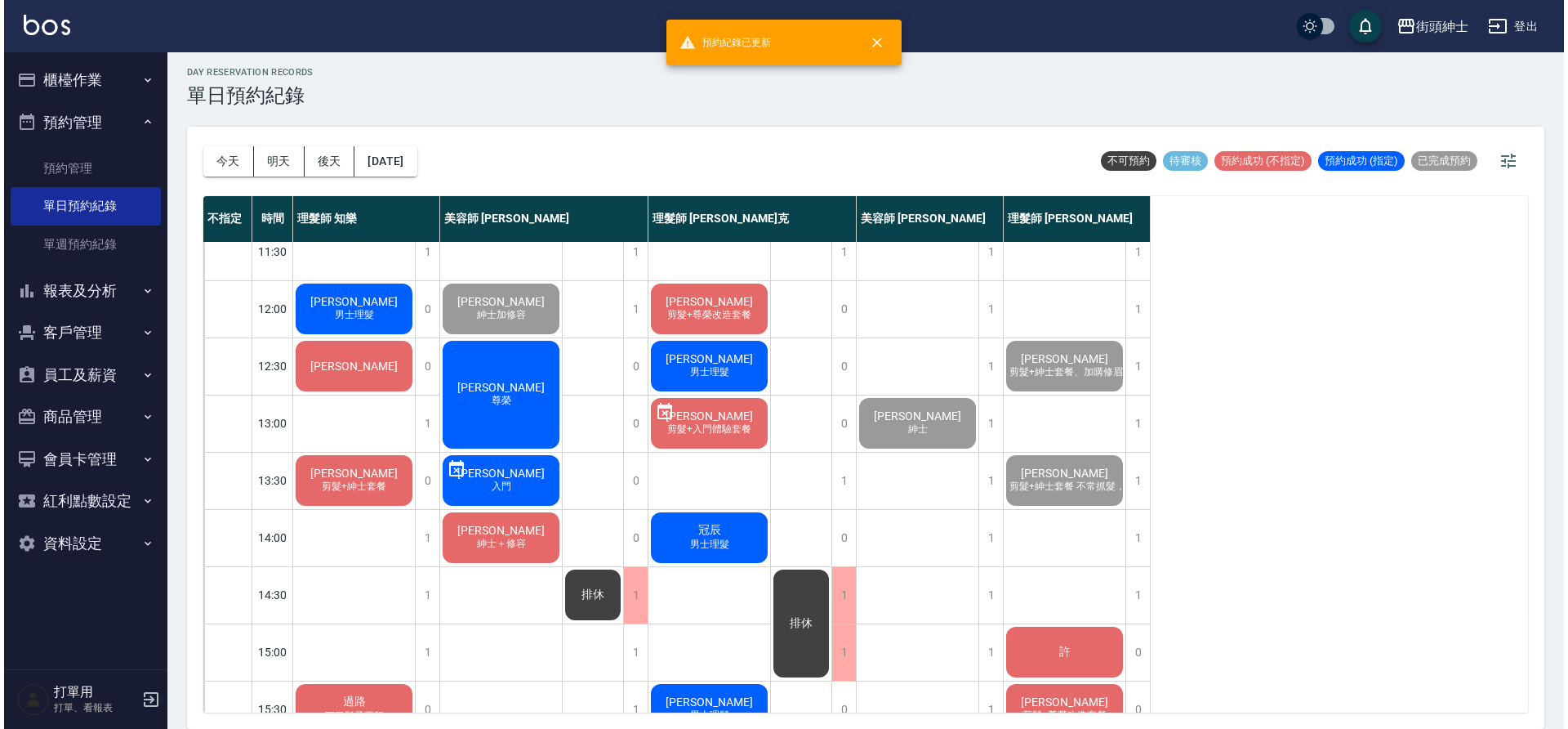
scroll to position [91, 0]
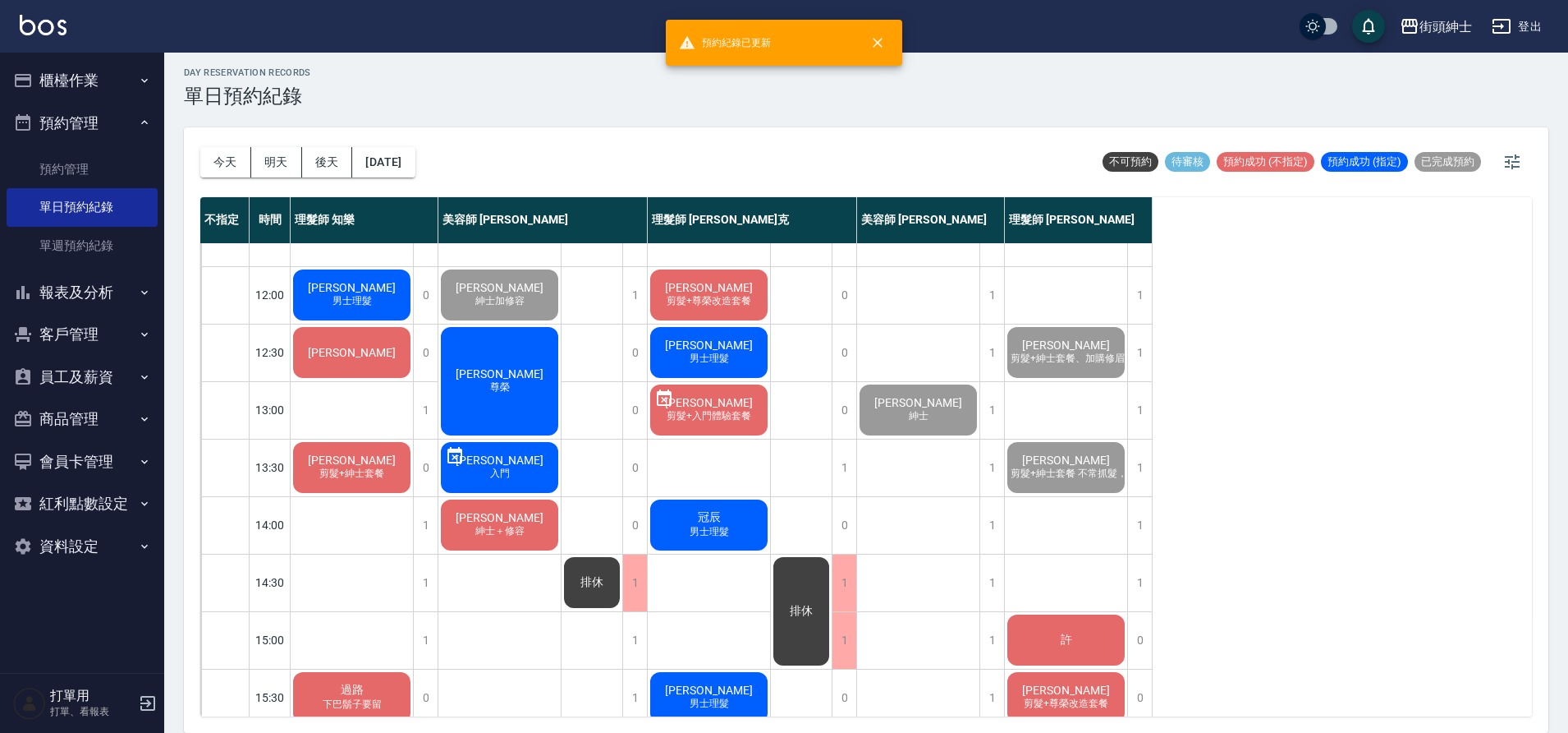
click at [470, 396] on div "[PERSON_NAME]" at bounding box center [499, 381] width 122 height 113
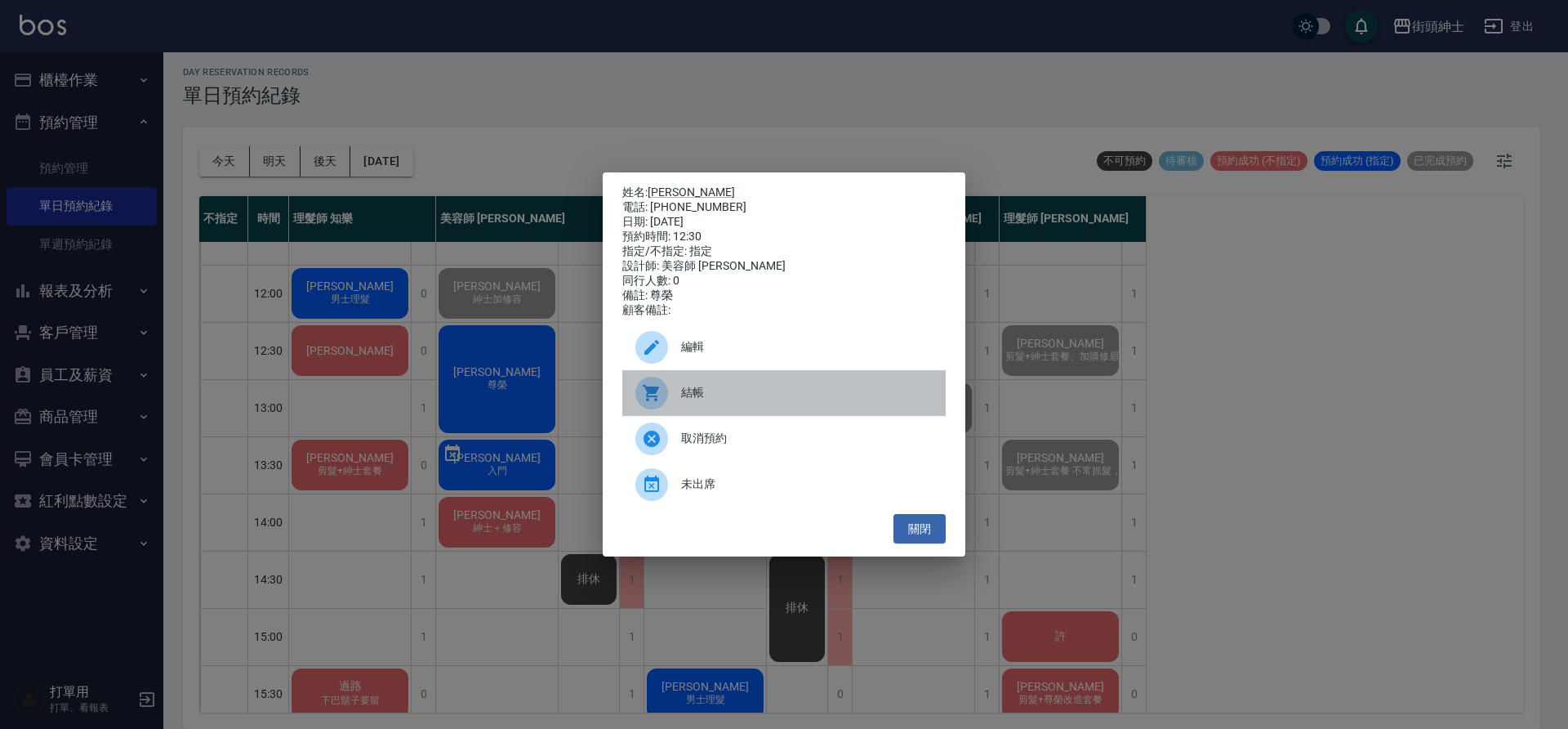
click at [685, 389] on div "結帳" at bounding box center [784, 393] width 324 height 46
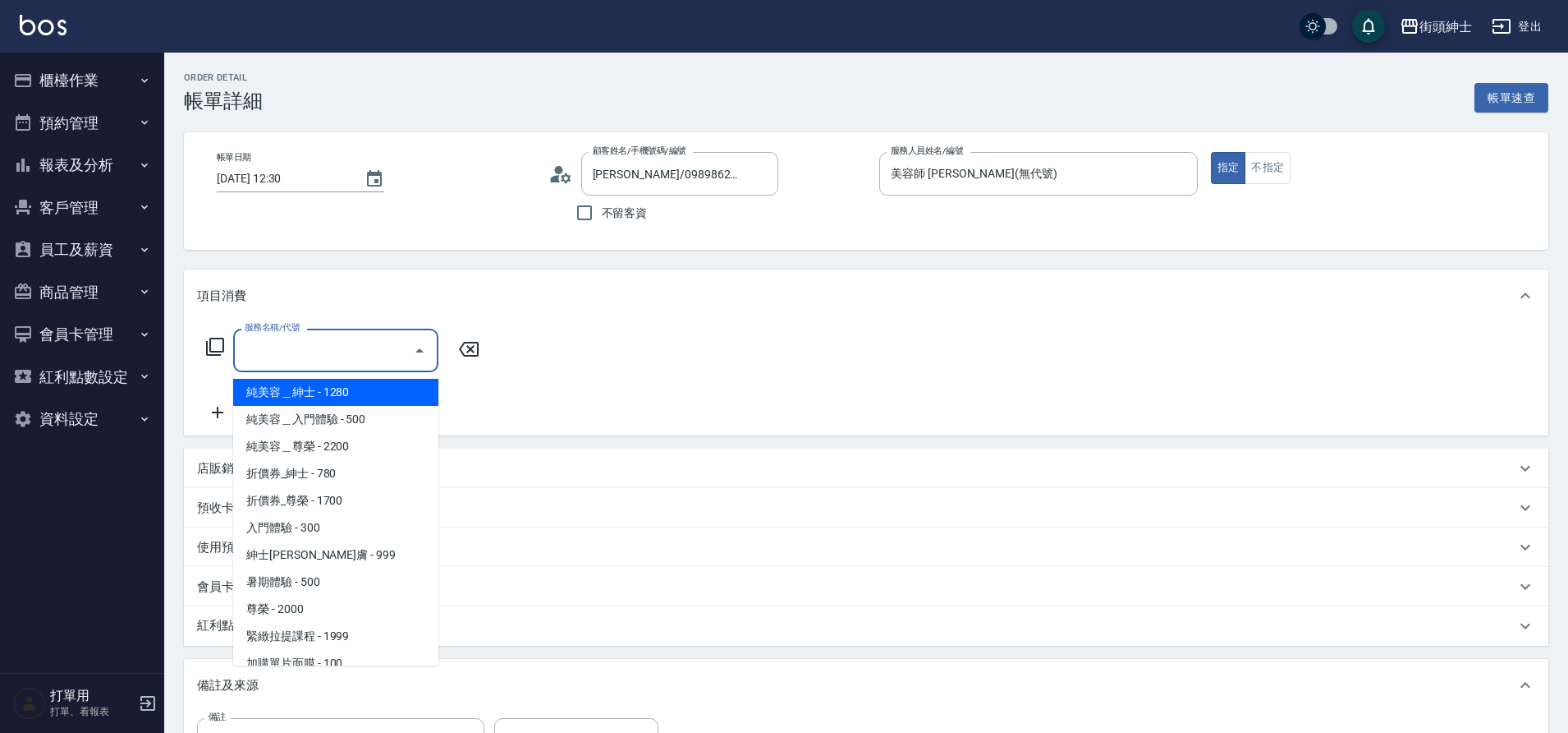
click at [327, 437] on span "純美容＿尊榮 - 2200" at bounding box center [335, 446] width 205 height 27
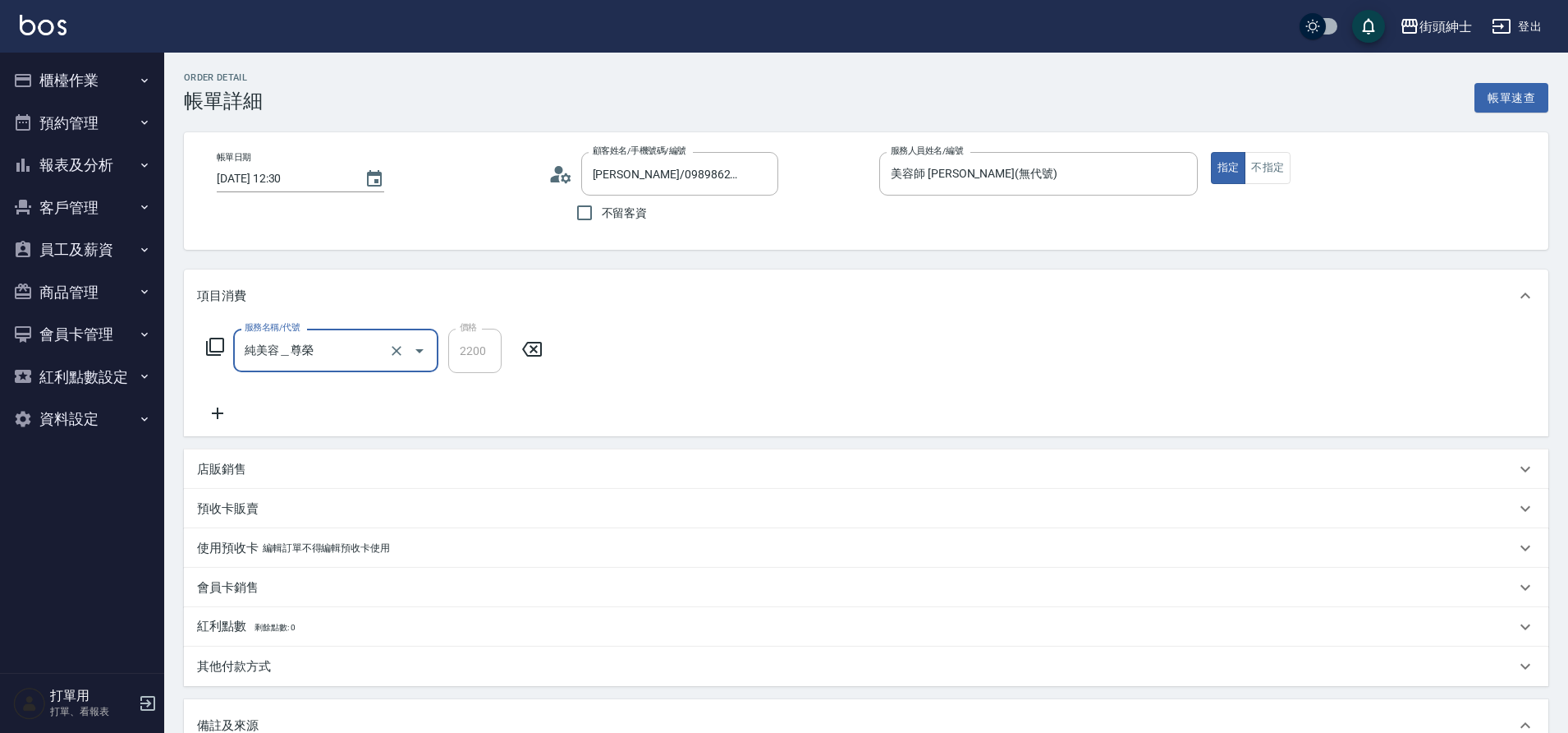
drag, startPoint x: 0, startPoint y: 0, endPoint x: 315, endPoint y: 348, distance: 469.4
click at [315, 348] on input "純美容＿尊榮" at bounding box center [312, 349] width 144 height 29
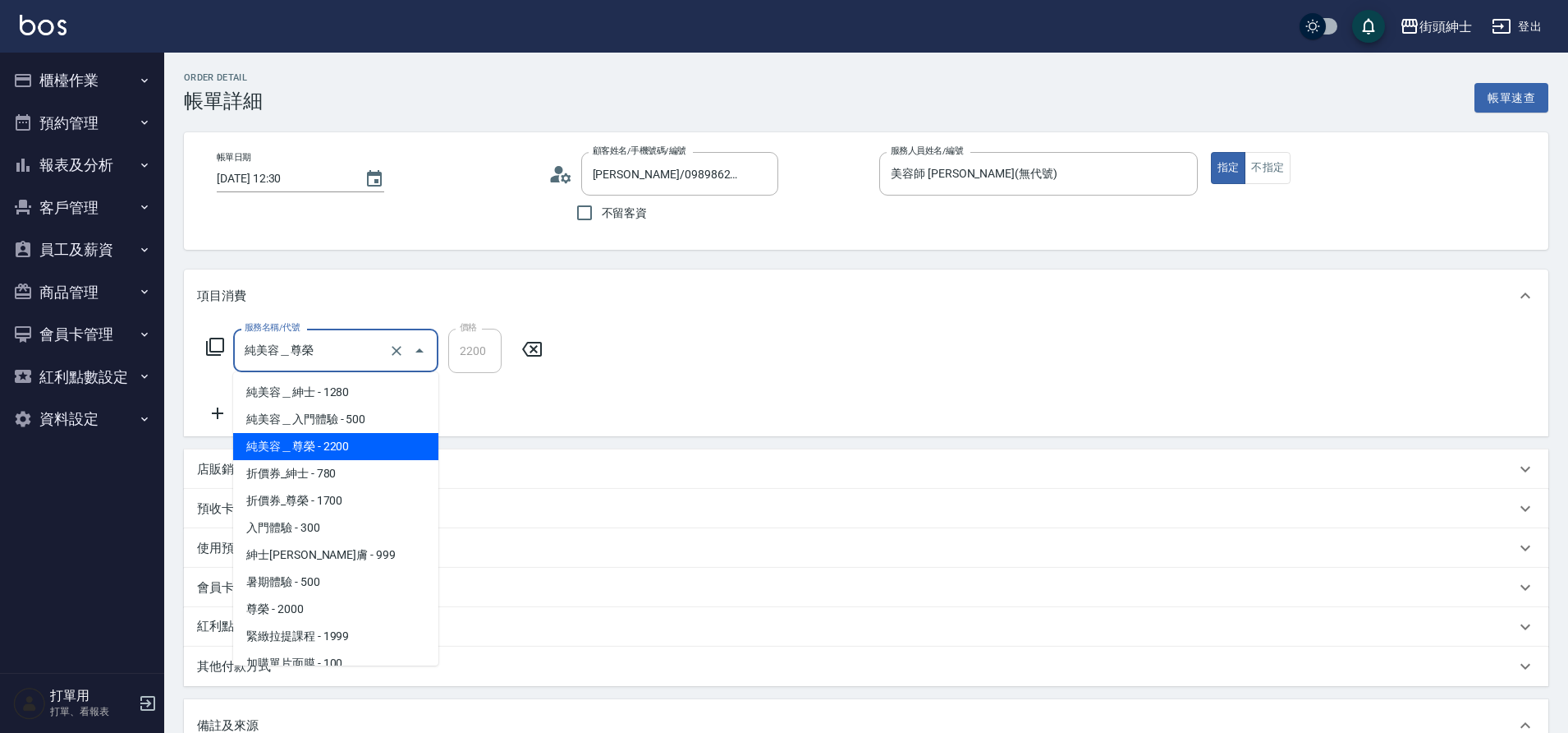
drag, startPoint x: 315, startPoint y: 348, endPoint x: 306, endPoint y: 503, distance: 155.3
click at [306, 503] on span "折價券_尊榮 - 1700" at bounding box center [335, 500] width 205 height 27
type input "折價券_尊榮"
type input "1700"
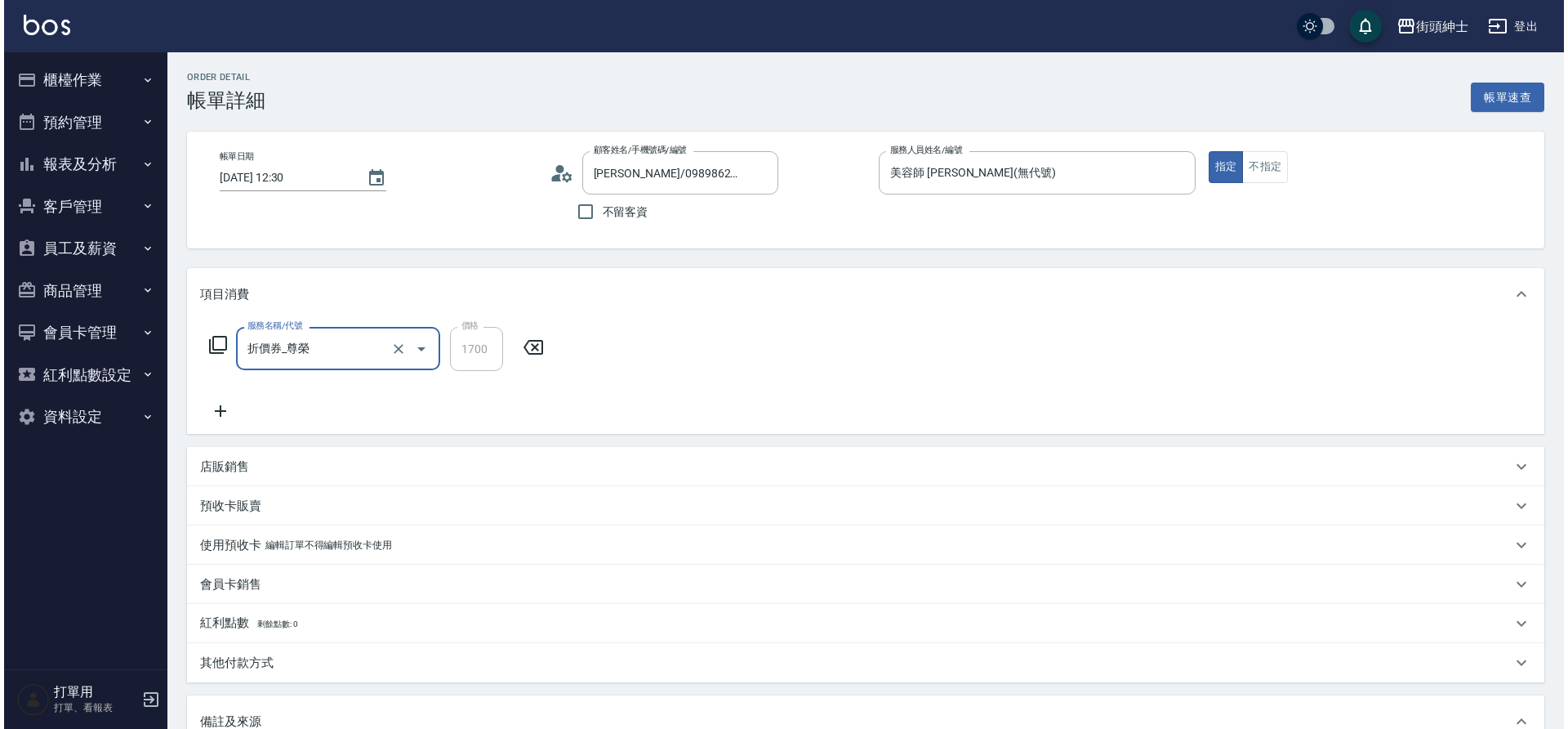
scroll to position [273, 0]
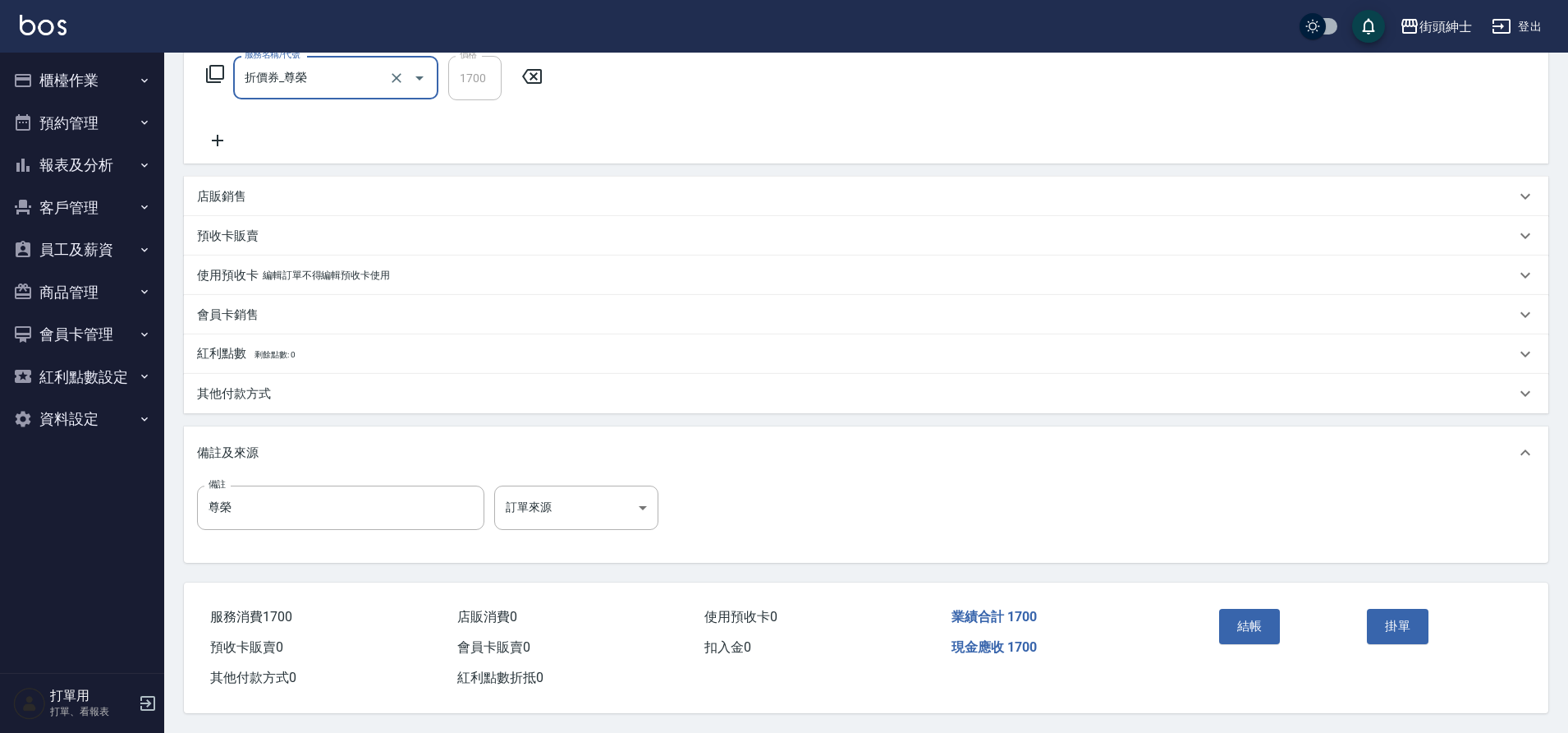
click at [1244, 624] on button "結帳" at bounding box center [1249, 626] width 62 height 35
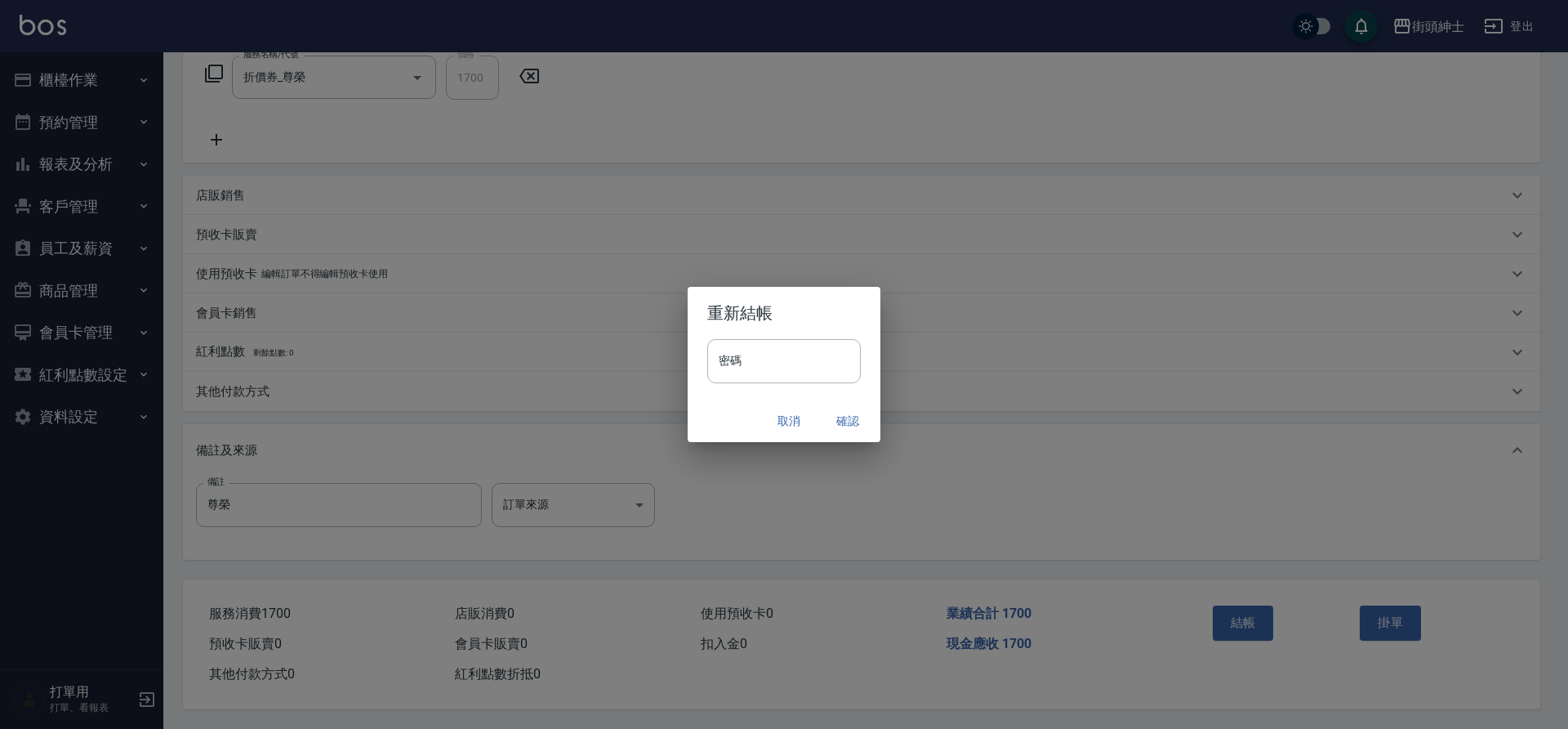
click at [841, 418] on button "確認" at bounding box center [848, 421] width 52 height 30
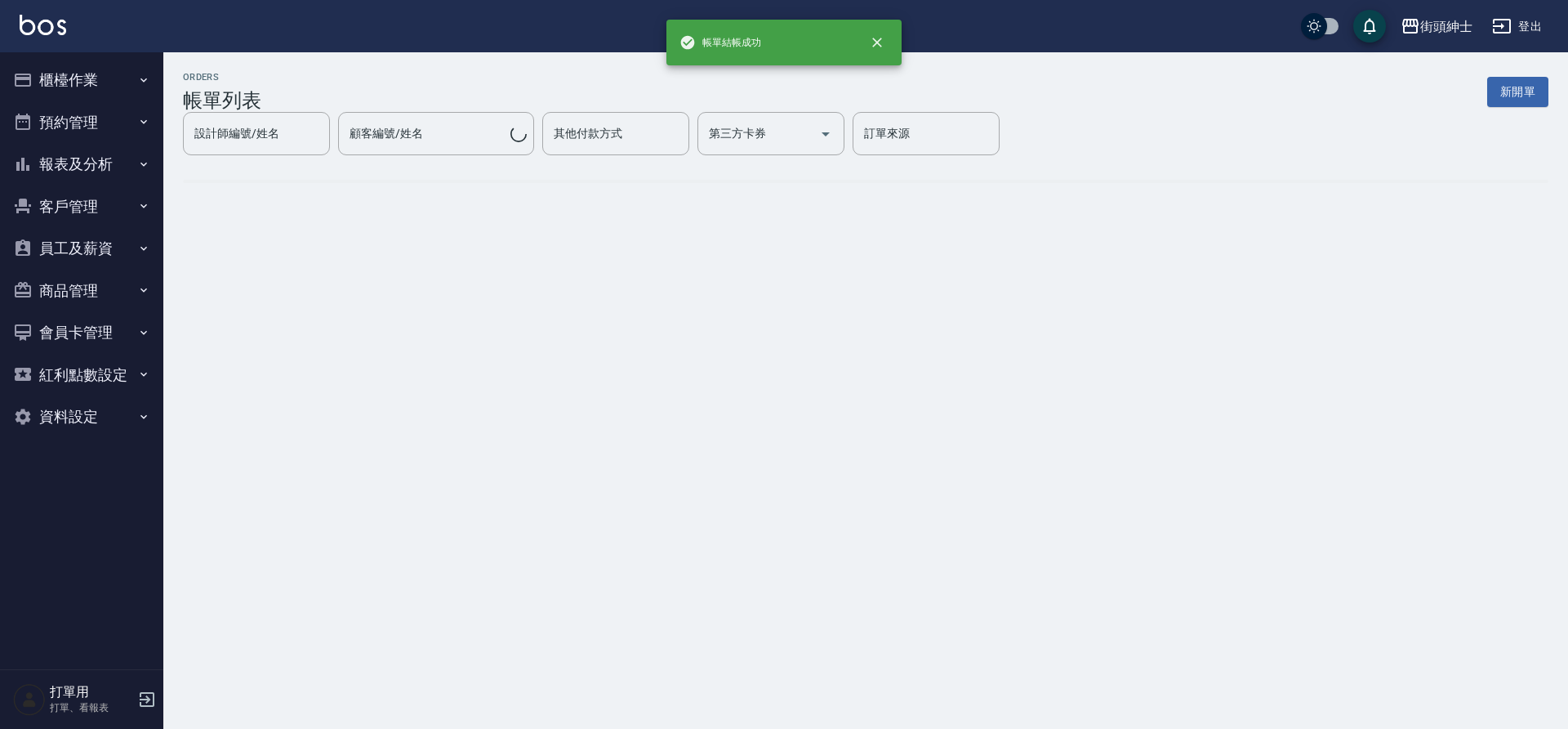
click at [91, 120] on button "預約管理" at bounding box center [81, 123] width 150 height 42
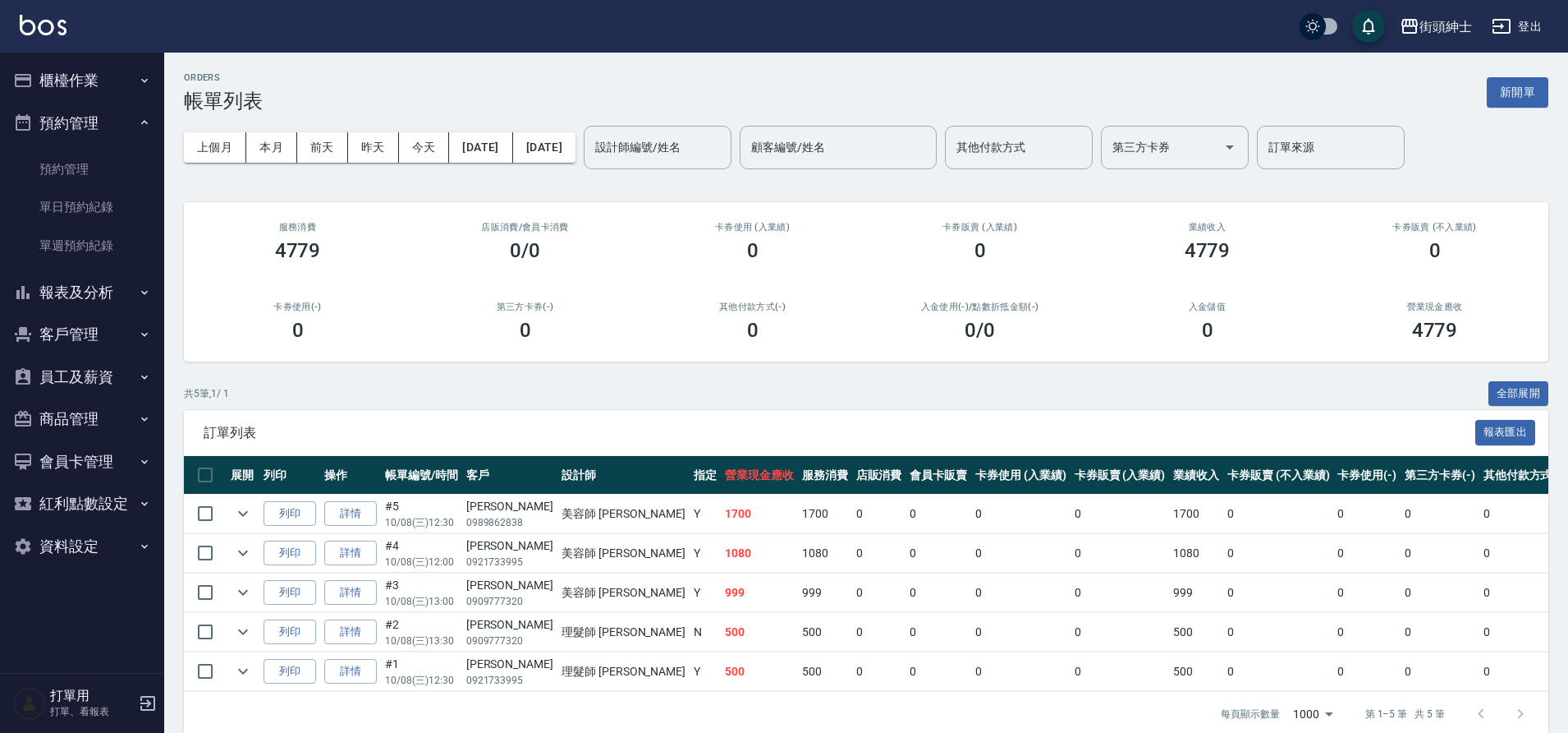
click at [105, 210] on link "單日預約紀錄" at bounding box center [82, 207] width 151 height 38
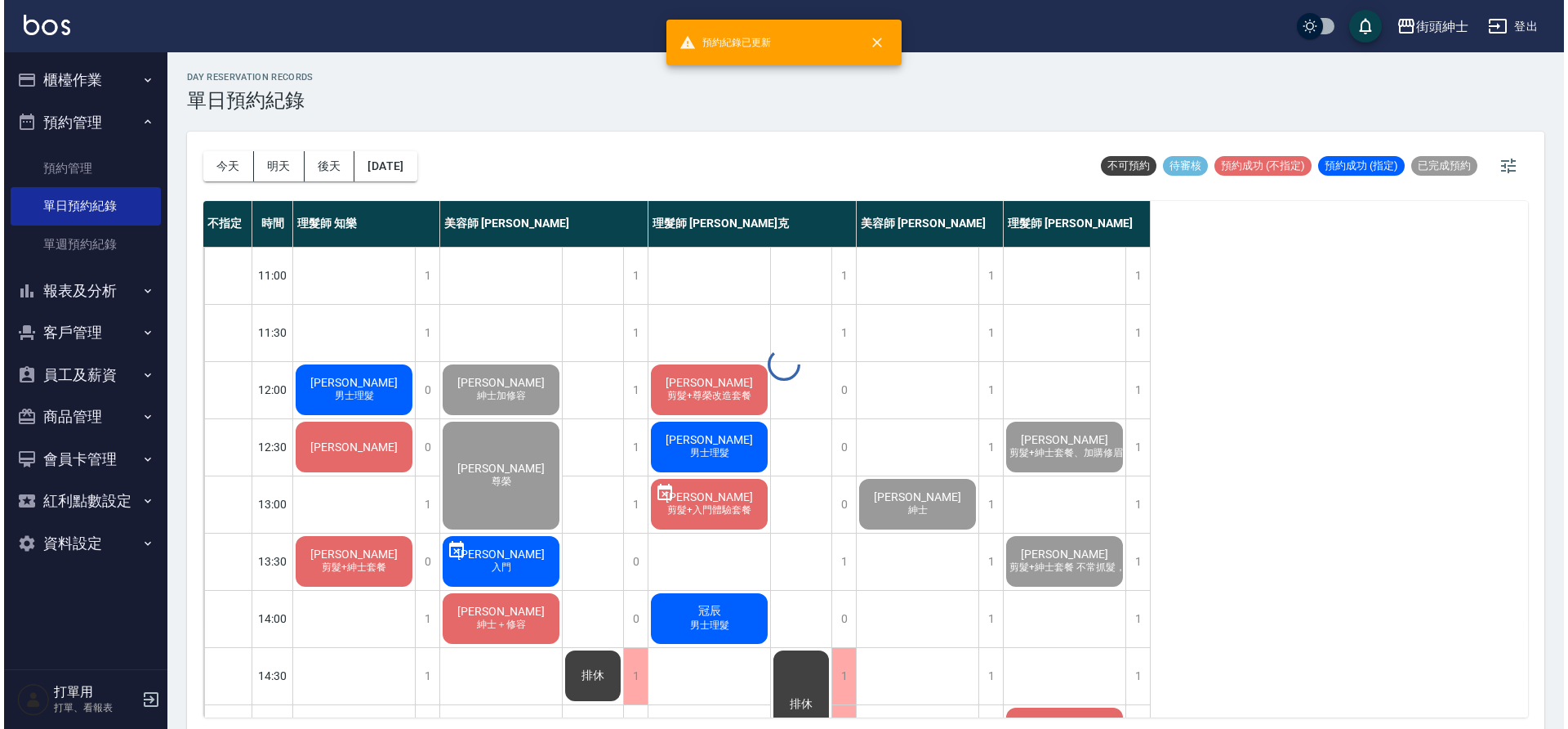
scroll to position [5, 0]
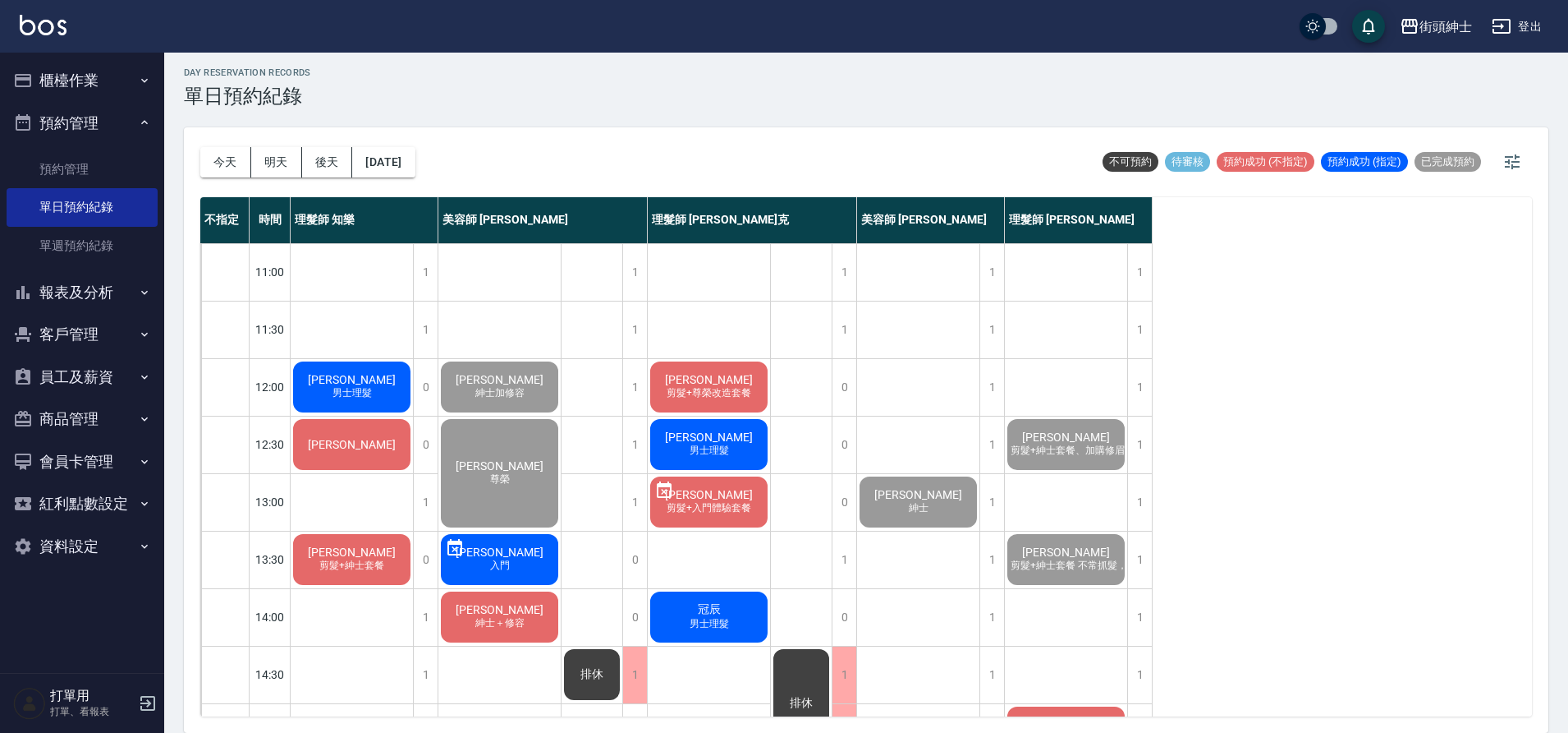
click at [520, 611] on div "陳智昊 紳士＋修容" at bounding box center [499, 616] width 122 height 56
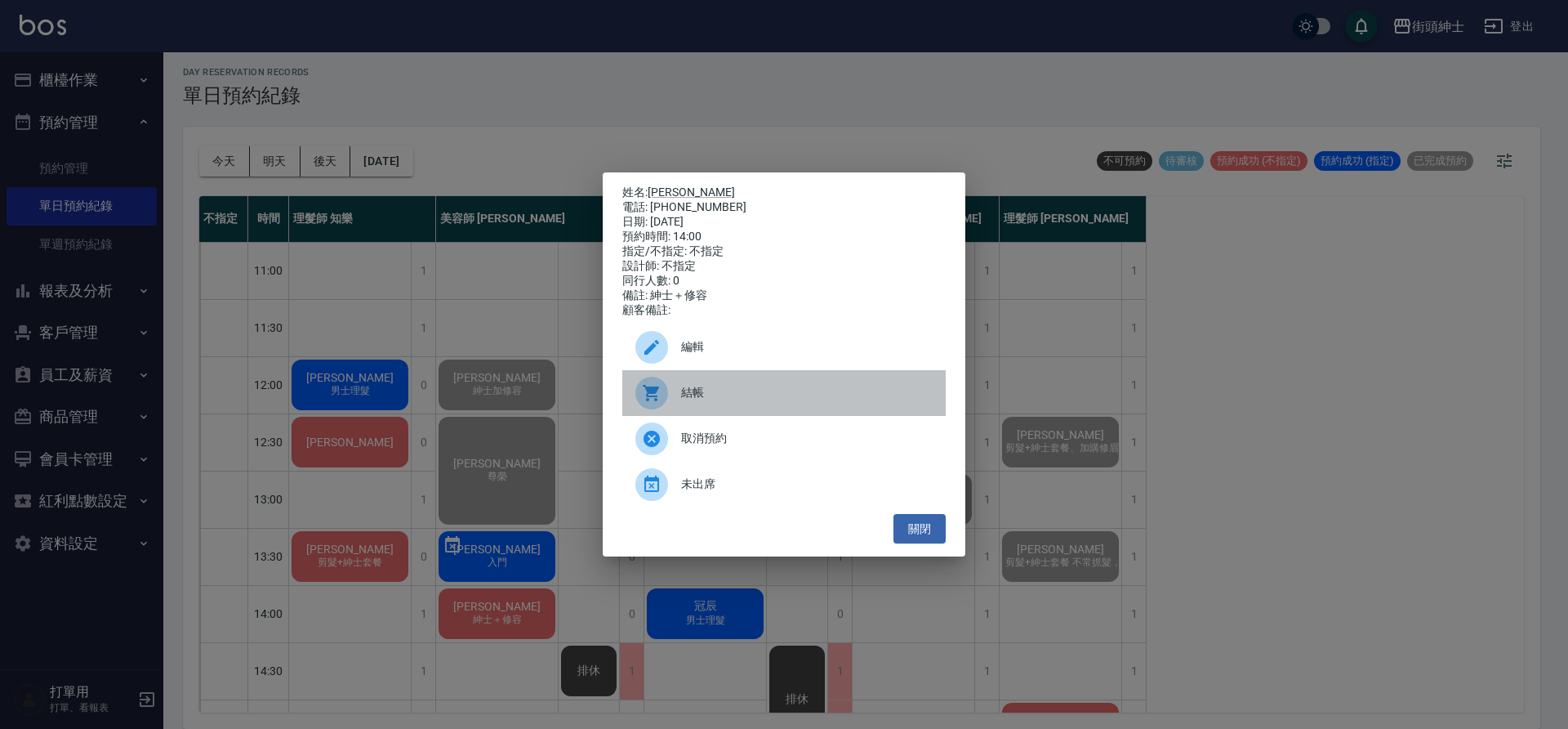
drag, startPoint x: 304, startPoint y: 500, endPoint x: 702, endPoint y: 379, distance: 416.0
click at [702, 379] on div "結帳" at bounding box center [784, 393] width 324 height 46
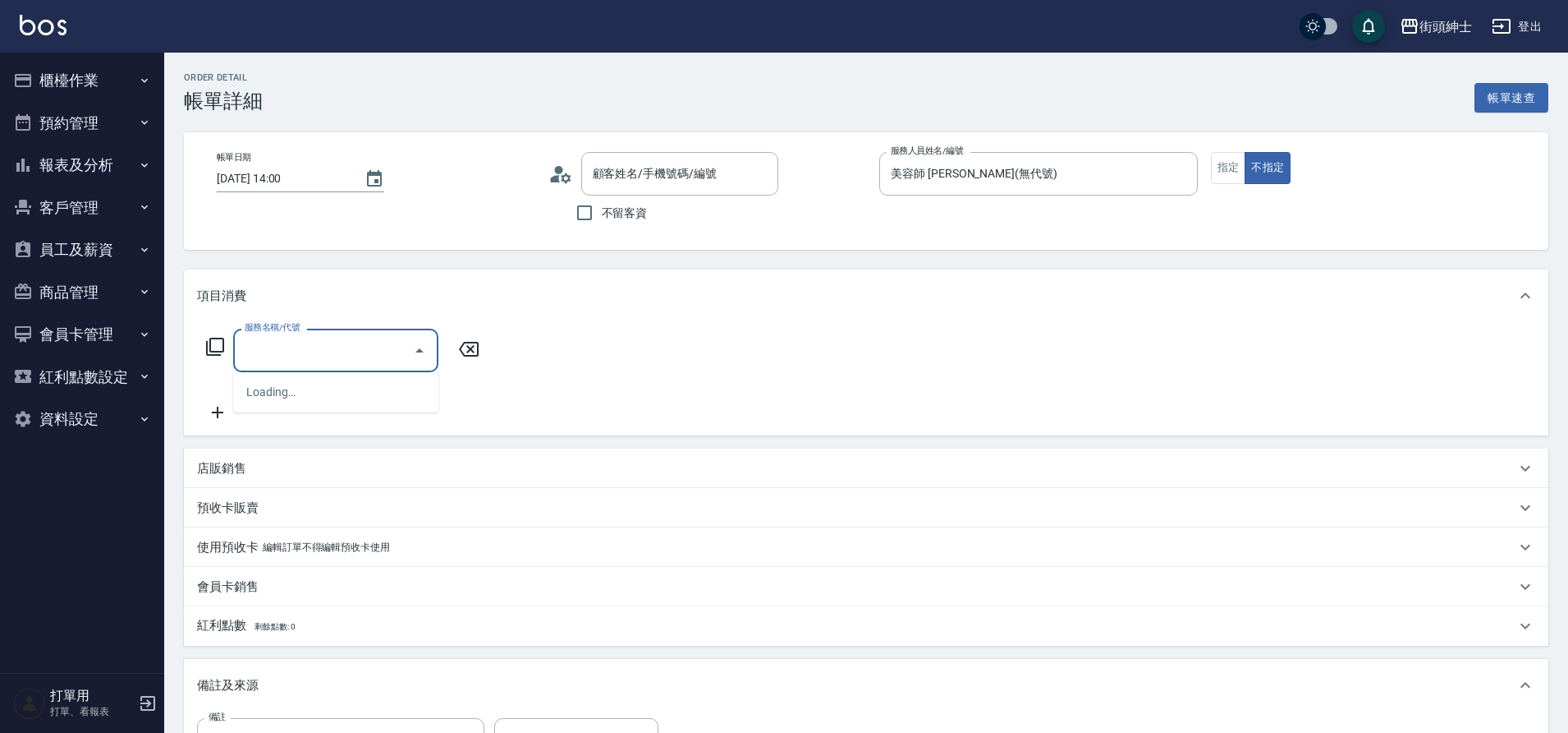
click at [301, 337] on input "服務名稱/代號" at bounding box center [324, 349] width 165 height 29
type input "[PERSON_NAME]/0909112558/null"
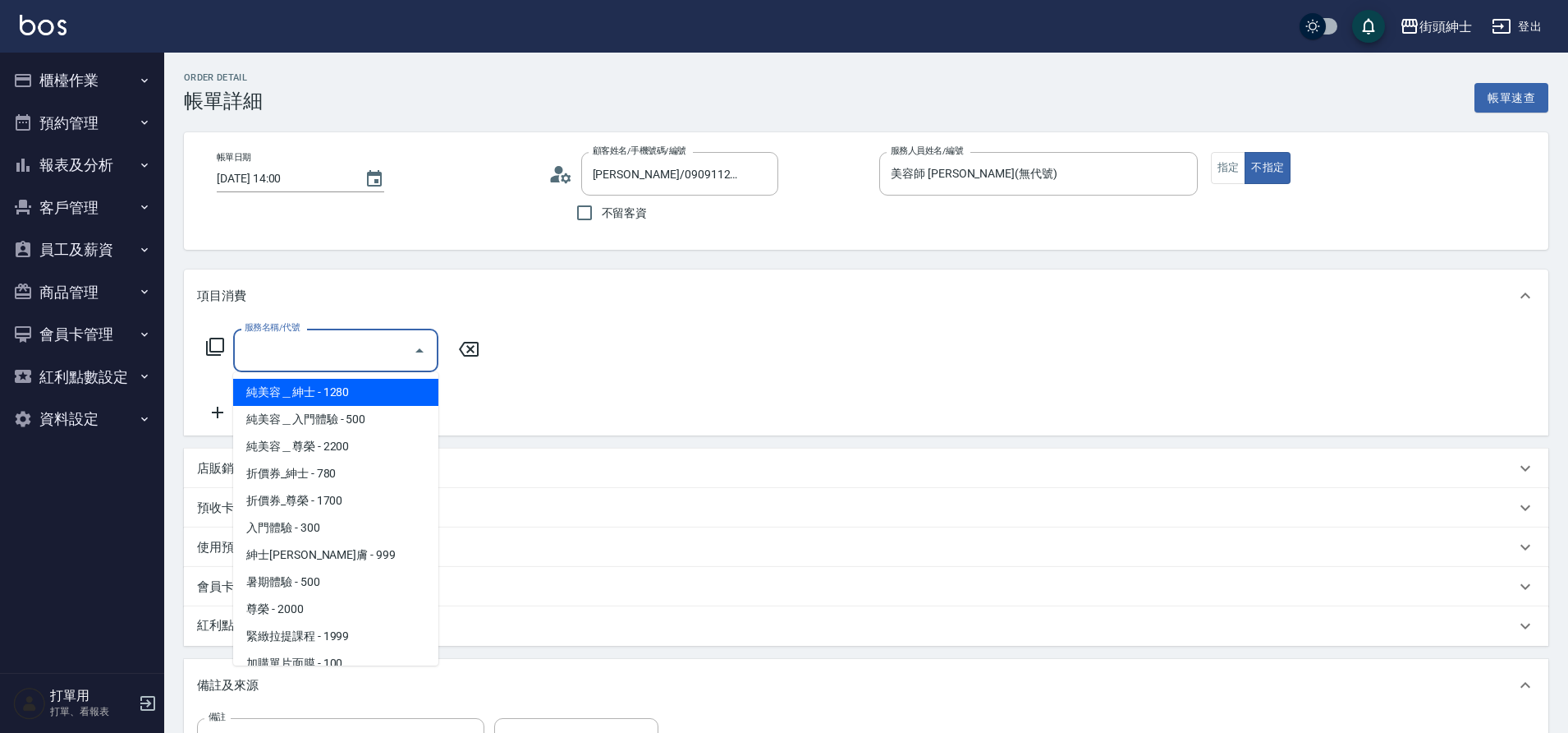
click at [310, 466] on span "折價券_紳士 - 780" at bounding box center [335, 473] width 205 height 27
type input "折價券_紳士"
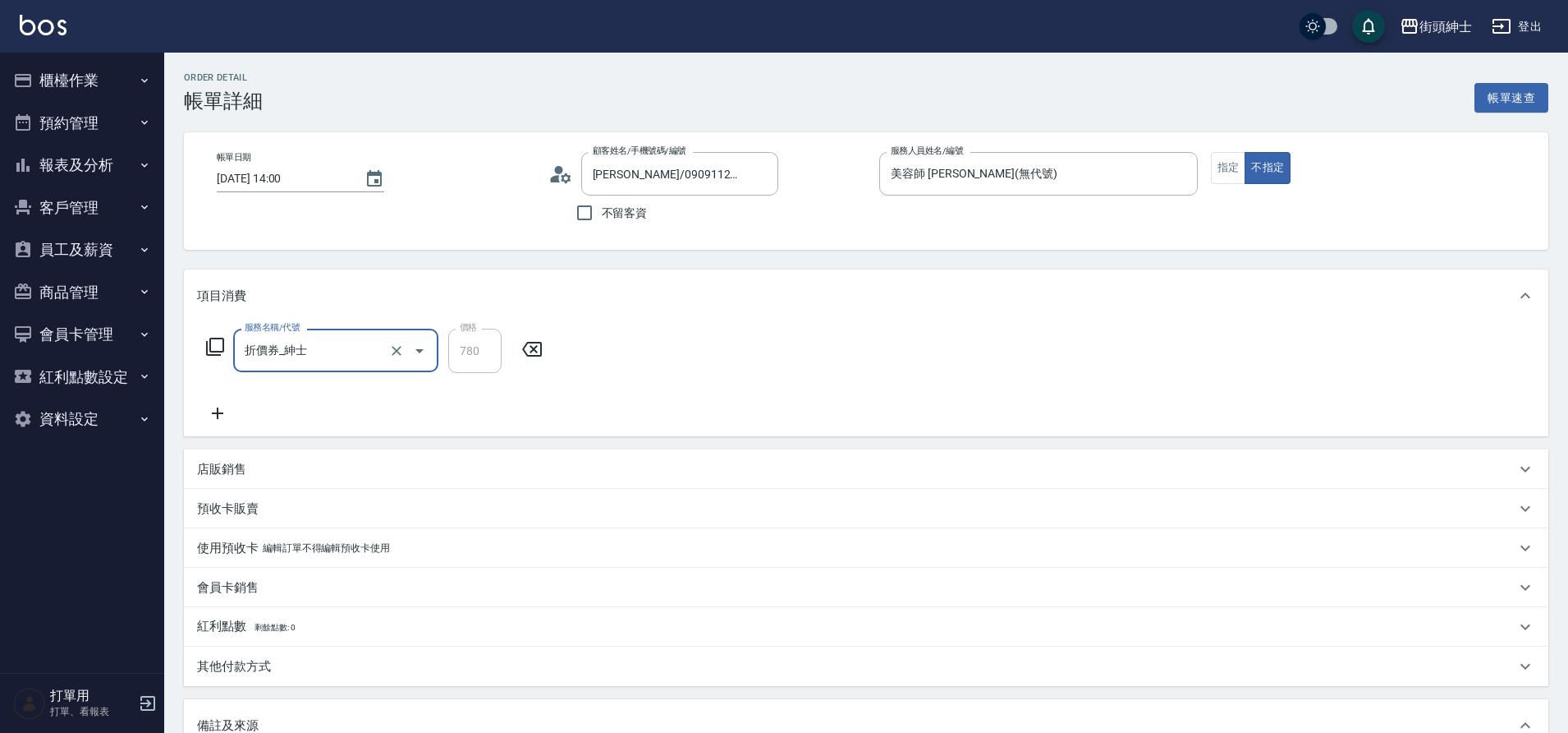
click at [227, 427] on div "服務名稱/代號 折價券_紳士 服務名稱/代號 價格 780 價格" at bounding box center [866, 379] width 1364 height 114
click at [221, 419] on icon at bounding box center [217, 413] width 41 height 19
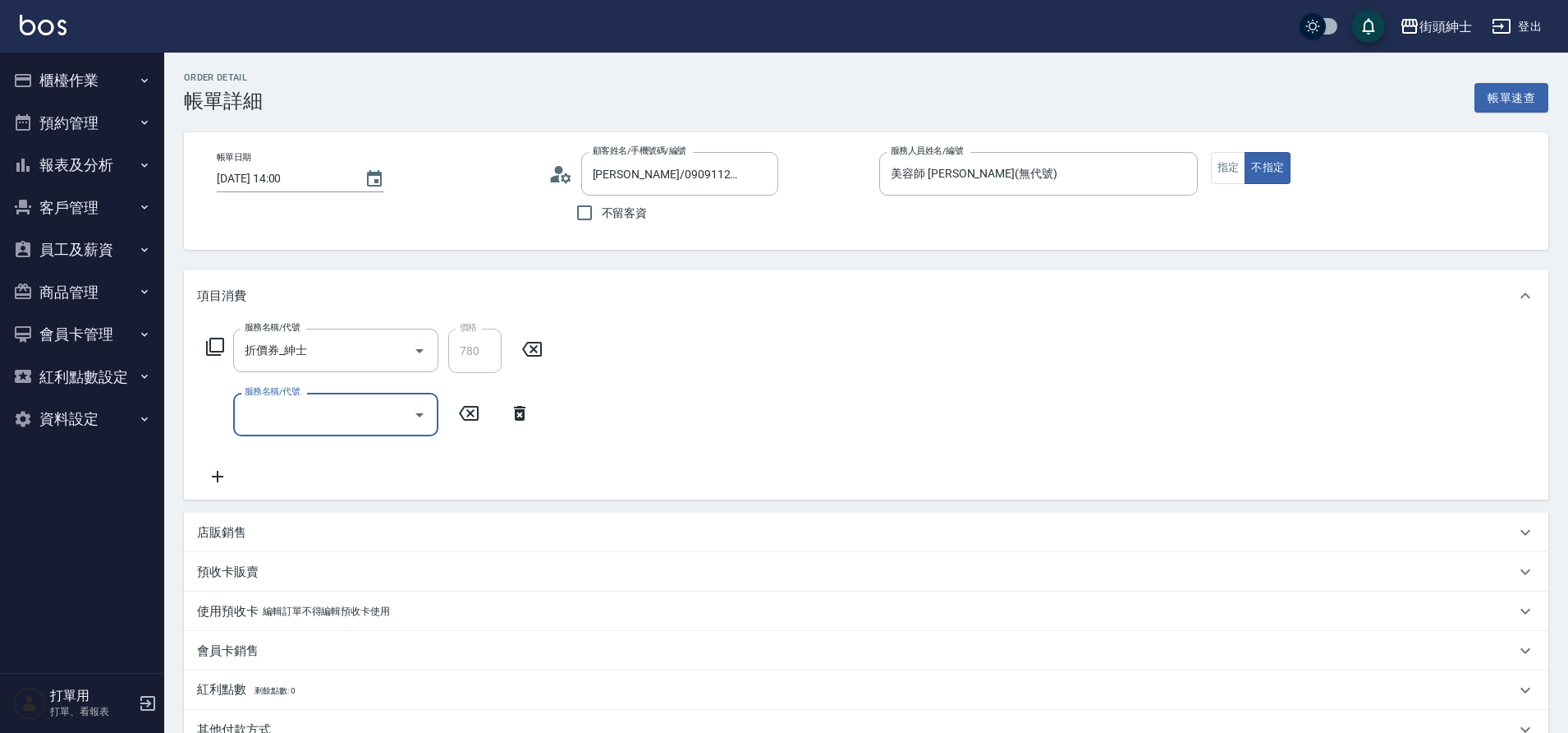
click at [291, 426] on input "服務名稱/代號" at bounding box center [324, 414] width 165 height 29
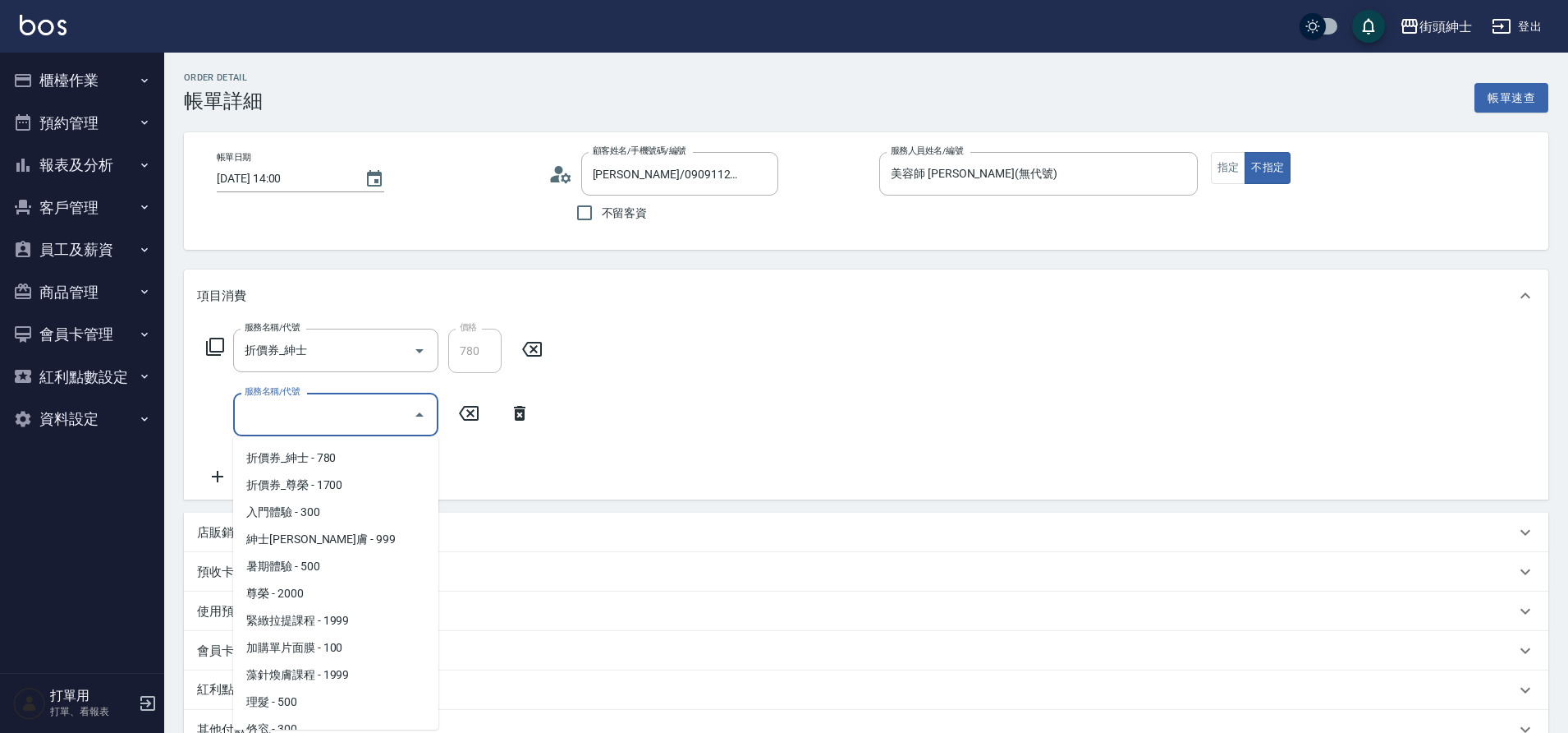
scroll to position [105, 0]
click at [282, 696] on span "修容 - 300" at bounding box center [335, 703] width 205 height 27
type input "修容(A03)"
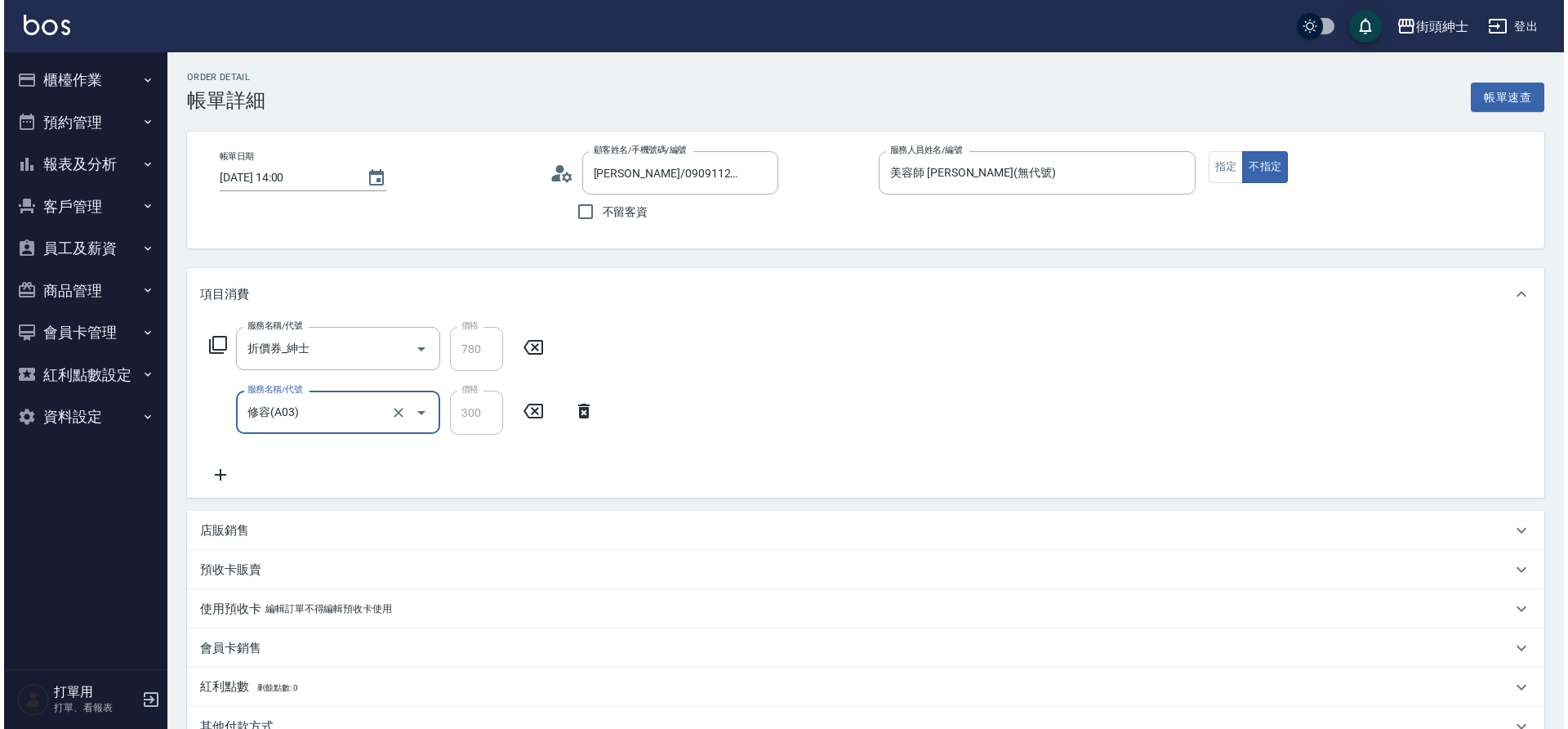
scroll to position [290, 0]
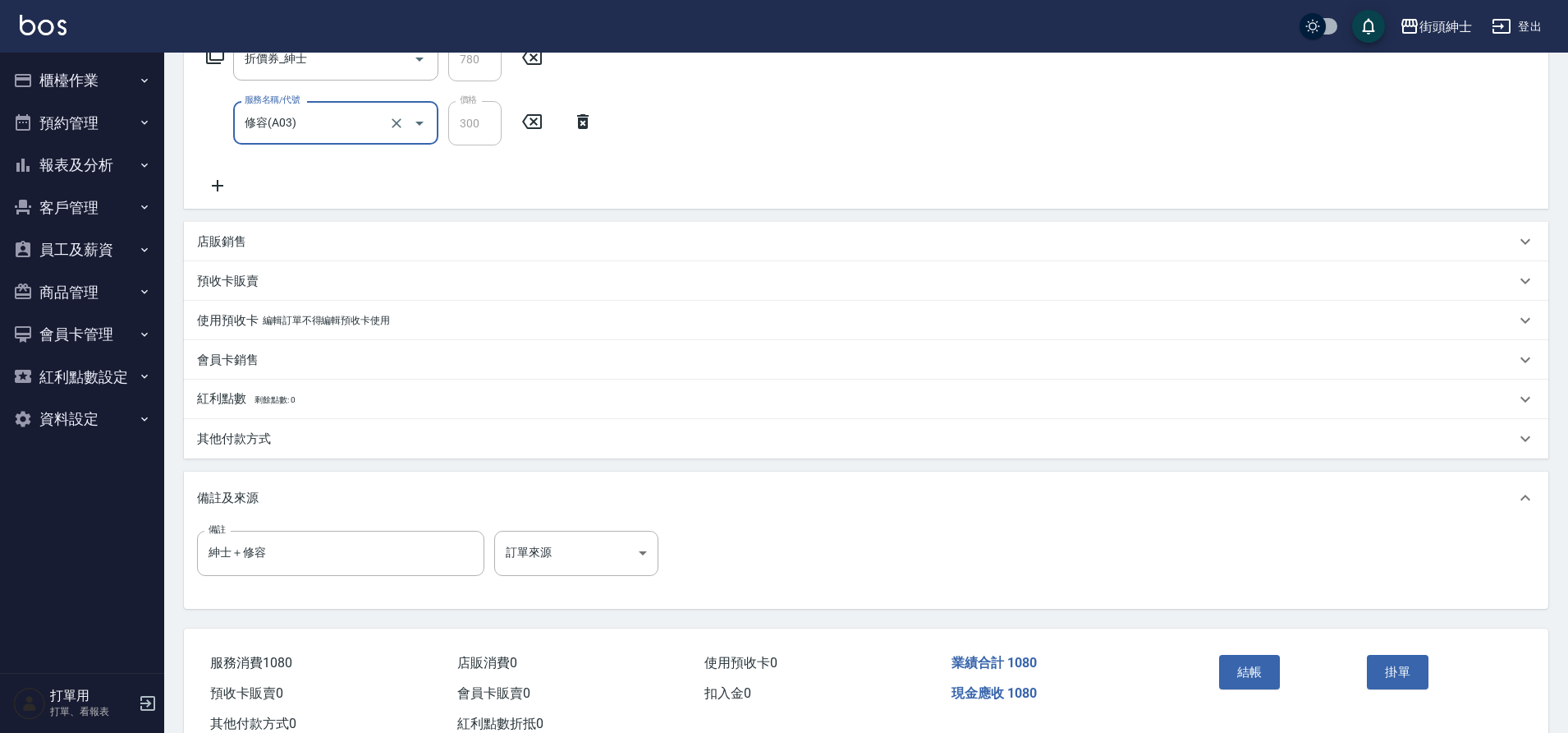
click at [1229, 666] on button "結帳" at bounding box center [1249, 672] width 62 height 35
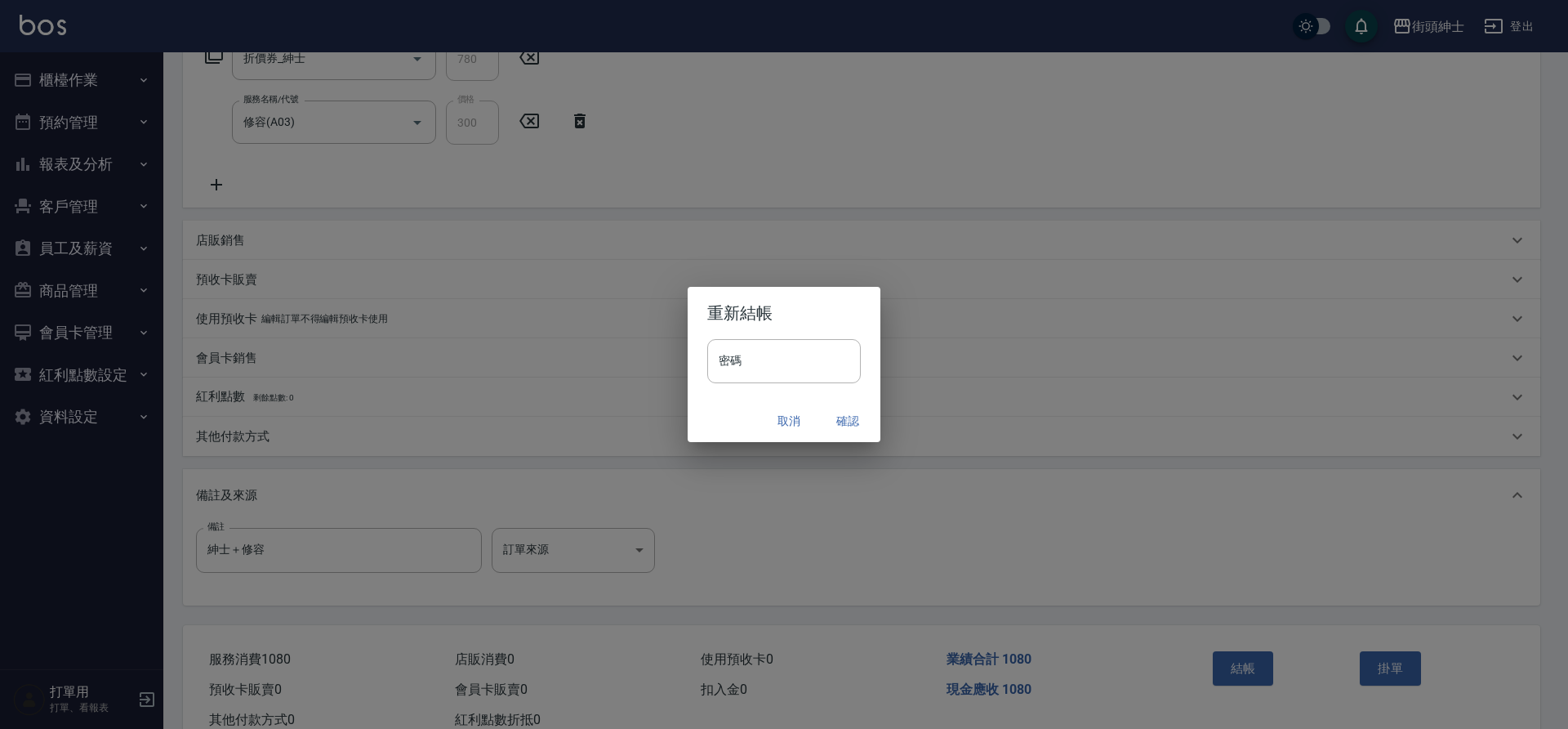
click at [843, 424] on button "確認" at bounding box center [848, 421] width 52 height 30
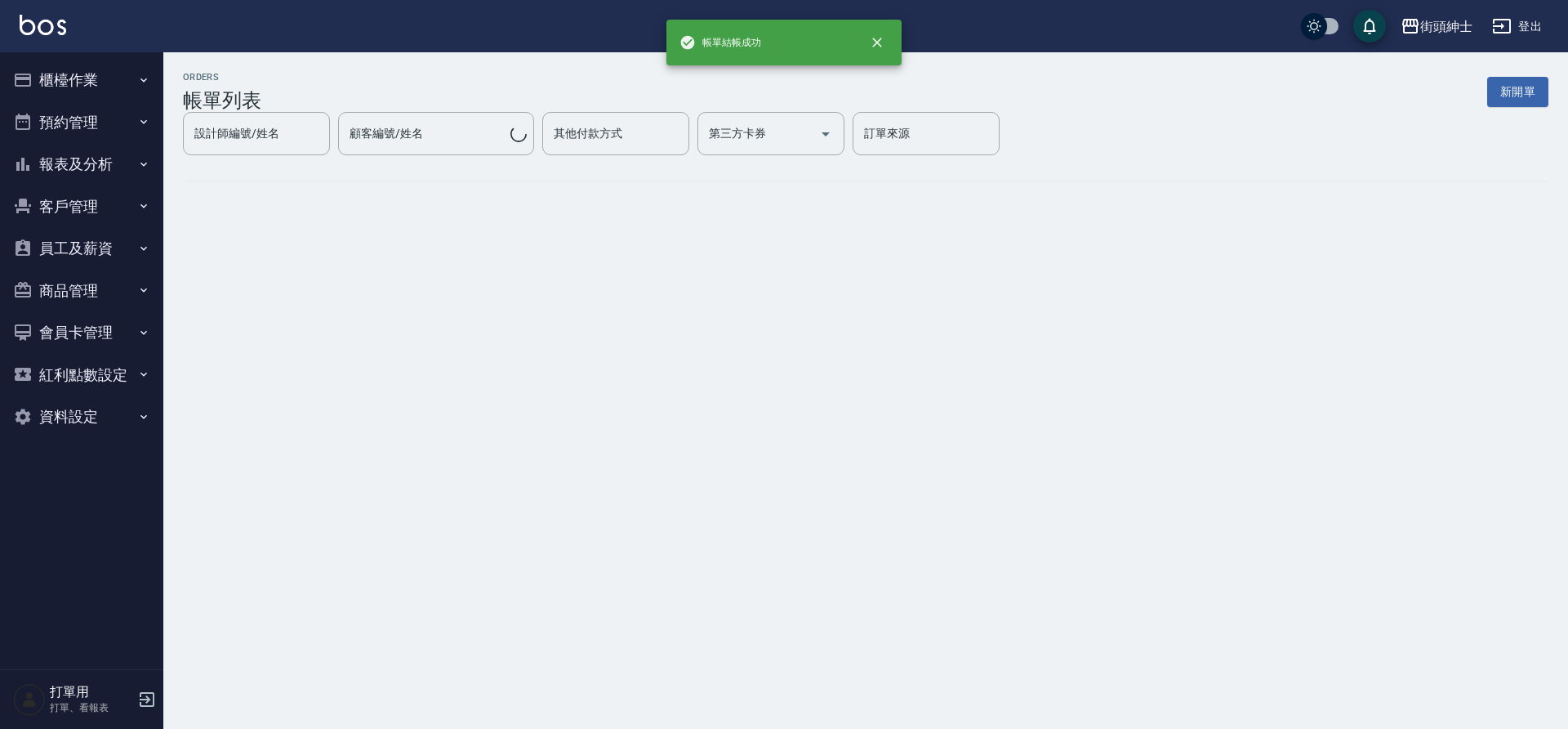
click at [79, 136] on button "預約管理" at bounding box center [81, 123] width 150 height 42
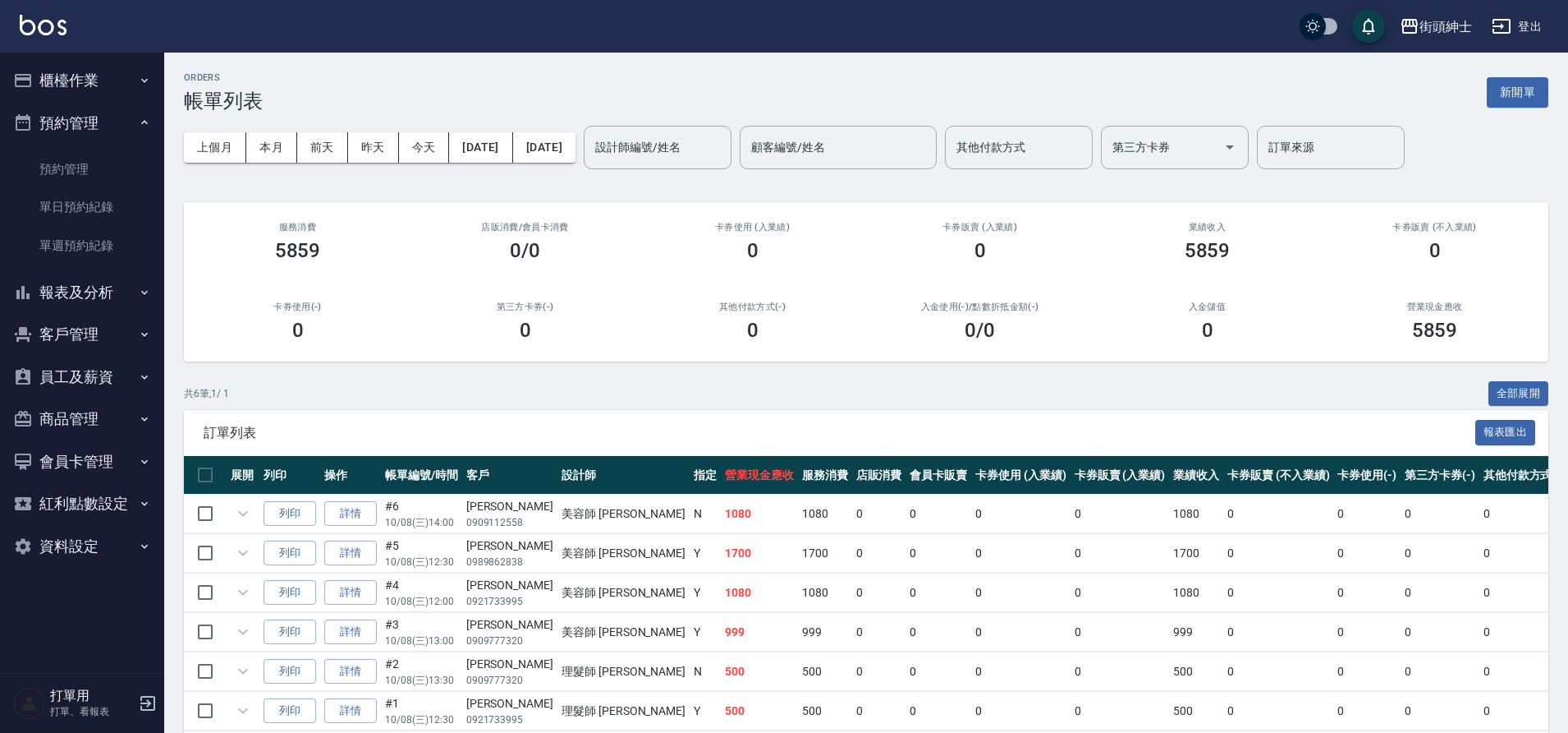
click at [90, 205] on link "單日預約紀錄" at bounding box center [82, 207] width 151 height 38
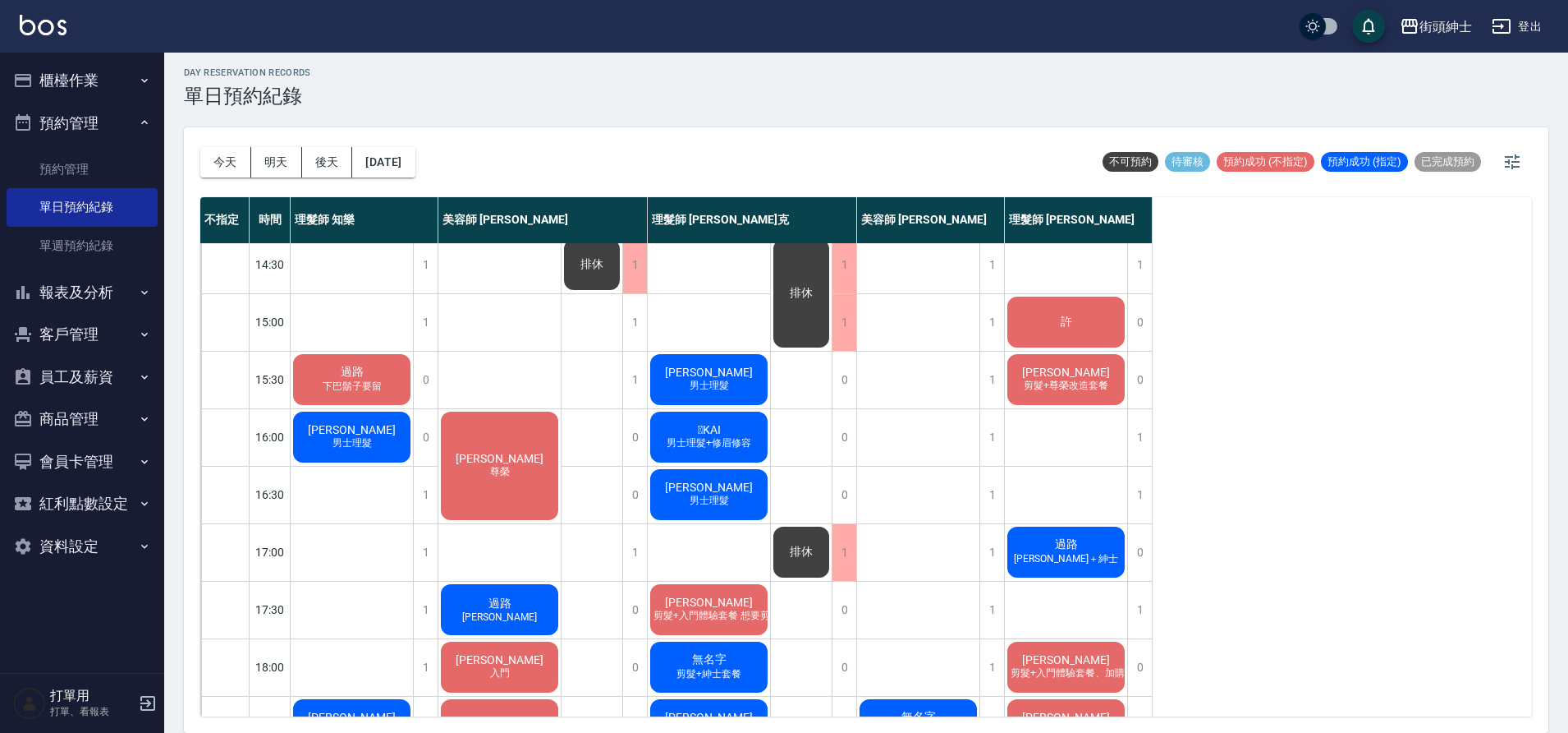
scroll to position [407, 0]
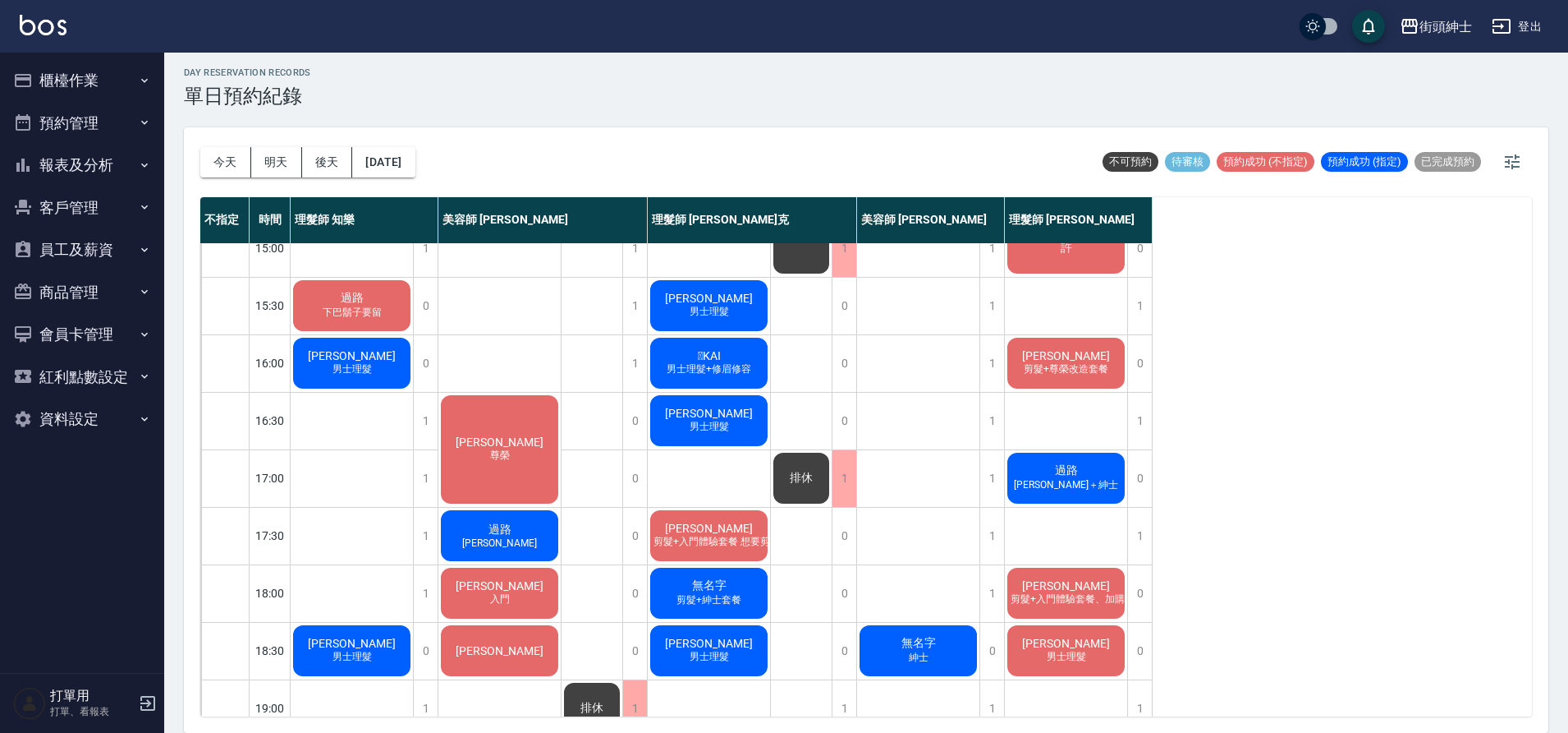
scroll to position [460, 0]
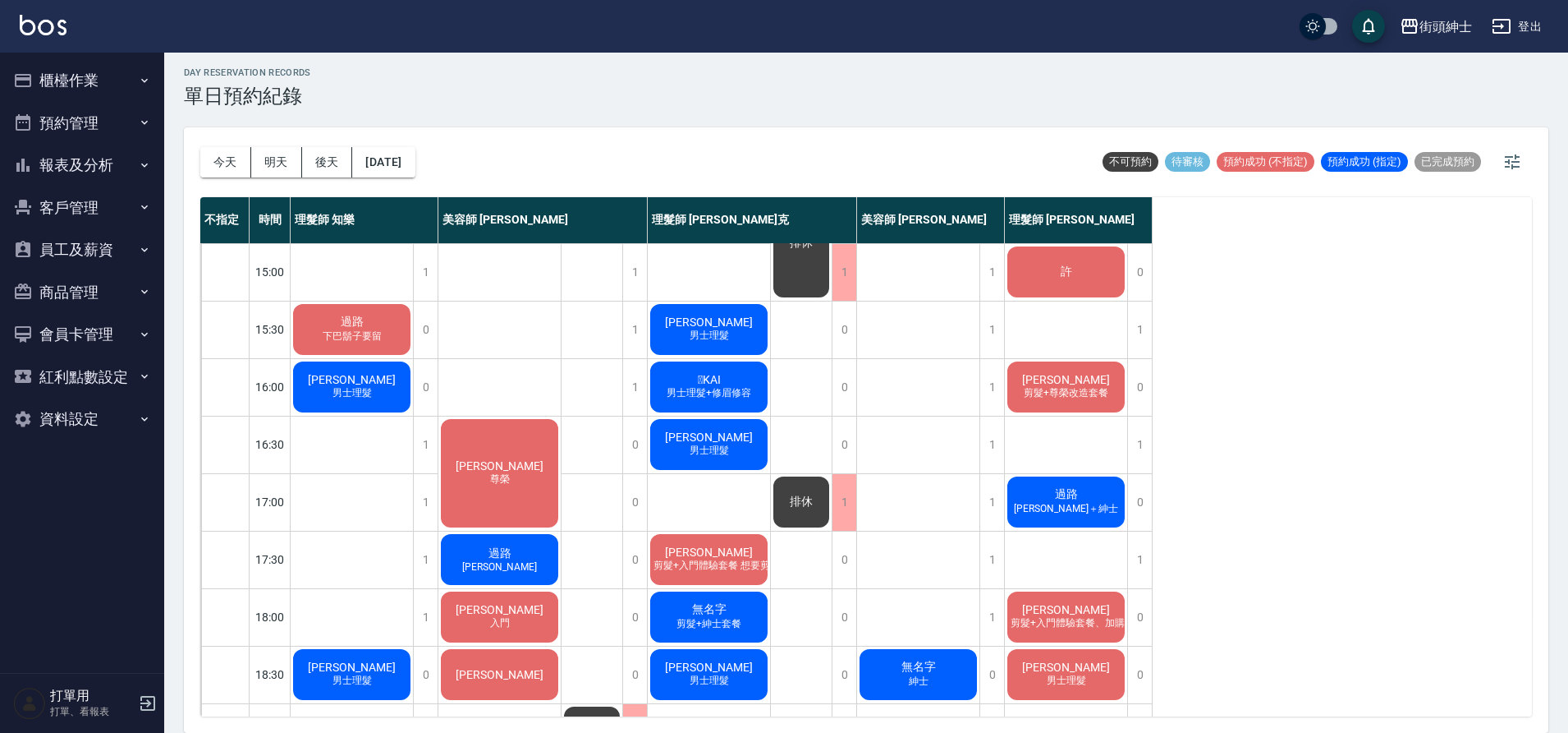
click at [415, 166] on button "[DATE]" at bounding box center [383, 162] width 62 height 30
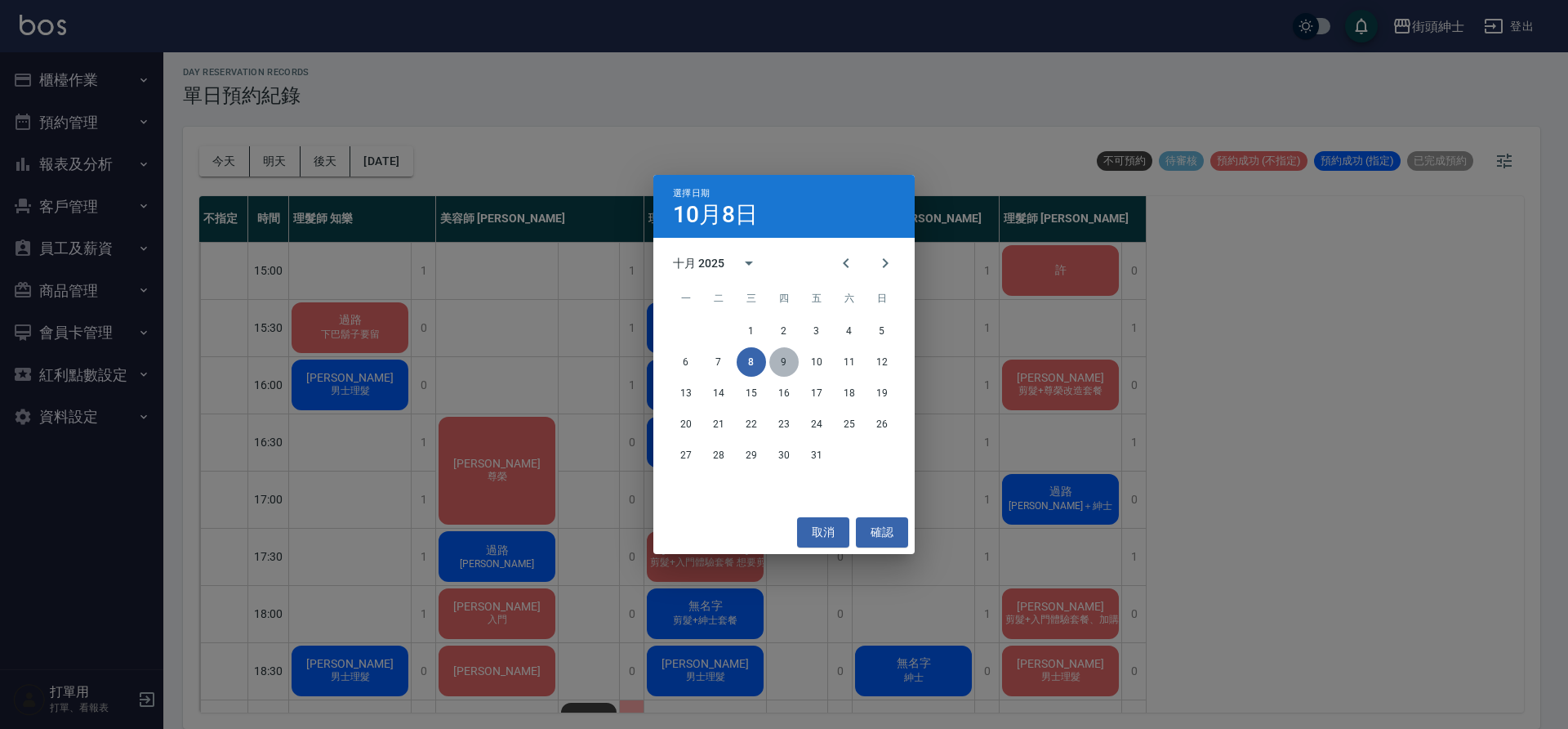
click at [775, 362] on button "9" at bounding box center [784, 362] width 29 height 29
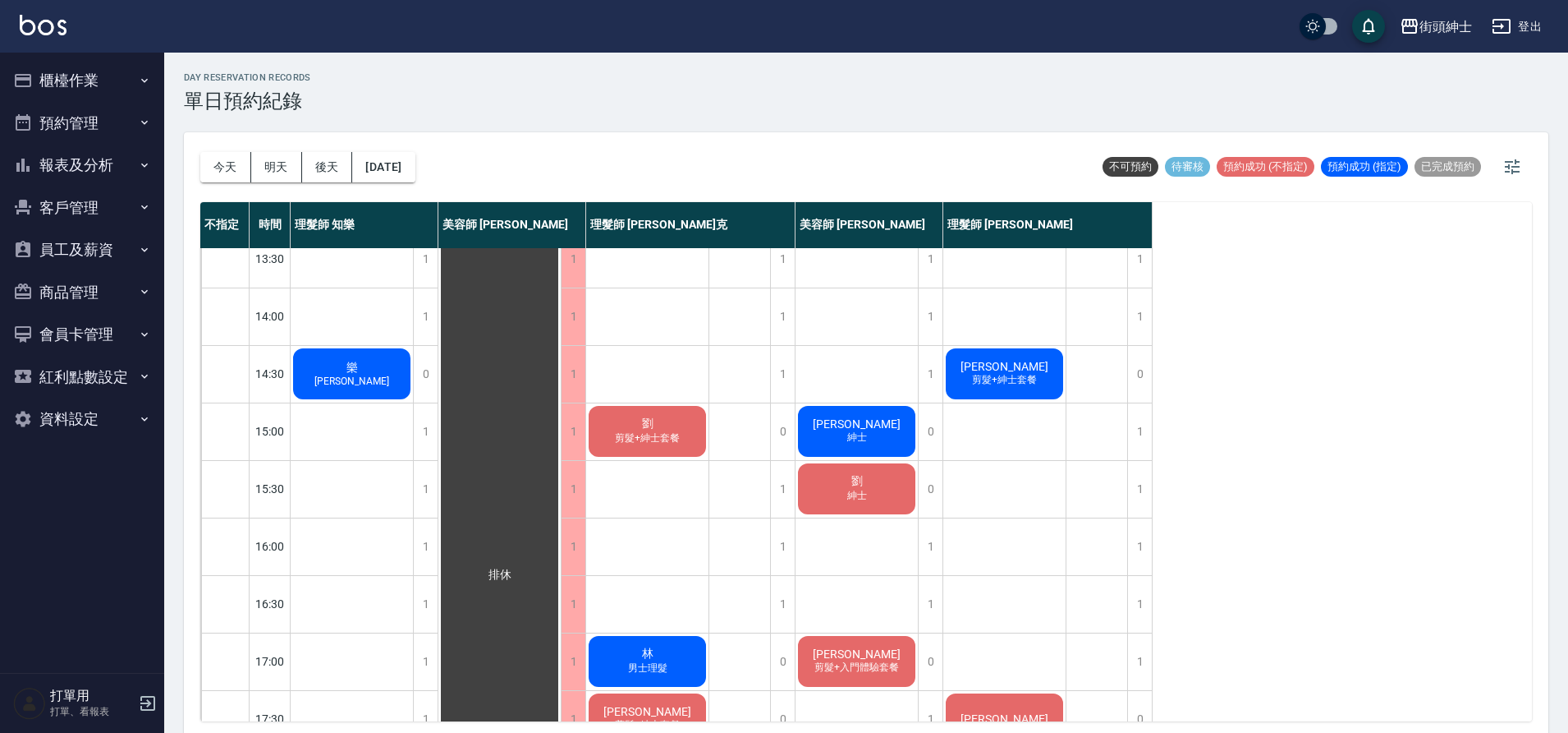
scroll to position [109, 0]
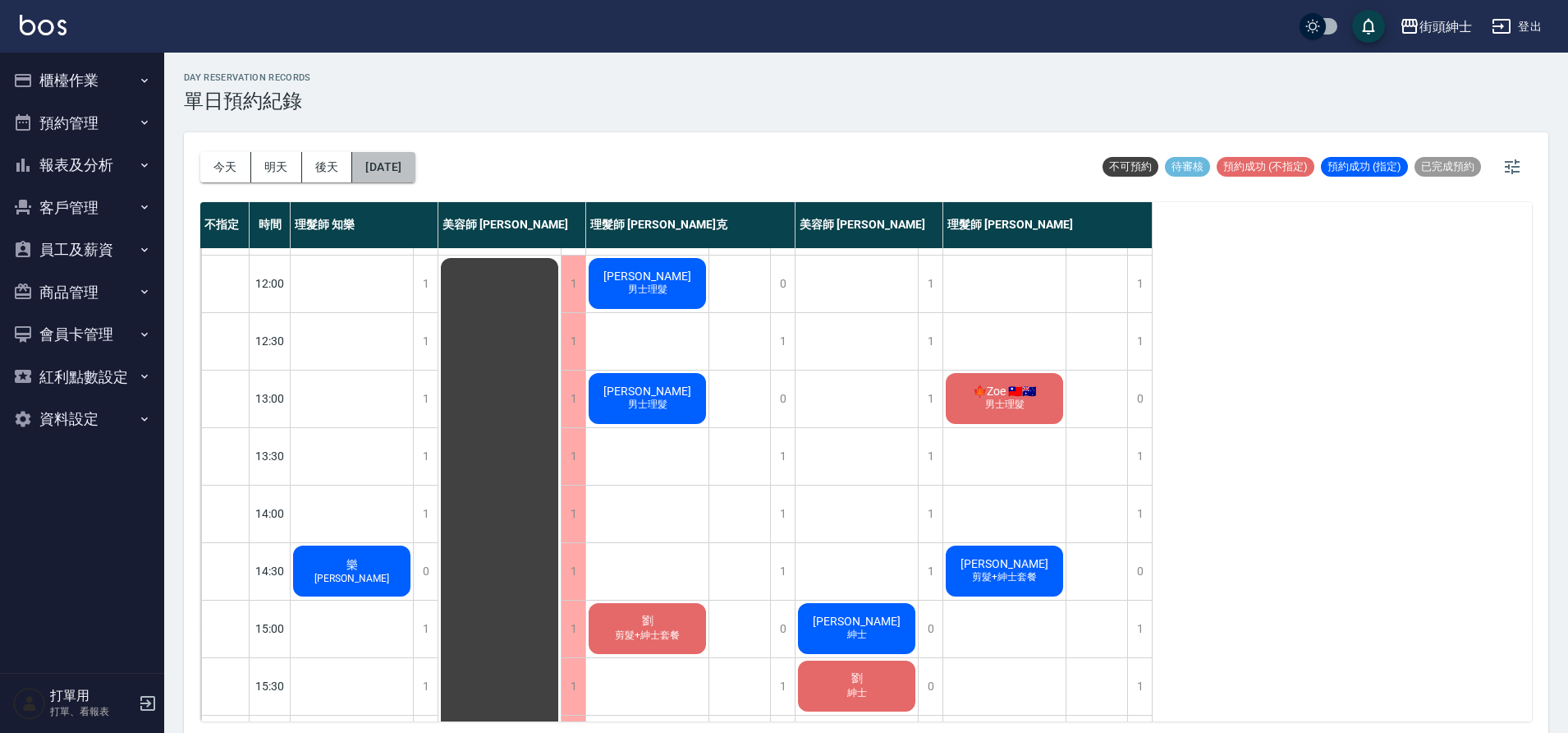
click at [415, 172] on button "[DATE]" at bounding box center [383, 166] width 62 height 30
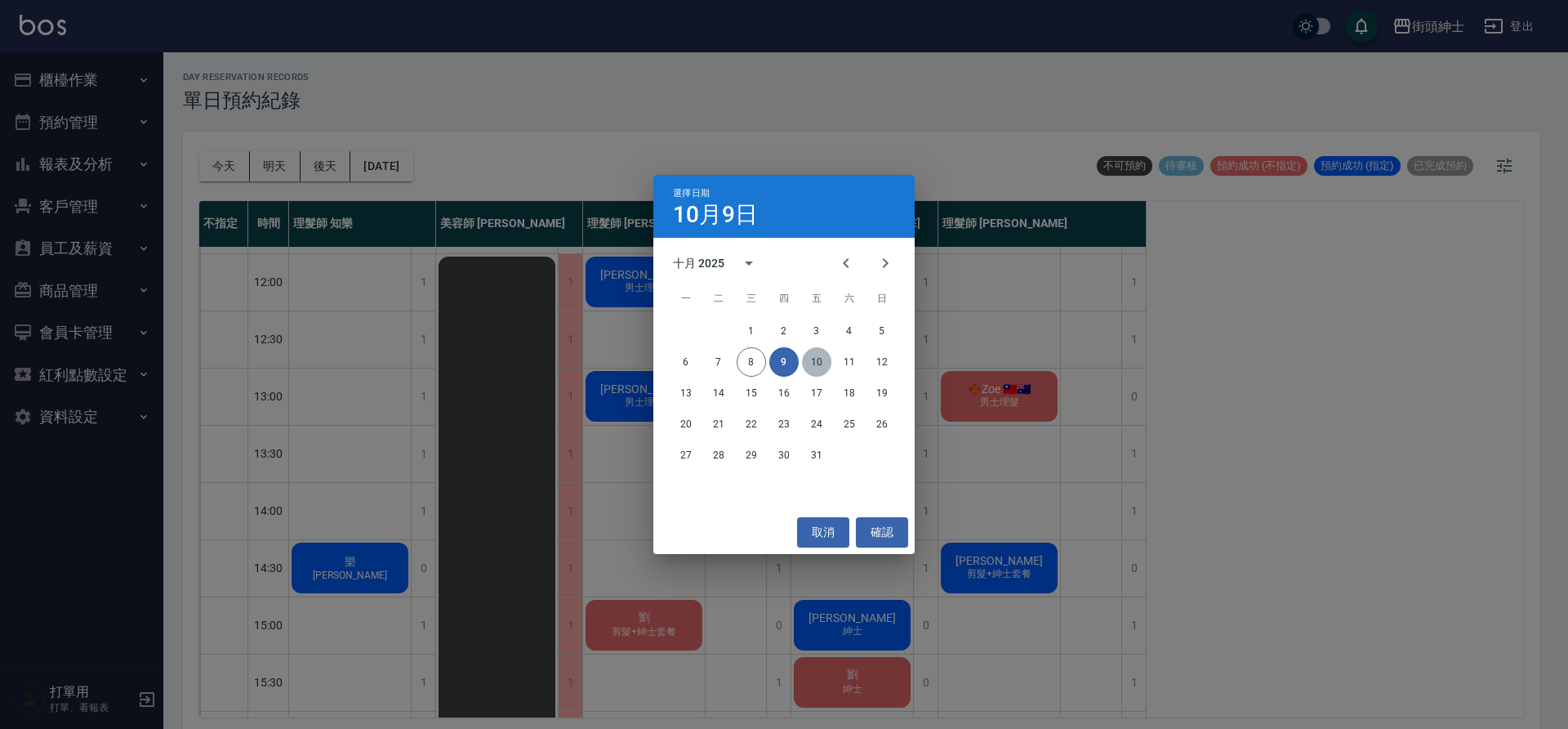
click at [816, 359] on button "10" at bounding box center [816, 362] width 29 height 29
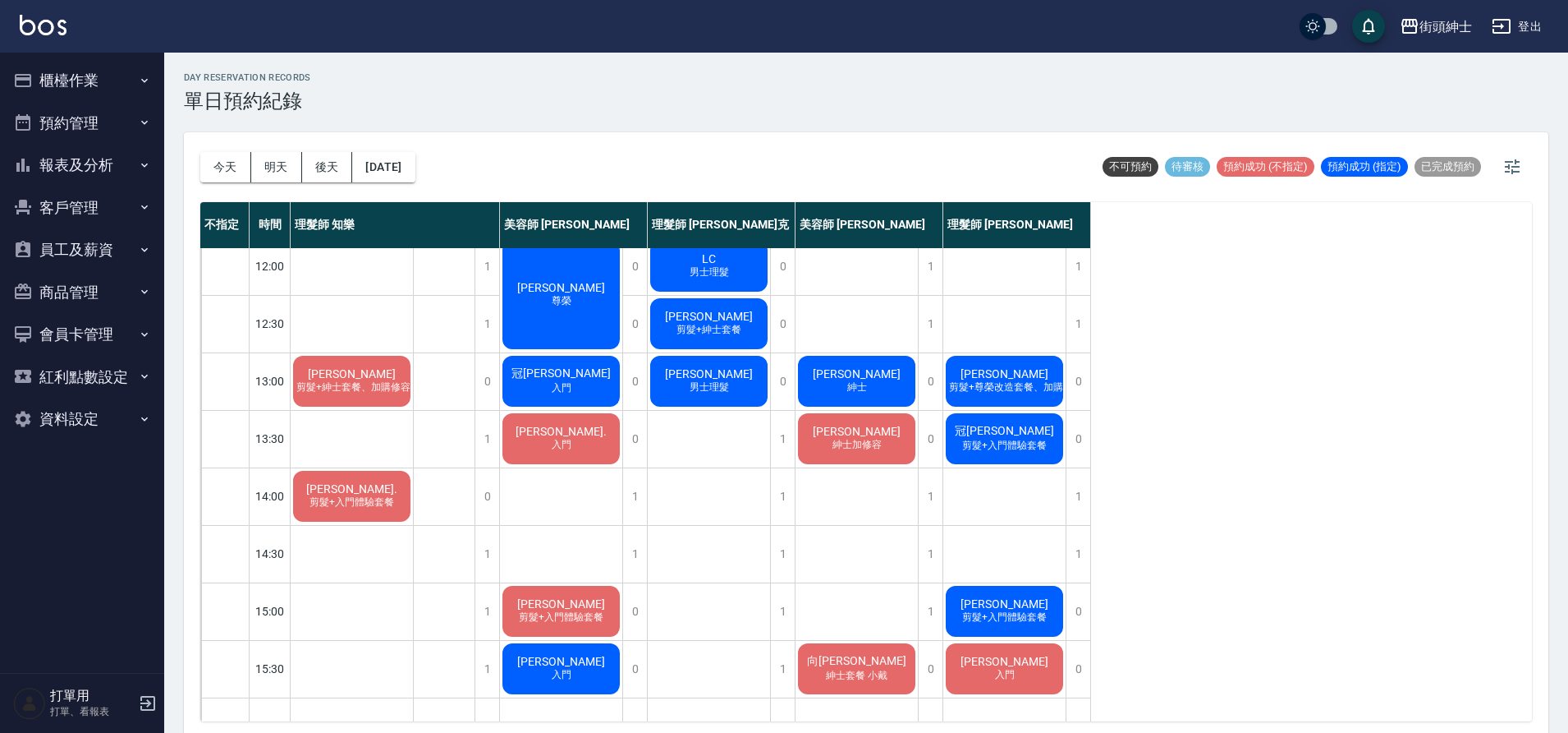
scroll to position [122, 0]
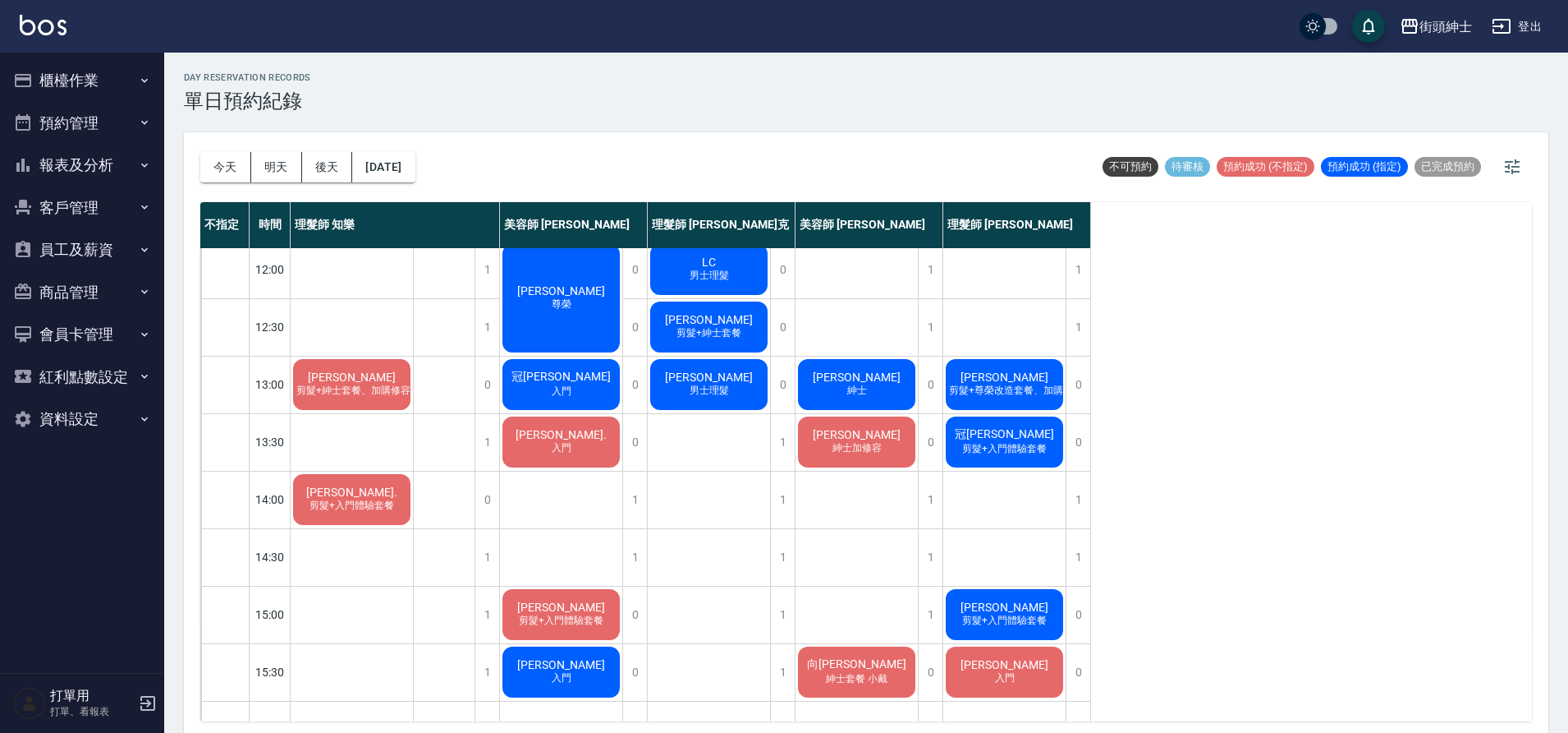
click at [208, 171] on button "今天" at bounding box center [225, 166] width 51 height 30
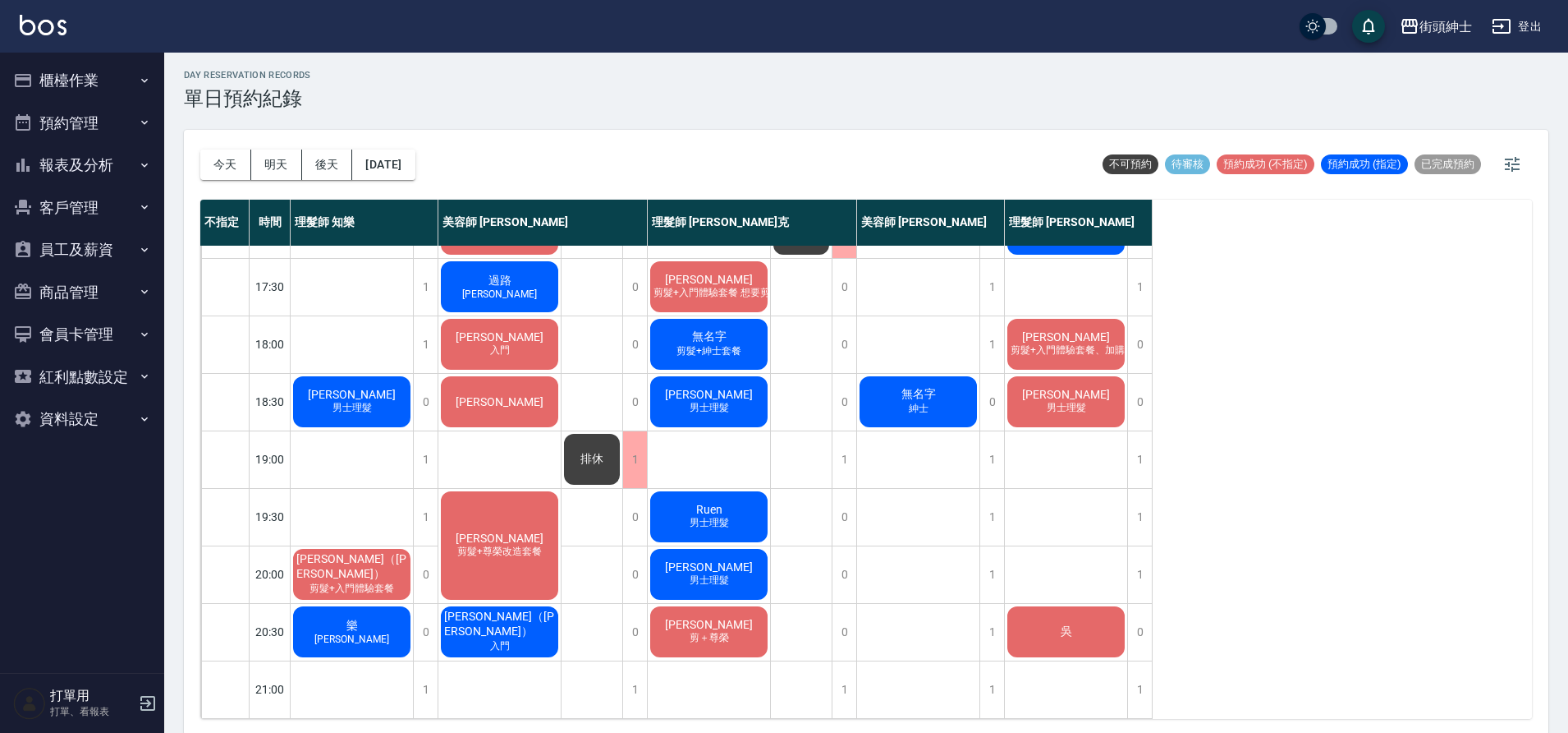
scroll to position [5, 0]
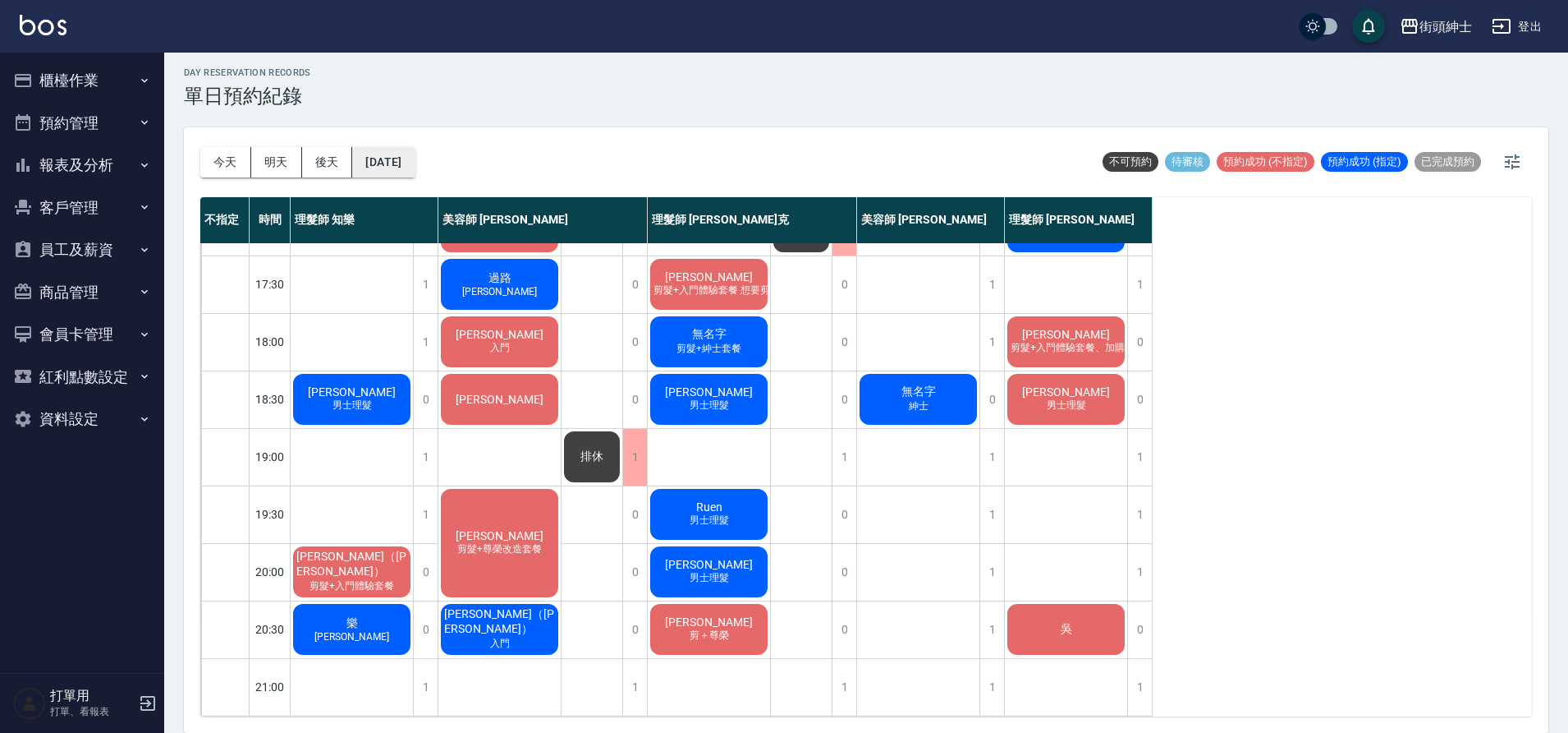
drag, startPoint x: 0, startPoint y: 0, endPoint x: 396, endPoint y: 166, distance: 429.4
click at [393, 172] on div "[DATE] [DATE] [DATE] [DATE]" at bounding box center [308, 162] width 215 height 70
click at [396, 166] on button "[DATE]" at bounding box center [383, 162] width 62 height 30
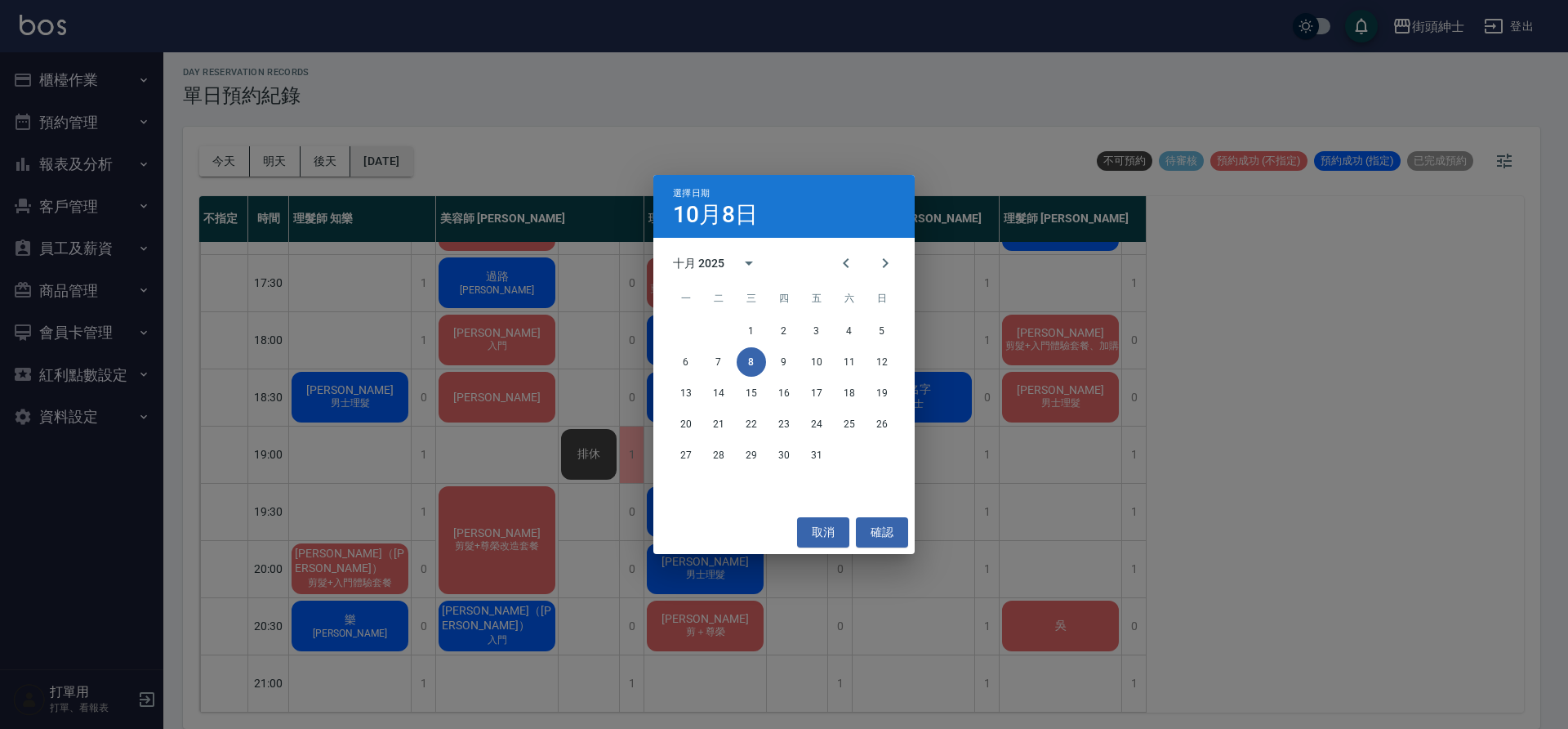
click at [398, 162] on div "選擇日期 10月8日 十月 2025 一 二 三 四 五 六 日 1 2 3 4 5 6 7 8 9 10 11 12 13 14 15 16 17 18 1…" at bounding box center [784, 364] width 1568 height 729
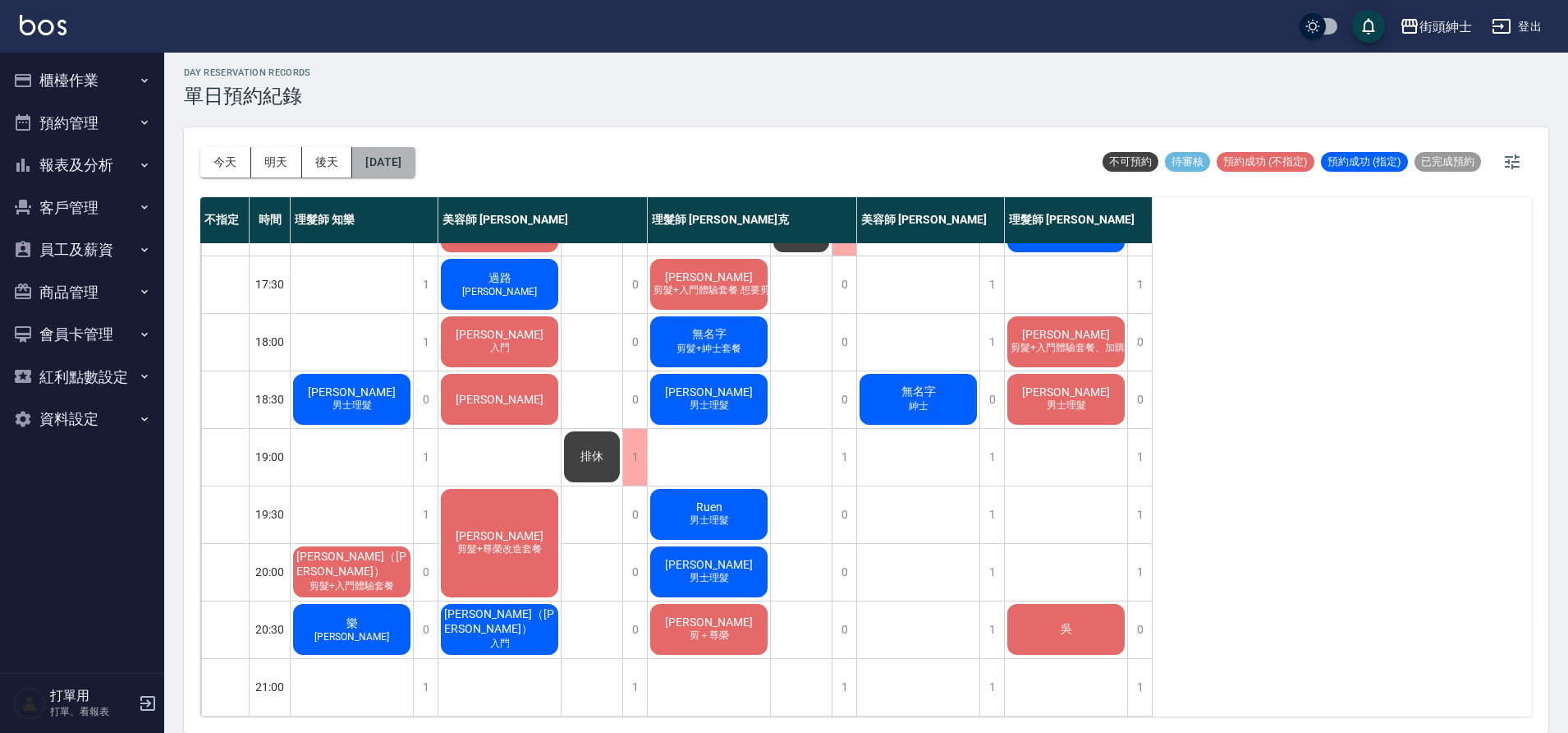
click at [392, 164] on button "[DATE]" at bounding box center [383, 162] width 62 height 30
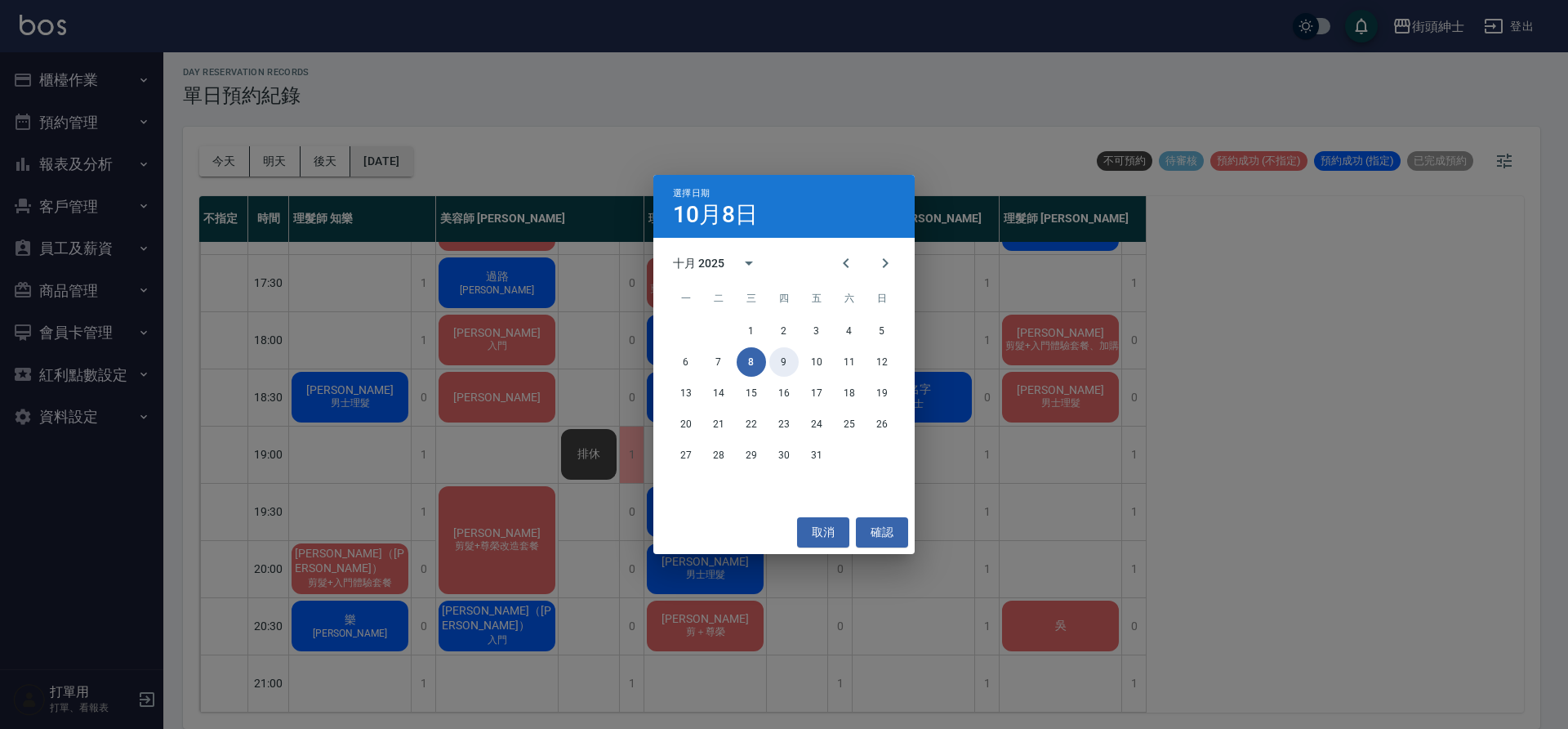
click at [777, 369] on button "9" at bounding box center [784, 362] width 29 height 29
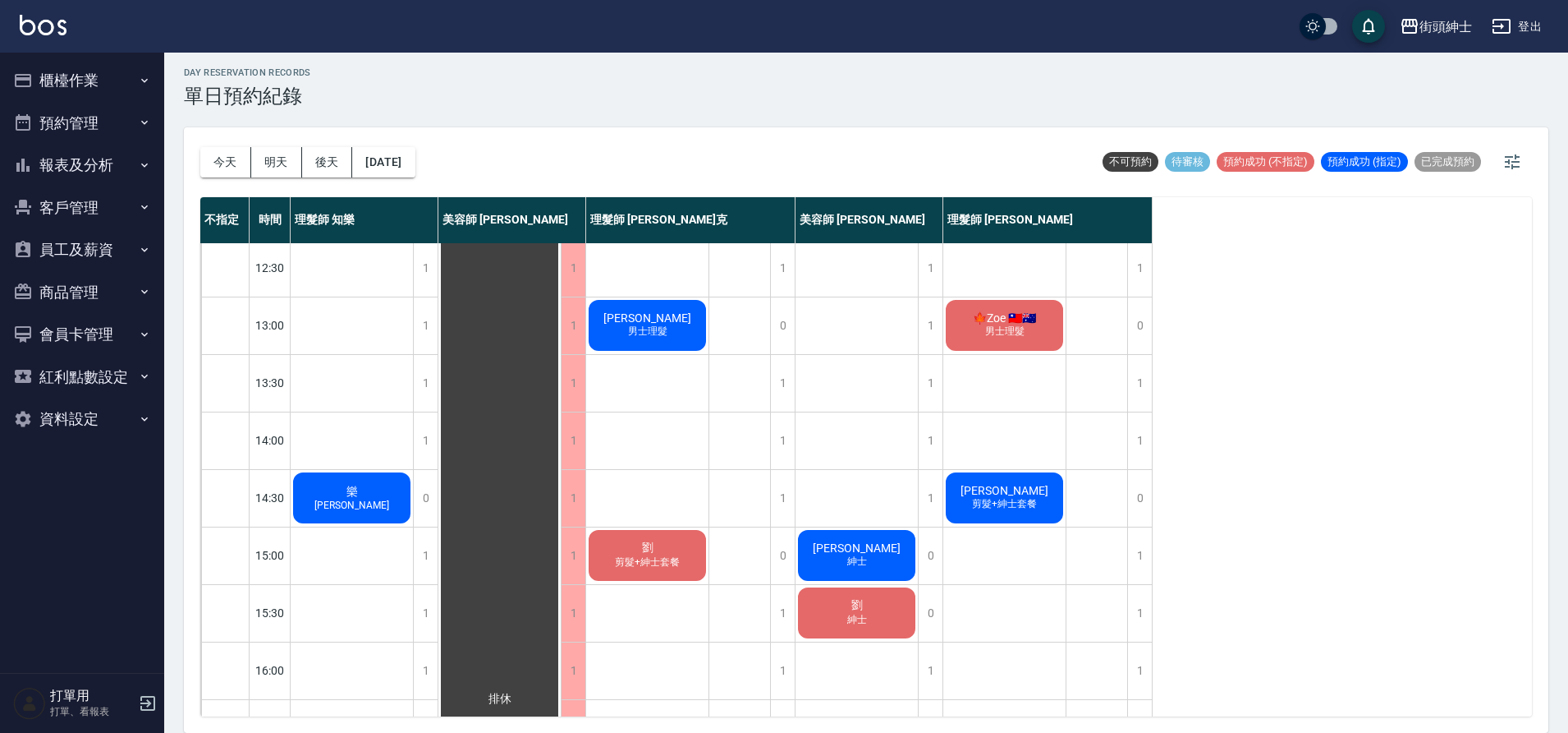
scroll to position [97, 0]
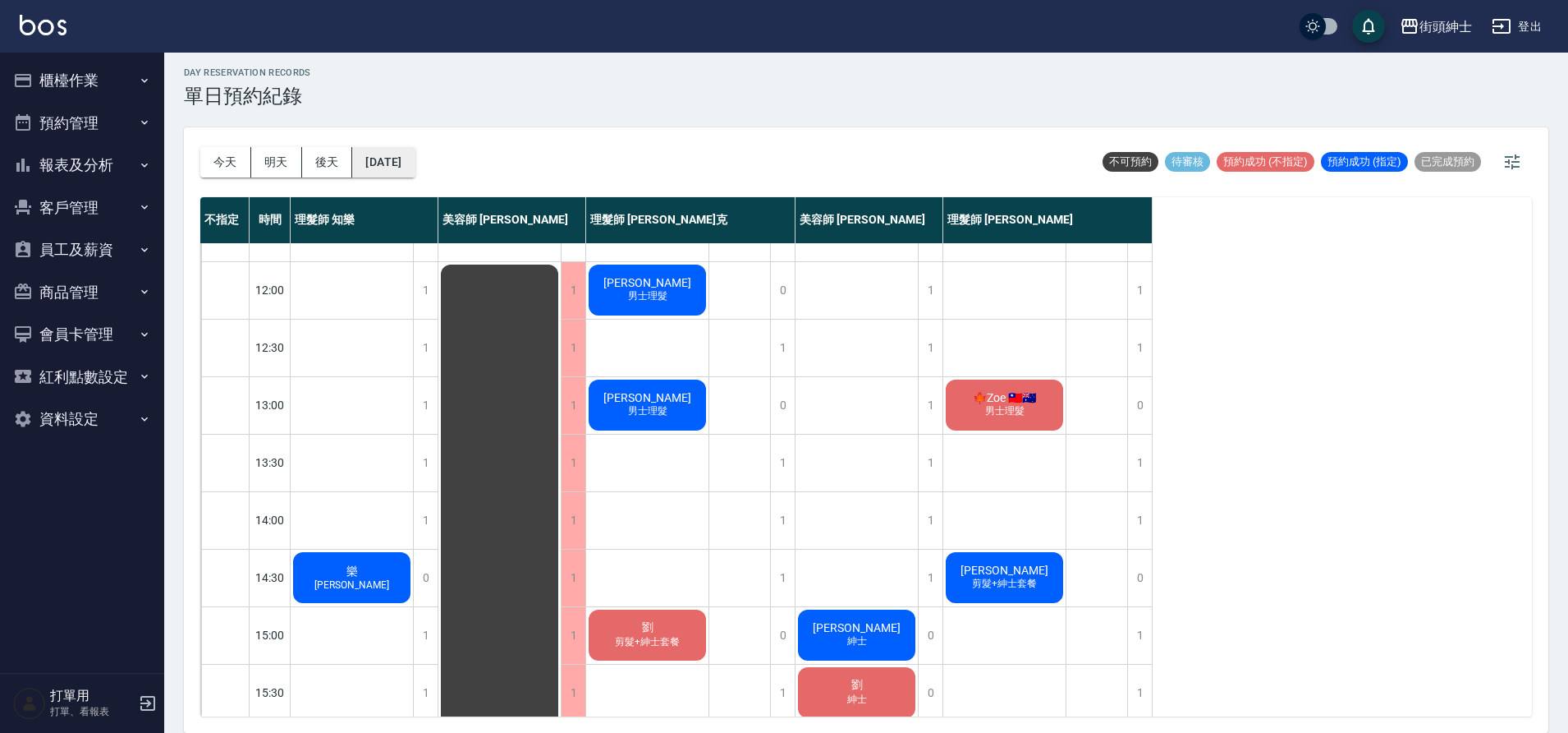
click at [393, 164] on button "[DATE]" at bounding box center [383, 162] width 62 height 30
click at [396, 166] on button "[DATE]" at bounding box center [383, 162] width 62 height 30
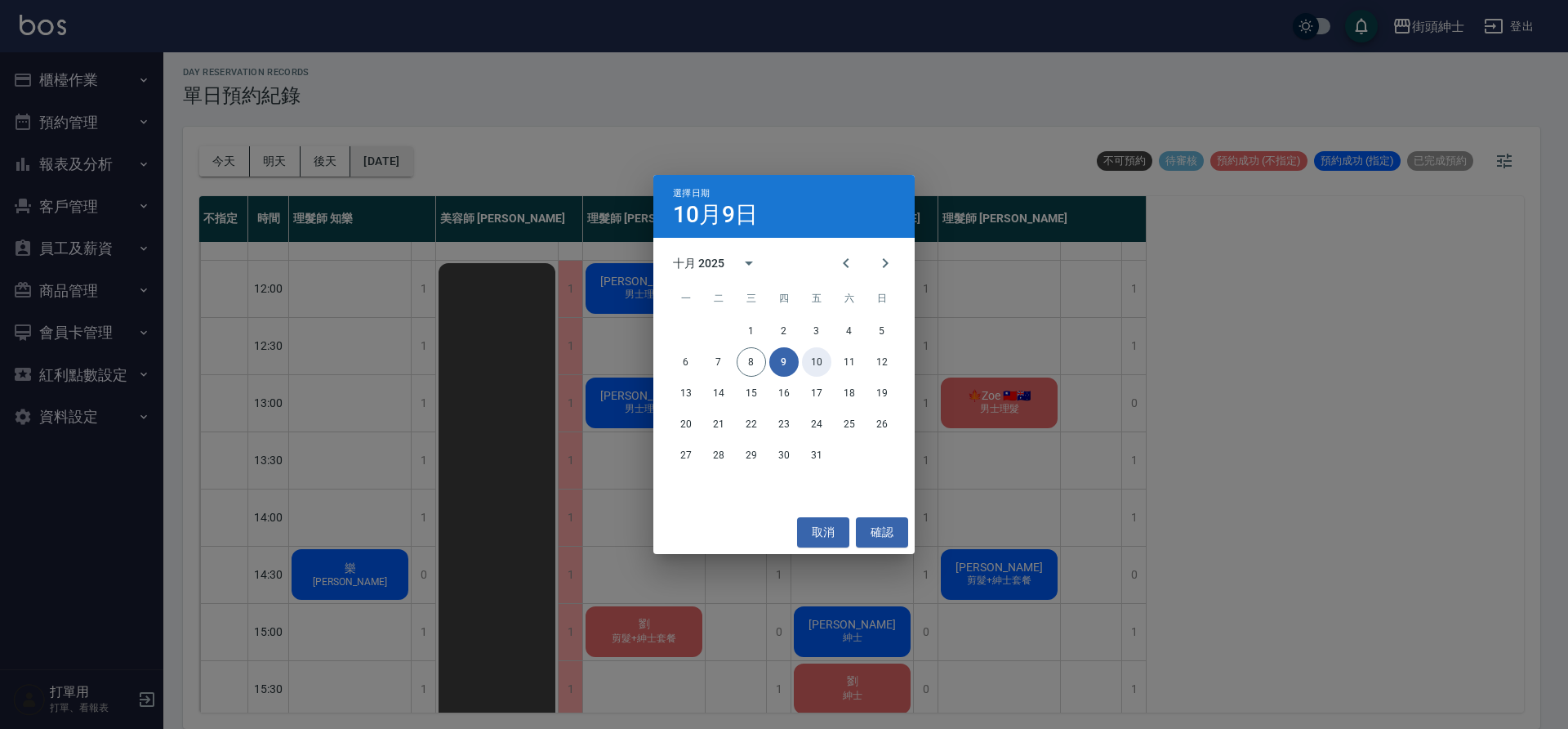
click at [808, 363] on button "10" at bounding box center [816, 362] width 29 height 29
click at [808, 363] on div at bounding box center [784, 364] width 1568 height 729
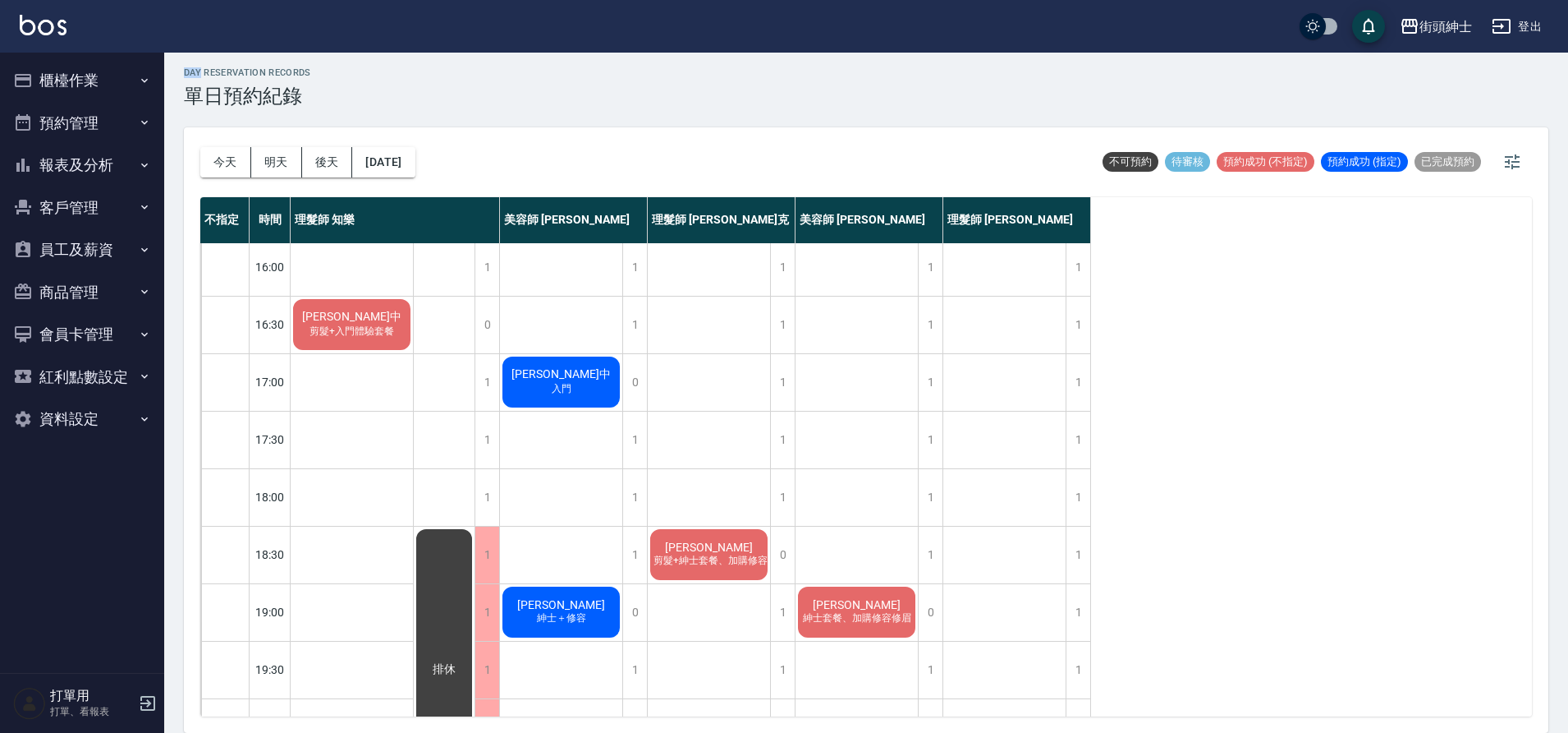
scroll to position [592, 0]
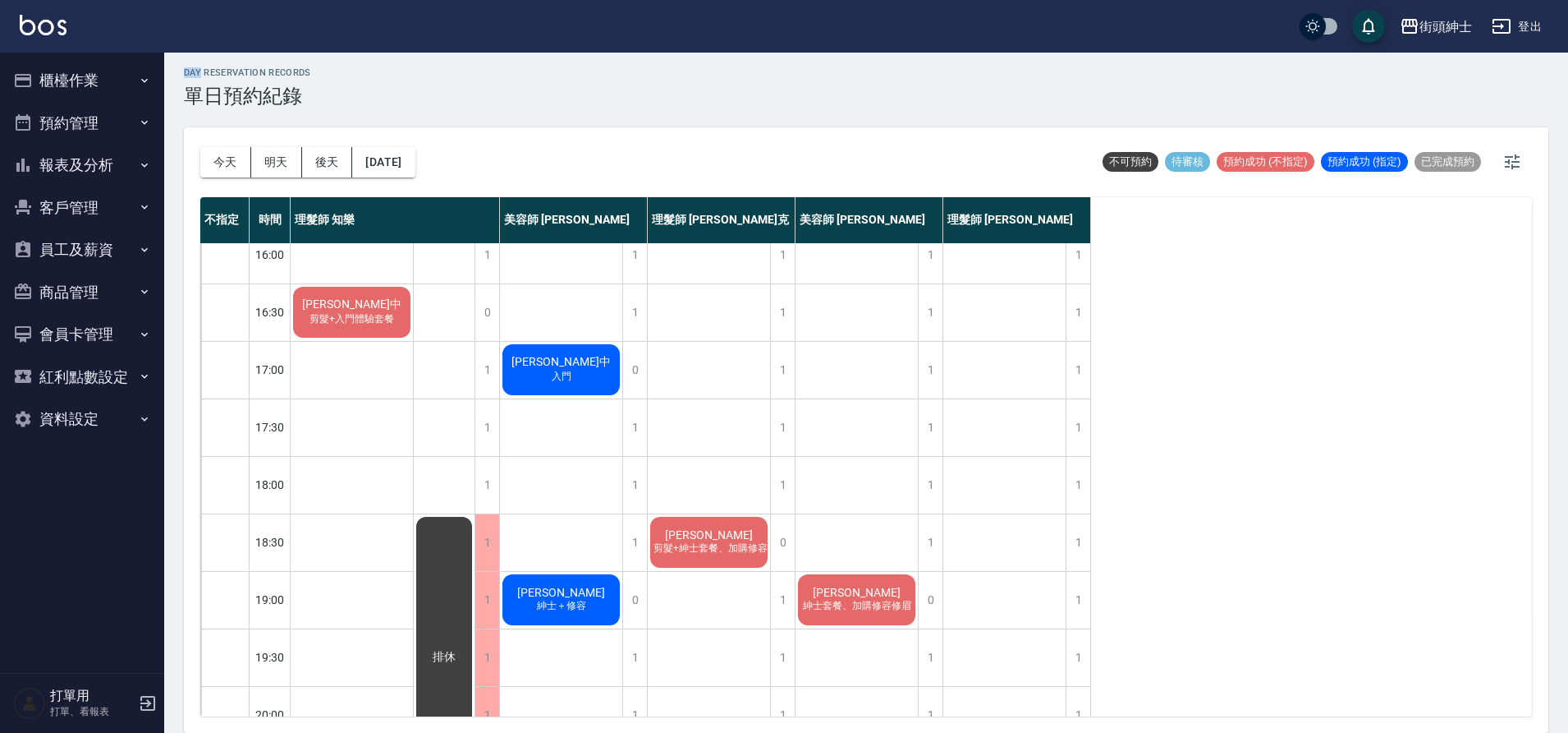
click at [408, 177] on button "[DATE]" at bounding box center [383, 162] width 62 height 30
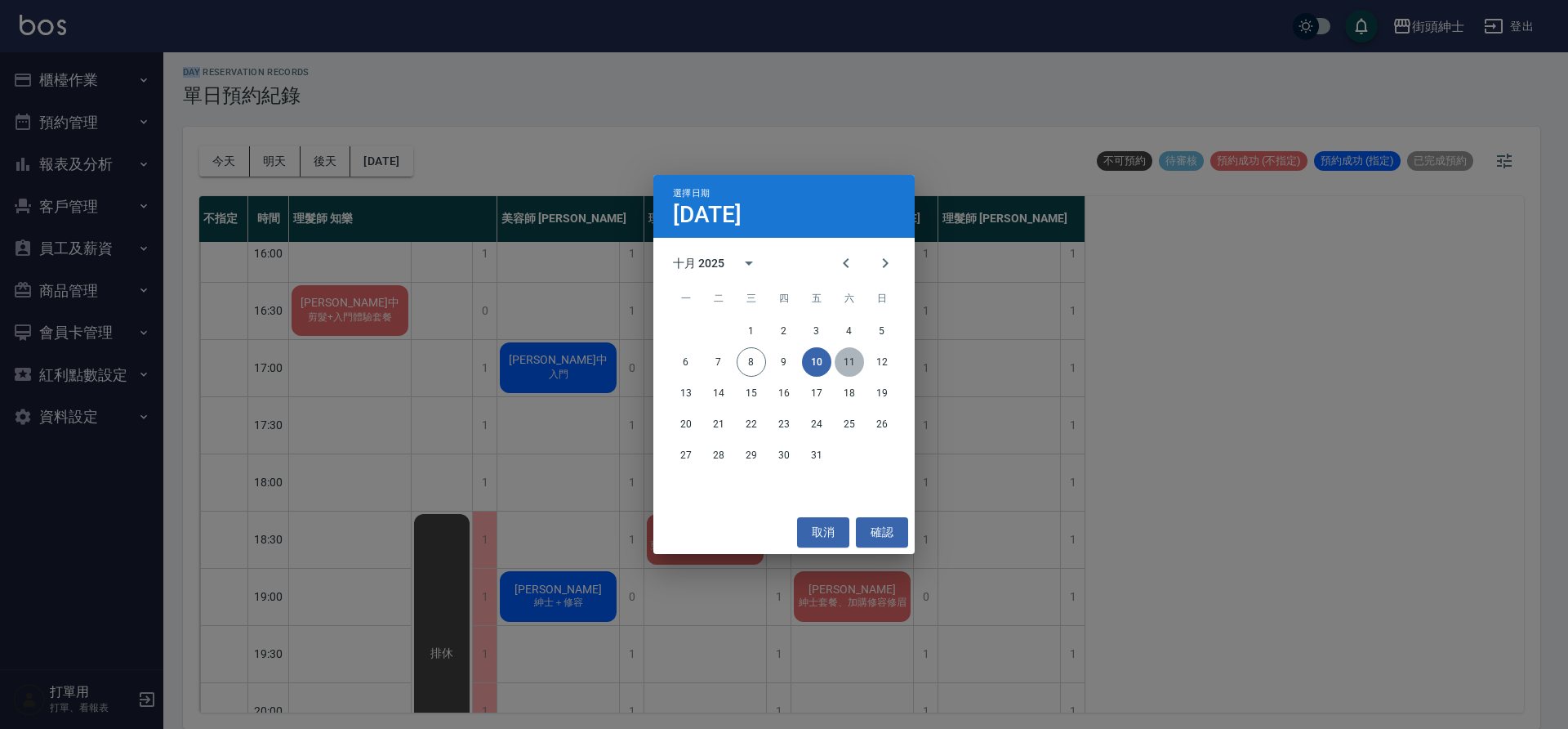
click at [841, 366] on button "11" at bounding box center [849, 362] width 29 height 29
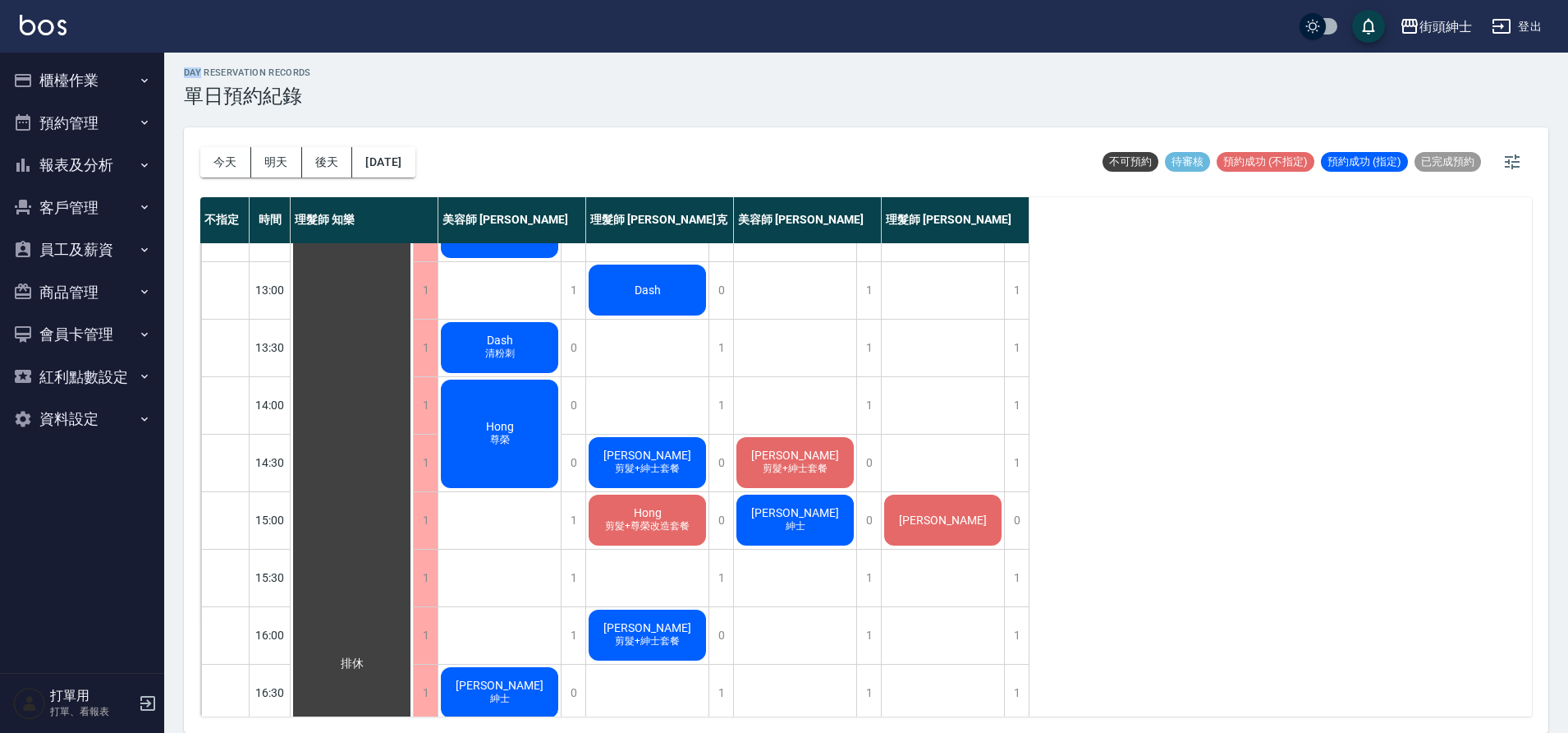
scroll to position [145, 0]
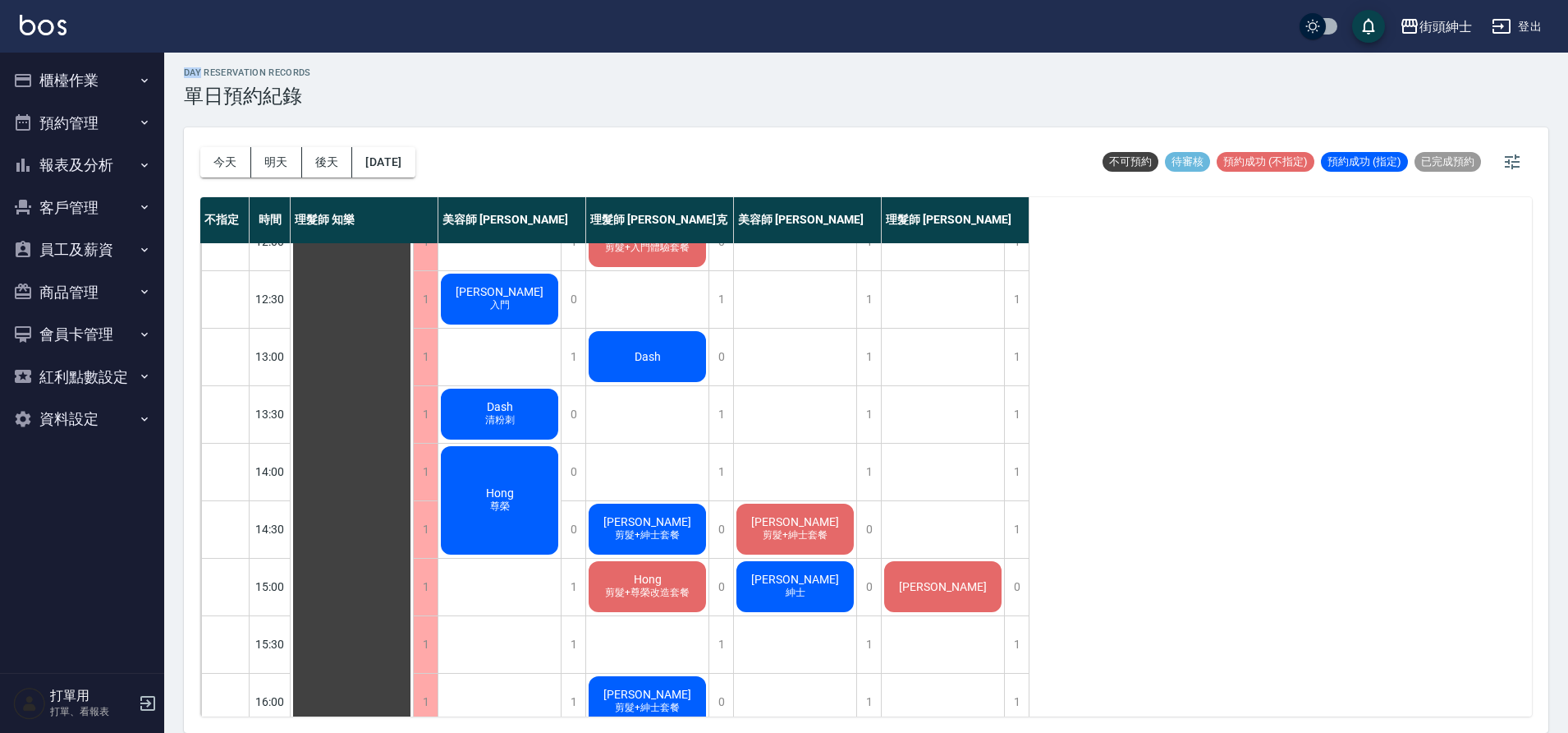
click at [368, 157] on button "[DATE]" at bounding box center [383, 162] width 62 height 30
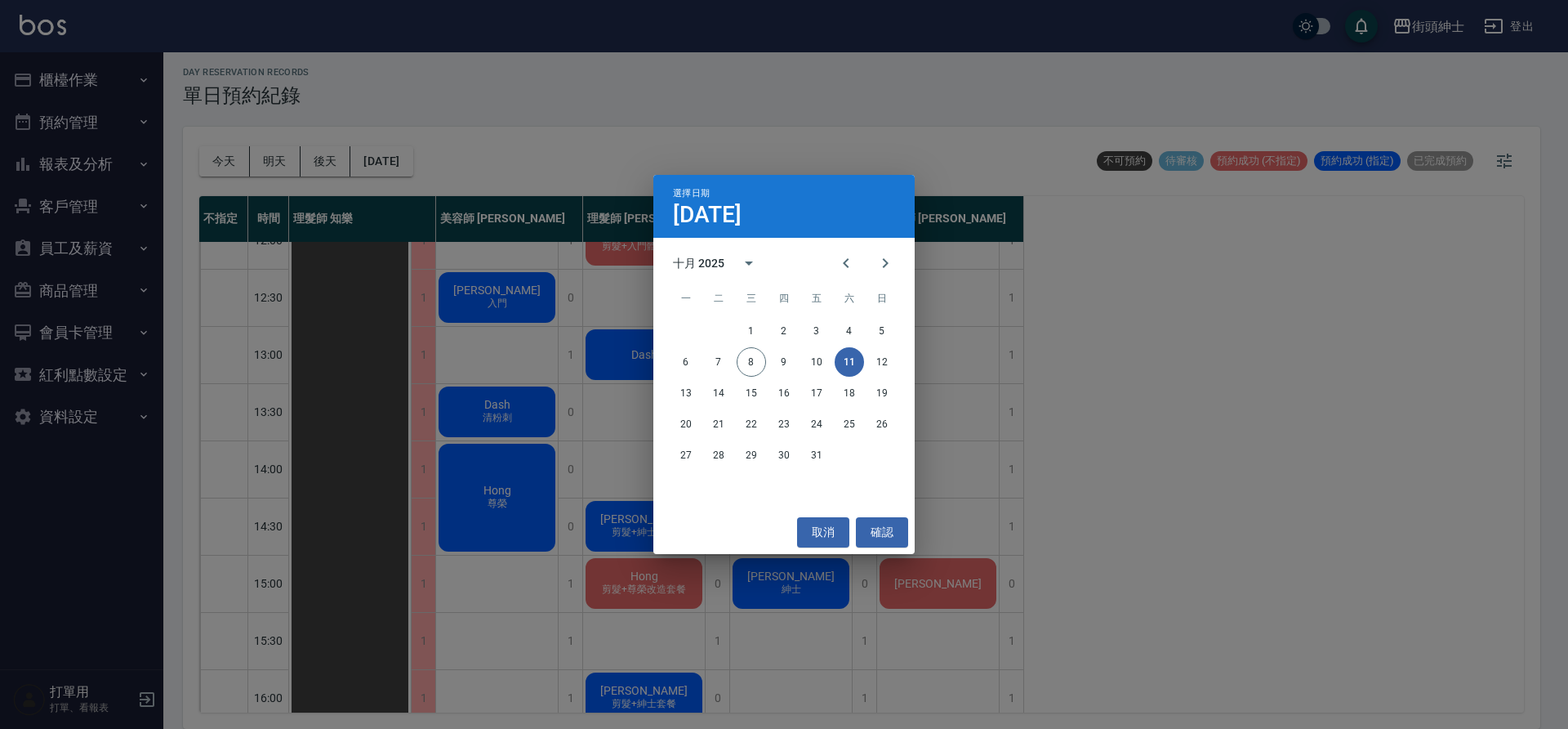
click at [669, 387] on div "13 14 15 16 17 18 19" at bounding box center [784, 393] width 261 height 29
click at [691, 396] on button "13" at bounding box center [686, 393] width 29 height 29
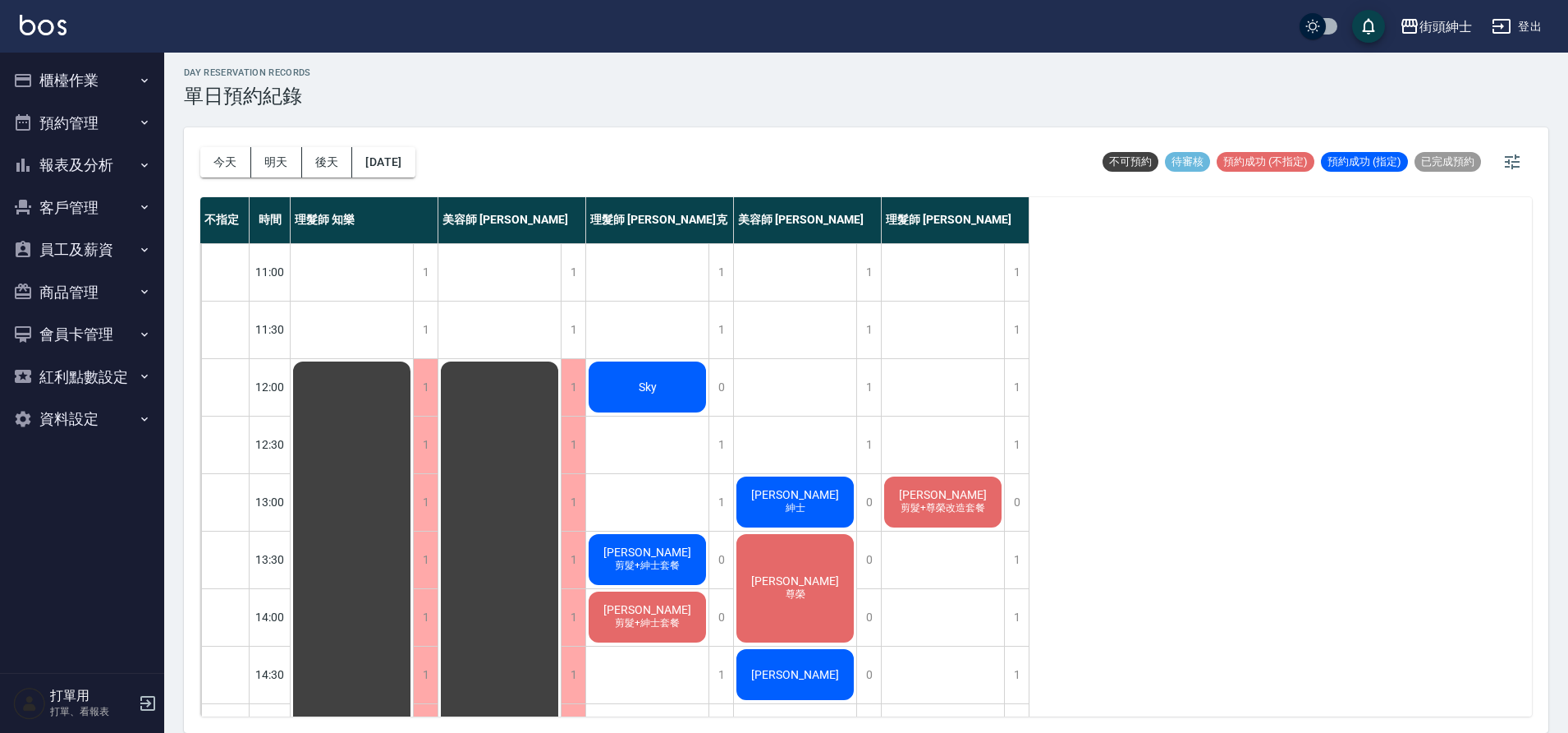
click at [407, 162] on button "[DATE]" at bounding box center [383, 162] width 62 height 30
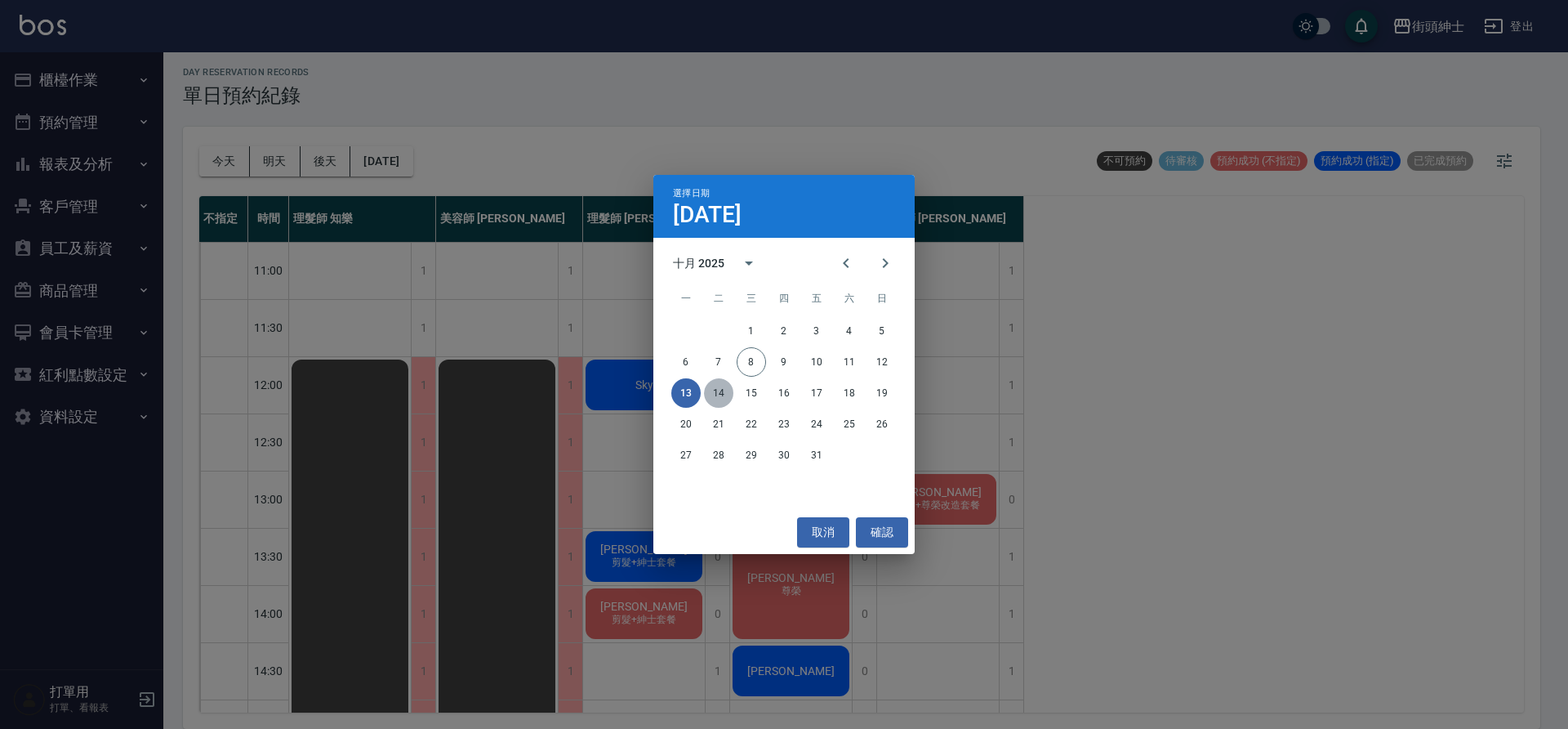
click at [727, 394] on button "14" at bounding box center [719, 393] width 29 height 29
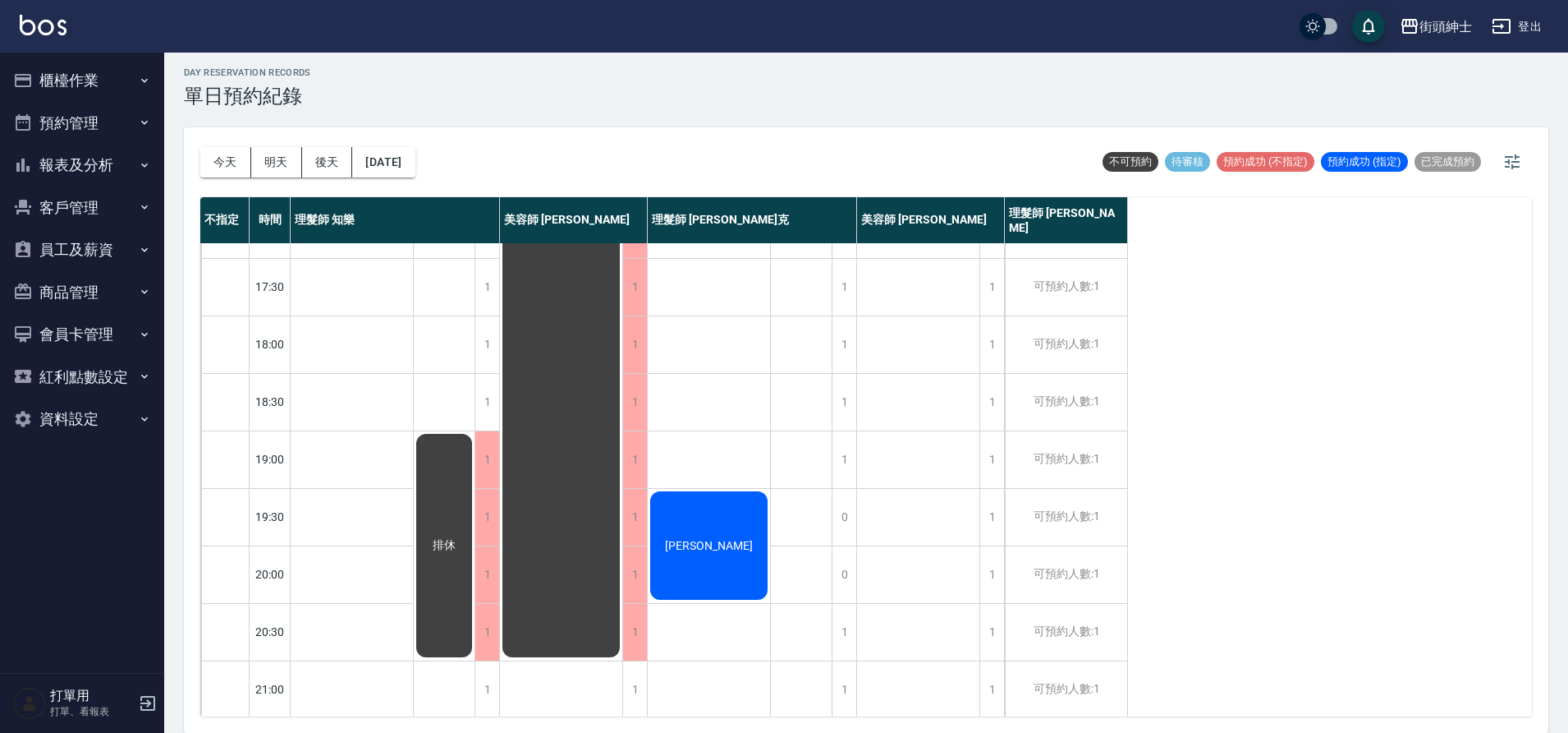
scroll to position [748, 0]
click at [226, 153] on button "今天" at bounding box center [225, 162] width 51 height 30
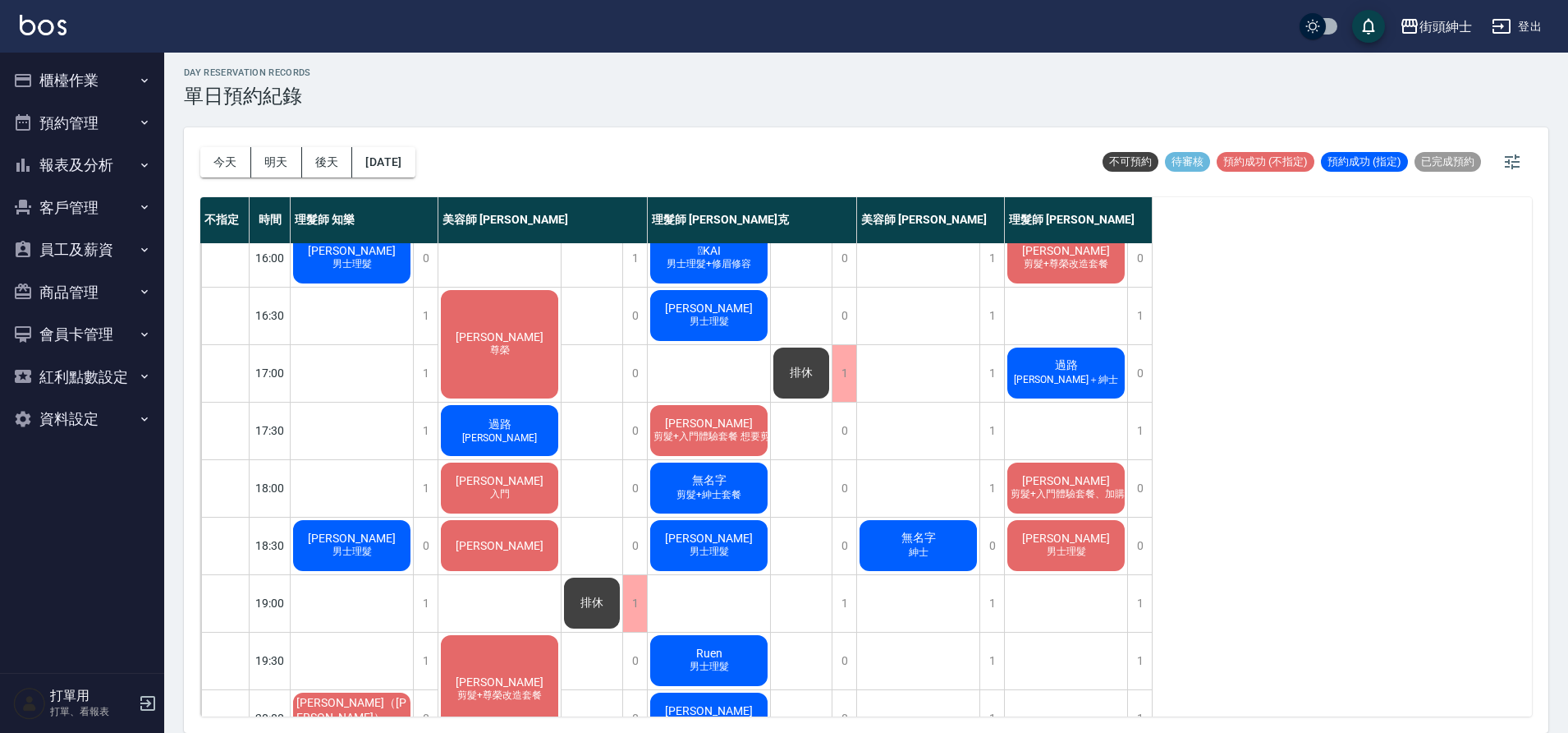
scroll to position [588, 0]
click at [503, 357] on span "尊榮" at bounding box center [500, 350] width 27 height 14
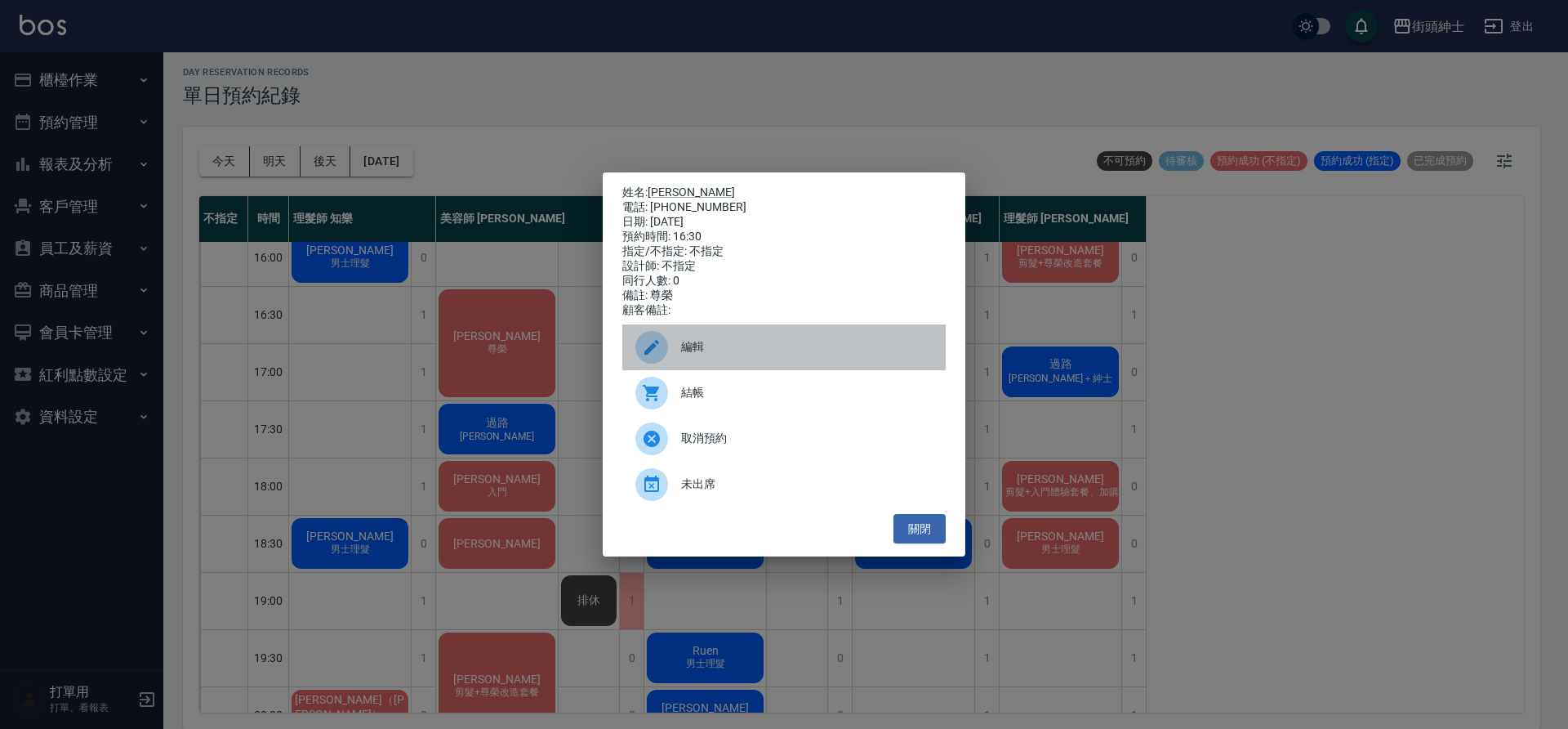
click at [684, 369] on div "編輯" at bounding box center [784, 348] width 324 height 46
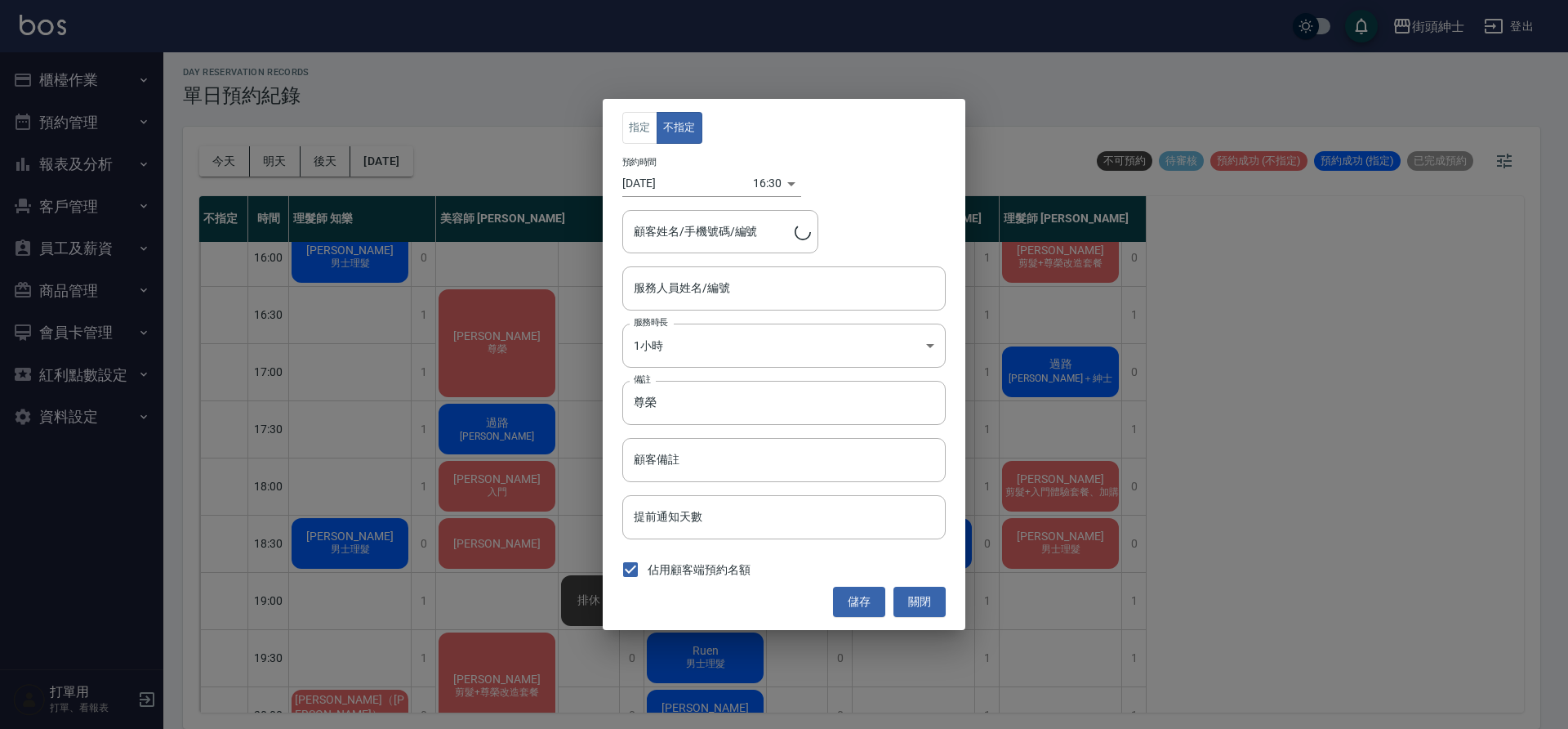
type input "美容師 [PERSON_NAME](無代號)"
type input "[PERSON_NAME]/0978351532"
click at [926, 609] on button "關閉" at bounding box center [919, 601] width 52 height 30
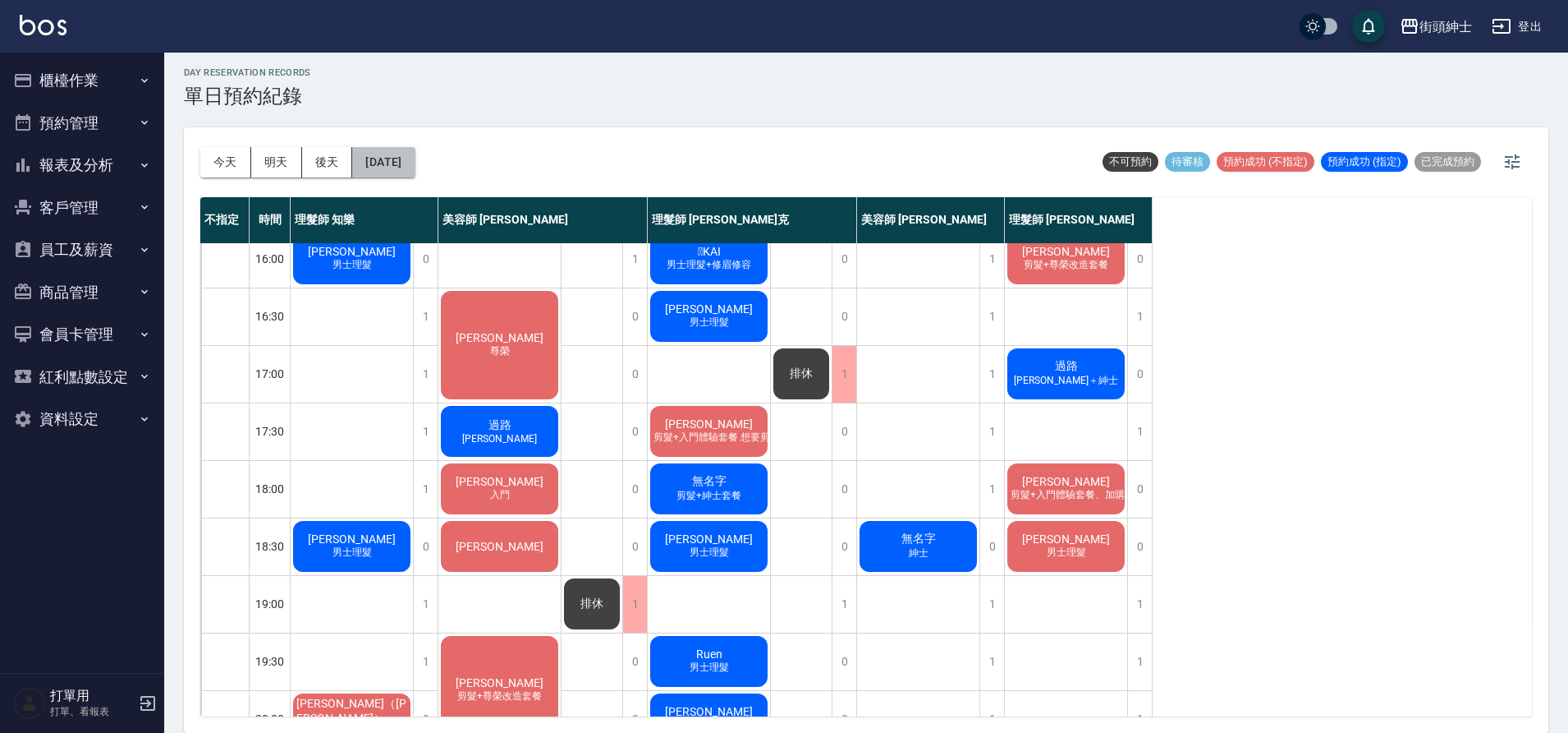
click at [372, 167] on button "2025/10/08" at bounding box center [383, 162] width 62 height 30
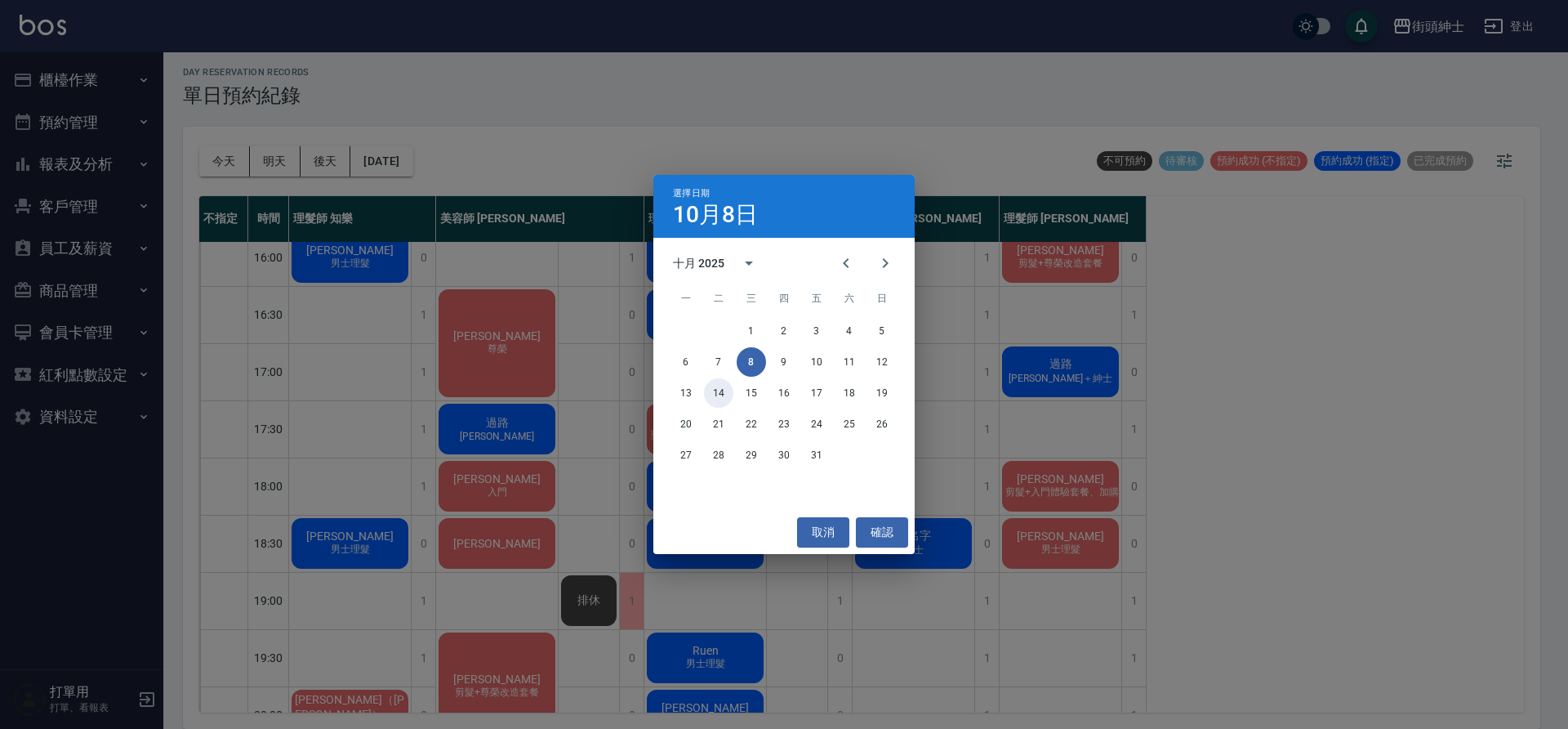
click at [709, 394] on button "14" at bounding box center [719, 393] width 29 height 29
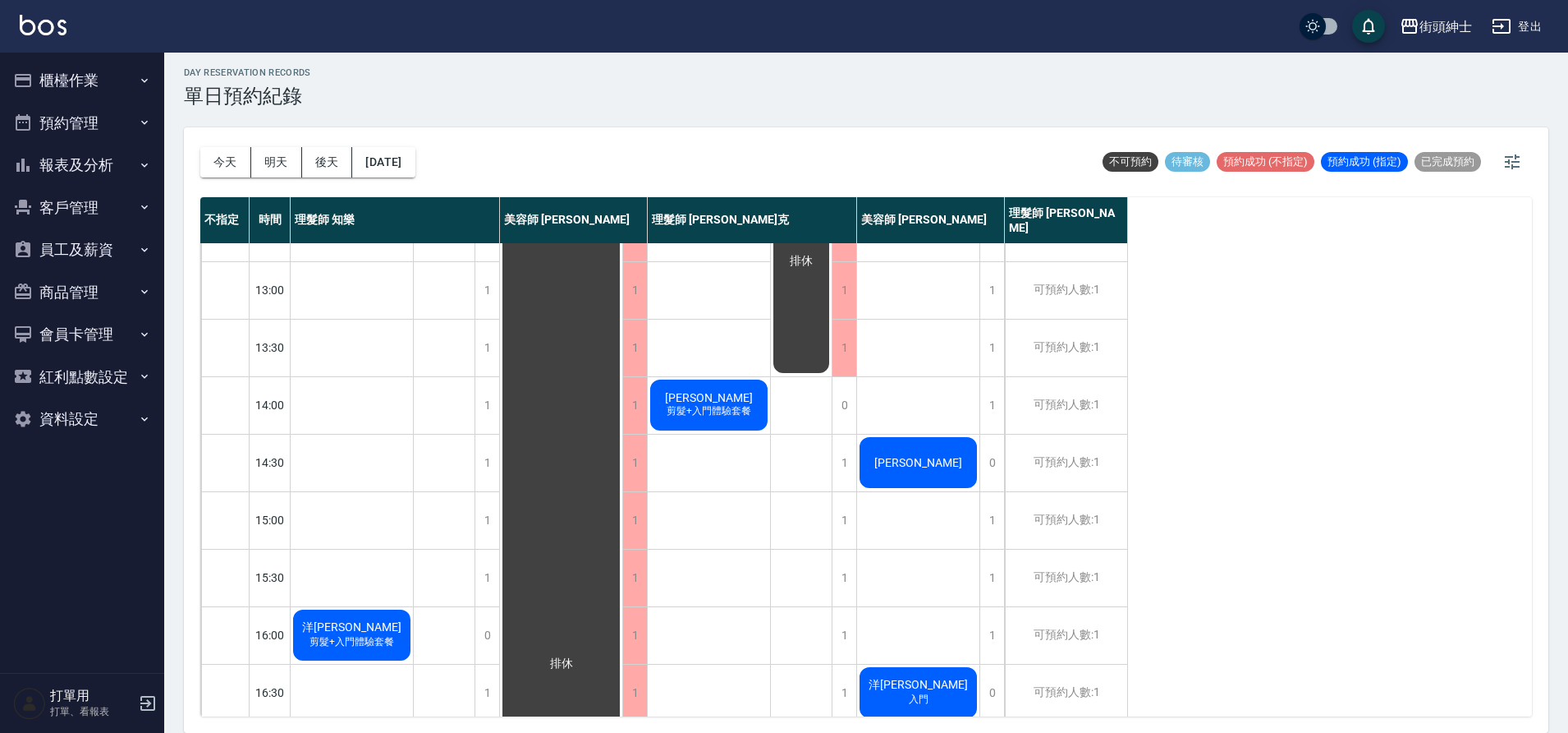
scroll to position [338, 0]
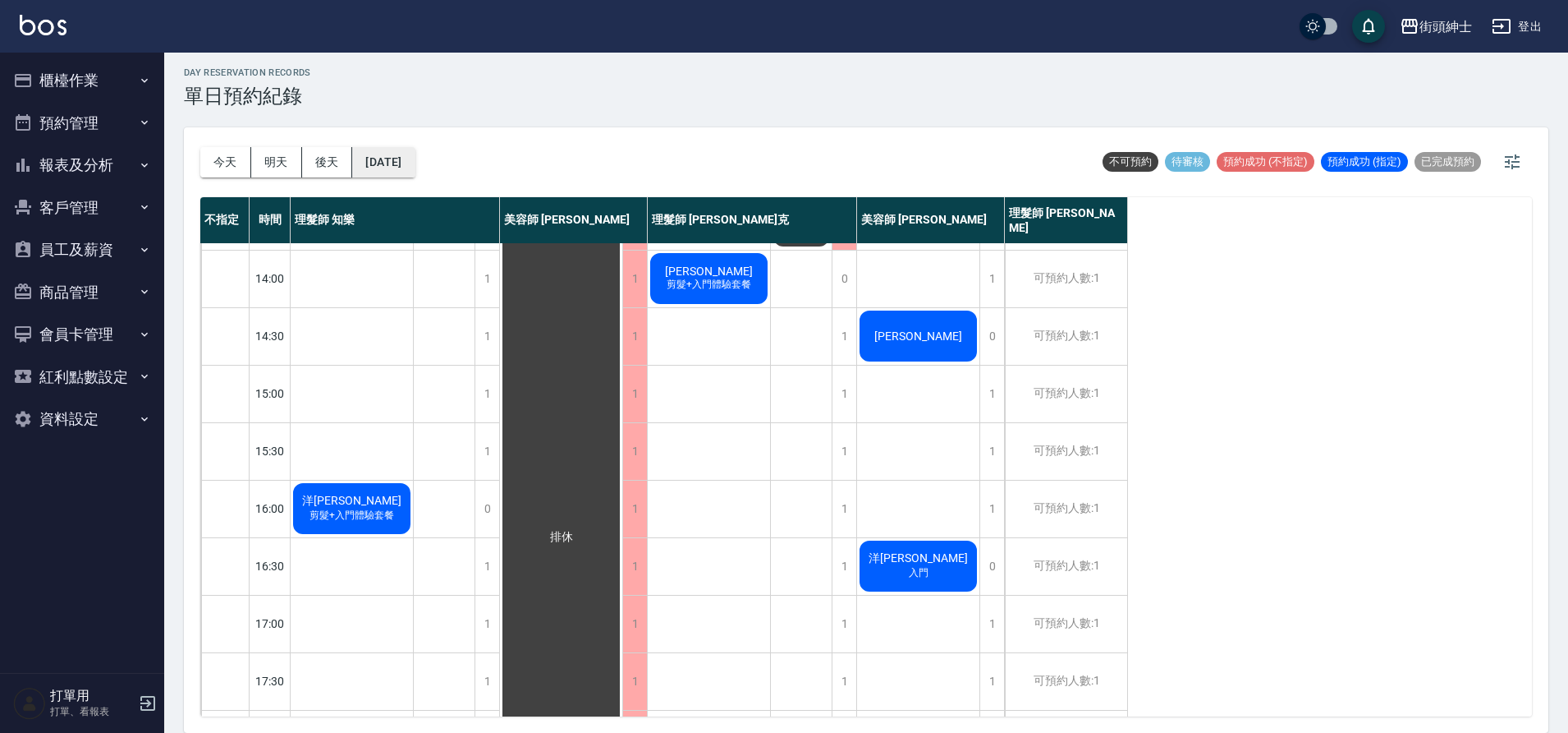
drag, startPoint x: 396, startPoint y: 166, endPoint x: 421, endPoint y: 159, distance: 26.0
click at [415, 159] on button "2025/10/14" at bounding box center [383, 162] width 62 height 30
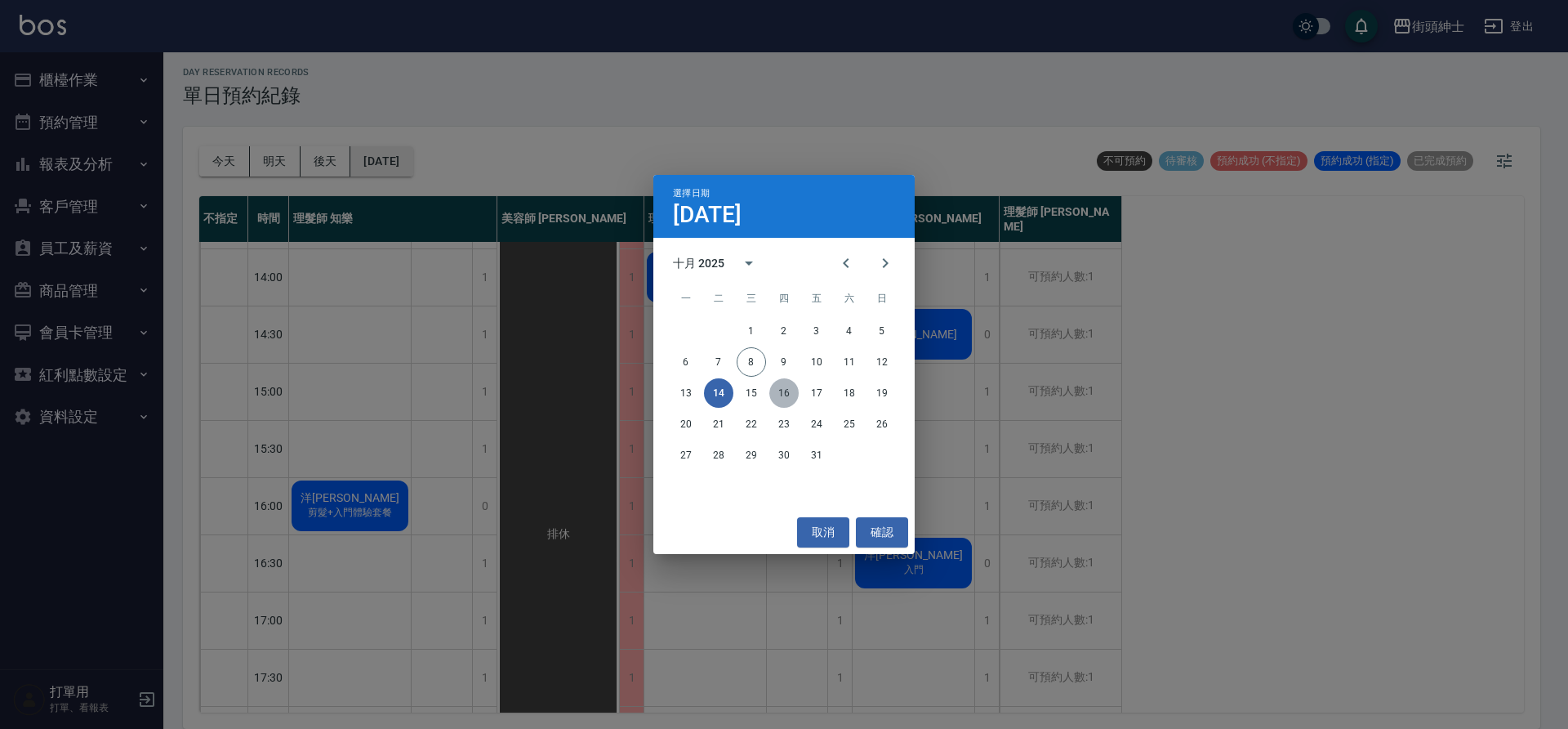
click at [792, 391] on button "16" at bounding box center [784, 393] width 29 height 29
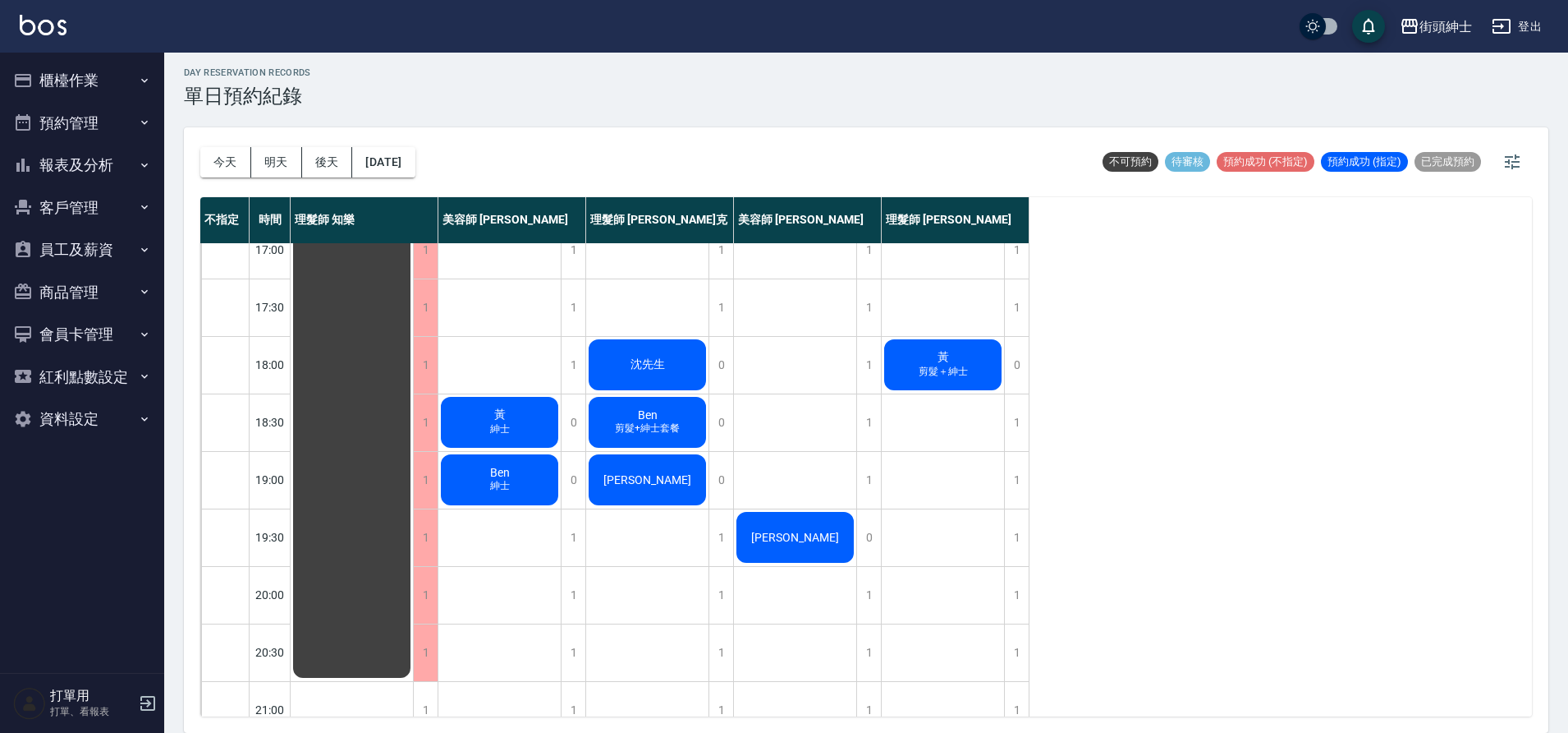
scroll to position [748, 0]
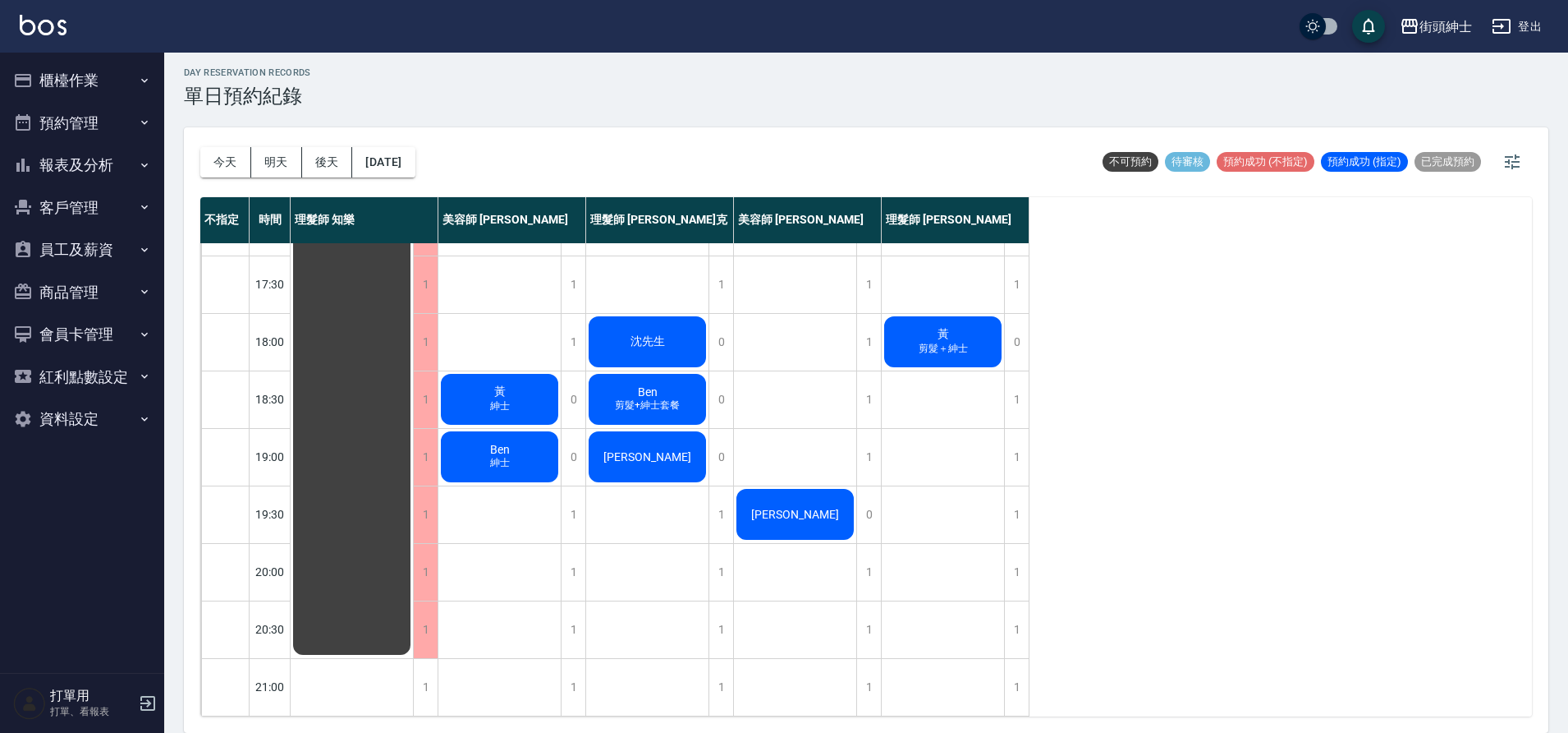
click at [408, 163] on button "2025/10/16" at bounding box center [383, 162] width 62 height 30
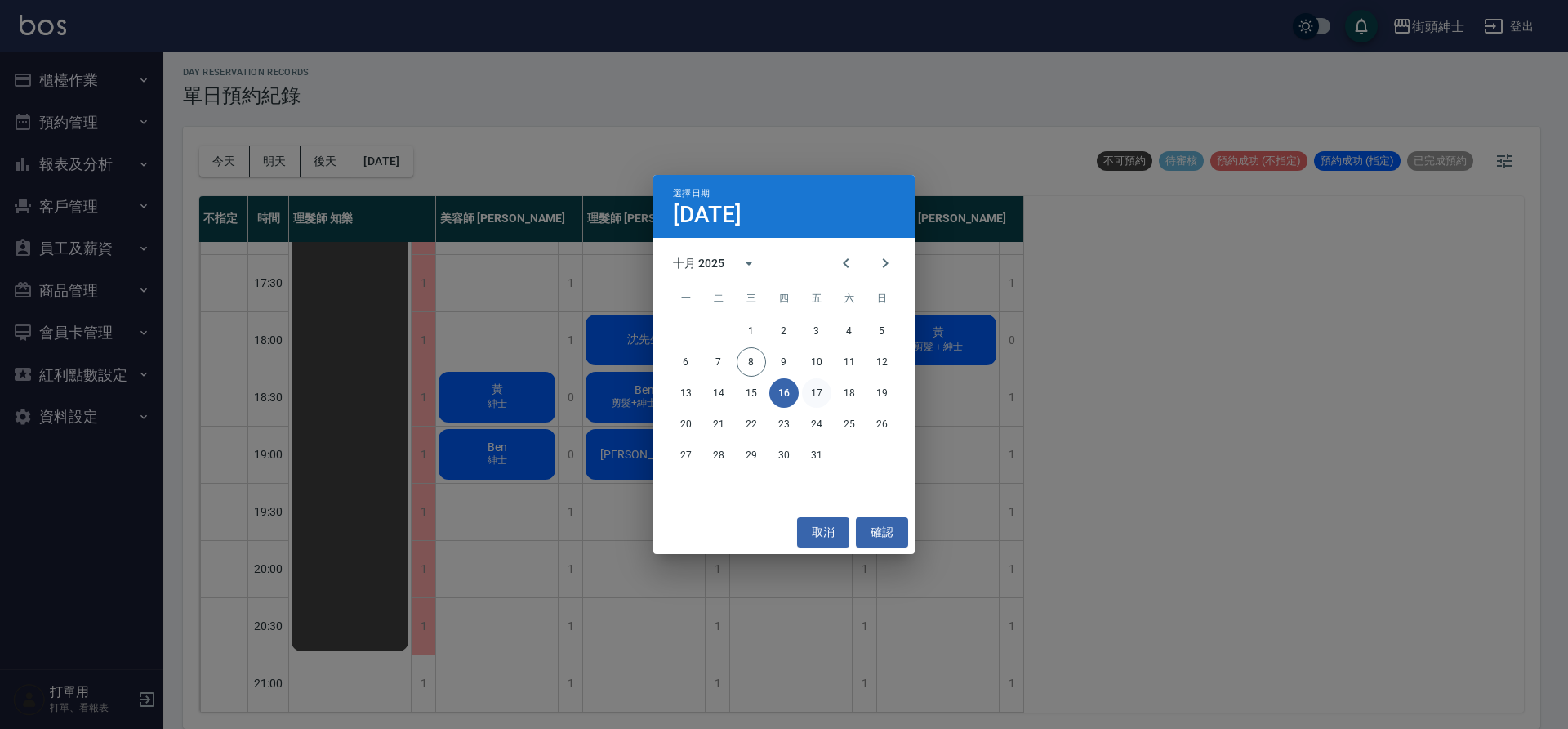
drag, startPoint x: 419, startPoint y: 158, endPoint x: 815, endPoint y: 395, distance: 461.5
click at [815, 395] on button "17" at bounding box center [816, 393] width 29 height 29
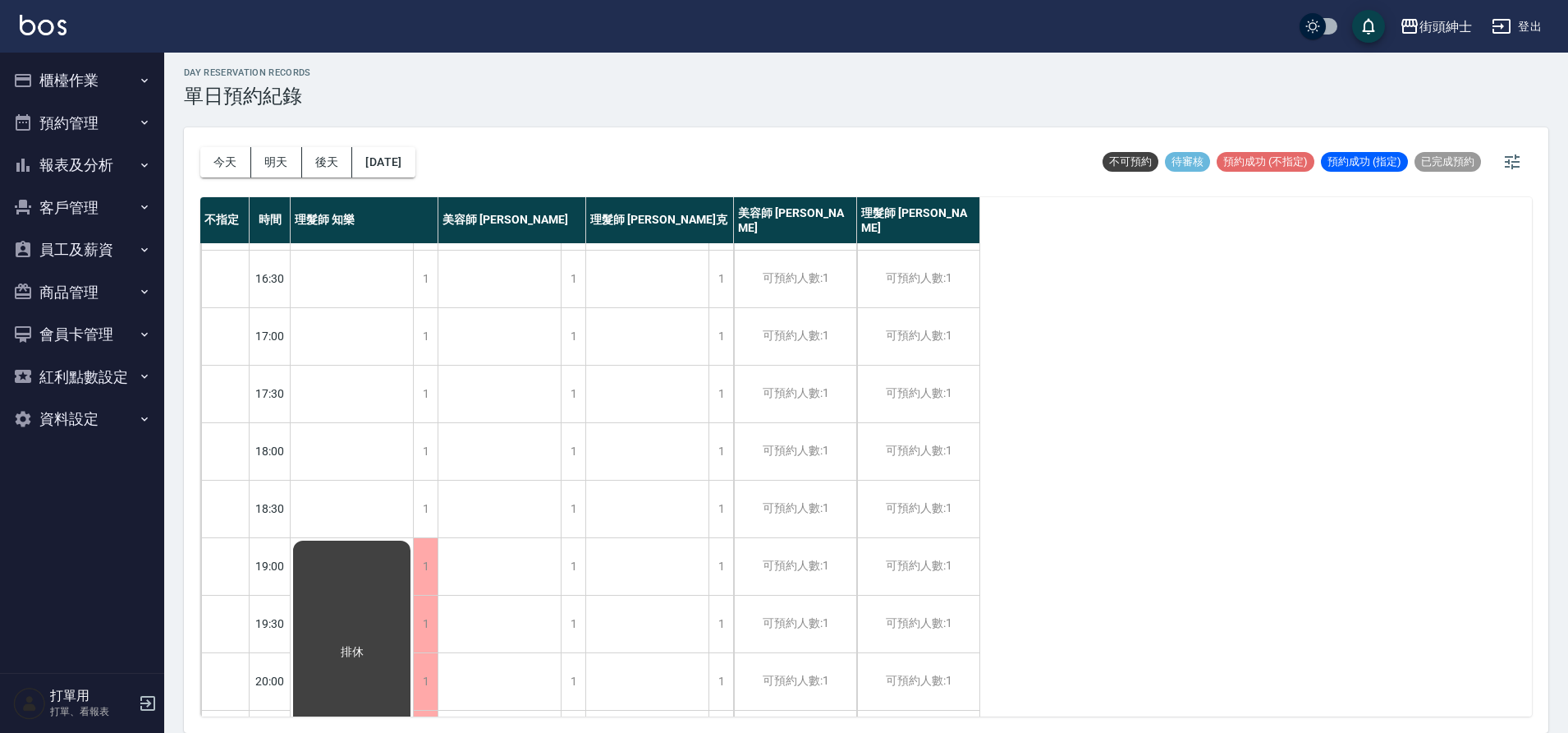
scroll to position [748, 0]
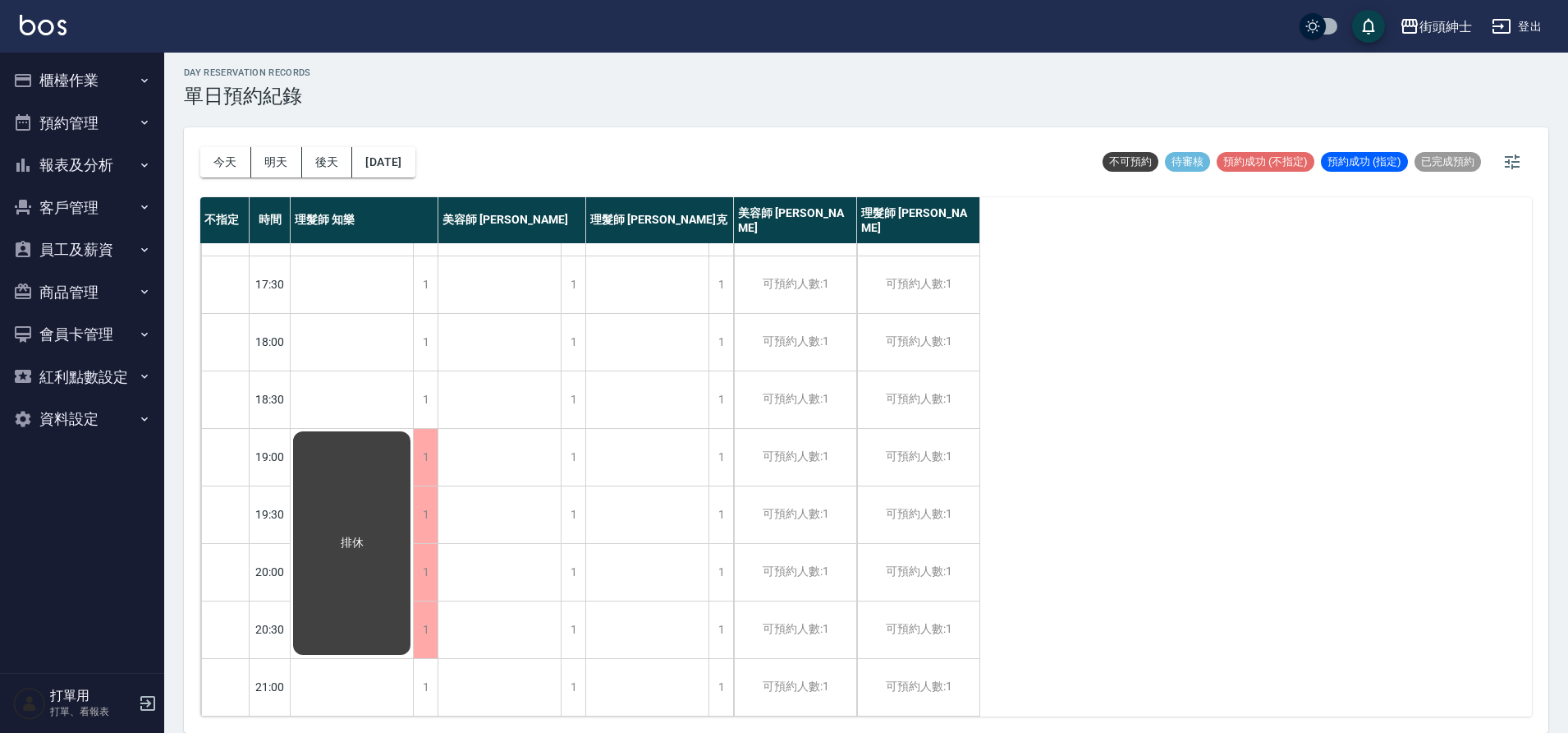
click at [395, 155] on button "2025/10/17" at bounding box center [383, 162] width 62 height 30
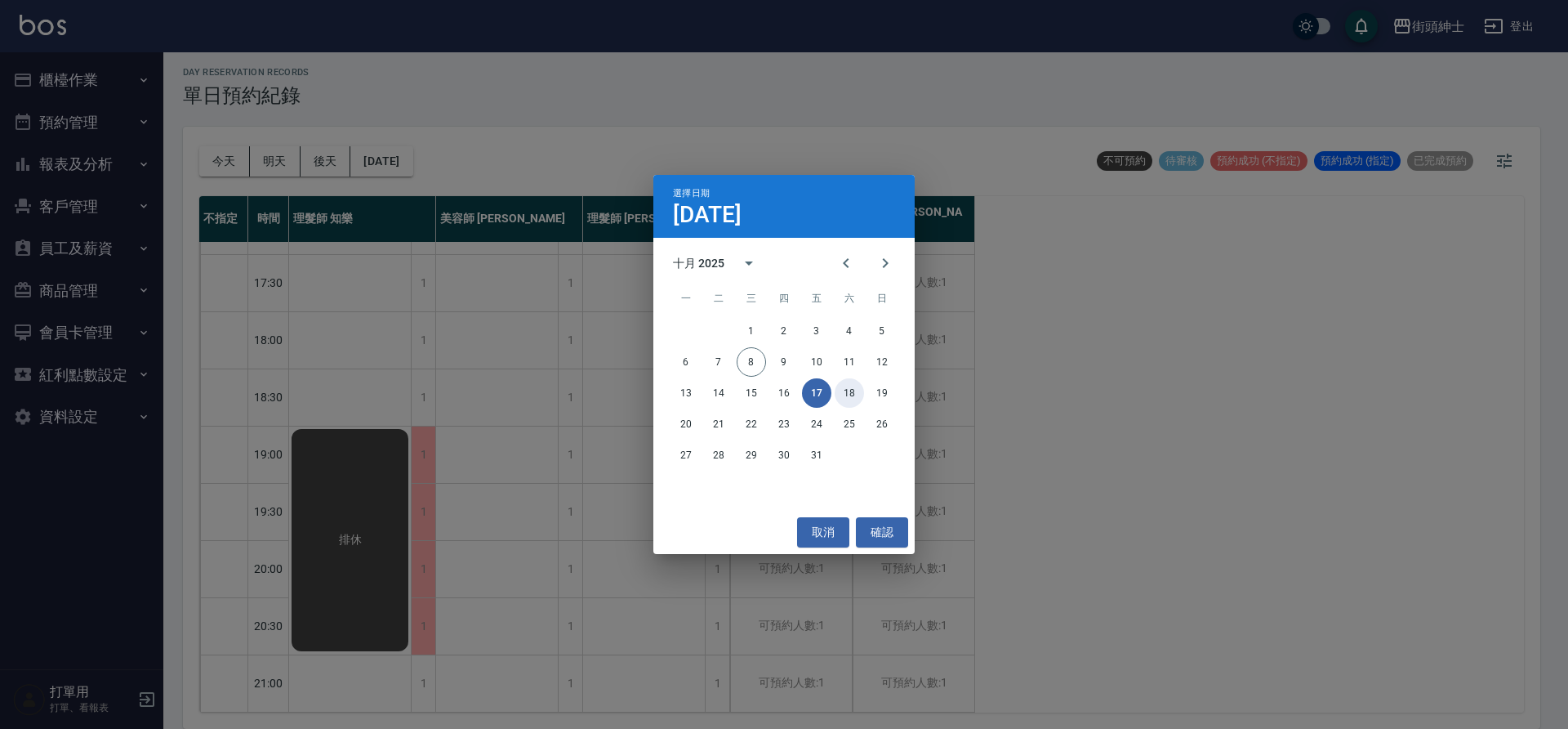
click at [847, 379] on button "18" at bounding box center [849, 393] width 29 height 29
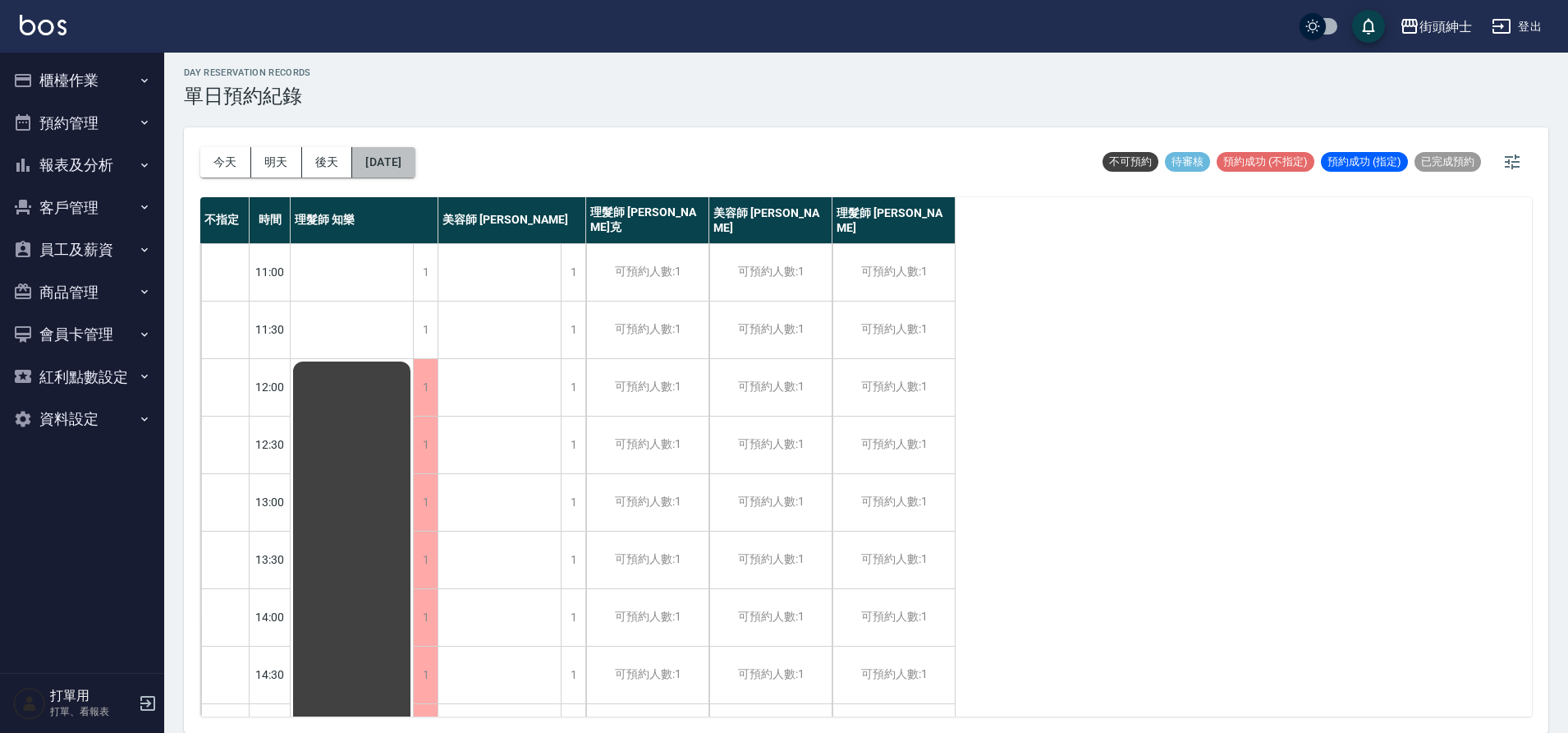
click at [403, 165] on button "2025/10/18" at bounding box center [383, 162] width 62 height 30
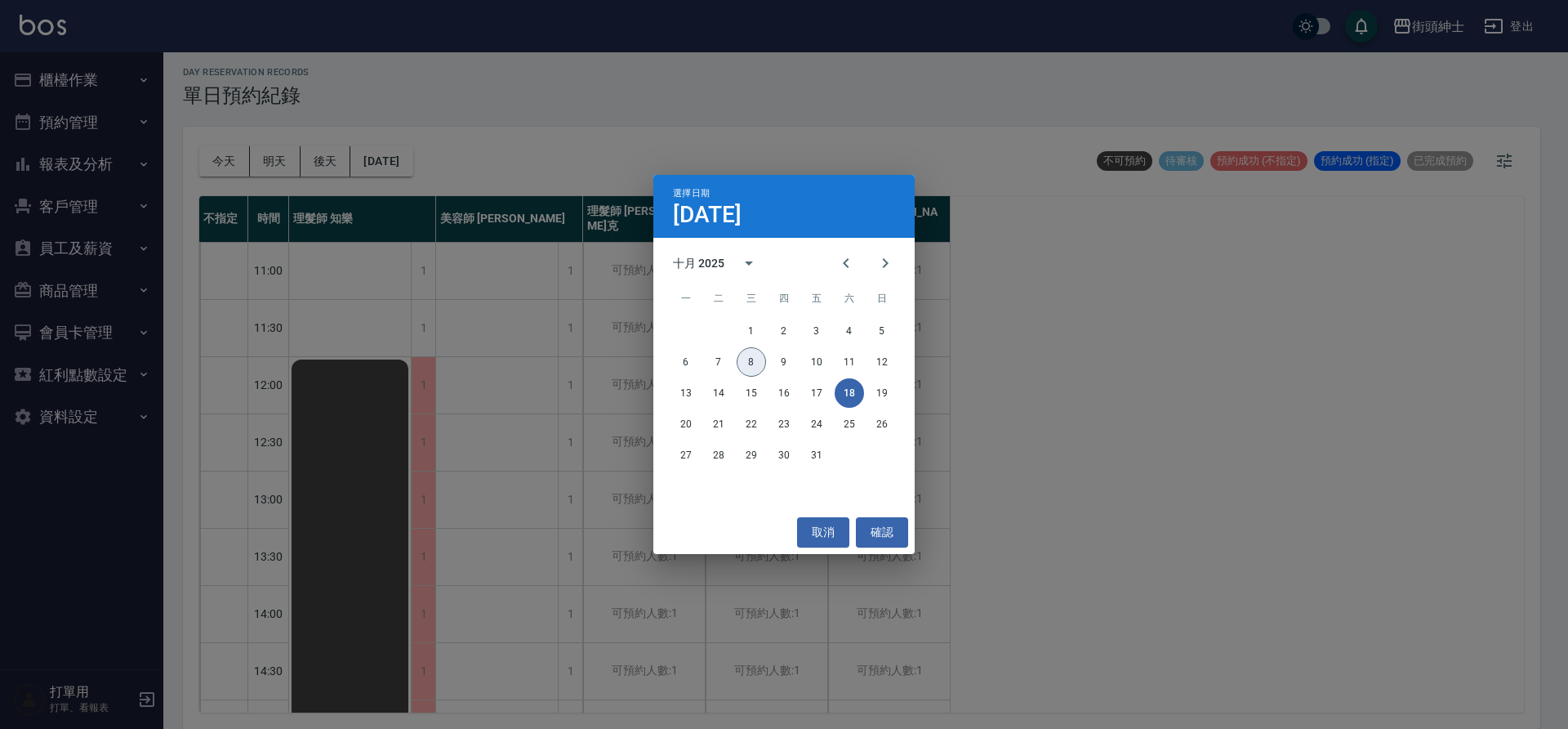
click at [753, 363] on button "8" at bounding box center [752, 362] width 29 height 29
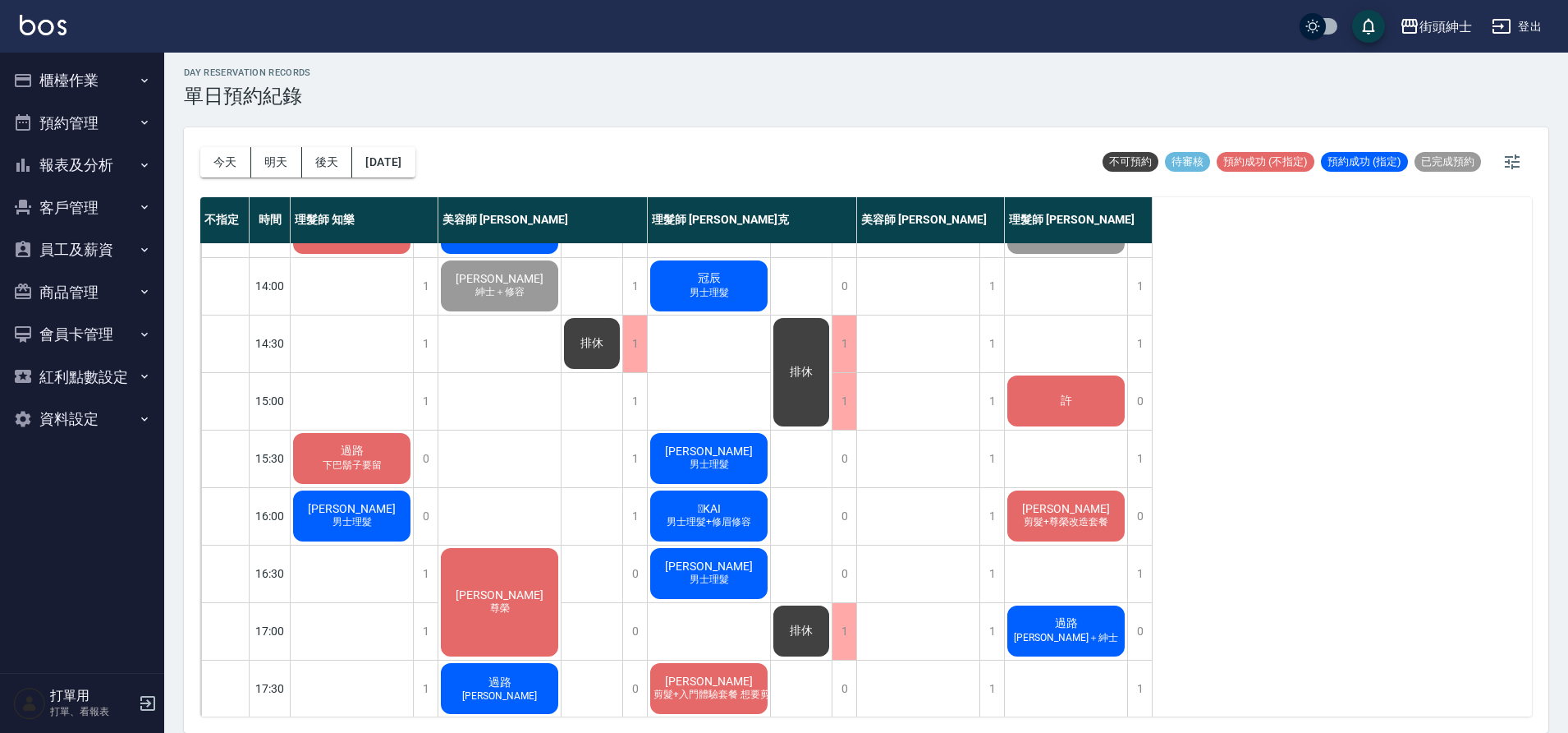
scroll to position [748, 0]
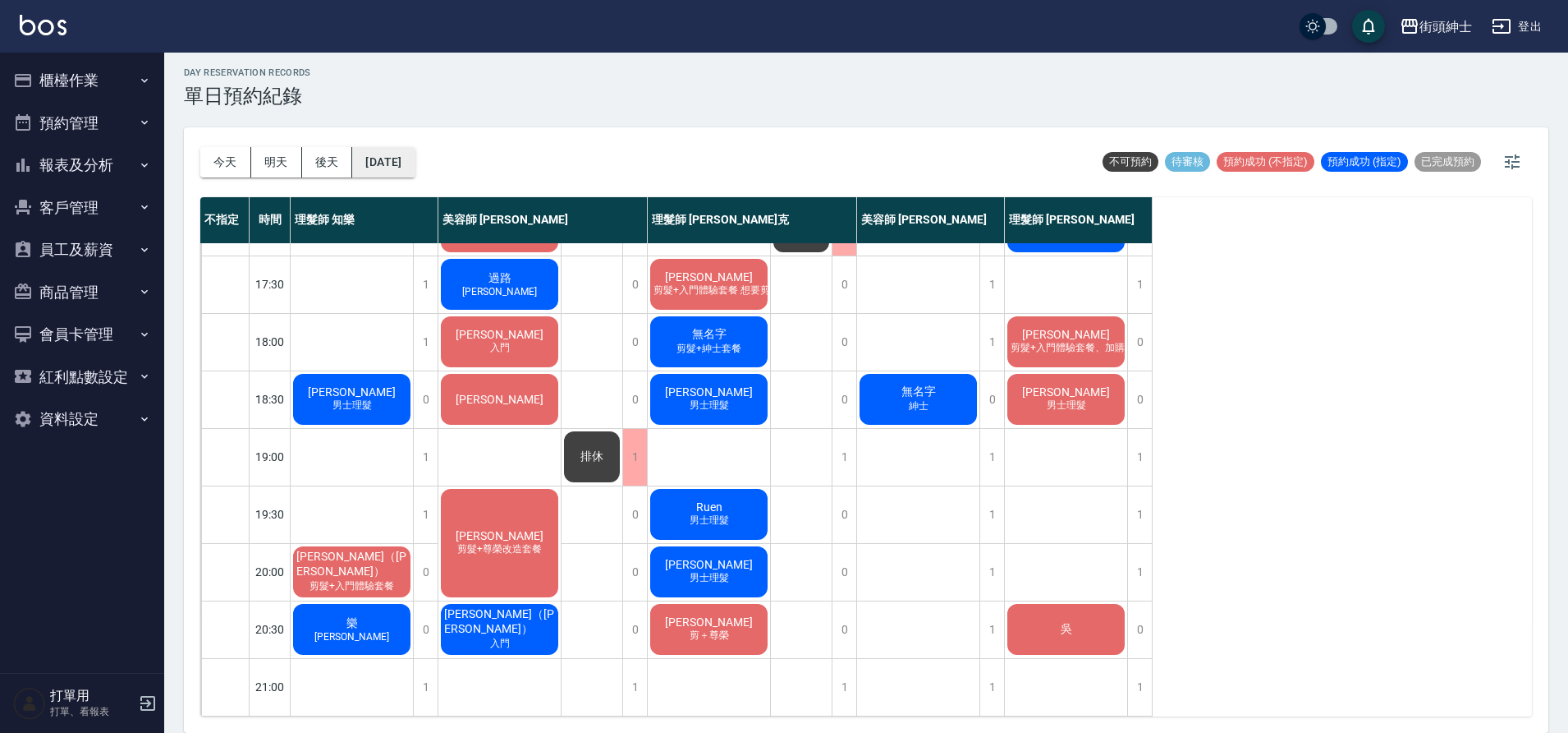
drag, startPoint x: 819, startPoint y: 397, endPoint x: 388, endPoint y: 157, distance: 493.3
click at [388, 157] on button "2025/10/08" at bounding box center [383, 162] width 62 height 30
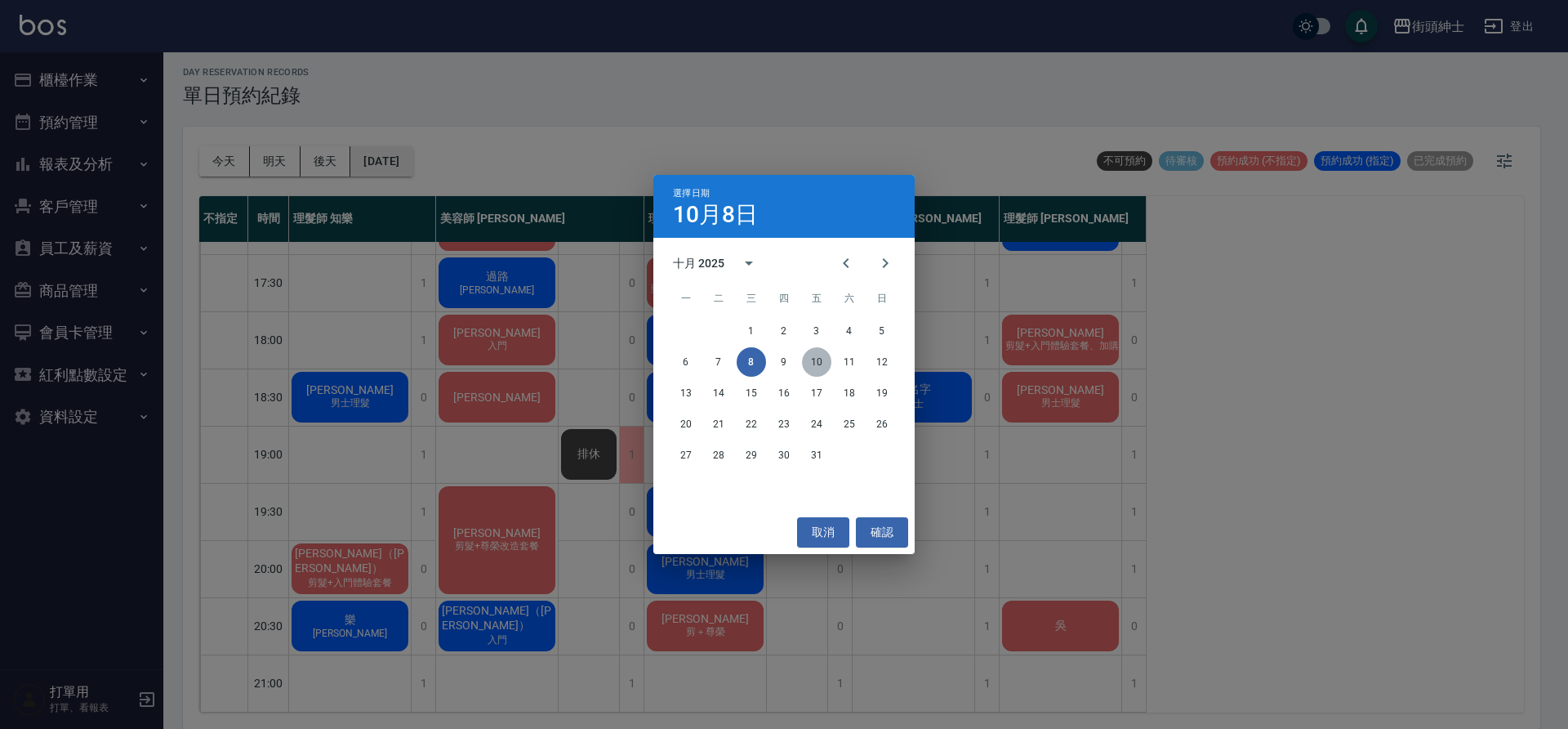
click at [825, 357] on button "10" at bounding box center [816, 362] width 29 height 29
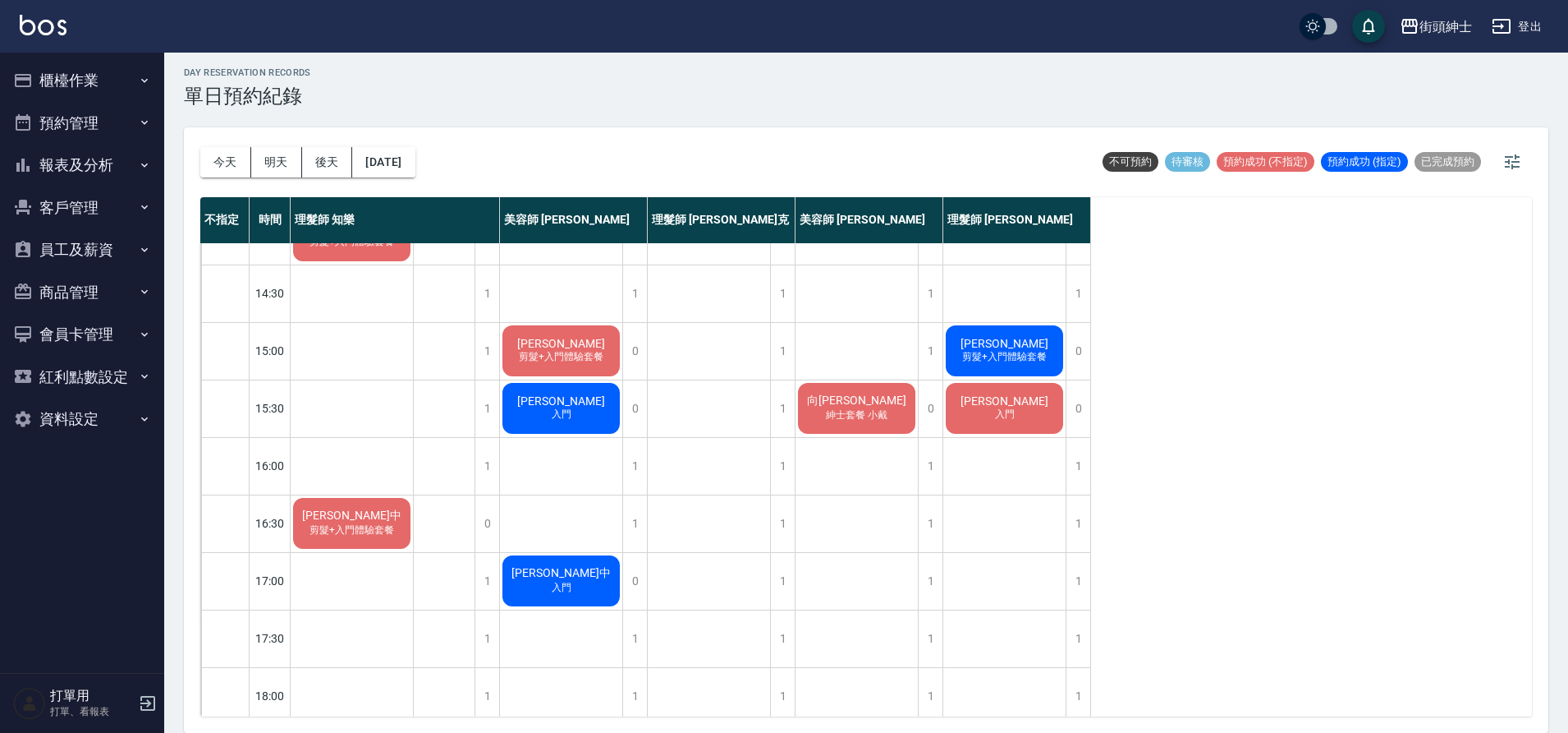
scroll to position [748, 0]
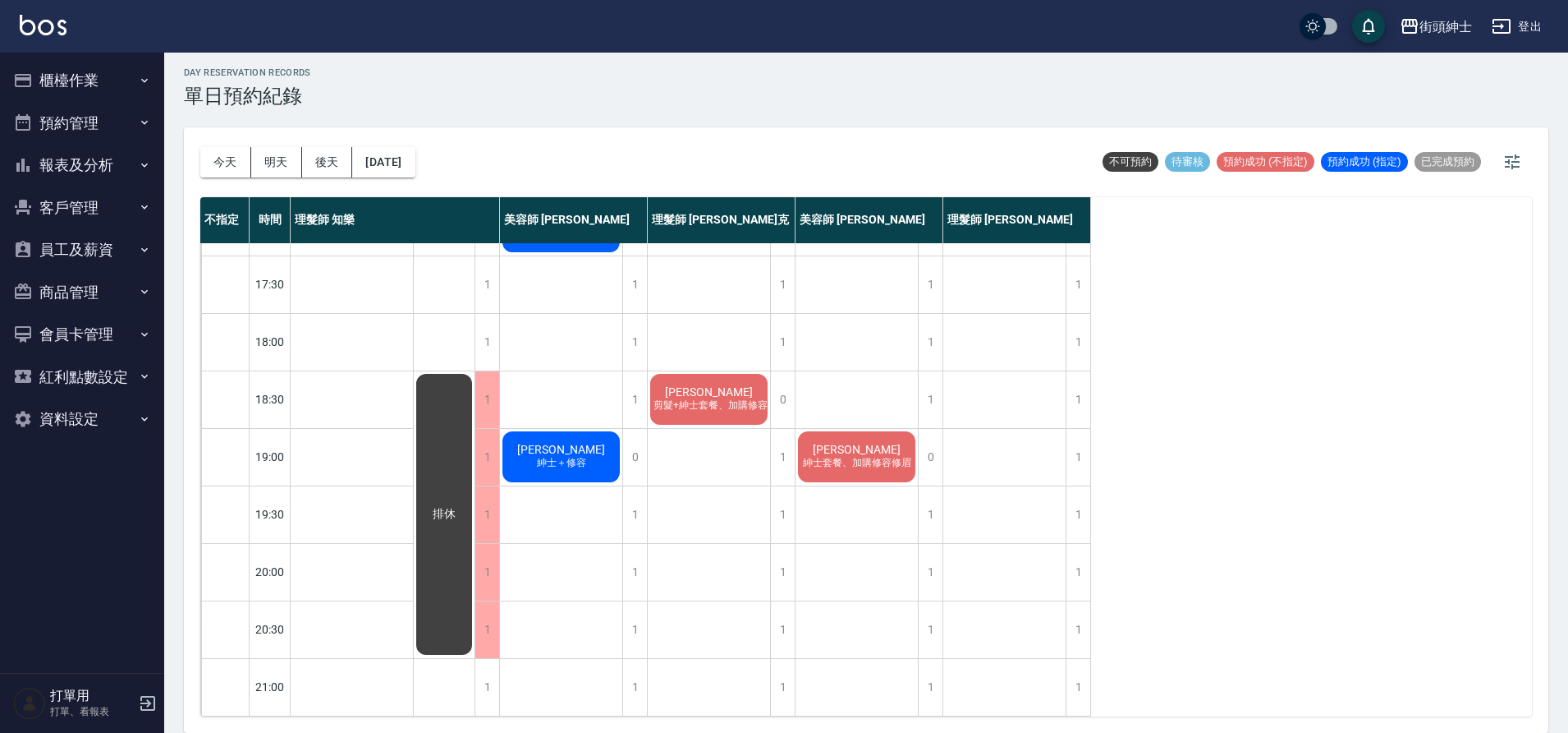
click at [568, 442] on span "[PERSON_NAME]" at bounding box center [561, 449] width 95 height 13
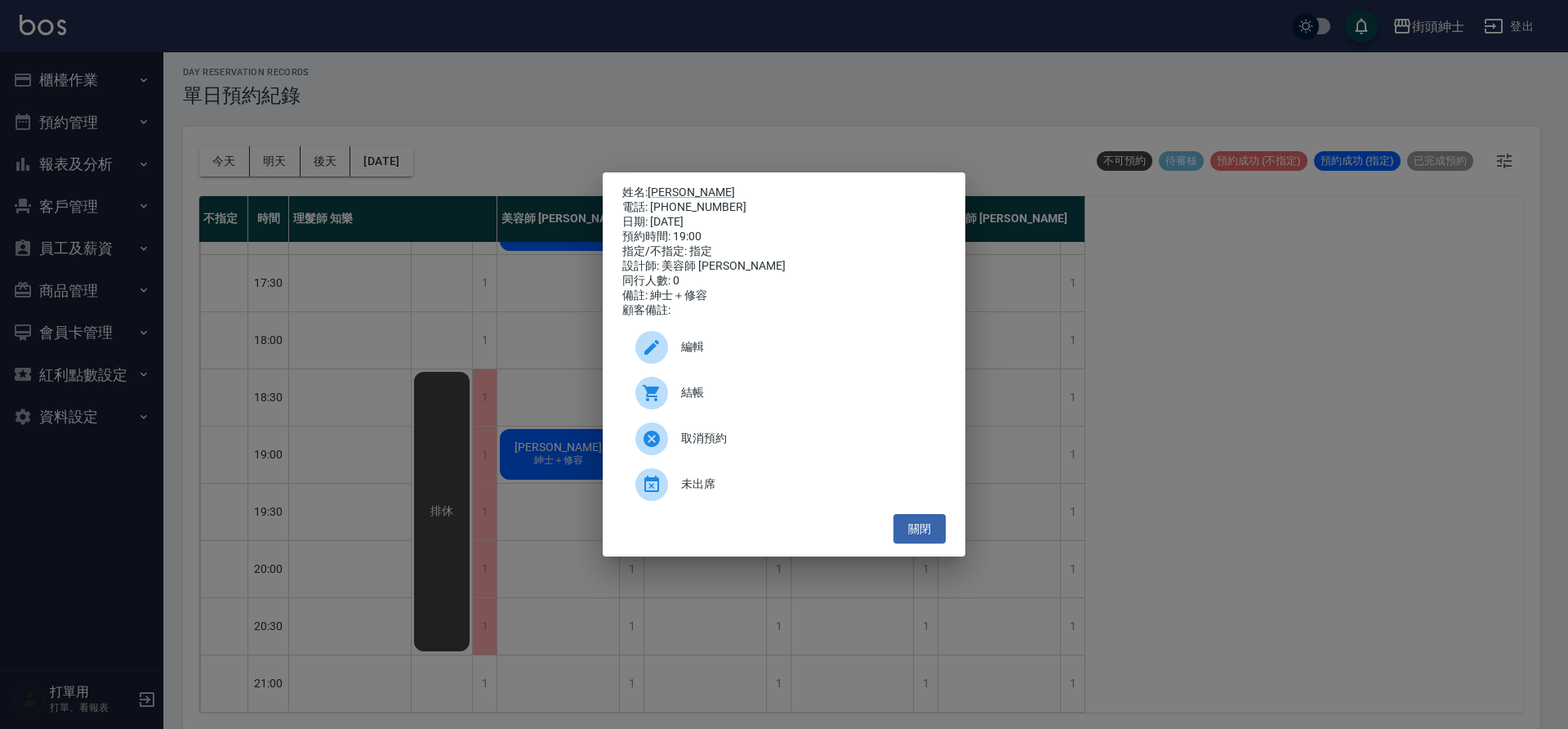
click at [677, 187] on link "[PERSON_NAME]" at bounding box center [691, 192] width 88 height 13
click at [925, 525] on button "關閉" at bounding box center [919, 529] width 52 height 30
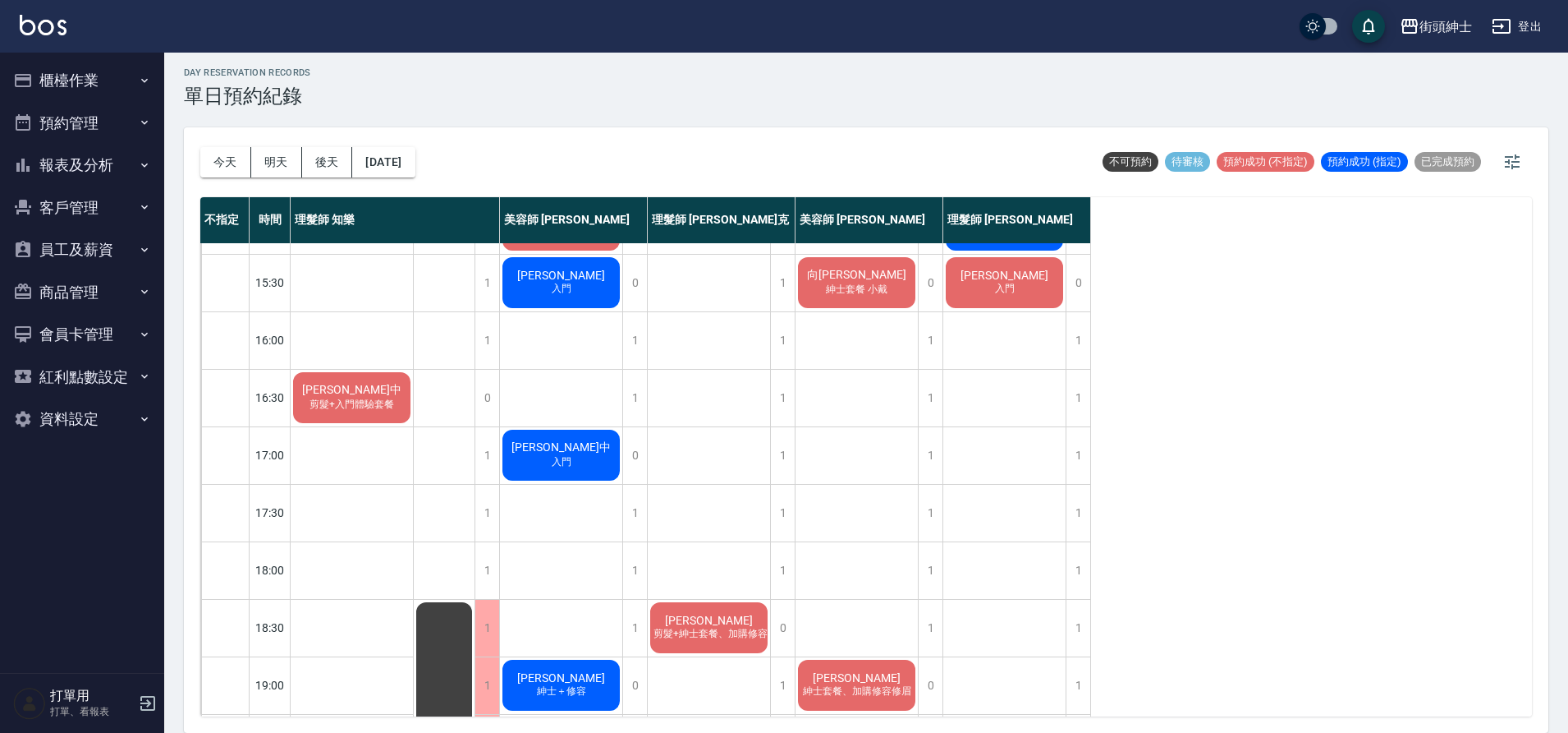
scroll to position [695, 0]
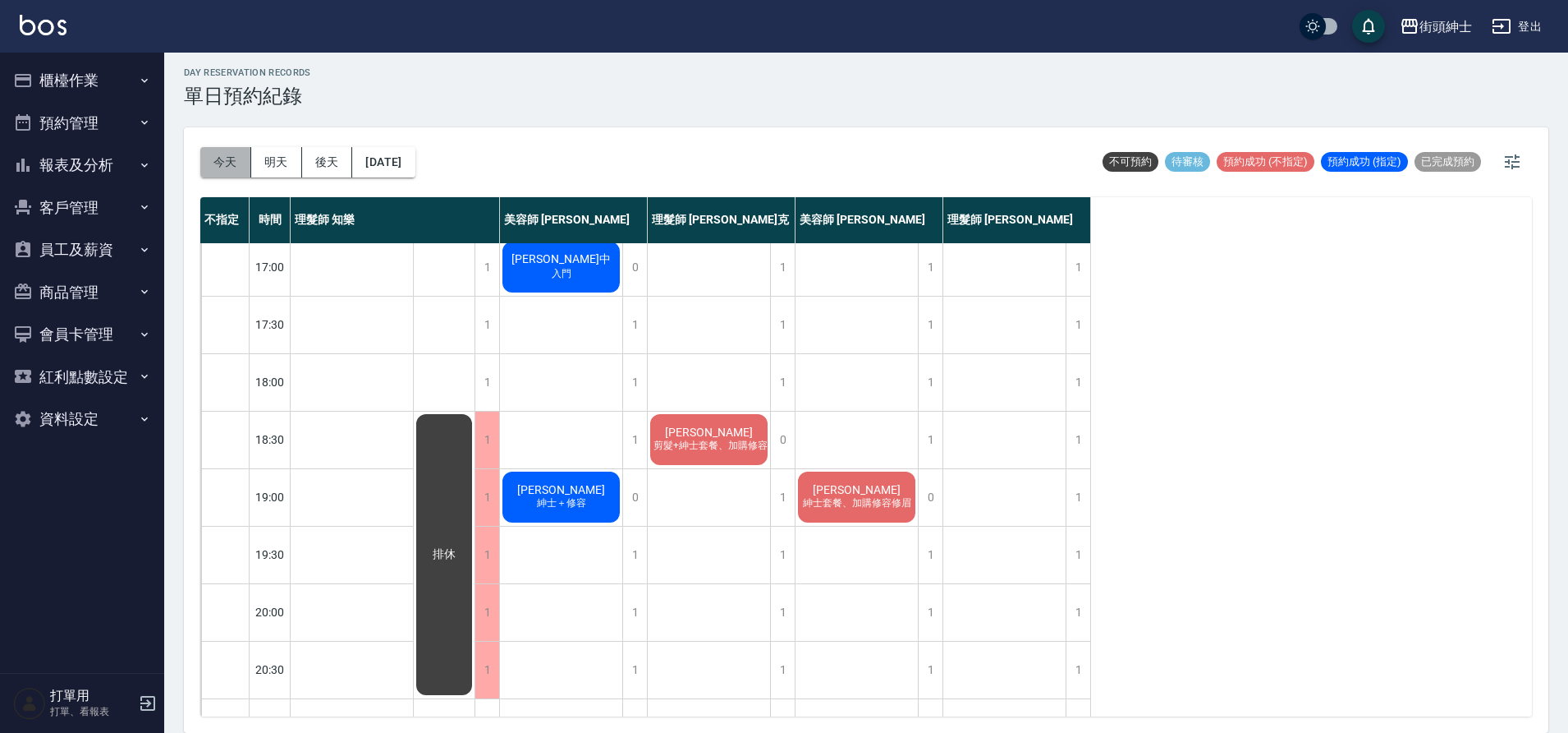
click at [205, 157] on button "今天" at bounding box center [225, 162] width 51 height 30
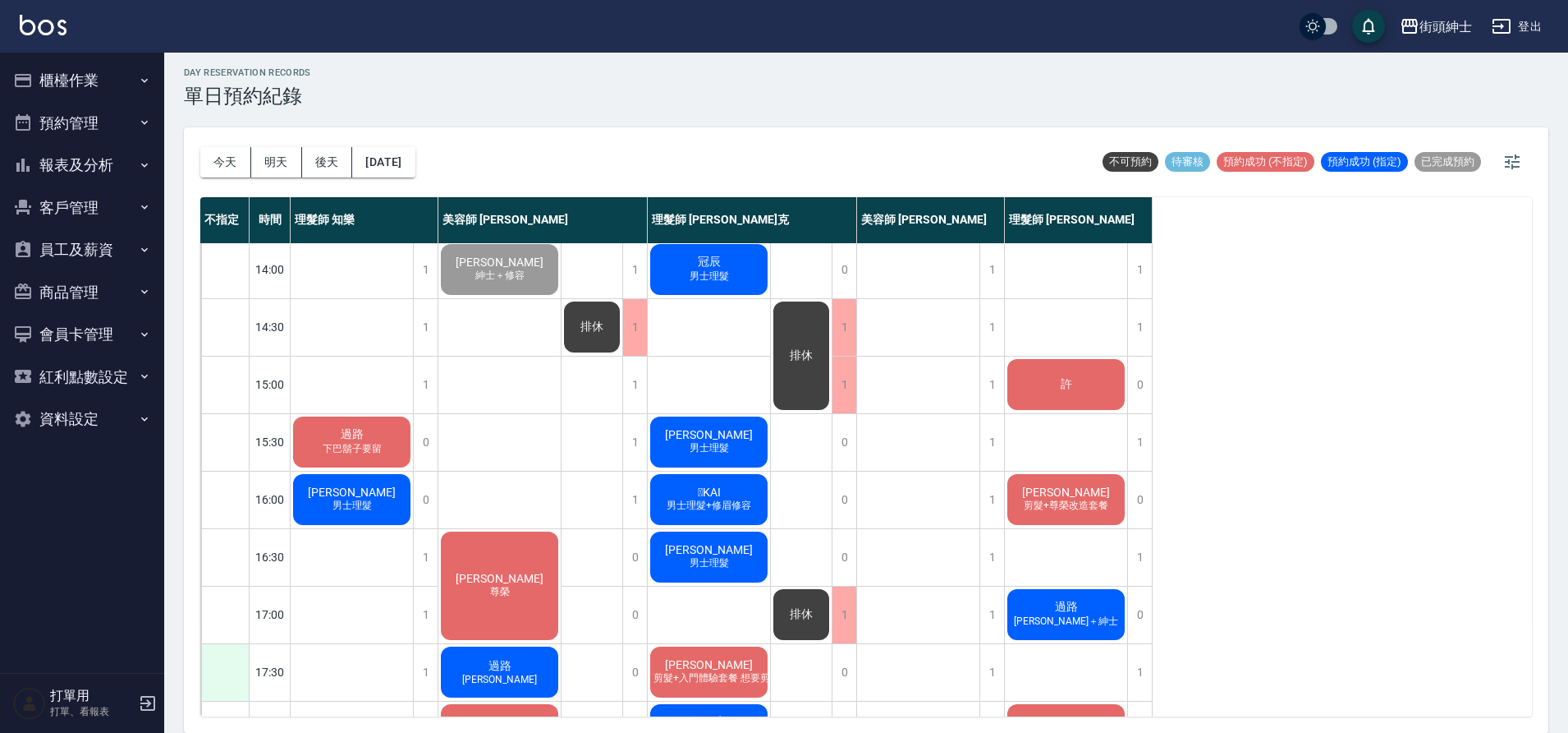
scroll to position [349, 0]
click at [367, 510] on span "男士理髮" at bounding box center [352, 504] width 46 height 14
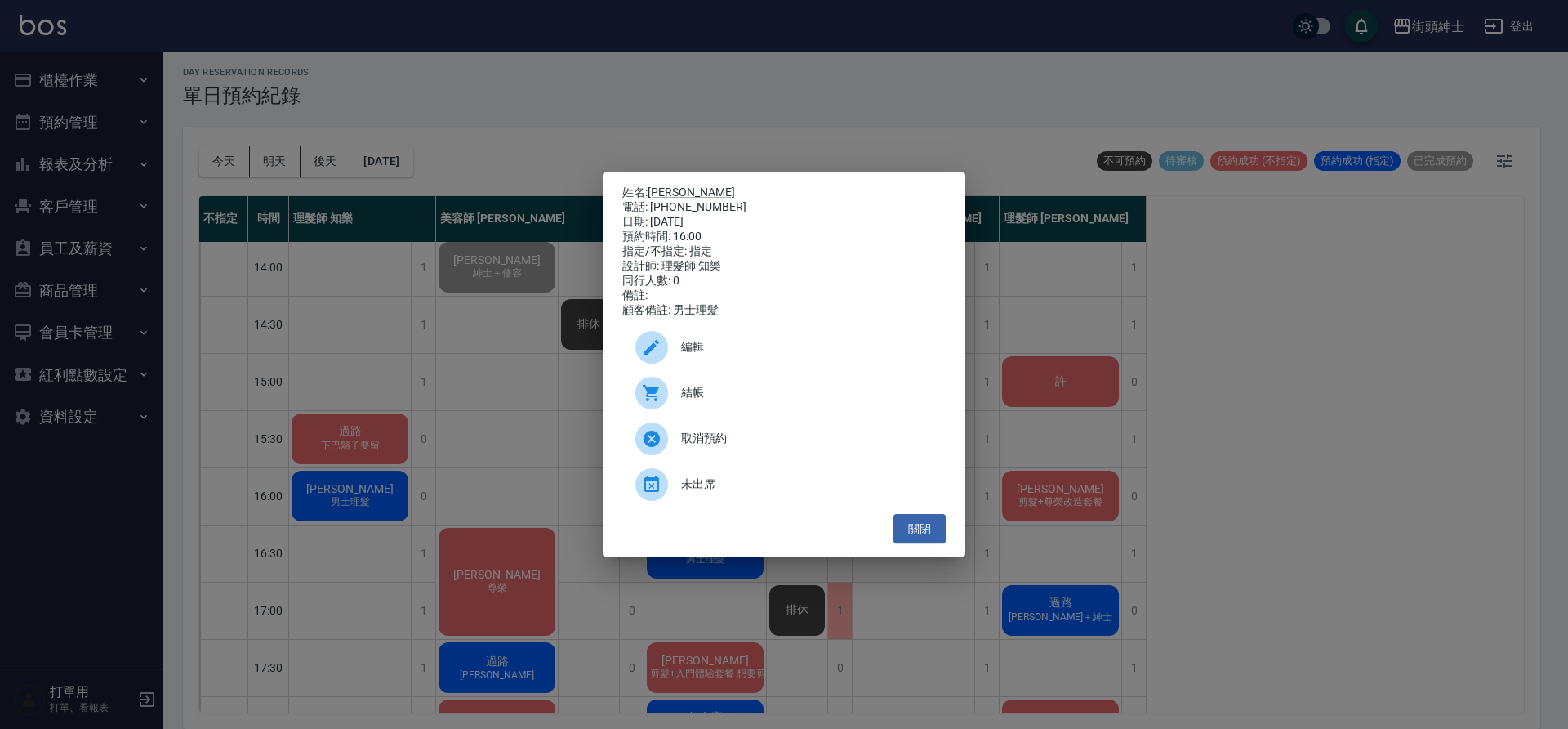
click at [475, 396] on div "姓名: 陳冠都 電話: 0916004587 日期: 2025/10/08 預約時間: 16:00 指定/不指定: 指定 設計師: 理髮師 知樂 同行人數: …" at bounding box center [784, 364] width 1568 height 729
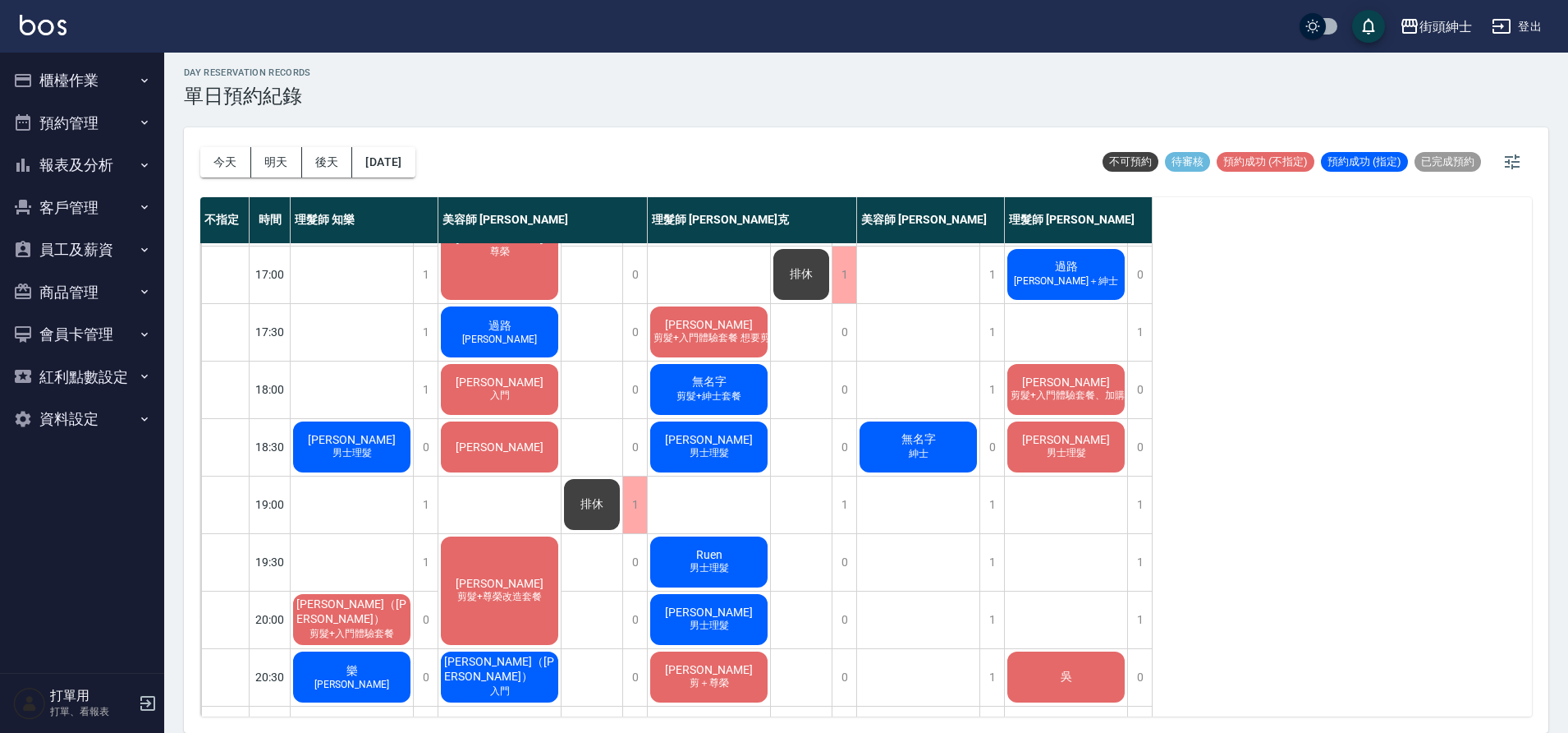
scroll to position [748, 0]
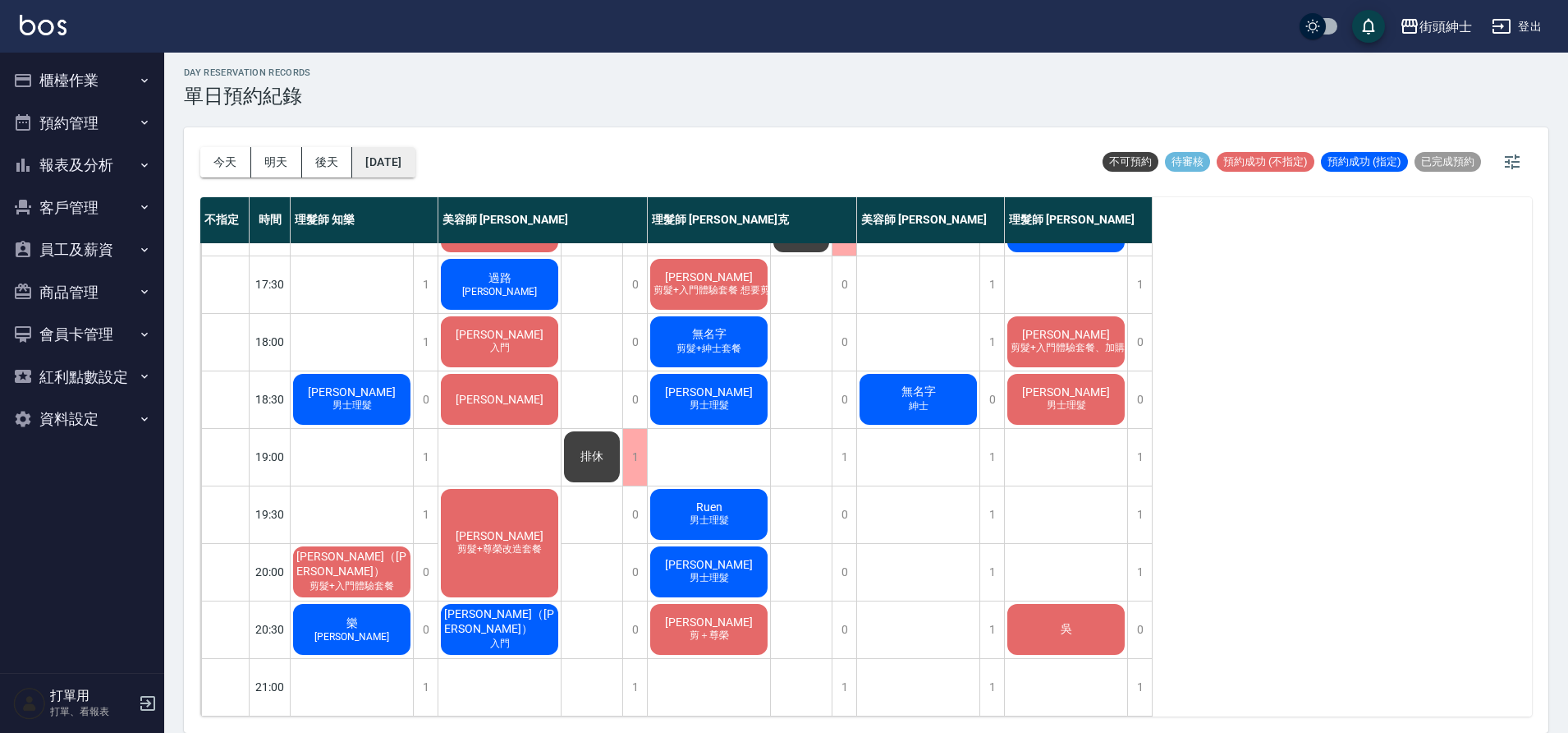
click at [405, 166] on button "2025/10/08" at bounding box center [383, 162] width 62 height 30
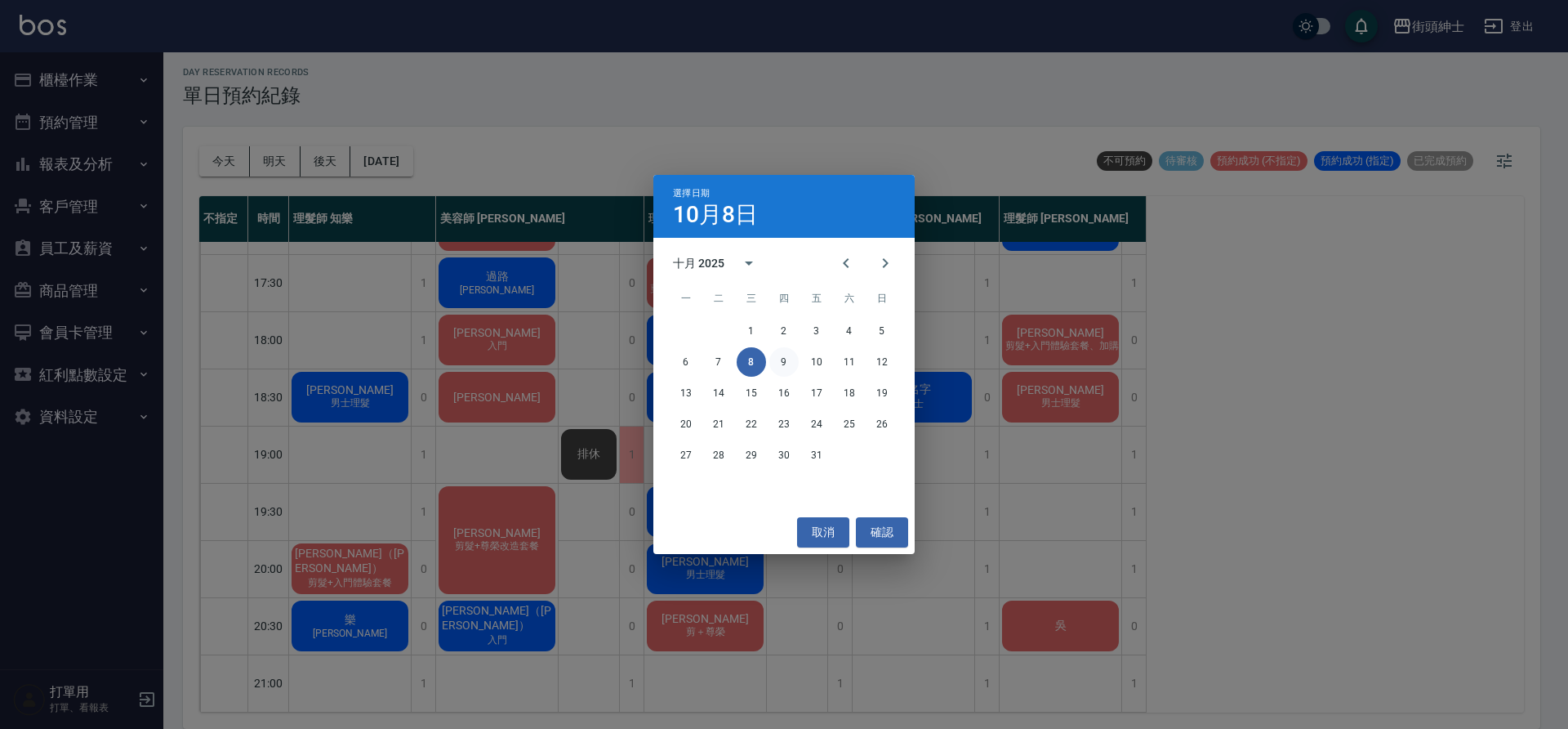
click at [785, 371] on button "9" at bounding box center [784, 362] width 29 height 29
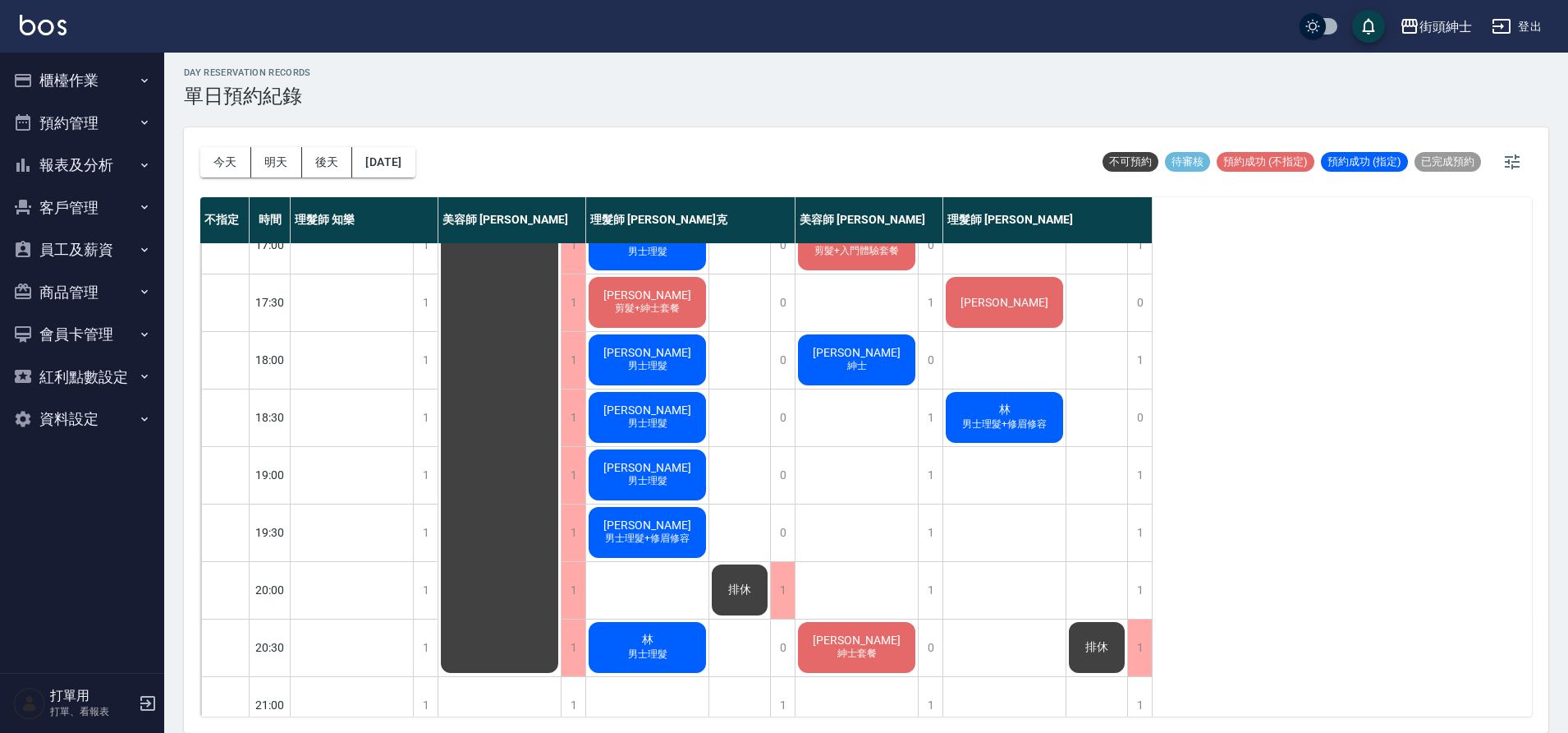
scroll to position [748, 0]
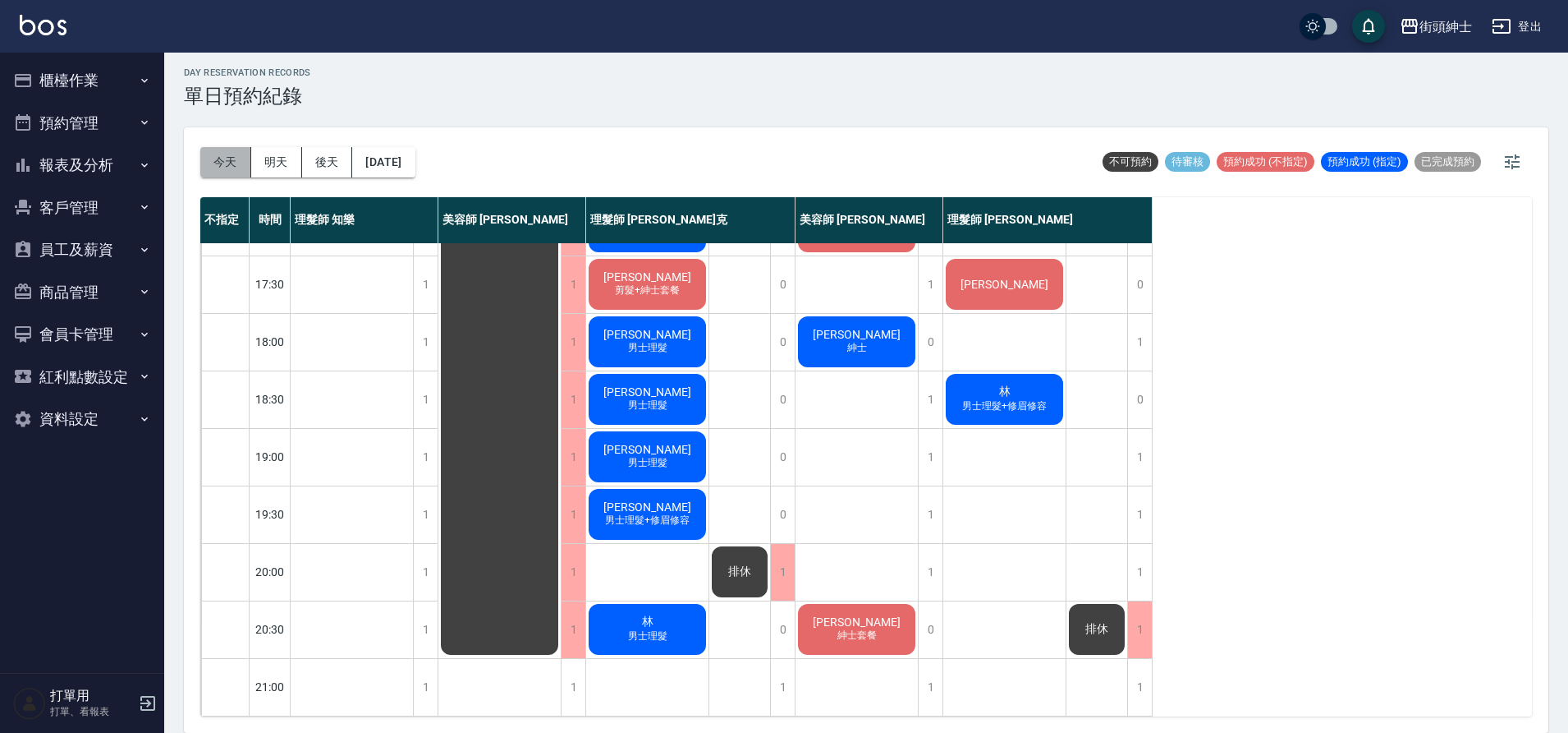
click at [202, 168] on button "今天" at bounding box center [225, 162] width 51 height 30
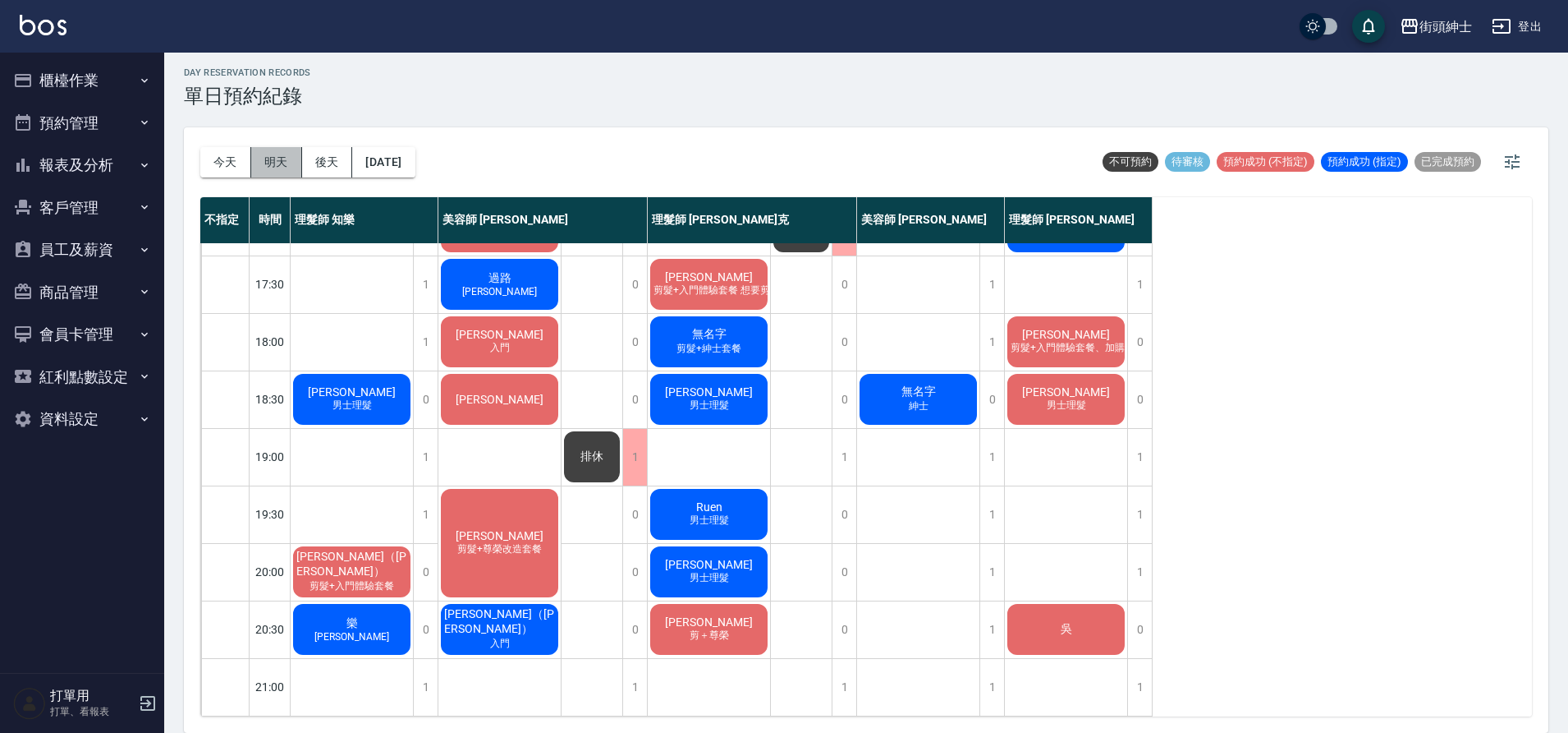
drag, startPoint x: 277, startPoint y: 176, endPoint x: 274, endPoint y: 163, distance: 13.3
click at [276, 167] on button "明天" at bounding box center [276, 162] width 51 height 30
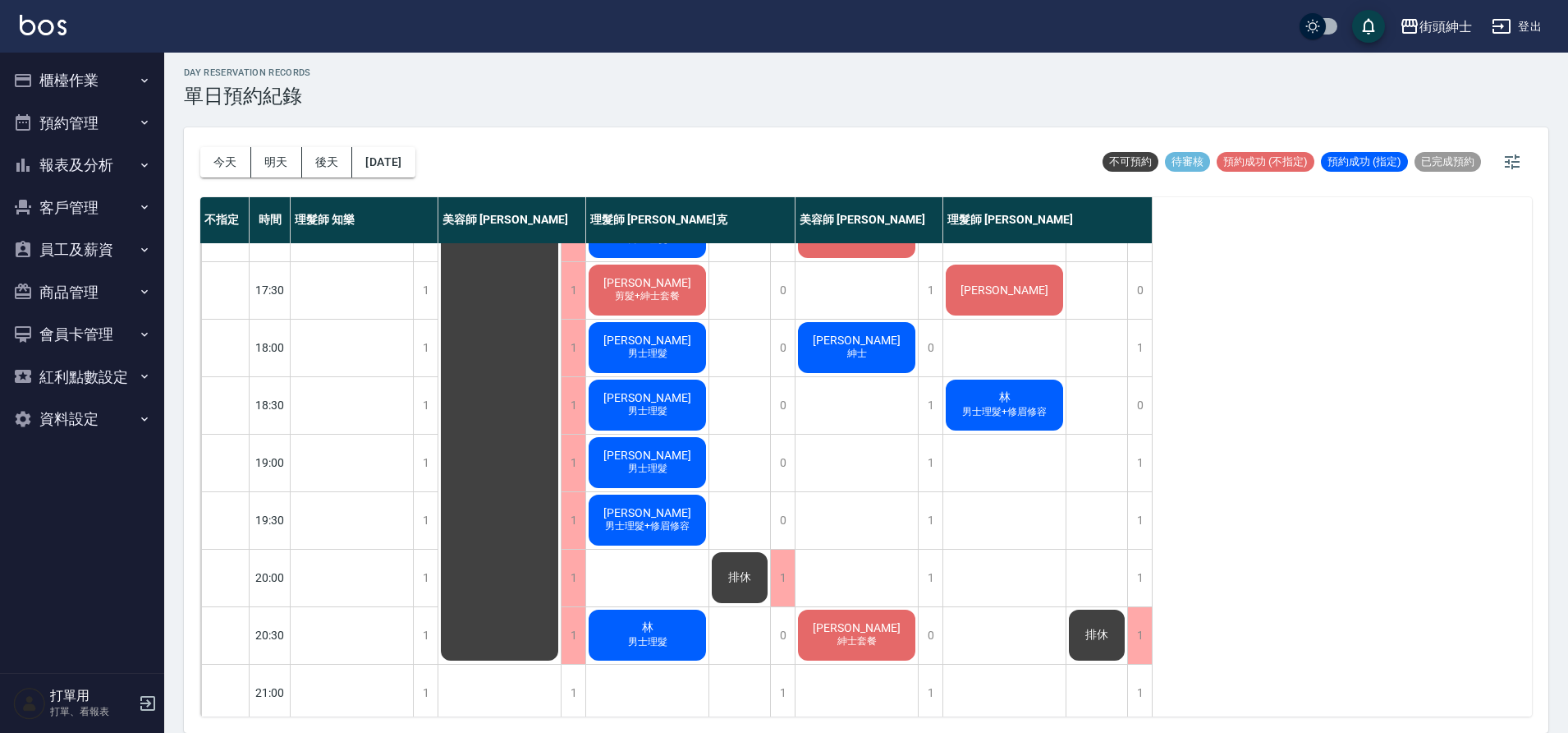
scroll to position [716, 0]
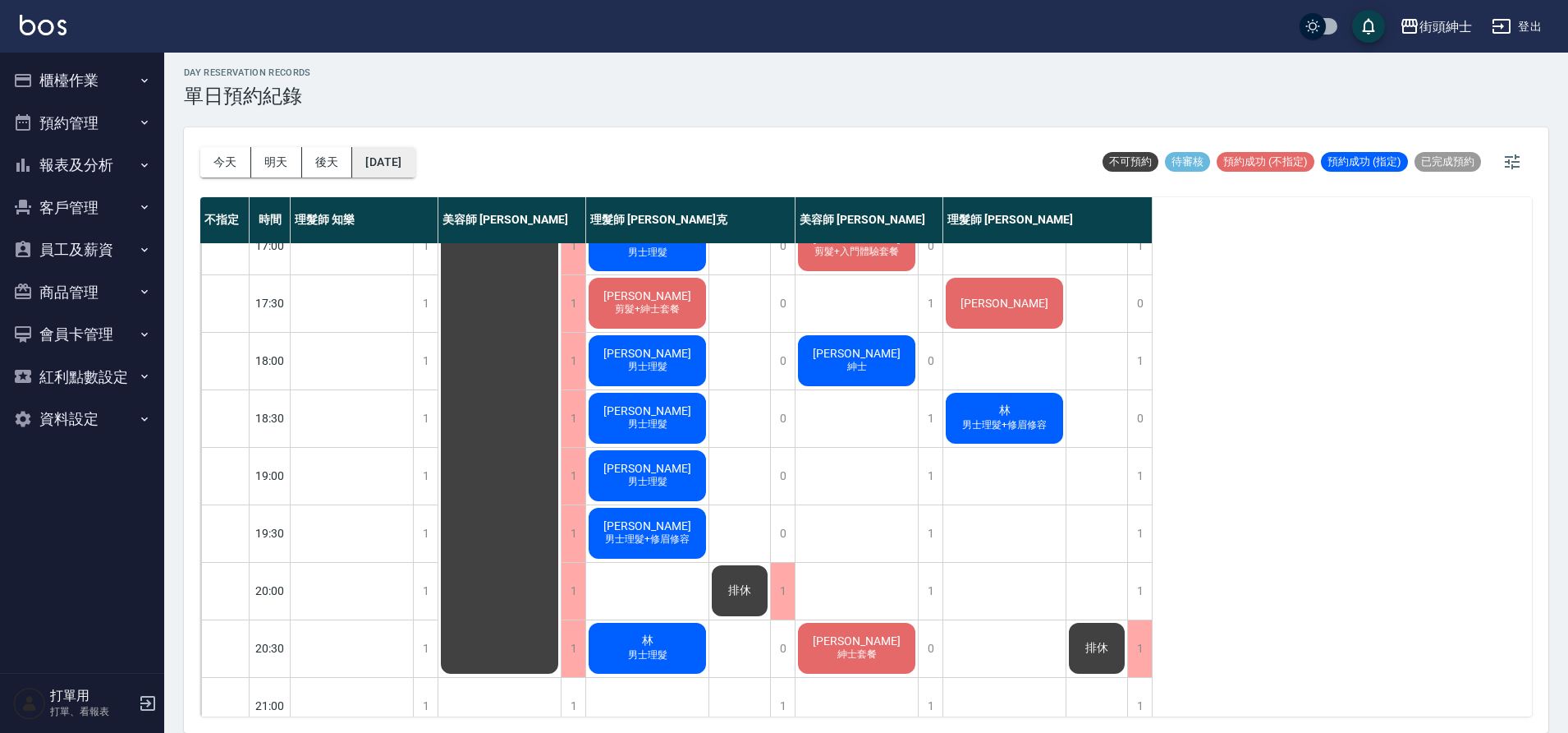
click at [415, 155] on button "2025/10/09" at bounding box center [383, 162] width 62 height 30
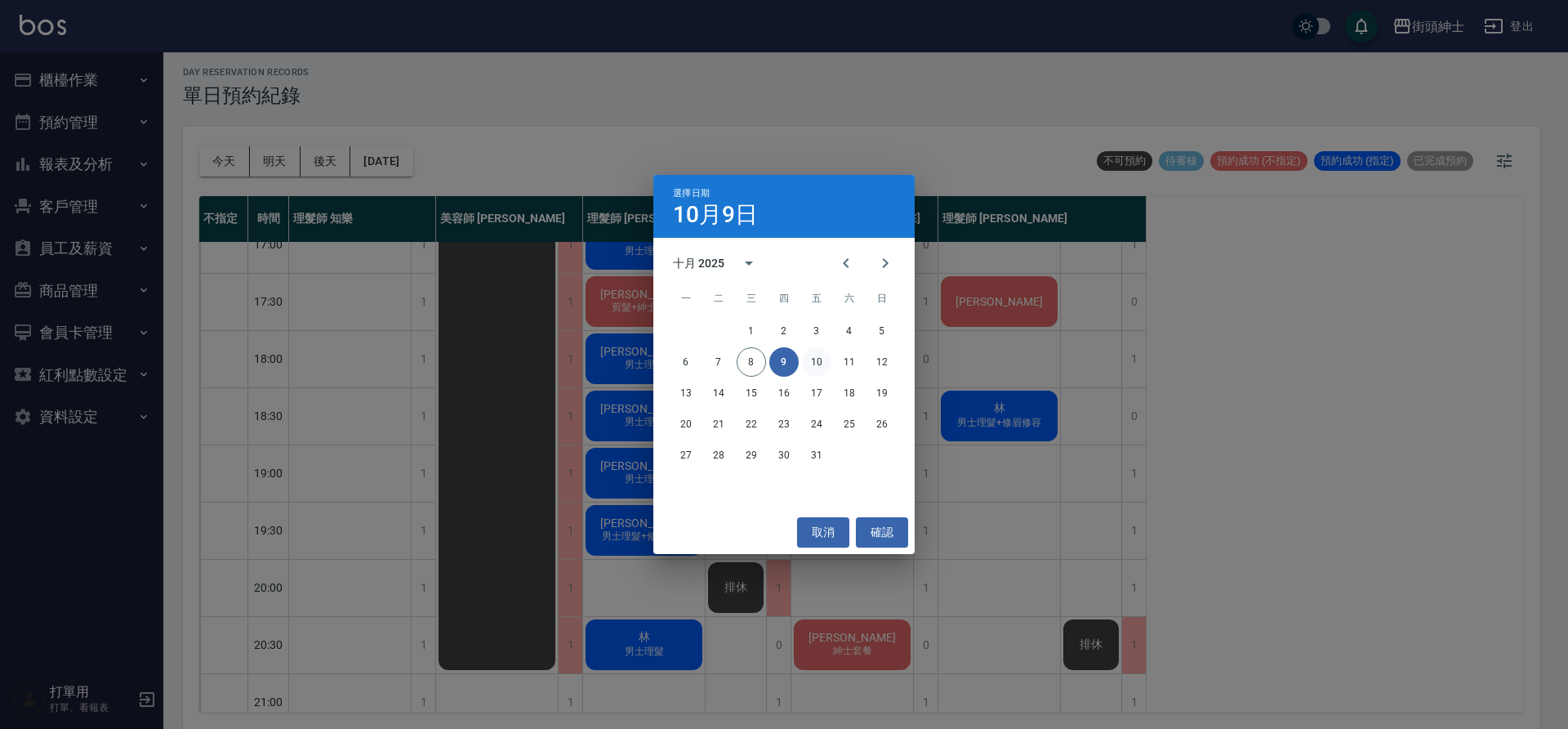
click at [812, 362] on button "10" at bounding box center [816, 362] width 29 height 29
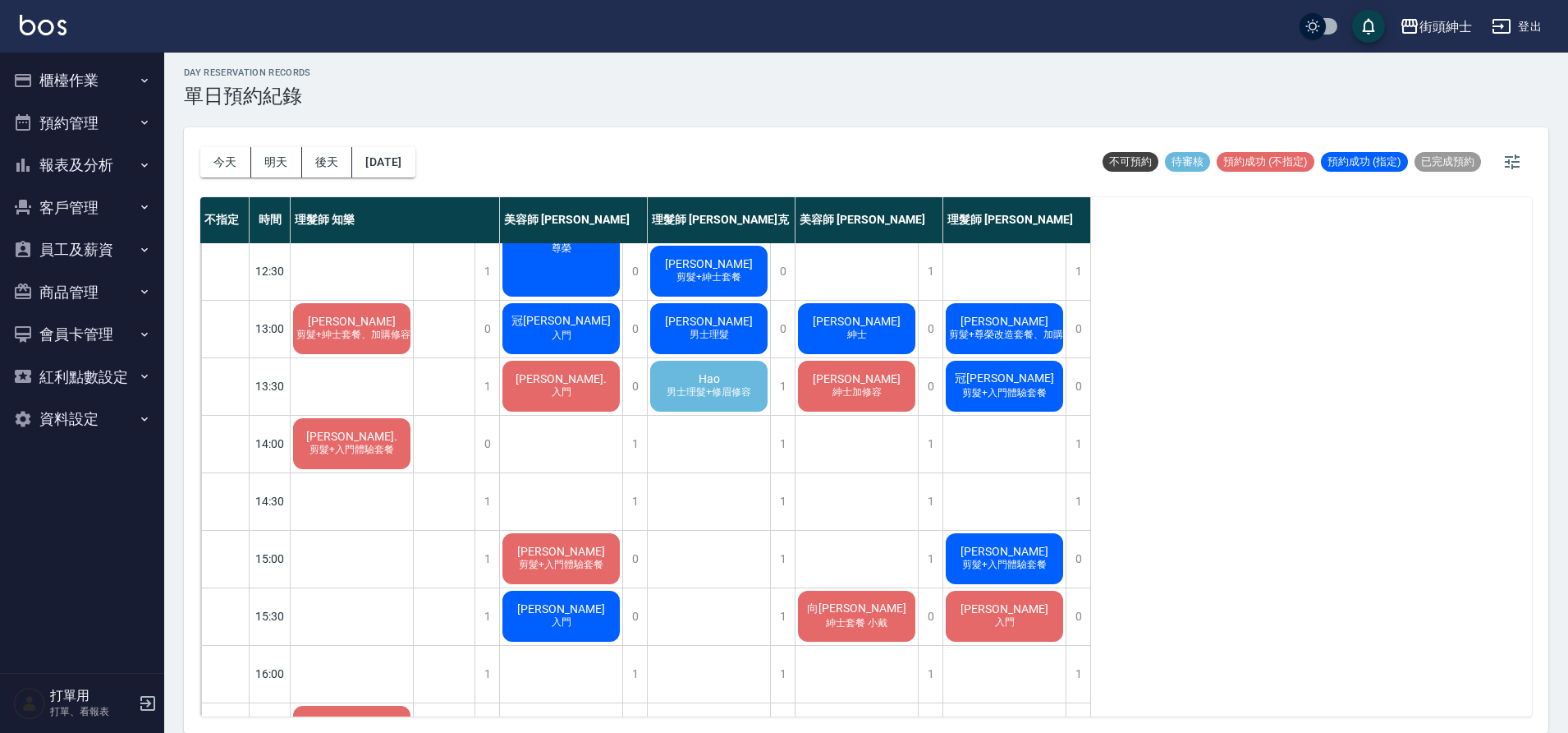
scroll to position [98, 0]
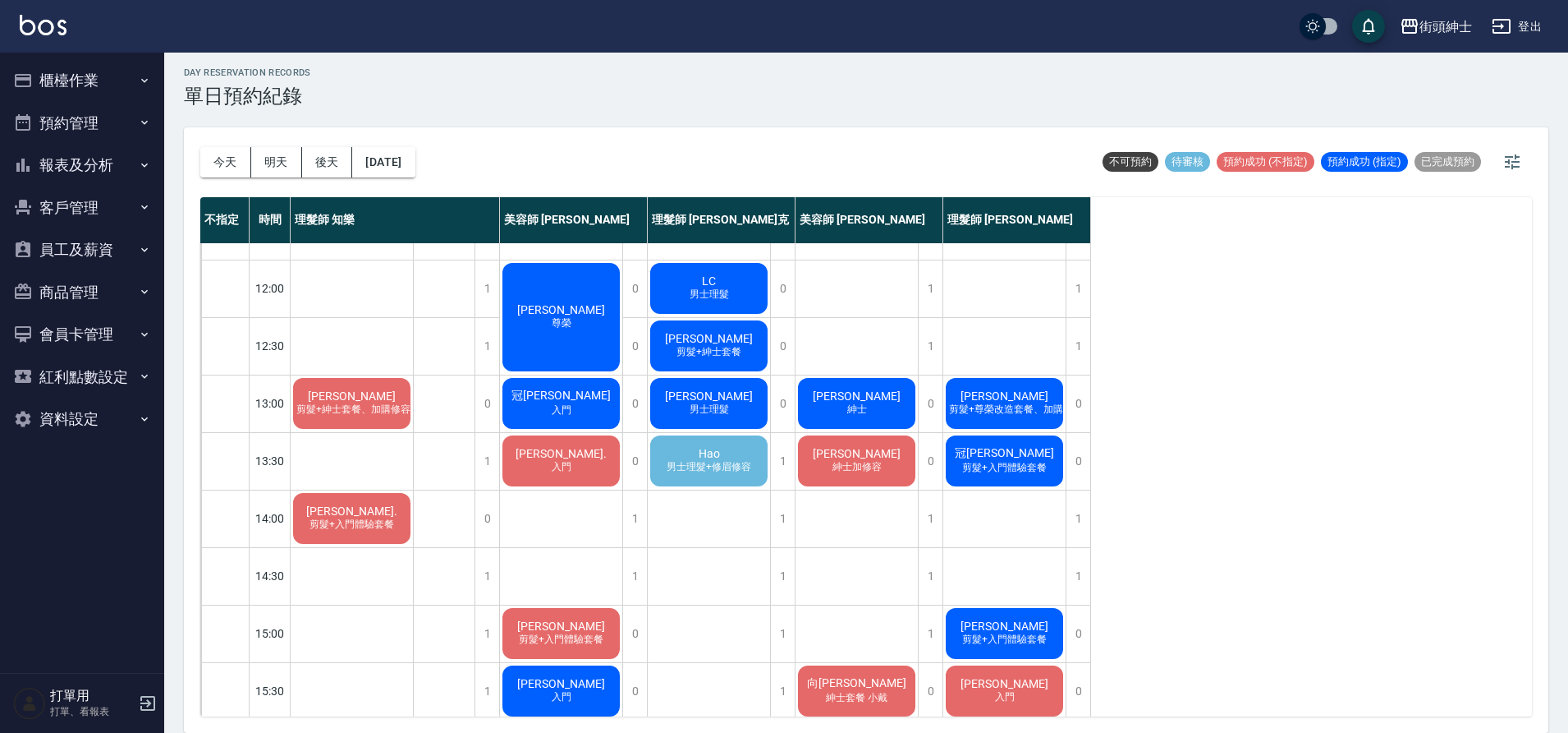
click at [728, 469] on span "男士理髮+修眉修容" at bounding box center [709, 466] width 91 height 14
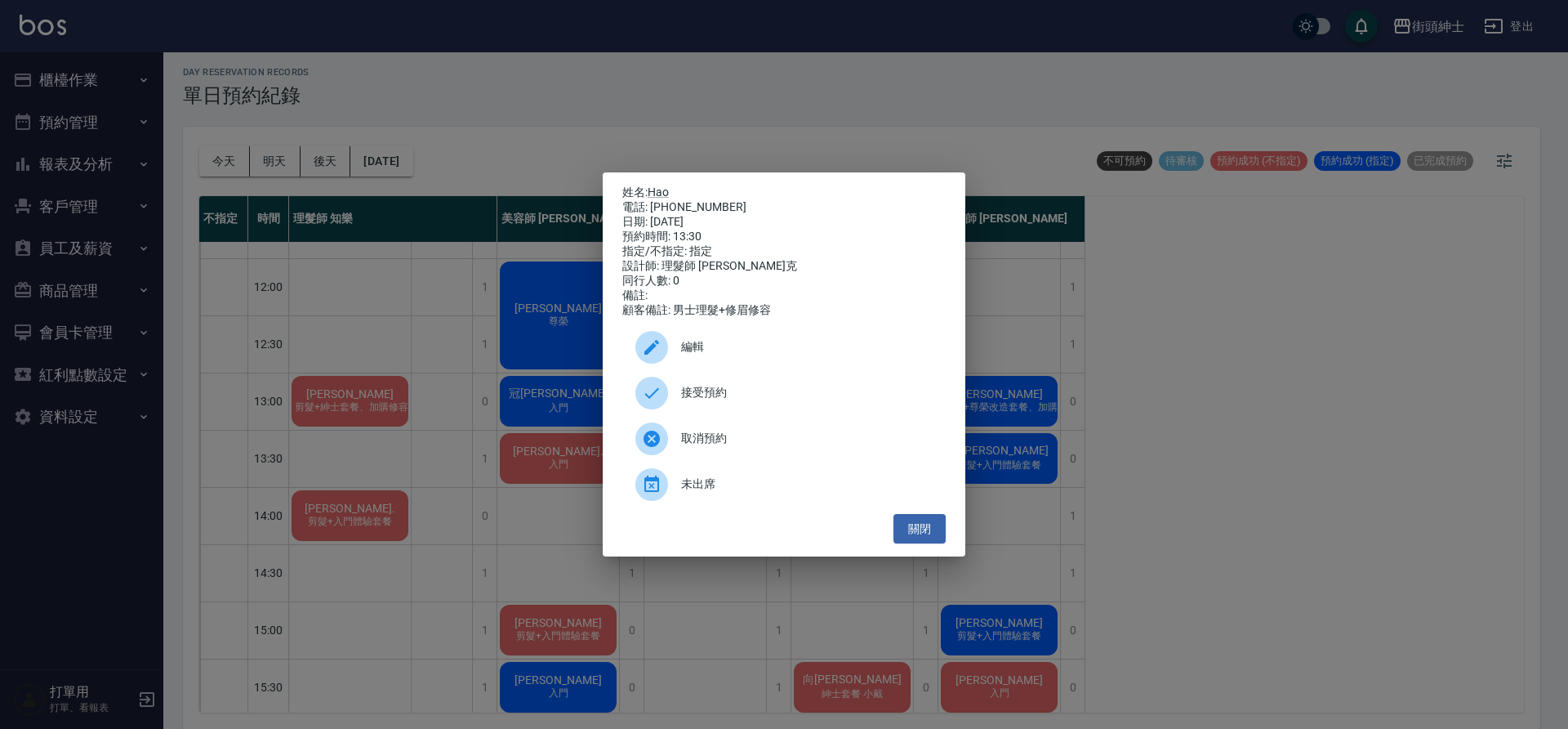
click at [733, 388] on div "接受預約" at bounding box center [784, 393] width 324 height 46
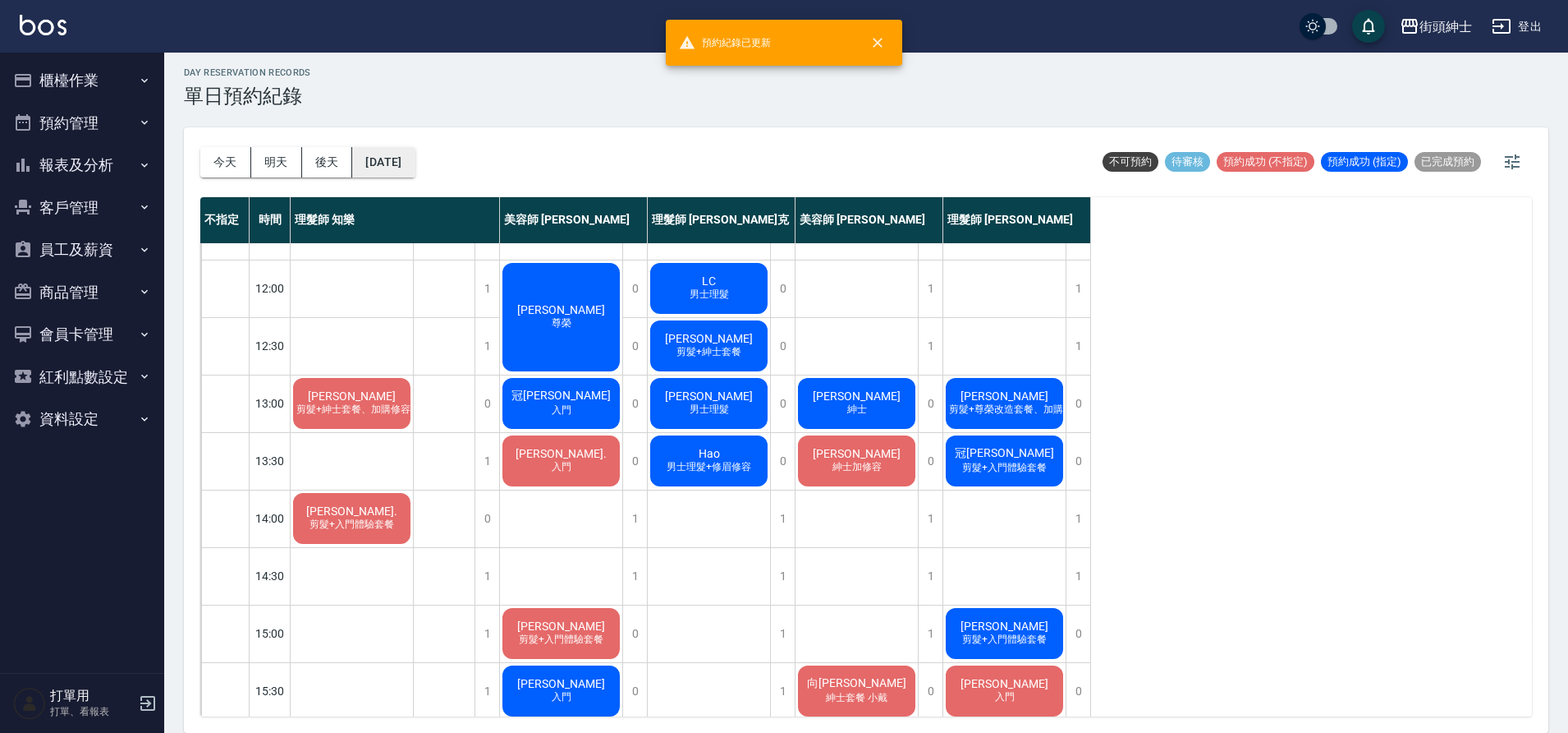
click at [415, 164] on button "2025/10/10" at bounding box center [383, 162] width 62 height 30
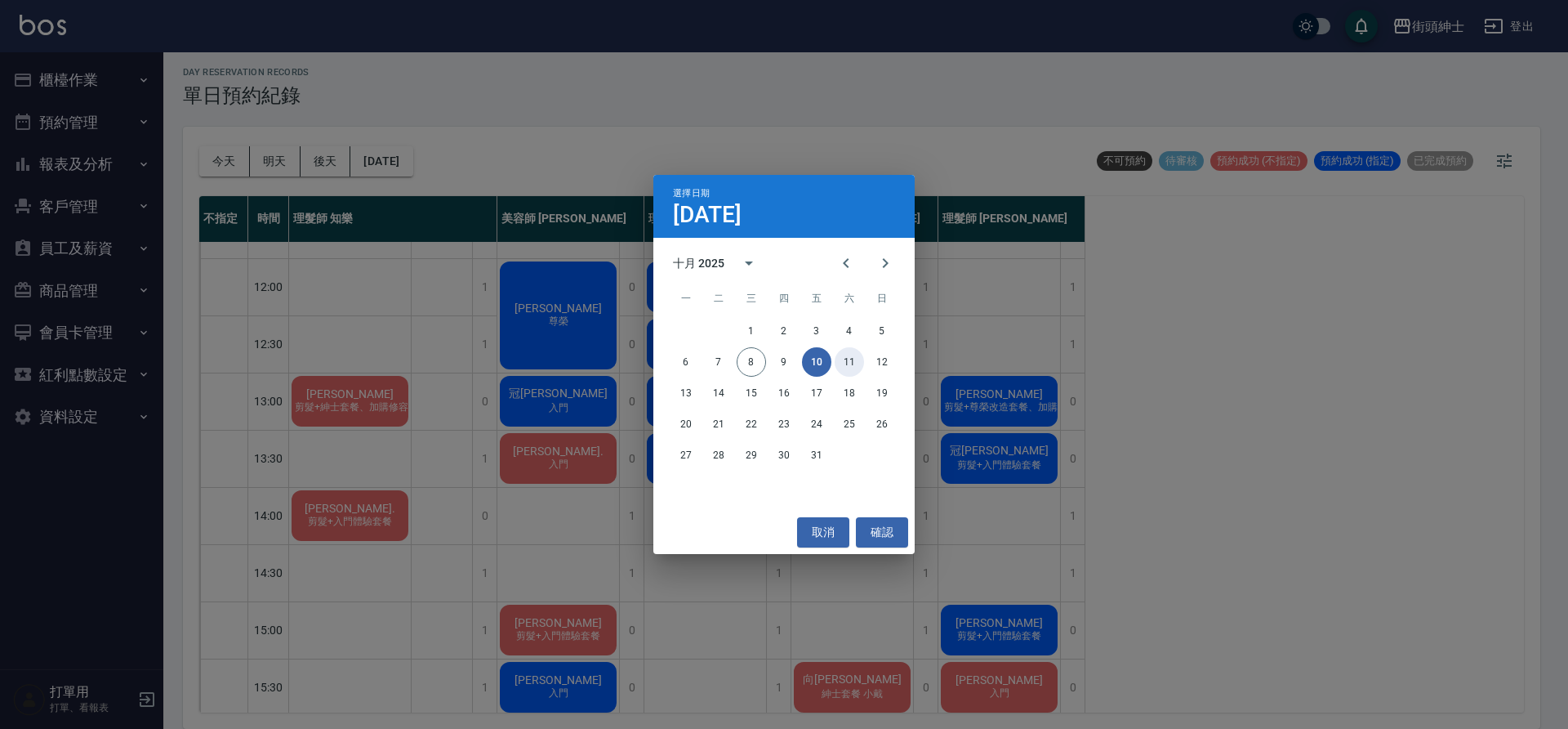
click at [852, 361] on button "11" at bounding box center [849, 362] width 29 height 29
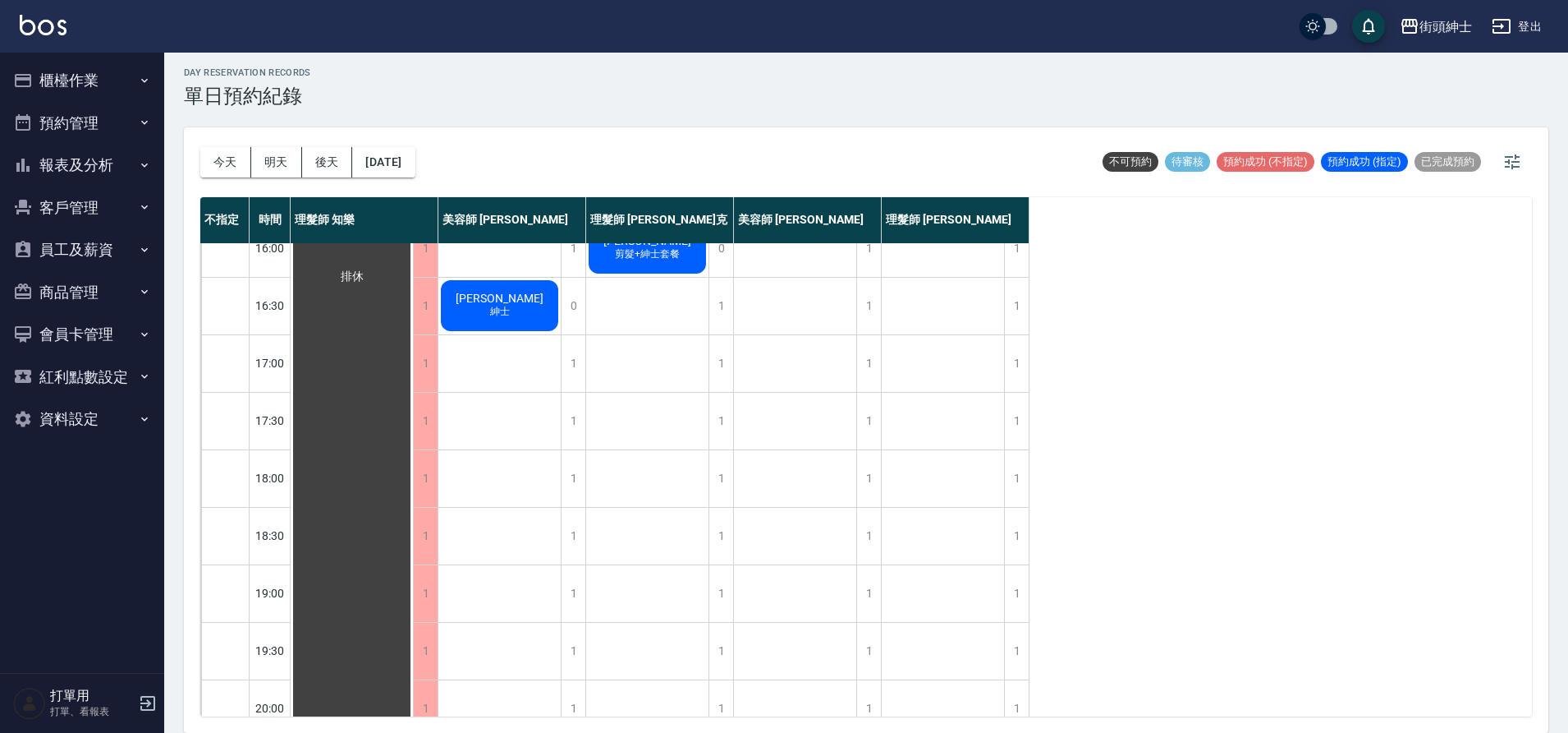
scroll to position [286, 0]
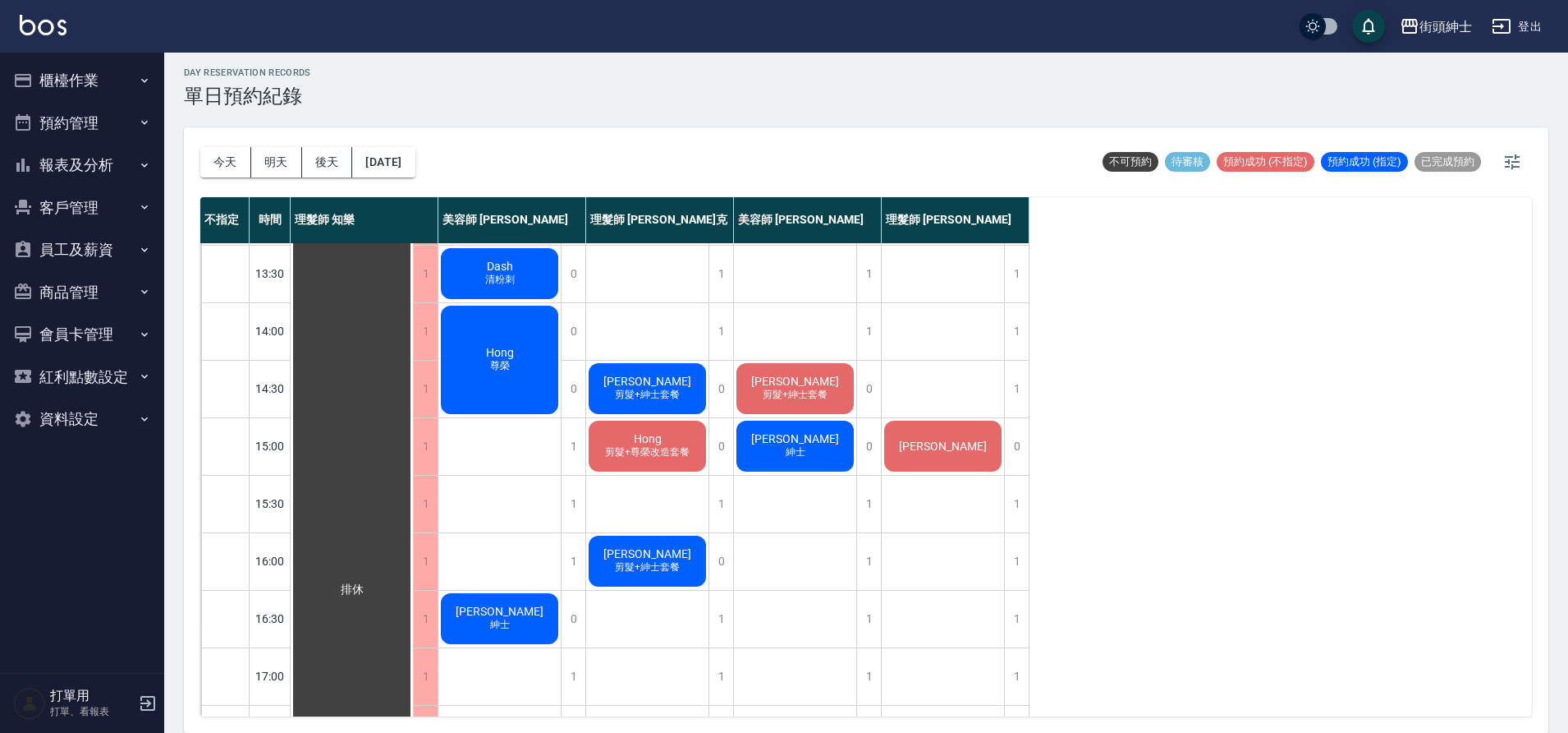
click at [211, 170] on button "今天" at bounding box center [225, 162] width 51 height 30
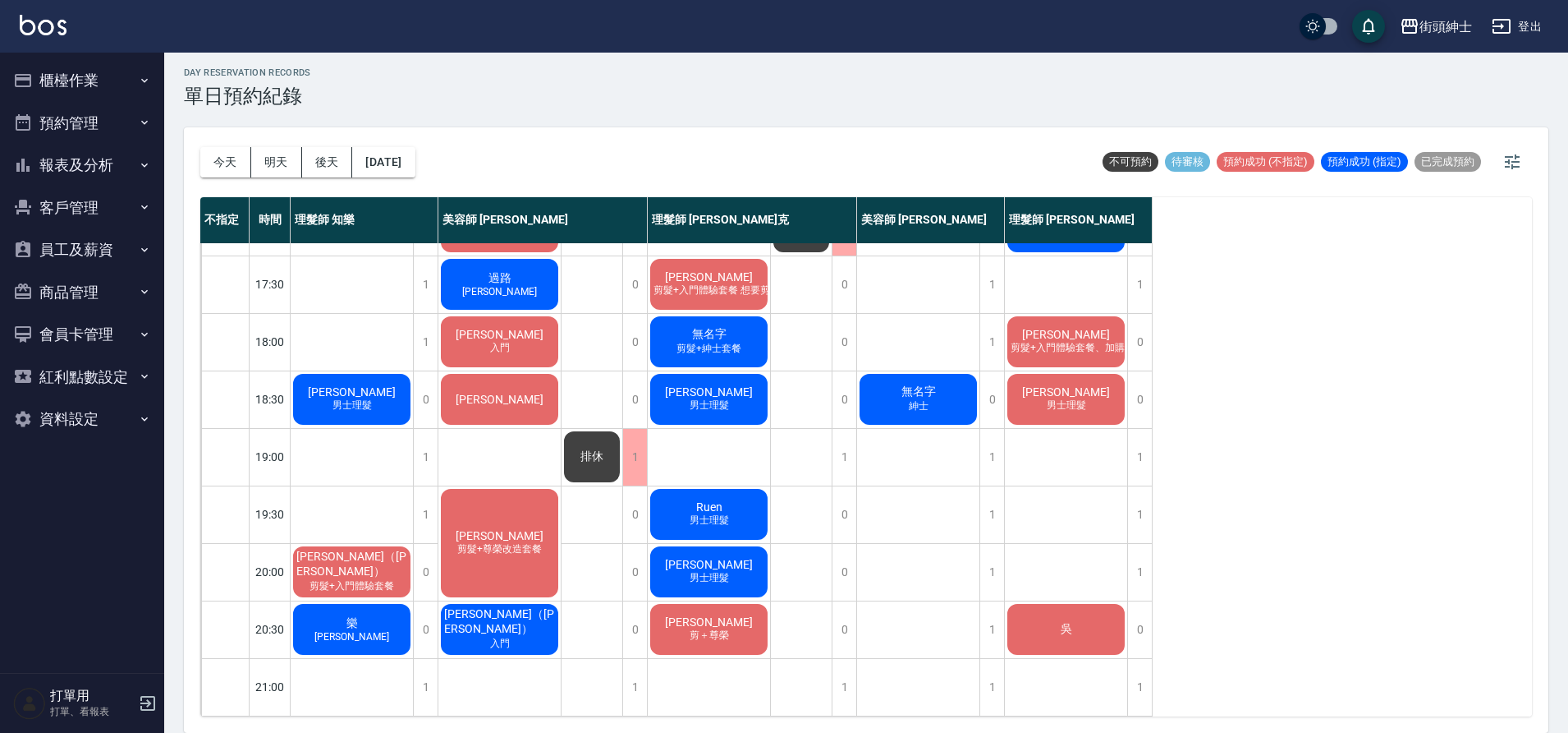
scroll to position [748, 0]
click at [415, 174] on button "2025/10/08" at bounding box center [383, 162] width 62 height 30
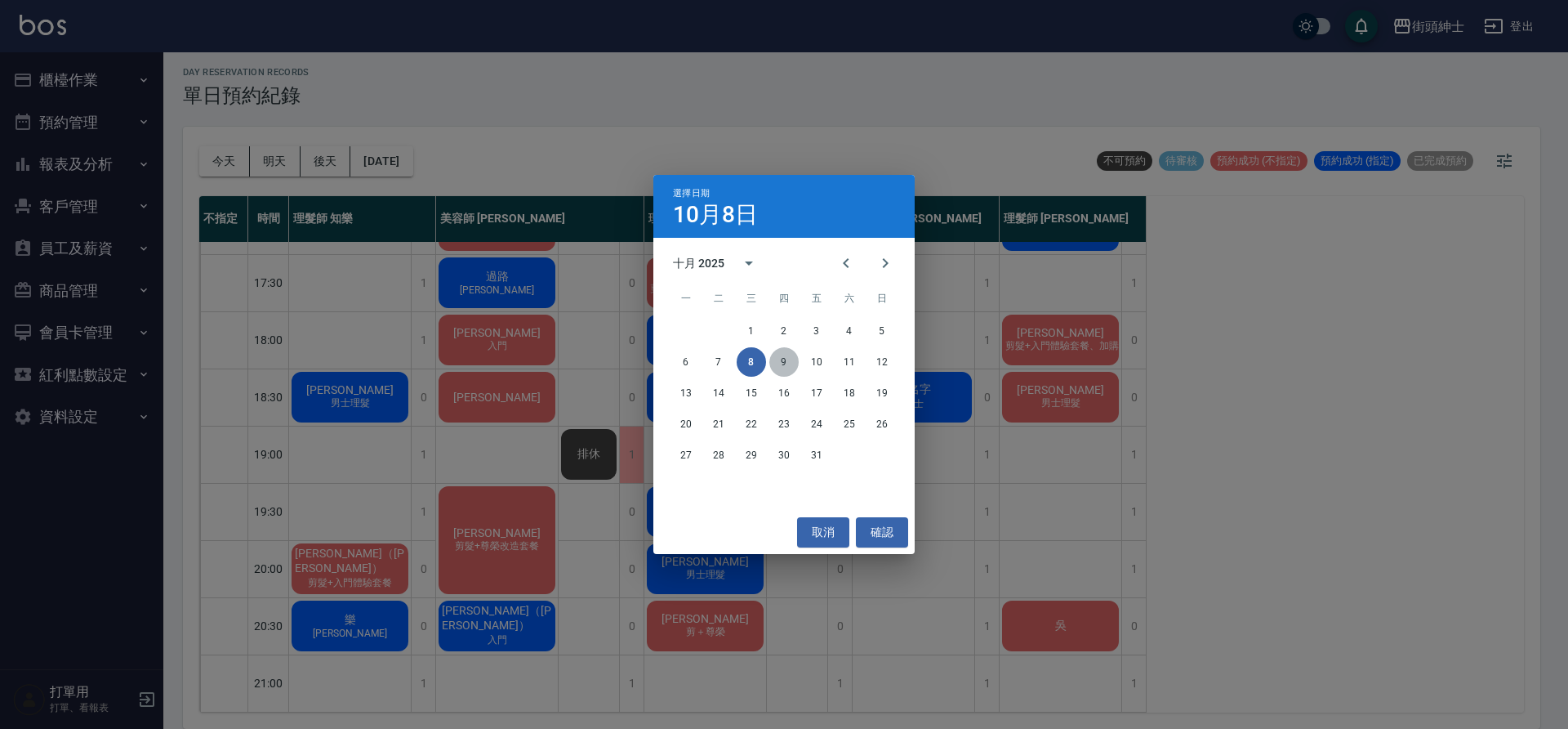
click at [775, 360] on button "9" at bounding box center [784, 362] width 29 height 29
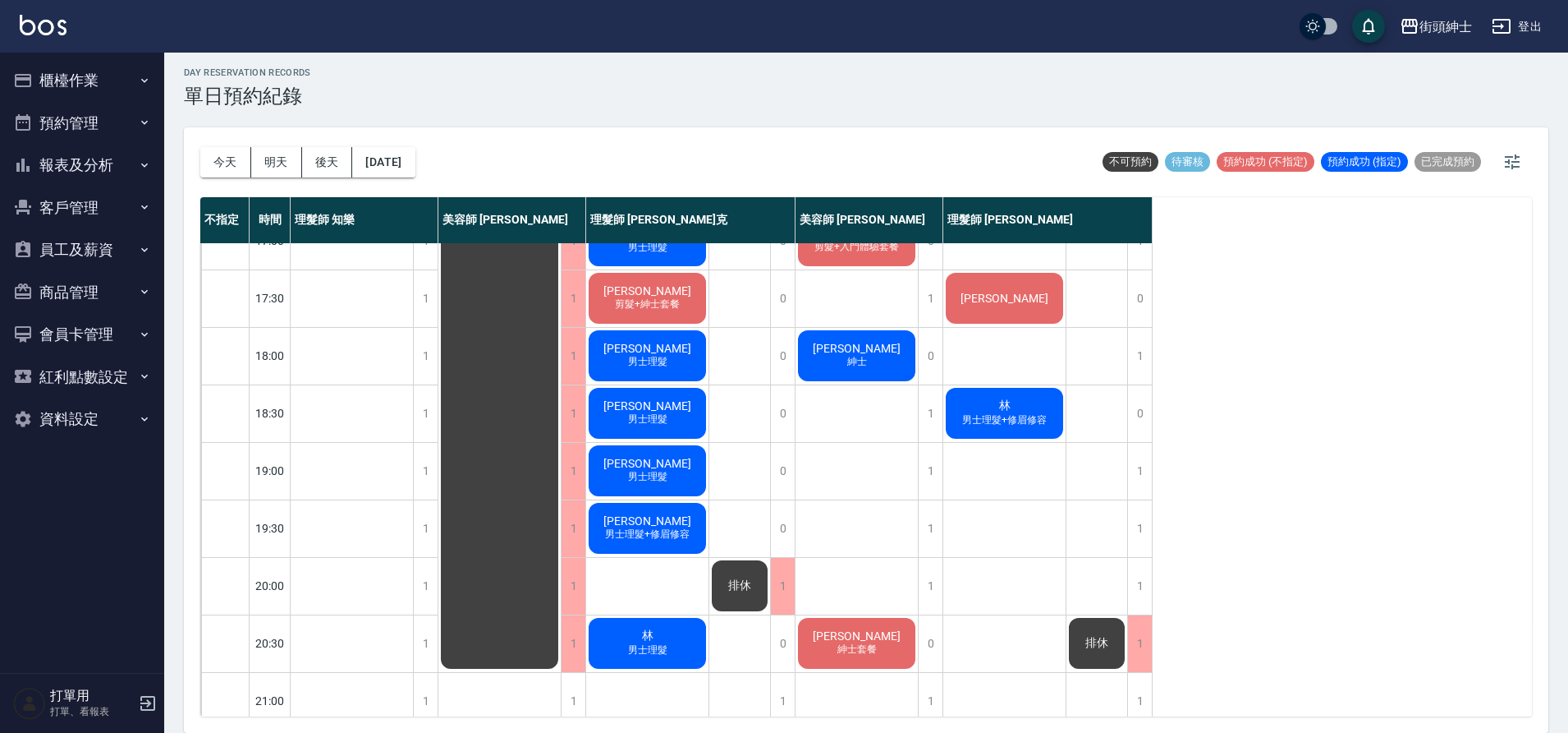
scroll to position [748, 0]
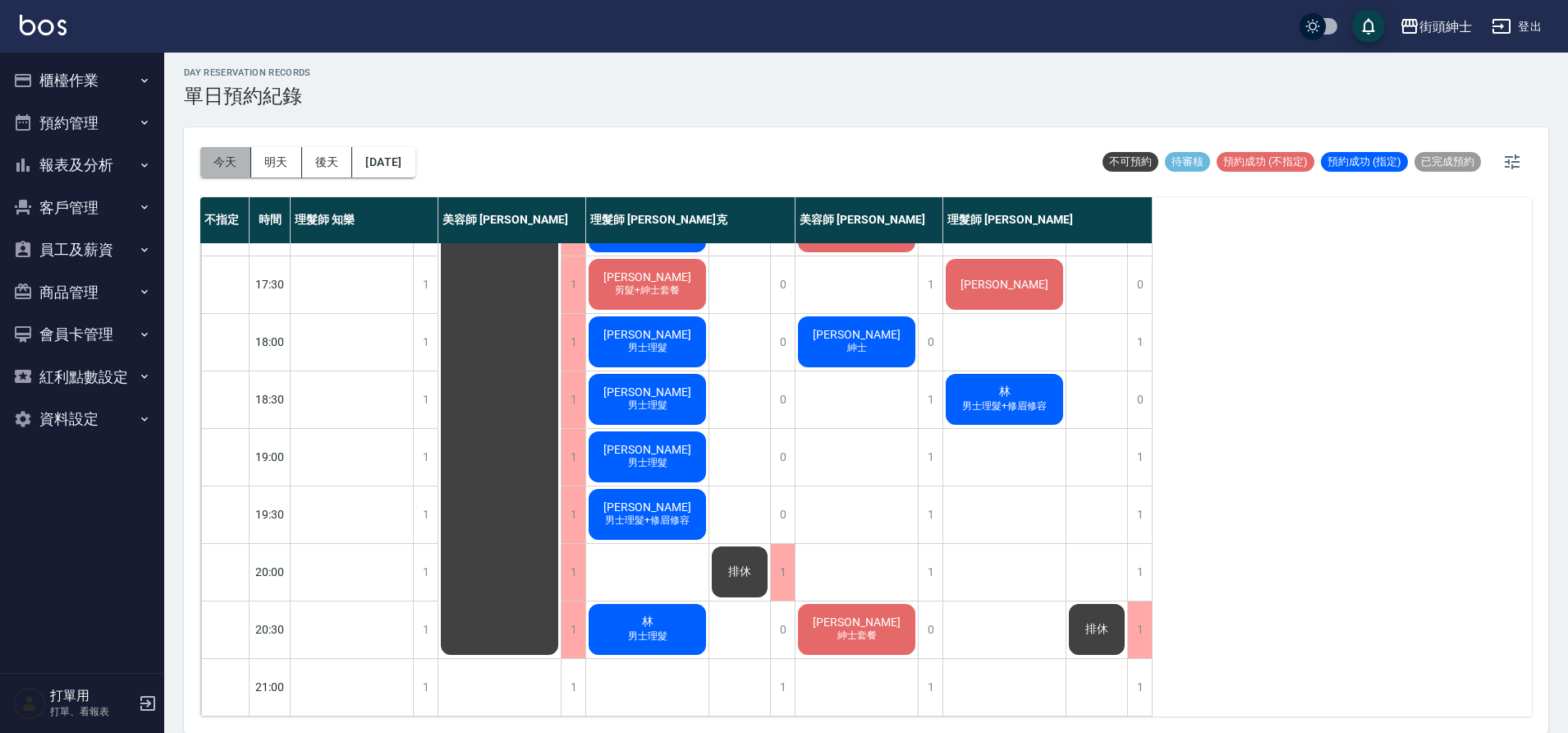
click at [217, 166] on button "今天" at bounding box center [225, 162] width 51 height 30
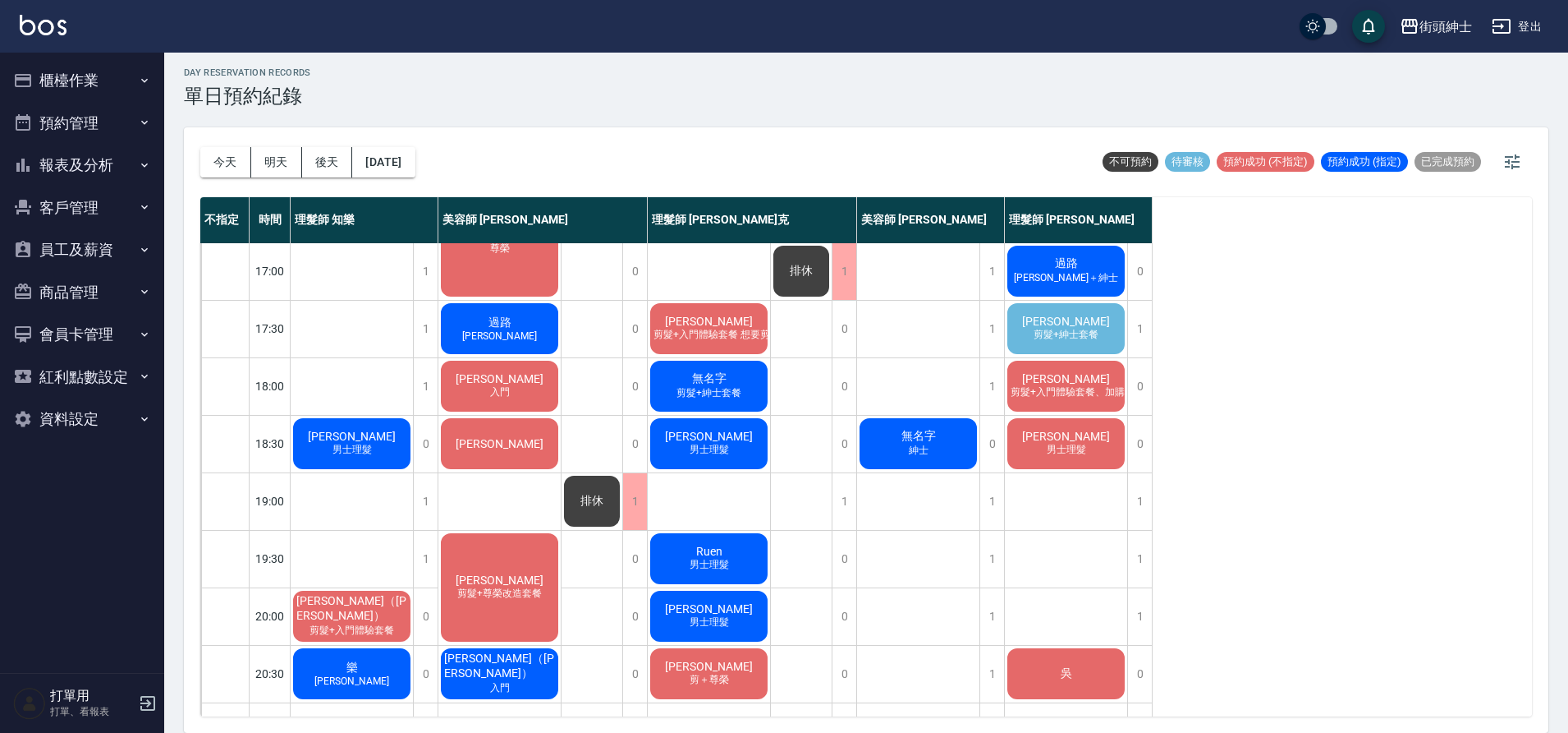
scroll to position [659, 0]
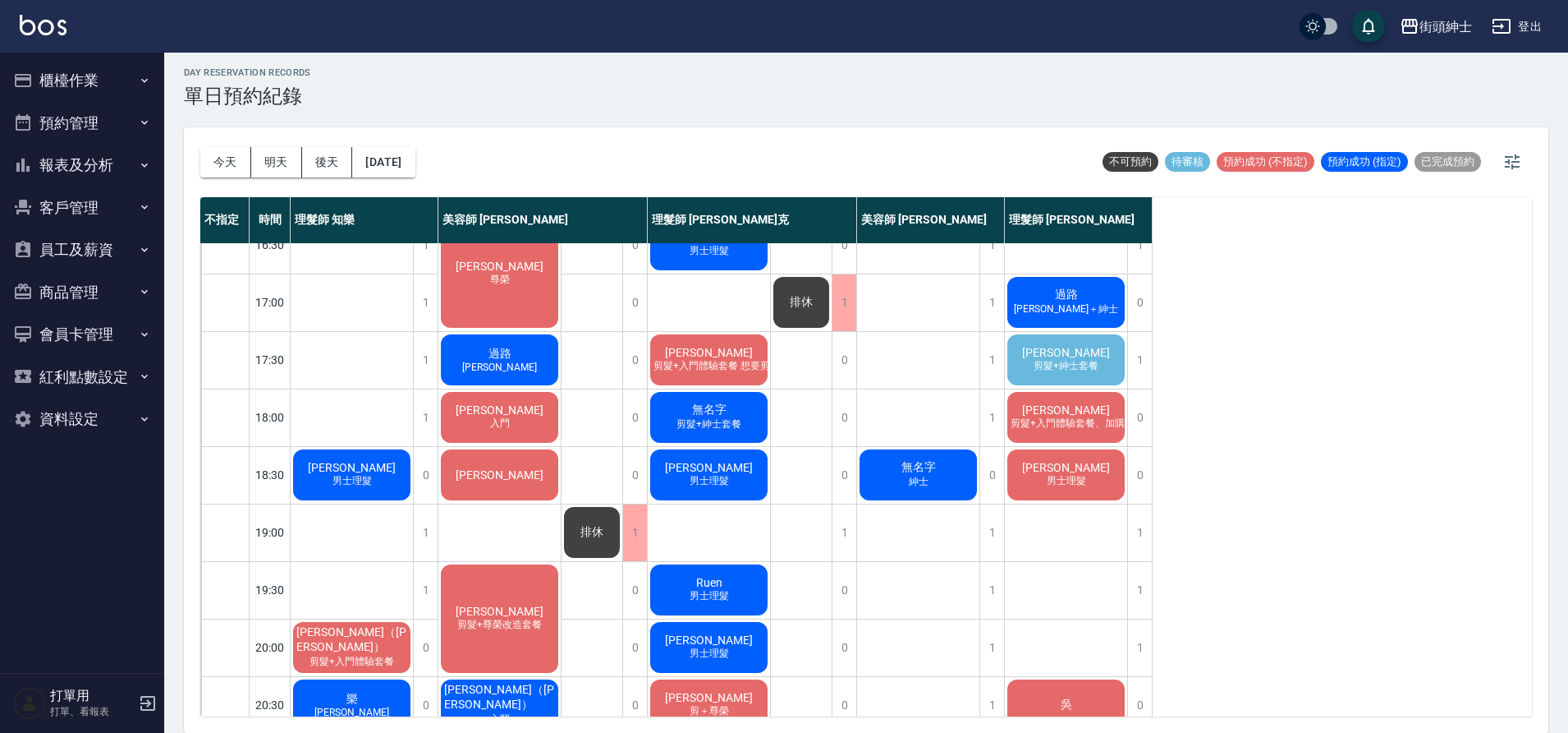
click at [1033, 351] on div "陳俊文 剪髮+紳士套餐" at bounding box center [1065, 360] width 122 height 56
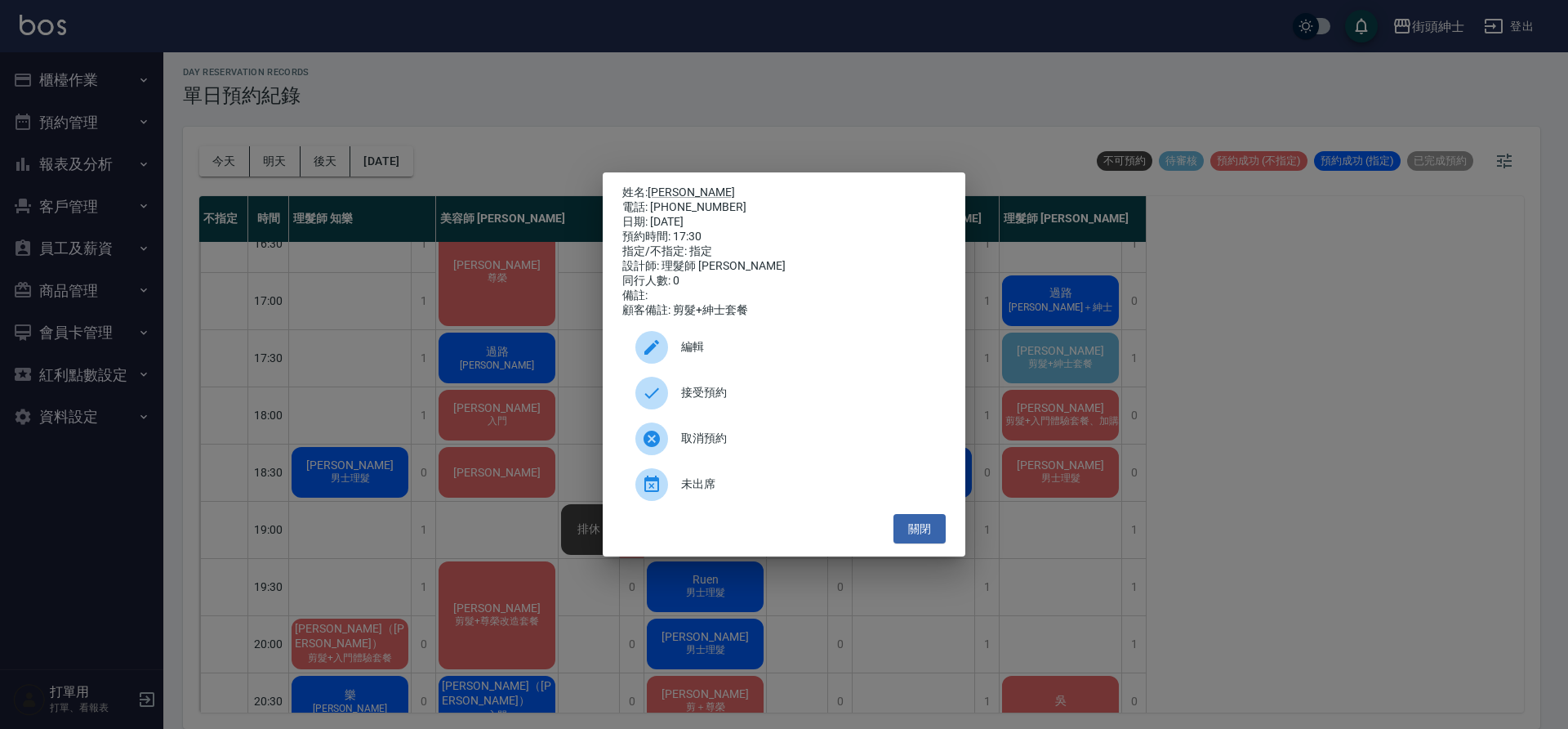
click at [730, 393] on span "接受預約" at bounding box center [806, 392] width 251 height 17
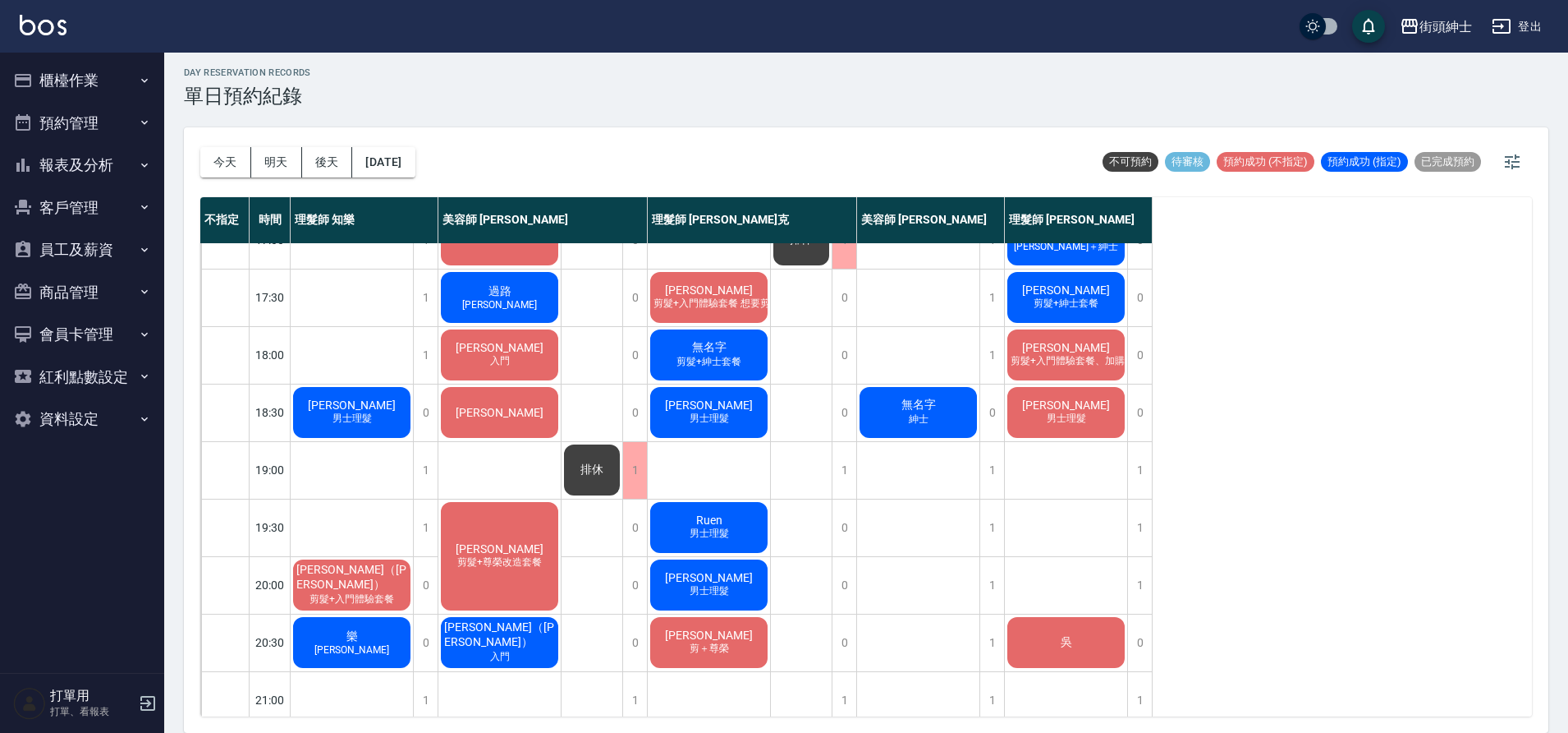
scroll to position [709, 0]
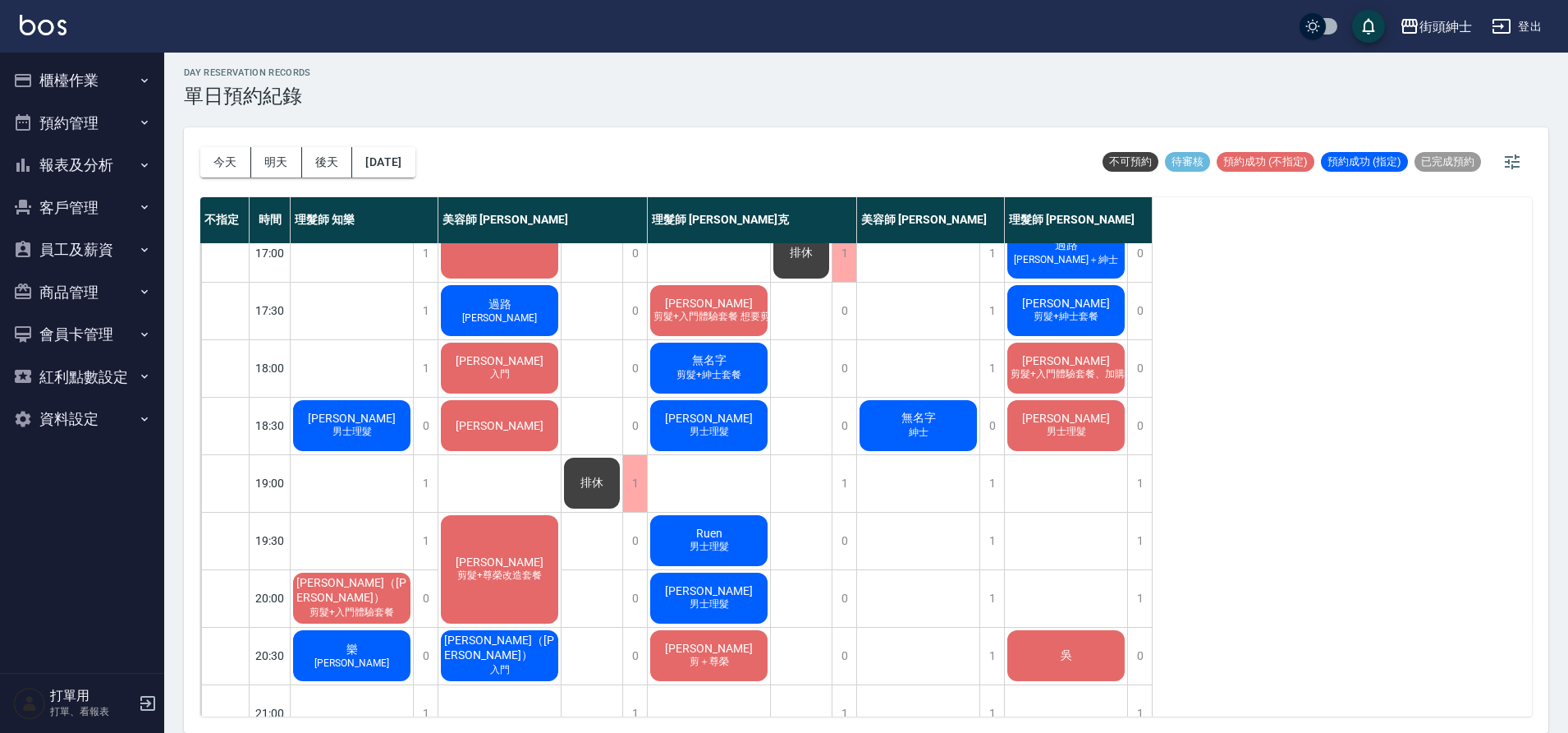
click at [1025, 321] on div "陳俊文 剪髮+紳士套餐" at bounding box center [1065, 310] width 122 height 56
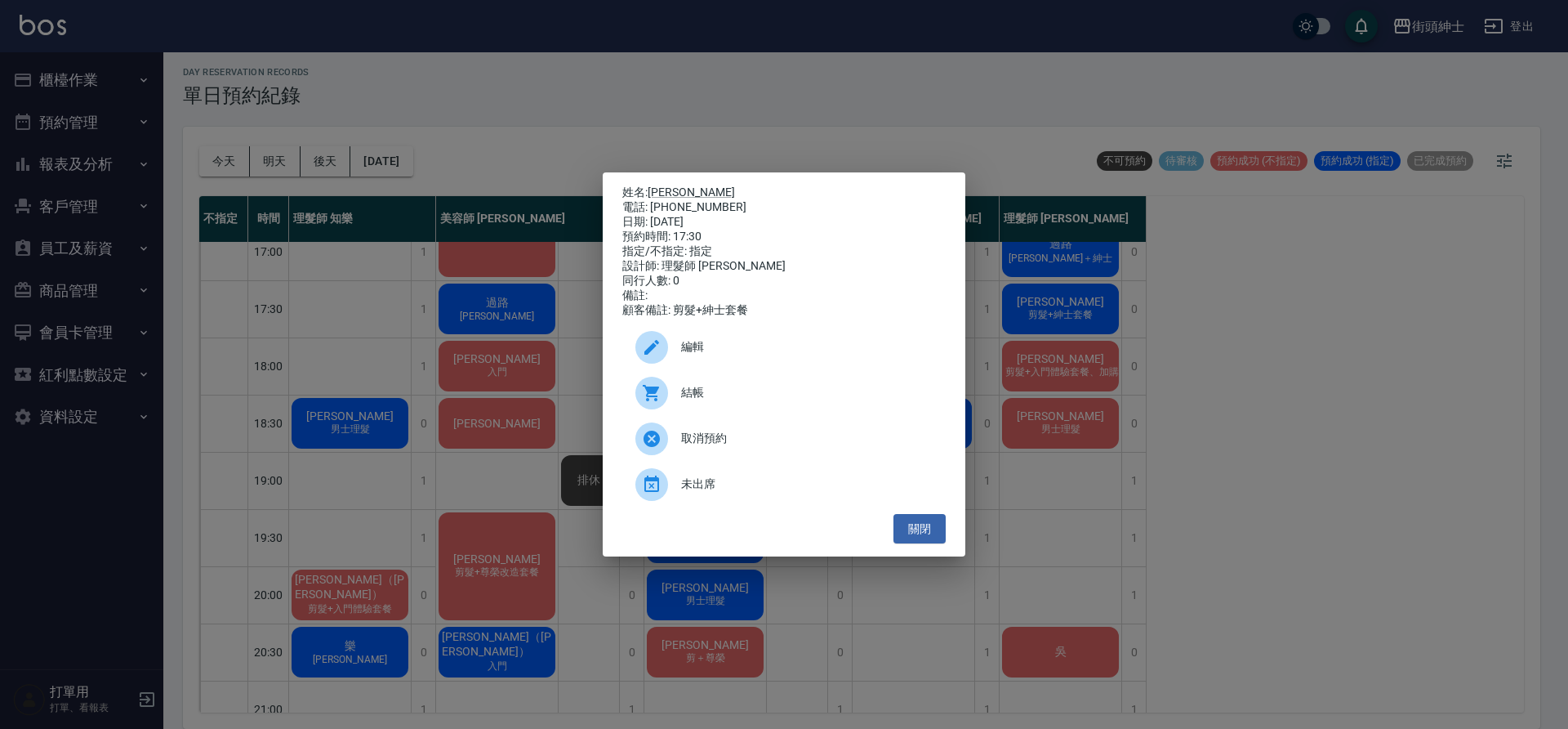
click at [784, 349] on span "編輯" at bounding box center [806, 347] width 251 height 17
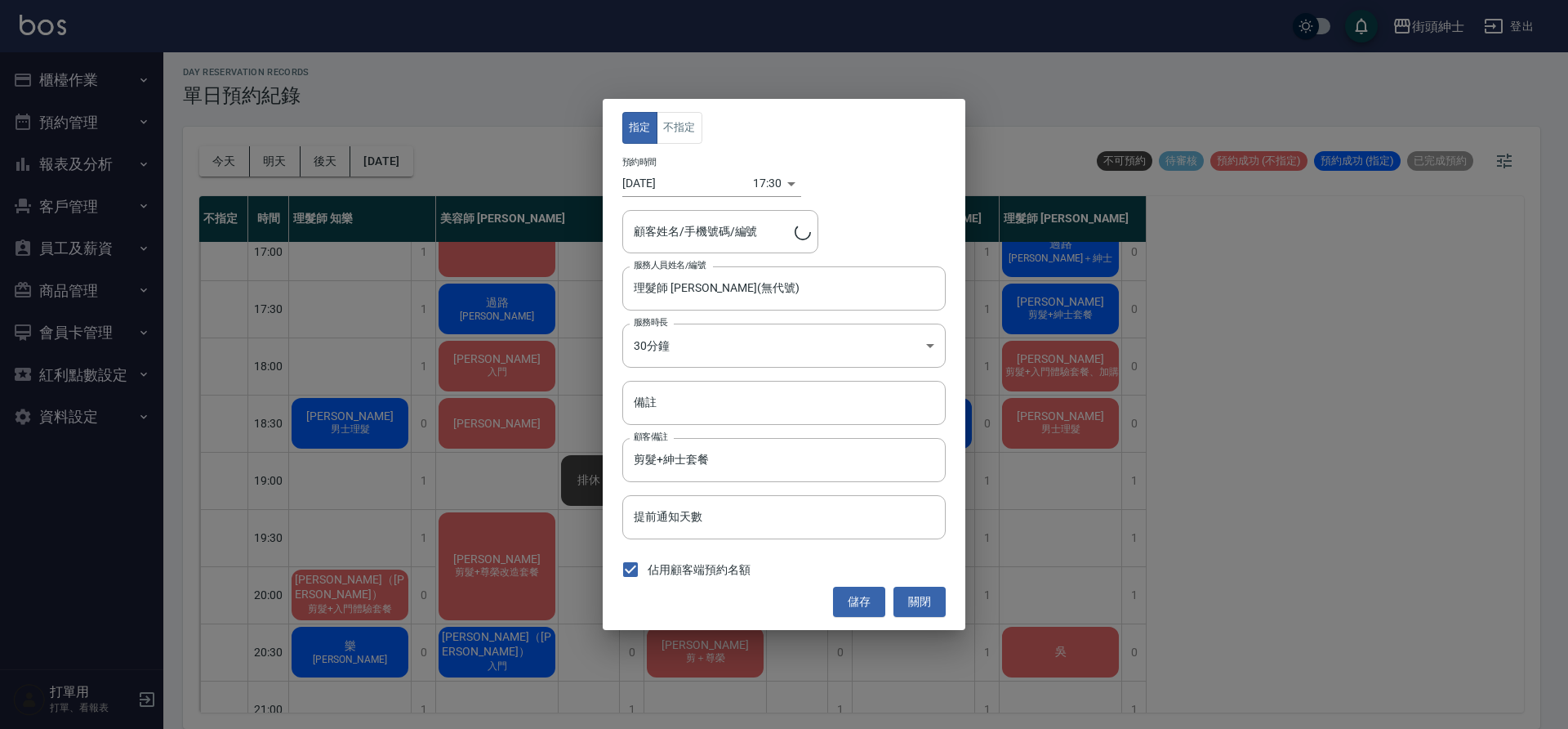
type input "陳俊文/0952712525"
drag, startPoint x: 758, startPoint y: 224, endPoint x: 675, endPoint y: 230, distance: 83.2
click at [675, 230] on input "陳俊文/0952712525" at bounding box center [708, 231] width 156 height 28
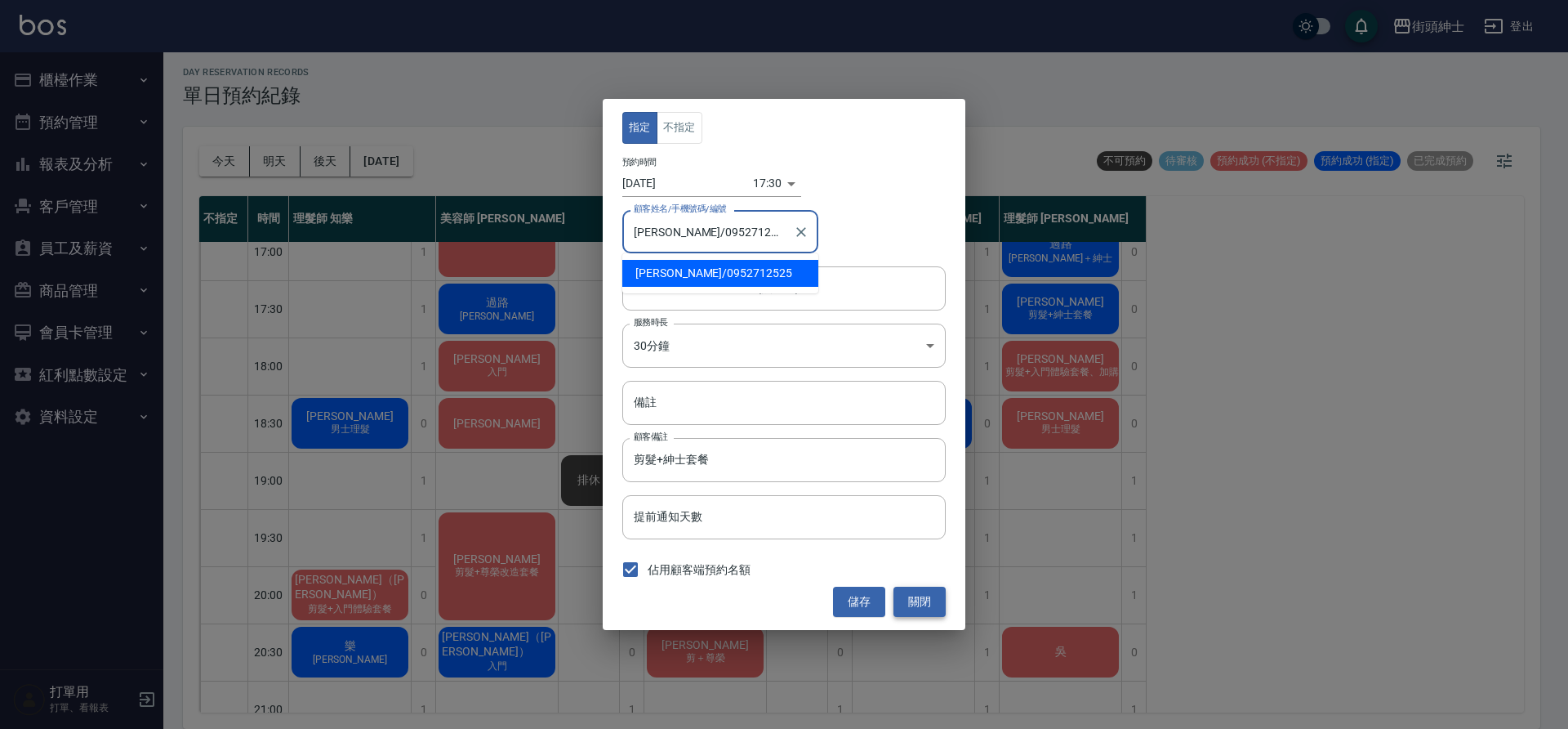
click at [928, 597] on button "關閉" at bounding box center [919, 601] width 52 height 30
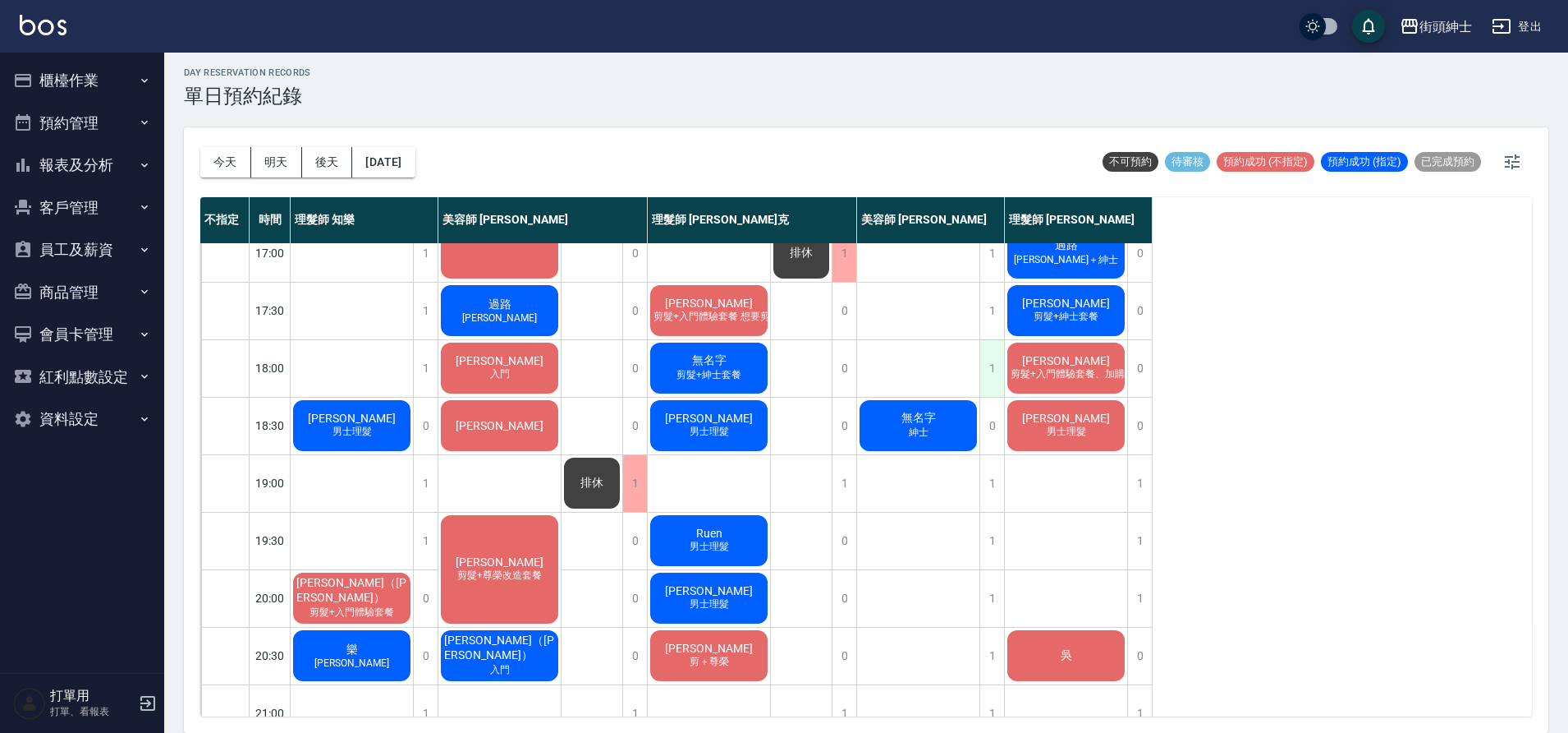
click at [996, 368] on div "1" at bounding box center [992, 369] width 25 height 57
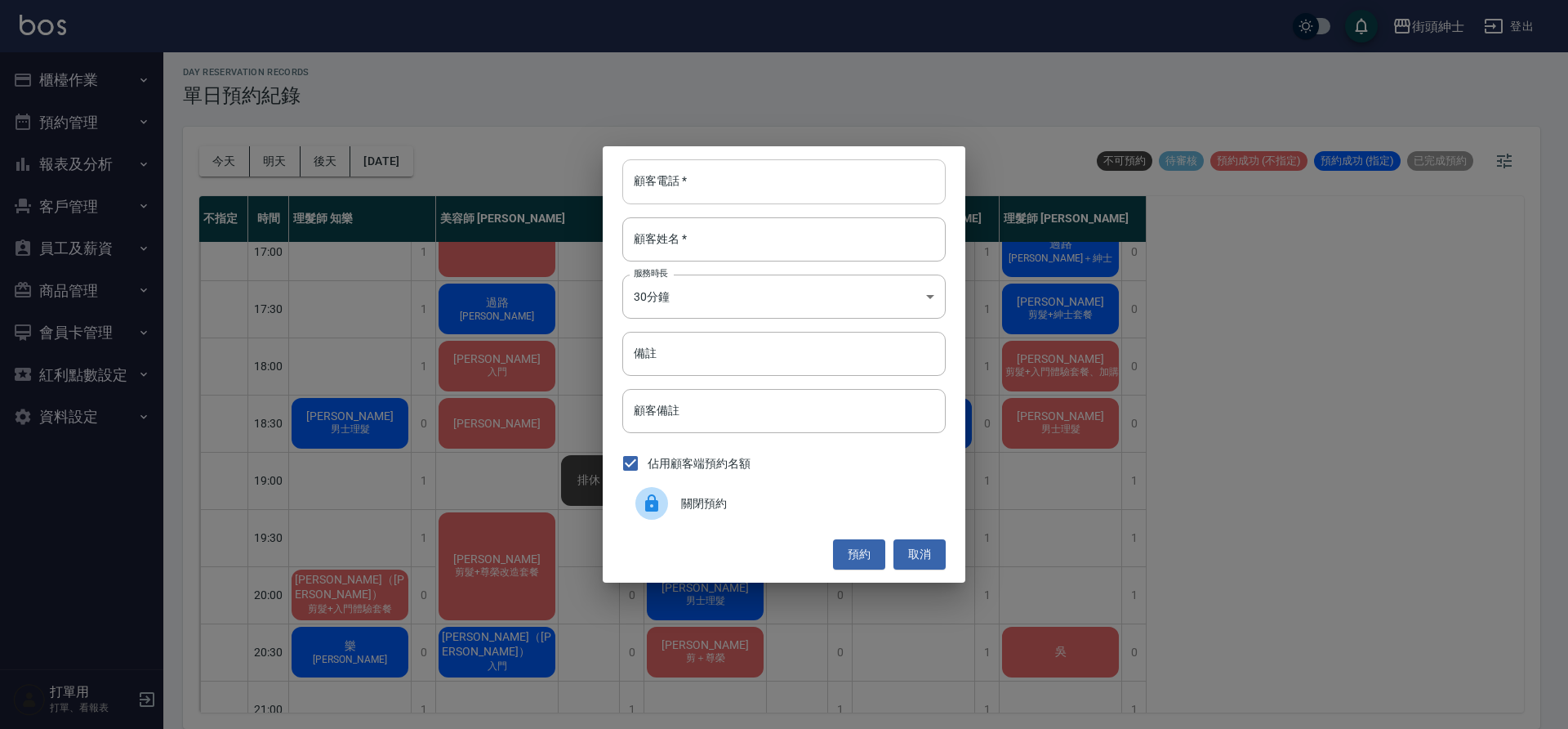
click at [636, 189] on input "顧客電話   *" at bounding box center [784, 181] width 324 height 44
click at [674, 174] on input "顧客電話   *" at bounding box center [784, 181] width 324 height 44
paste input "0952712525"
type input "0952712525"
click at [733, 243] on input "顧客姓名   *" at bounding box center [784, 240] width 324 height 44
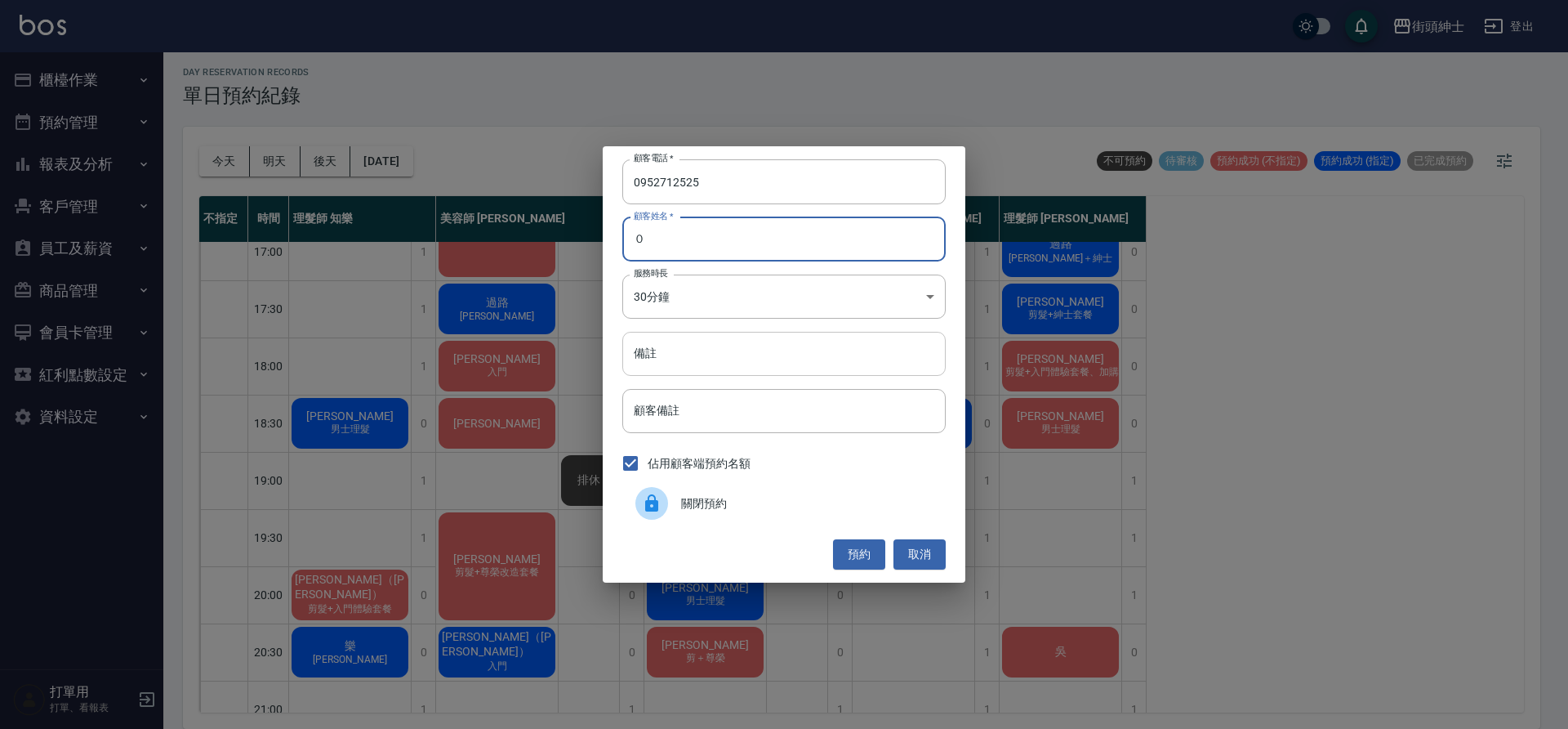
type input "０"
click at [738, 355] on input "備註" at bounding box center [784, 354] width 324 height 44
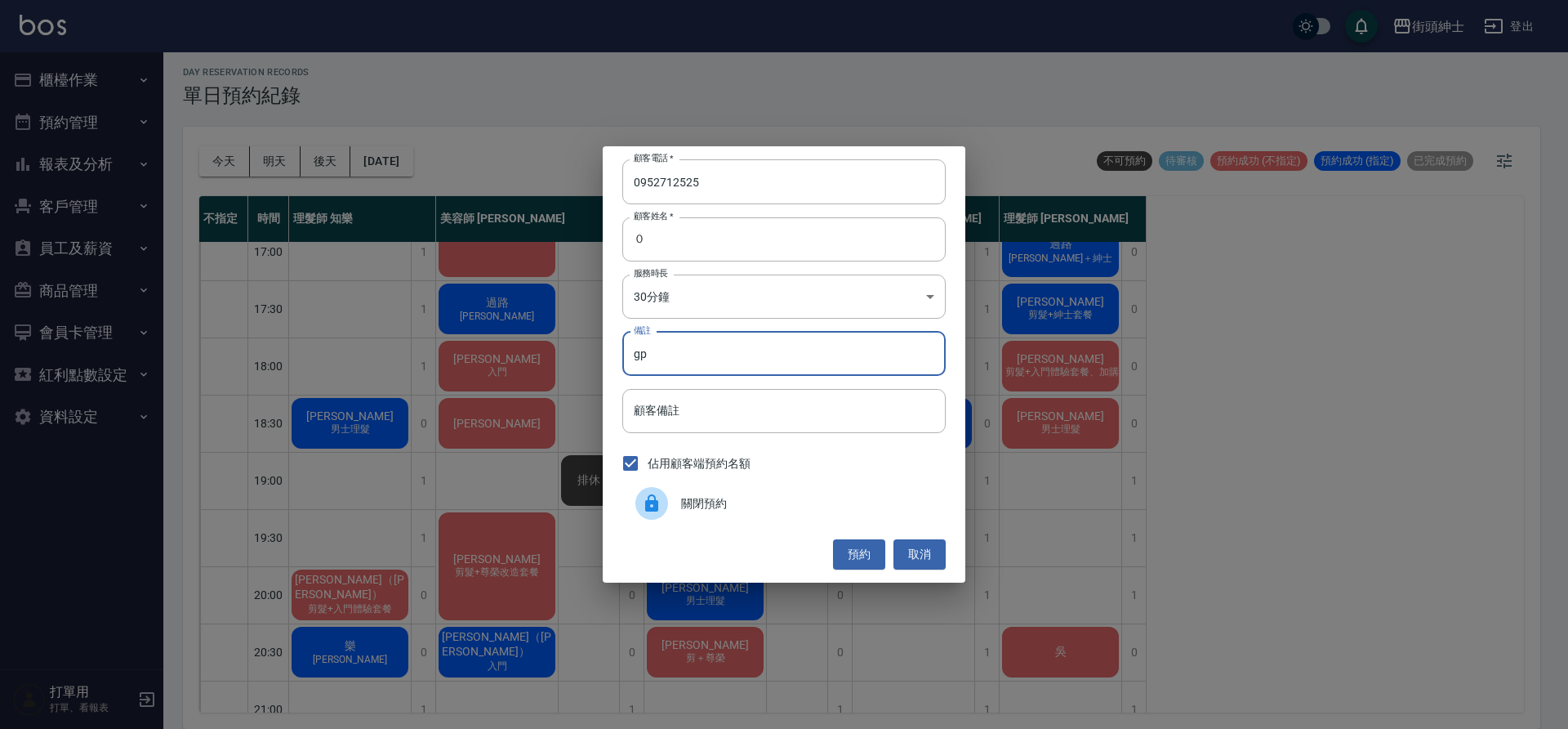
type input "g"
type input "紳士"
click at [872, 566] on button "預約" at bounding box center [859, 553] width 52 height 30
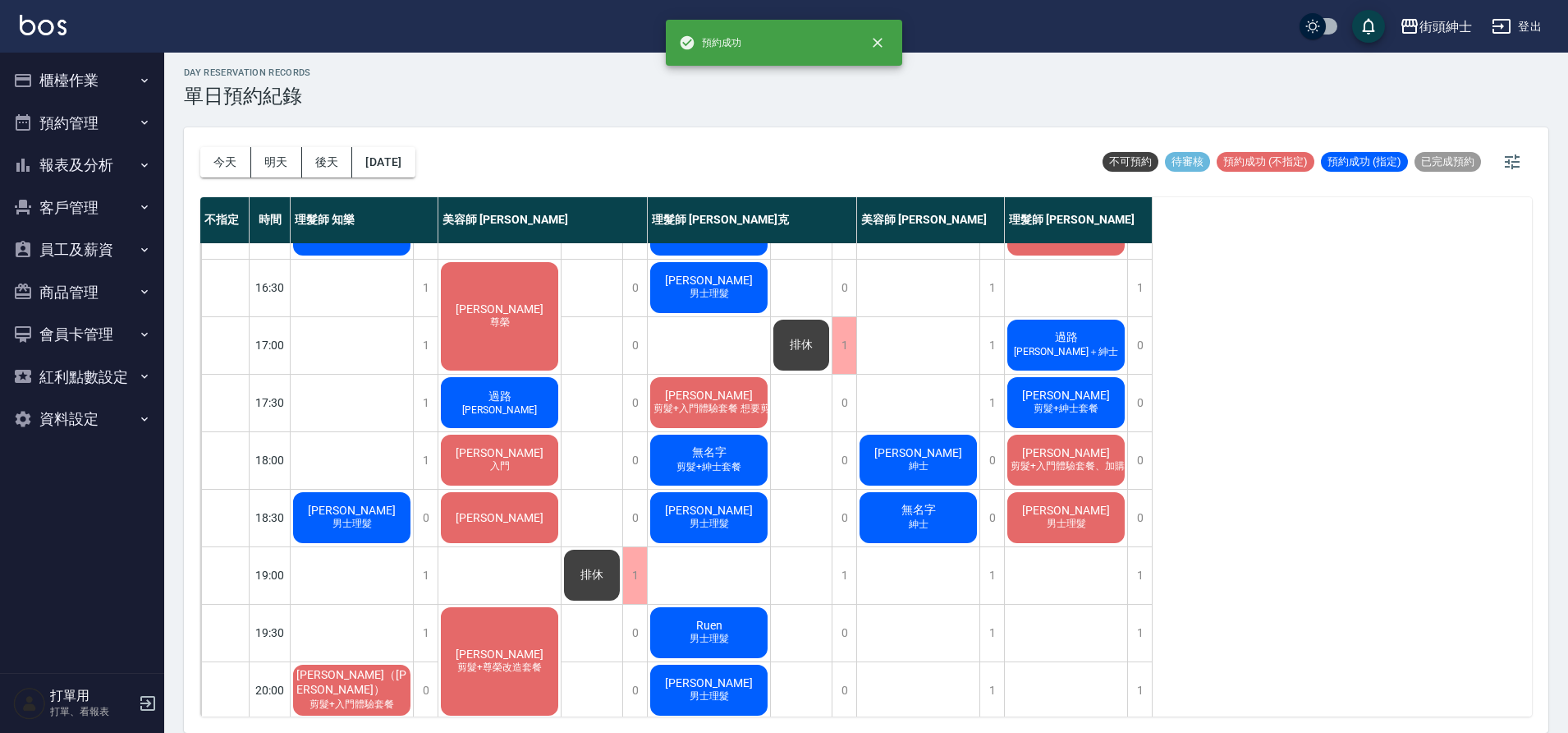
scroll to position [582, 0]
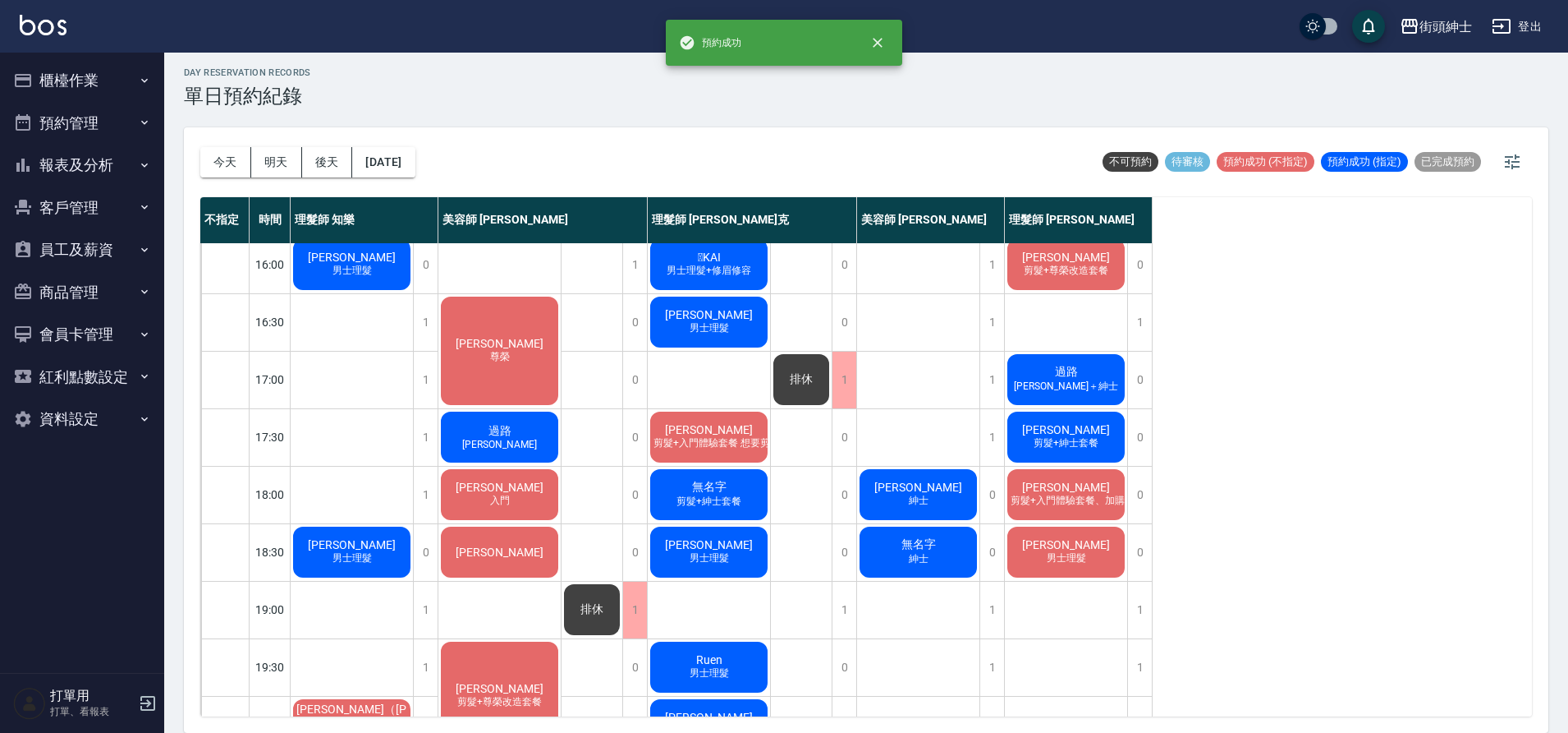
click at [1055, 434] on span "陳俊文" at bounding box center [1065, 429] width 95 height 13
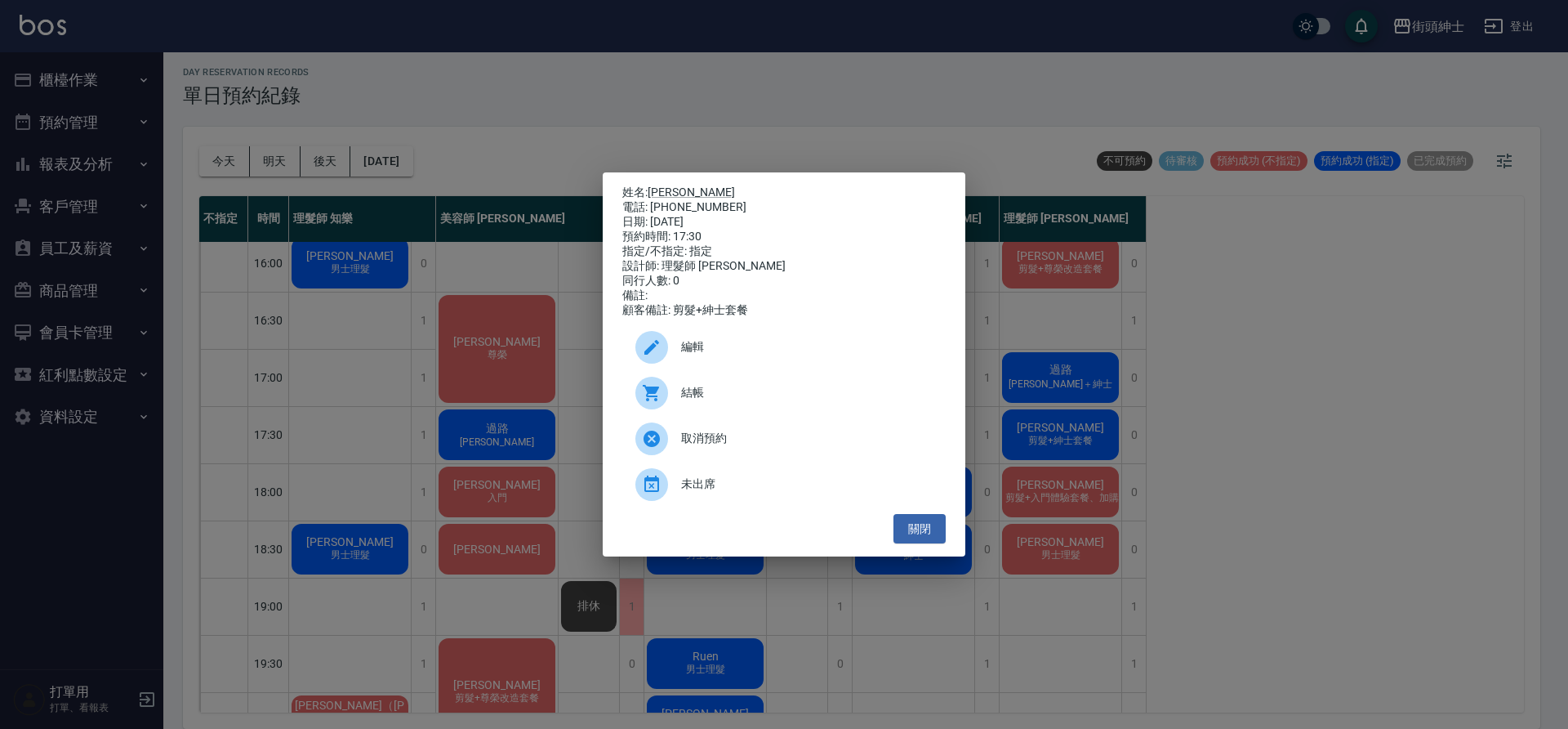
click at [701, 363] on div "編輯" at bounding box center [784, 348] width 324 height 46
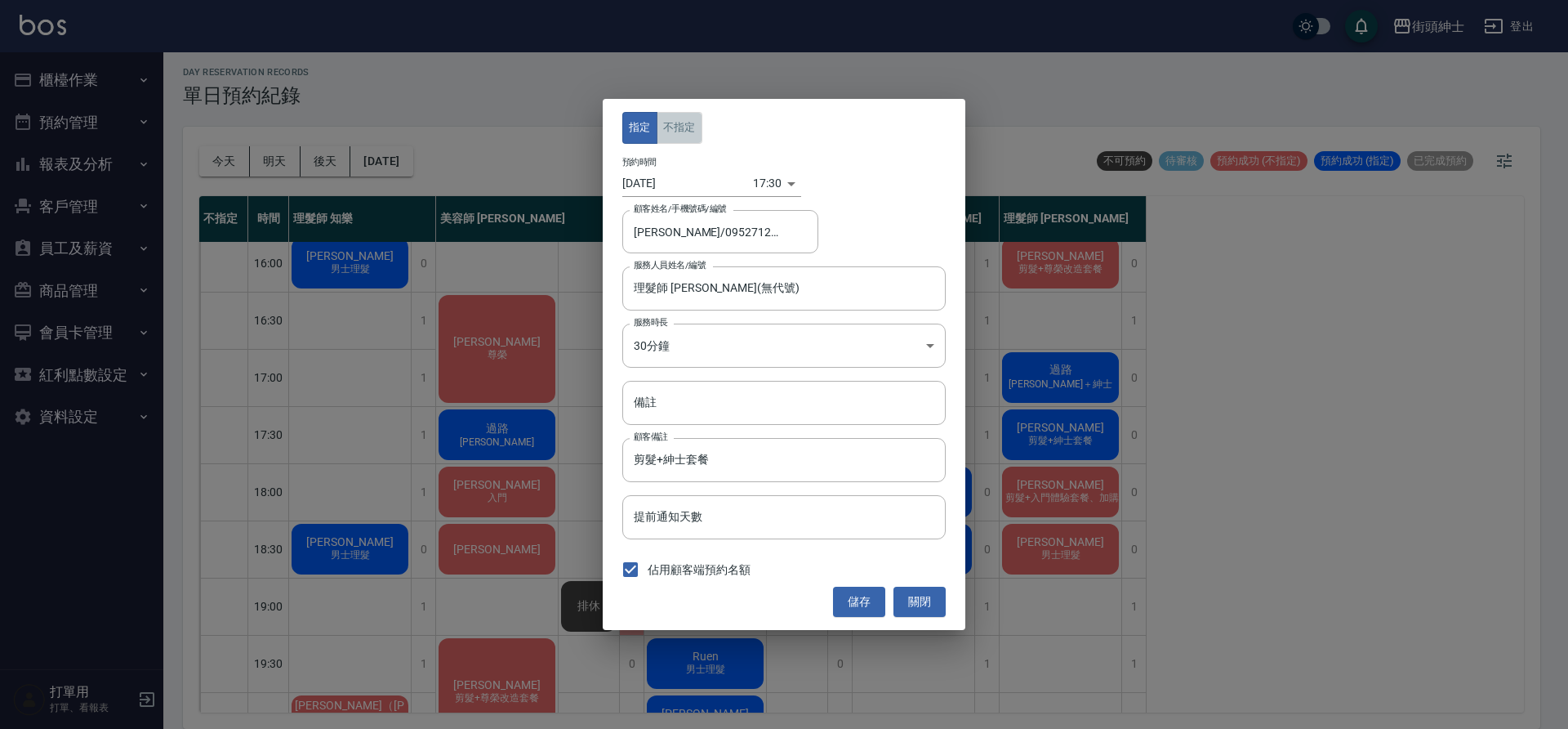
click at [680, 140] on button "不指定" at bounding box center [679, 127] width 46 height 32
drag, startPoint x: 929, startPoint y: 606, endPoint x: 1006, endPoint y: 486, distance: 142.6
click at [929, 606] on button "關閉" at bounding box center [919, 601] width 52 height 30
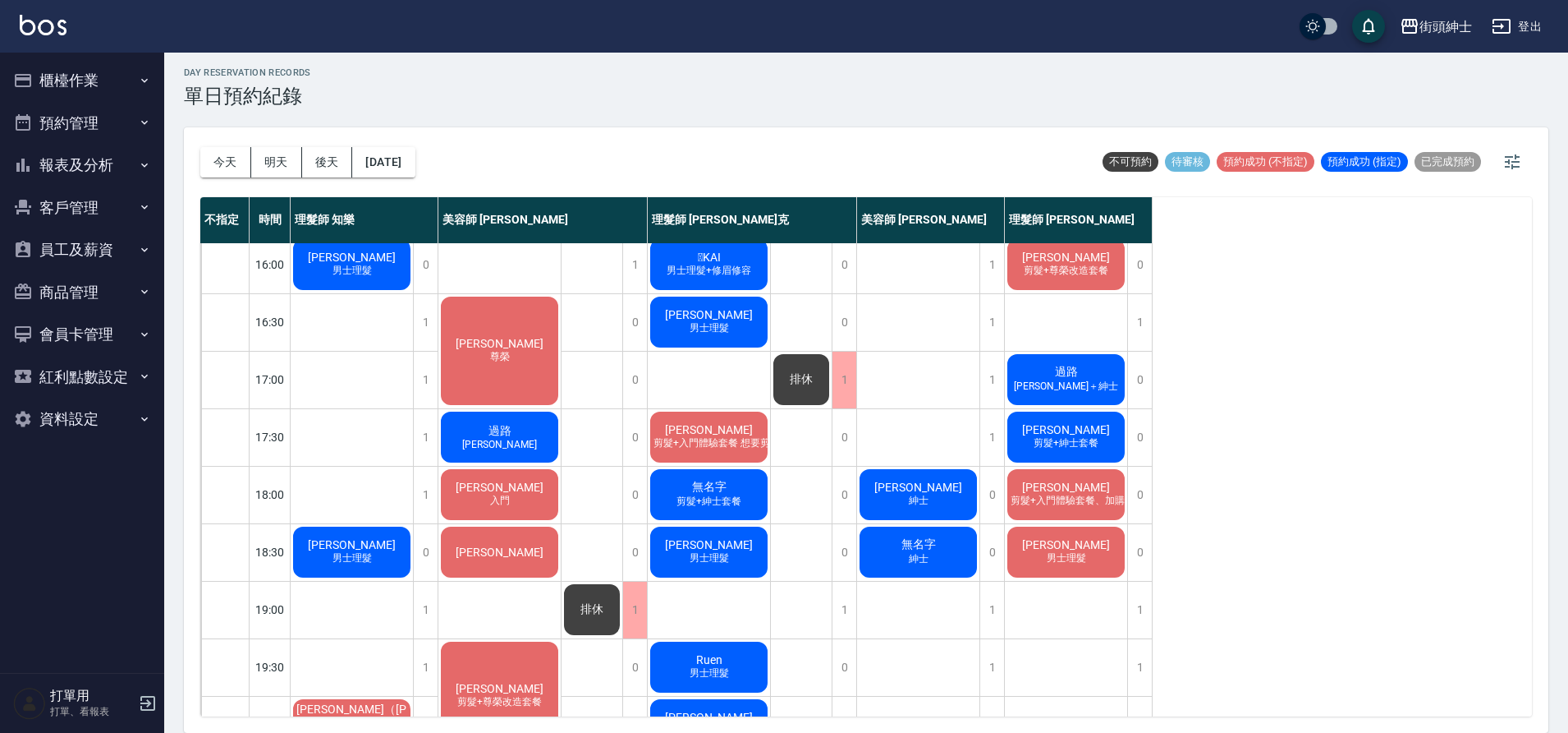
click at [1054, 427] on span "陳俊文" at bounding box center [1065, 429] width 95 height 13
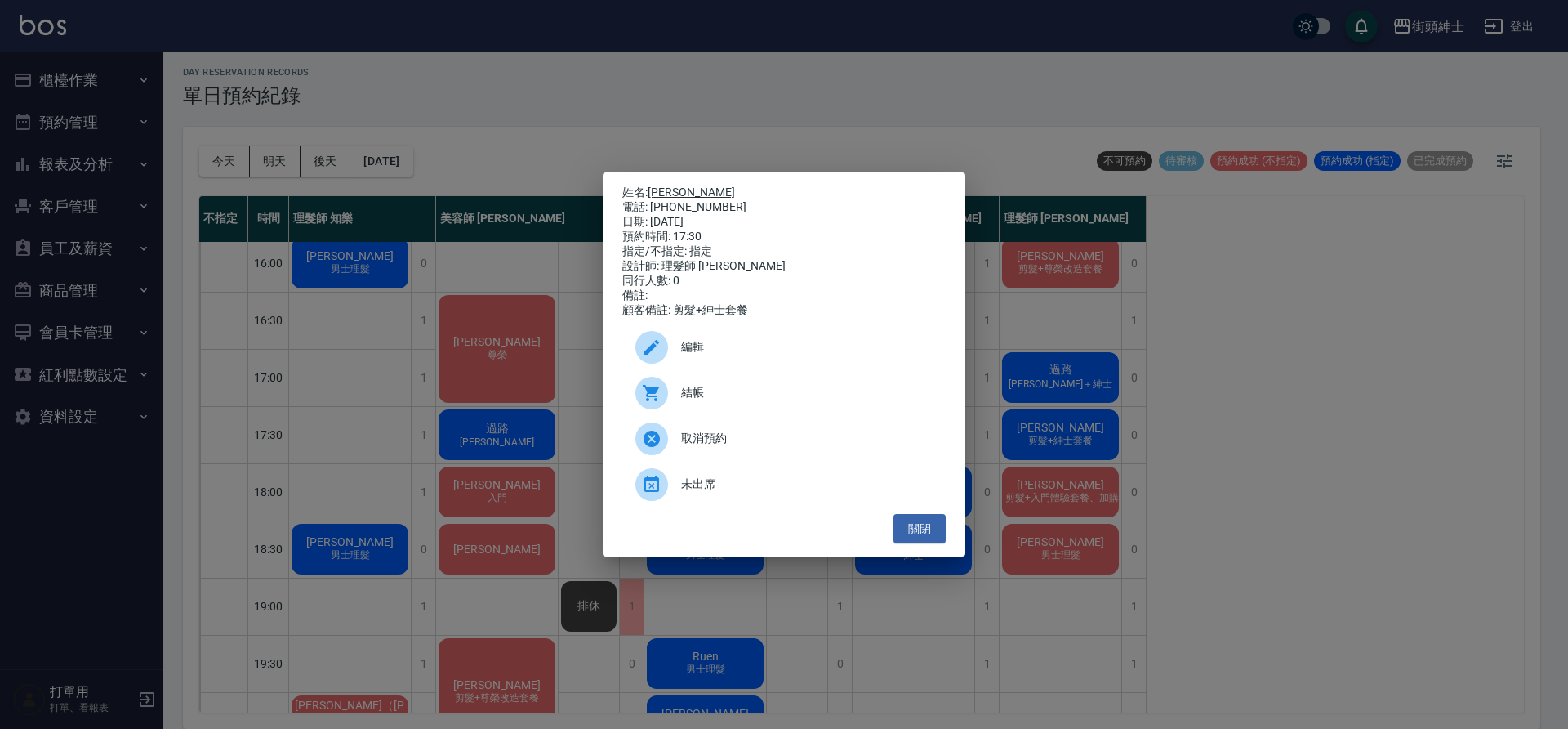
click at [675, 192] on link "陳俊文" at bounding box center [691, 192] width 88 height 13
click at [921, 532] on button "關閉" at bounding box center [919, 529] width 52 height 30
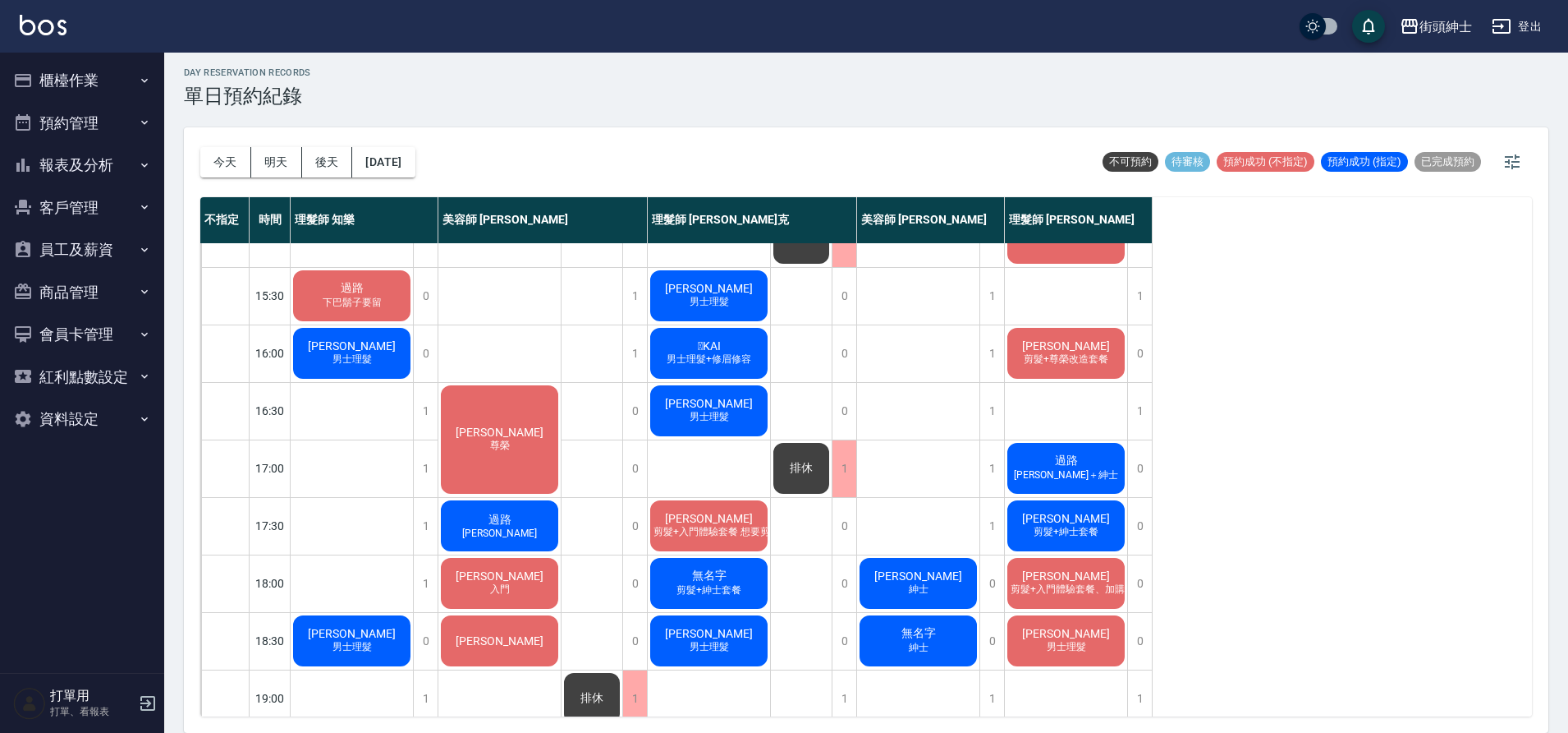
scroll to position [460, 0]
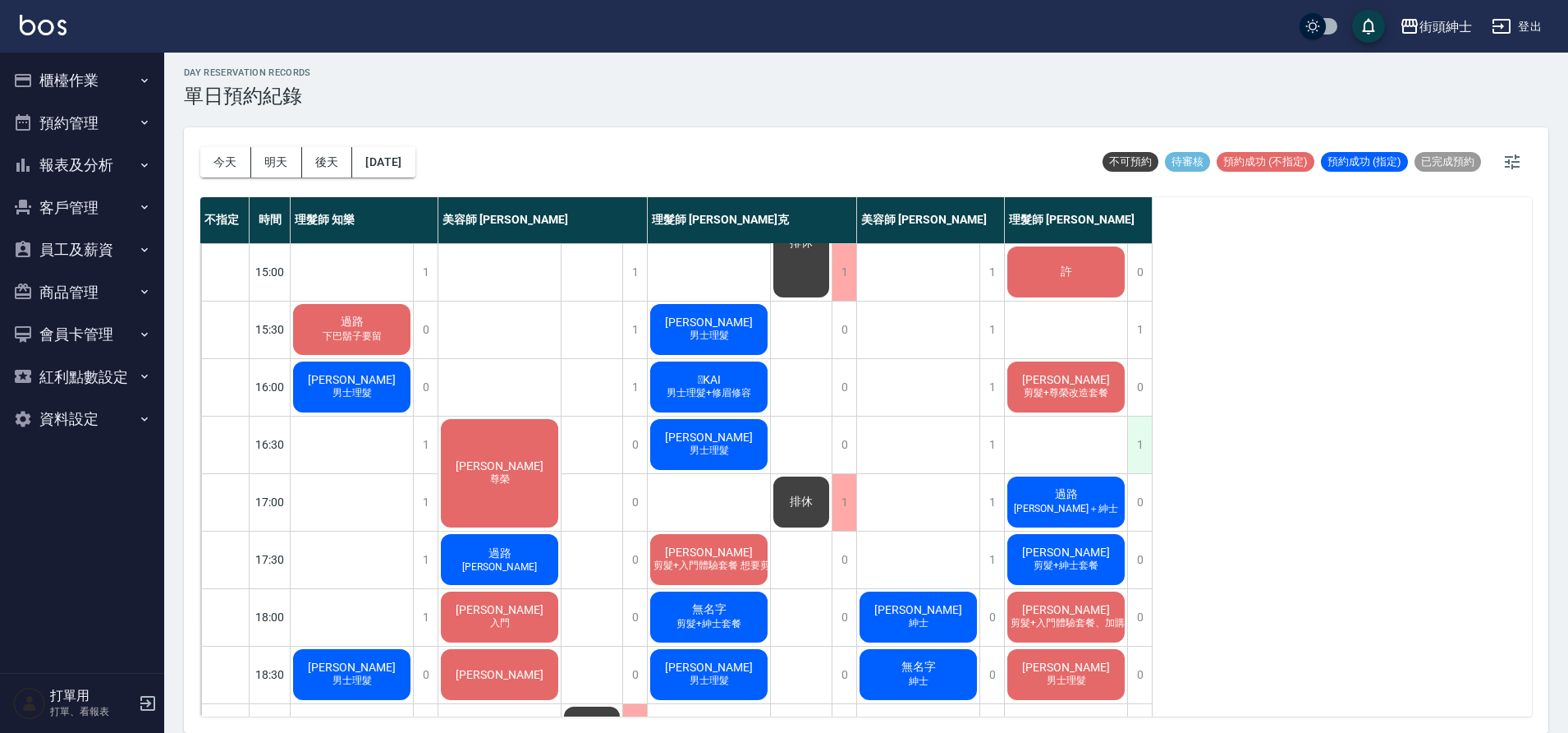
click at [1145, 453] on div "1" at bounding box center [1139, 445] width 25 height 57
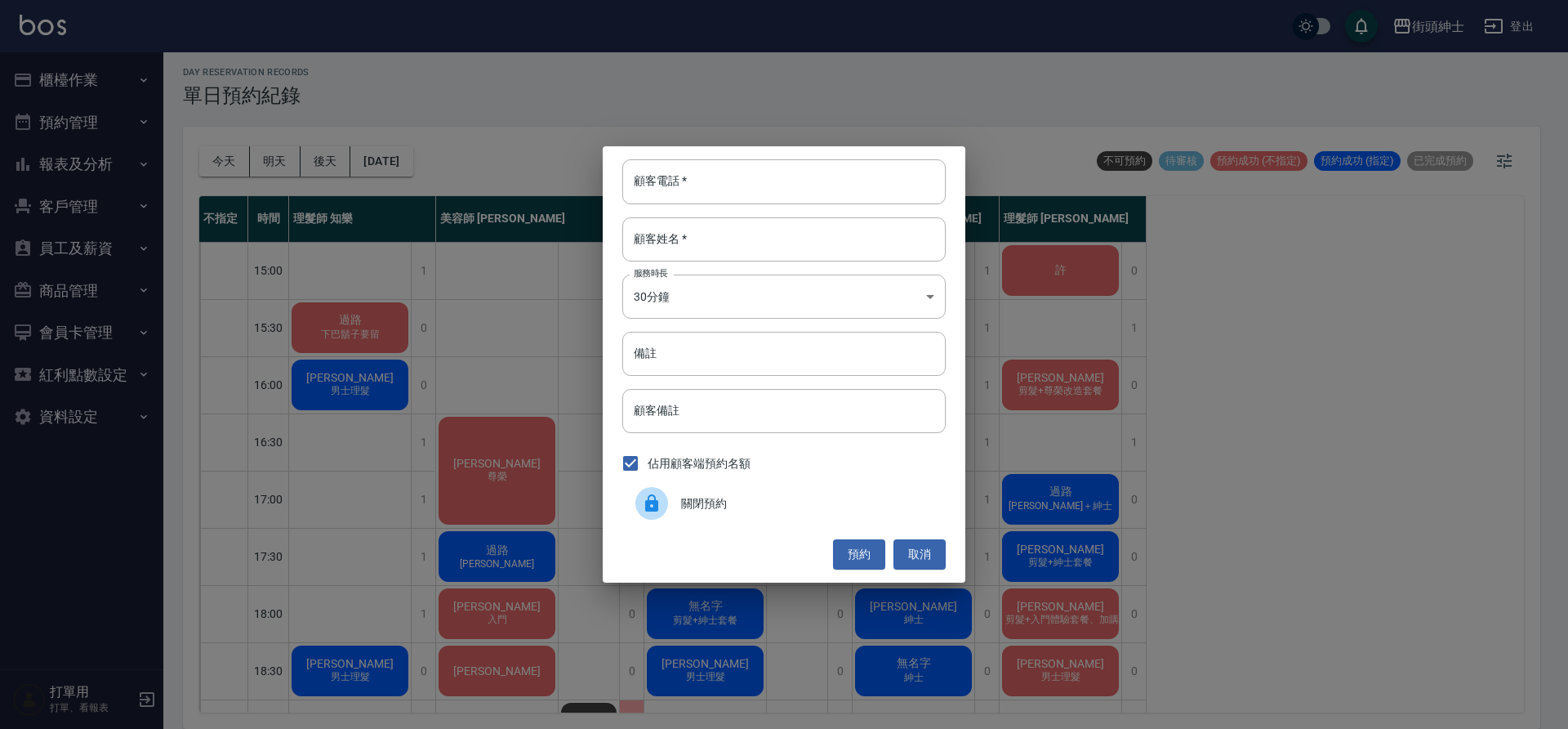
click at [752, 506] on span "關閉預約" at bounding box center [806, 503] width 251 height 17
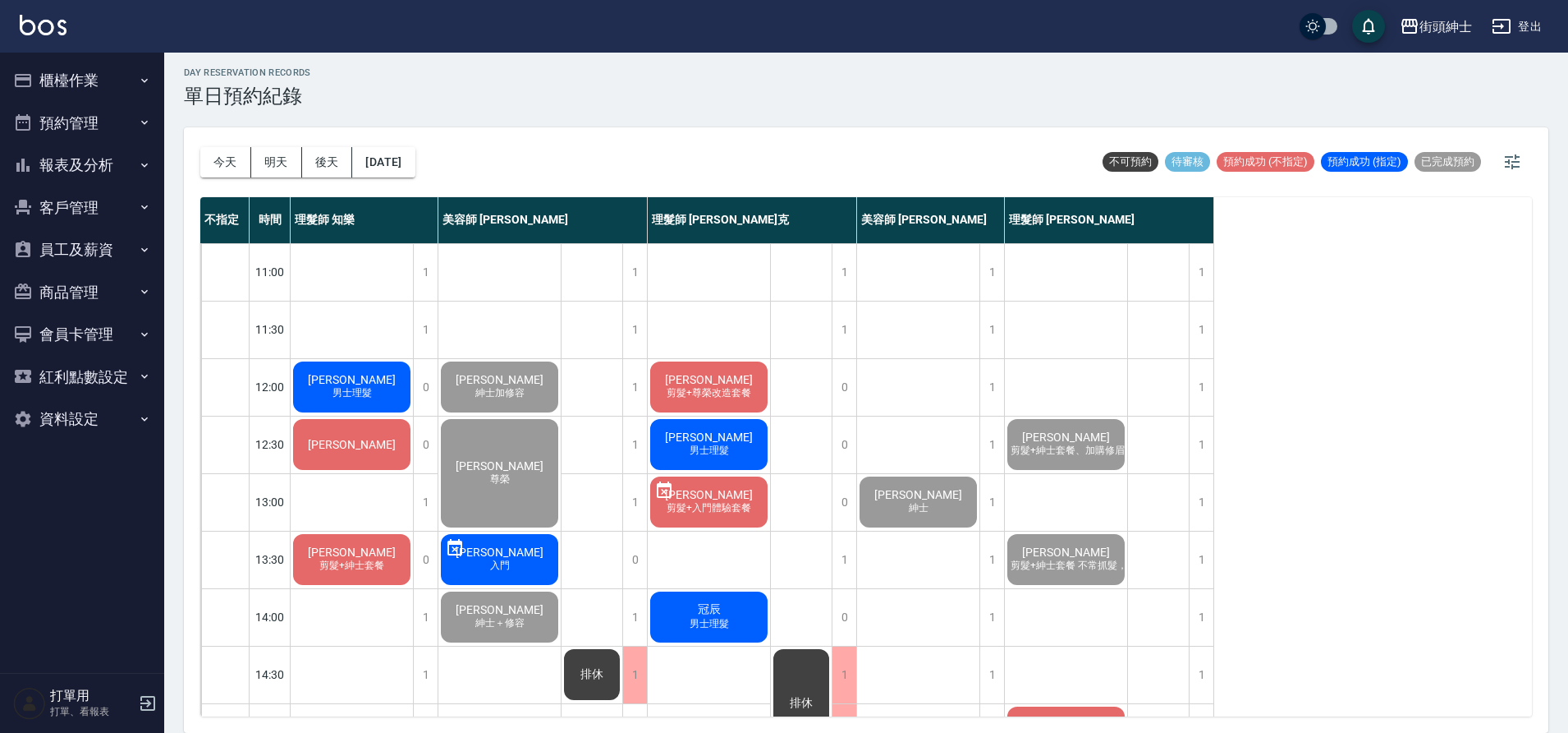
scroll to position [347, 0]
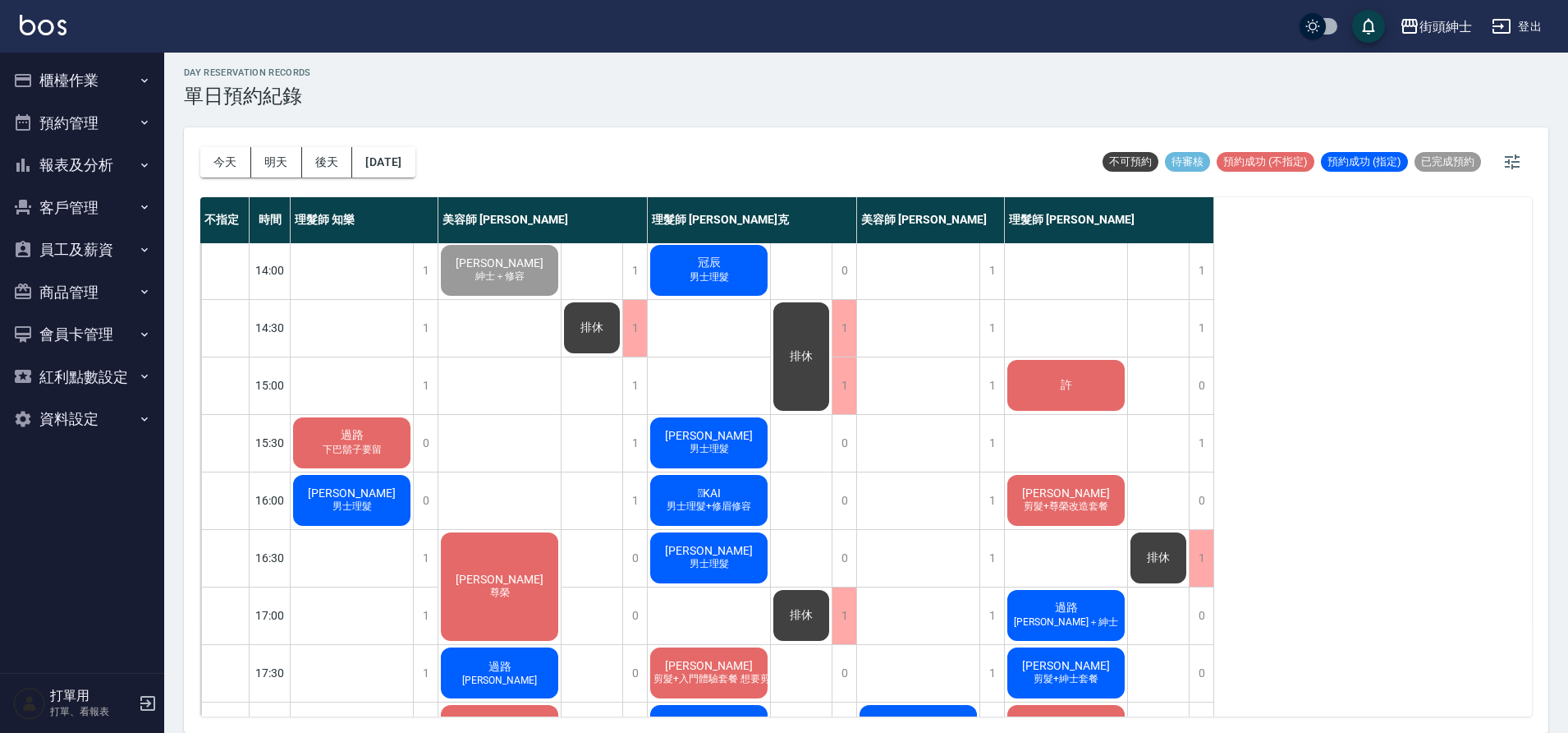
click at [1084, 390] on div "許" at bounding box center [1065, 385] width 122 height 56
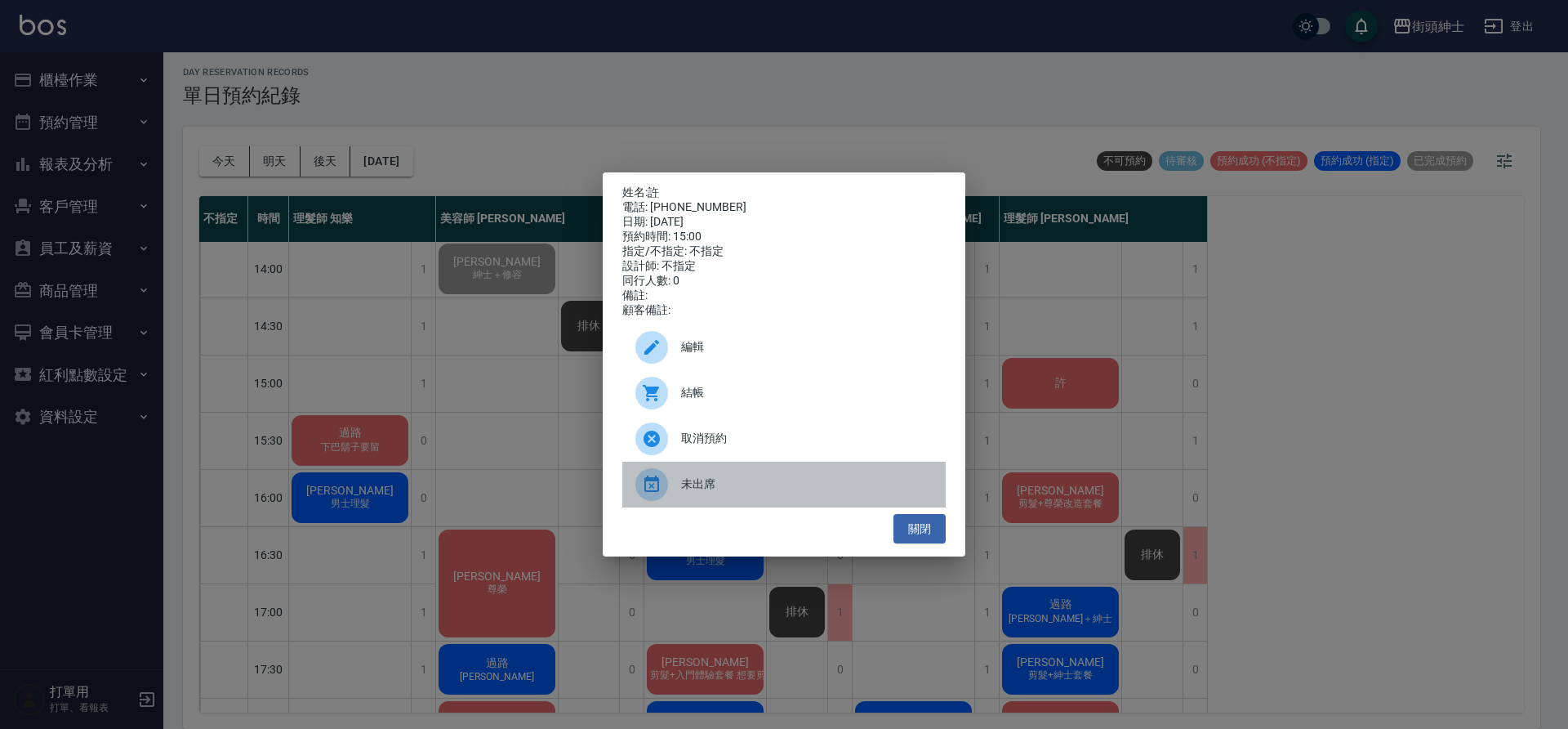
click at [746, 487] on span "未出席" at bounding box center [806, 484] width 251 height 17
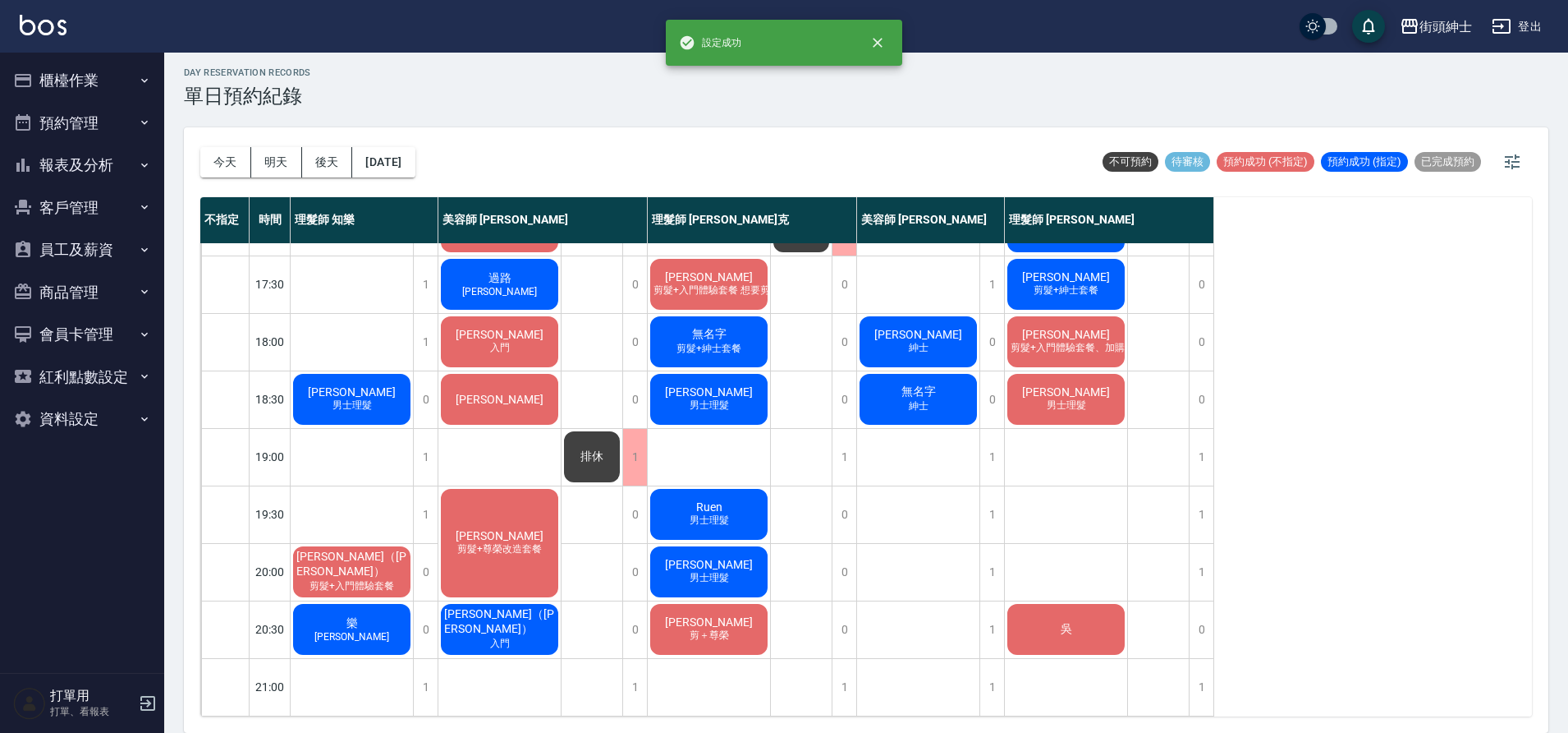
scroll to position [748, 0]
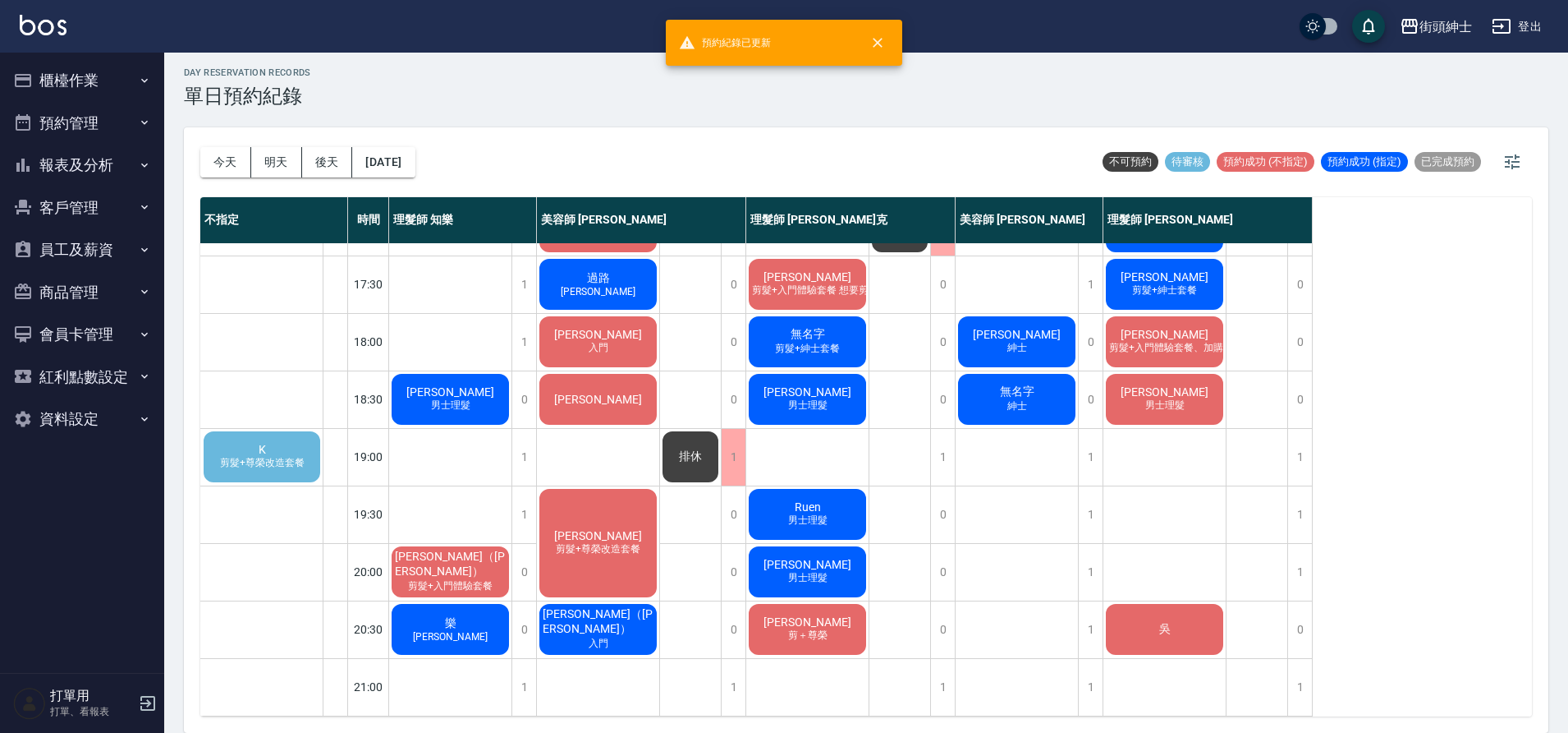
click at [286, 456] on span "剪髮+尊榮改造套餐" at bounding box center [262, 463] width 91 height 14
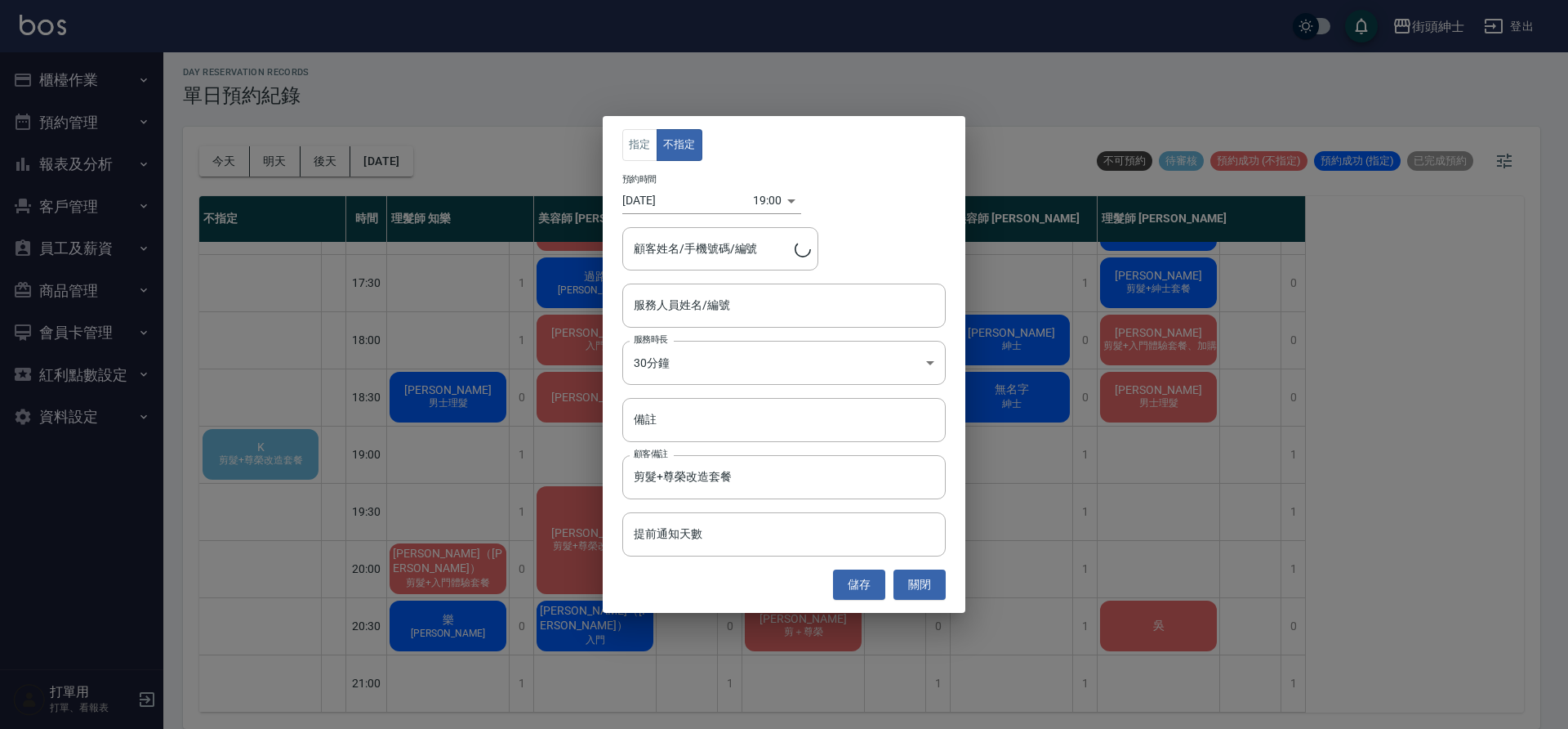
type input "K/0972315803"
click at [537, 92] on div "指定 不指定 預約時間 2025/10/08 19:00 1759921200000 顧客姓名/手機號碼/編號 K/0972315803 顧客姓名/手機號碼/…" at bounding box center [784, 364] width 1568 height 729
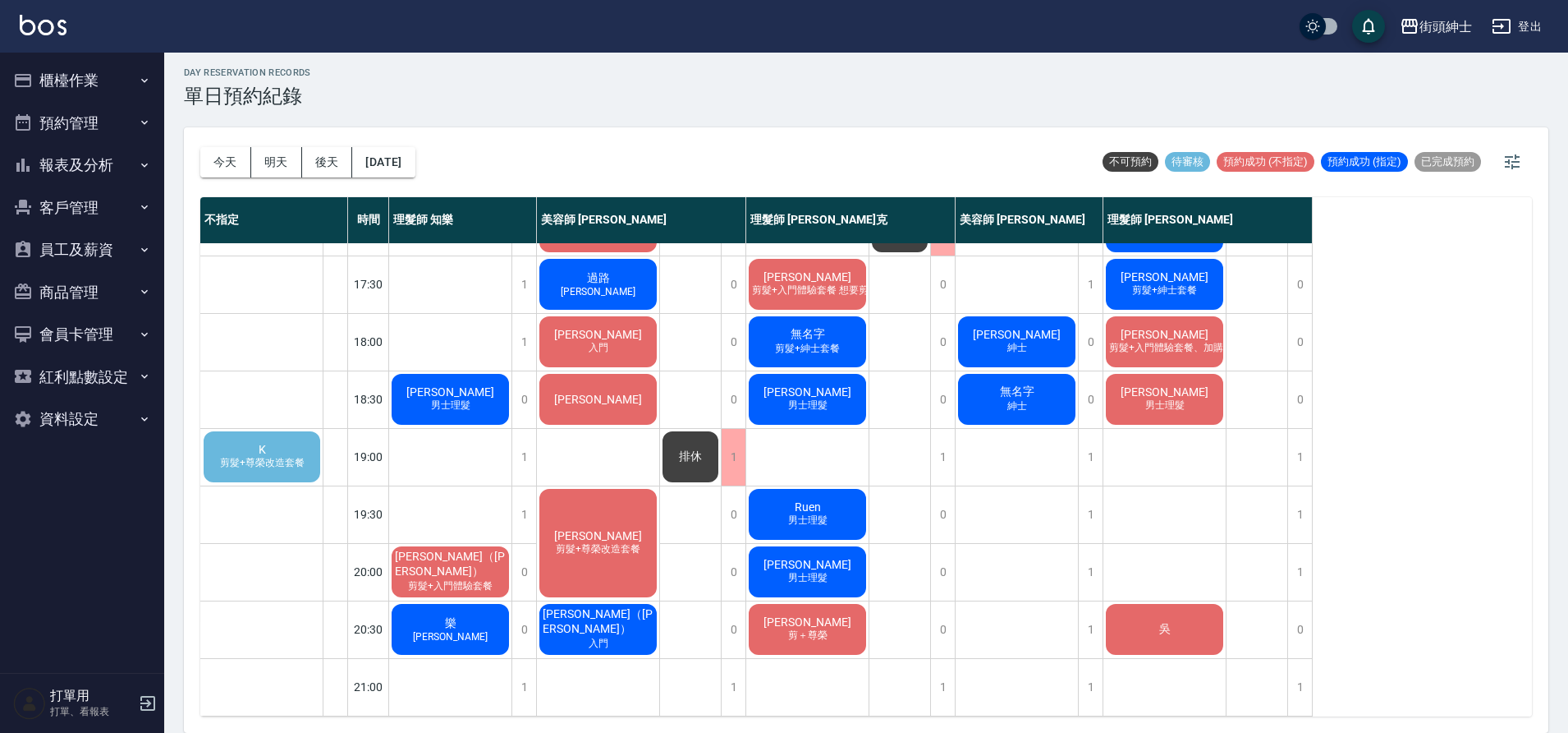
click at [234, 456] on span "剪髮+尊榮改造套餐" at bounding box center [262, 463] width 91 height 14
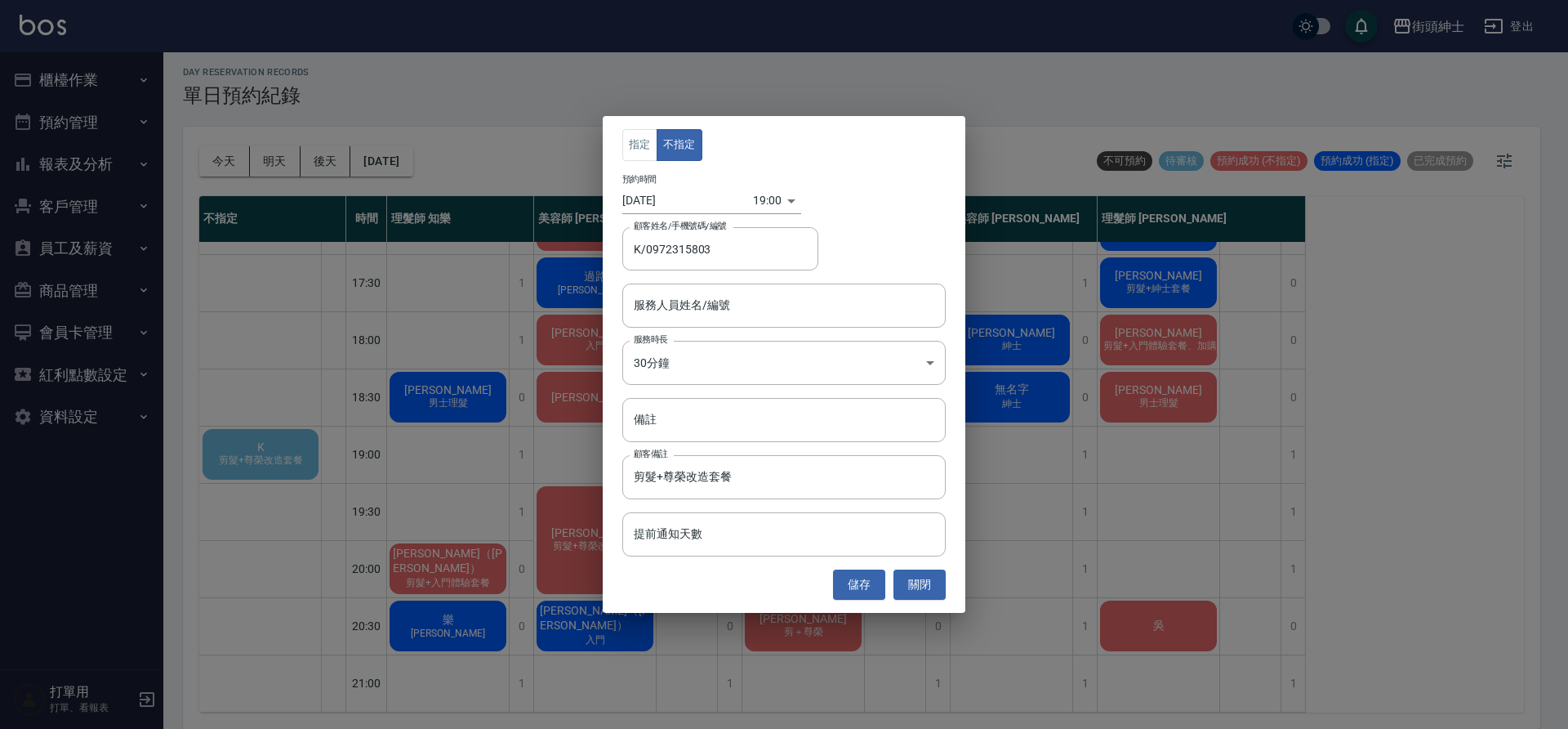
click at [1103, 322] on div "指定 不指定 預約時間 2025/10/08 19:00 1759921200000 顧客姓名/手機號碼/編號 K/0972315803 顧客姓名/手機號碼/…" at bounding box center [784, 364] width 1568 height 729
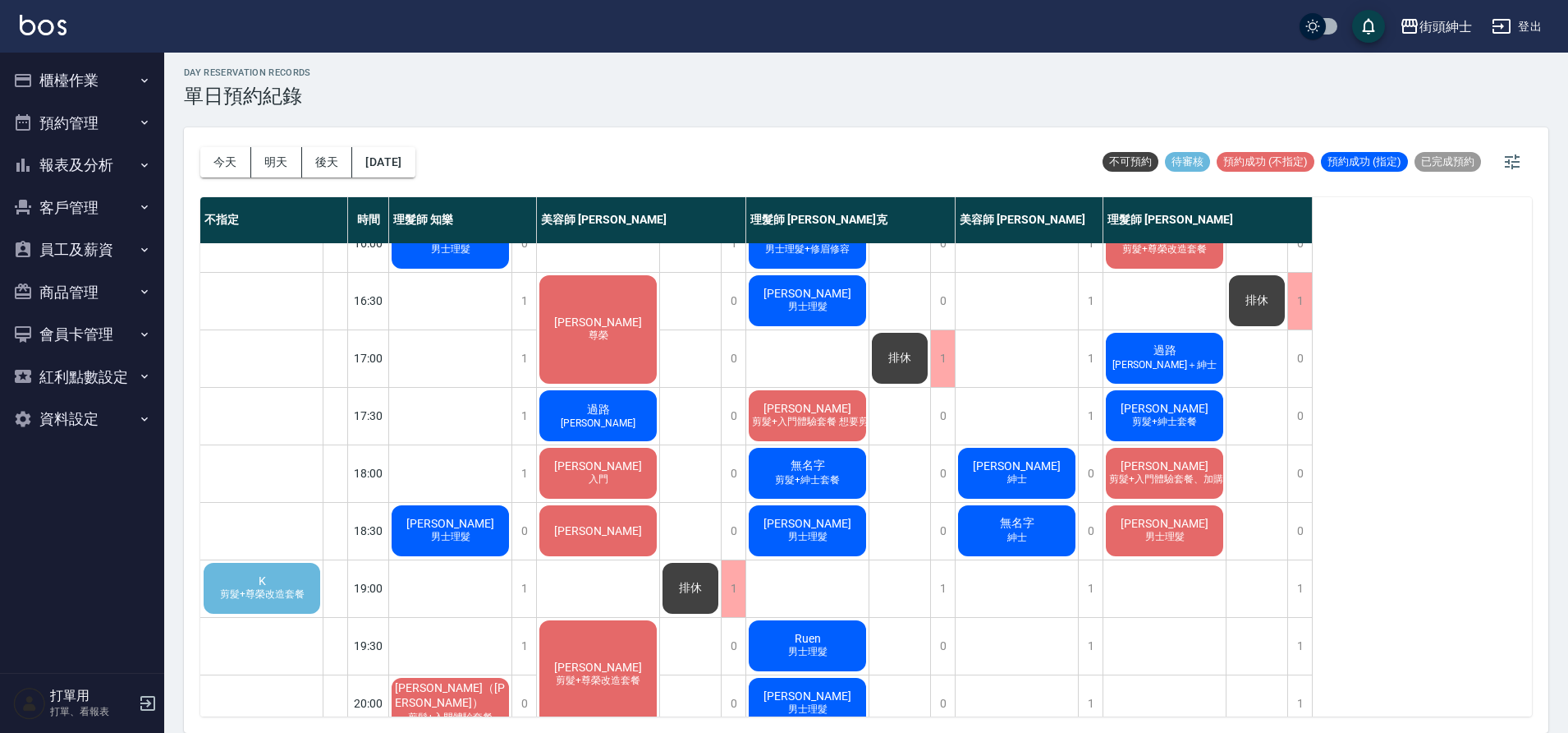
scroll to position [678, 0]
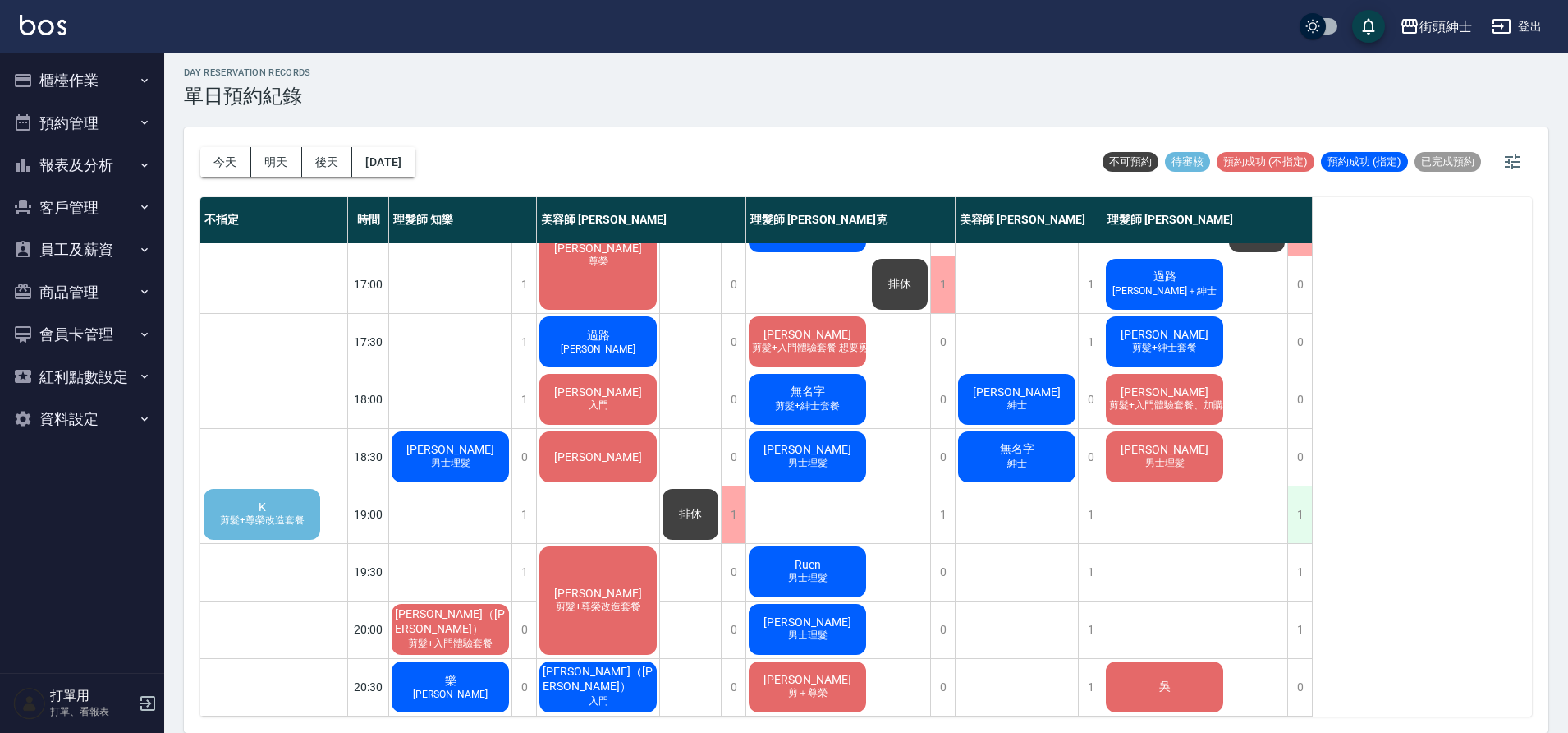
click at [1296, 514] on div "1" at bounding box center [1299, 515] width 25 height 57
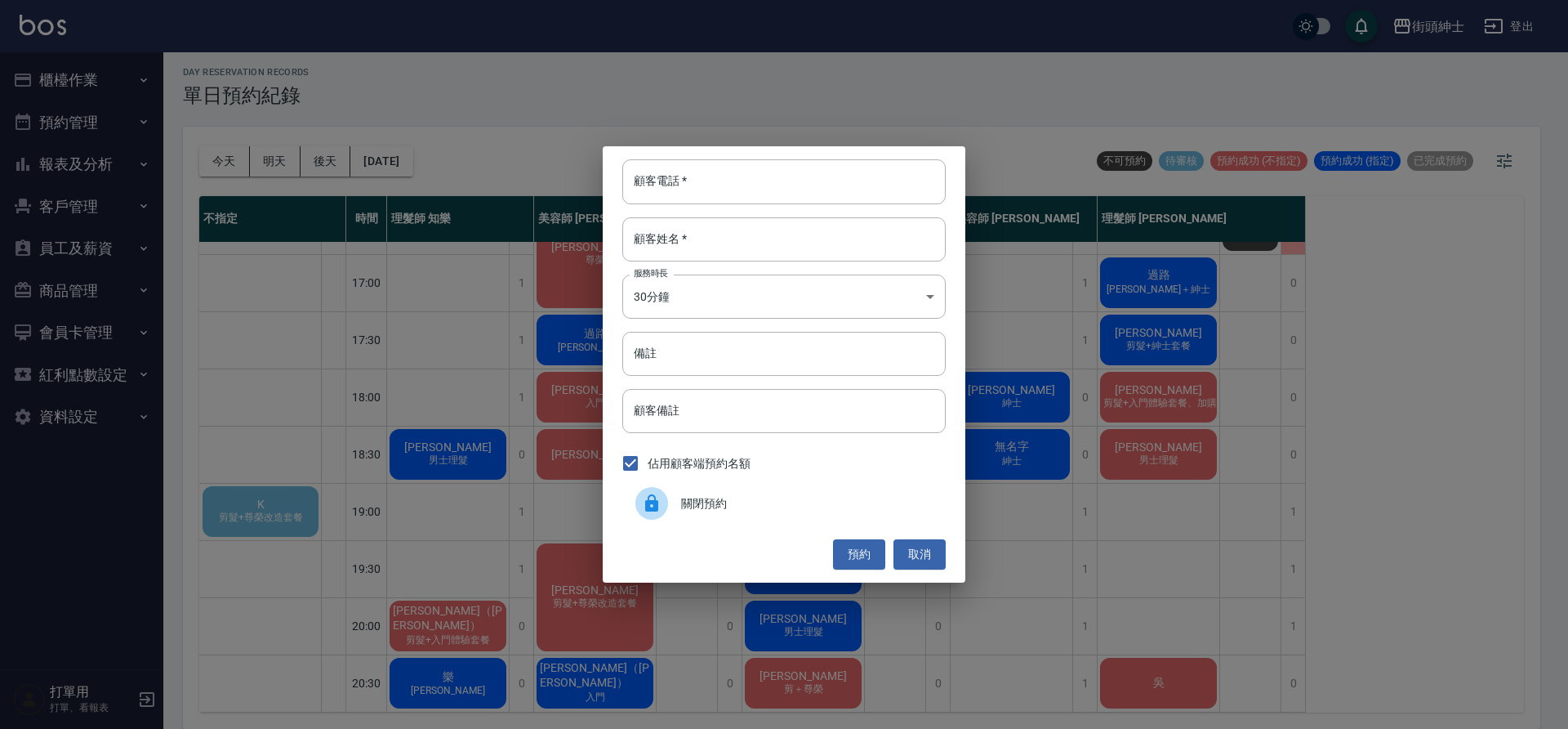
click at [761, 497] on span "關閉預約" at bounding box center [806, 503] width 251 height 17
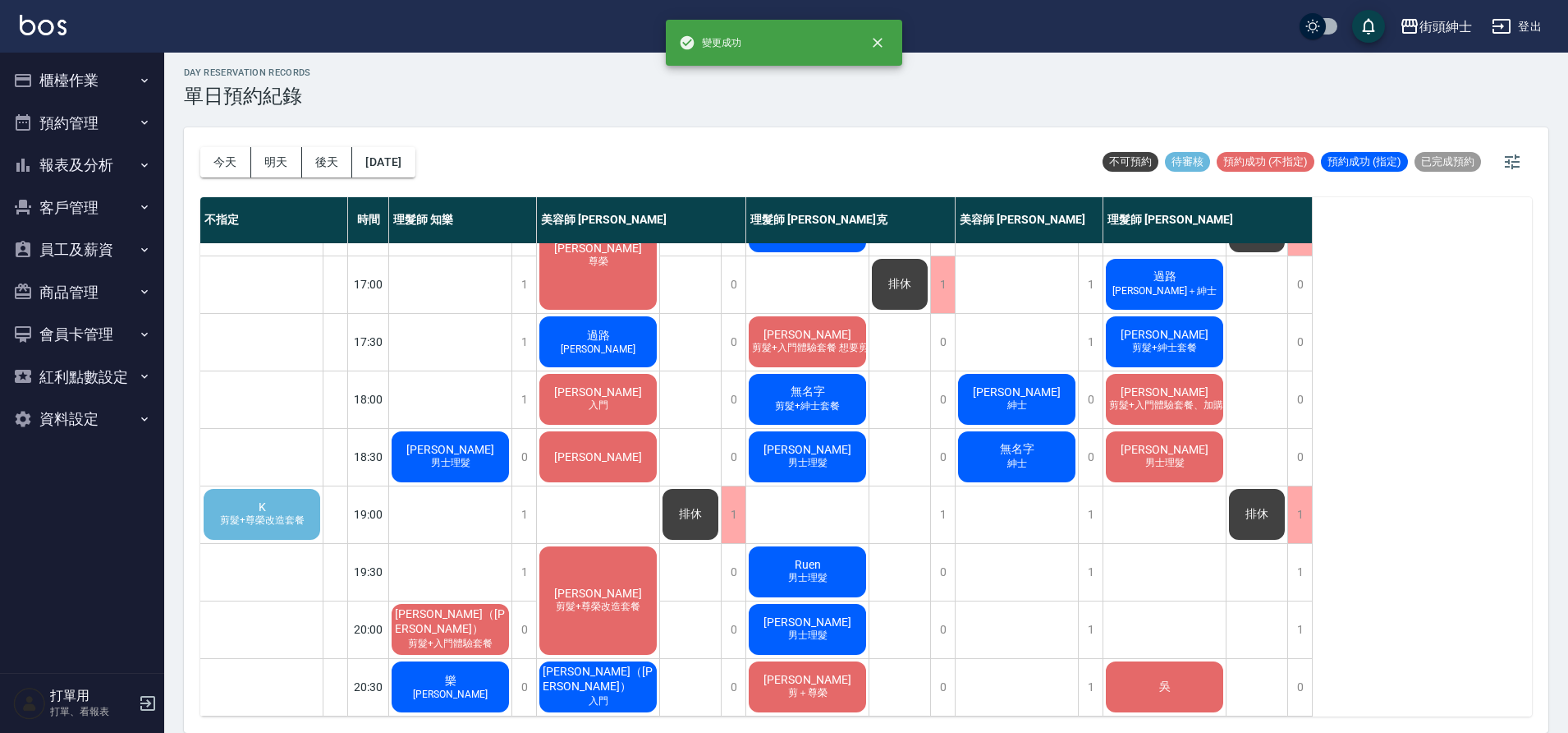
click at [231, 522] on span "剪髮+尊榮改造套餐" at bounding box center [262, 520] width 91 height 14
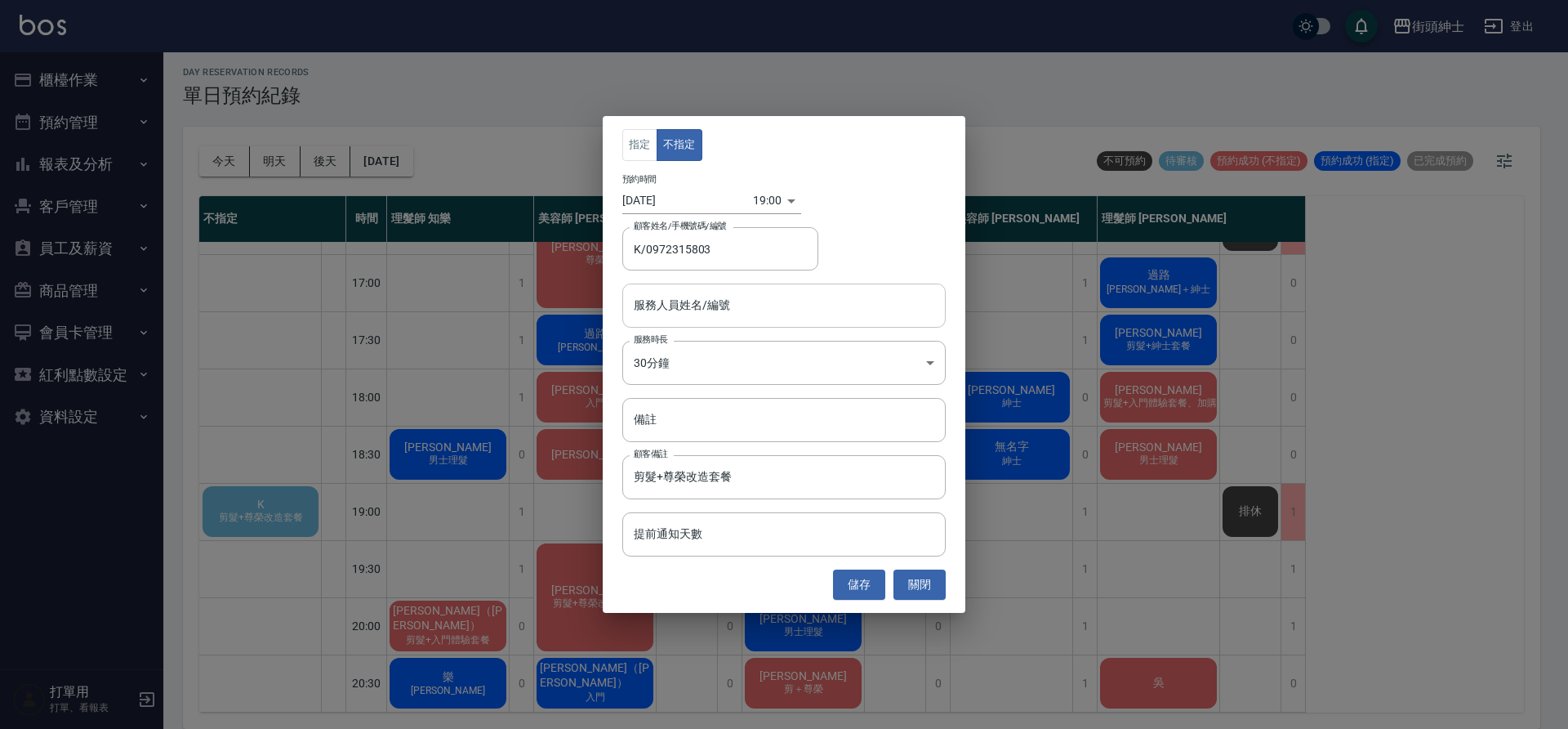
click at [731, 316] on input "服務人員姓名/編號" at bounding box center [784, 305] width 309 height 28
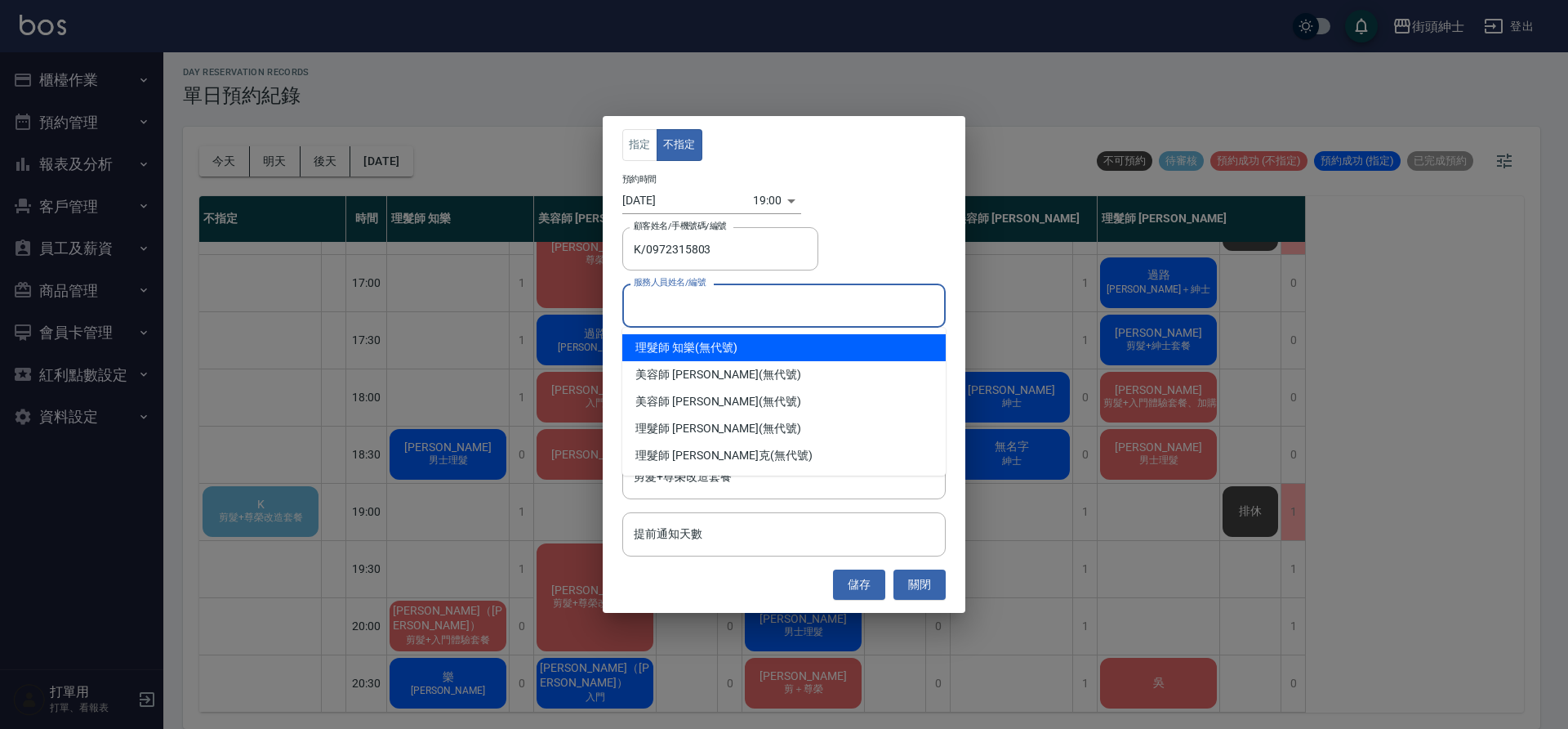
click at [728, 348] on div "理髮師 知樂 (無代號)" at bounding box center [784, 347] width 324 height 27
type input "理髮師 知樂(無代號)"
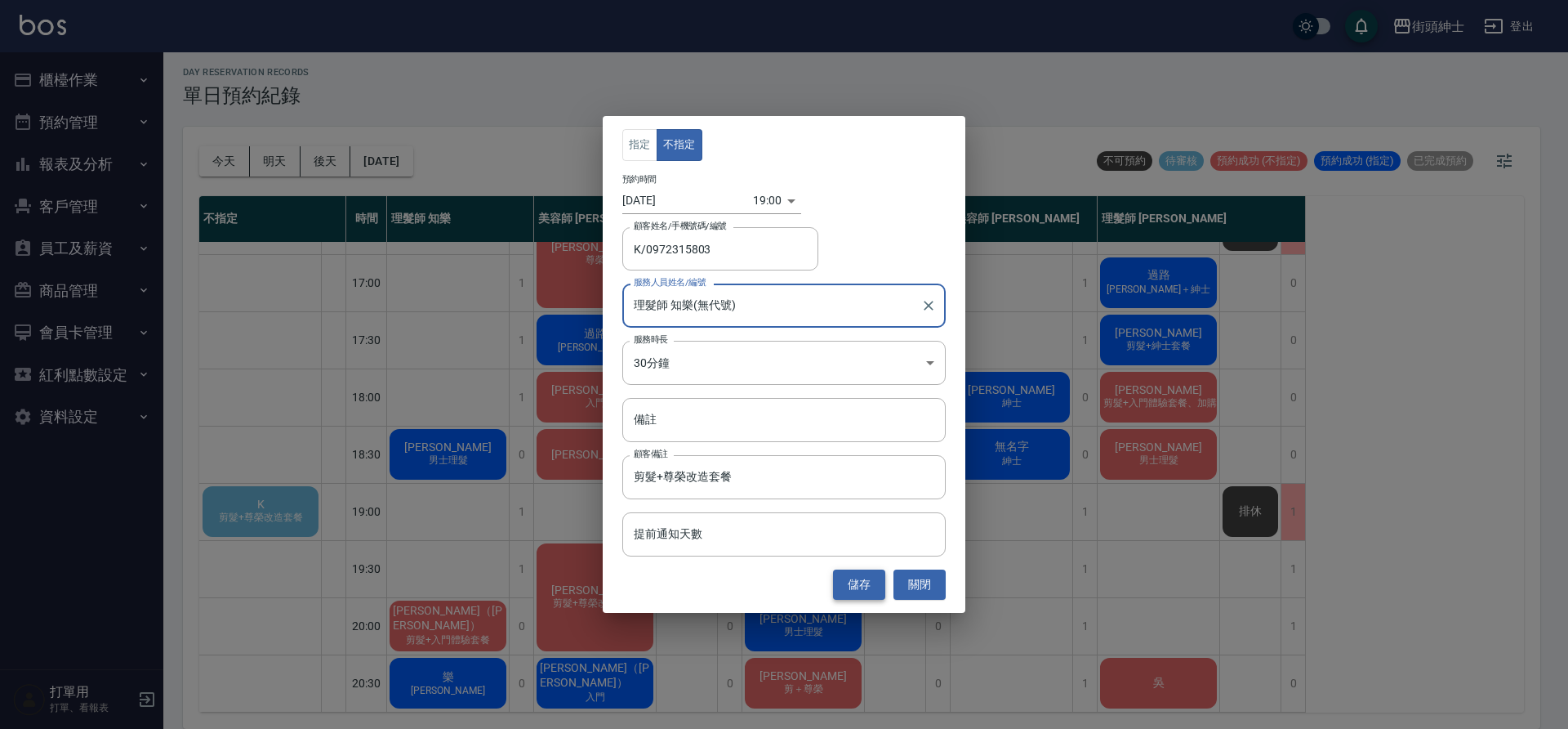
click at [863, 578] on button "儲存" at bounding box center [859, 584] width 52 height 30
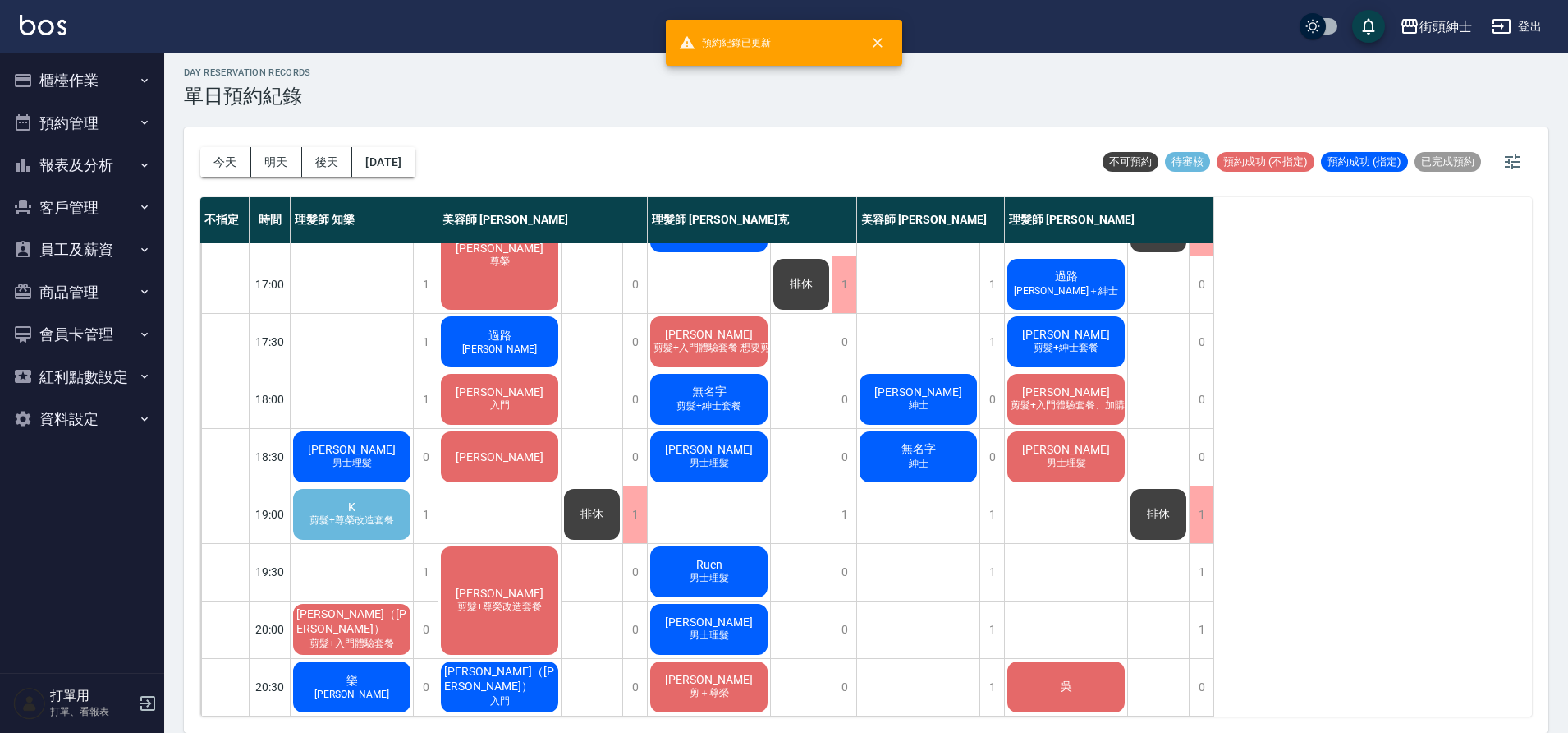
click at [383, 523] on span "剪髮+尊榮改造套餐" at bounding box center [351, 520] width 91 height 14
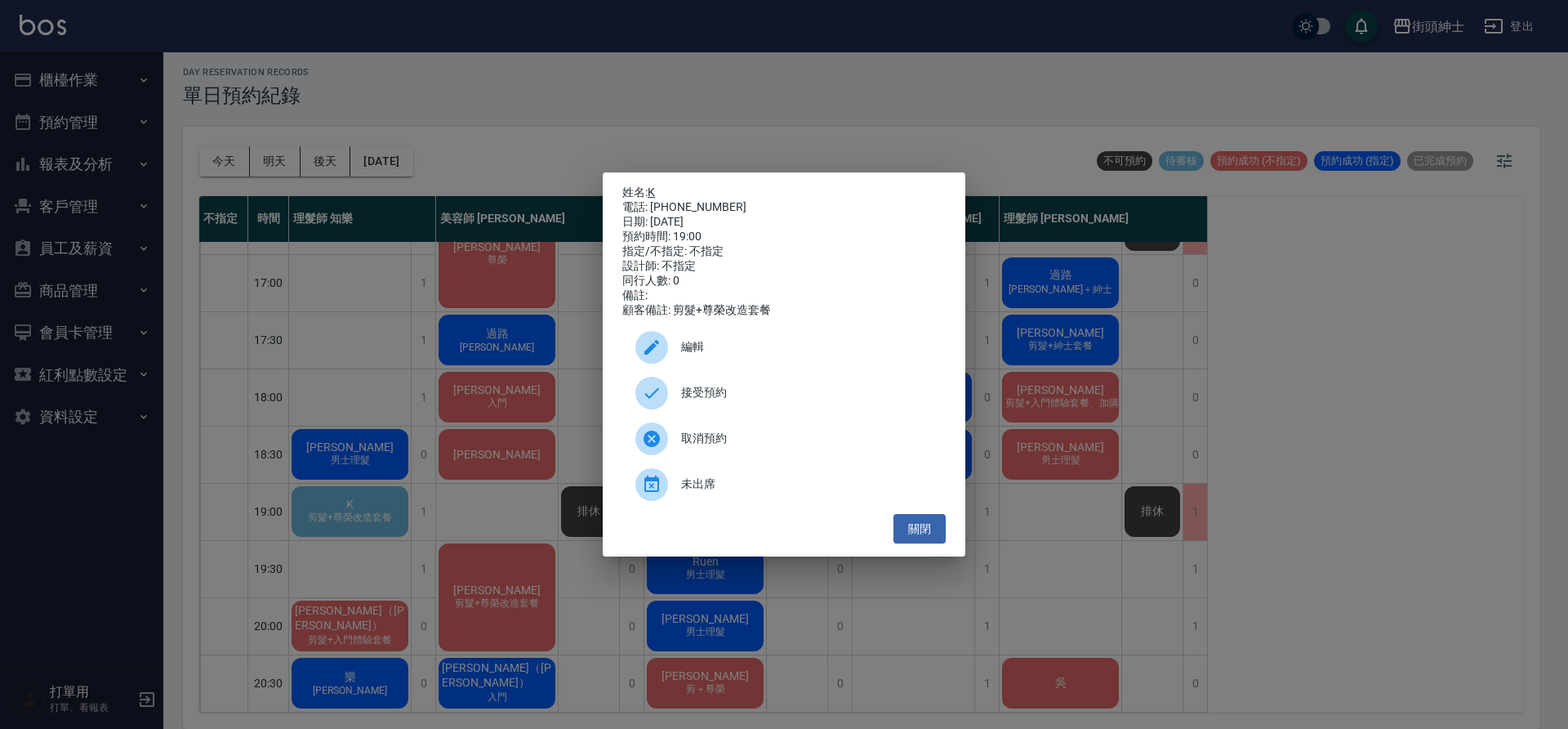
click at [655, 188] on link "K" at bounding box center [651, 192] width 7 height 13
click at [779, 402] on span "接受預約" at bounding box center [806, 392] width 251 height 17
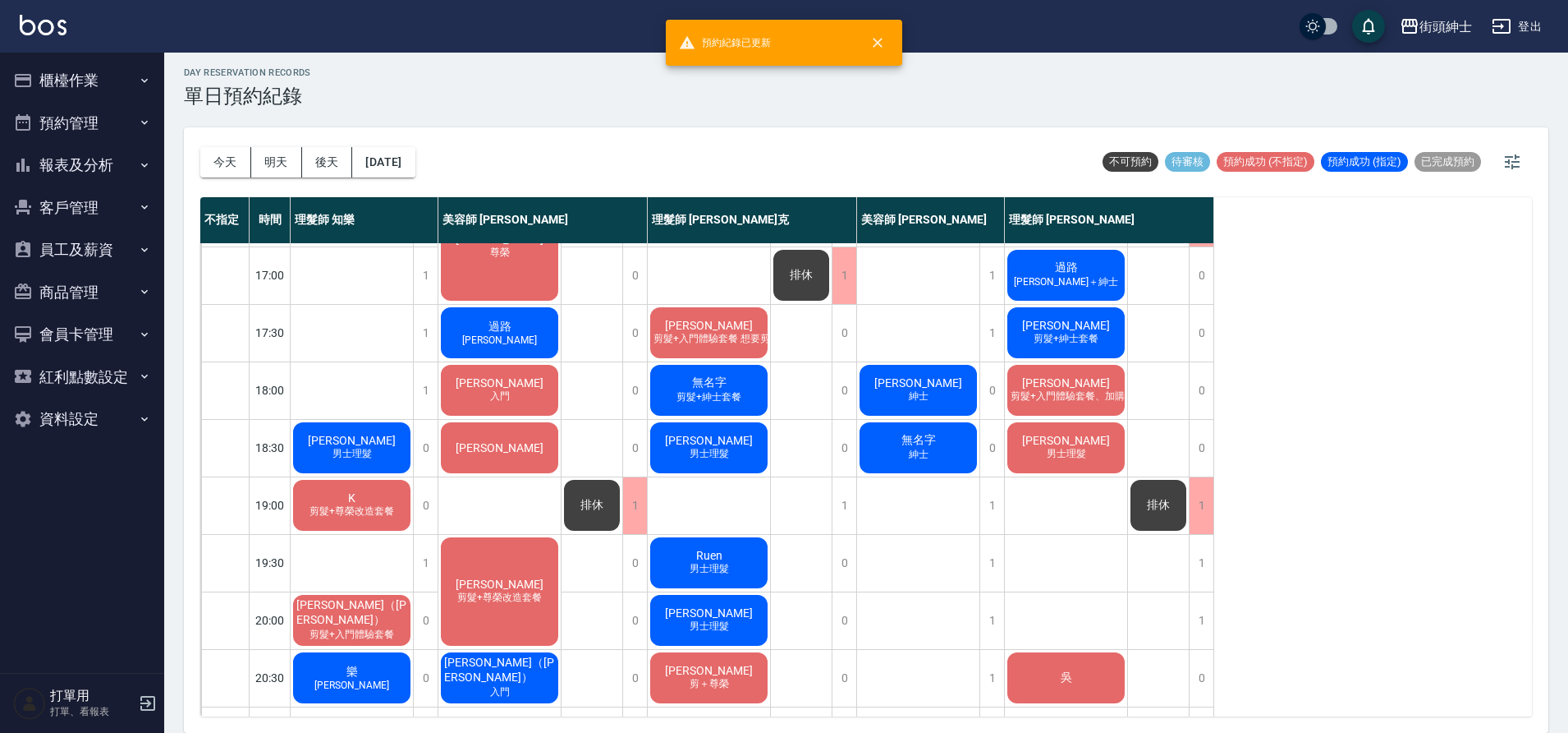
scroll to position [748, 0]
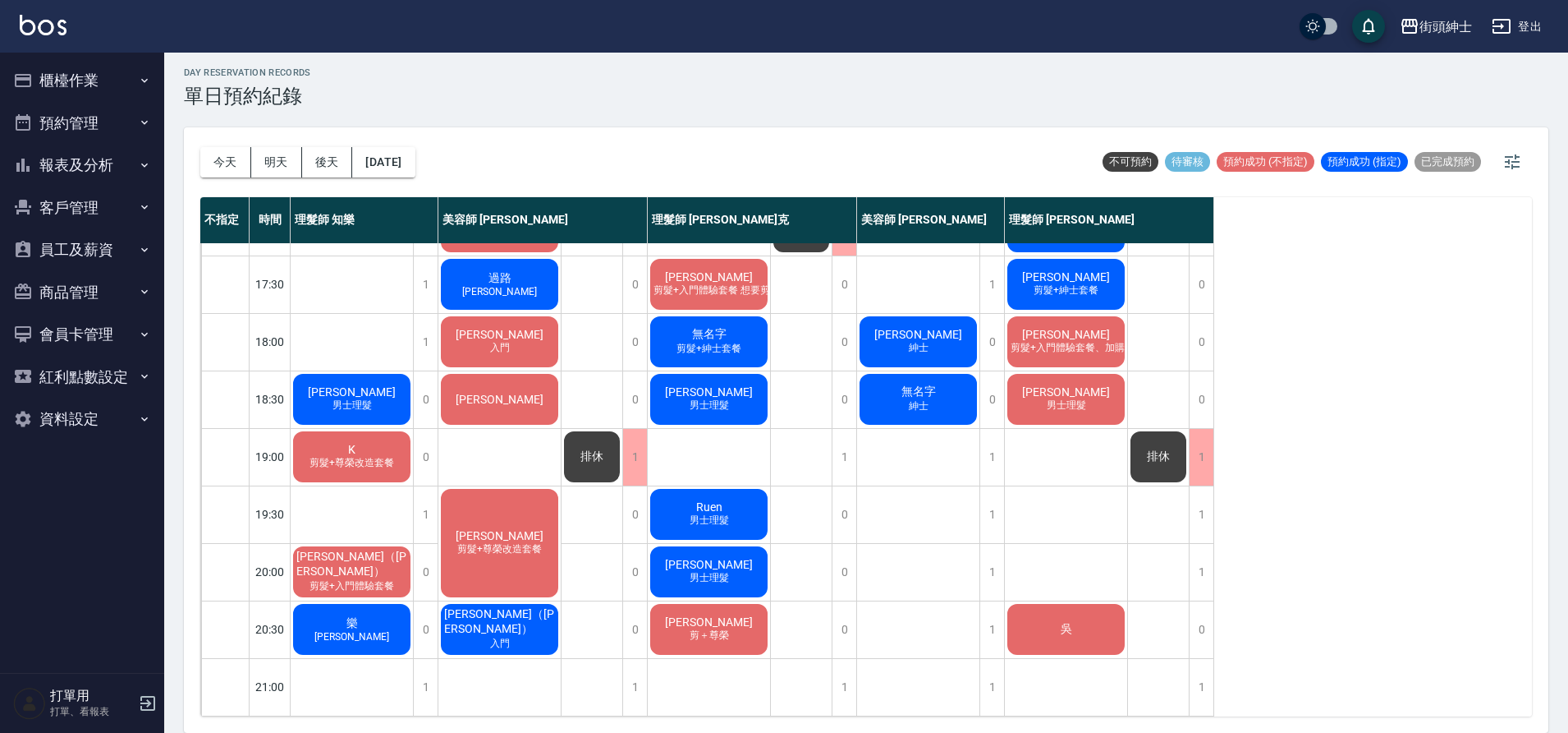
click at [363, 456] on span "剪髮+尊榮改造套餐" at bounding box center [351, 463] width 91 height 14
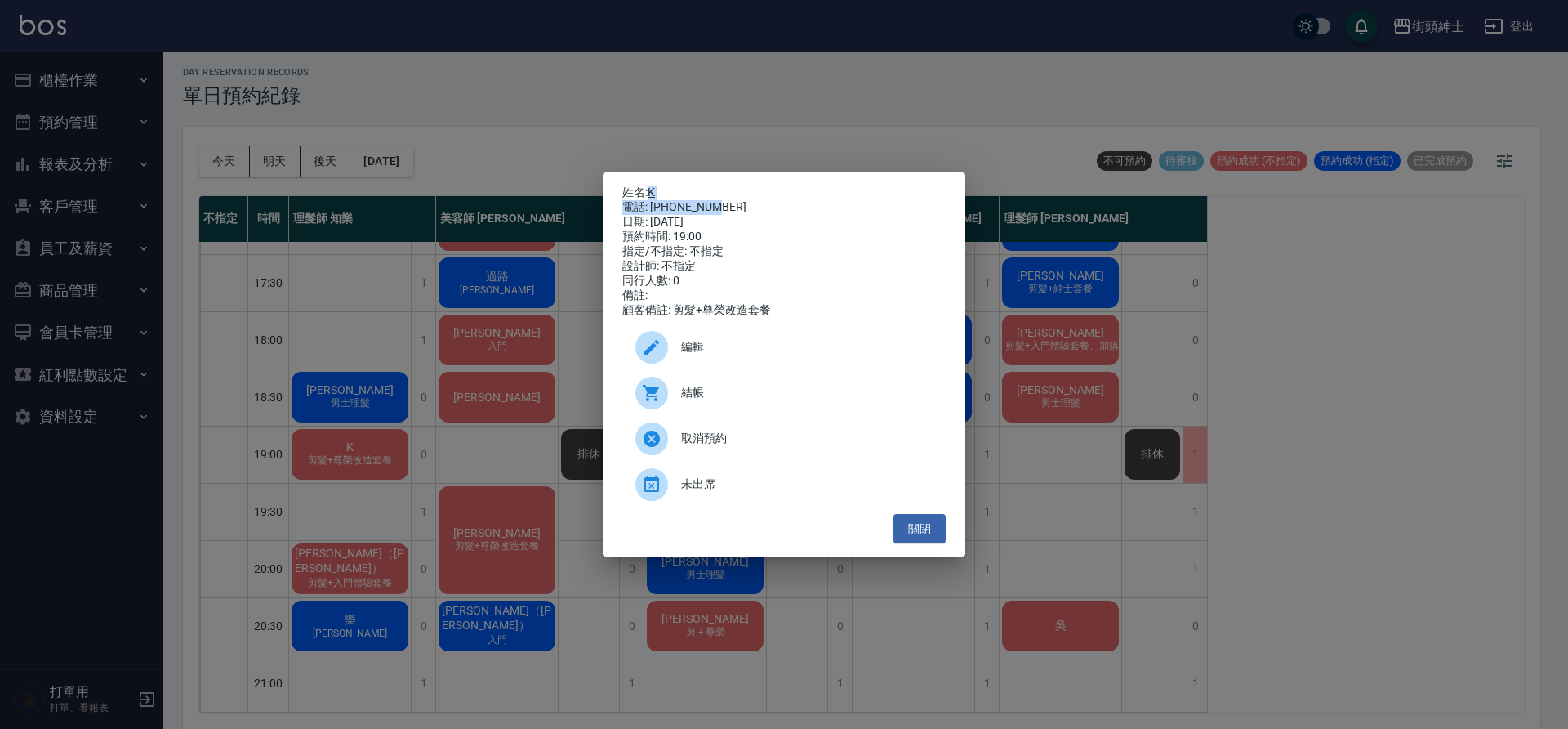
drag, startPoint x: 647, startPoint y: 187, endPoint x: 725, endPoint y: 203, distance: 79.6
click at [725, 203] on div "姓名: K 電話: 0972315803 日期: 2025/10/08 預約時間: 19:00 指定/不指定: 不指定 設計師: 不指定 同行人數: 0 備註…" at bounding box center [784, 252] width 324 height 133
copy div "K 電話: 0972315803"
click at [923, 526] on button "關閉" at bounding box center [919, 529] width 52 height 30
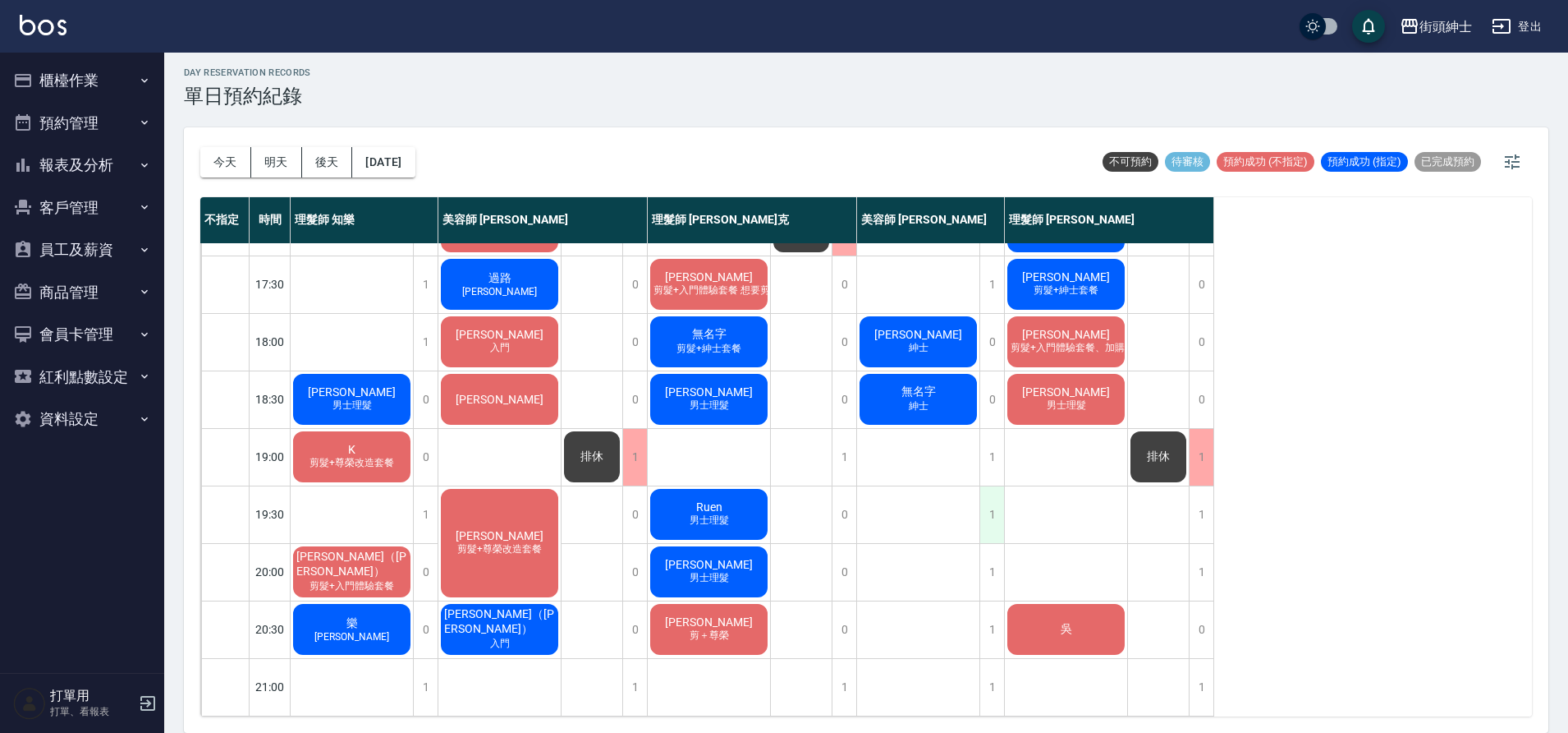
click at [989, 497] on div "1" at bounding box center [992, 515] width 25 height 57
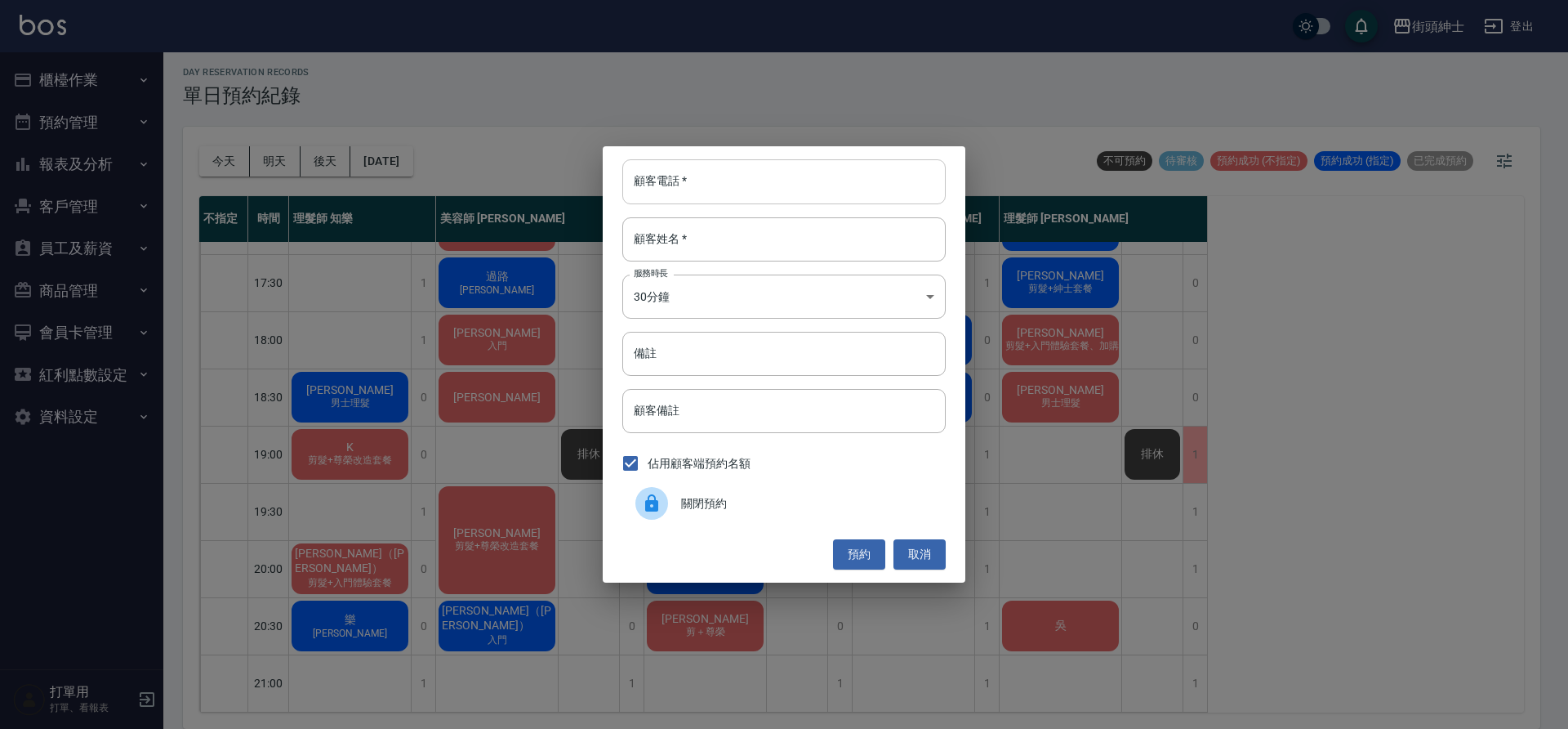
click at [745, 189] on input "顧客電話   *" at bounding box center [784, 181] width 324 height 44
paste input "K 電話: 0972315803"
drag, startPoint x: 677, startPoint y: 180, endPoint x: 574, endPoint y: 188, distance: 103.3
click at [574, 188] on div "顧客電話   * K 電話: 0972315803 顧客電話   * 顧客姓名   * 顧客姓名   * 服務時長 30分鐘 1 服務時長 備註 備註 顧客備…" at bounding box center [784, 364] width 1568 height 729
type input "0972315803"
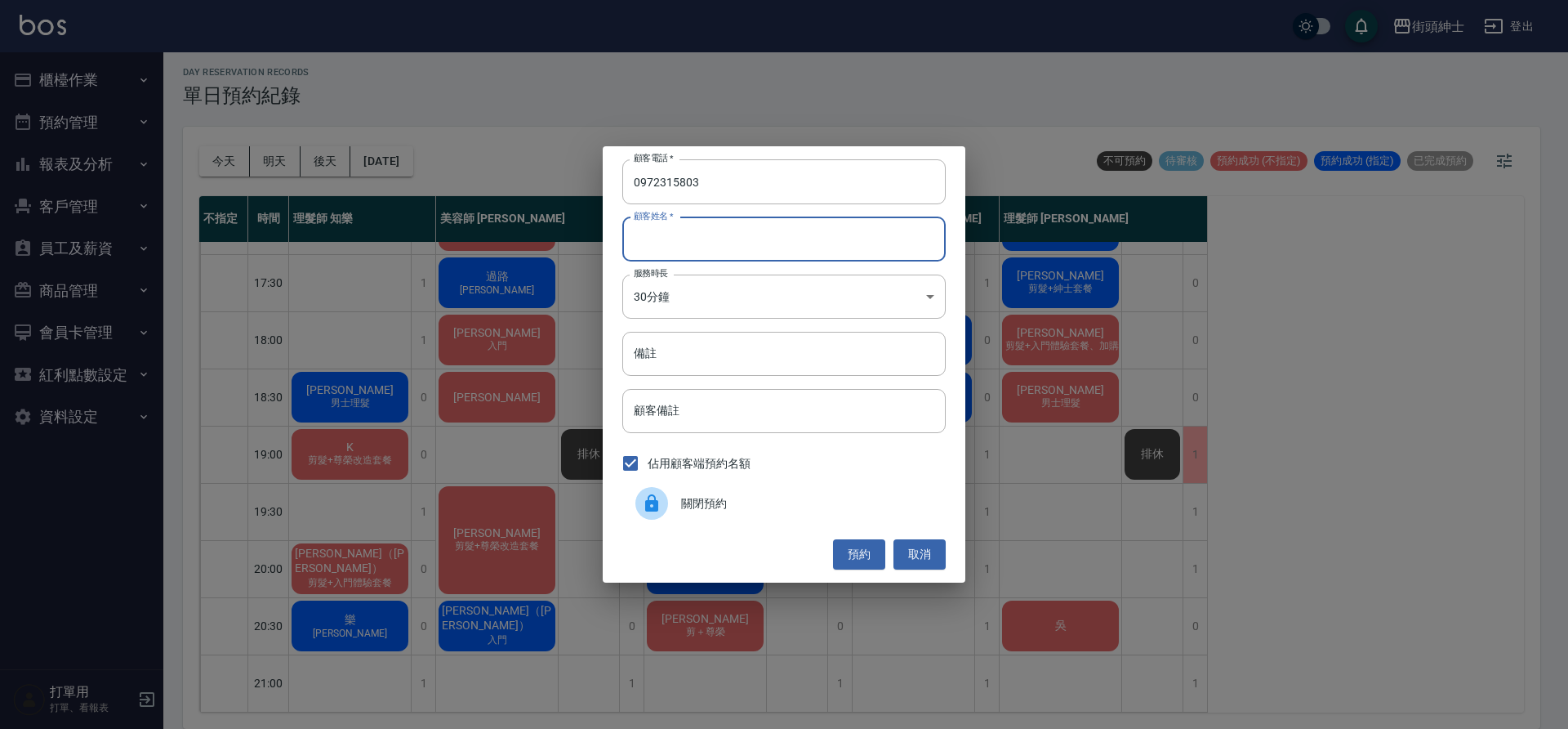
click at [675, 233] on input "顧客姓名   *" at bounding box center [784, 240] width 324 height 44
click at [704, 227] on input "顧客姓名   *" at bounding box center [784, 240] width 324 height 44
paste input "K 電話: 0972315803"
drag, startPoint x: 748, startPoint y: 237, endPoint x: 644, endPoint y: 245, distance: 104.3
click at [643, 244] on input "K 電話: 0972315803" at bounding box center [784, 240] width 324 height 44
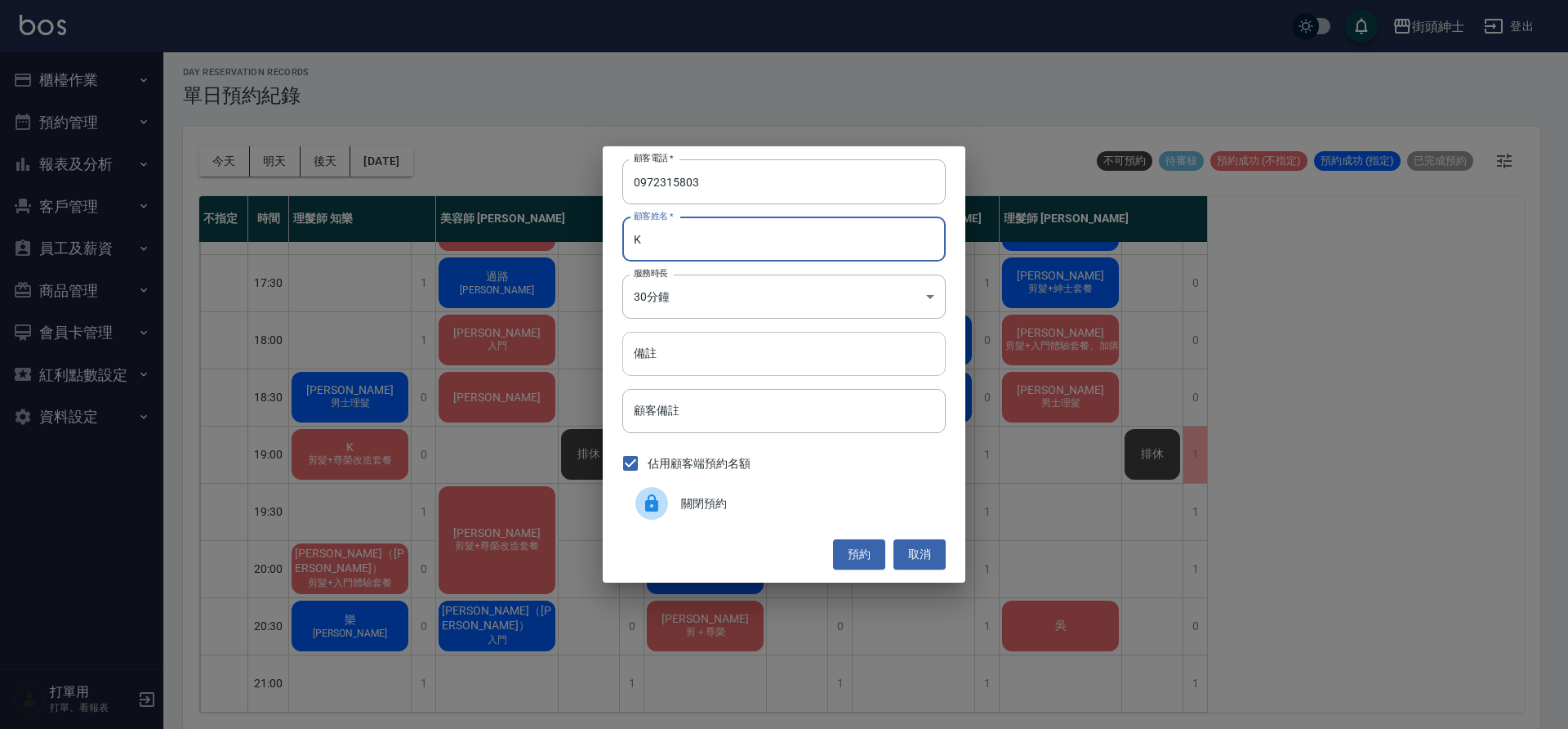
type input "K"
click at [725, 344] on input "備註" at bounding box center [784, 354] width 324 height 44
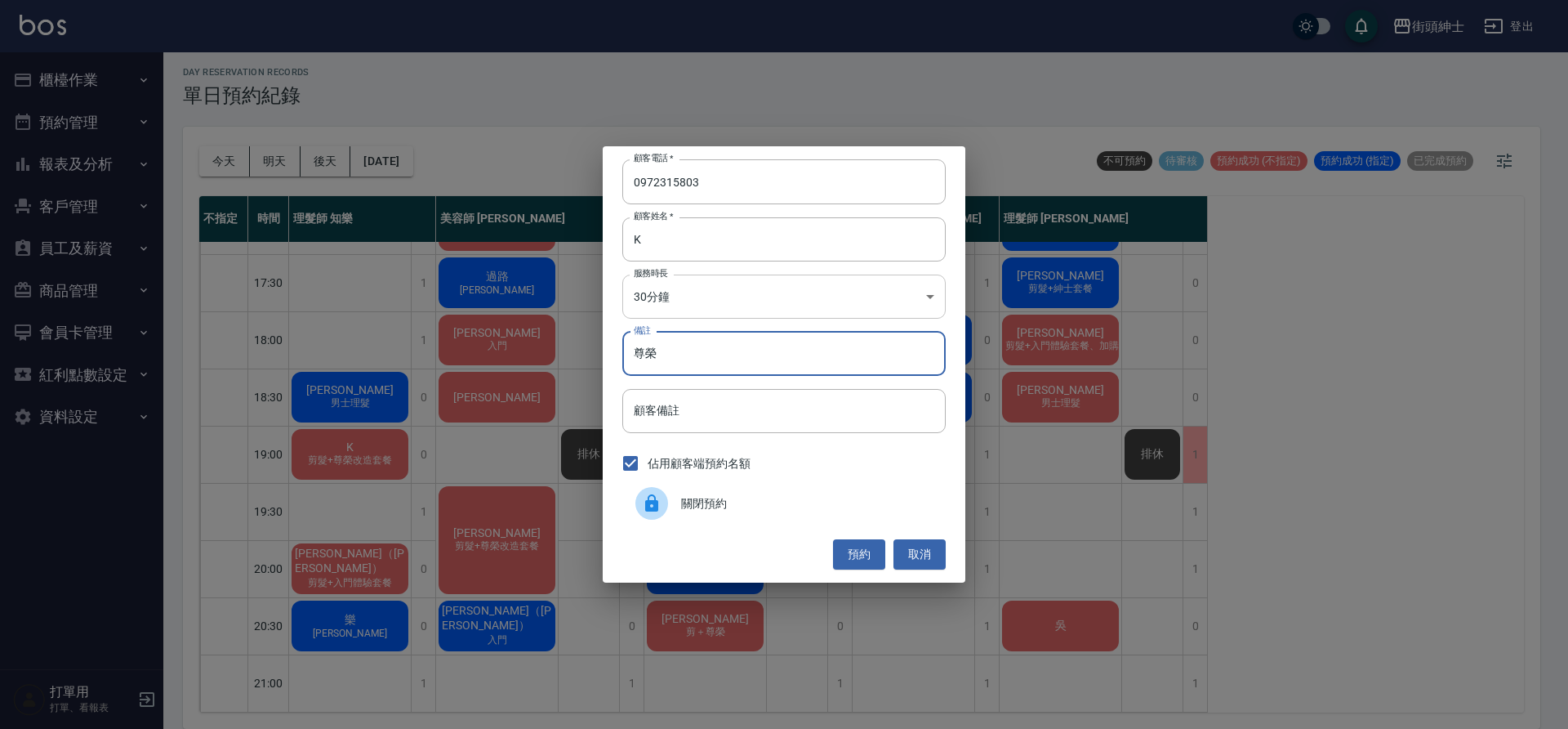
type input "尊榮"
click at [818, 299] on body "街頭紳士 登出 櫃檯作業 打帳單 帳單列表 營業儀表板 現金收支登錄 材料自購登錄 每日結帳 排班表 現場電腦打卡 預約管理 預約管理 單日預約紀錄 單週預約…" at bounding box center [784, 362] width 1568 height 734
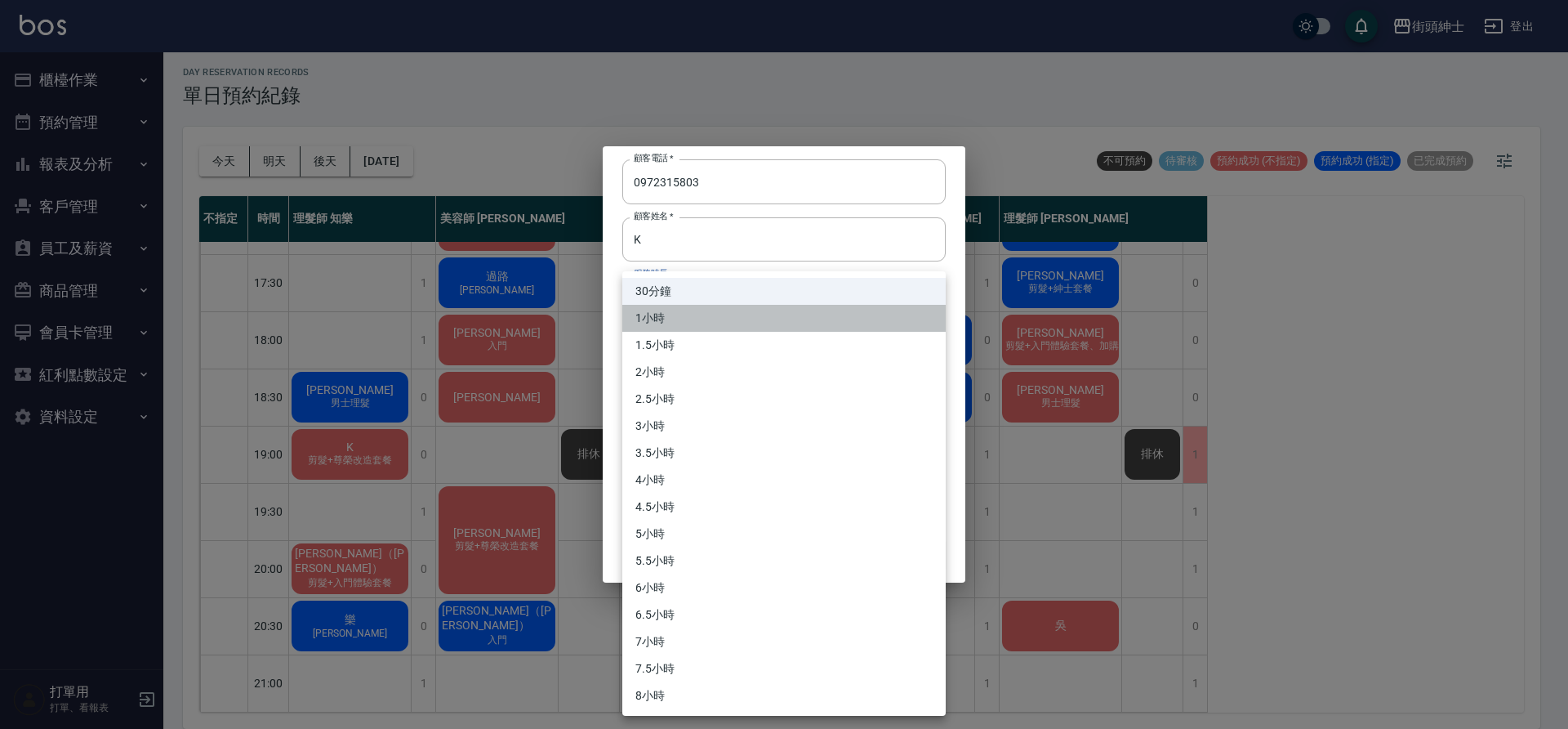
click at [770, 325] on li "1小時" at bounding box center [784, 317] width 324 height 27
type input "2"
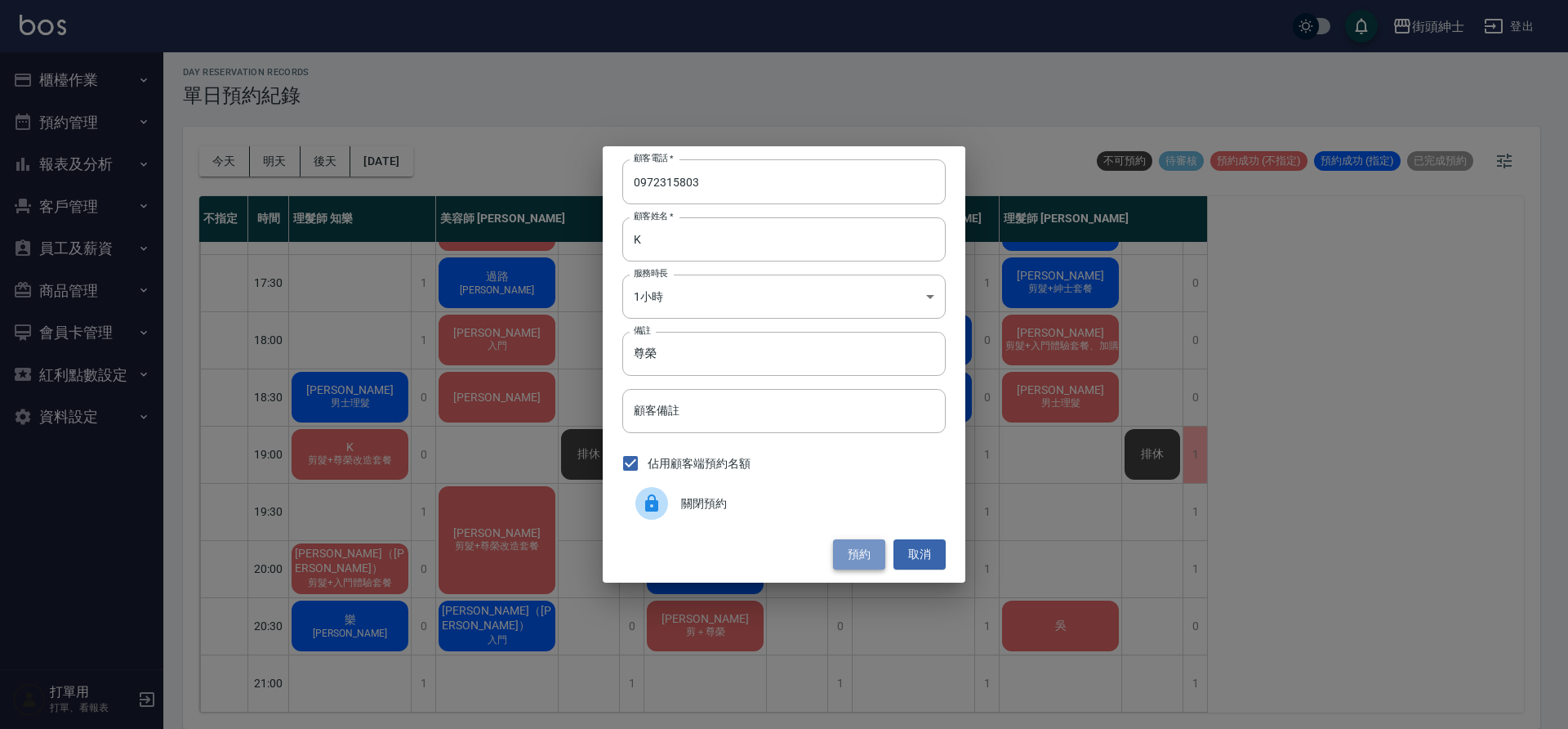
click at [849, 555] on button "預約" at bounding box center [859, 553] width 52 height 30
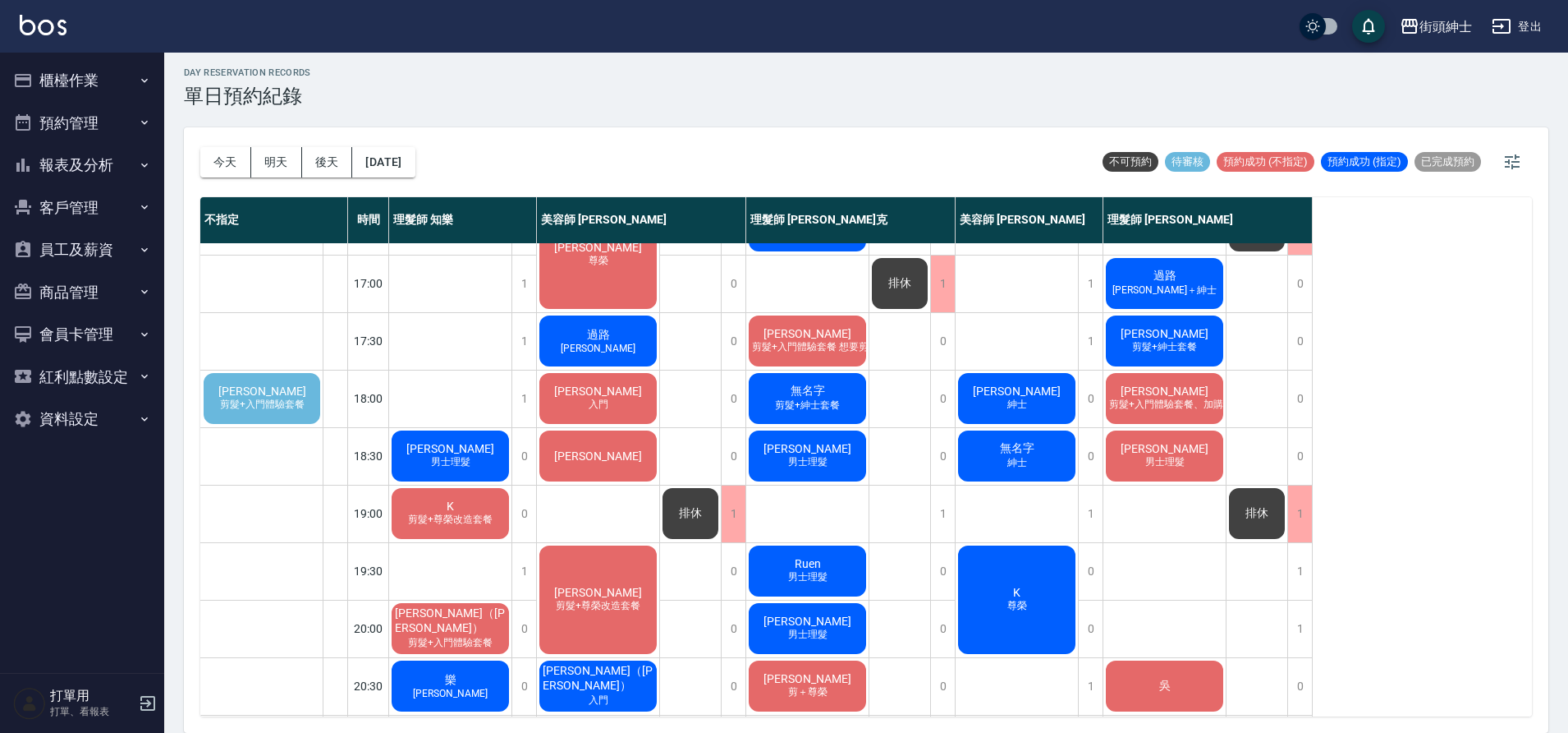
scroll to position [516, 0]
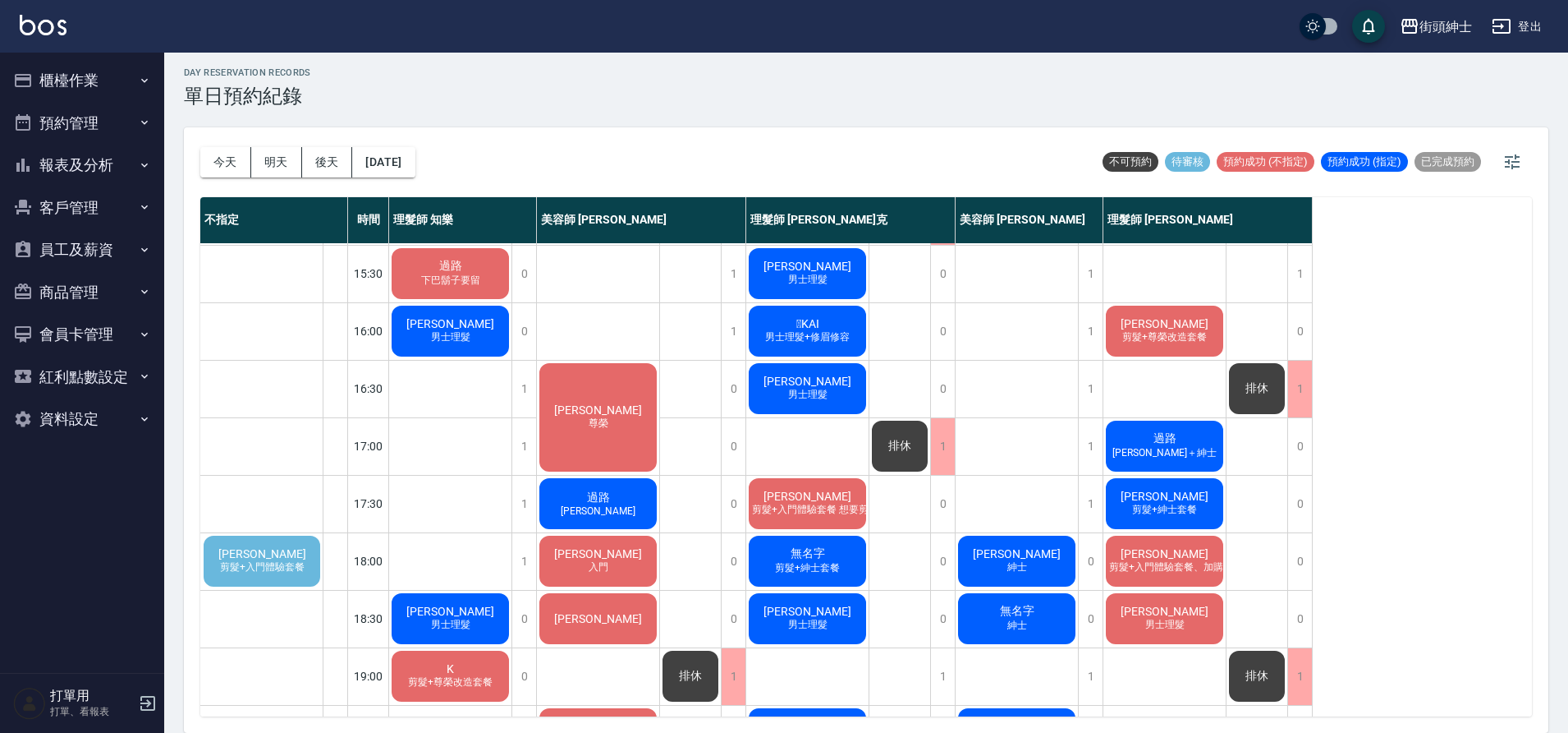
click at [626, 503] on div "過路 Ian 紳士" at bounding box center [597, 503] width 122 height 56
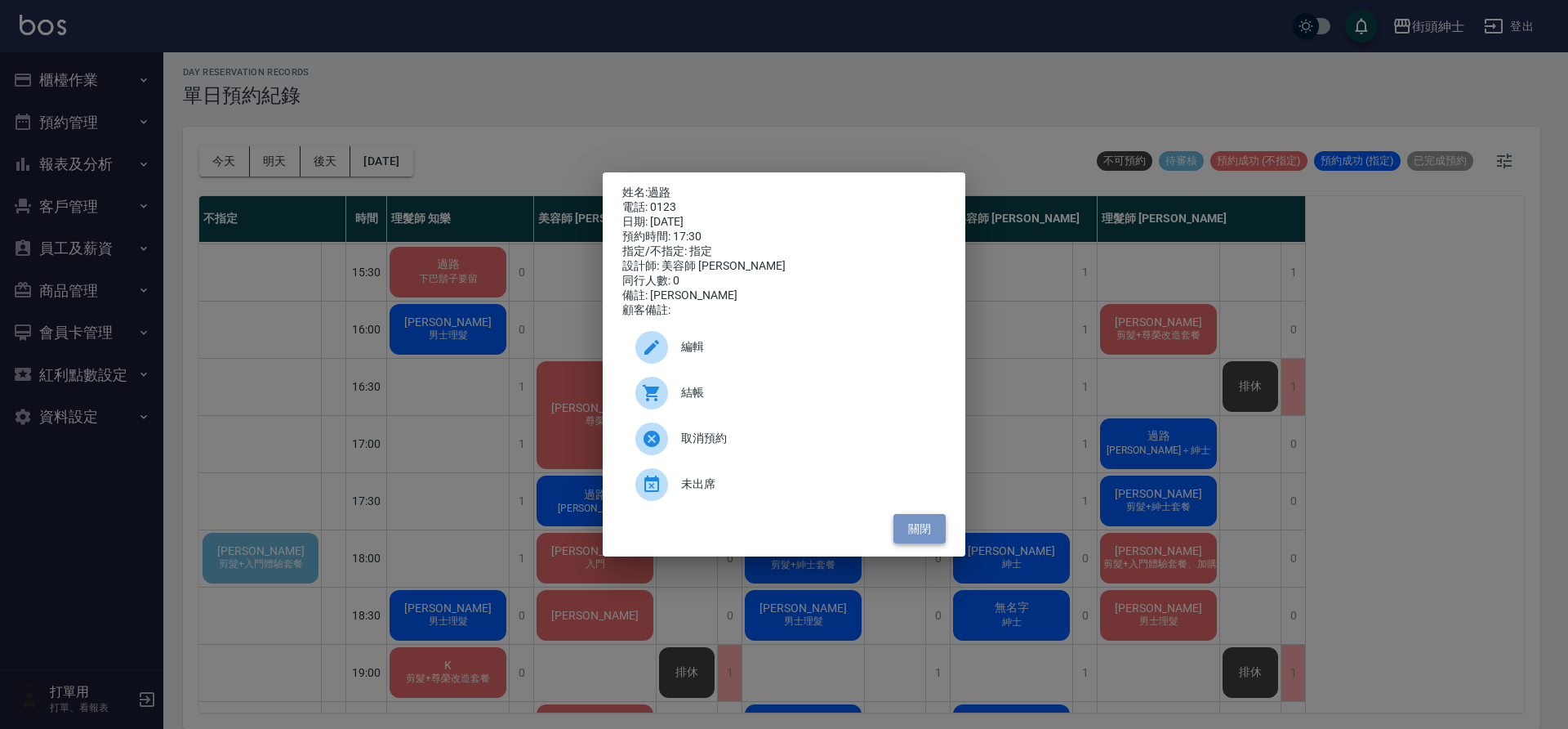
click at [902, 535] on button "關閉" at bounding box center [919, 529] width 52 height 30
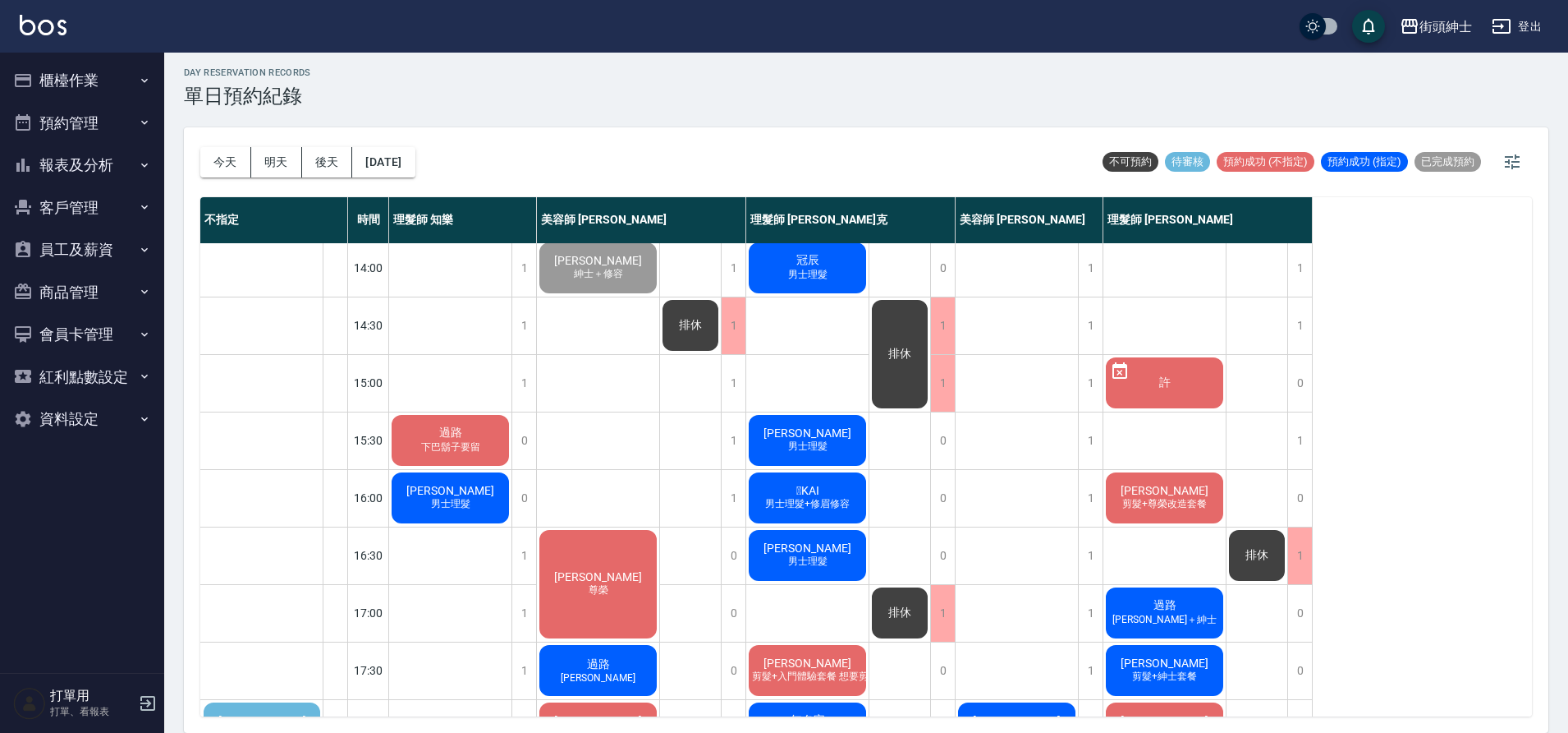
scroll to position [487, 0]
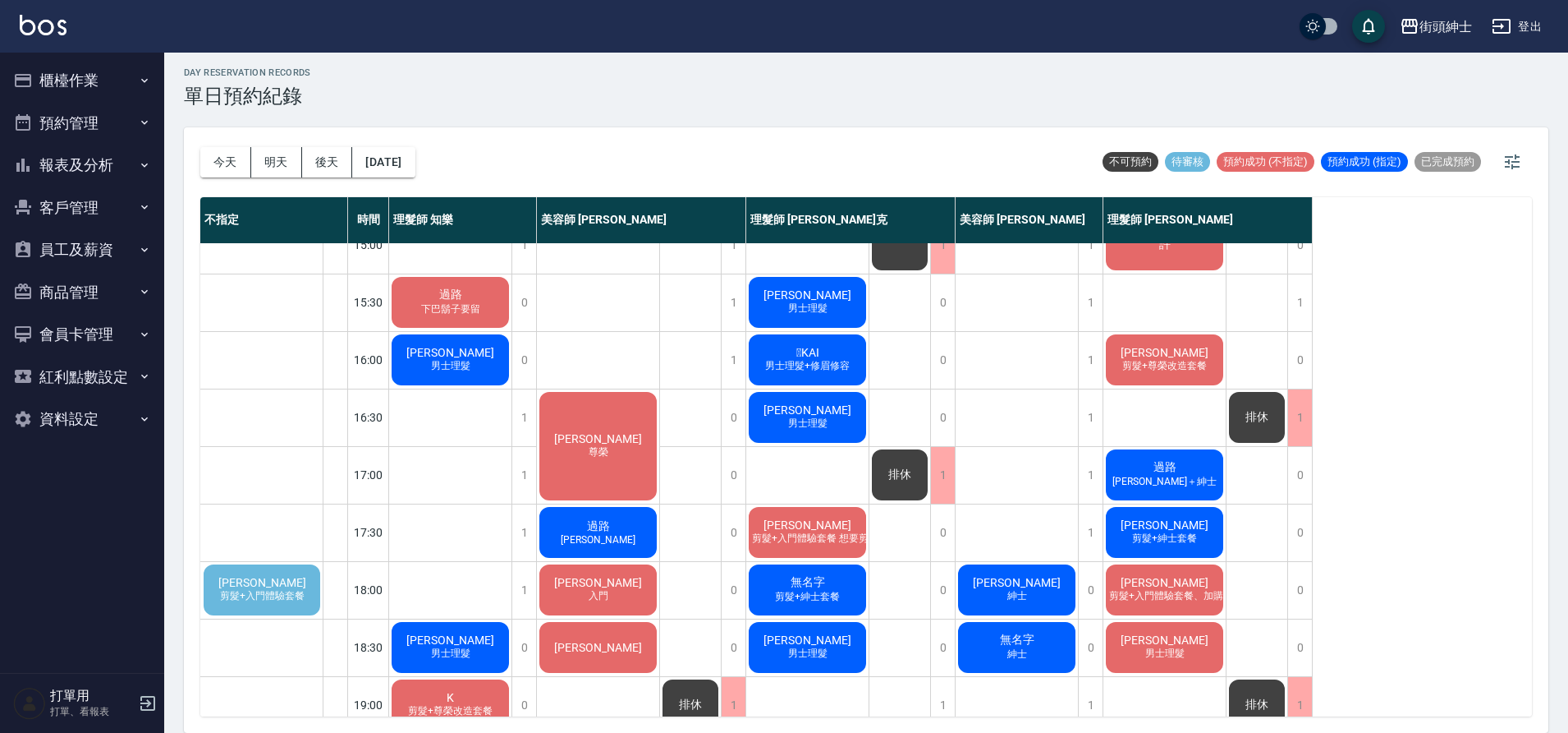
click at [1172, 483] on span "Ian 剪＋紳士" at bounding box center [1165, 481] width 111 height 14
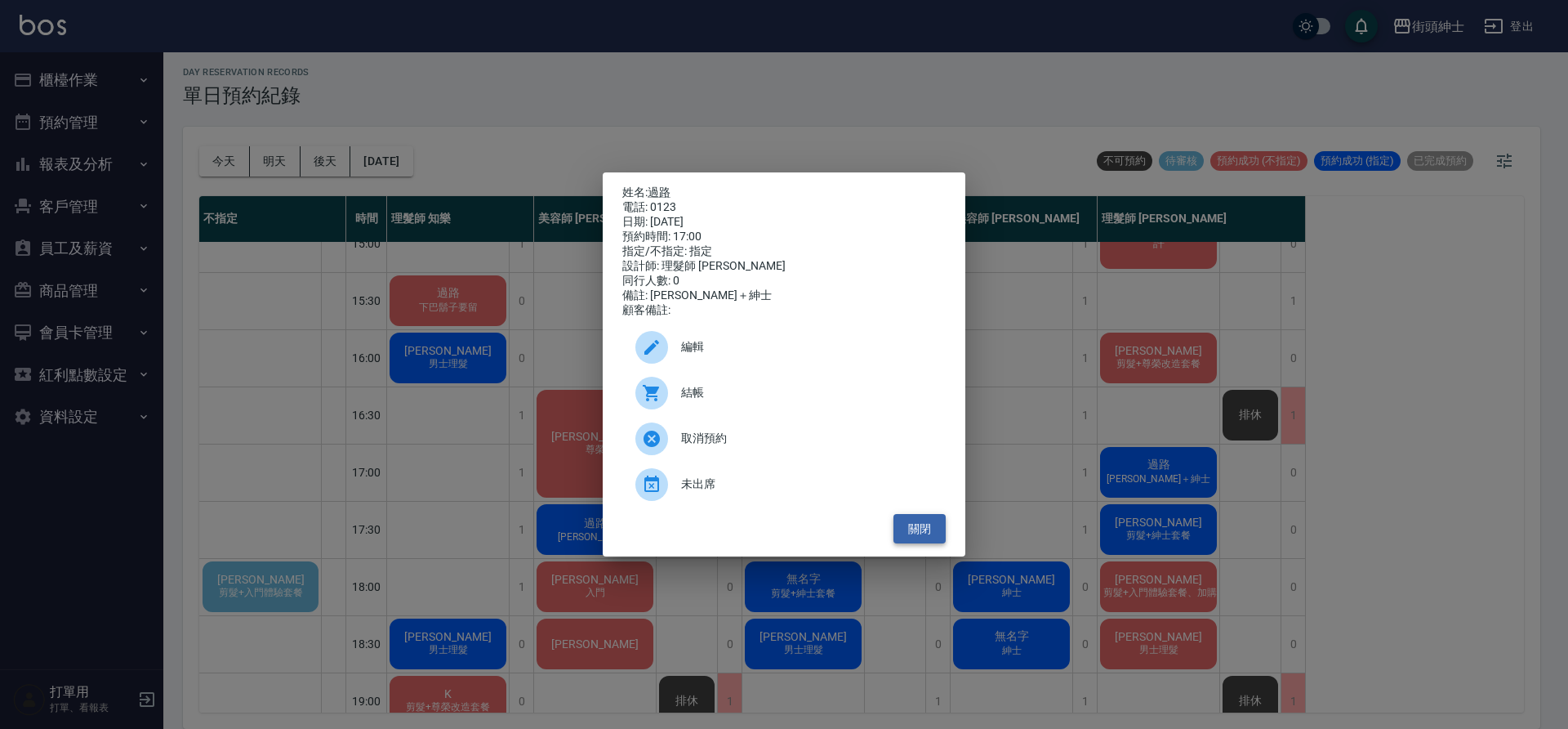
click at [925, 533] on button "關閉" at bounding box center [919, 529] width 52 height 30
